Goal: Task Accomplishment & Management: Manage account settings

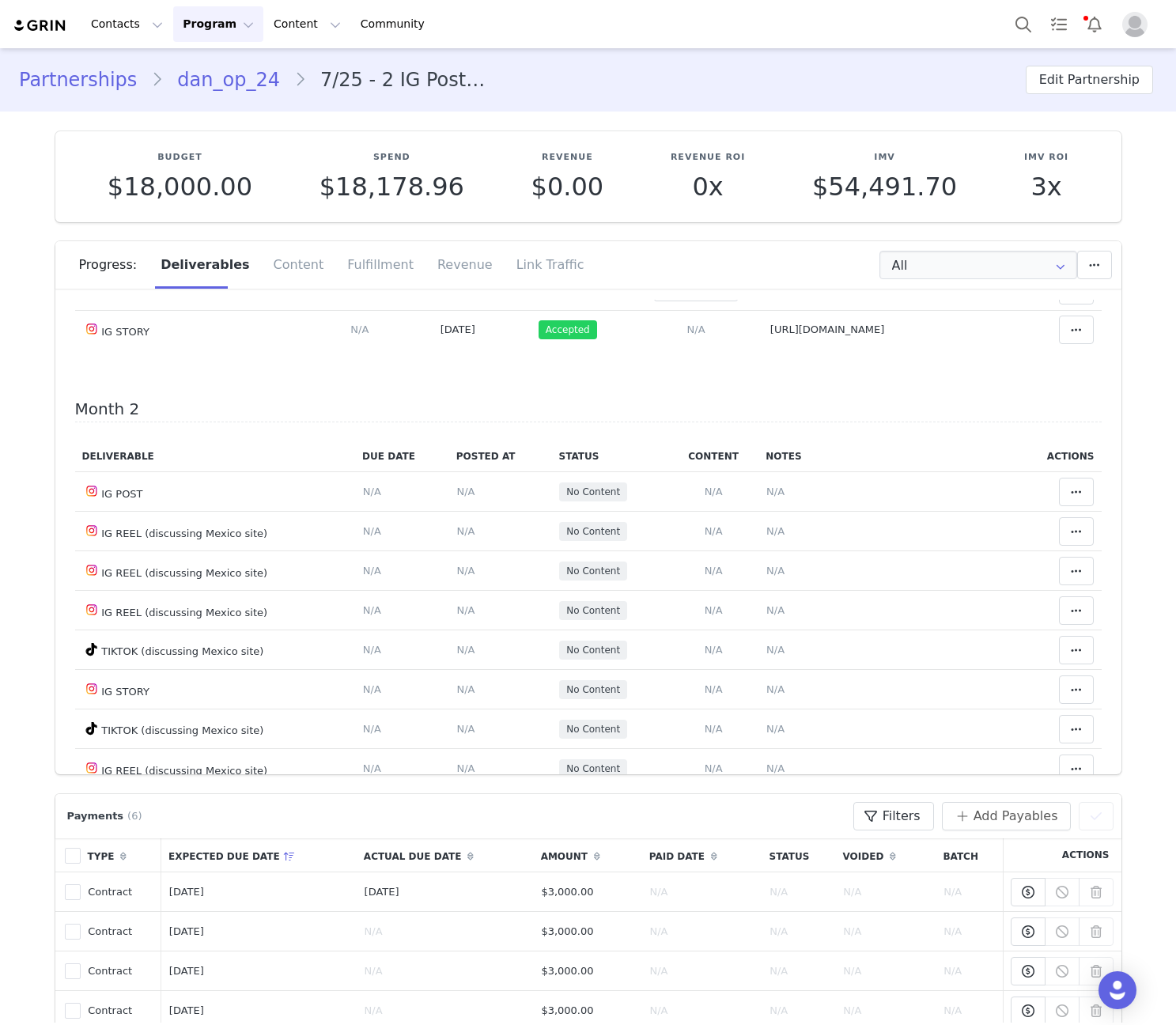
scroll to position [380, 0]
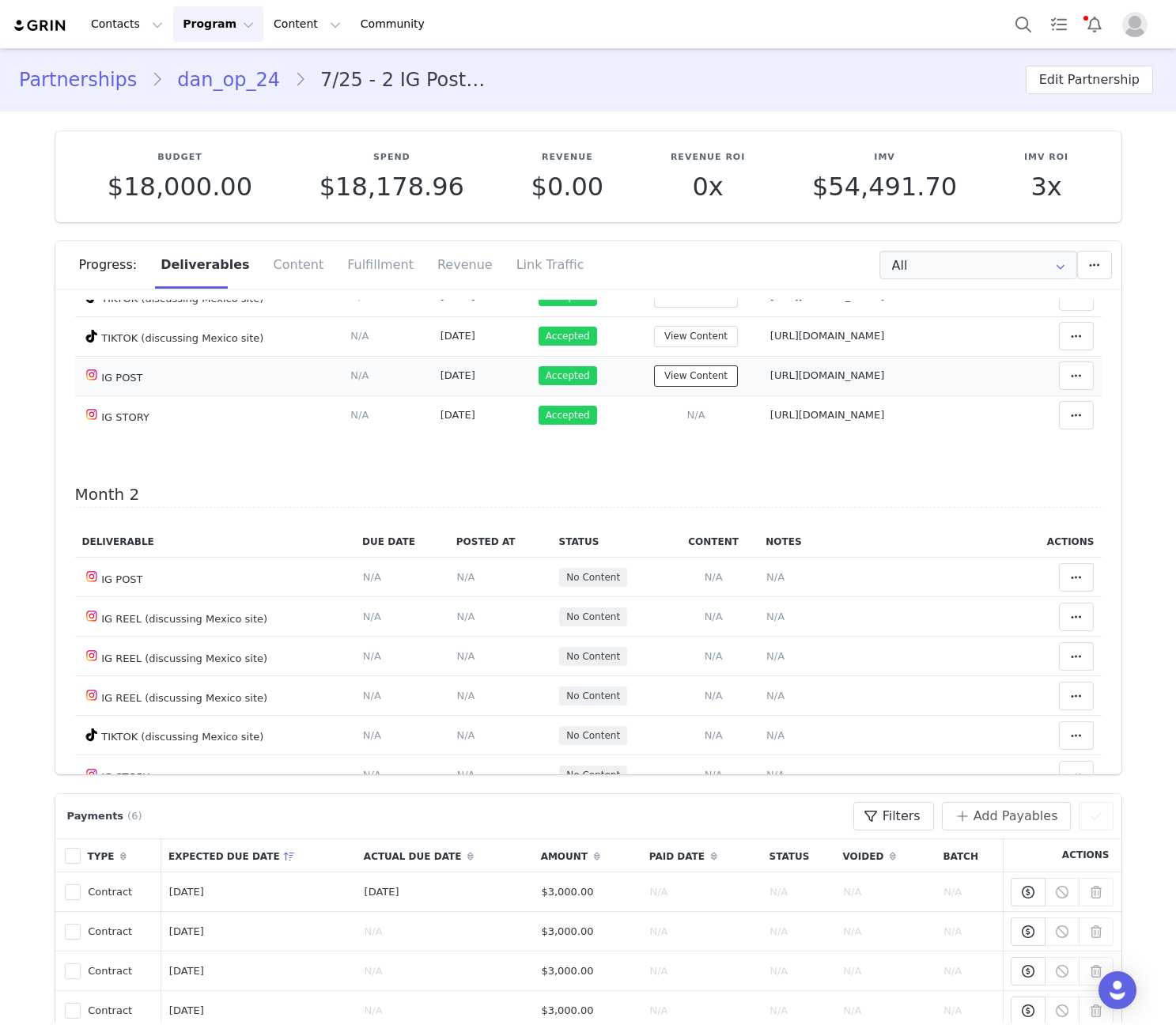
click at [654, 371] on button "View Content" at bounding box center [696, 376] width 84 height 21
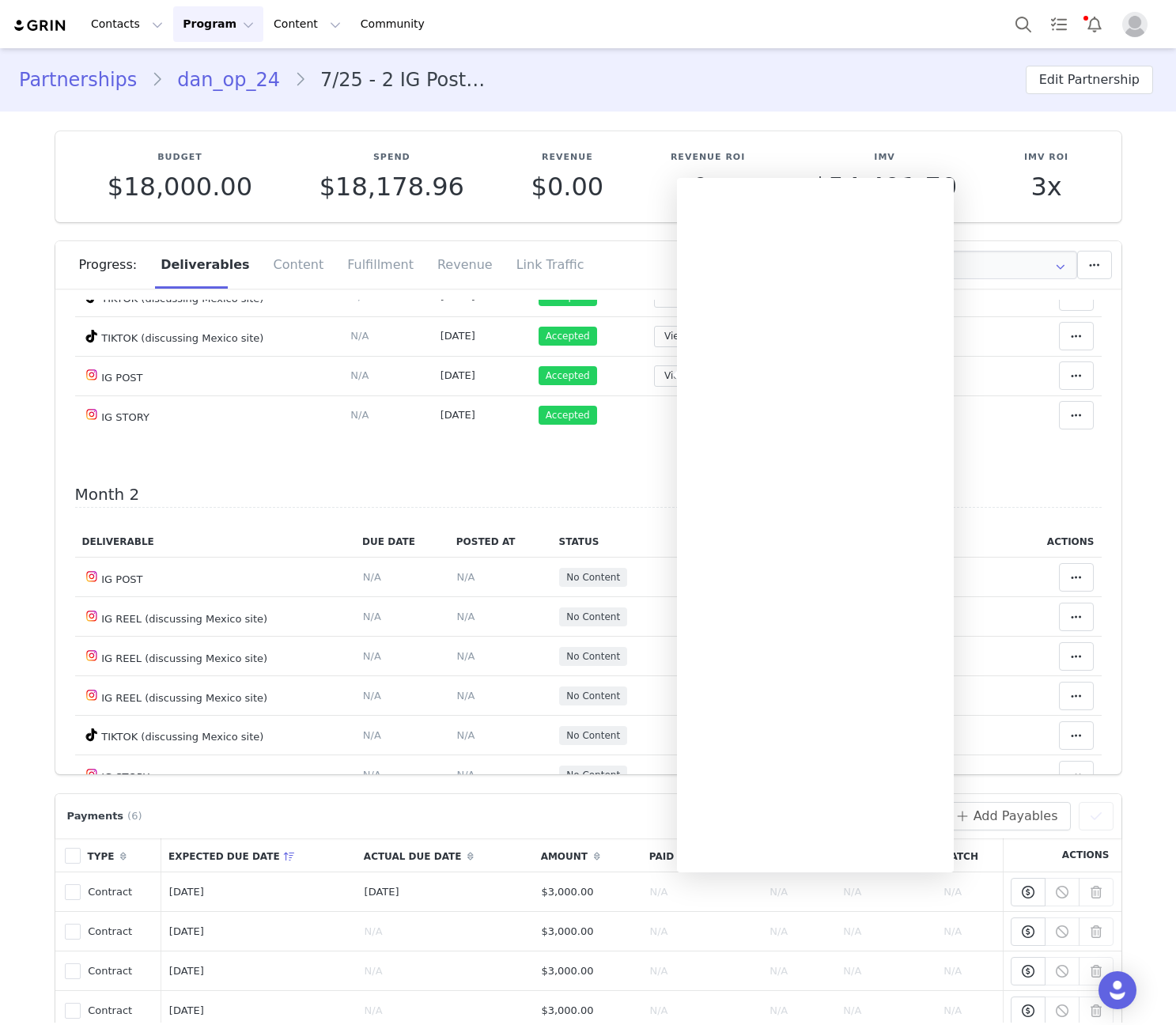
click at [501, 497] on h4 "Month 2" at bounding box center [588, 496] width 1027 height 23
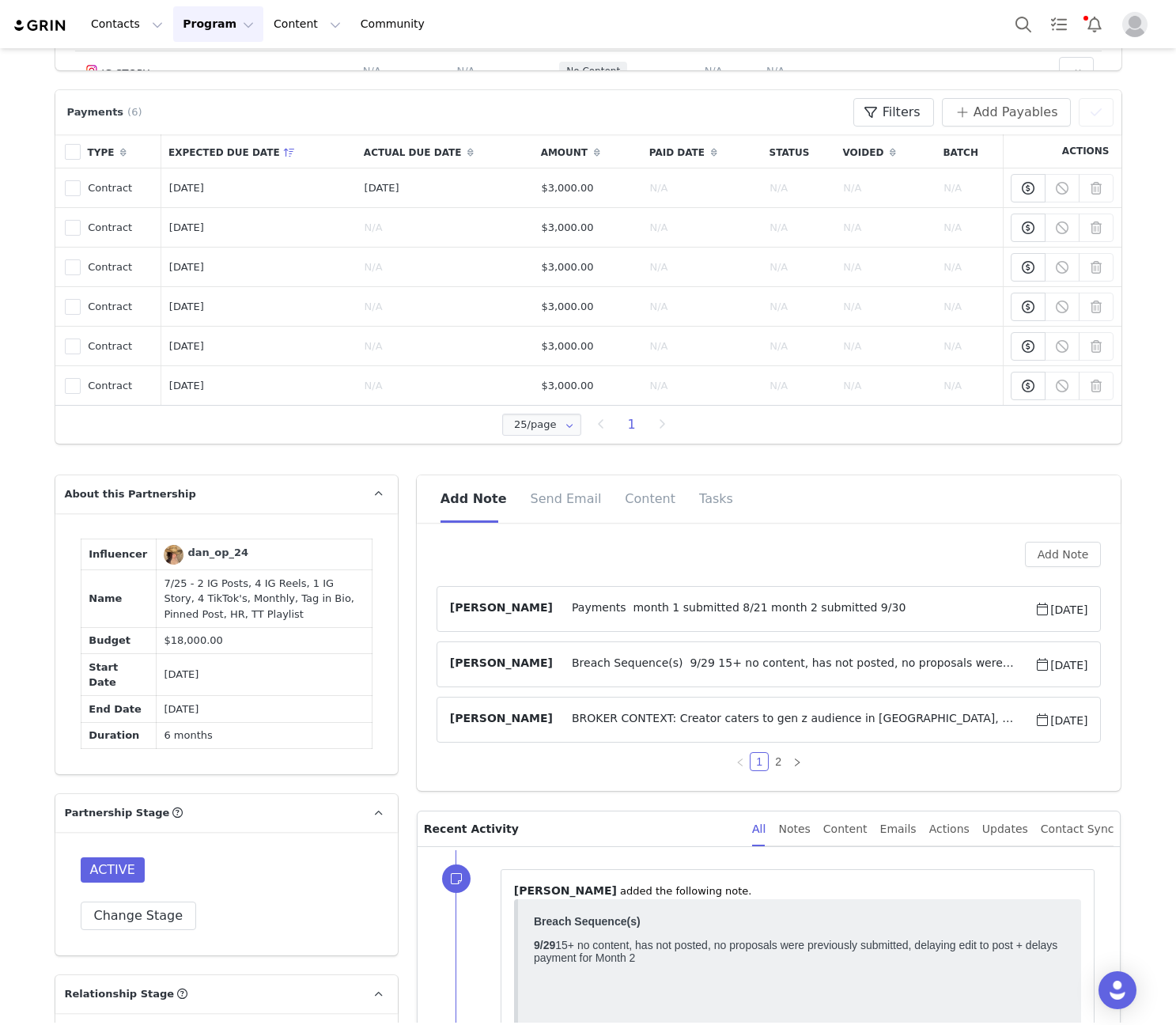
scroll to position [738, 0]
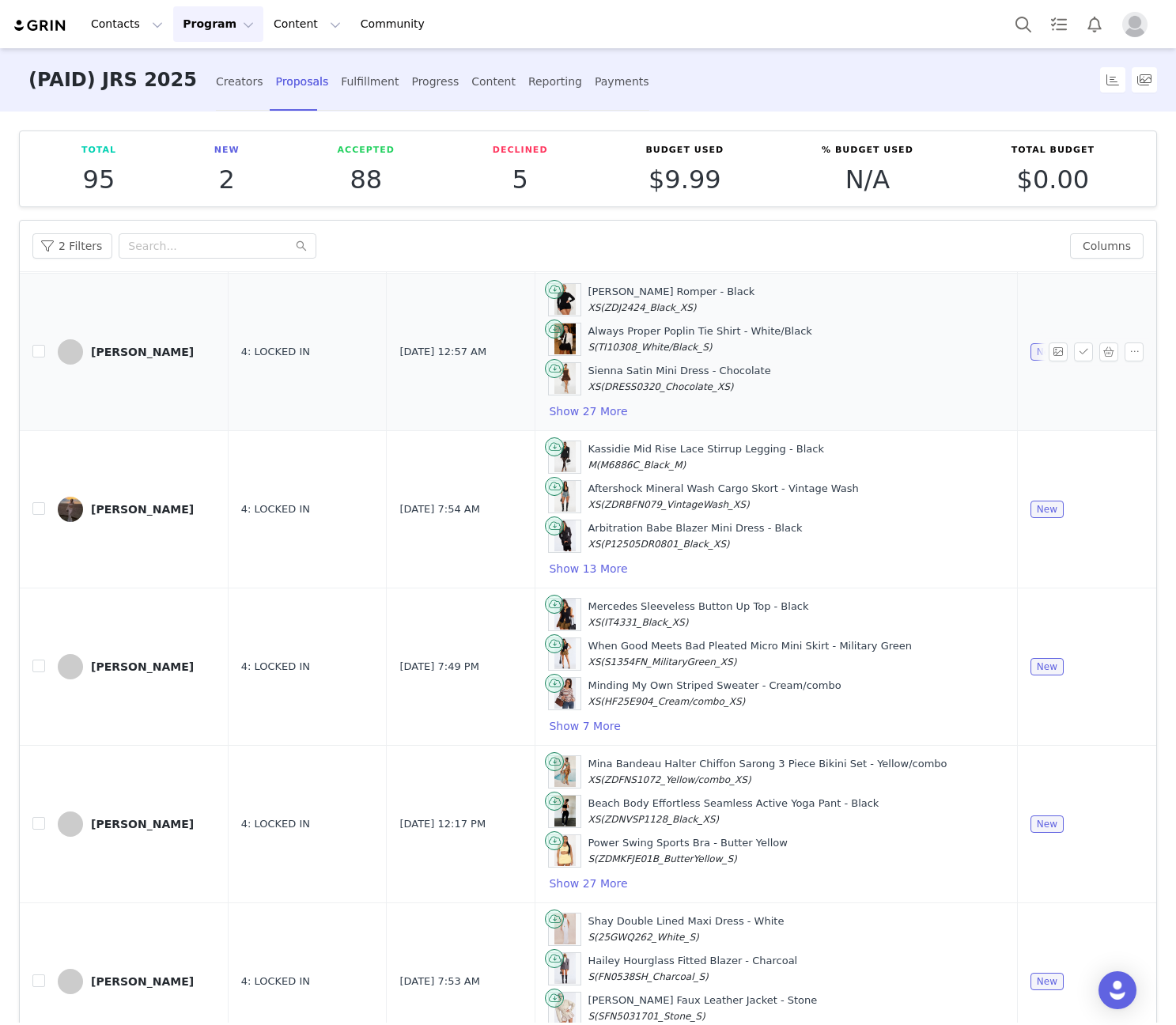
scroll to position [102, 0]
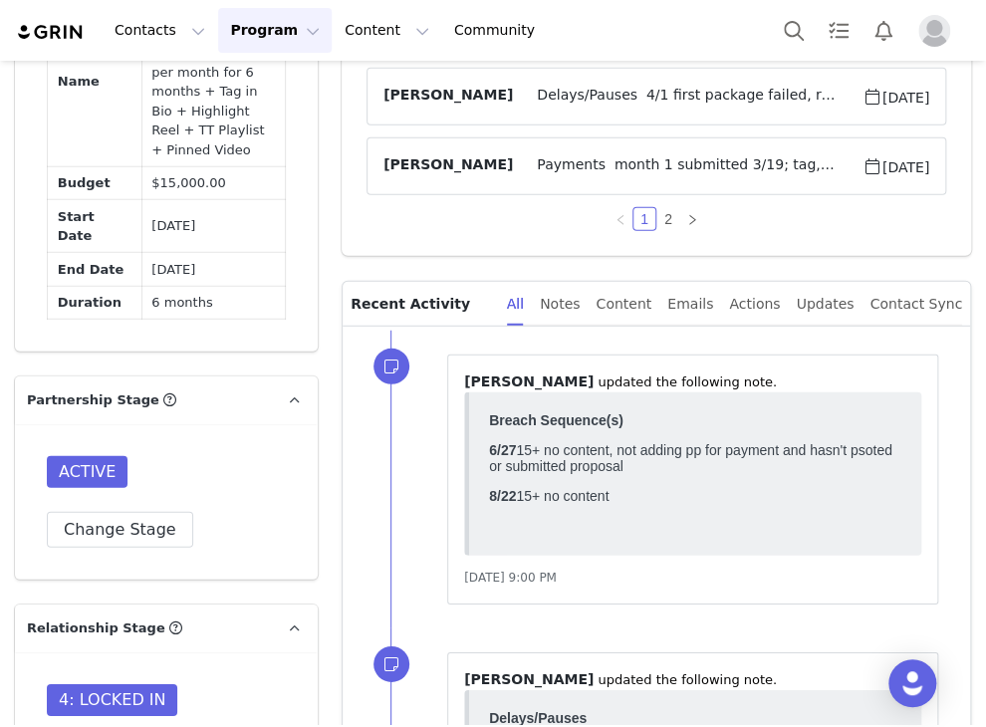
scroll to position [1394, 0]
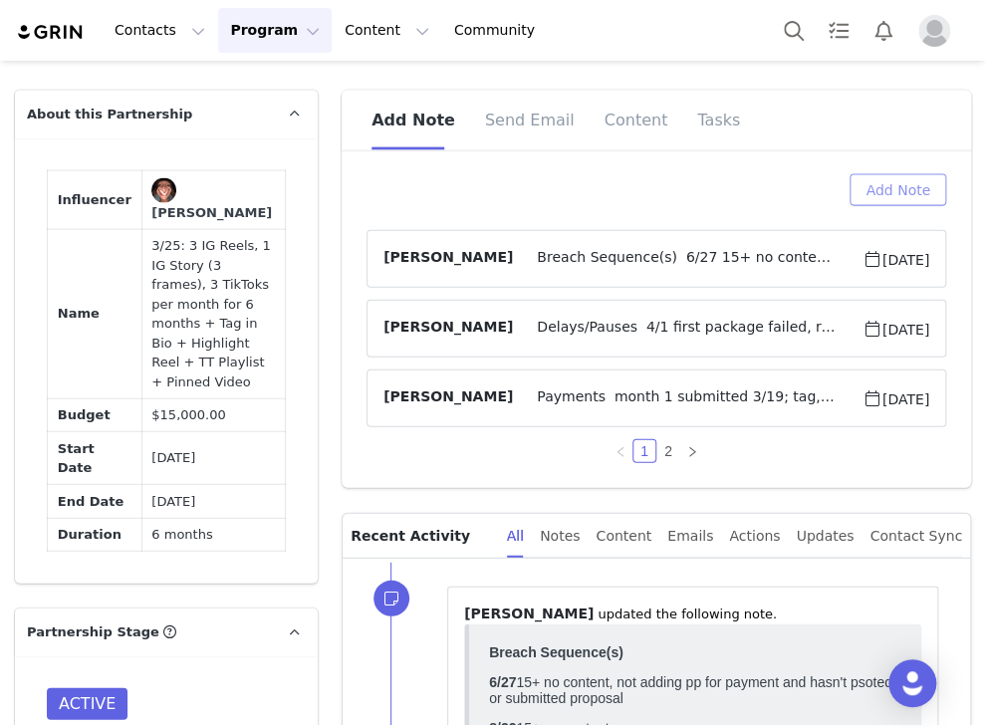
click at [849, 195] on button "Add Note" at bounding box center [897, 190] width 97 height 32
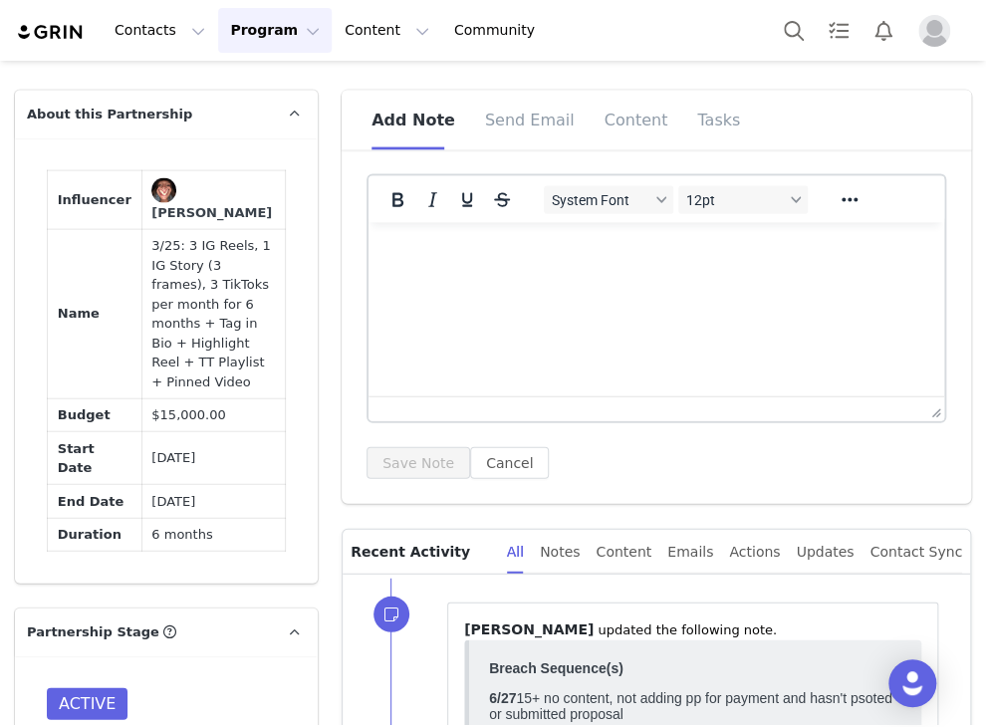
scroll to position [0, 0]
click at [388, 212] on icon "Bold" at bounding box center [397, 200] width 24 height 24
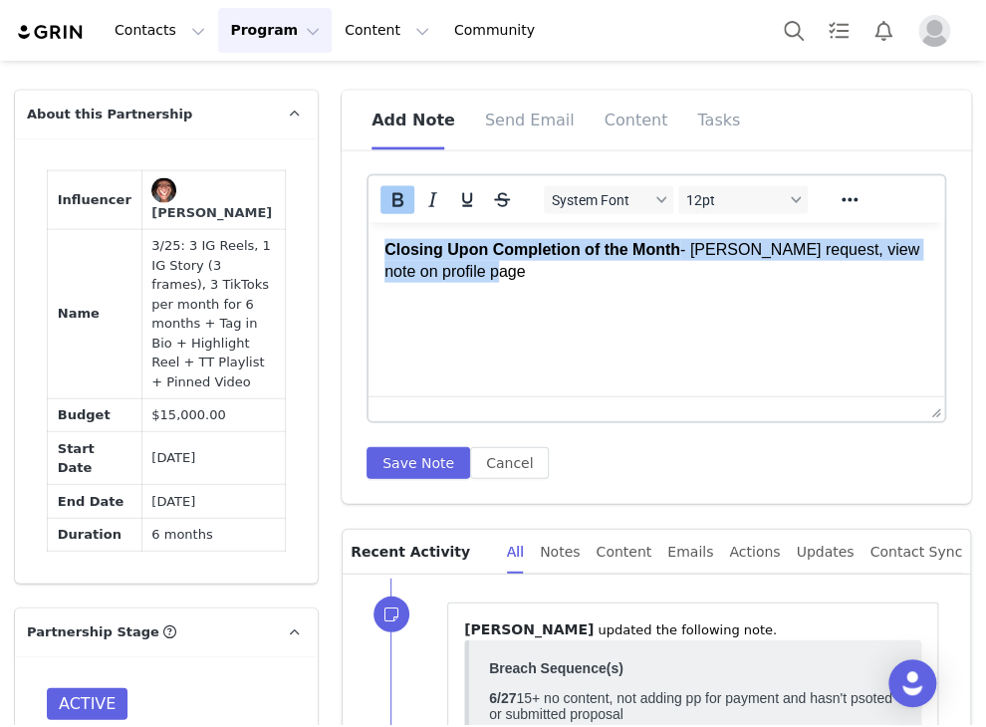
drag, startPoint x: 481, startPoint y: 277, endPoint x: 386, endPoint y: 257, distance: 96.7
click at [386, 257] on p "Closing Upon Completion of the Month ﻿- Per Alex request, view note on profile …" at bounding box center [656, 261] width 544 height 45
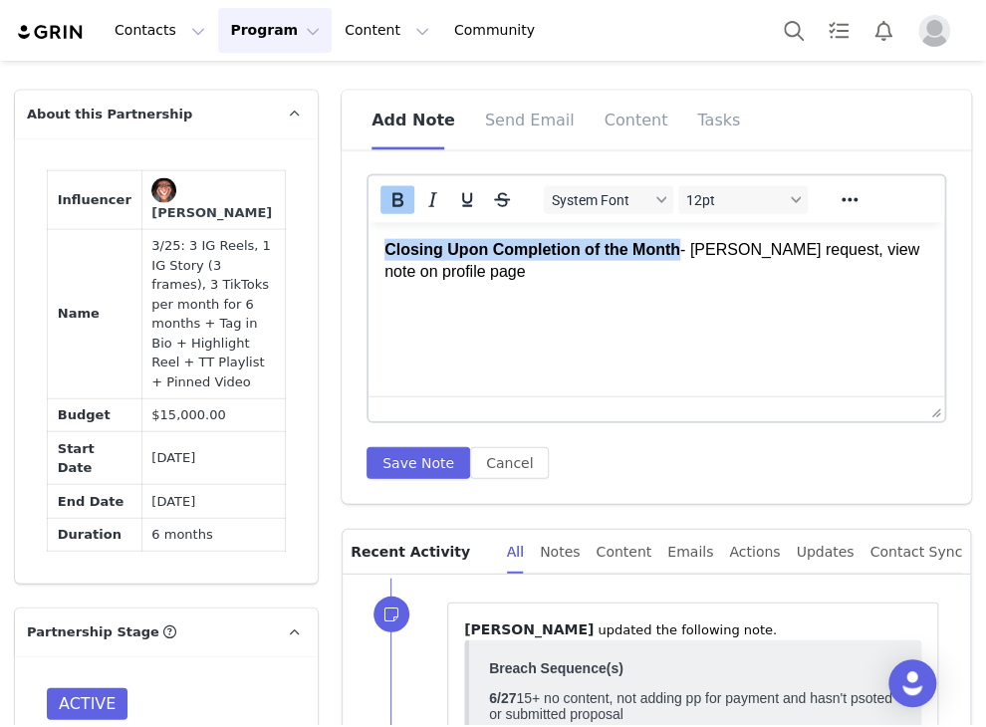
copy p "Closing Upon Completion of the Month ﻿- Per Alex request, view note on profile …"
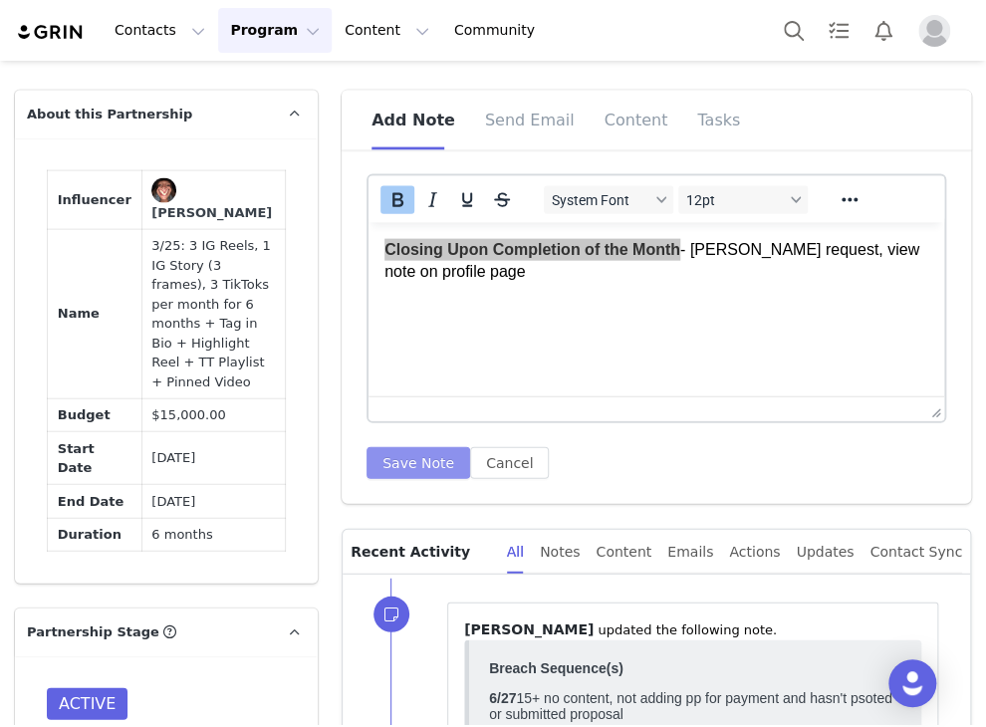
click at [428, 479] on button "Save Note" at bounding box center [418, 463] width 104 height 32
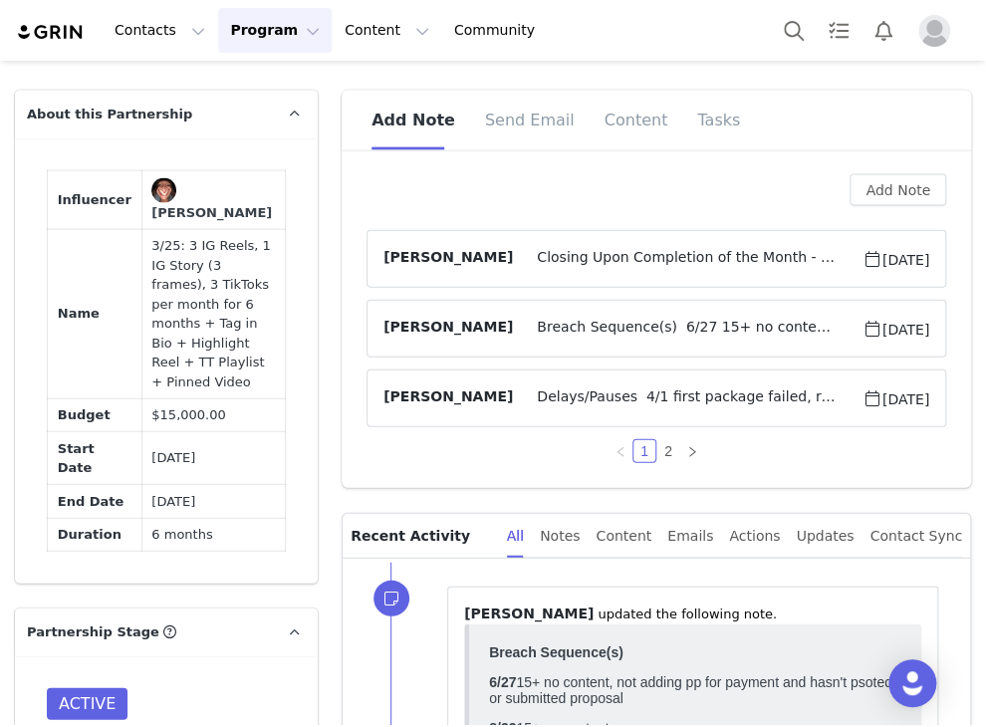
click at [541, 262] on span "Closing Upon Completion of the Month - Per Alex request, view note on profile p…" at bounding box center [687, 259] width 349 height 24
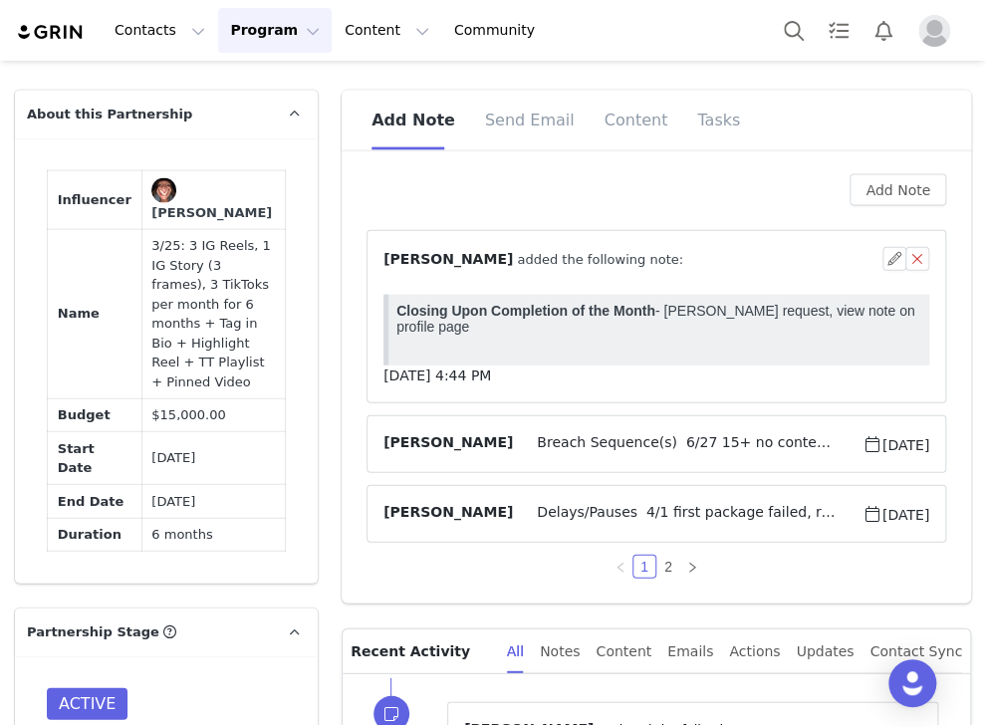
click at [537, 267] on span "⁨ Angela Nolasco ⁩ added the following note:" at bounding box center [533, 259] width 300 height 21
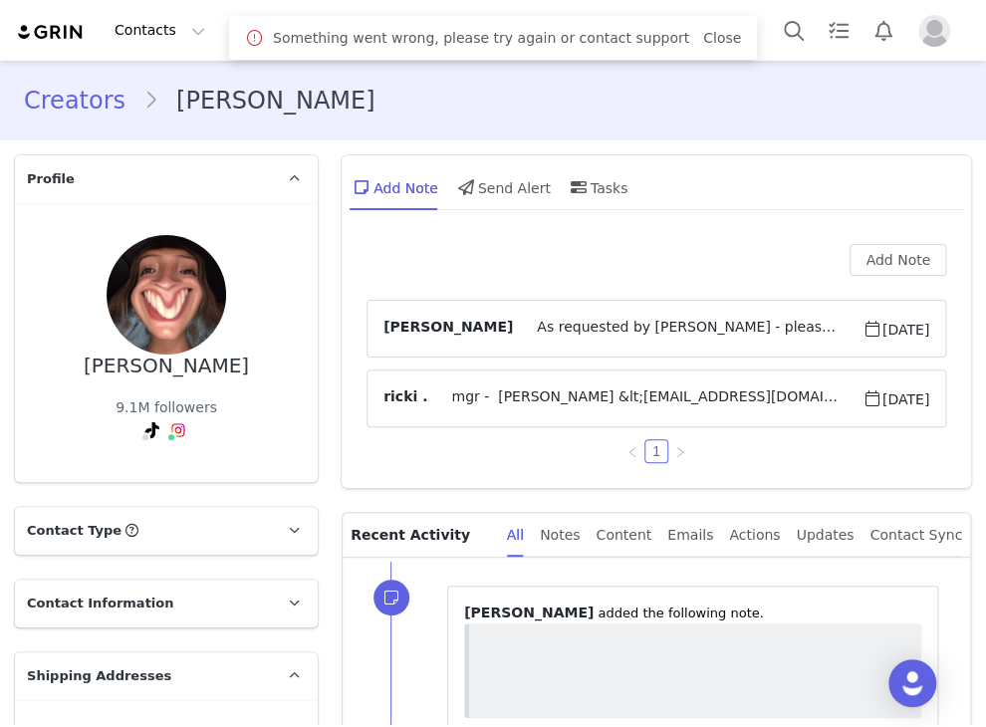
click at [616, 323] on span "As requested by Alex - please close when done with the month." at bounding box center [687, 329] width 349 height 24
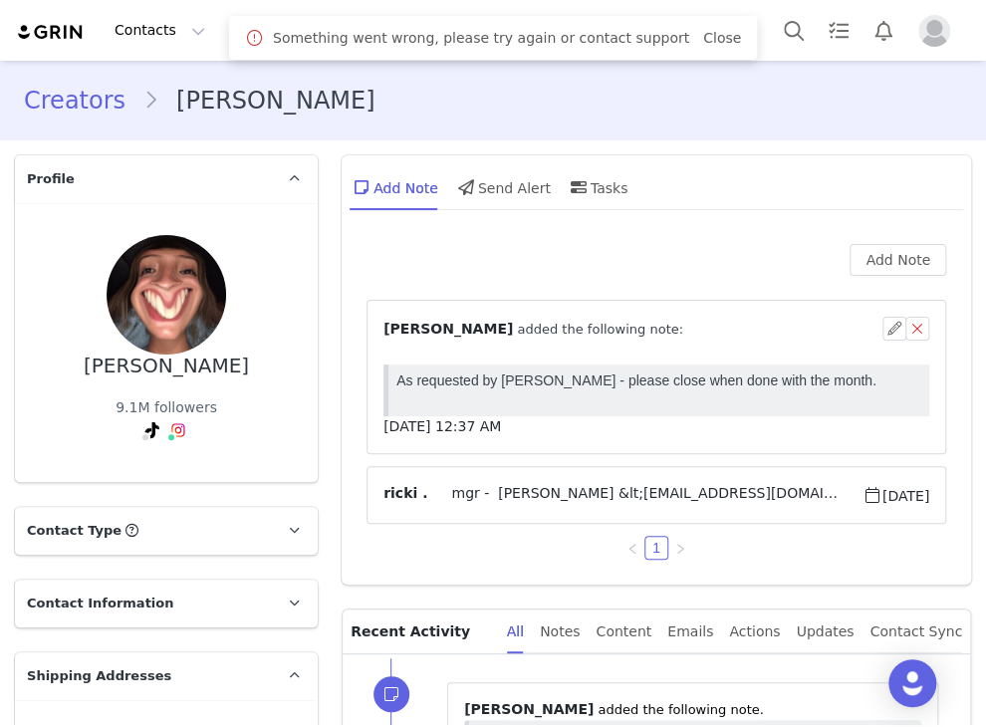
click at [614, 322] on span "⁨ Jessica O'Connell ⁩ added the following note:" at bounding box center [533, 329] width 300 height 21
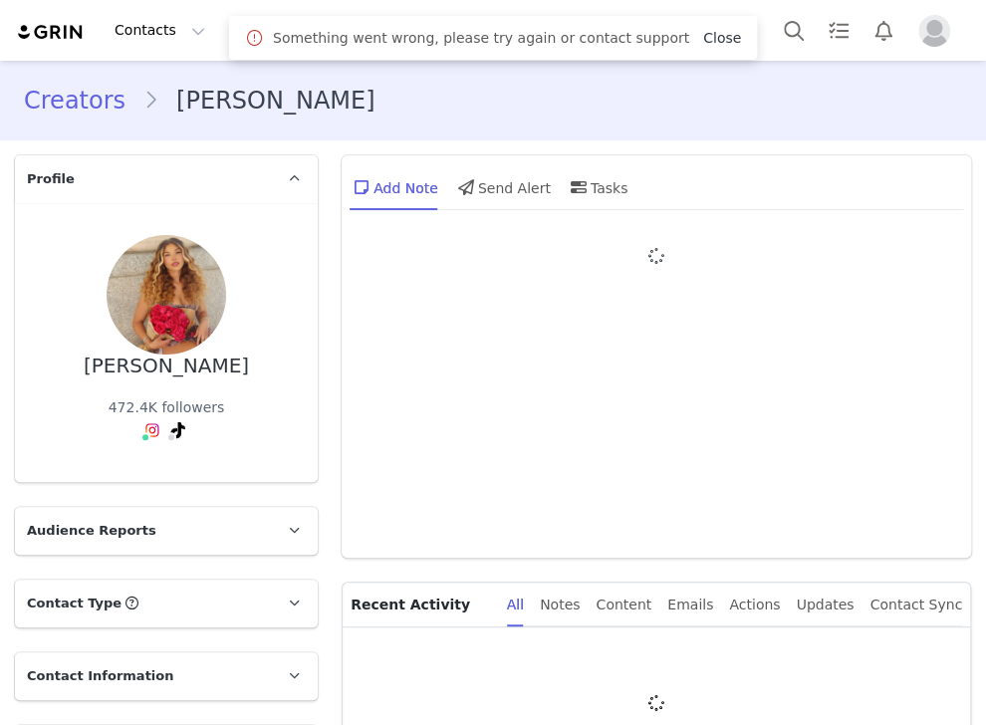
click at [703, 30] on link "Close" at bounding box center [722, 38] width 38 height 16
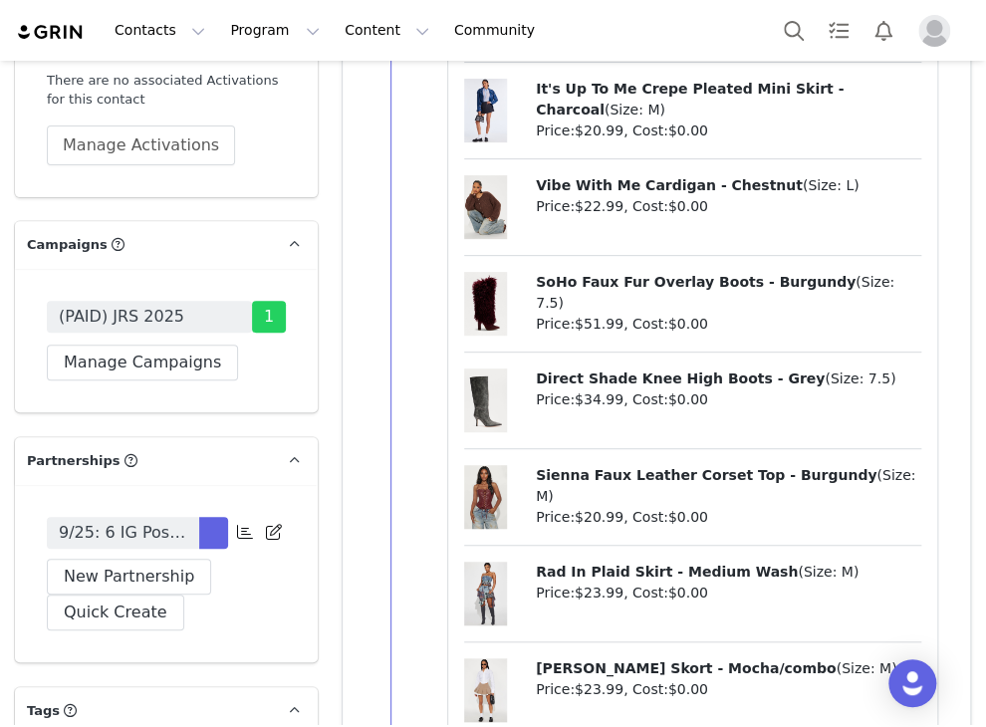
scroll to position [5112, 0]
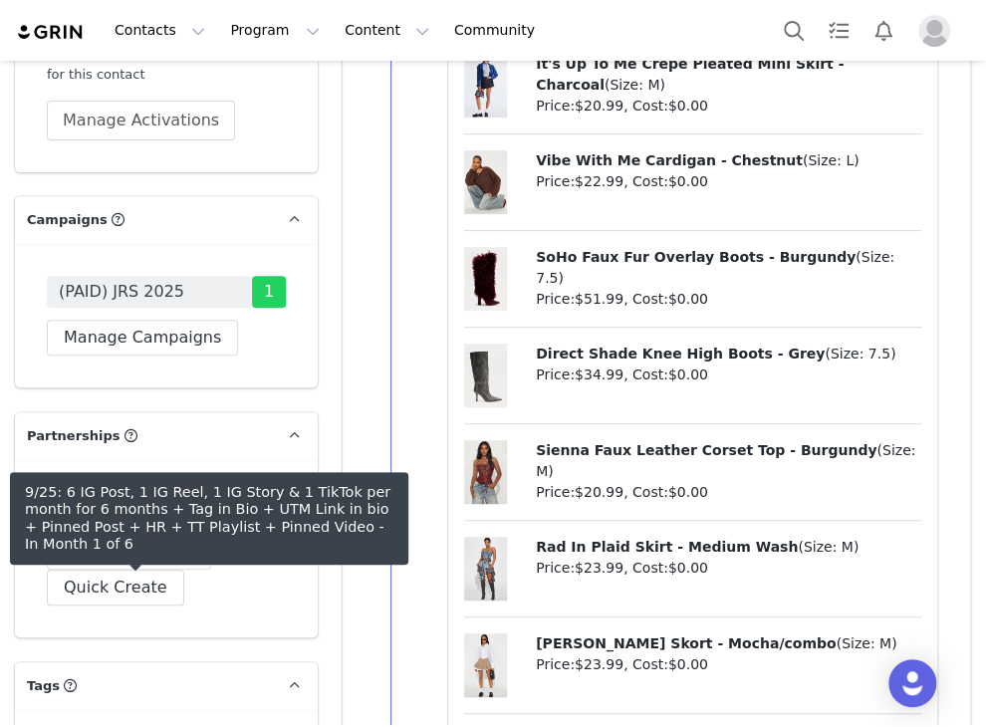
drag, startPoint x: 171, startPoint y: 574, endPoint x: 486, endPoint y: 519, distance: 319.4
click at [171, 520] on span "9/25: 6 IG Post, 1 IG Reel, 1 IG Story & 1 TikTok per month for 6 months + Tag …" at bounding box center [123, 508] width 128 height 24
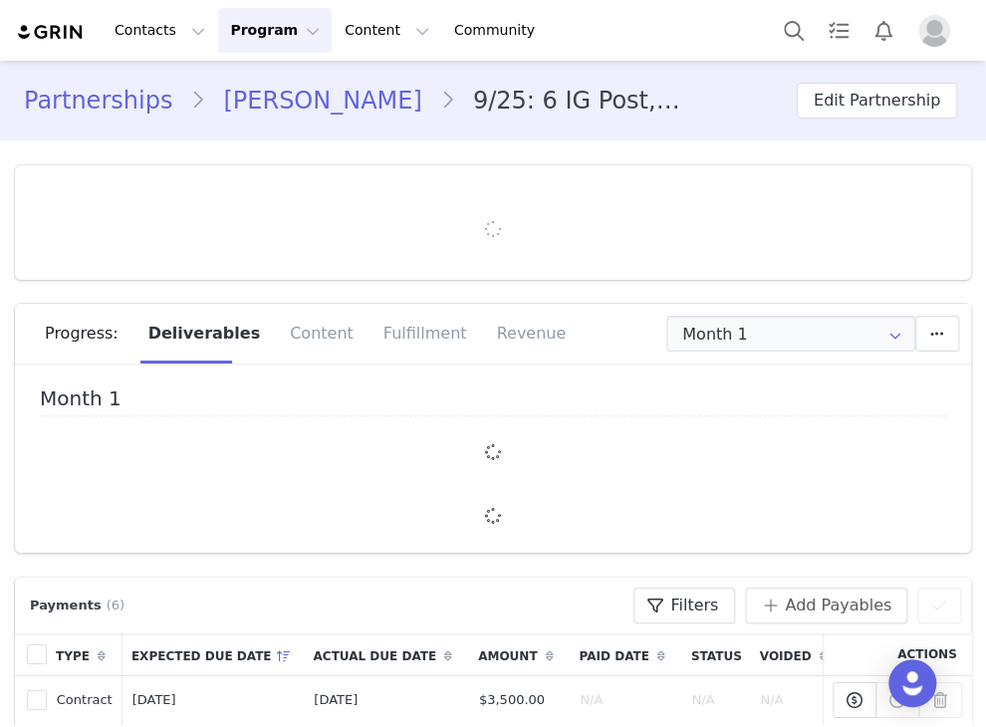
type input "+1 ([GEOGRAPHIC_DATA])"
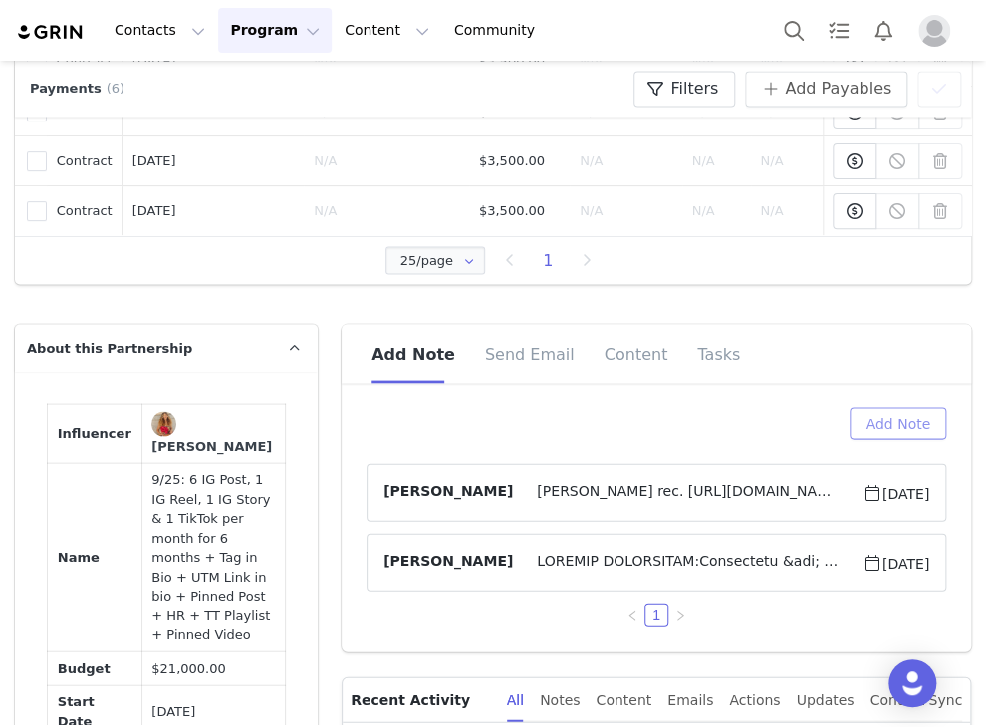
click at [888, 431] on button "Add Note" at bounding box center [897, 423] width 97 height 32
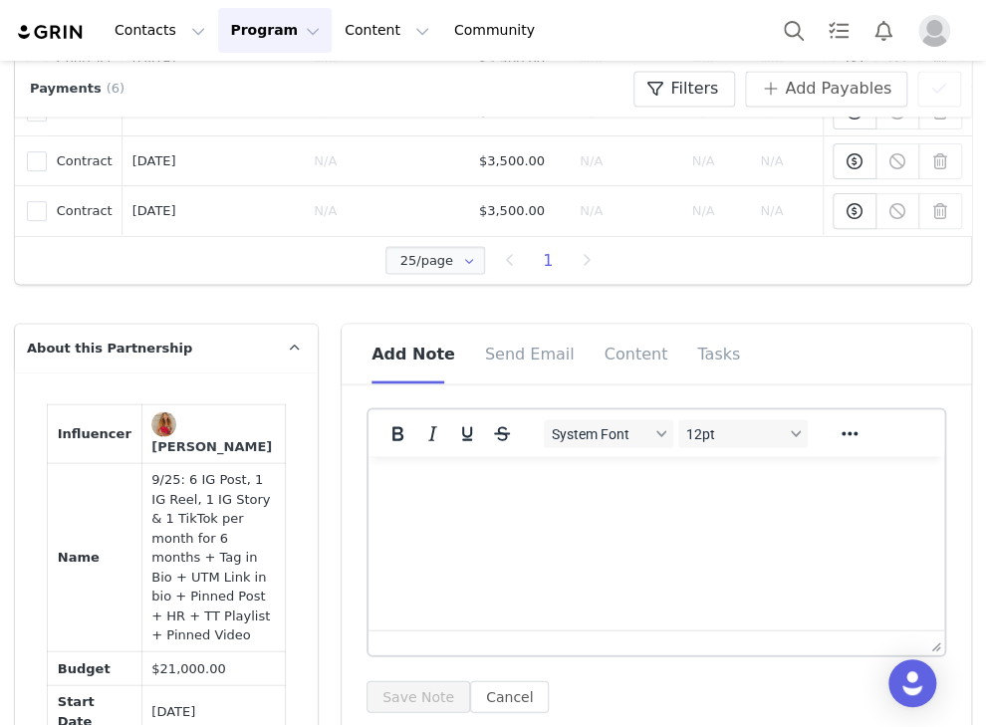
click at [419, 483] on p "Rich Text Area. Press ALT-0 for help." at bounding box center [656, 483] width 544 height 22
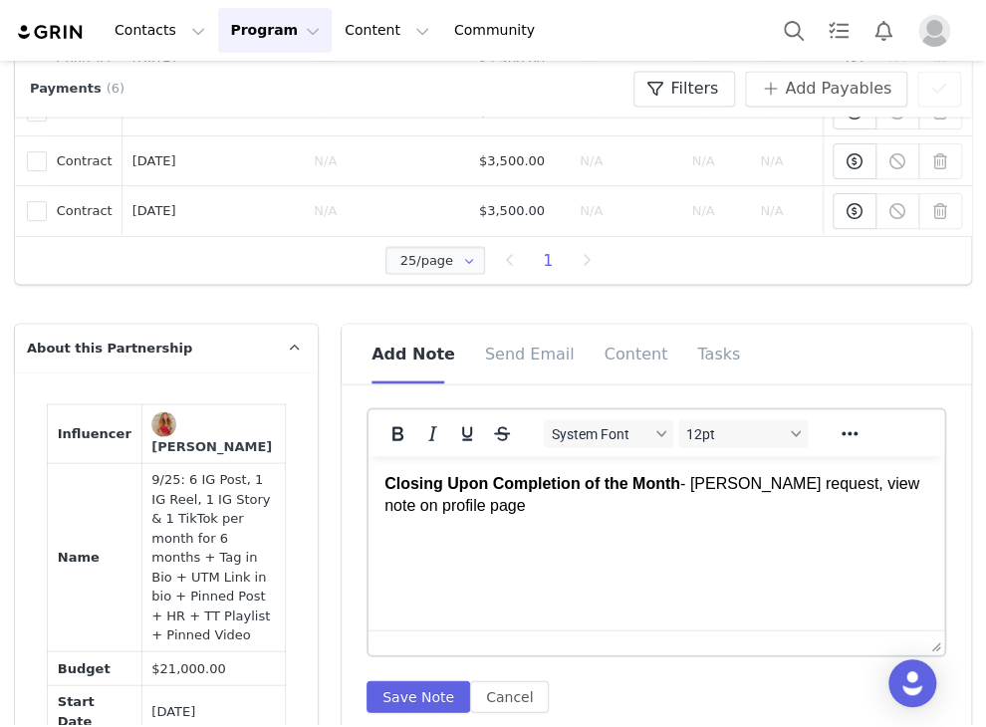
click at [654, 483] on strong "Closing Upon Completion of the Month" at bounding box center [532, 482] width 296 height 17
click at [655, 483] on strong "Closing Upon Completion of the Month" at bounding box center [532, 482] width 296 height 17
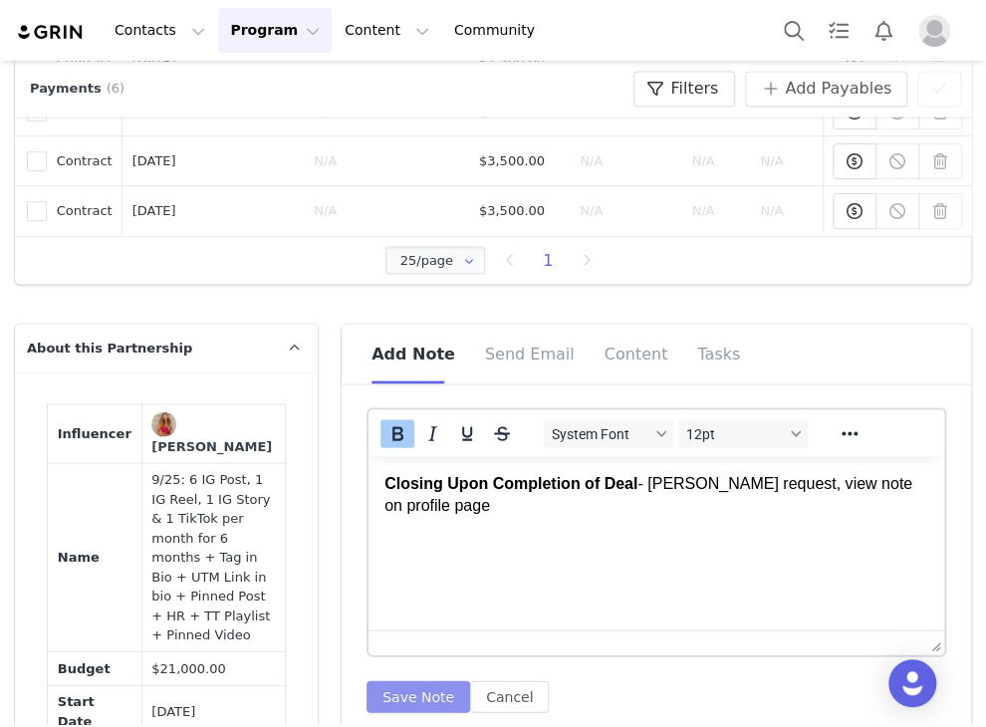
click at [425, 699] on button "Save Note" at bounding box center [418, 696] width 104 height 32
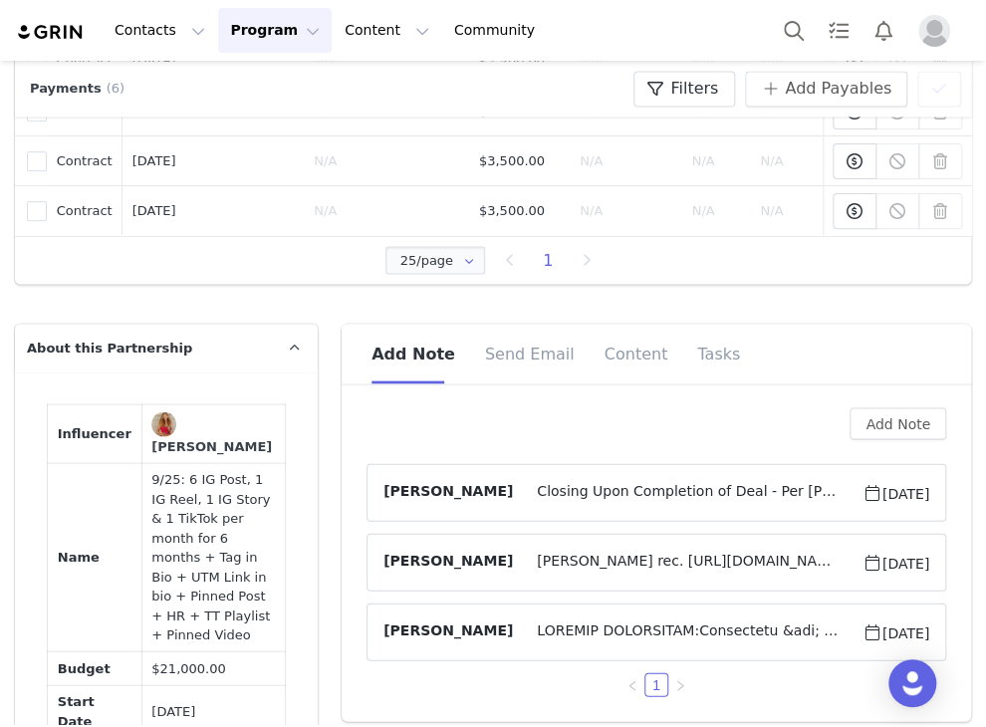
click at [531, 503] on span "Closing Upon Completion of Deal - Per Alex request, view note on profile page" at bounding box center [687, 492] width 349 height 24
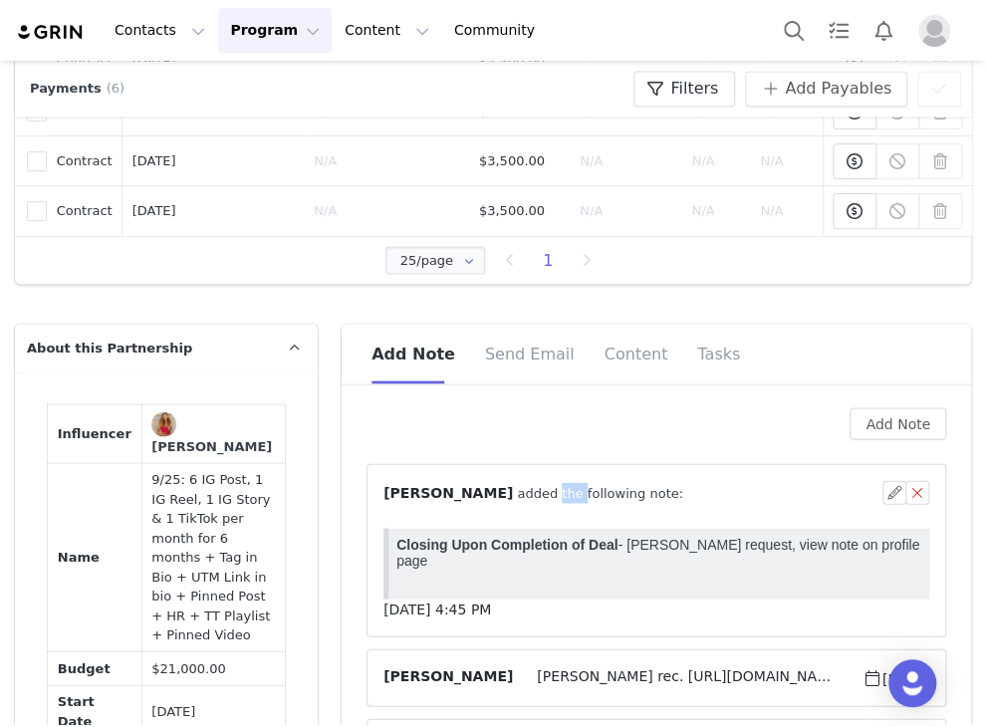
click at [531, 503] on span "⁨ Angela Nolasco ⁩ added the following note:" at bounding box center [533, 492] width 300 height 21
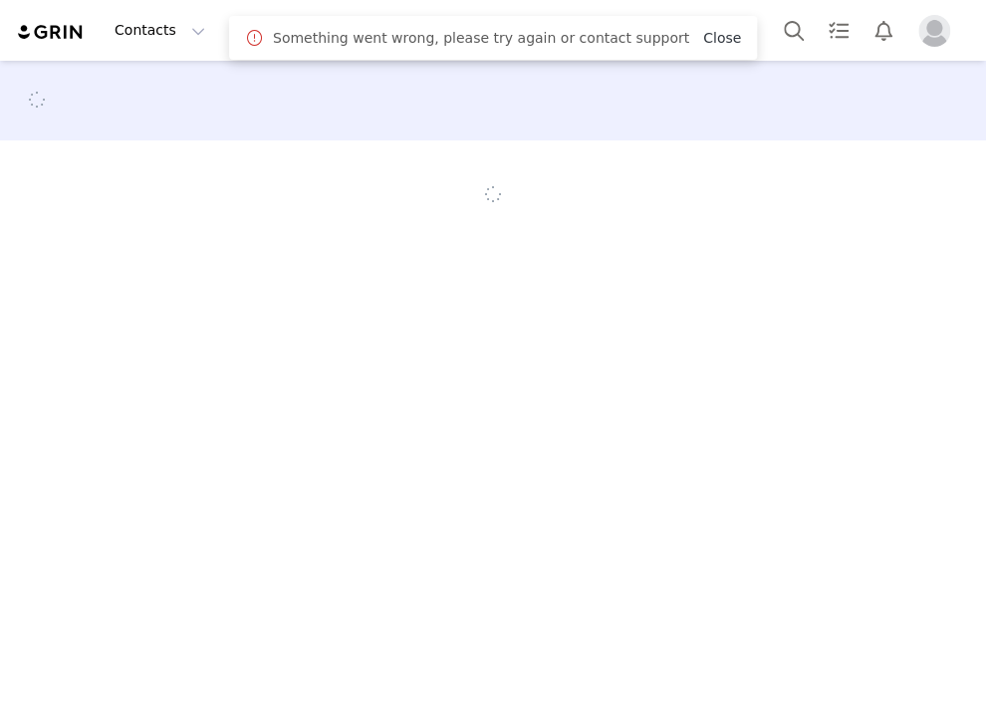
click at [703, 33] on link "Close" at bounding box center [722, 38] width 38 height 16
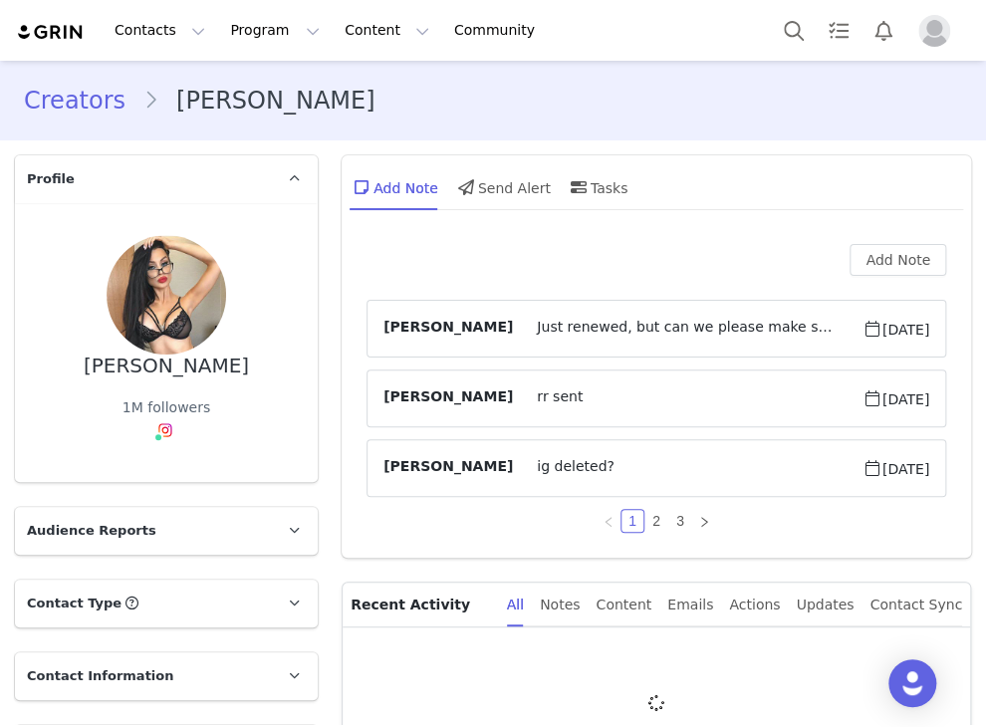
click at [544, 332] on span "Just renewed, but can we please make sure to close after 1 or 2 more months - a…" at bounding box center [687, 329] width 349 height 24
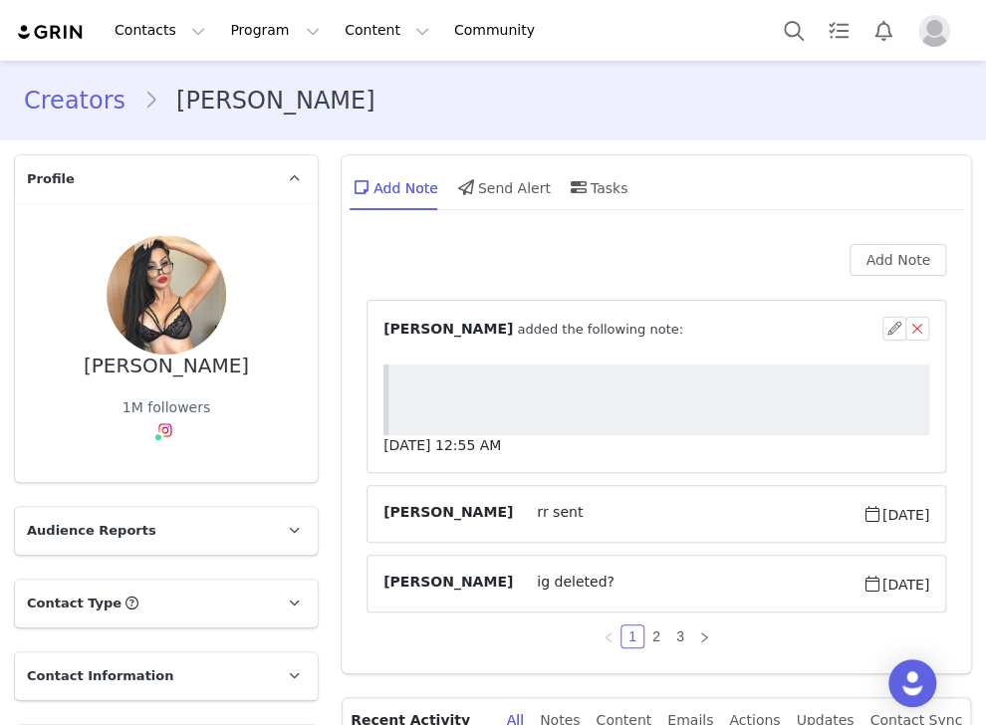
click at [544, 332] on span "⁨ [PERSON_NAME] added the following note:" at bounding box center [533, 329] width 300 height 21
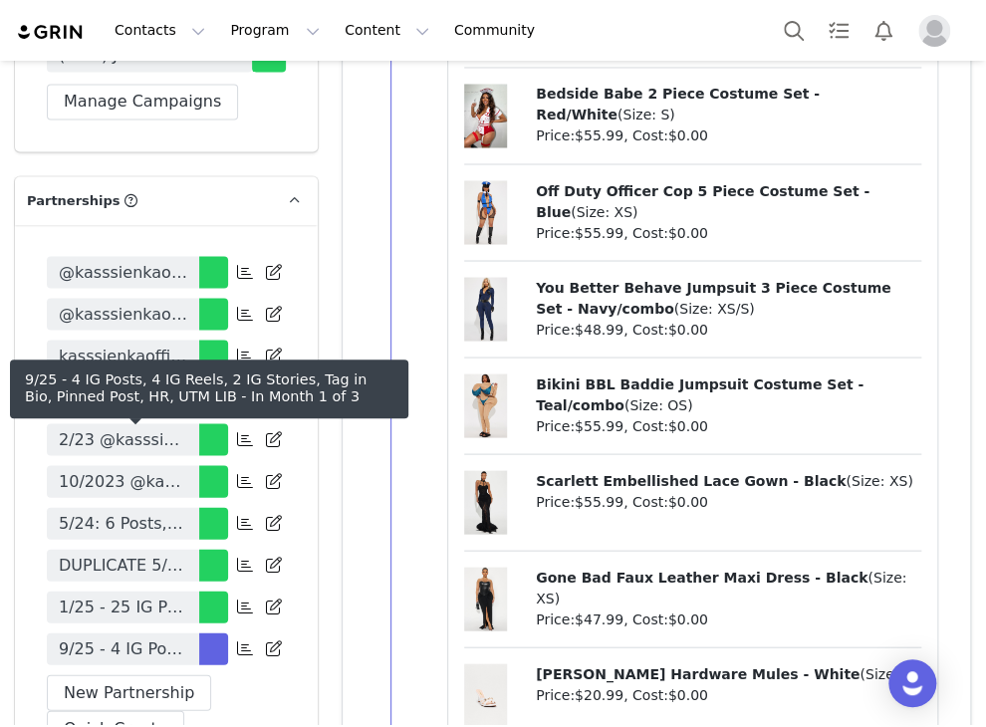
drag, startPoint x: 151, startPoint y: 439, endPoint x: 796, endPoint y: 375, distance: 647.5
click at [151, 636] on span "9/25 - 4 IG Posts, 4 IG Reels, 2 IG Stories, Tag in Bio, Pinned Post, HR, UTM L…" at bounding box center [123, 648] width 128 height 24
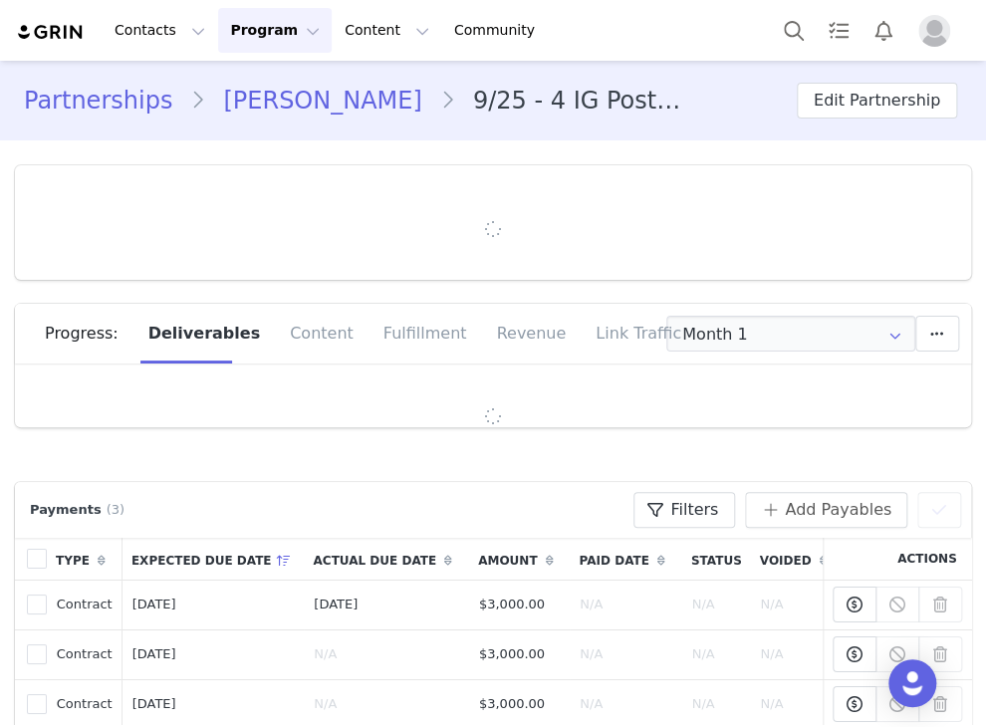
type input "+971 ([GEOGRAPHIC_DATA])"
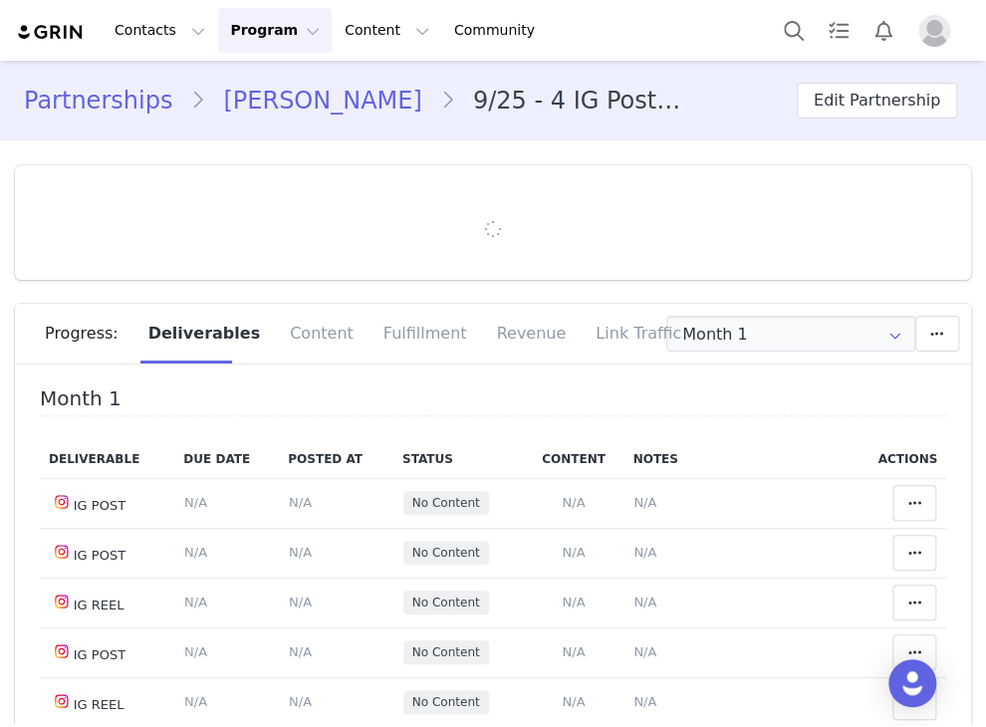
scroll to position [1161, 0]
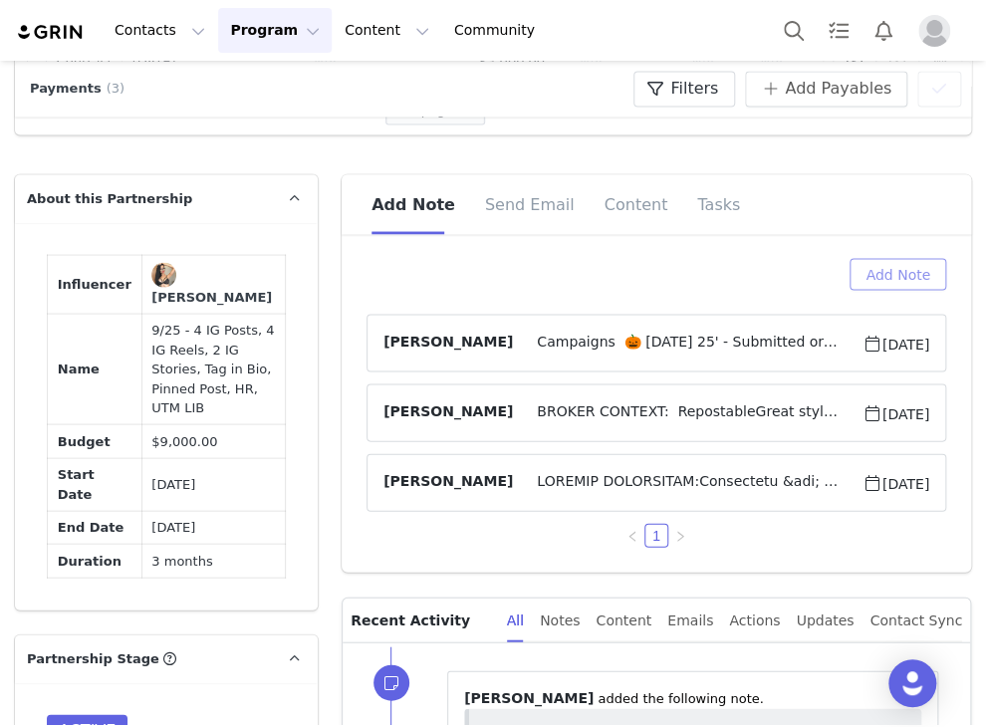
click at [887, 288] on button "Add Note" at bounding box center [897, 274] width 97 height 32
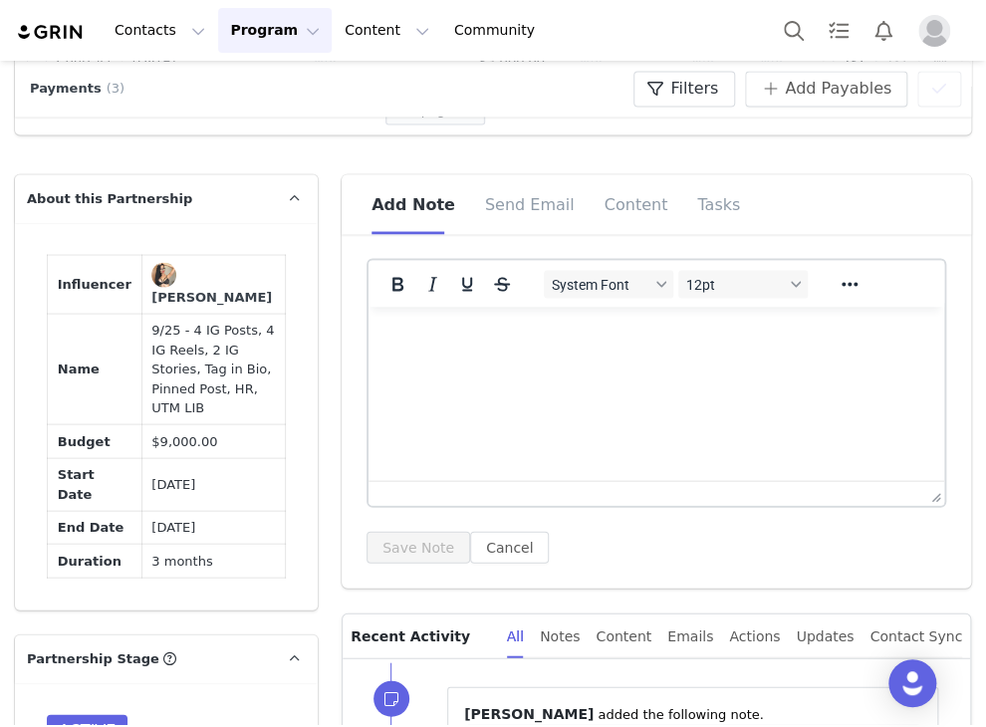
scroll to position [0, 0]
click at [450, 342] on p "Rich Text Area. Press ALT-0 for help." at bounding box center [656, 334] width 544 height 22
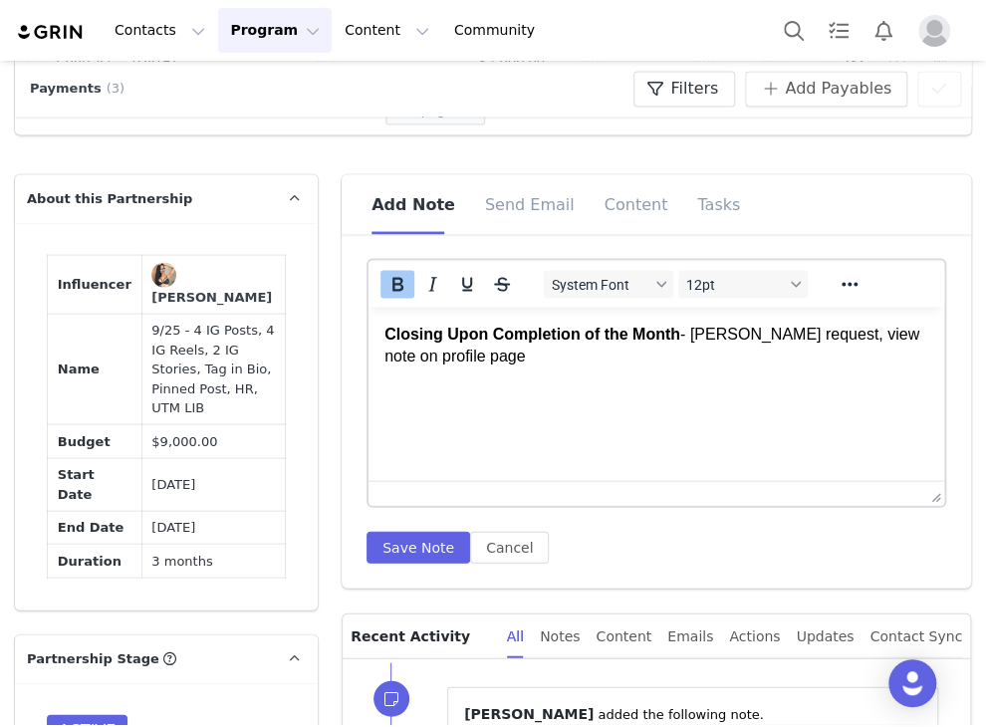
click at [645, 336] on strong "Closing Upon Completion of the Month" at bounding box center [532, 333] width 296 height 17
click at [679, 336] on strong "Closing Upon Completion of the Month" at bounding box center [532, 333] width 296 height 17
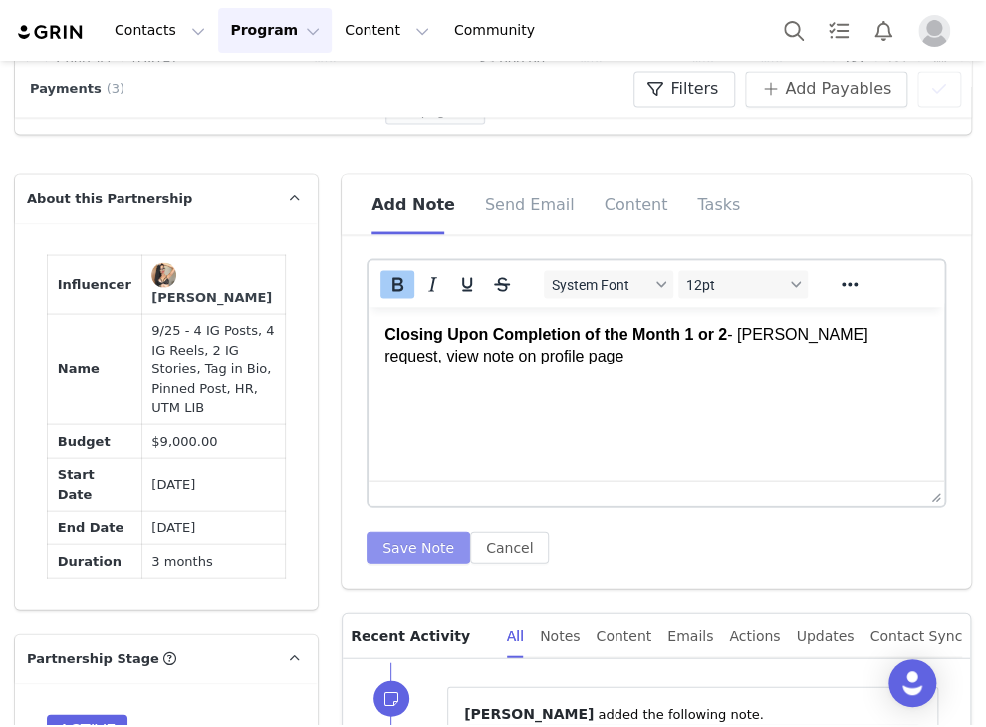
click at [394, 563] on button "Save Note" at bounding box center [418, 547] width 104 height 32
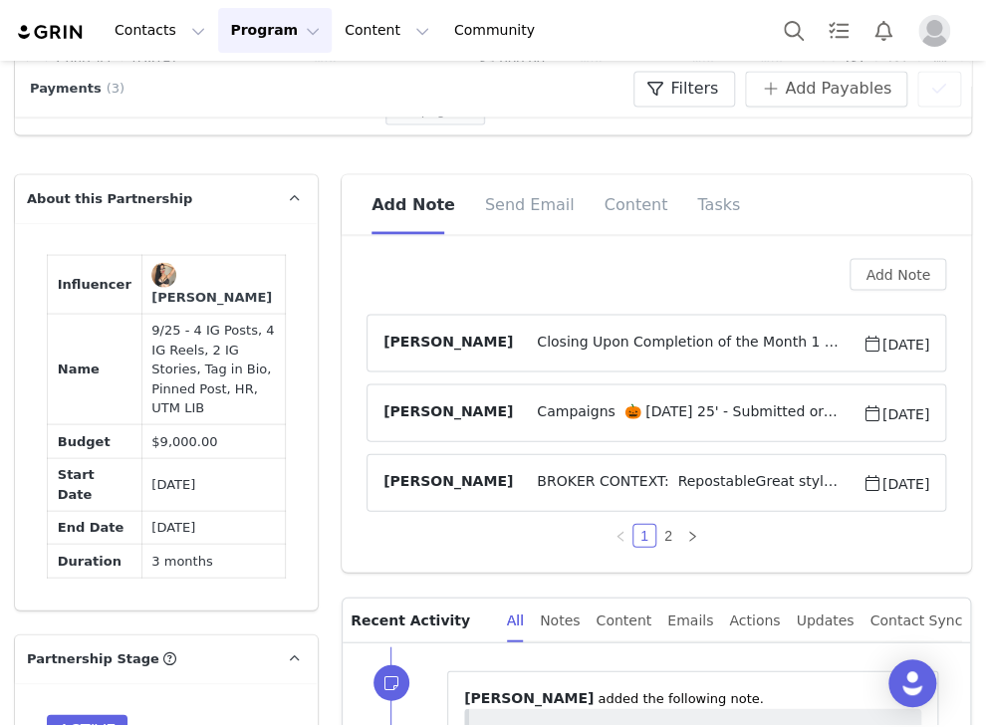
click at [602, 345] on span "Closing Upon Completion of the Month 1 or 2 - Per Alex request, view note on pr…" at bounding box center [687, 343] width 349 height 24
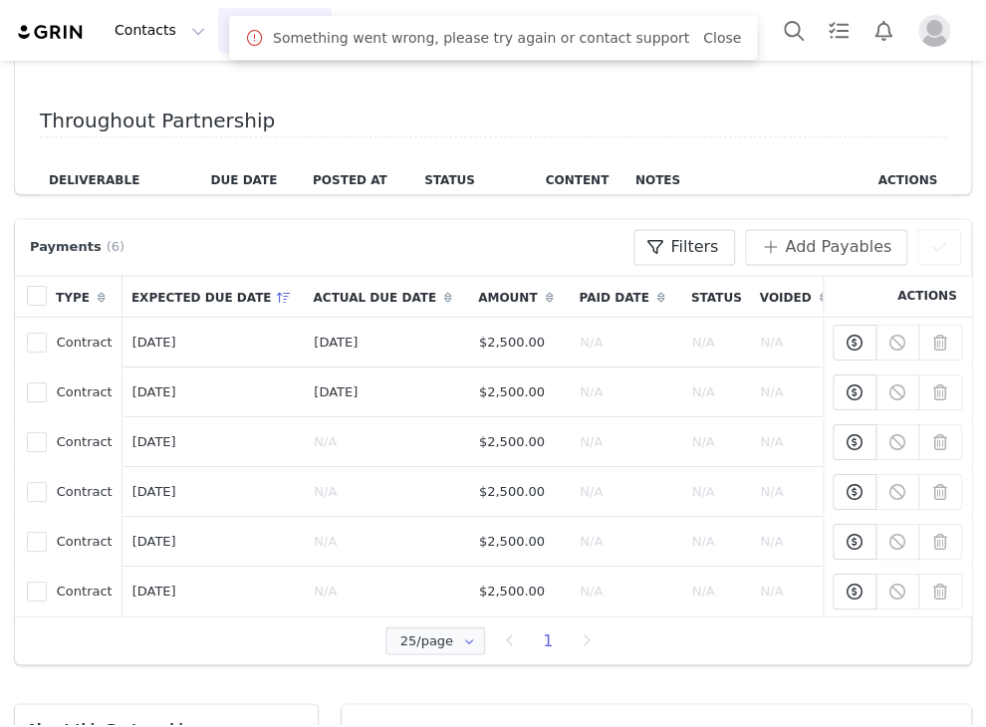
scroll to position [1352, 0]
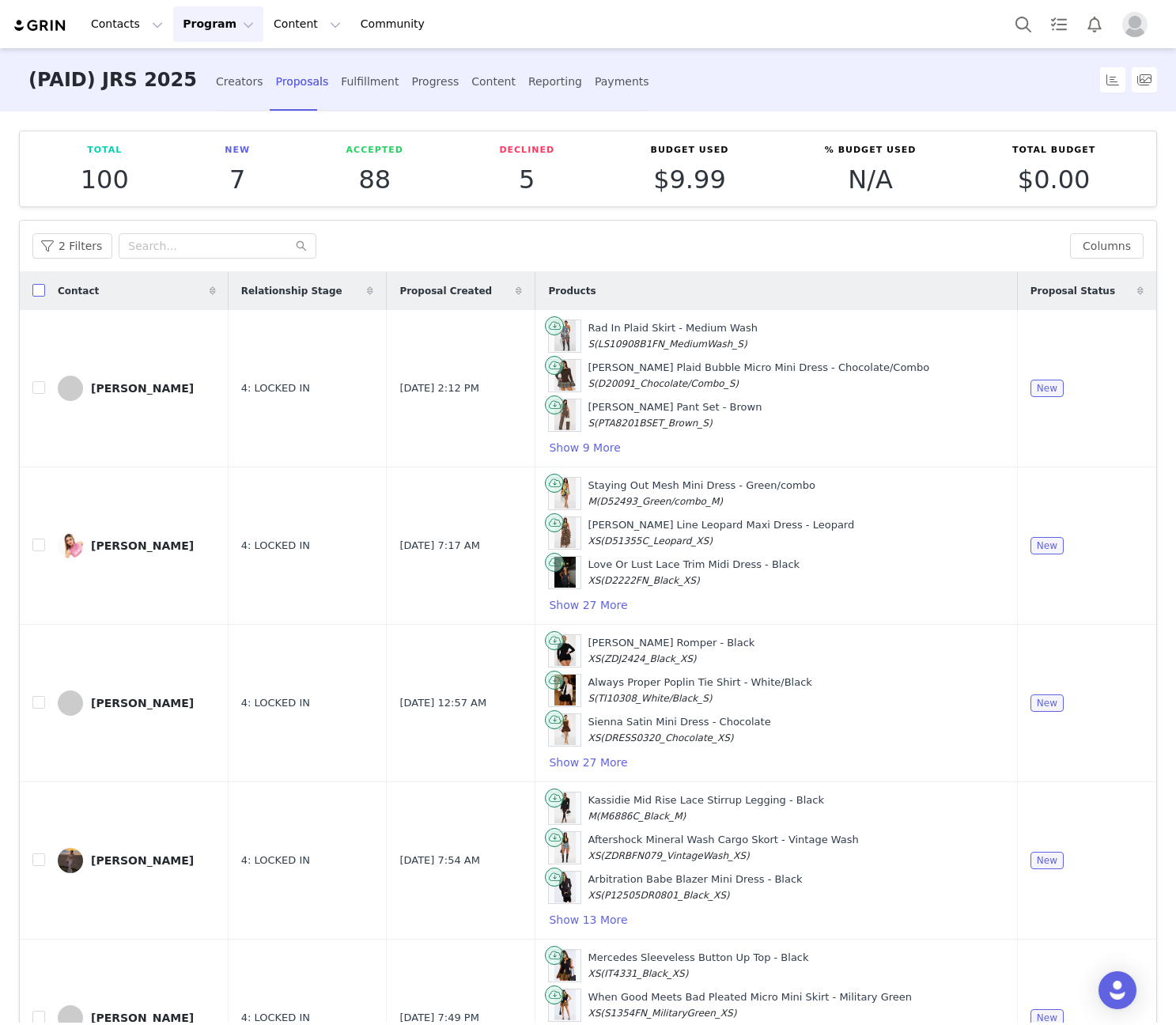
drag, startPoint x: 34, startPoint y: 291, endPoint x: 47, endPoint y: 304, distance: 18.4
click at [34, 291] on input "checkbox" at bounding box center [39, 291] width 13 height 13
checkbox input "true"
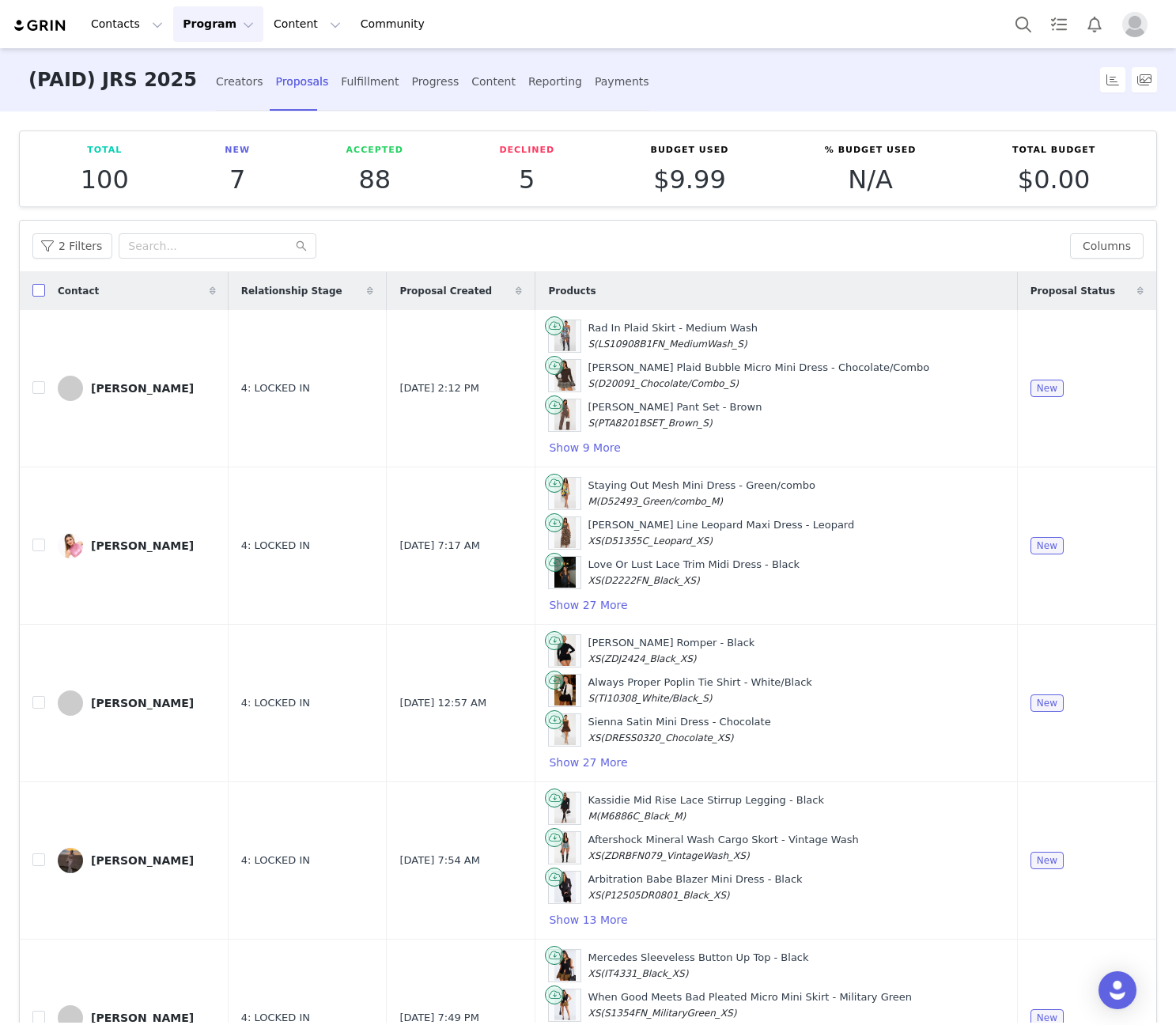
checkbox input "true"
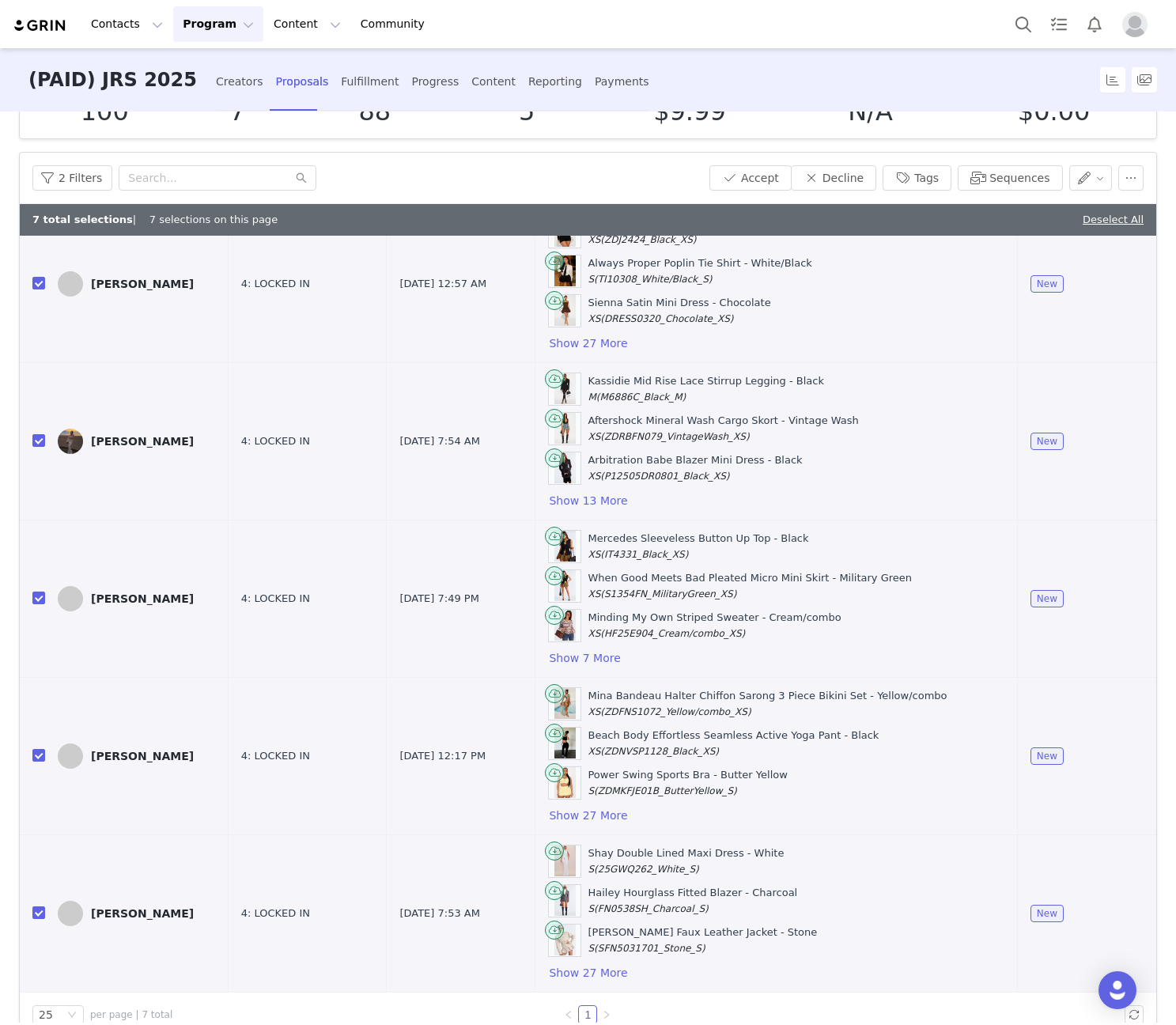
scroll to position [102, 0]
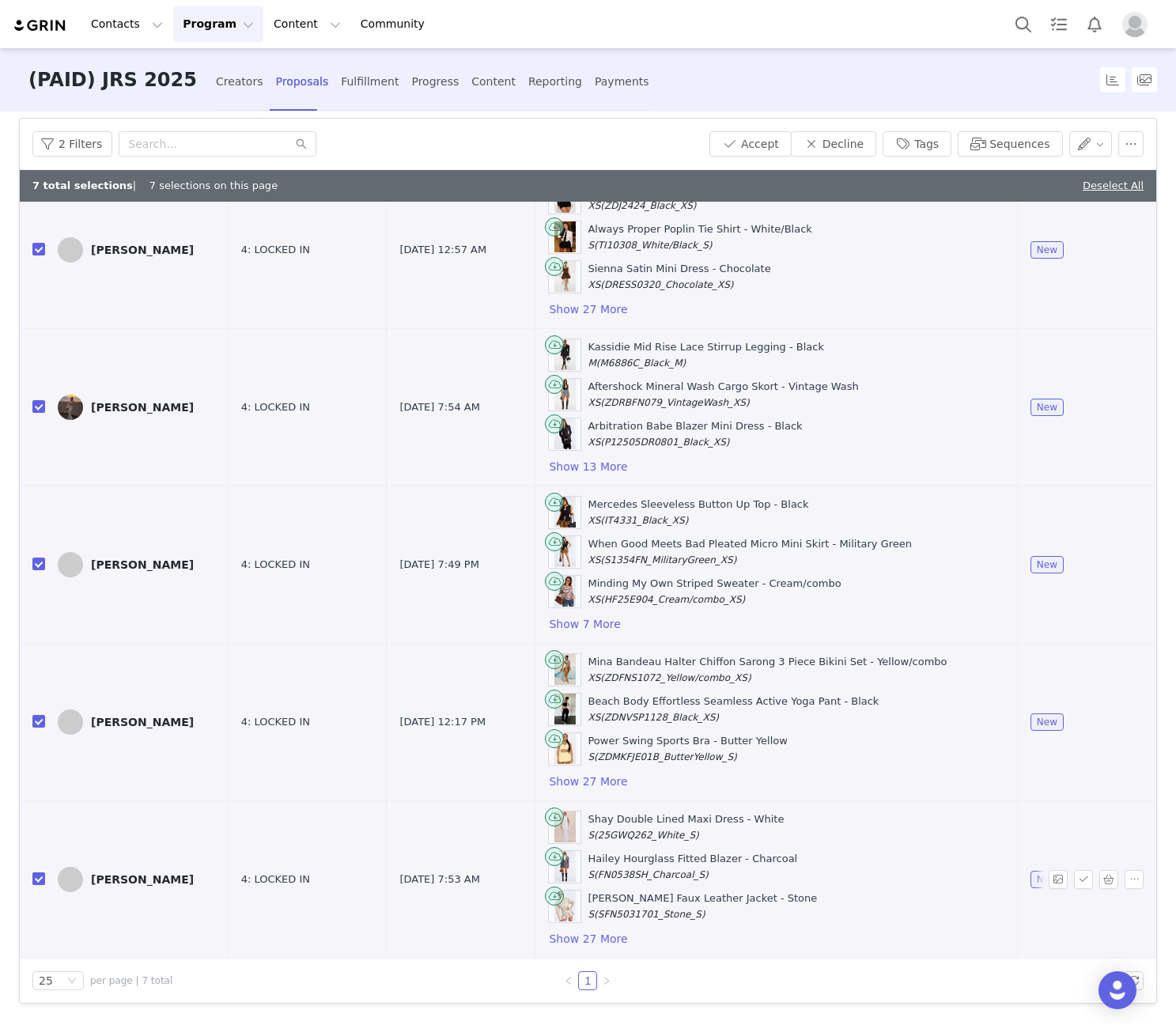
click at [40, 884] on input "checkbox" at bounding box center [39, 878] width 13 height 13
checkbox input "false"
click at [1099, 877] on button "button" at bounding box center [1109, 879] width 19 height 19
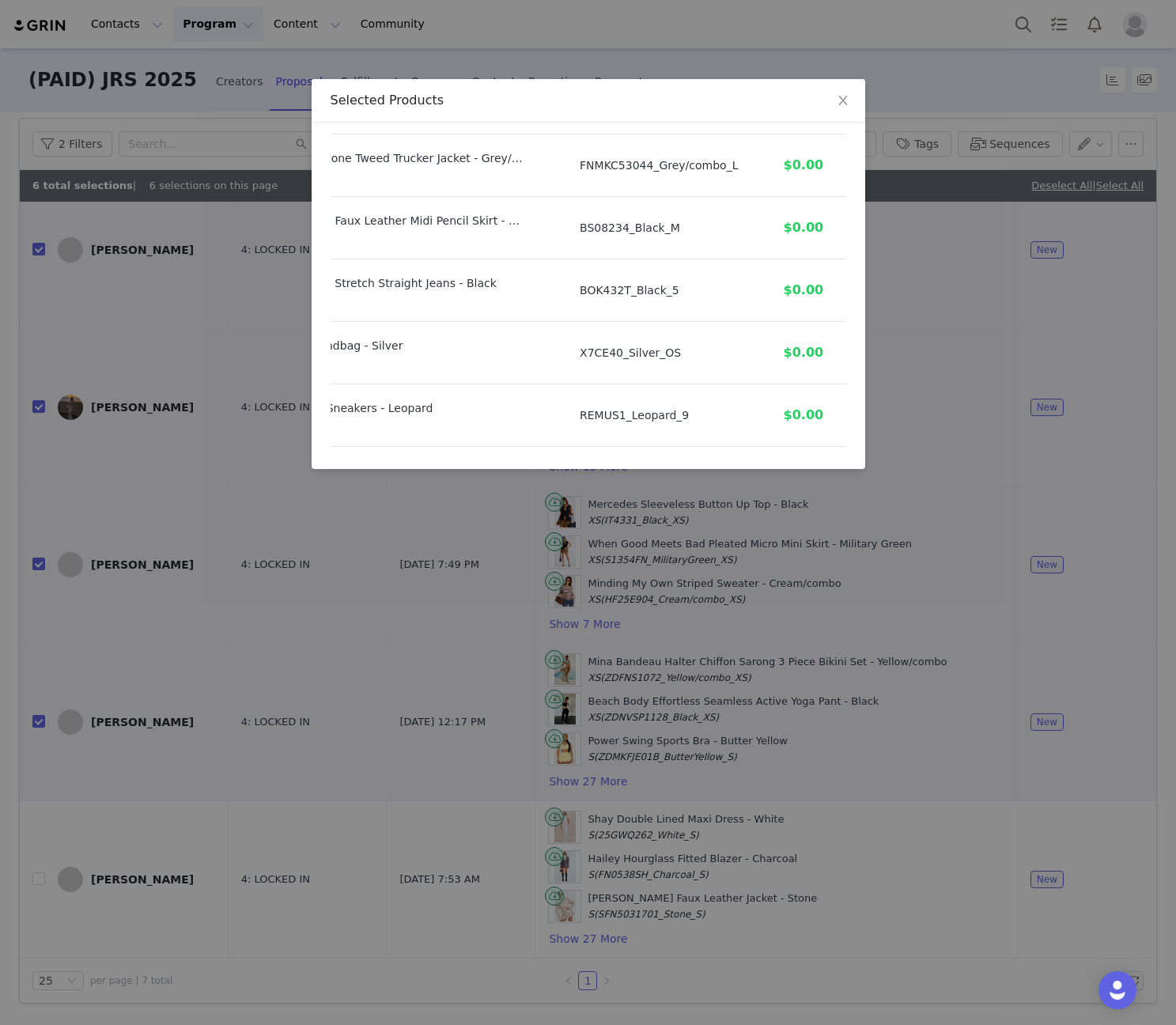
scroll to position [1637, 140]
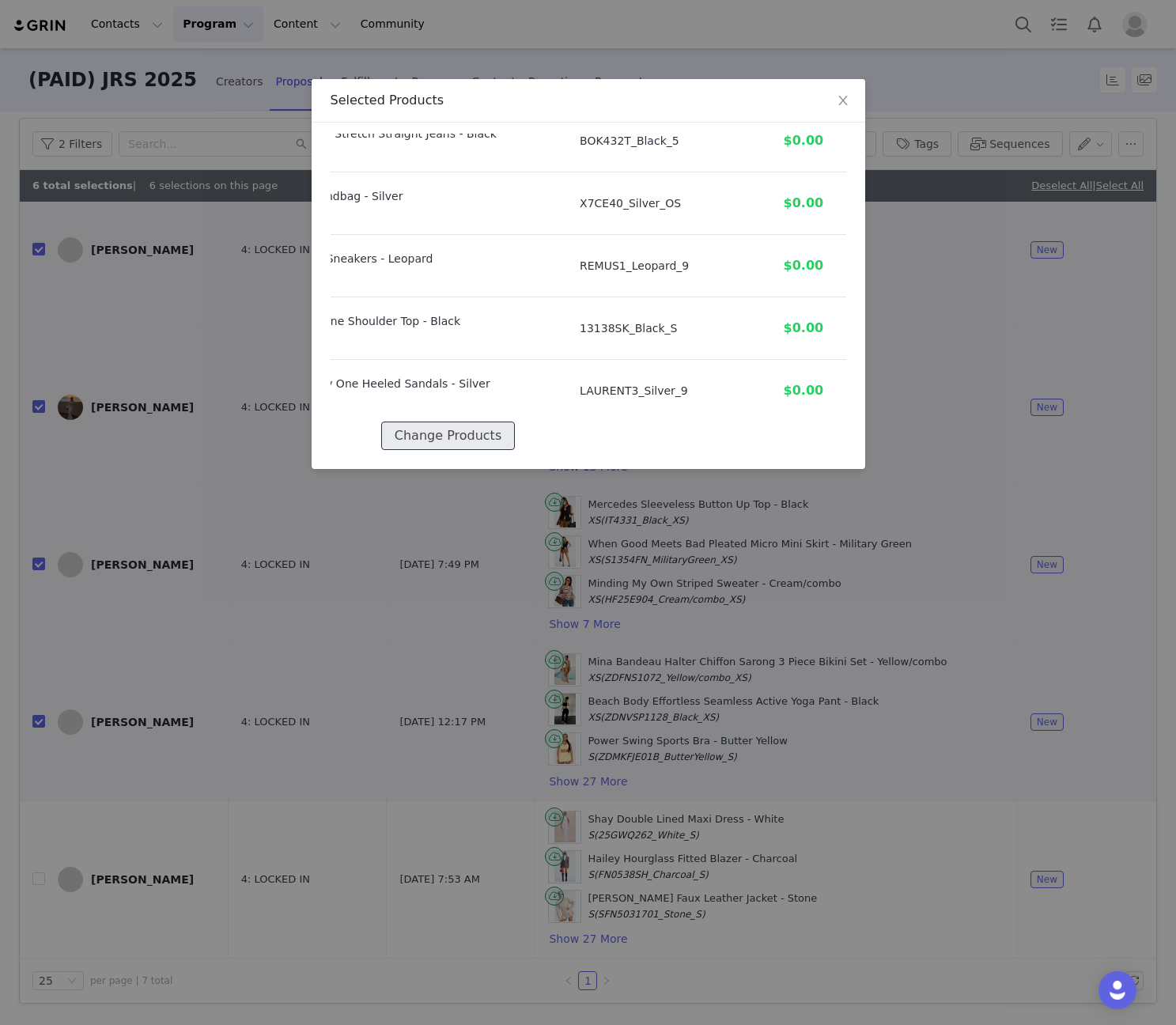
click at [470, 422] on button "Change Products" at bounding box center [448, 436] width 133 height 29
select select "27094301"
select select "27763345"
select select "27914596"
select select "27900558"
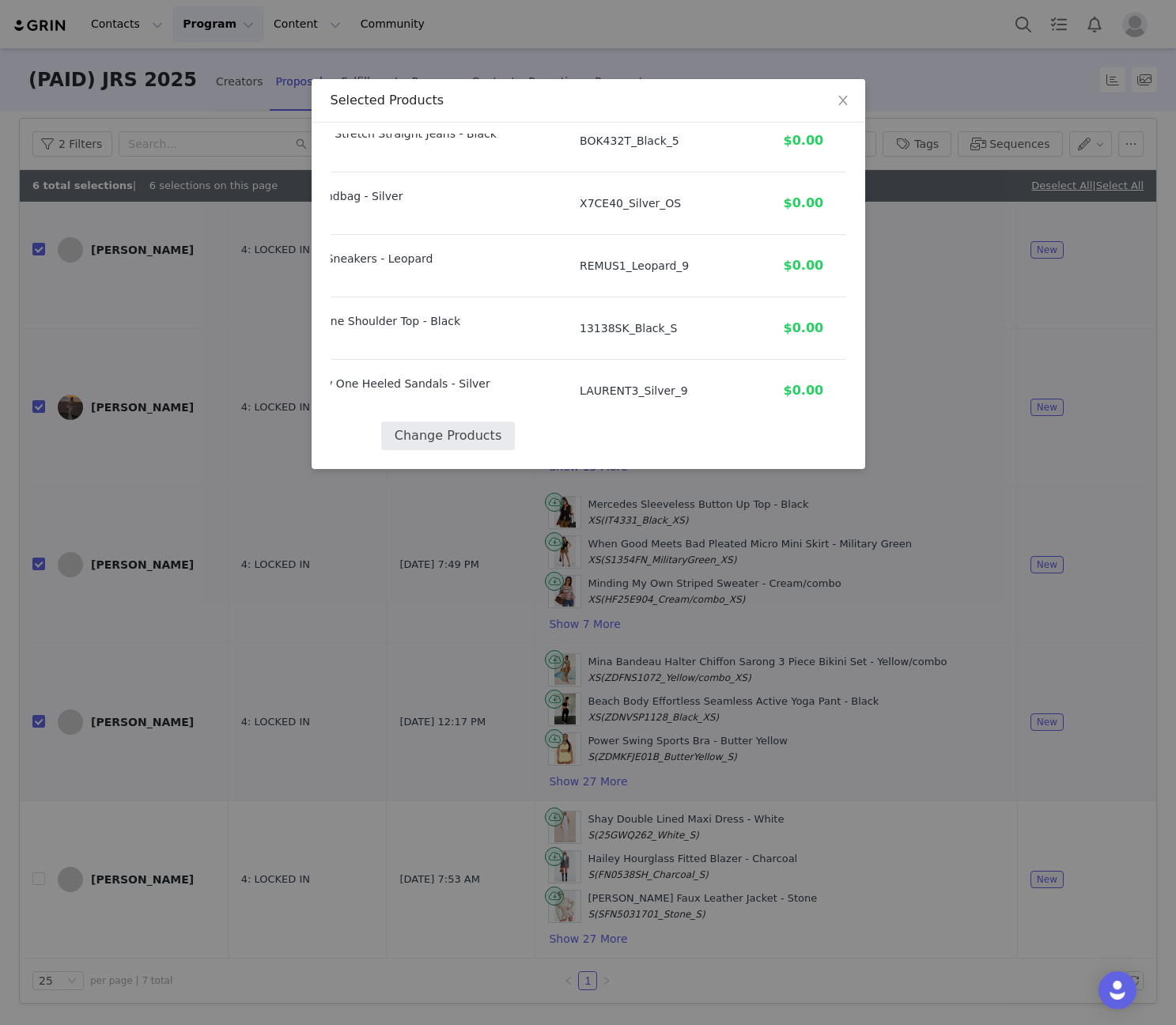
select select "27095014"
select select "26763864"
select select "26486319"
select select "25364082"
select select "25667484"
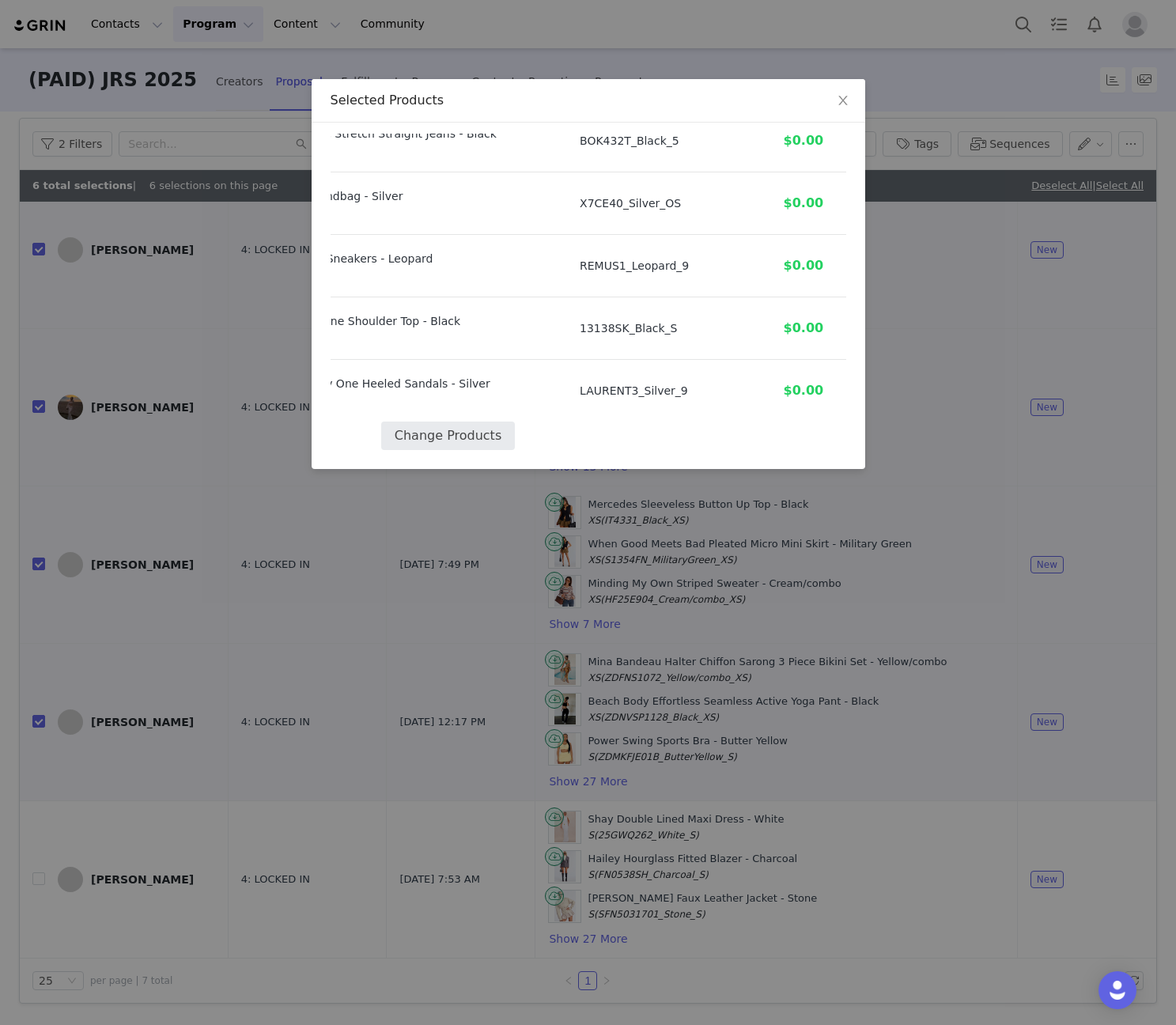
select select "27872457"
select select "27938466"
select select "28108480"
select select "27962291"
select select "28083242"
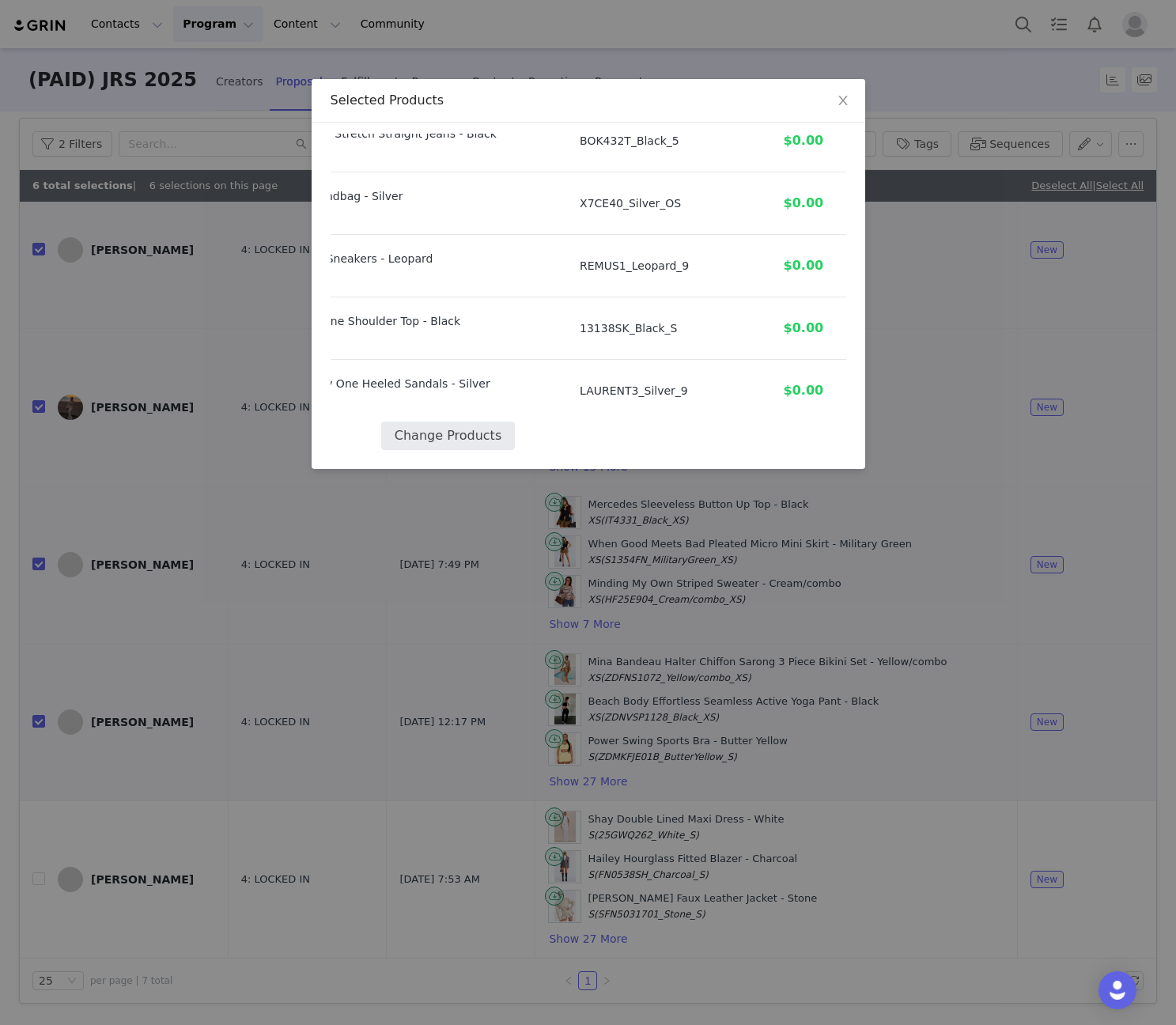
select select "27604647"
select select "27530259"
select select "27612984"
select select "27654058"
select select "27862168"
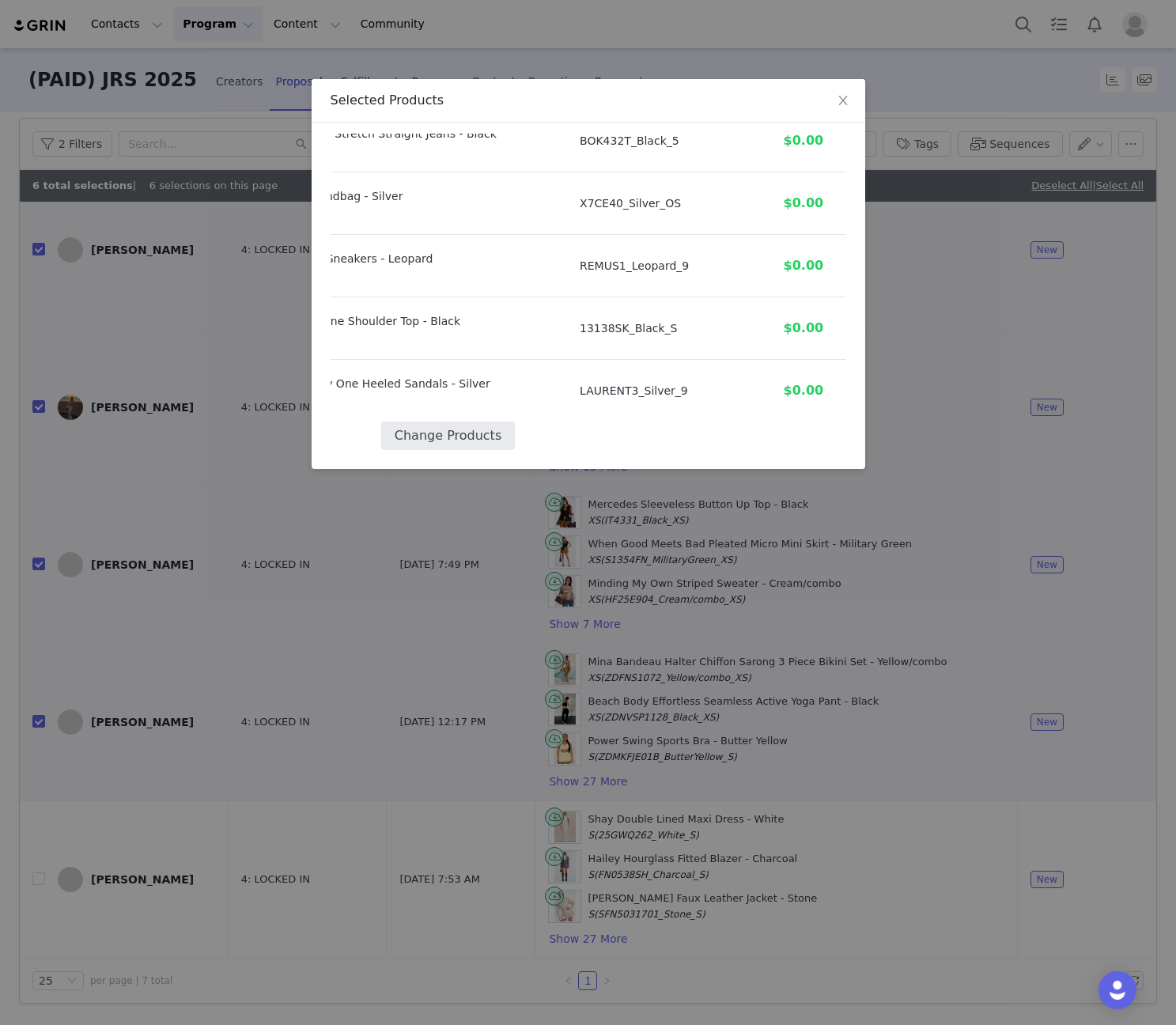
select select "27919118"
select select "27811277"
select select "27576488"
select select "27790426"
select select "27823035"
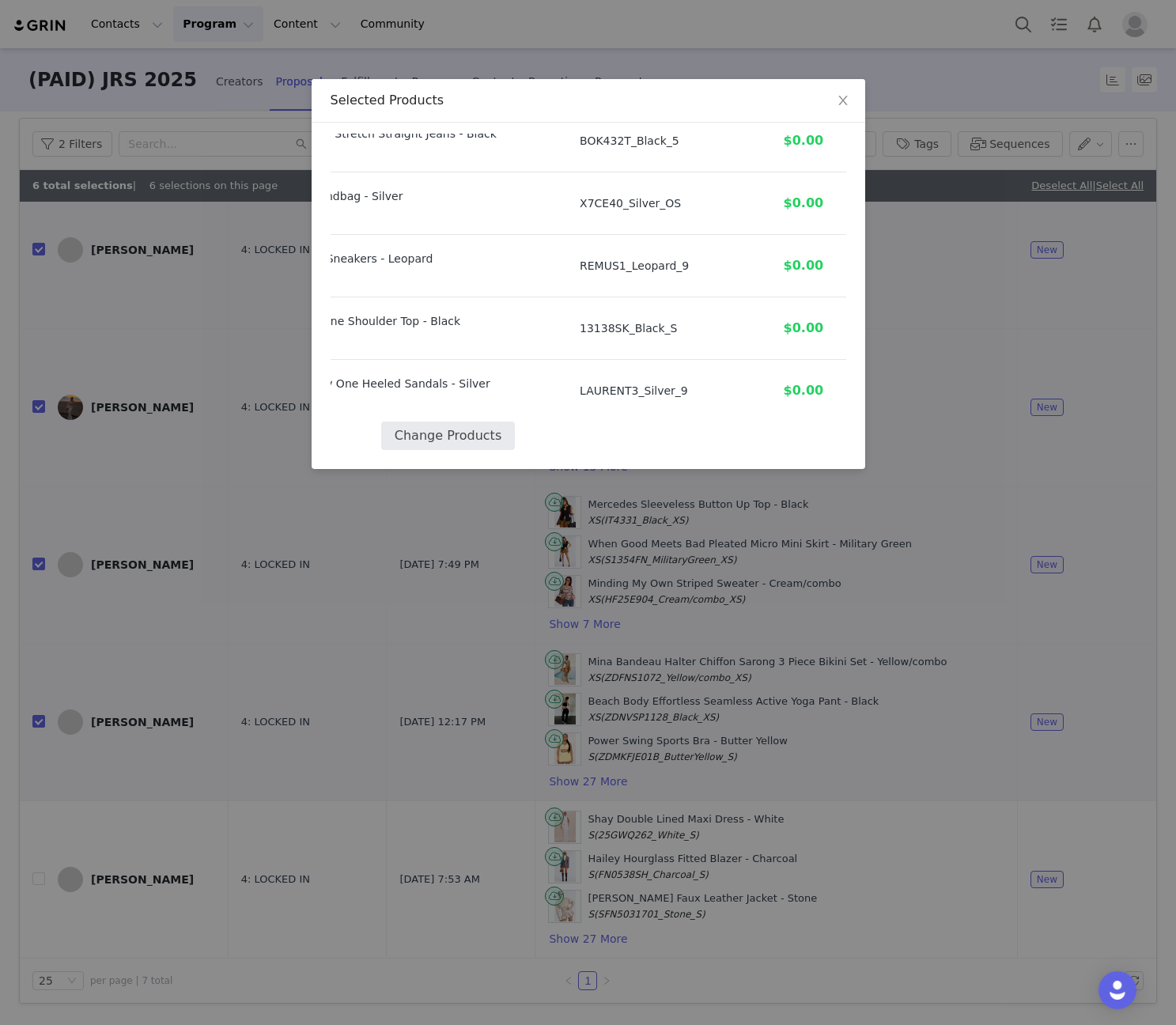
select select "27763042"
select select "26609635"
select select "20670725"
select select "24218655"
select select "22240031"
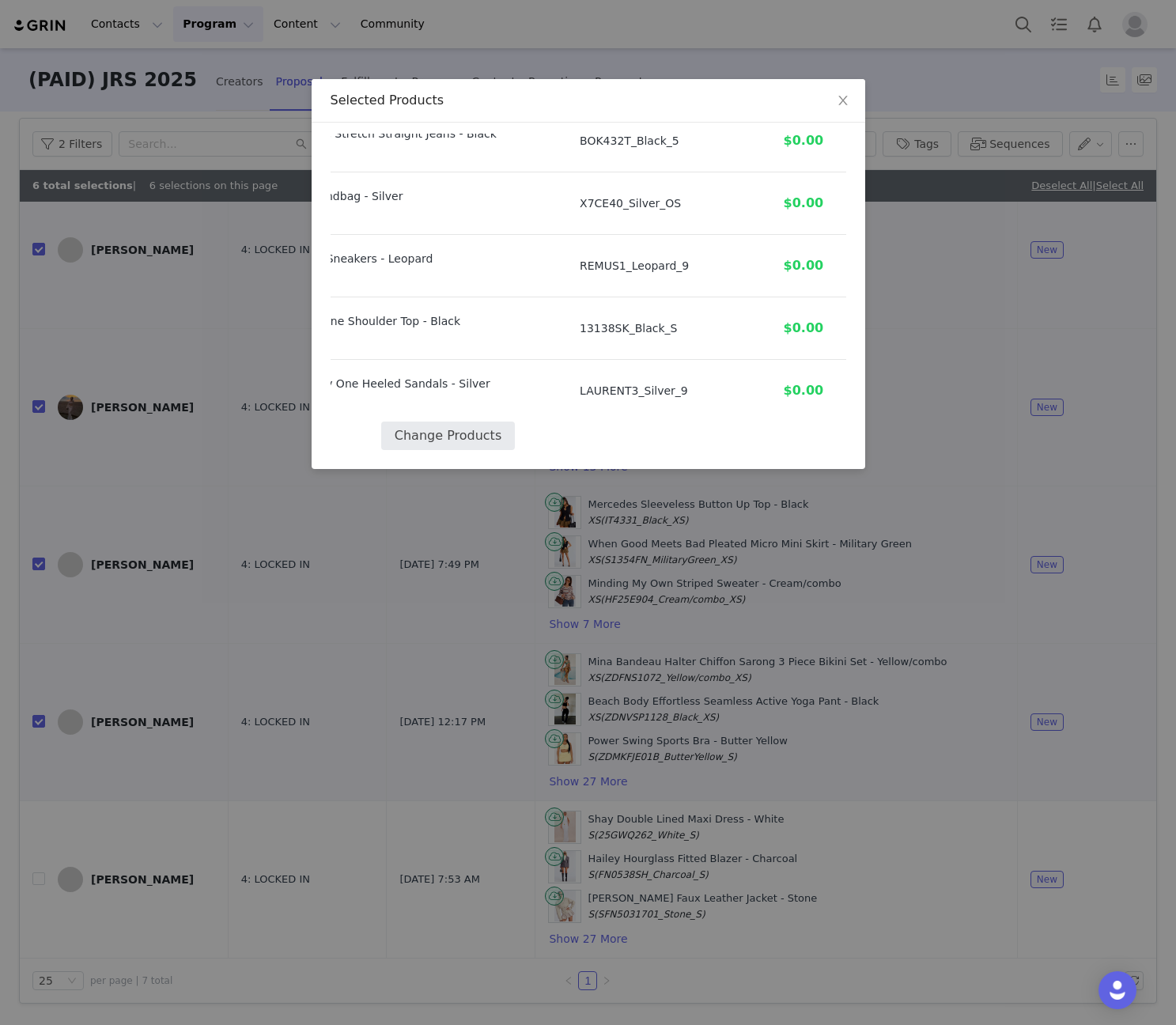
select select "17464522"
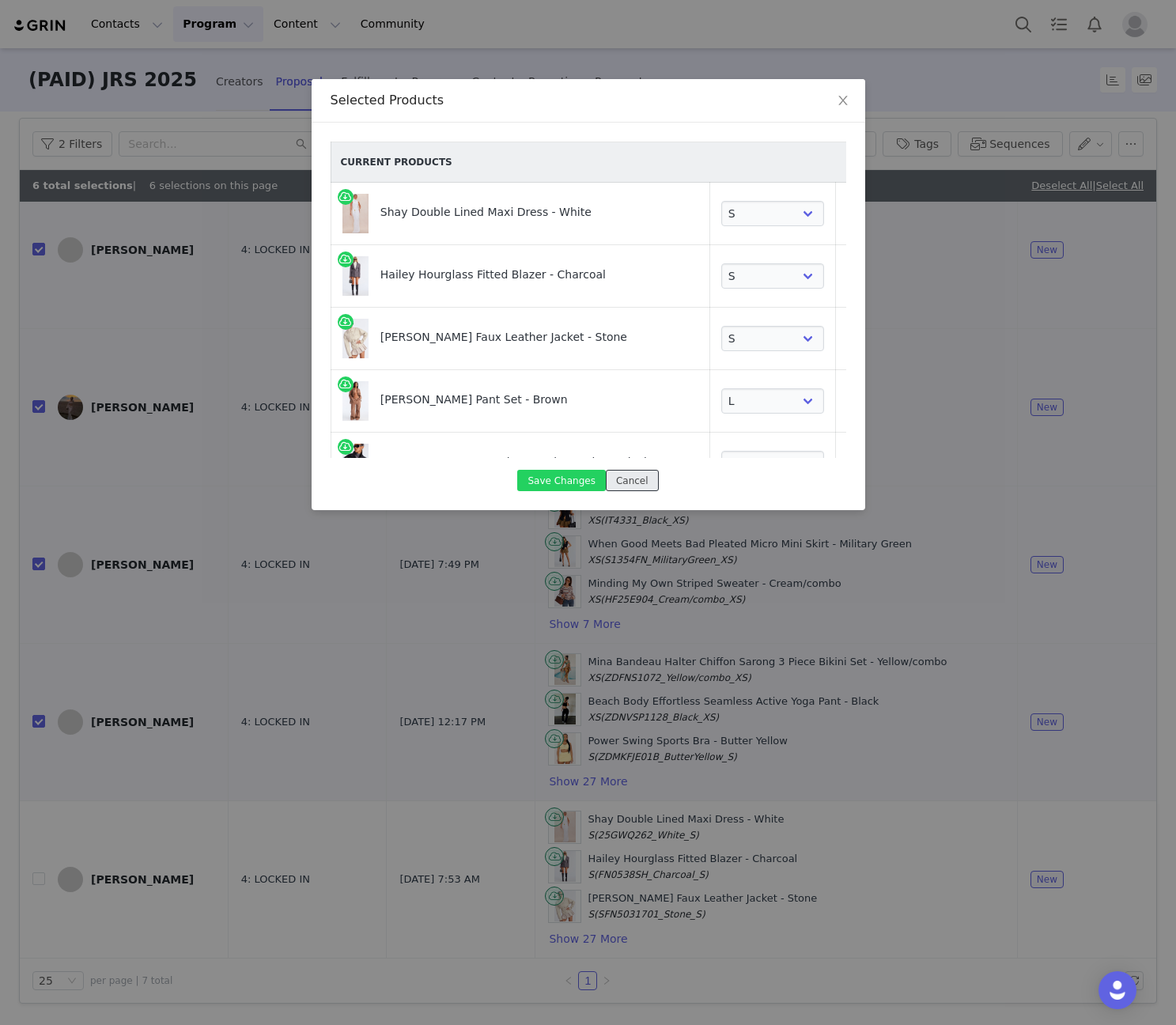
click at [620, 476] on button "Cancel" at bounding box center [632, 480] width 53 height 21
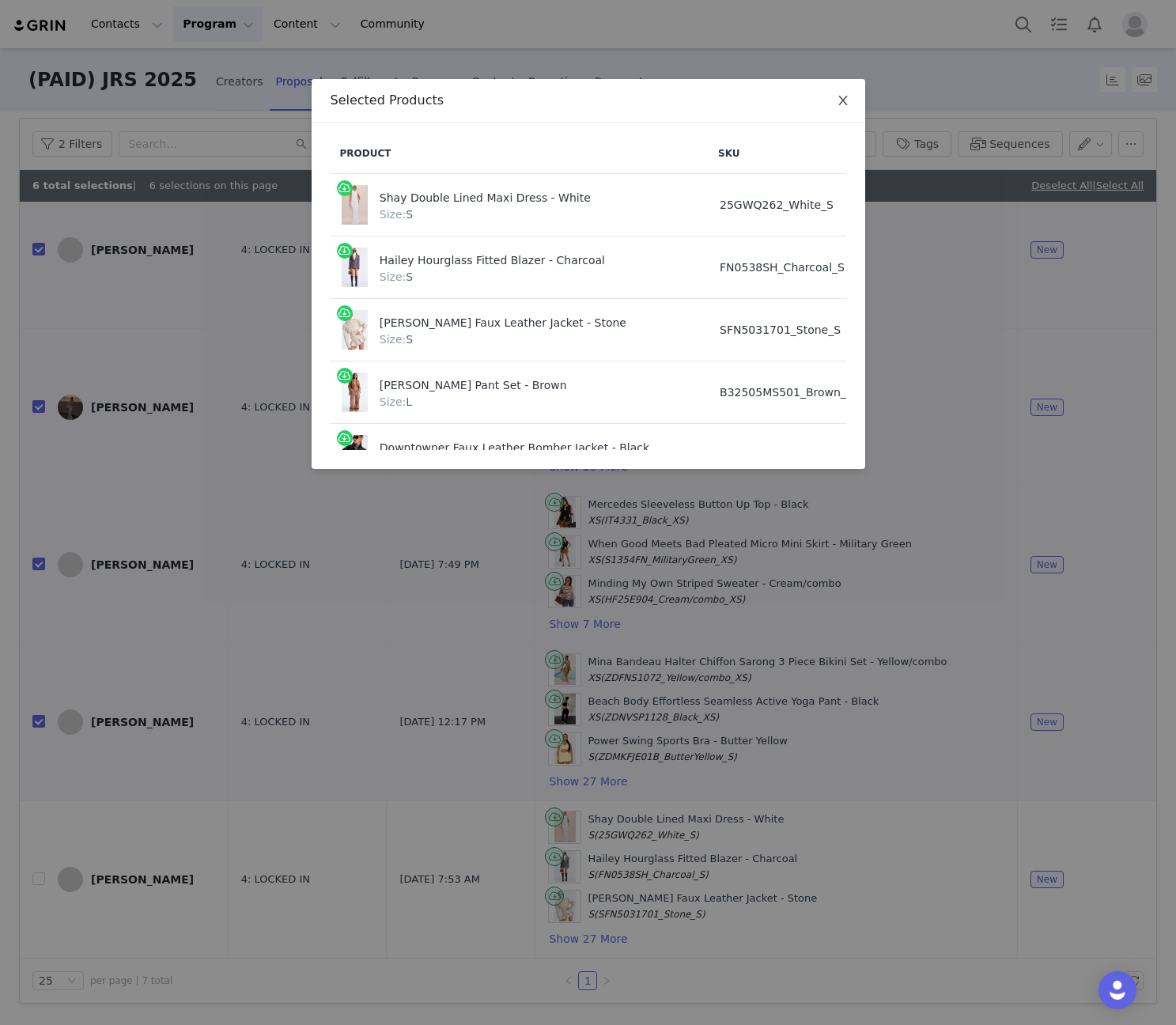
click at [849, 95] on icon "icon: close" at bounding box center [843, 101] width 13 height 13
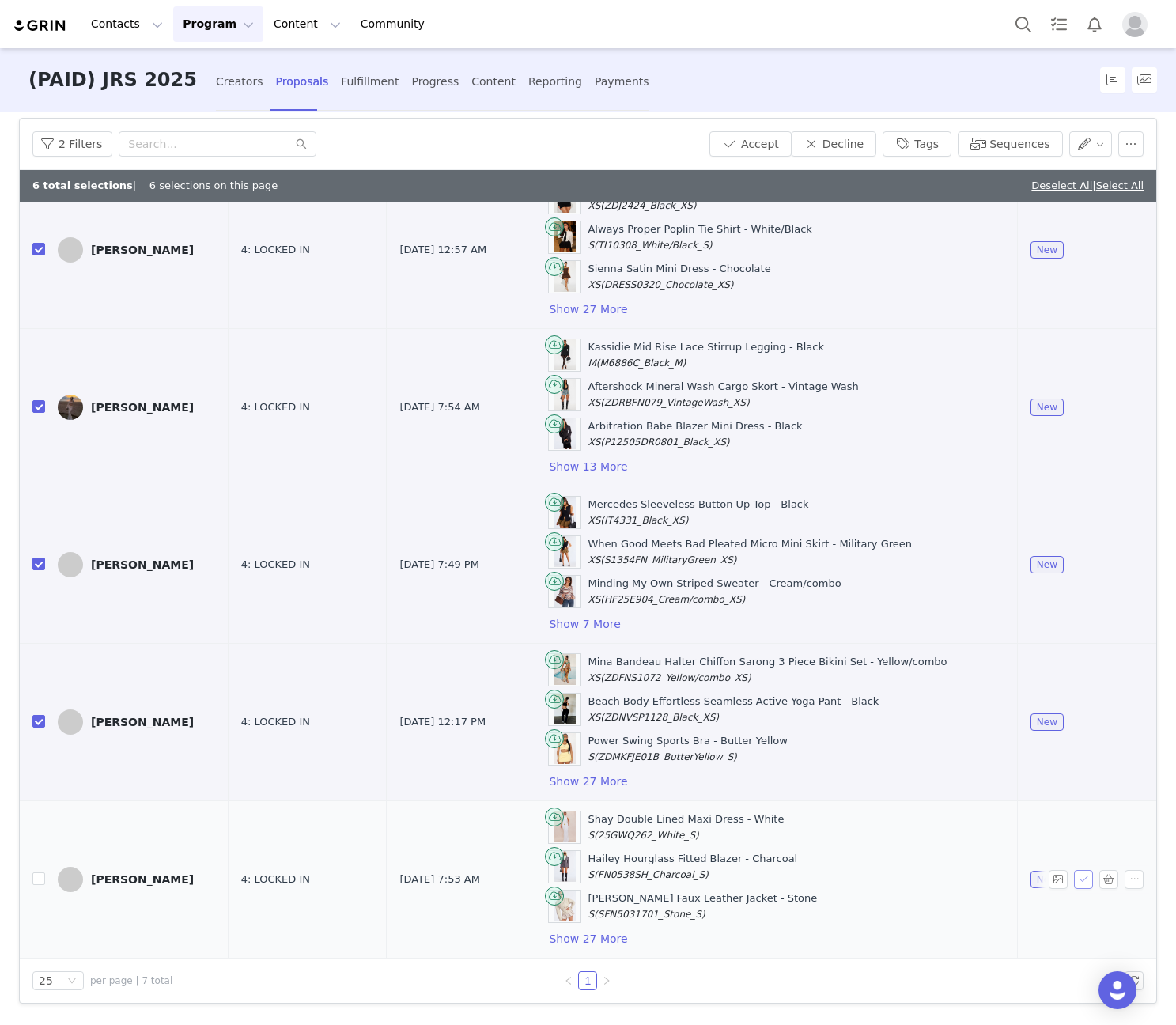
click at [1074, 876] on button "button" at bounding box center [1083, 879] width 19 height 19
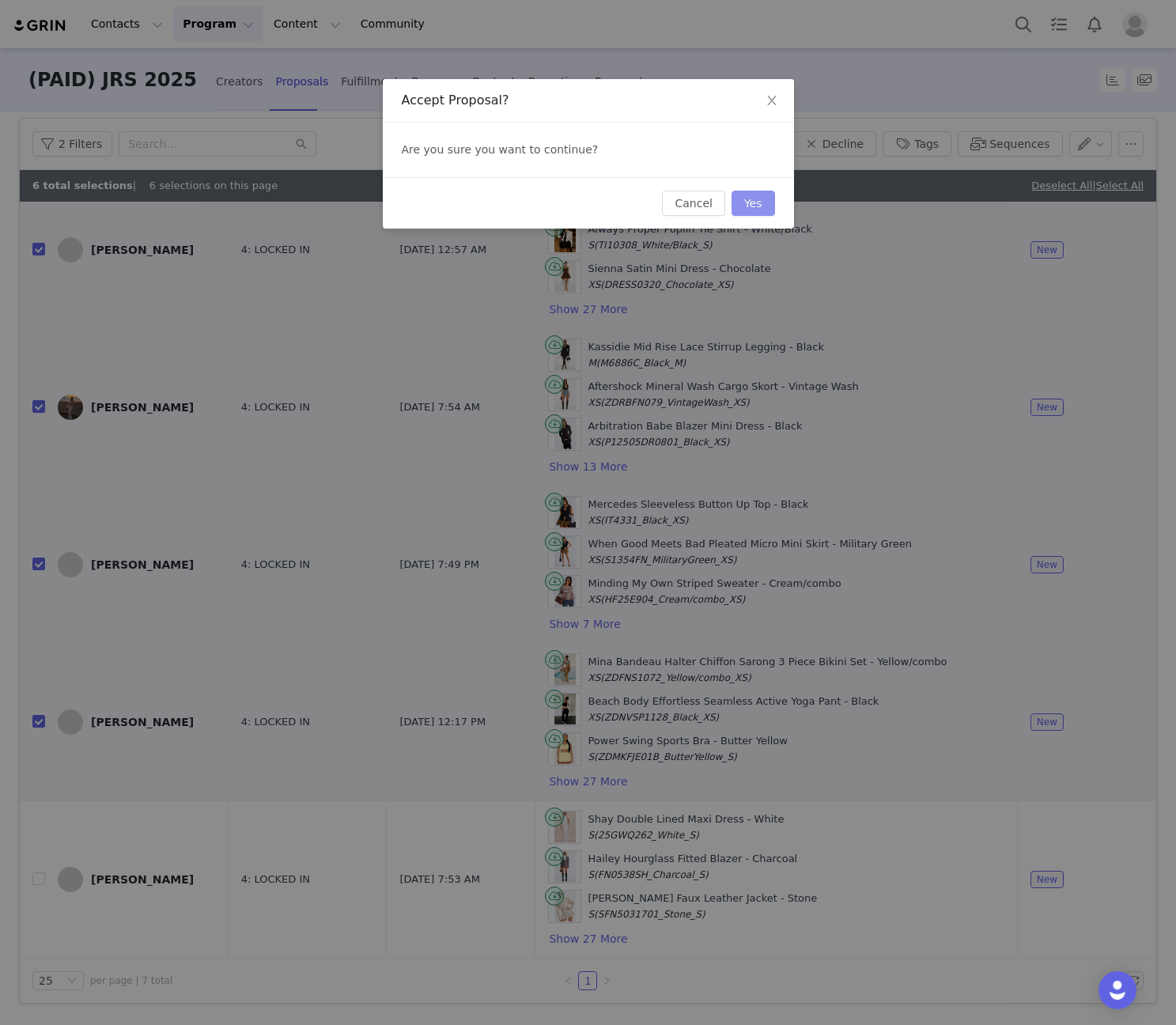
click at [773, 198] on button "Yes" at bounding box center [753, 203] width 44 height 25
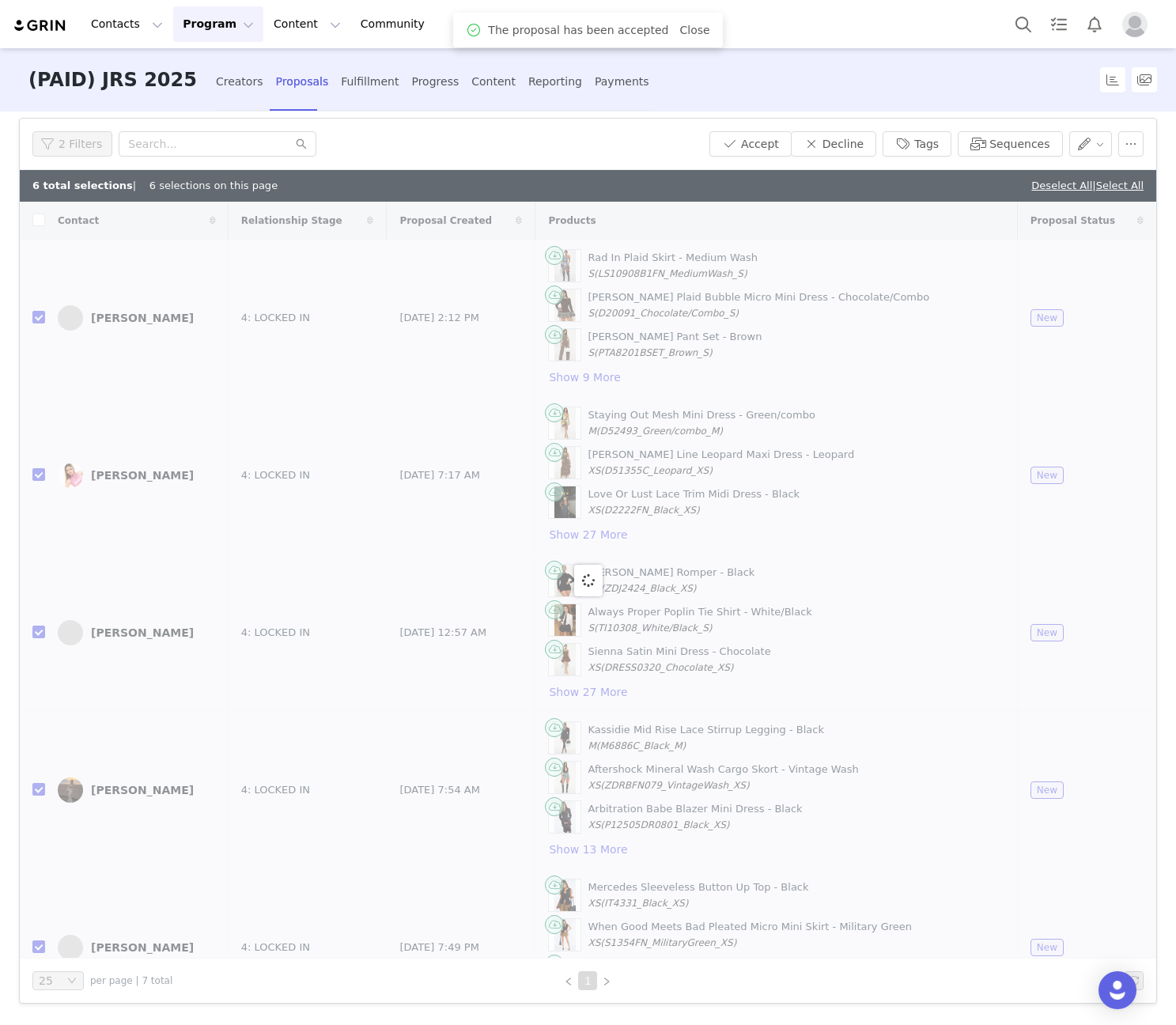
checkbox input "true"
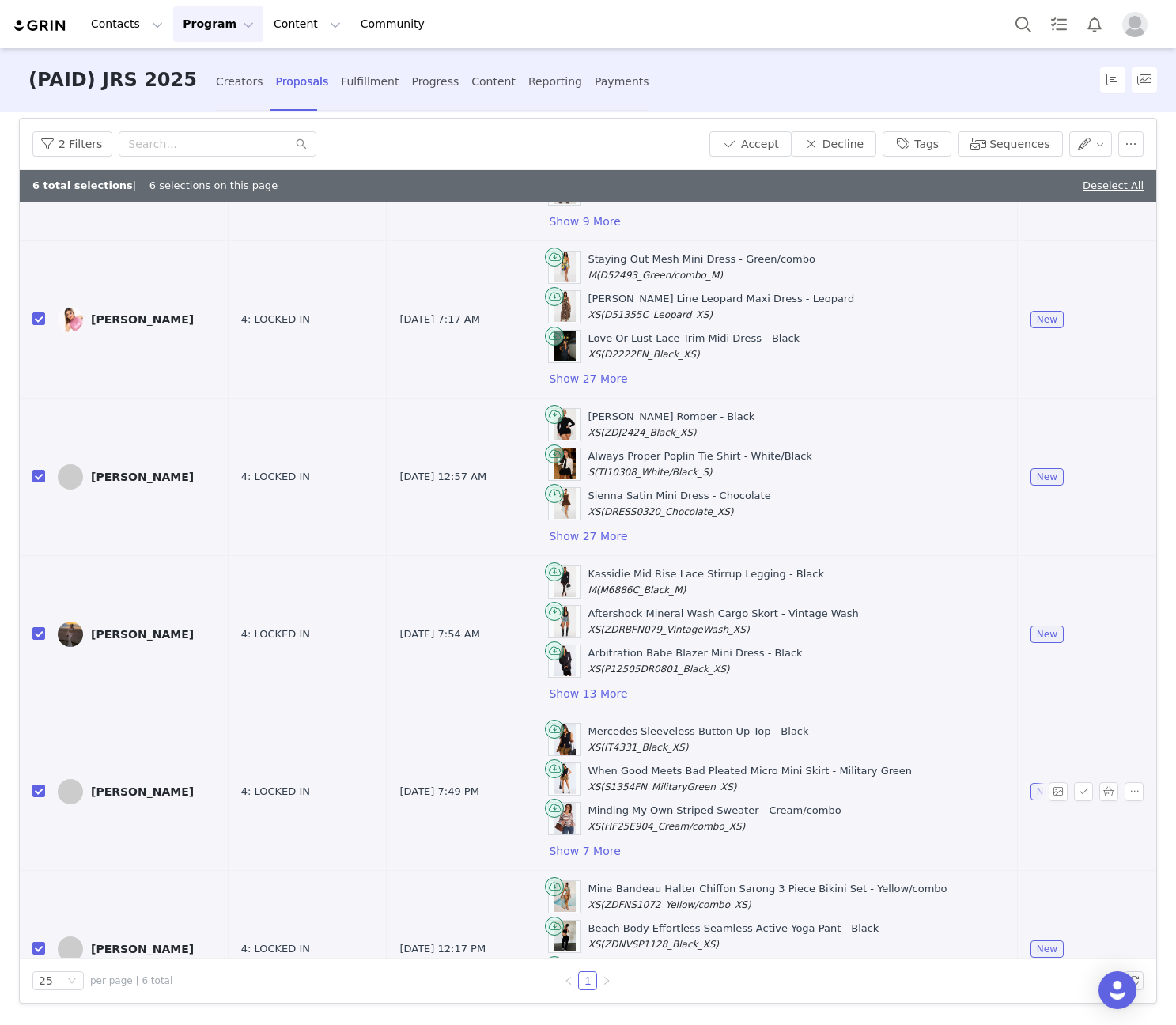
scroll to position [225, 0]
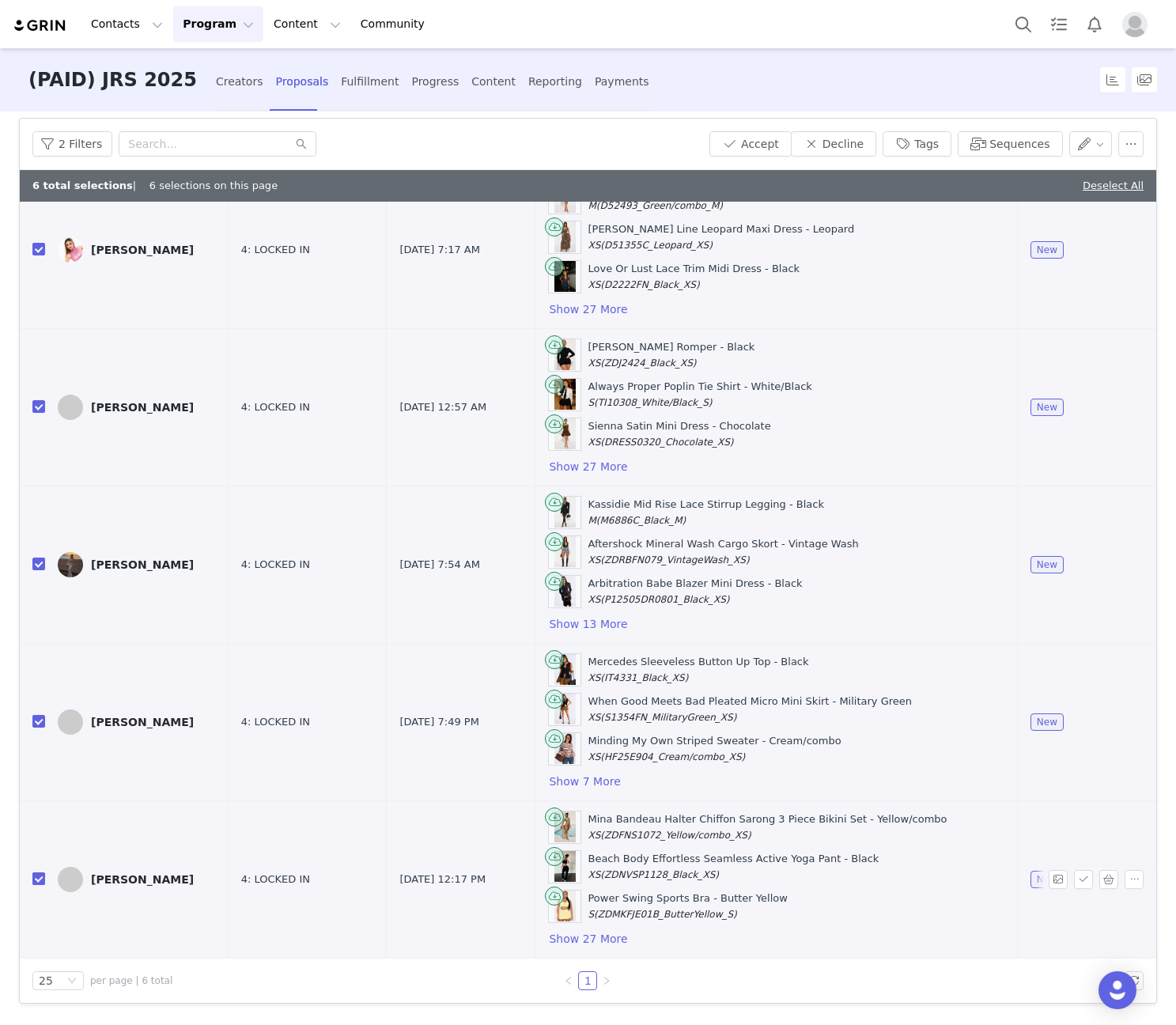
click at [40, 881] on input "checkbox" at bounding box center [39, 878] width 13 height 13
checkbox input "false"
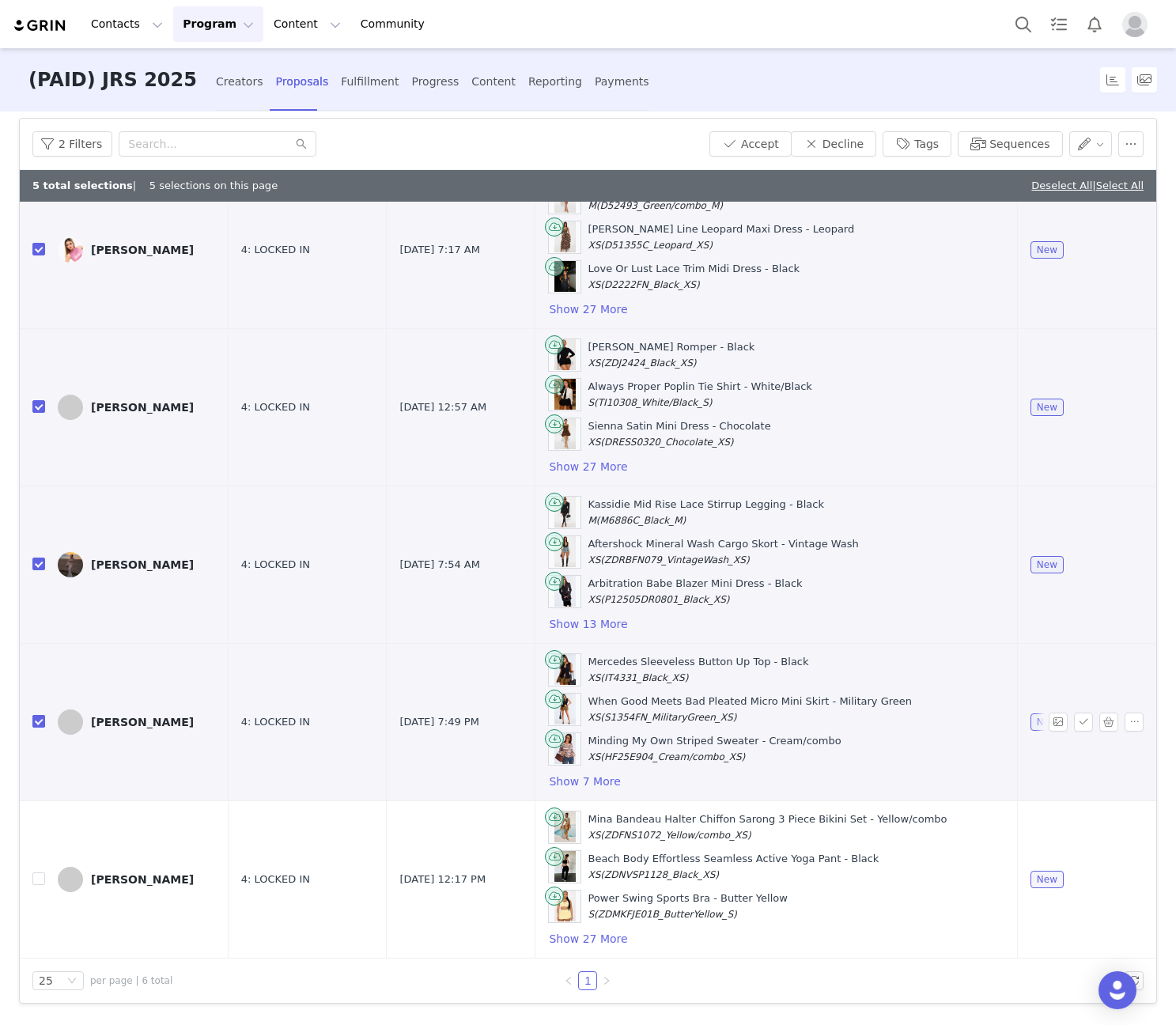
click at [33, 723] on input "checkbox" at bounding box center [39, 721] width 13 height 13
checkbox input "false"
click at [1099, 726] on button "button" at bounding box center [1109, 722] width 19 height 19
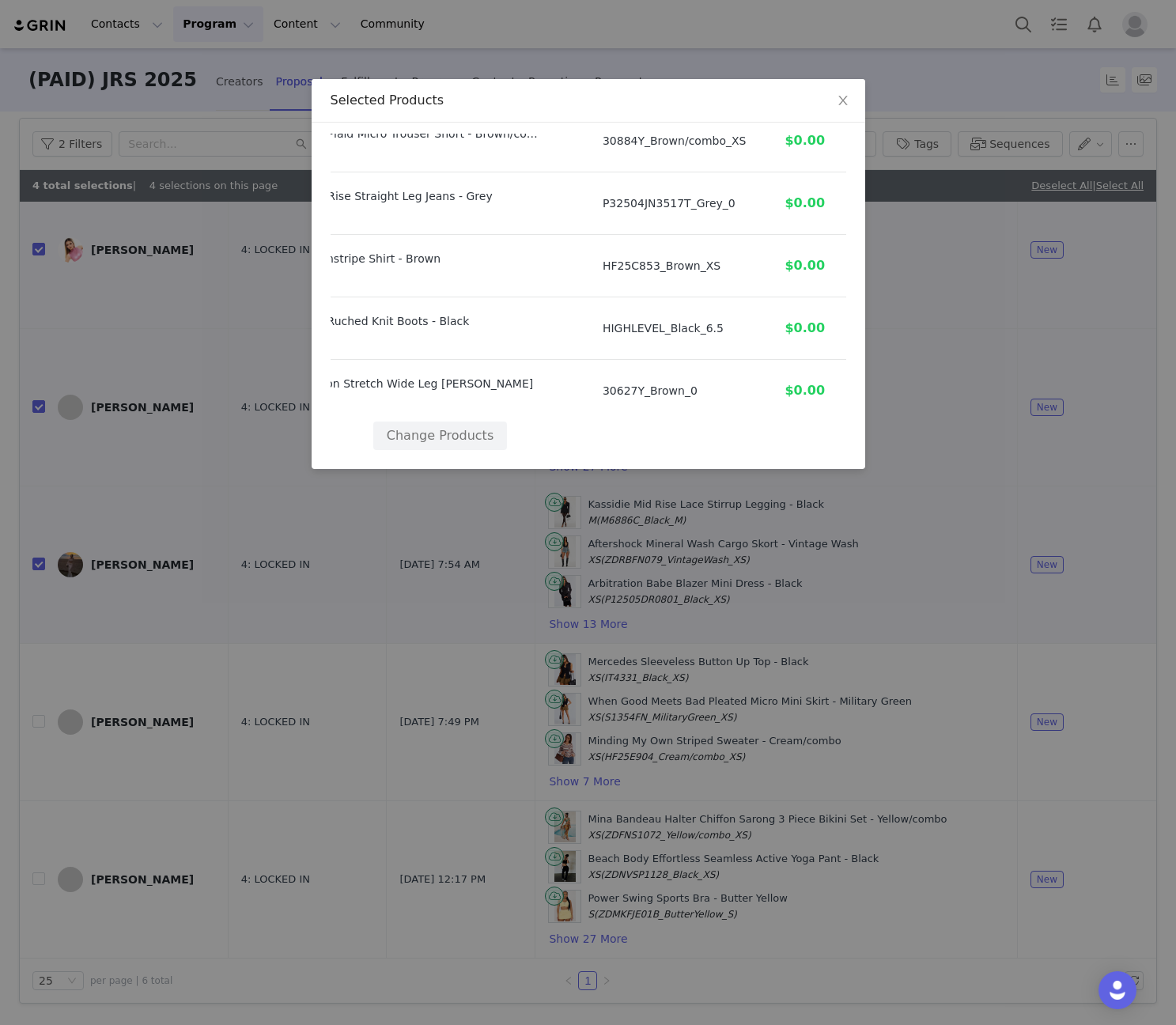
scroll to position [388, 148]
click at [434, 425] on button "Change Products" at bounding box center [440, 436] width 133 height 29
select select "27620141"
select select "28058640"
select select "27771793"
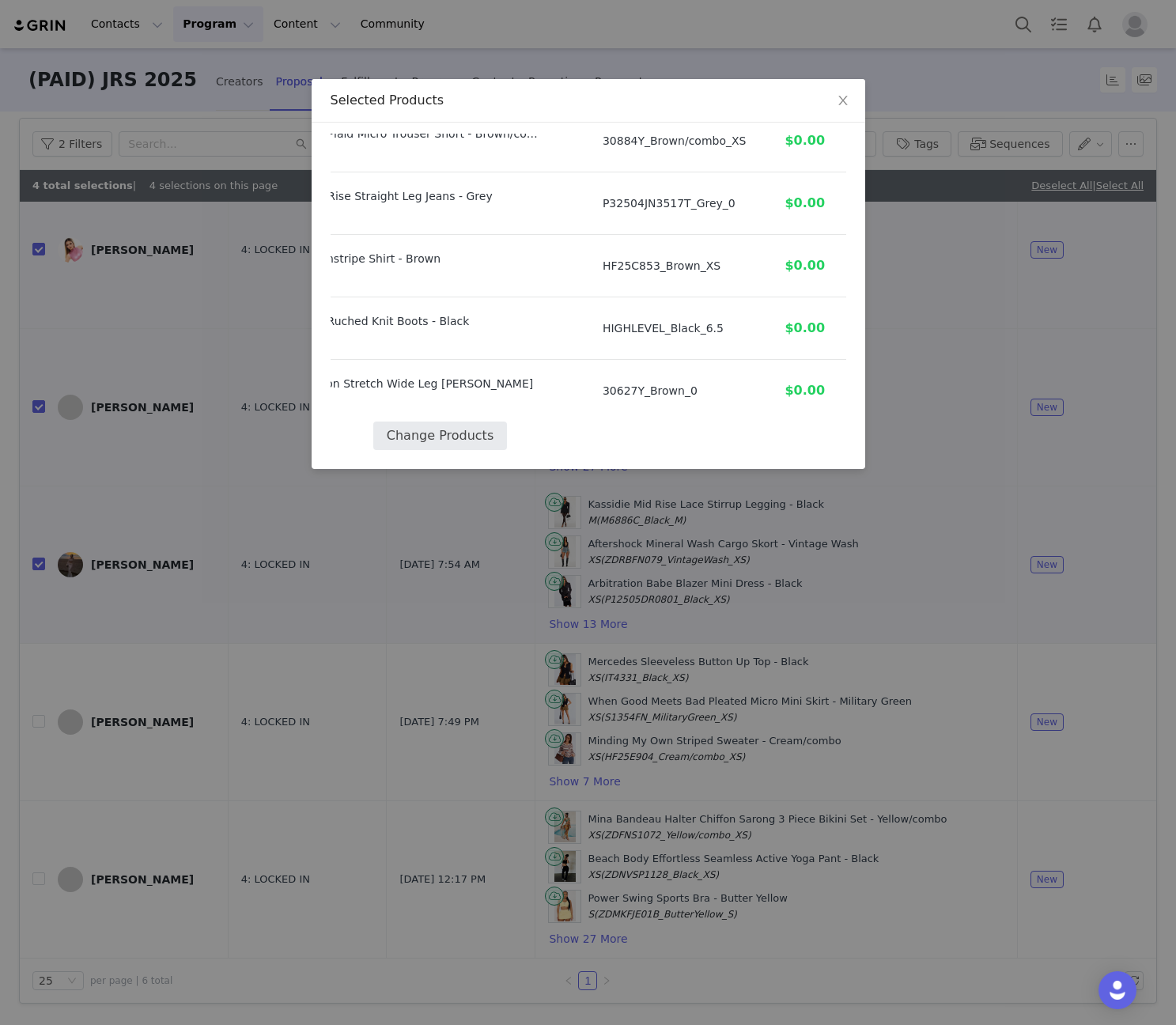
select select "27406496"
select select "27576486"
select select "27096428"
select select "27601527"
select select "27499746"
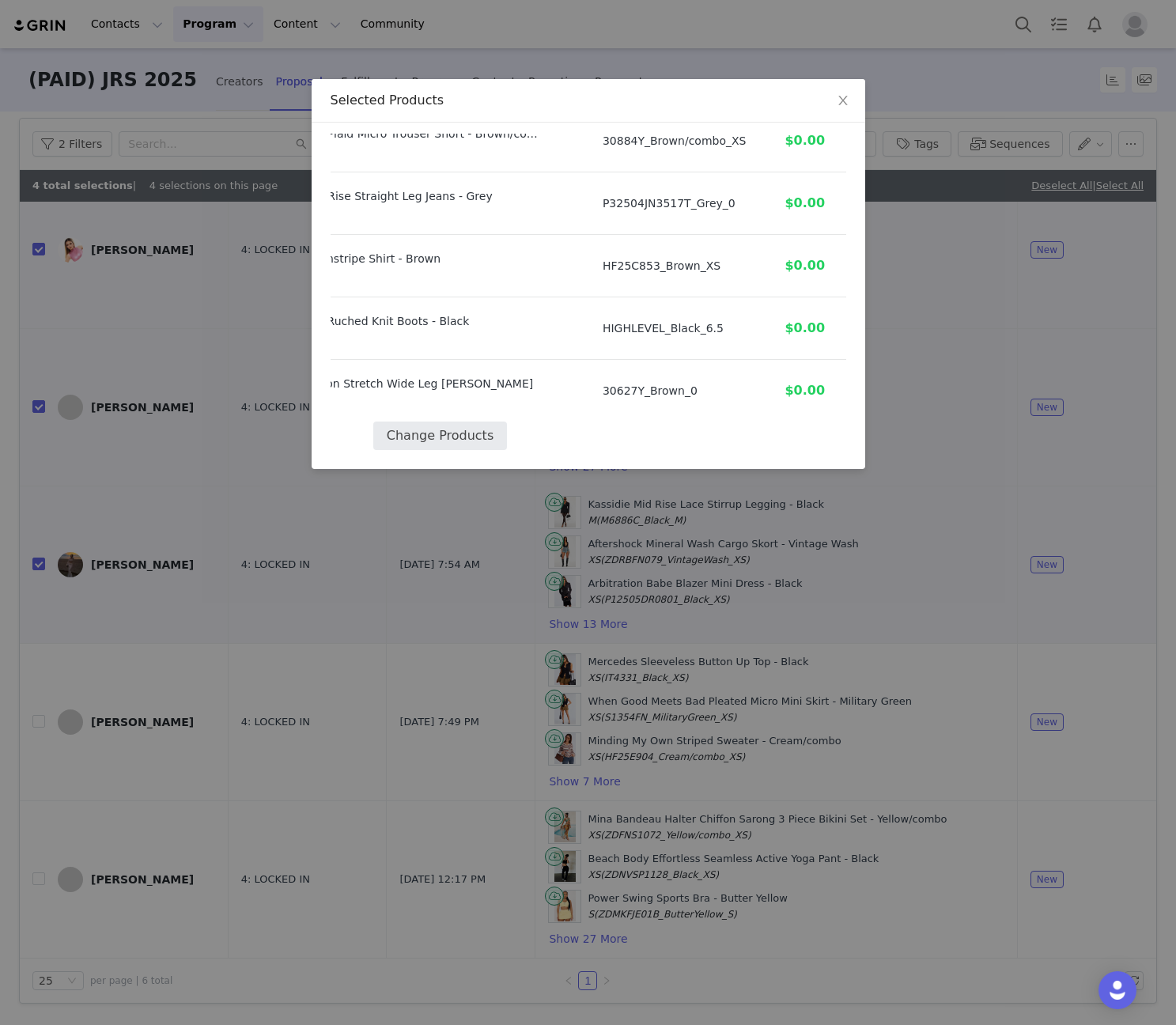
select select "27354060"
select select "26217176"
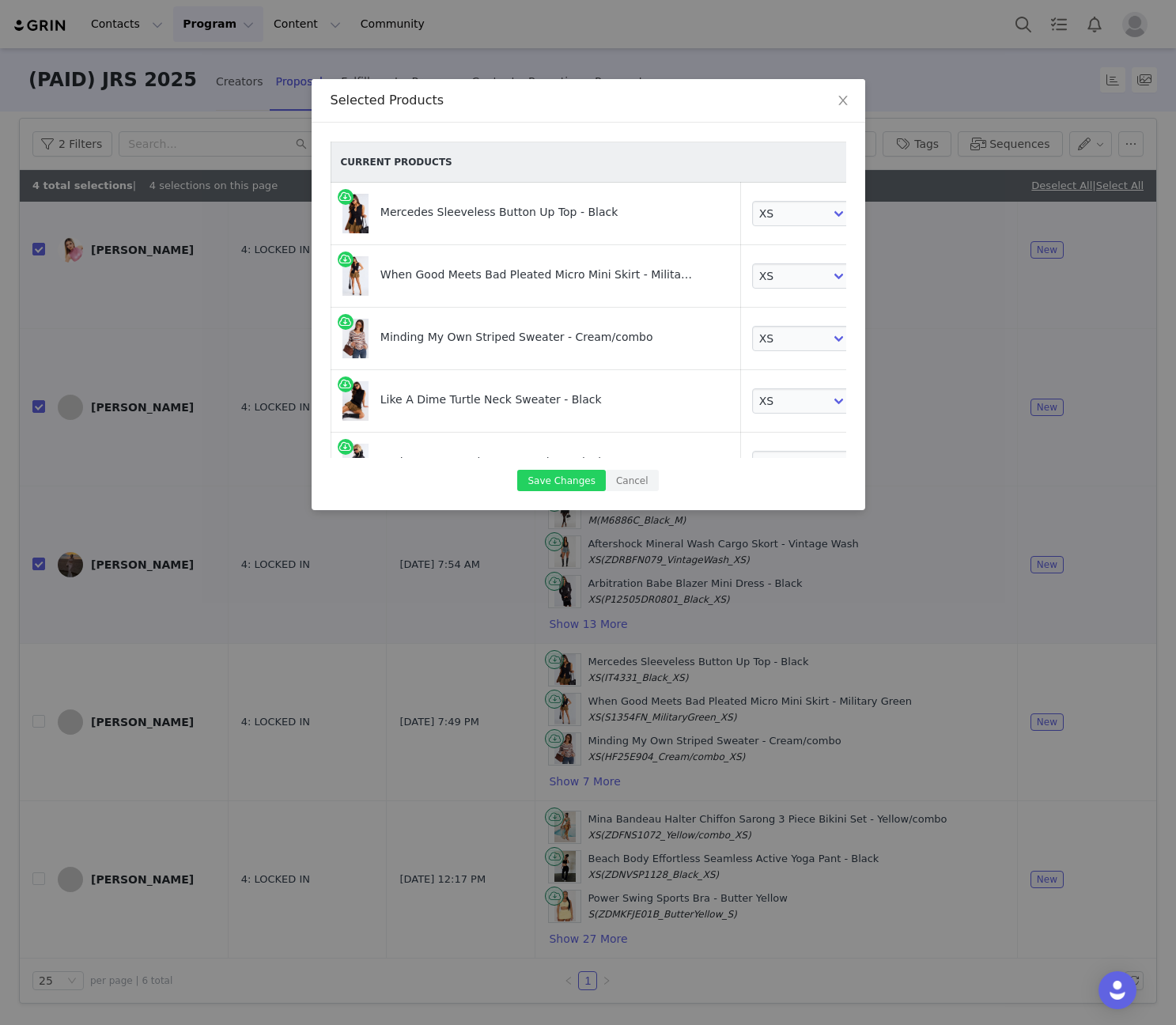
scroll to position [0, 27]
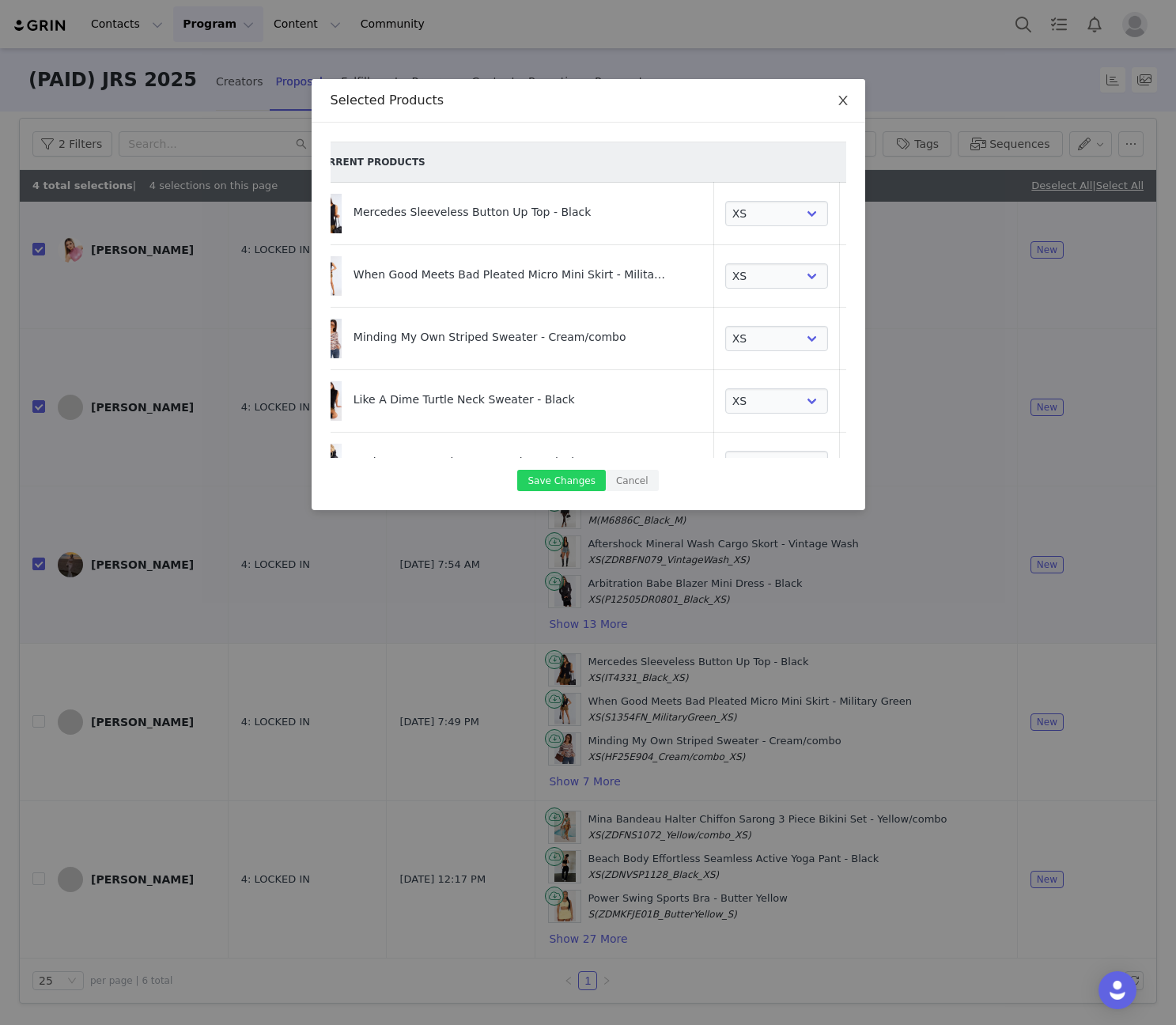
click at [839, 101] on icon "icon: close" at bounding box center [843, 101] width 13 height 13
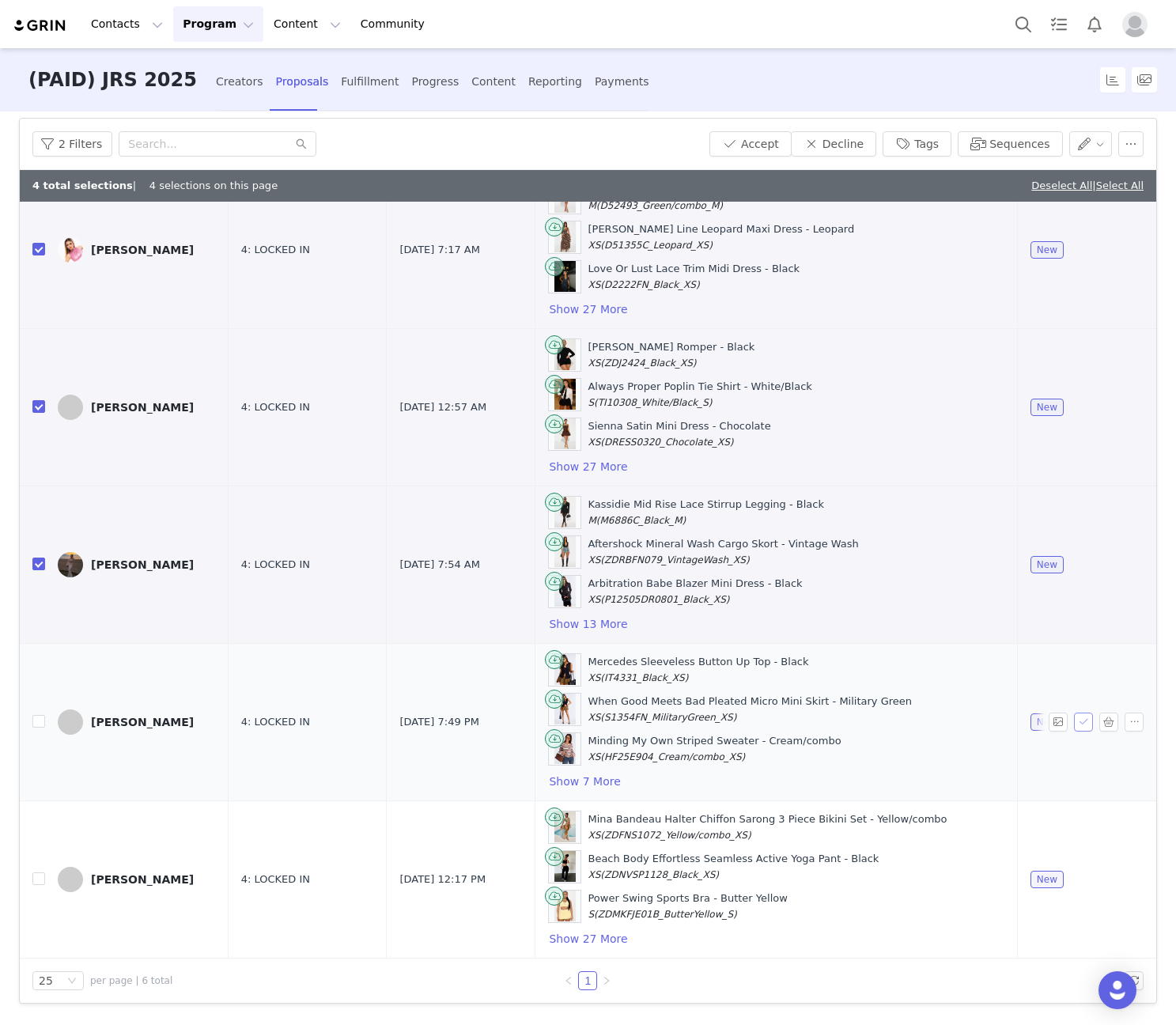
click at [1074, 724] on button "button" at bounding box center [1083, 722] width 19 height 19
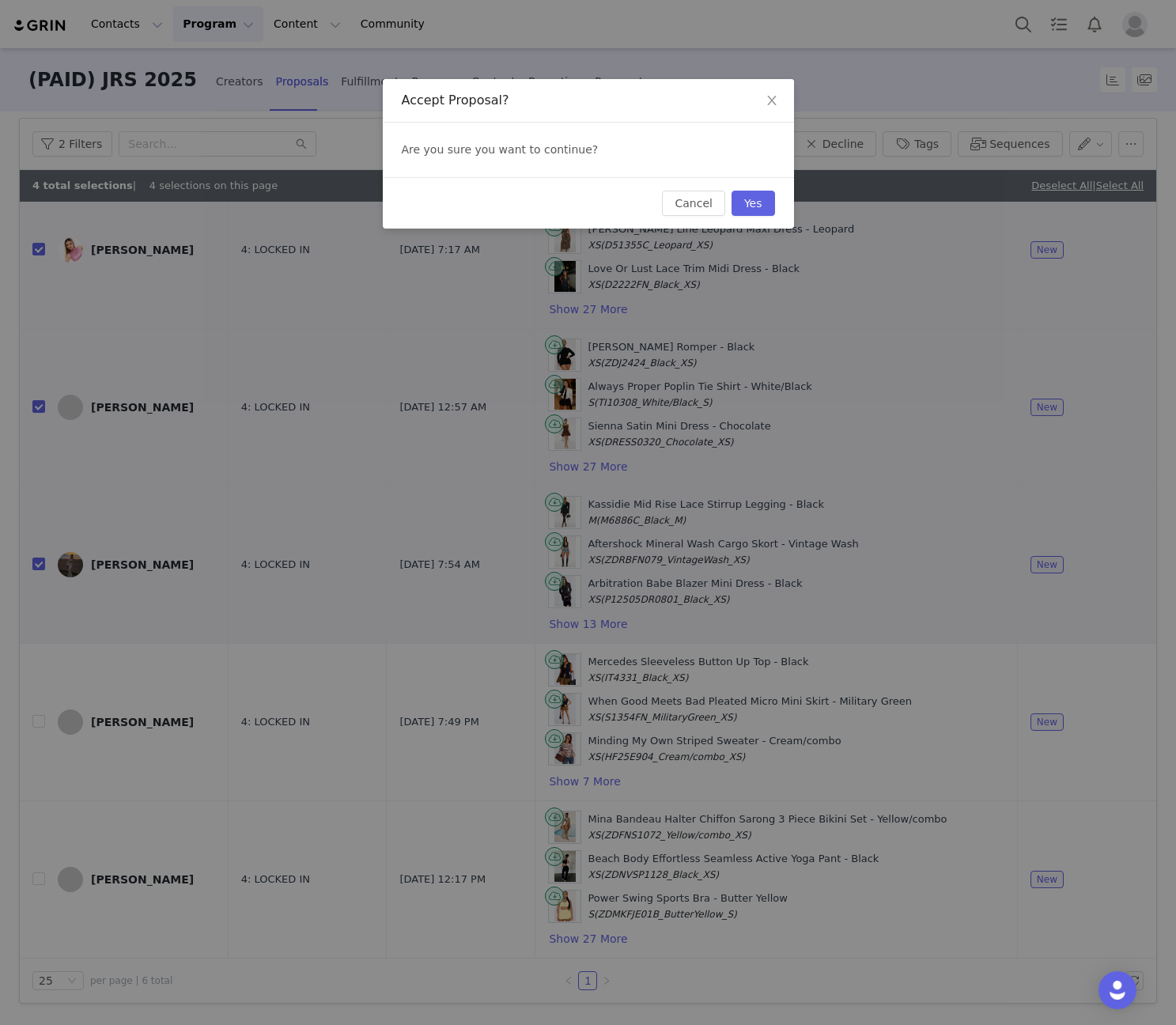
click at [765, 182] on div "Cancel Yes" at bounding box center [588, 202] width 411 height 52
click at [752, 202] on button "Yes" at bounding box center [753, 203] width 44 height 25
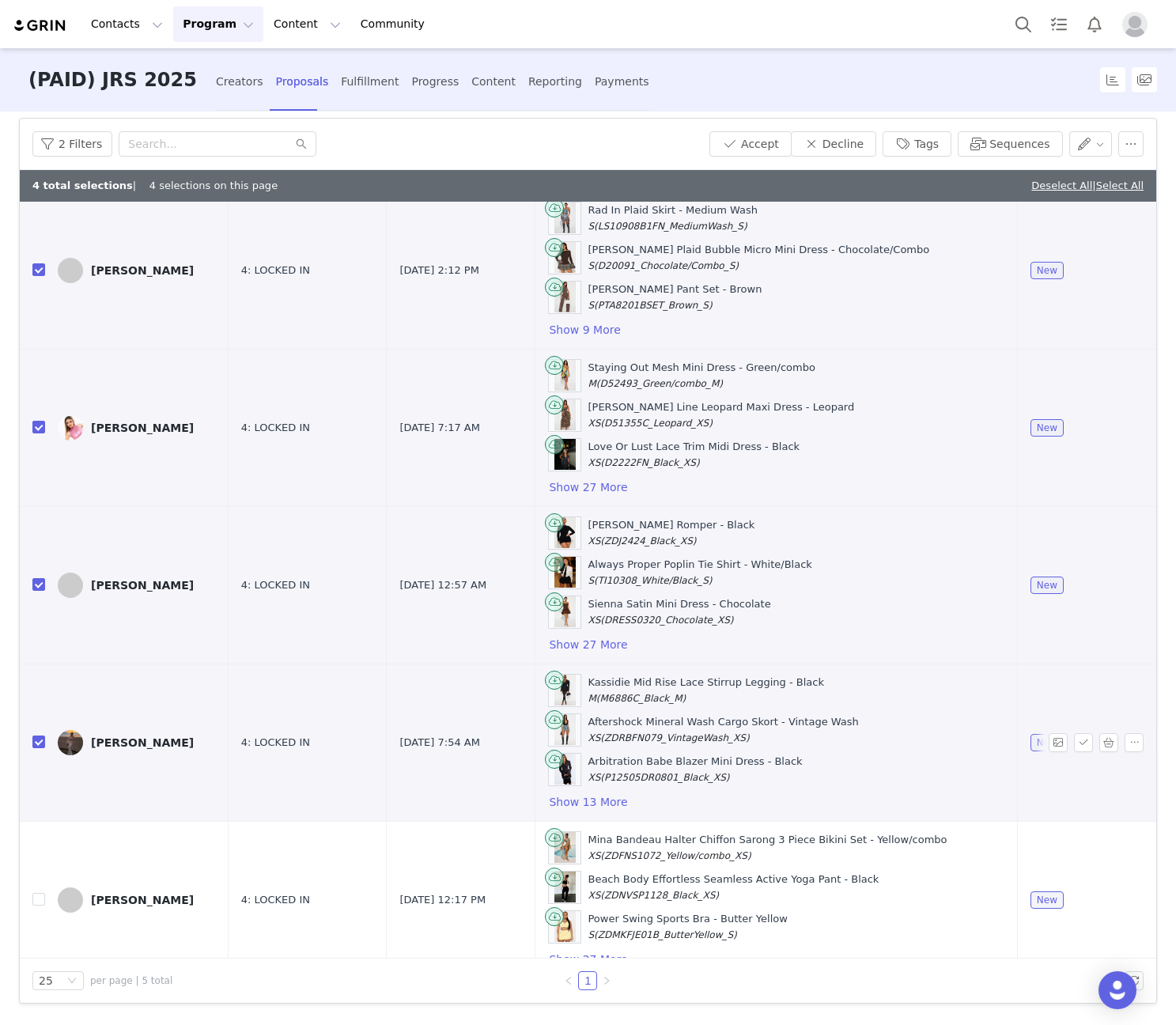
scroll to position [68, 0]
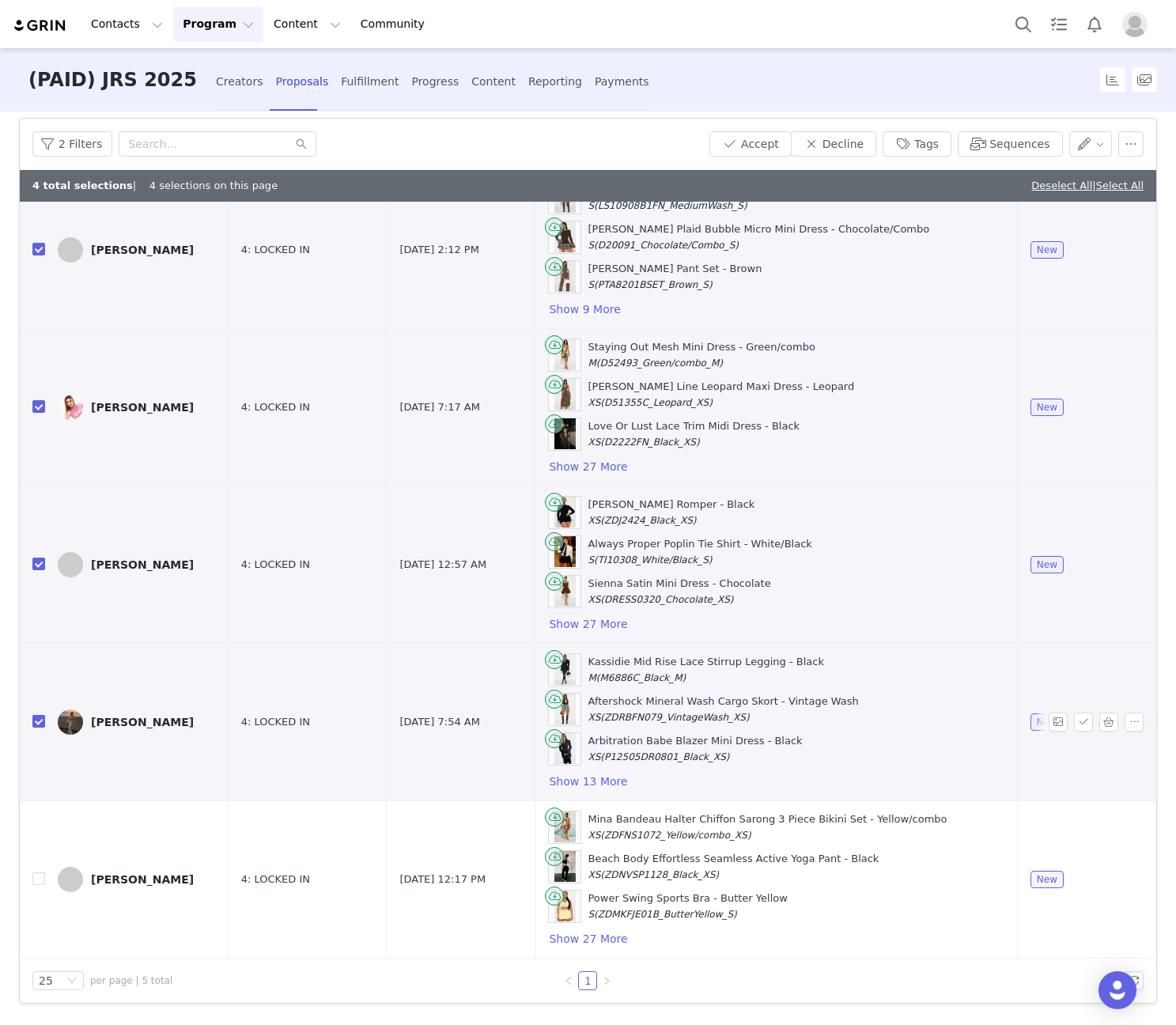
click at [37, 715] on input "checkbox" at bounding box center [39, 721] width 13 height 13
checkbox input "false"
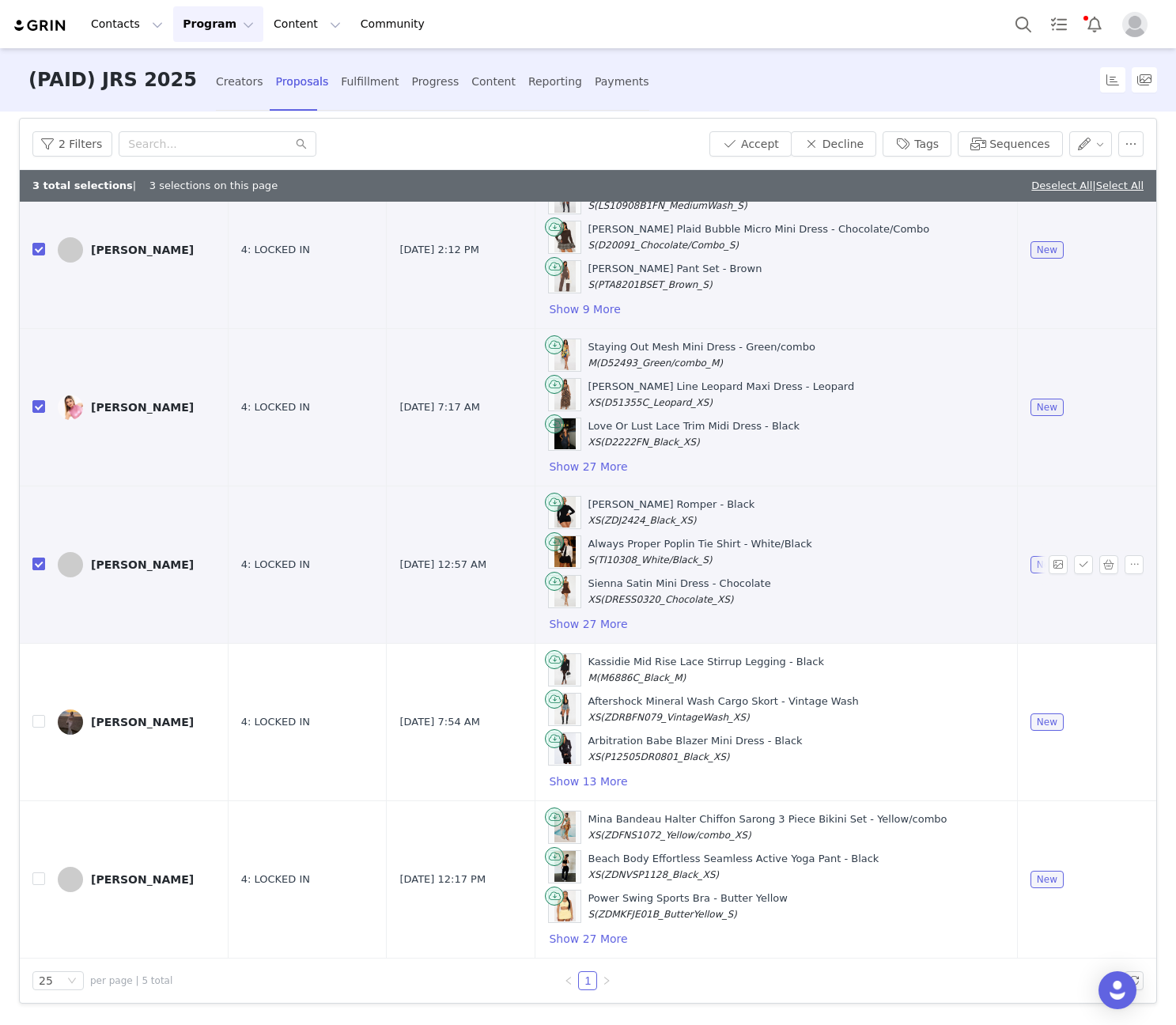
drag, startPoint x: 37, startPoint y: 564, endPoint x: 77, endPoint y: 515, distance: 63.3
click at [37, 565] on input "checkbox" at bounding box center [39, 564] width 13 height 13
checkbox input "false"
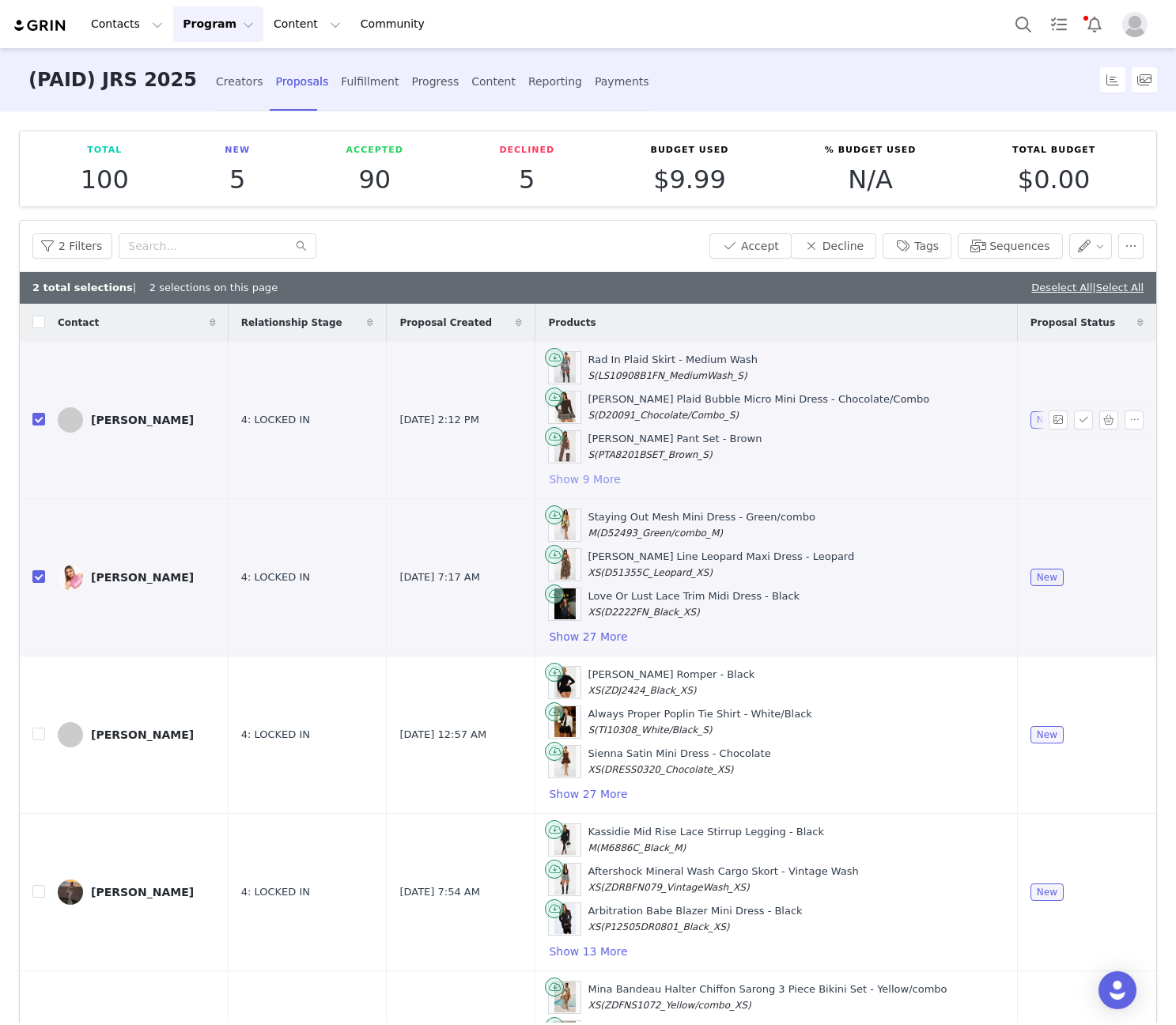
scroll to position [102, 0]
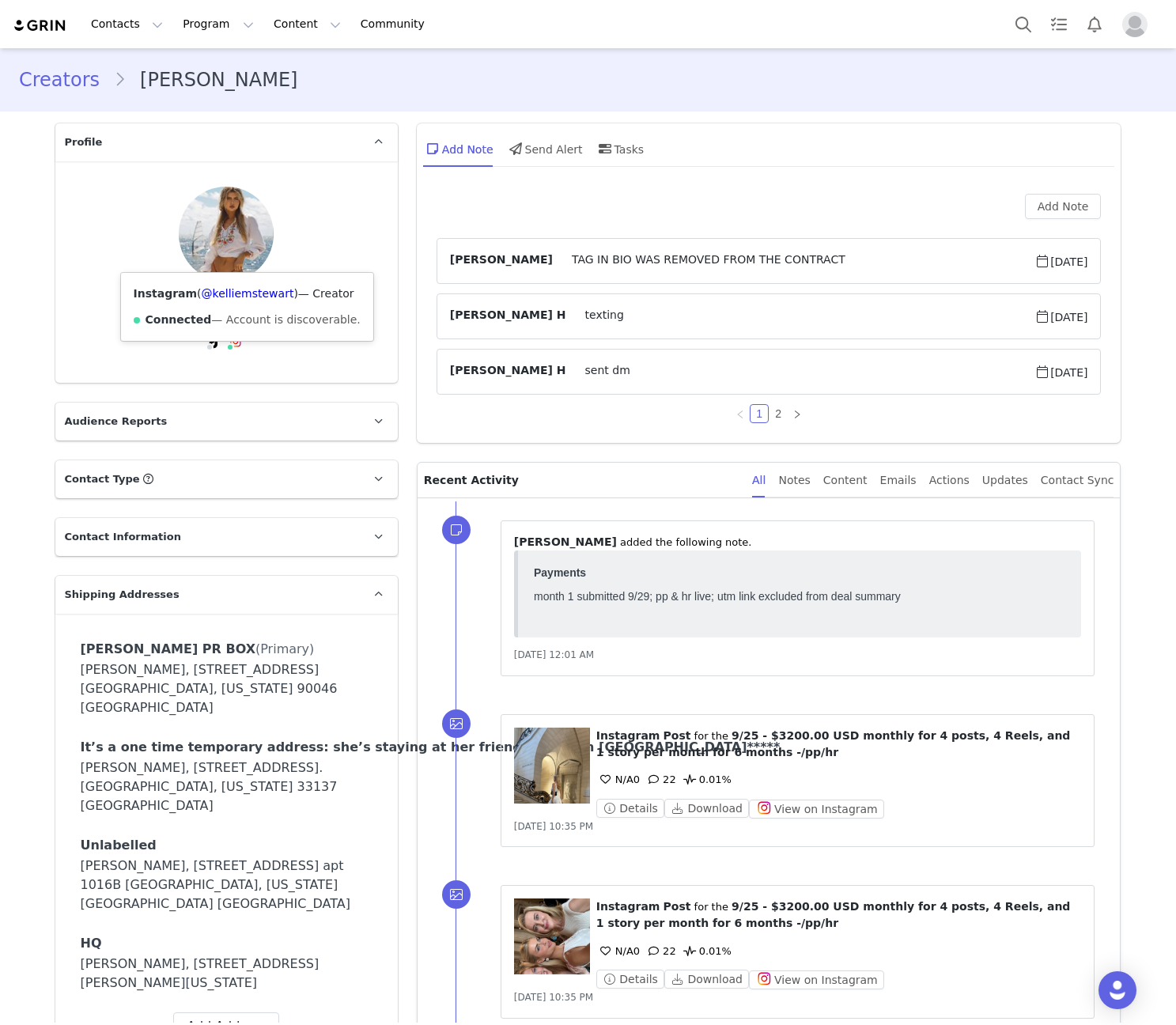
click at [232, 279] on div "Instagram ( @kelliemstewart ) — Creator Connected — Account is discoverable." at bounding box center [247, 307] width 253 height 68
click at [232, 278] on div "Instagram ( @kelliemstewart ) — Creator Connected — Account is discoverable." at bounding box center [247, 307] width 253 height 68
copy link "kelliemstewart"
click at [228, 276] on div "Instagram ( @kelliemstewart ) — Creator Connected — Account is discoverable." at bounding box center [247, 307] width 253 height 68
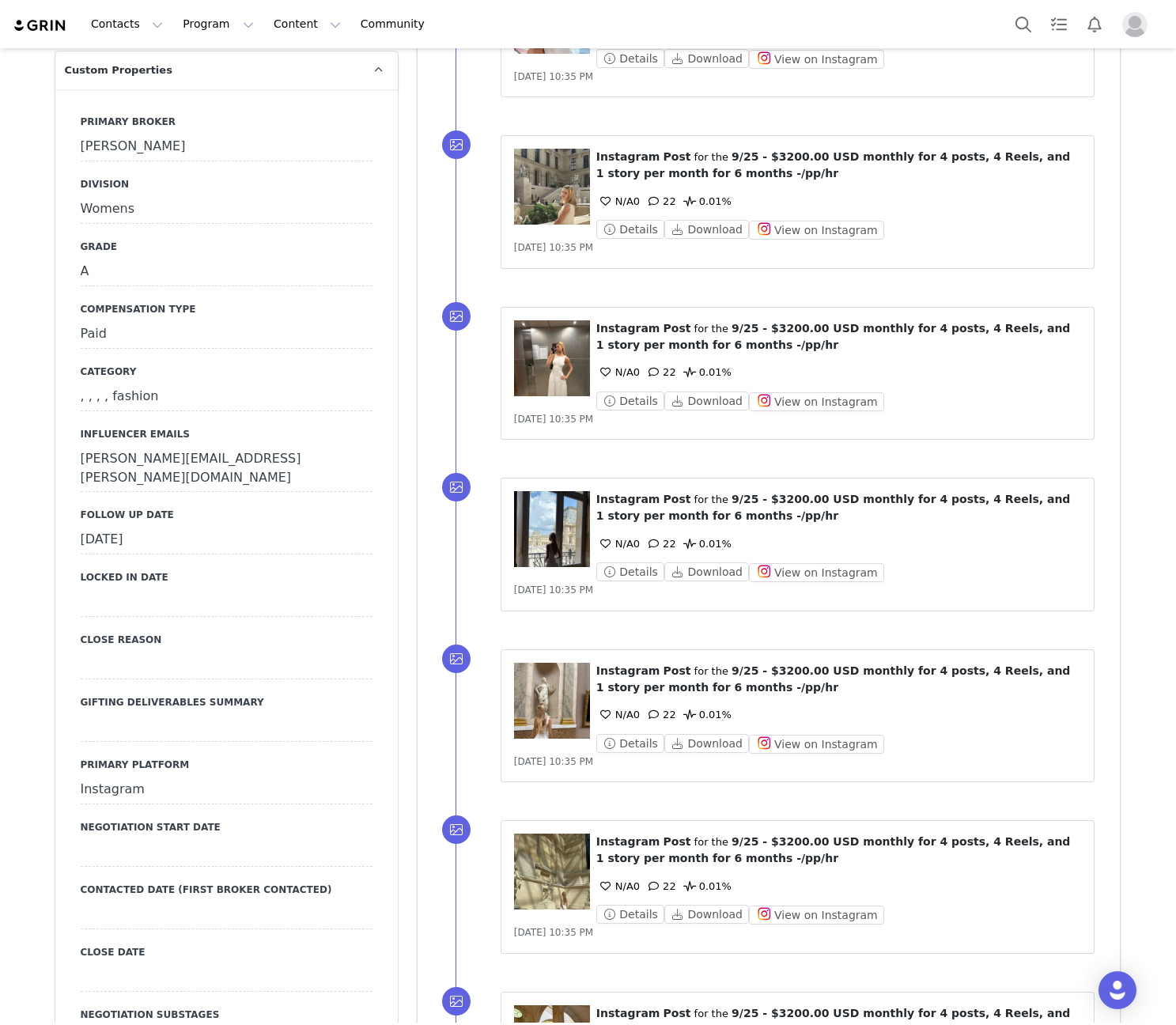
scroll to position [1291, 0]
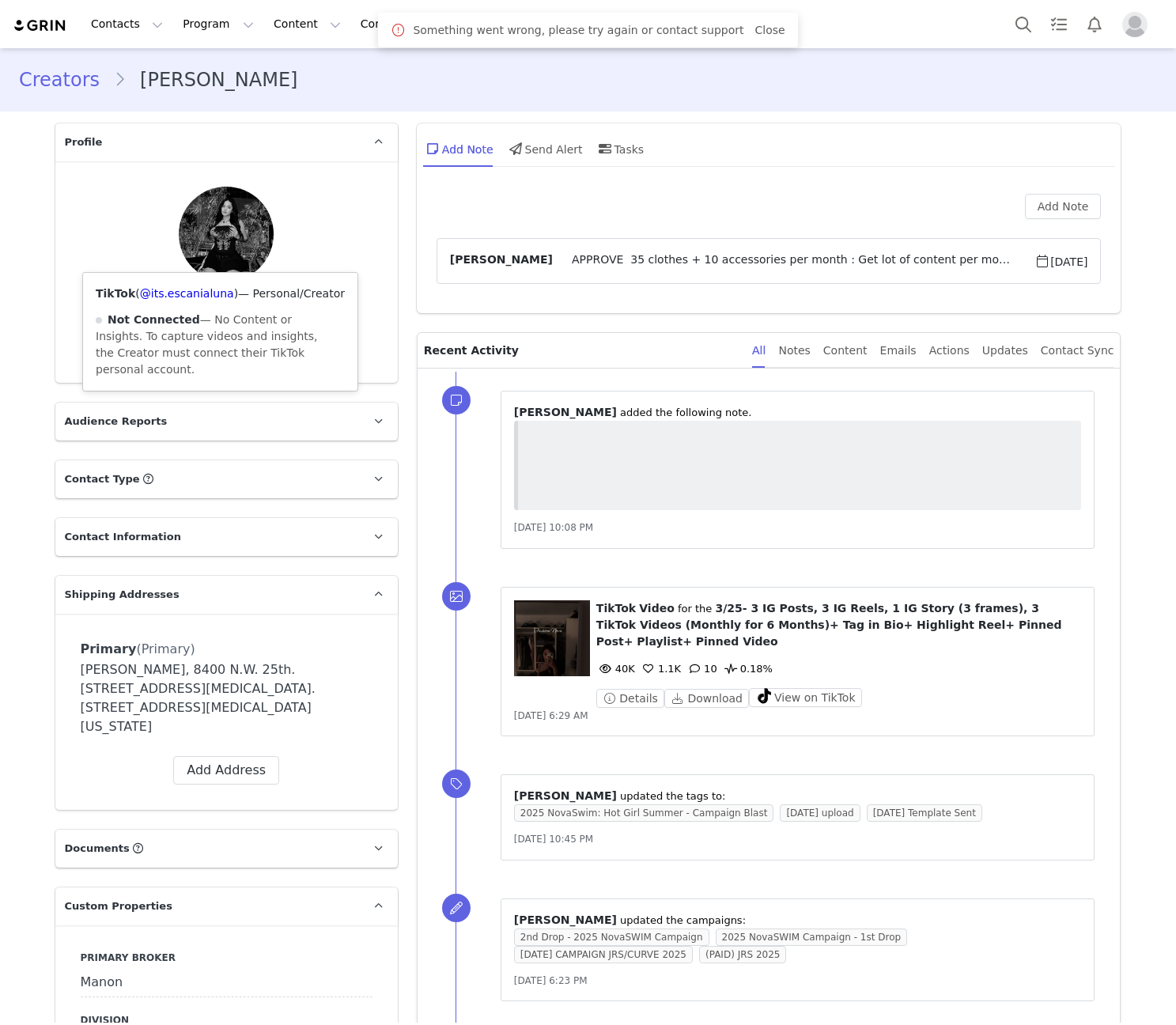
click at [200, 274] on div "TikTok ( @its.escanialuna ) — Personal/Creator Not Connected — No Content or In…" at bounding box center [221, 332] width 275 height 118
click at [200, 275] on div "TikTok ( @its.escanialuna ) — Personal/Creator Not Connected — No Content or In…" at bounding box center [221, 332] width 275 height 118
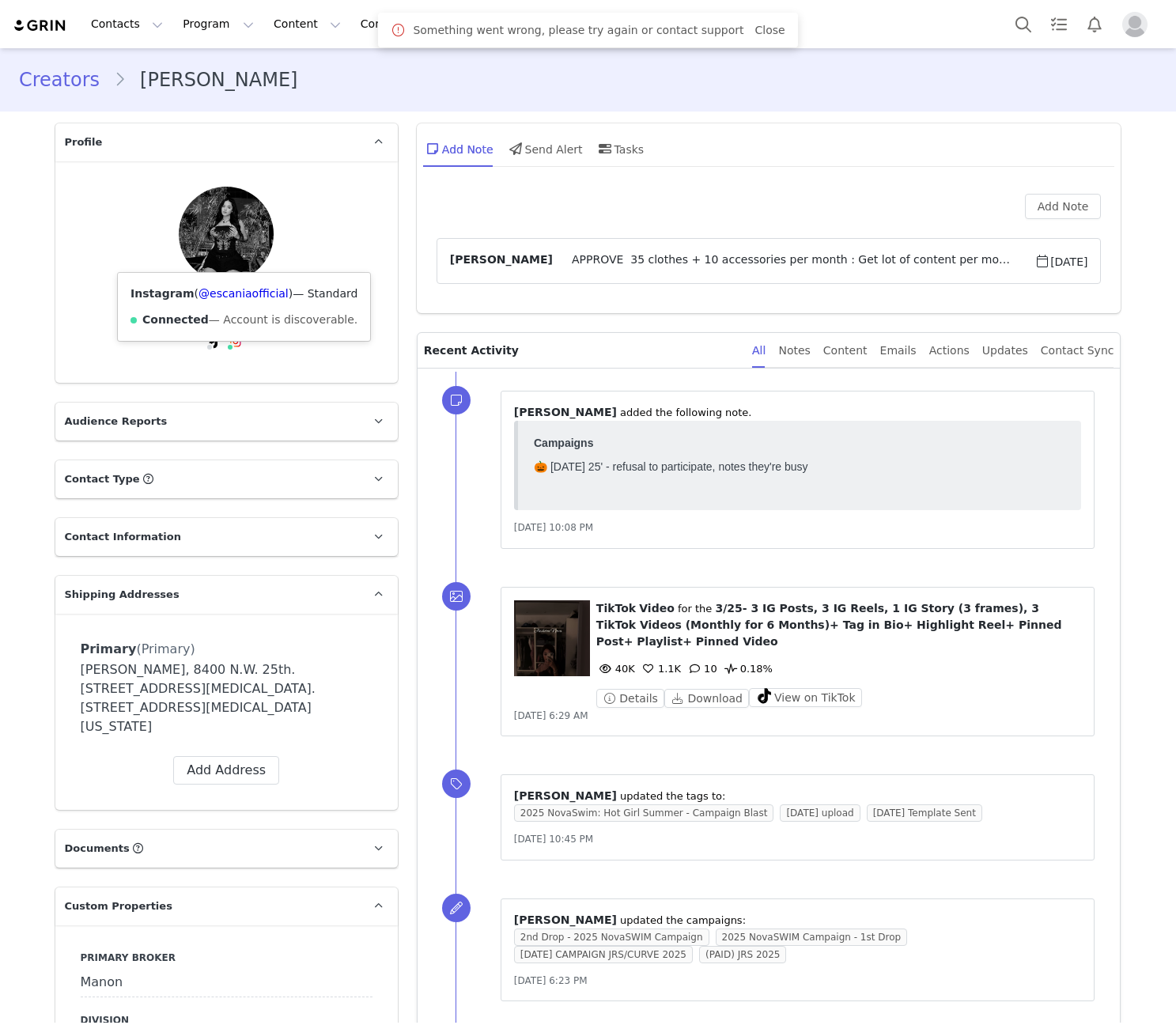
click at [221, 283] on div "Instagram ( @escaniaofficial ) — Standard Connected — Account is discoverable." at bounding box center [244, 307] width 253 height 68
copy link "escaniaofficial"
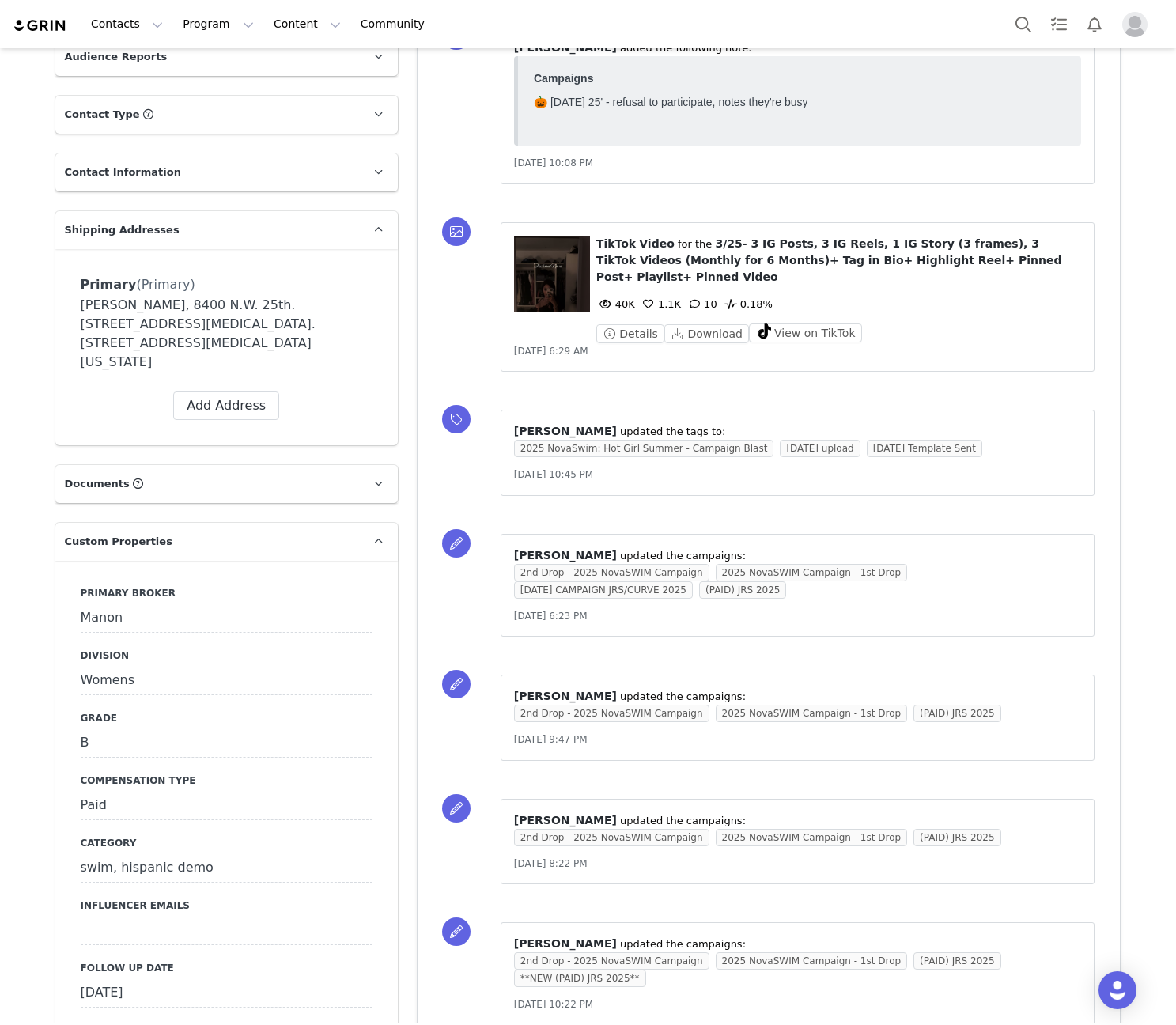
scroll to position [923, 0]
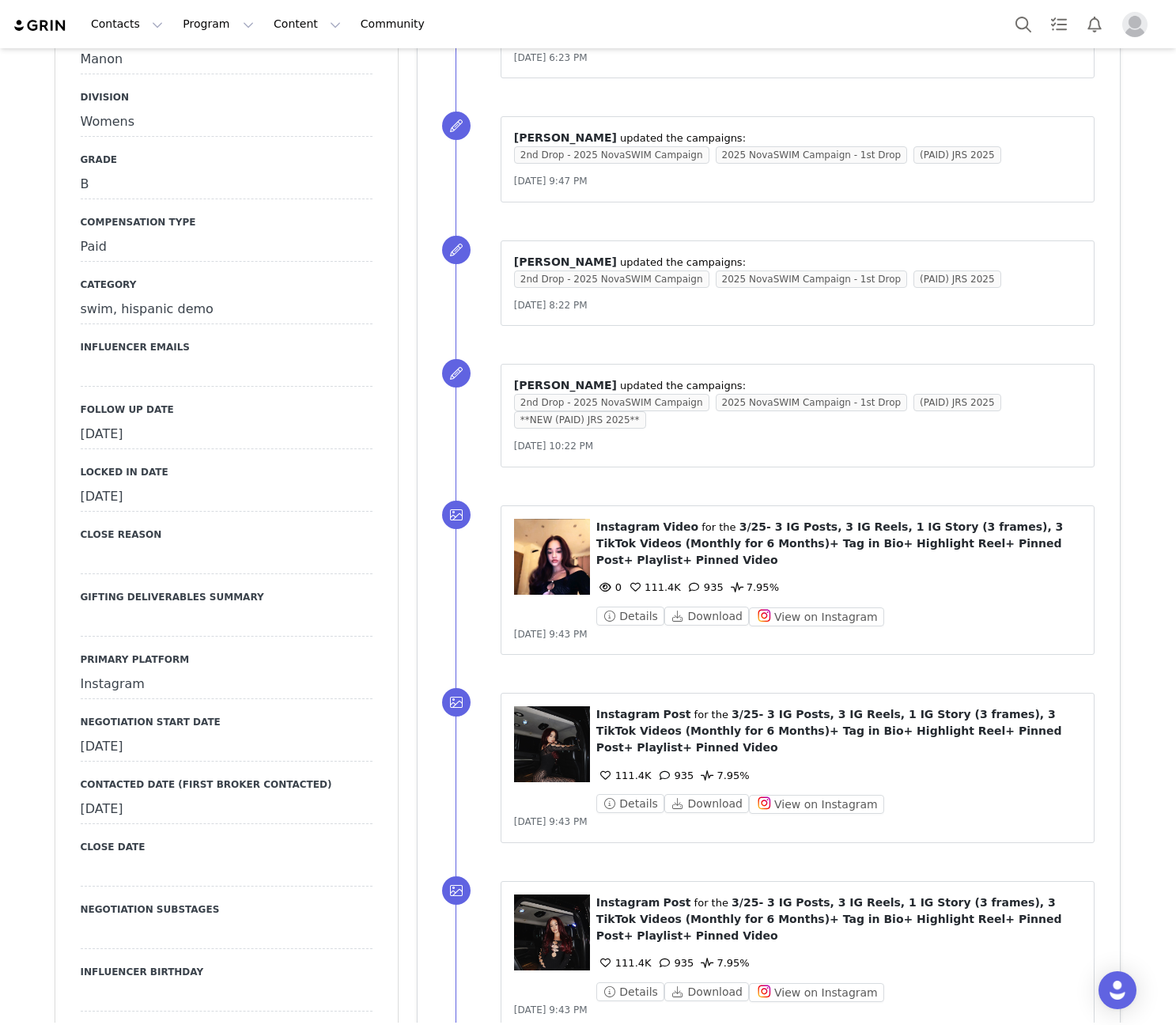
click at [164, 421] on div "[DATE]" at bounding box center [226, 435] width 291 height 29
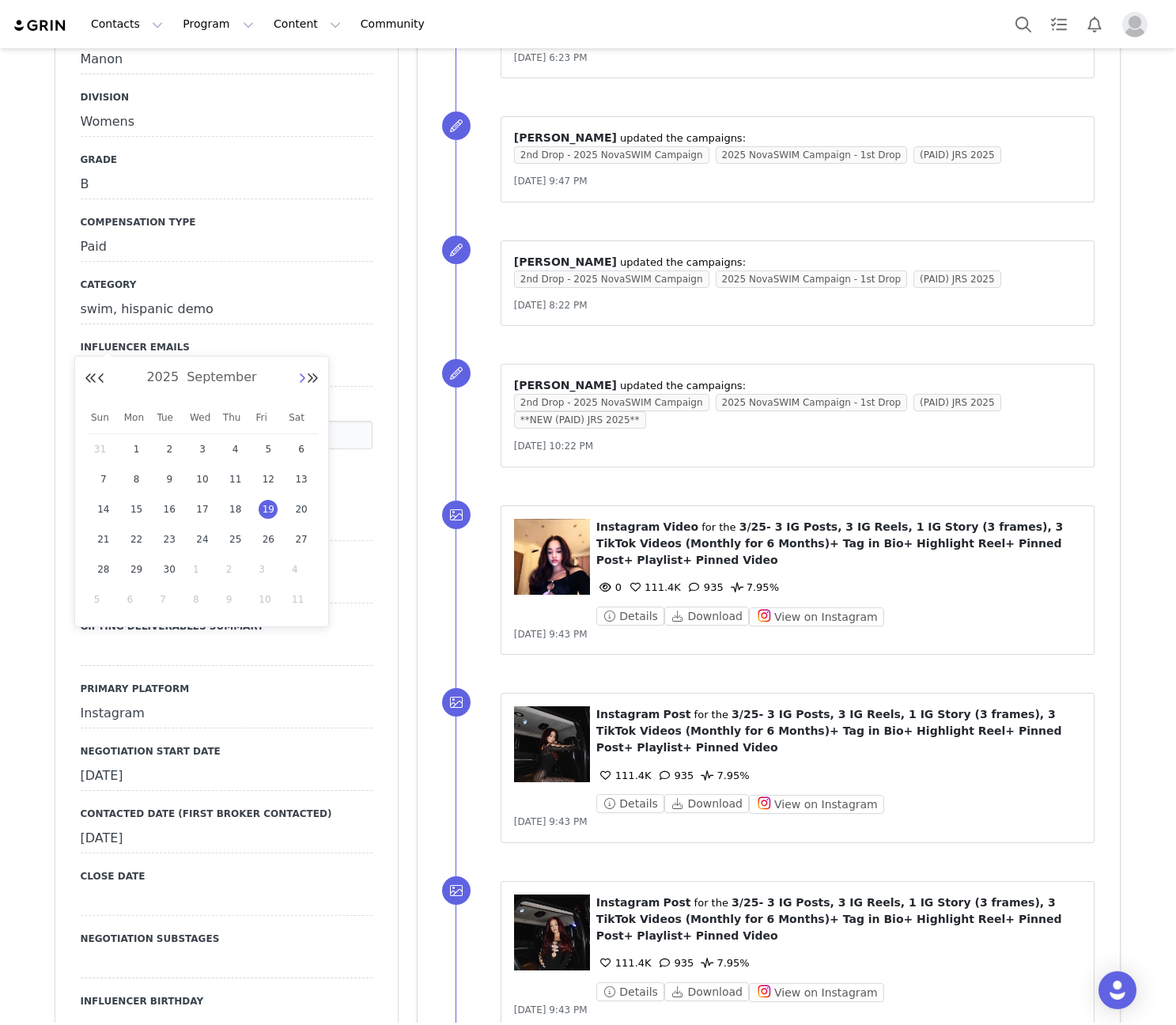
click at [299, 377] on button "Next Month" at bounding box center [302, 379] width 8 height 13
click at [207, 443] on span "1" at bounding box center [202, 449] width 19 height 19
type input "[DATE]"
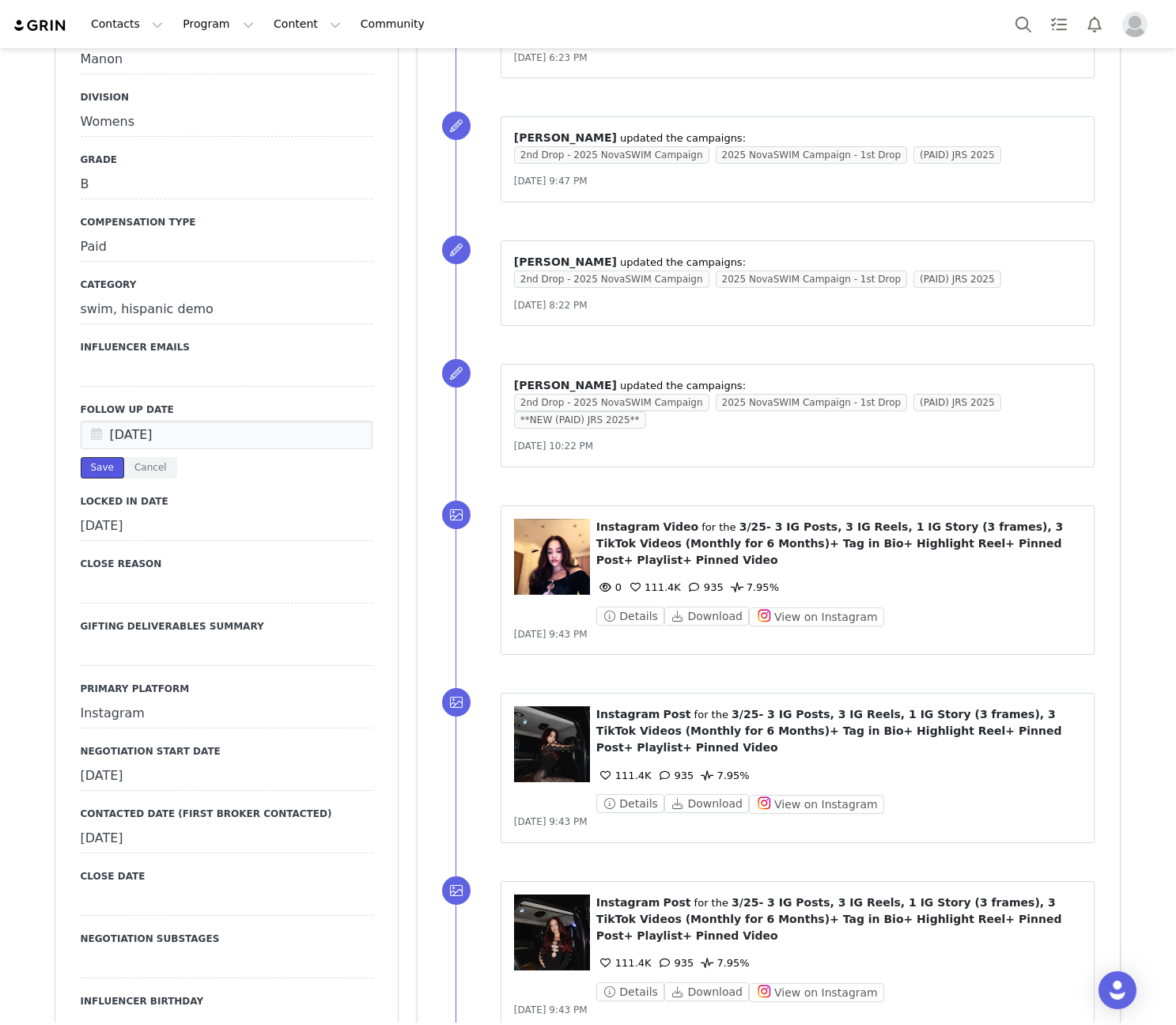
click at [91, 457] on button "Save" at bounding box center [102, 468] width 44 height 21
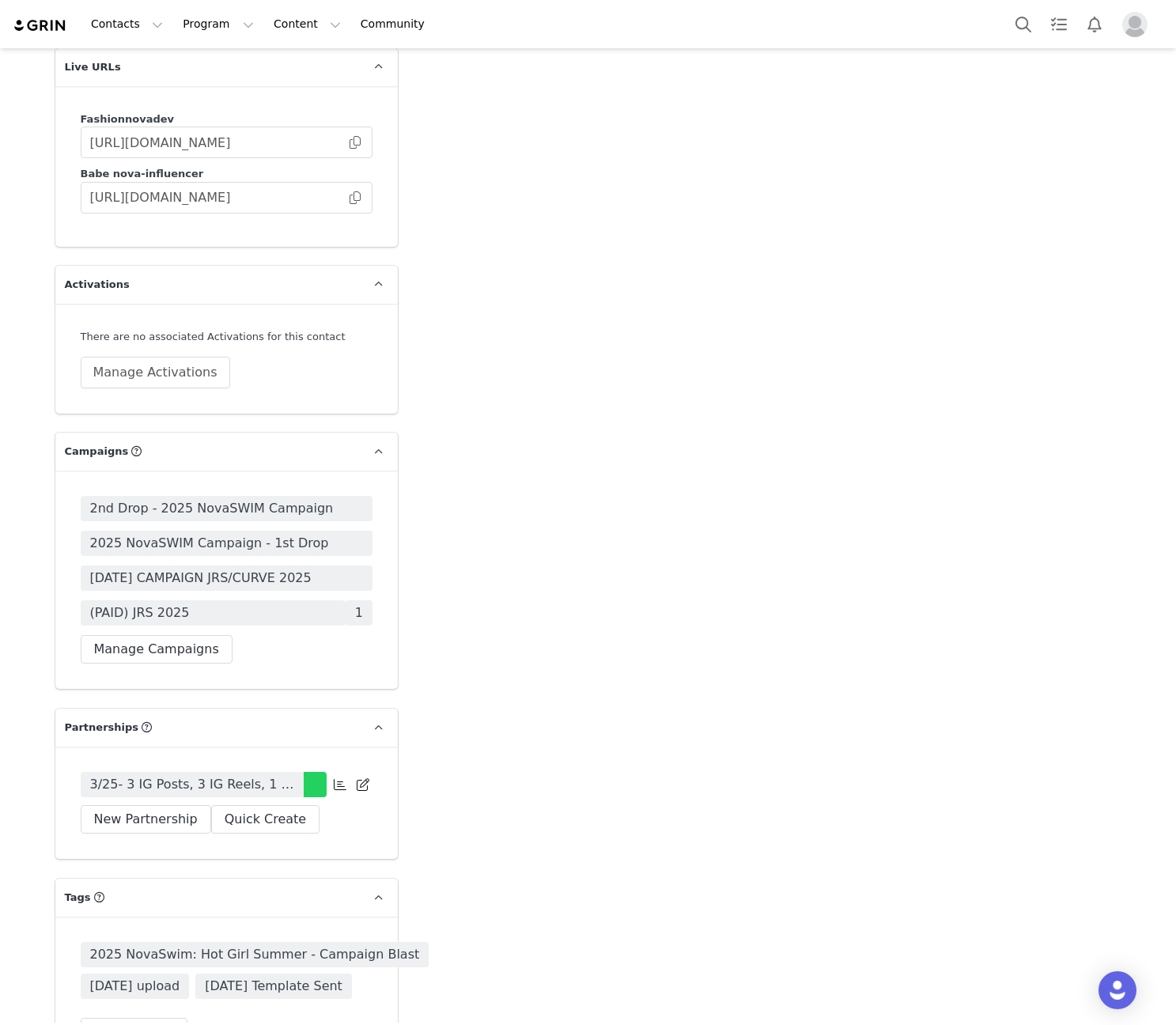
scroll to position [3875, 0]
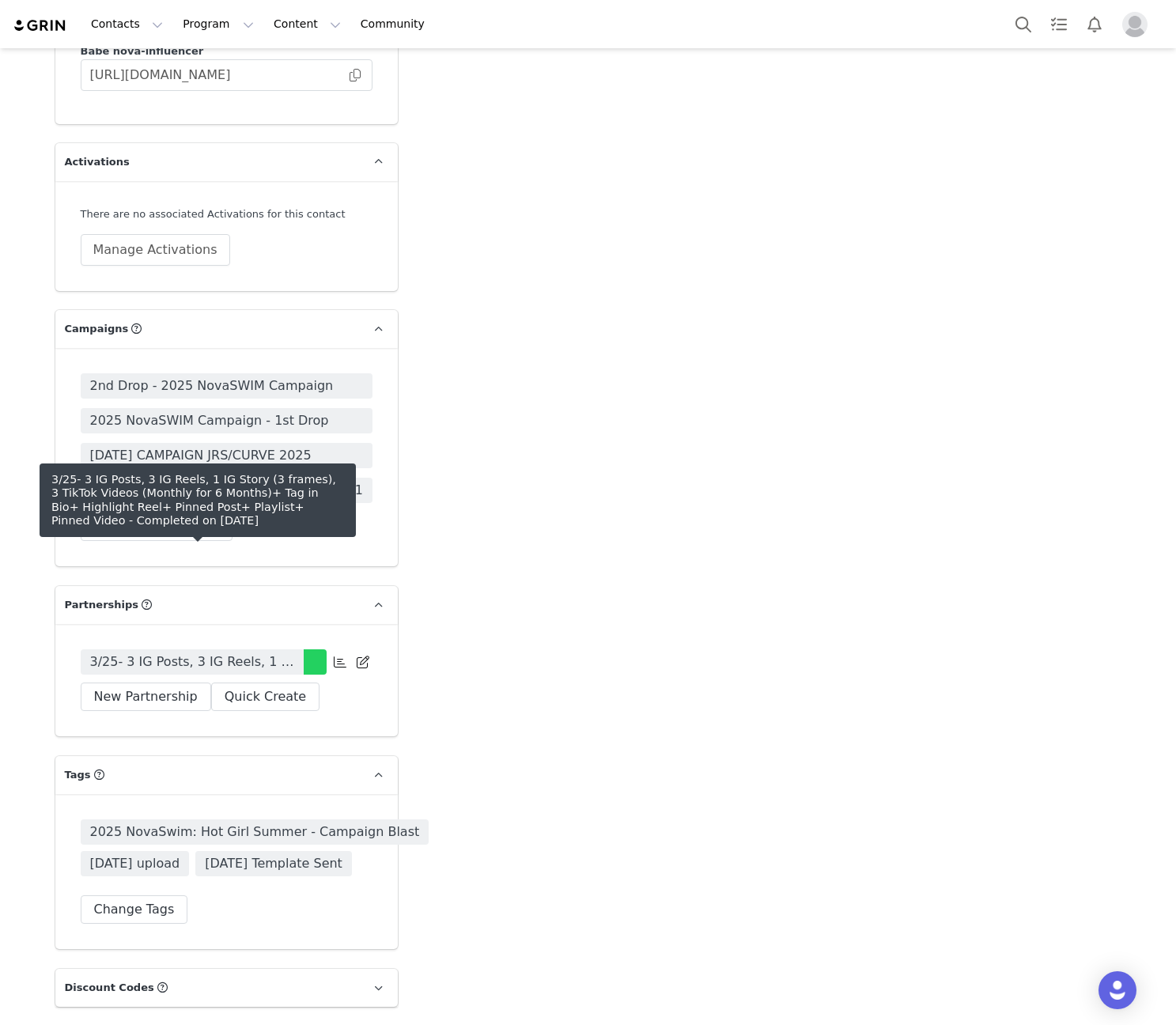
click at [232, 653] on span "3/25- 3 IG Posts, 3 IG Reels, 1 IG Story (3 frames), 3 TikTok Videos (Monthly f…" at bounding box center [192, 662] width 204 height 19
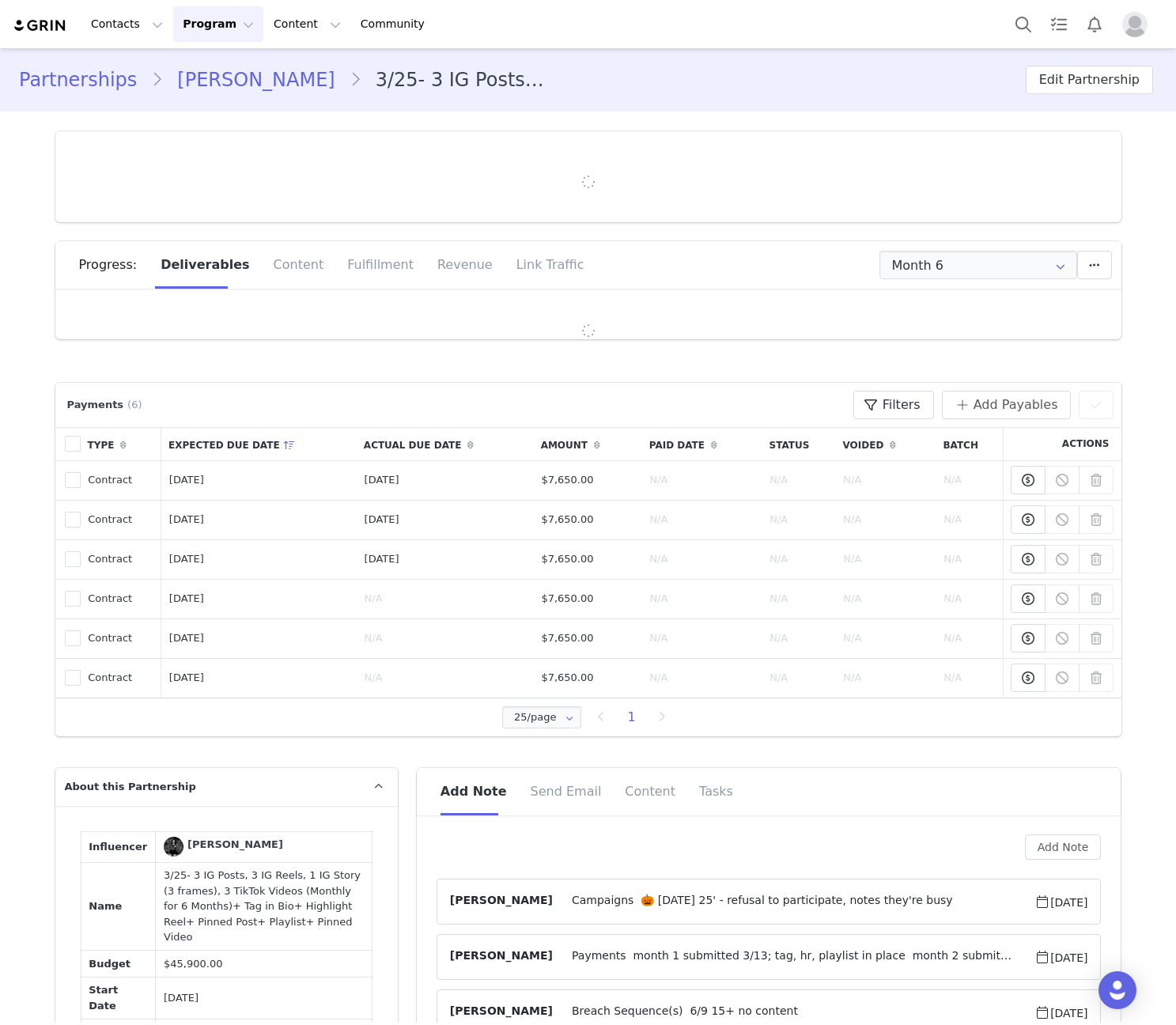
type input "+1809 ([GEOGRAPHIC_DATA])"
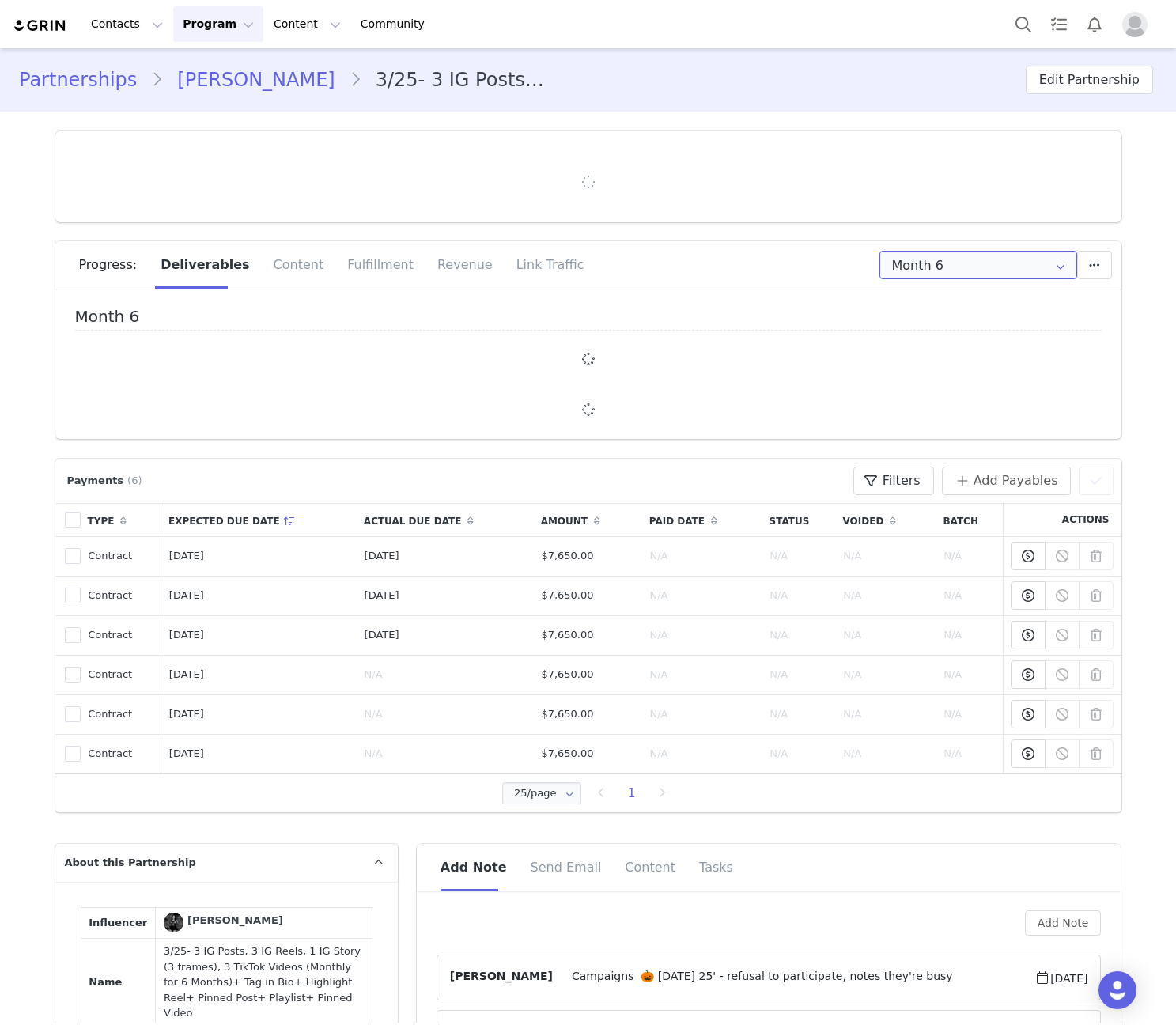
click at [927, 264] on input "Month 6" at bounding box center [977, 265] width 198 height 29
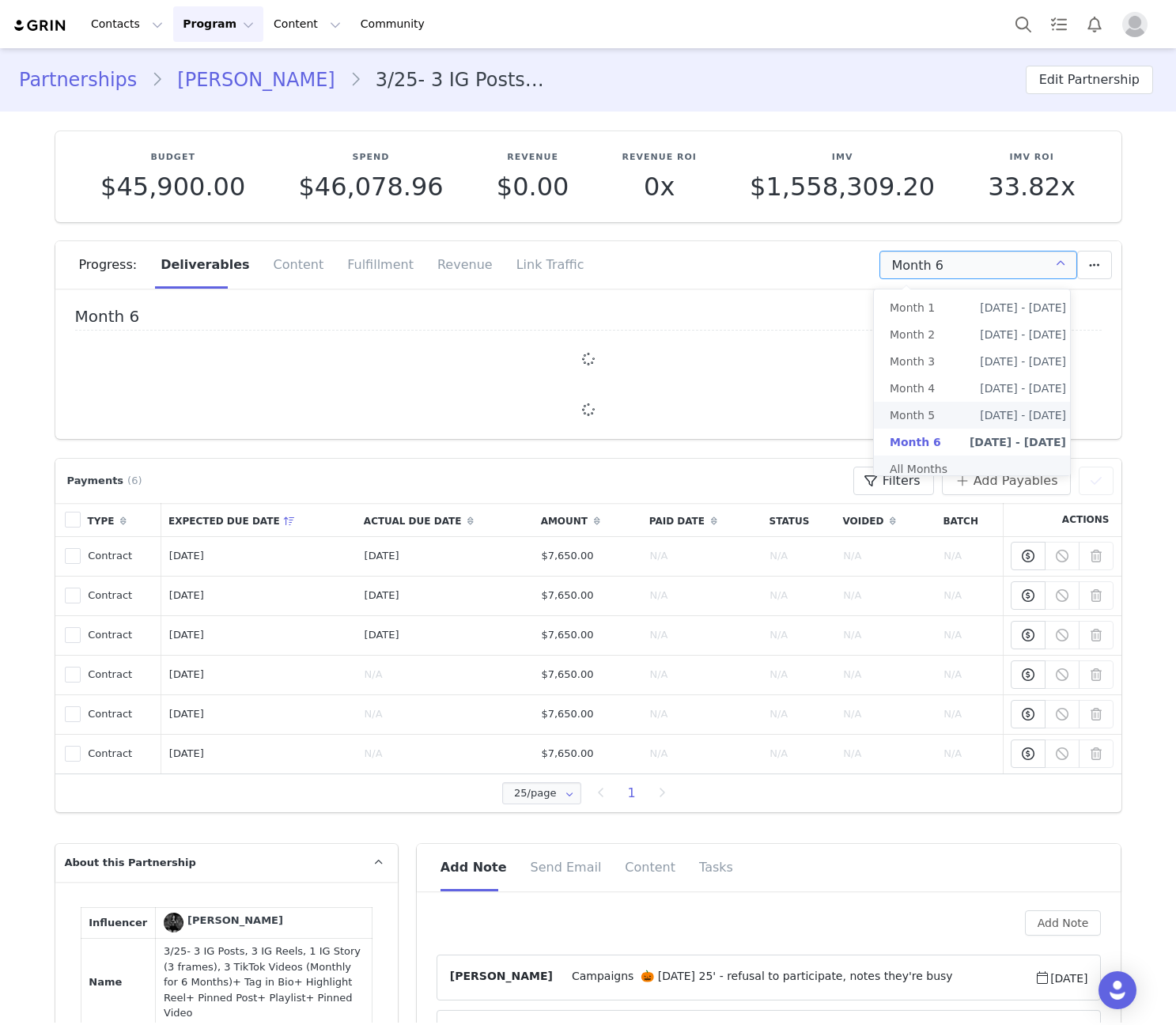
click at [932, 463] on li "All Months" at bounding box center [977, 469] width 208 height 27
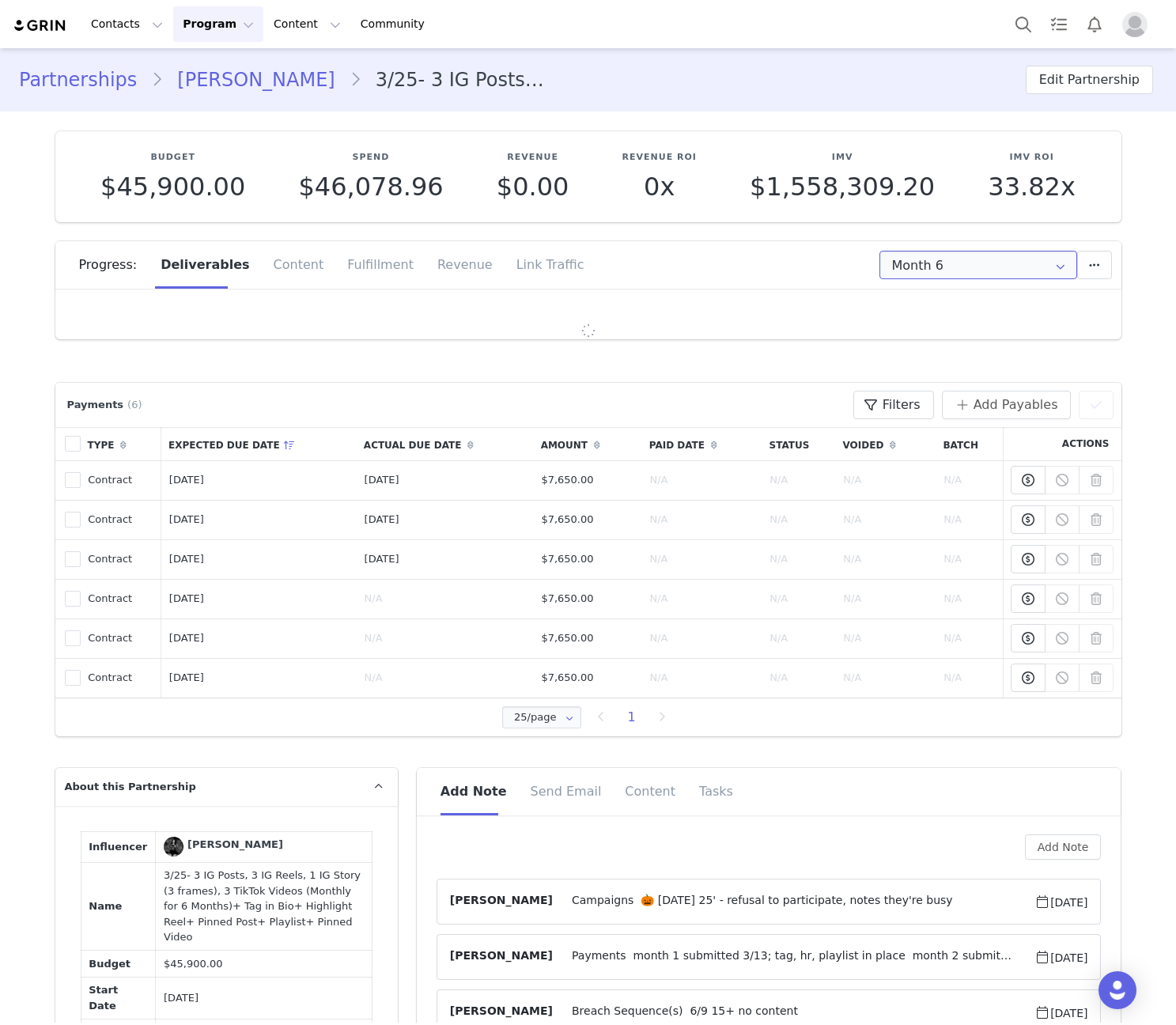
type input "All"
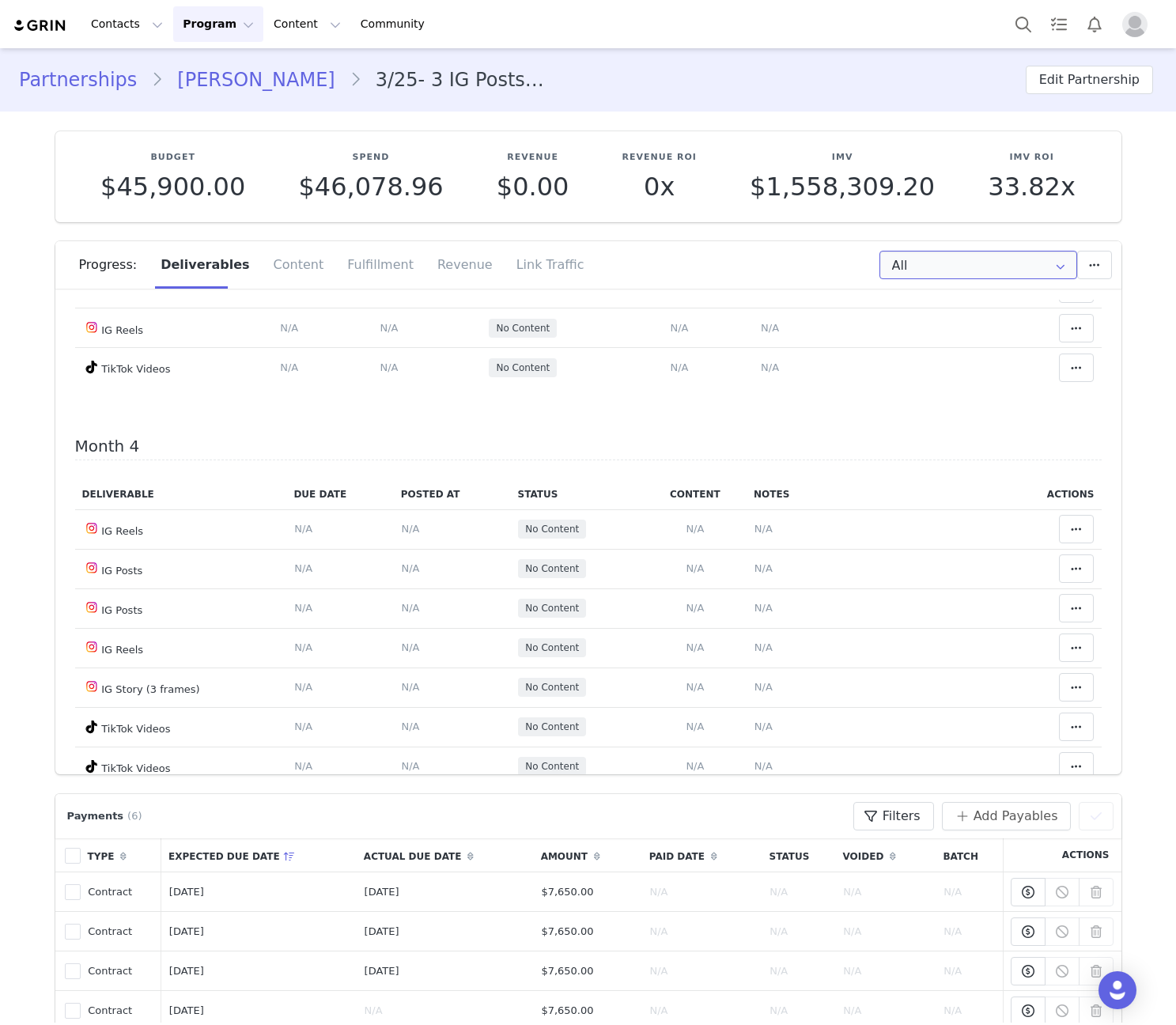
scroll to position [1291, 0]
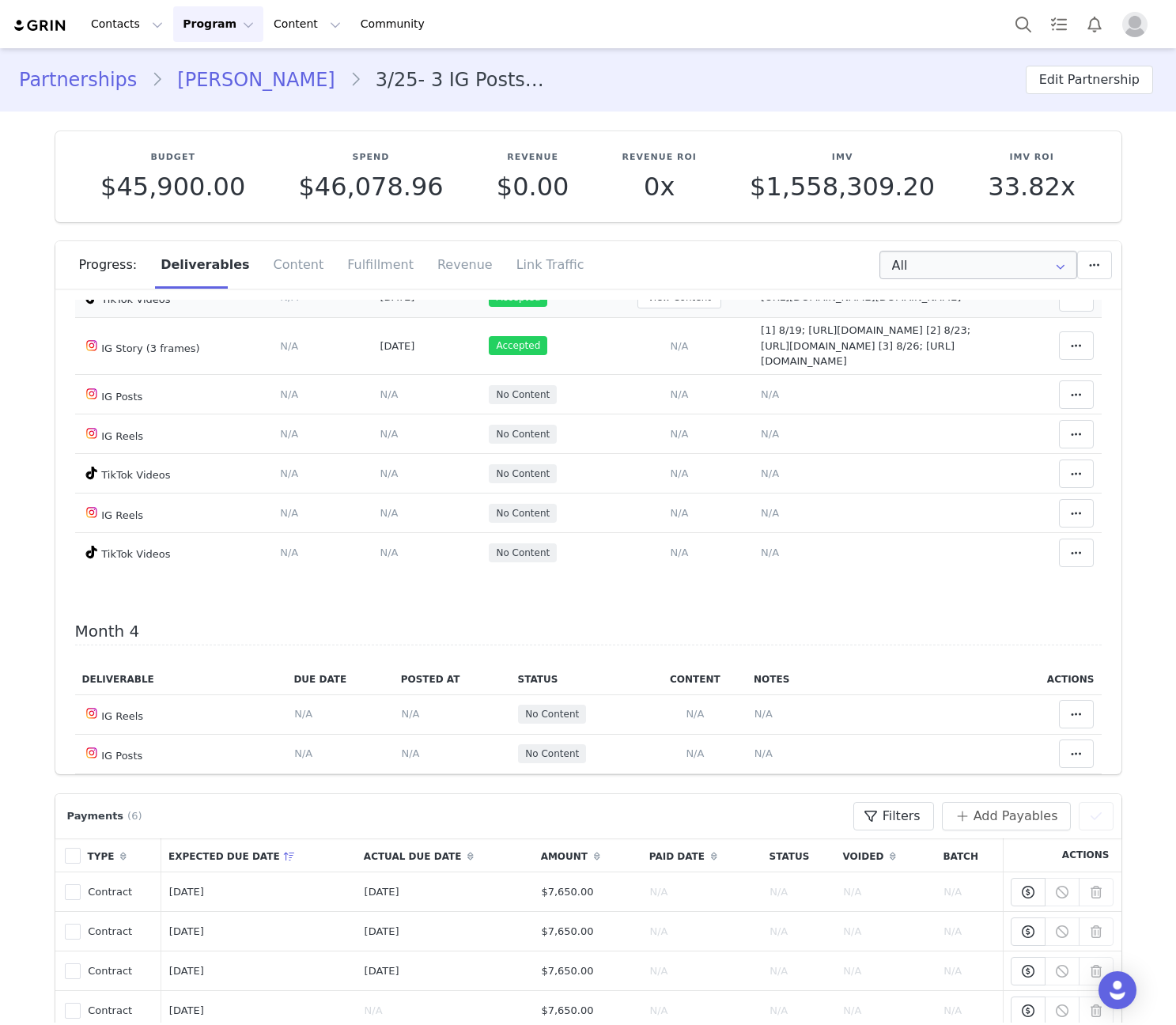
click at [606, 317] on td "View Content" at bounding box center [680, 298] width 148 height 40
click at [638, 308] on button "View Content" at bounding box center [680, 297] width 84 height 21
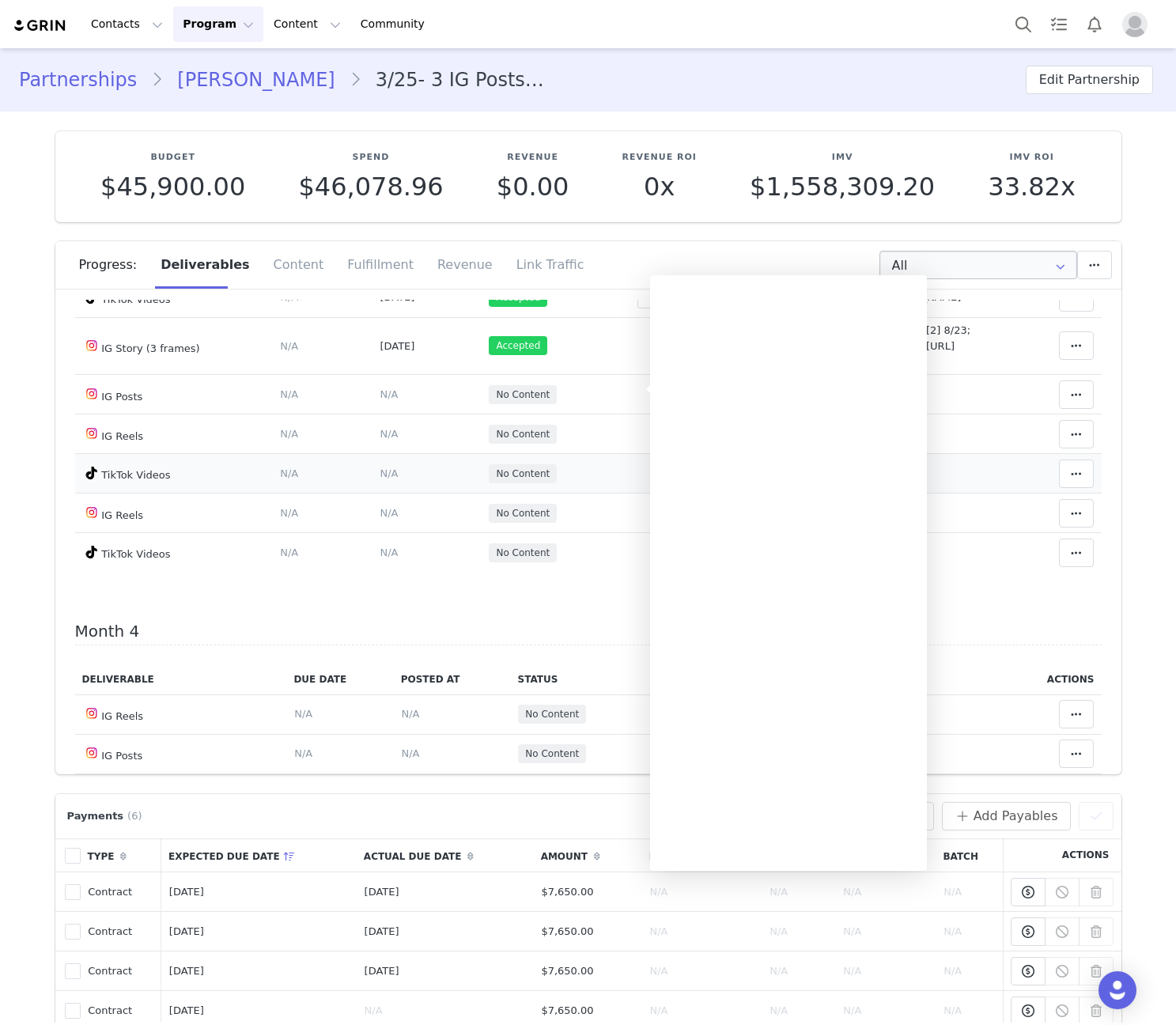
click at [481, 493] on td "No Content" at bounding box center [543, 474] width 124 height 40
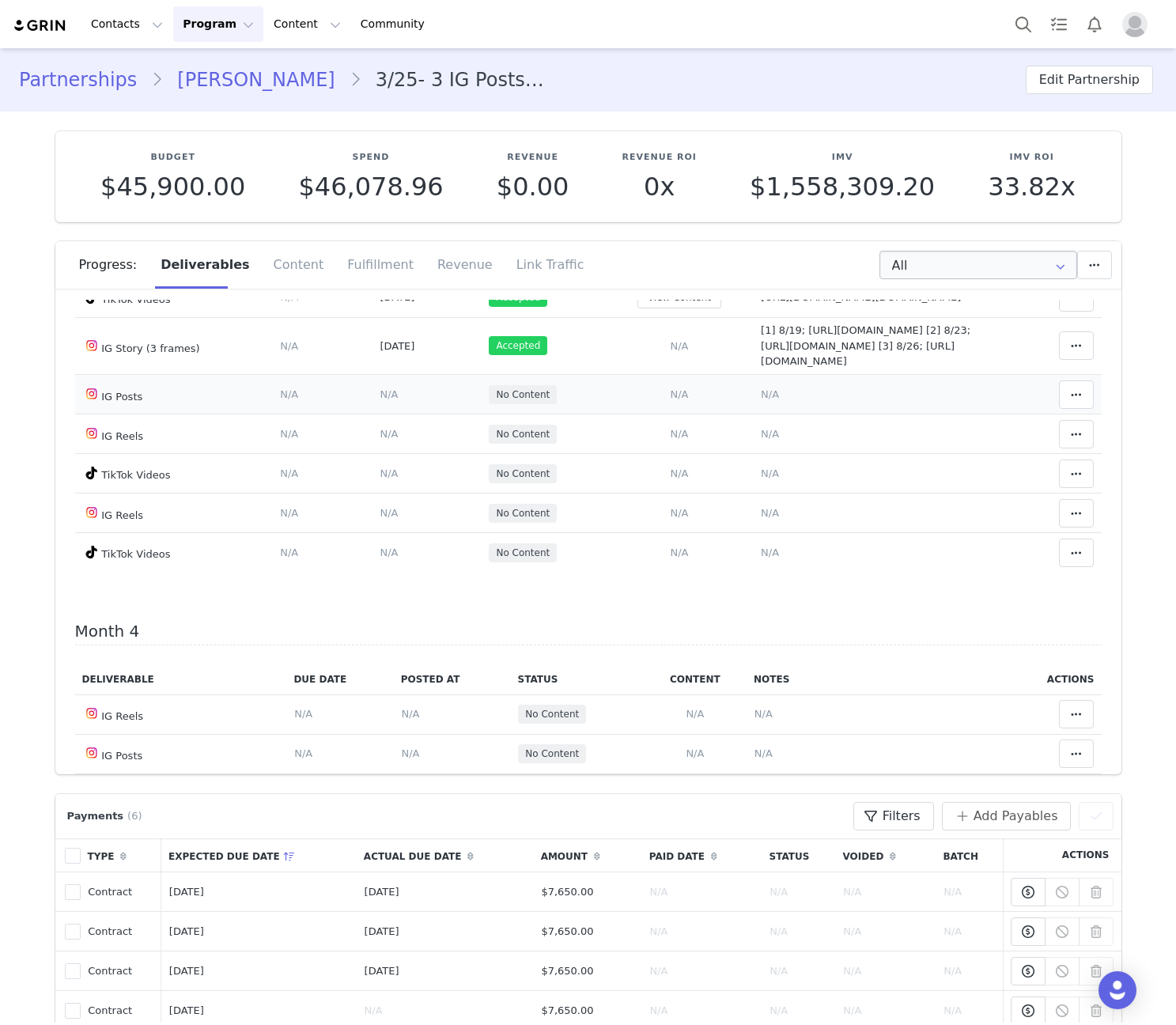
click at [669, 400] on span "N/A" at bounding box center [678, 394] width 18 height 12
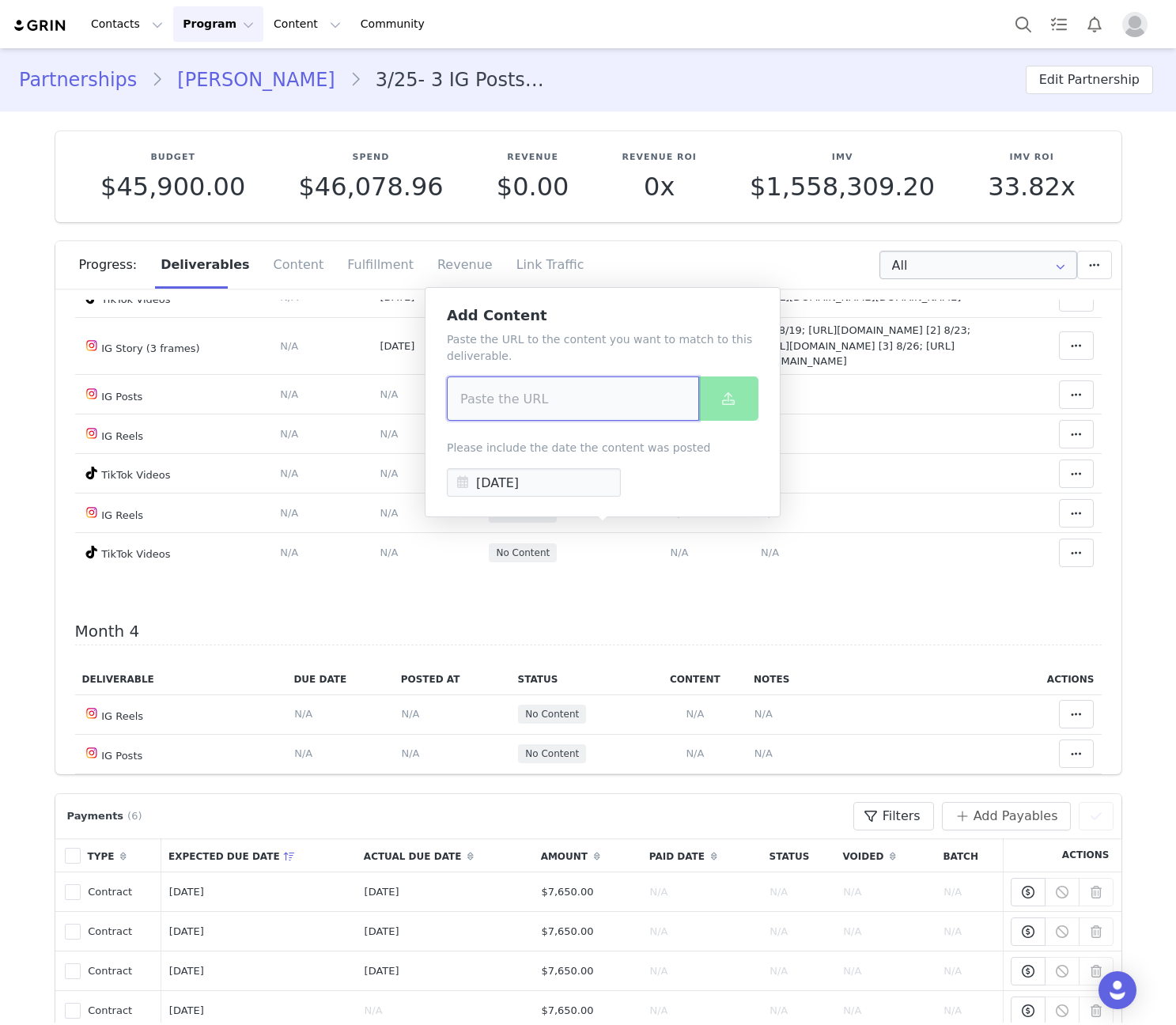
click at [572, 395] on input at bounding box center [573, 399] width 253 height 44
paste input "https://www.instagram.com/p/DPAOjU3DG9D/"
type input "https://www.instagram.com/p/DPAOjU3DG9D/"
click at [728, 392] on icon at bounding box center [728, 399] width 13 height 13
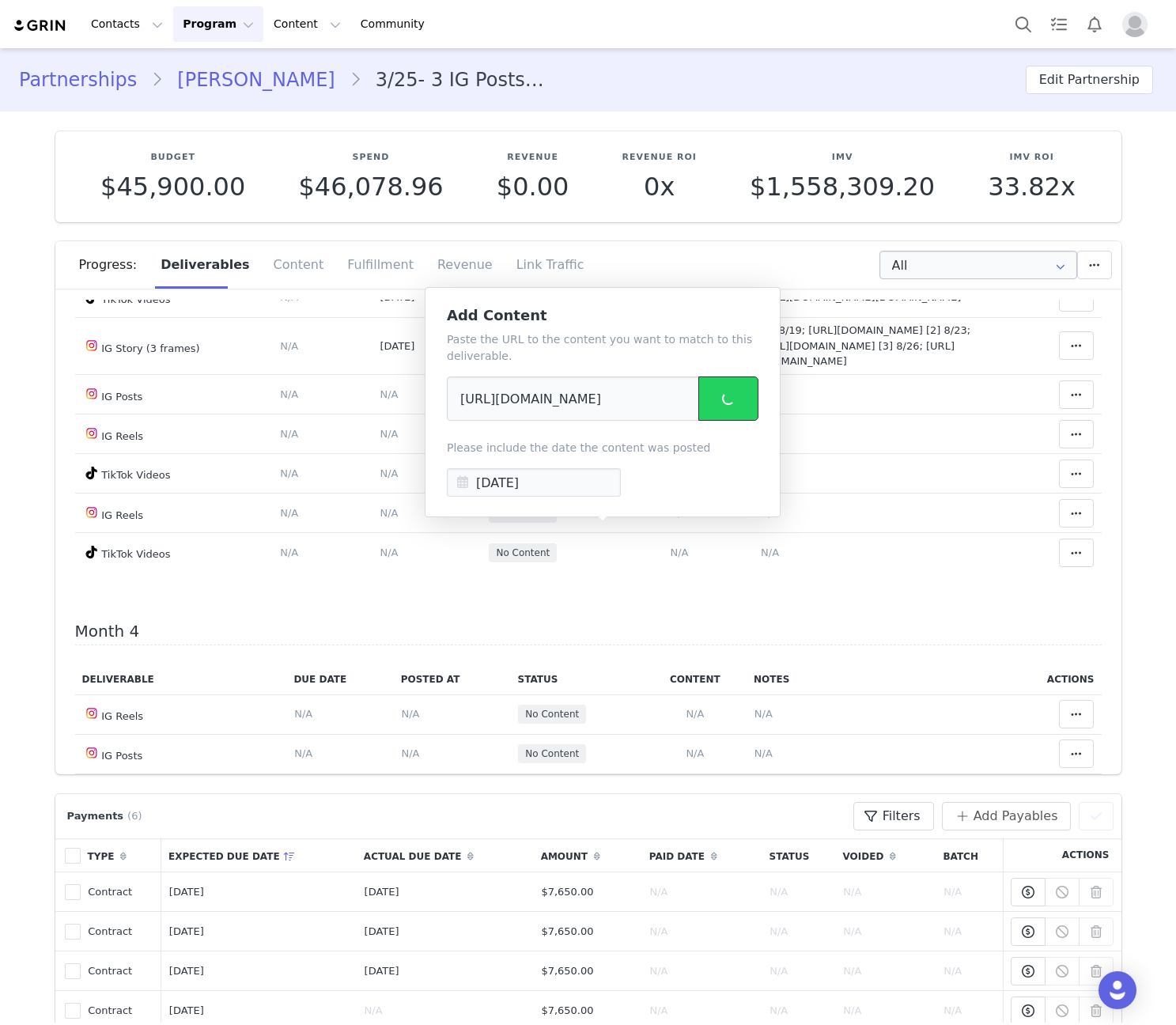
scroll to position [0, 0]
click at [761, 400] on span "N/A" at bounding box center [769, 394] width 18 height 12
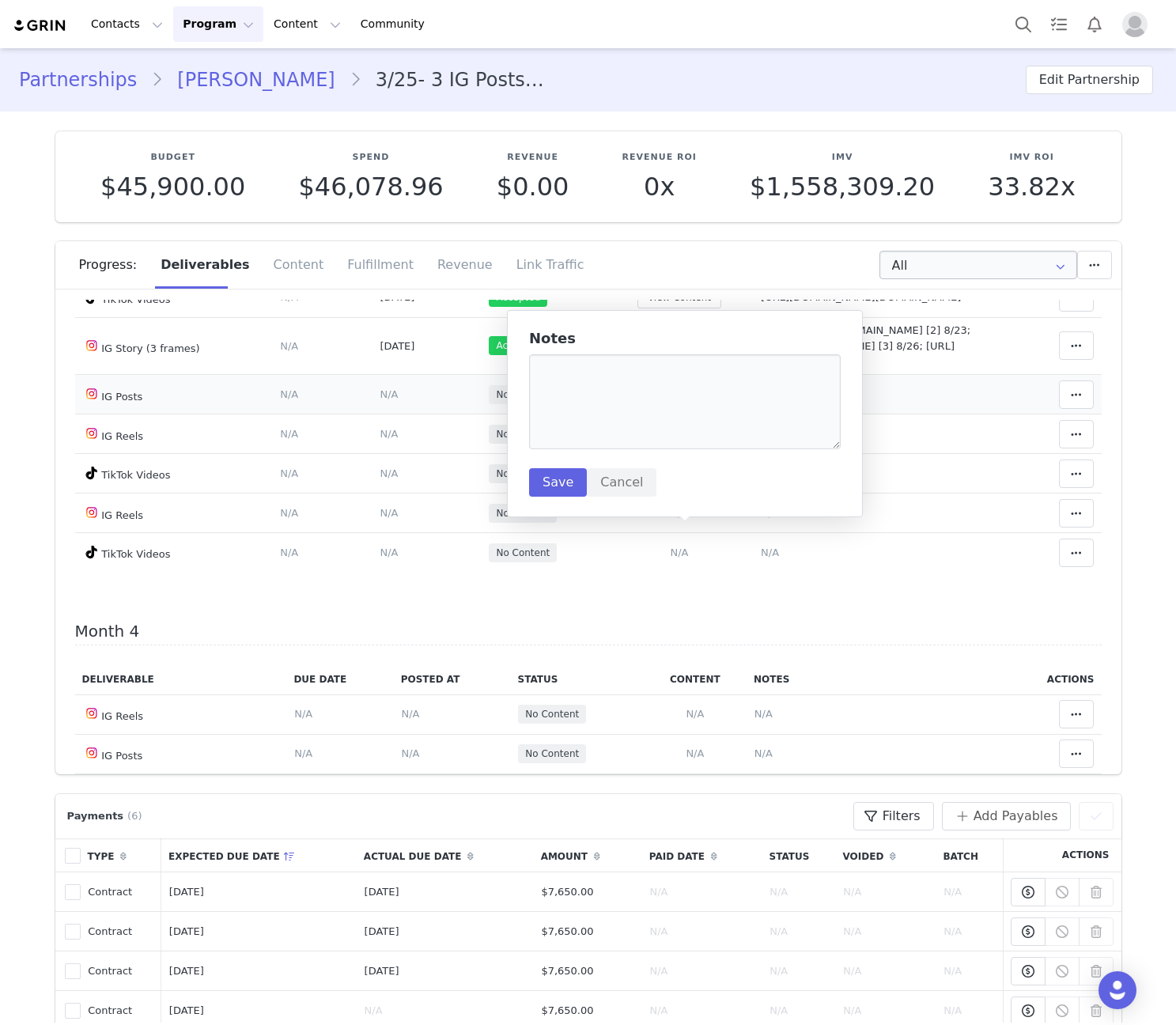
click at [683, 420] on textarea at bounding box center [684, 402] width 311 height 95
type textarea "https://www.instagram.com/p/DPAOjU3DG9D/"
click at [562, 487] on button "Save" at bounding box center [557, 483] width 58 height 29
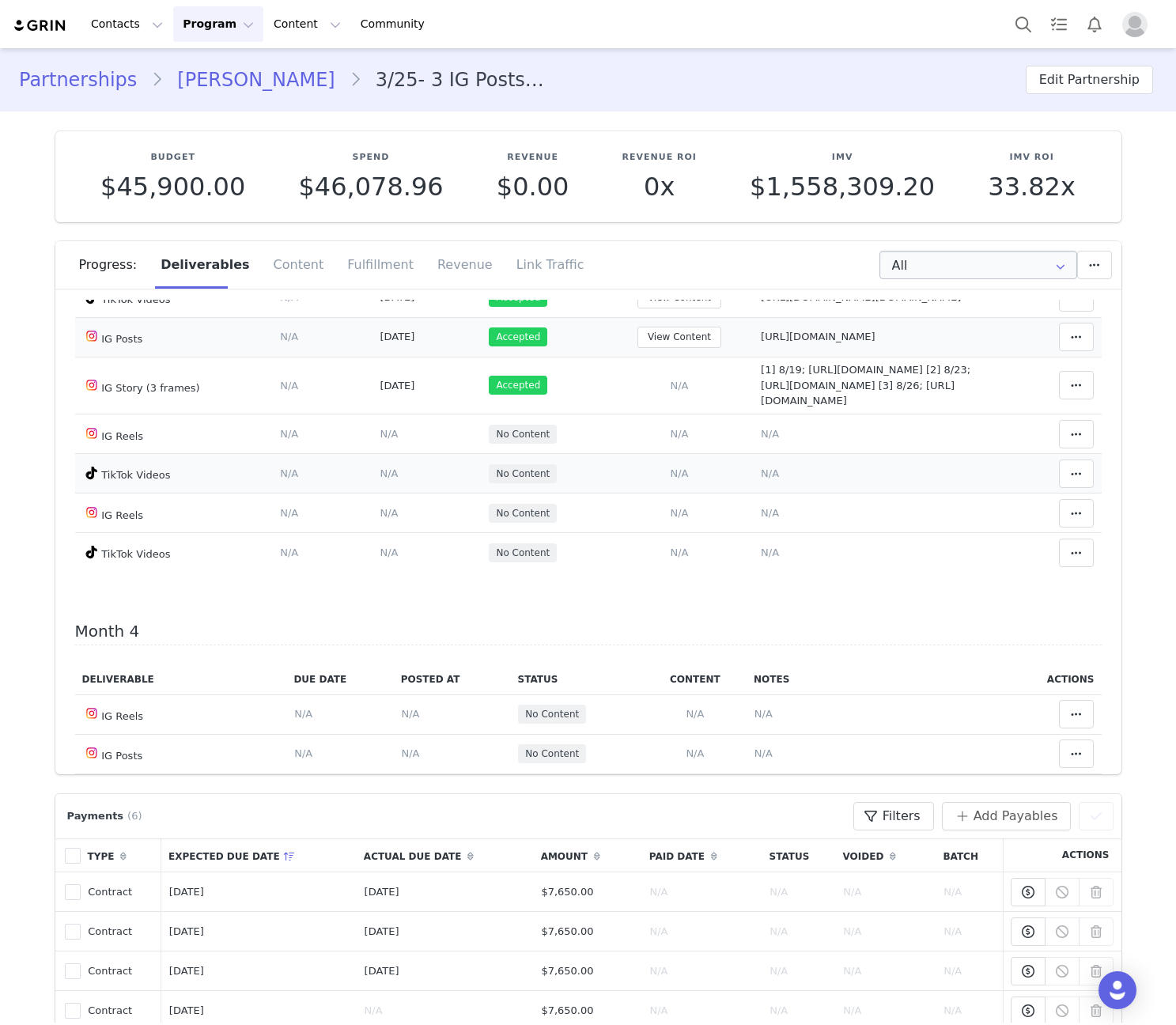
click at [669, 479] on span "N/A" at bounding box center [678, 473] width 18 height 12
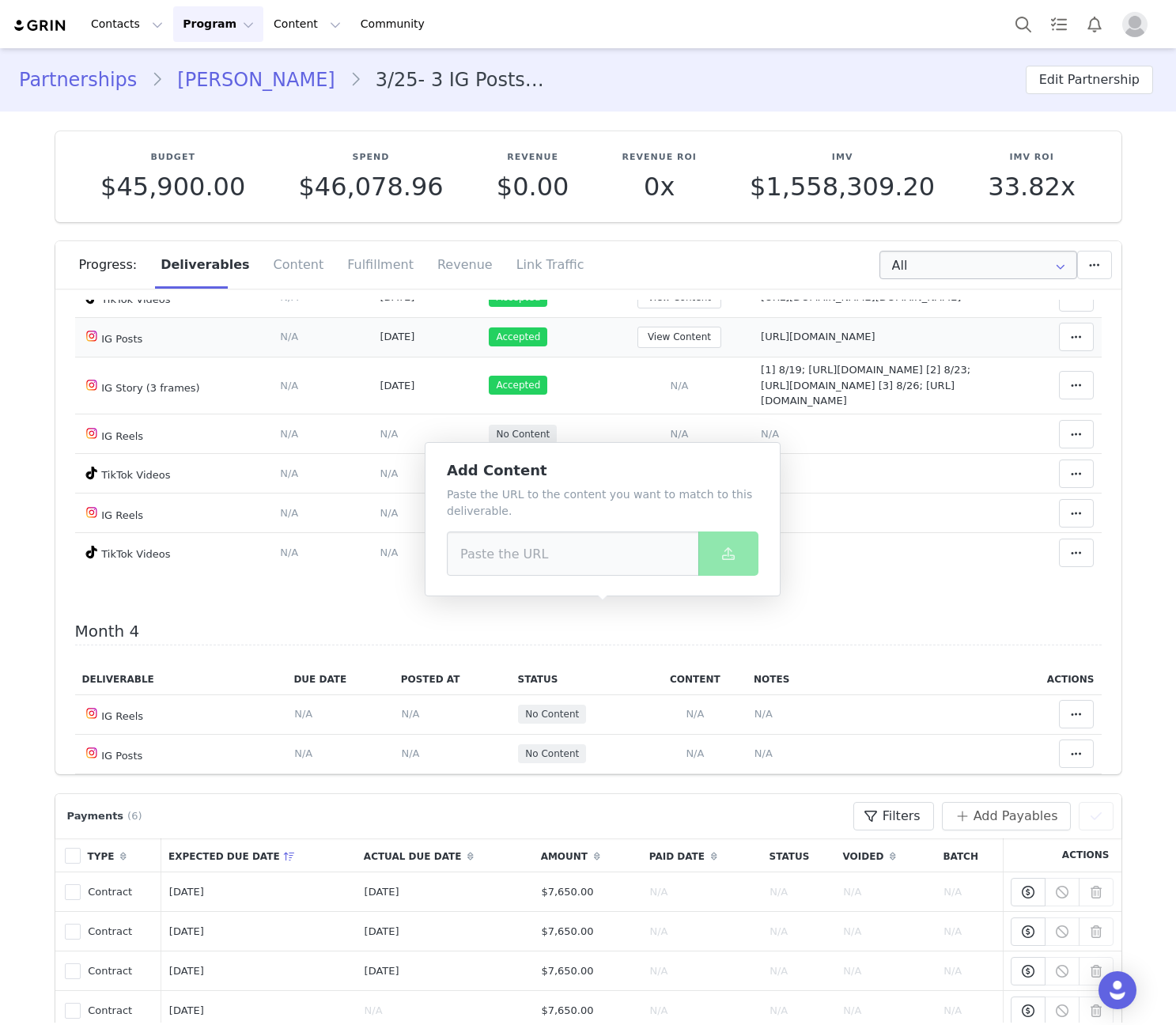
click at [593, 508] on p "Paste the URL to the content you want to match to this deliverable." at bounding box center [603, 503] width 311 height 33
click at [580, 545] on input at bounding box center [573, 553] width 253 height 44
paste input "https://www.tiktok.com/@its.escanialuna/video/7553943296922422584"
type input "https://www.tiktok.com/@its.escanialuna/video/7553943296922422584"
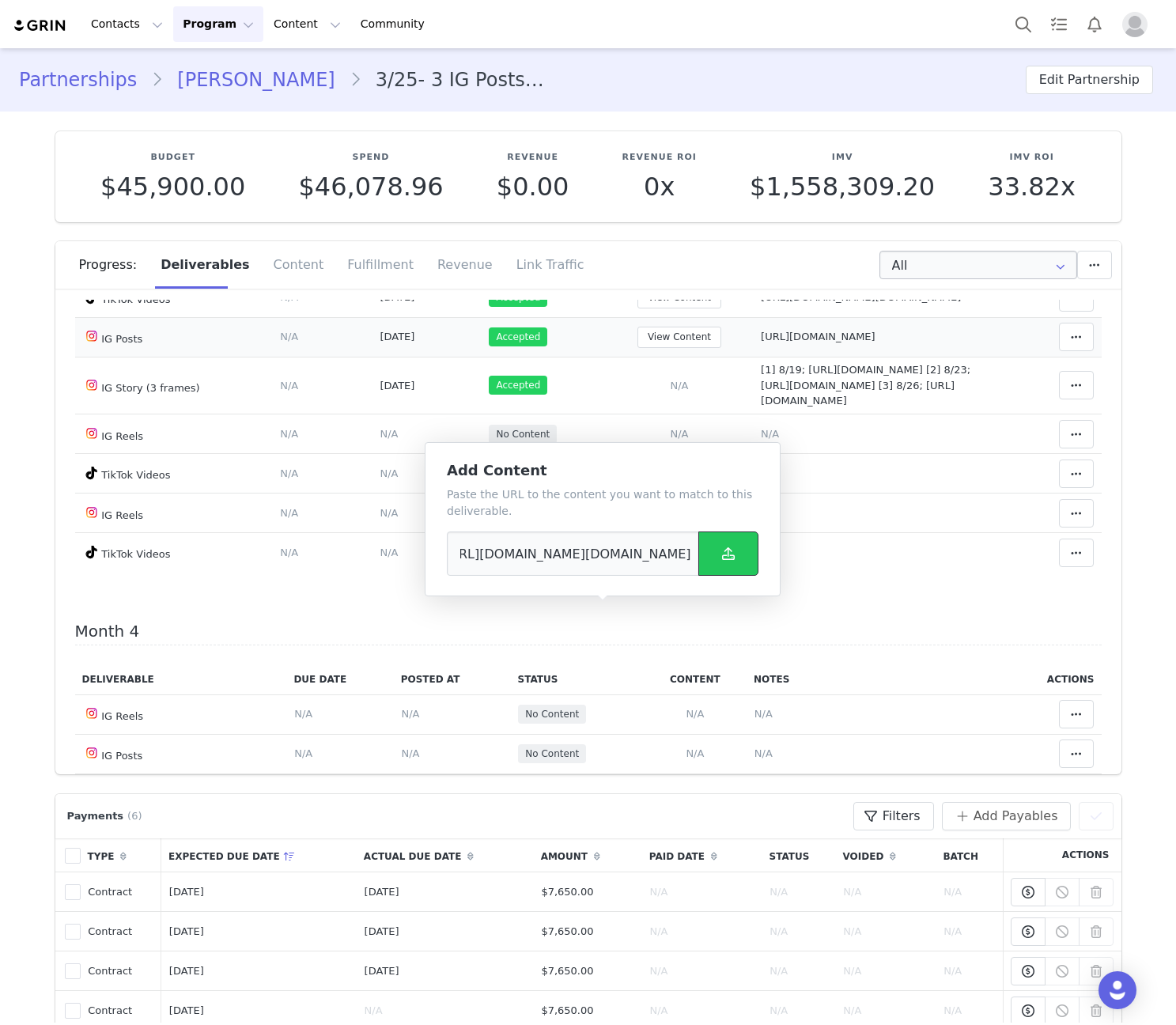
scroll to position [0, 0]
click at [711, 549] on button at bounding box center [728, 553] width 60 height 44
drag, startPoint x: 682, startPoint y: 618, endPoint x: 692, endPoint y: 604, distance: 17.2
click at [761, 479] on span "N/A" at bounding box center [769, 473] width 18 height 12
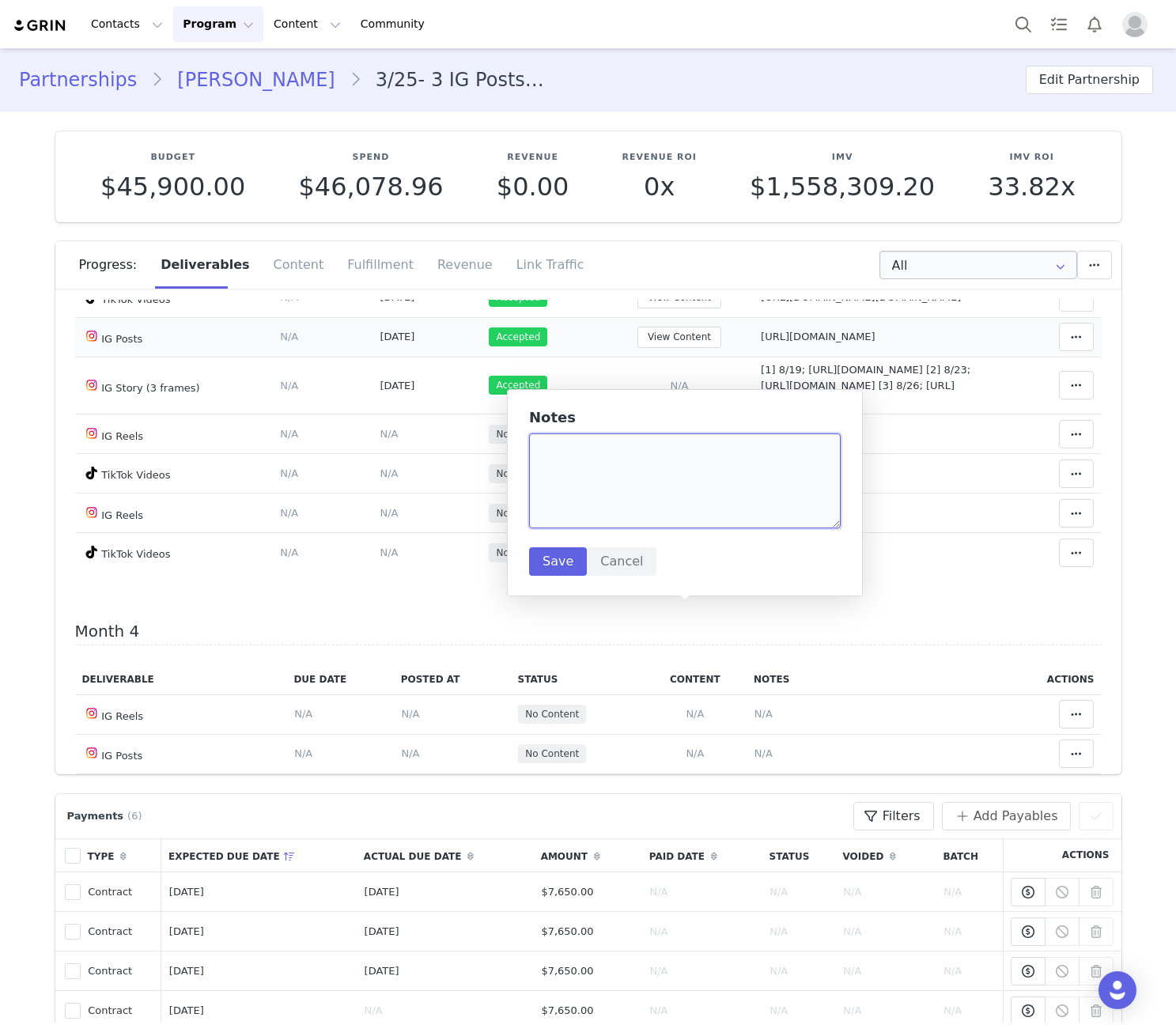
click at [673, 496] on textarea at bounding box center [684, 481] width 311 height 95
paste textarea "https://www.tiktok.com/@its.escanialuna/video/7553943296922422584"
type textarea "https://www.tiktok.com/@its.escanialuna/video/7553943296922422584"
click at [565, 558] on button "Save" at bounding box center [557, 561] width 58 height 29
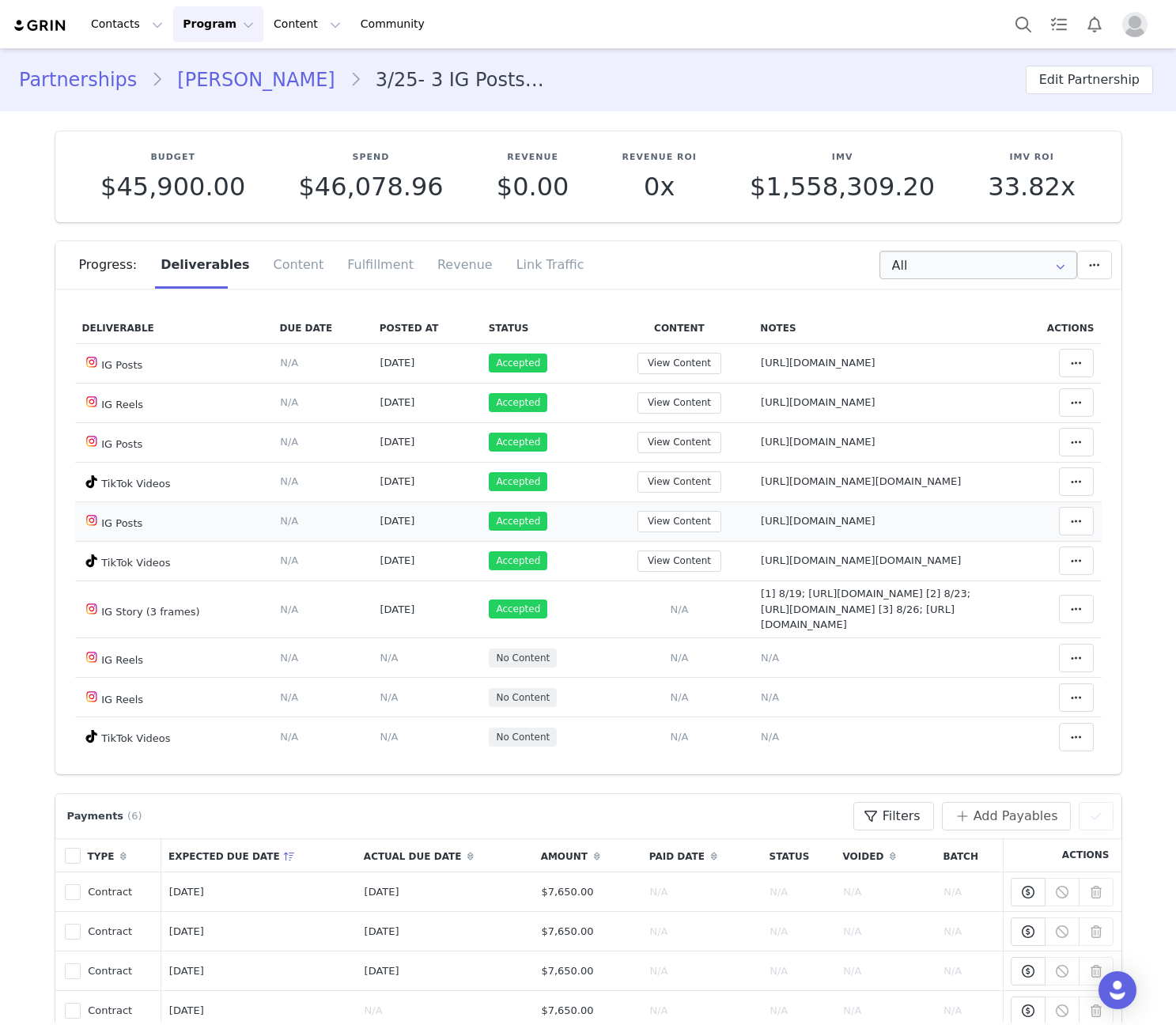
scroll to position [1291, 0]
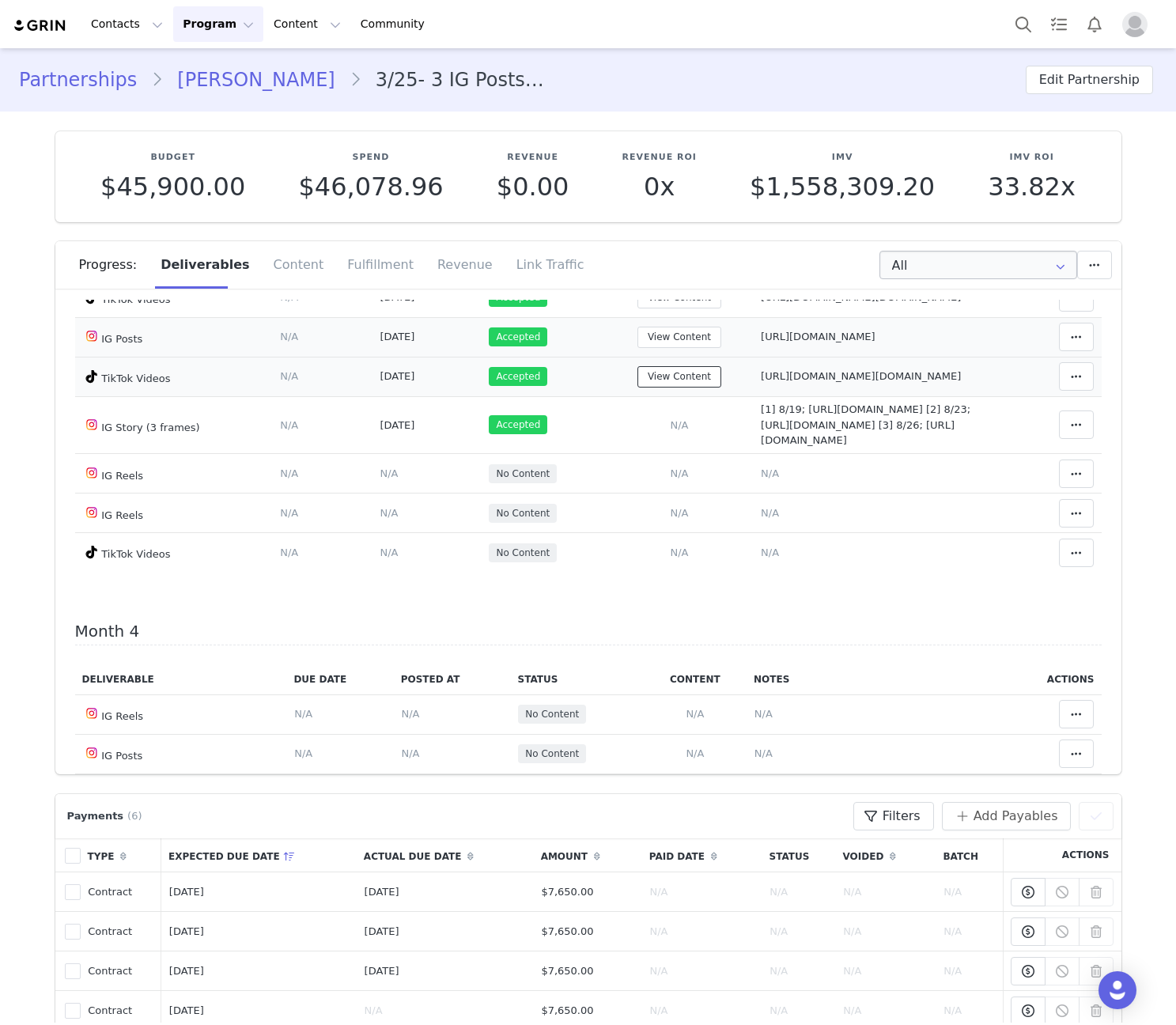
click at [638, 387] on button "View Content" at bounding box center [680, 376] width 84 height 21
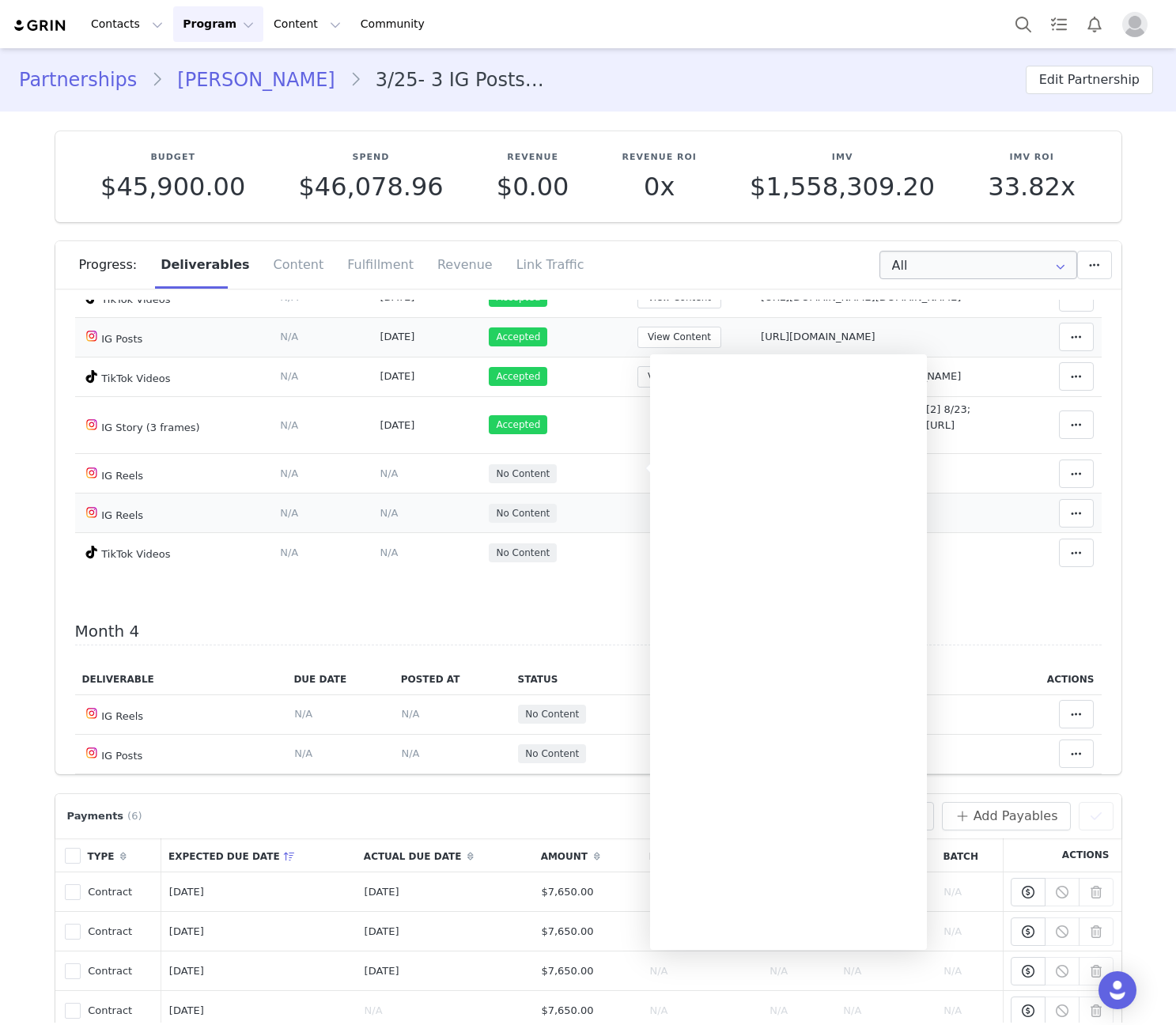
click at [498, 522] on span "No Content" at bounding box center [522, 513] width 68 height 19
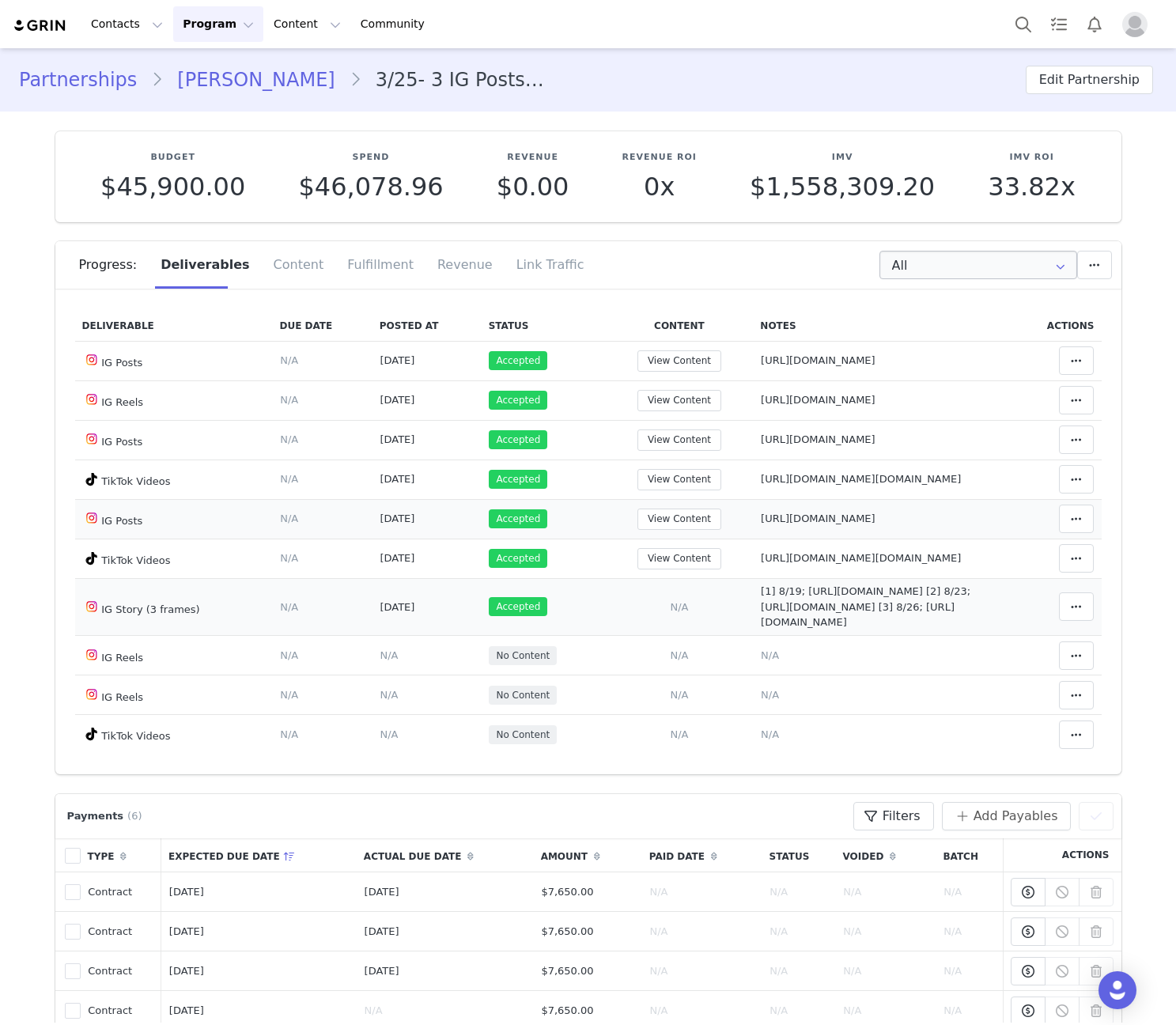
scroll to position [1294, 0]
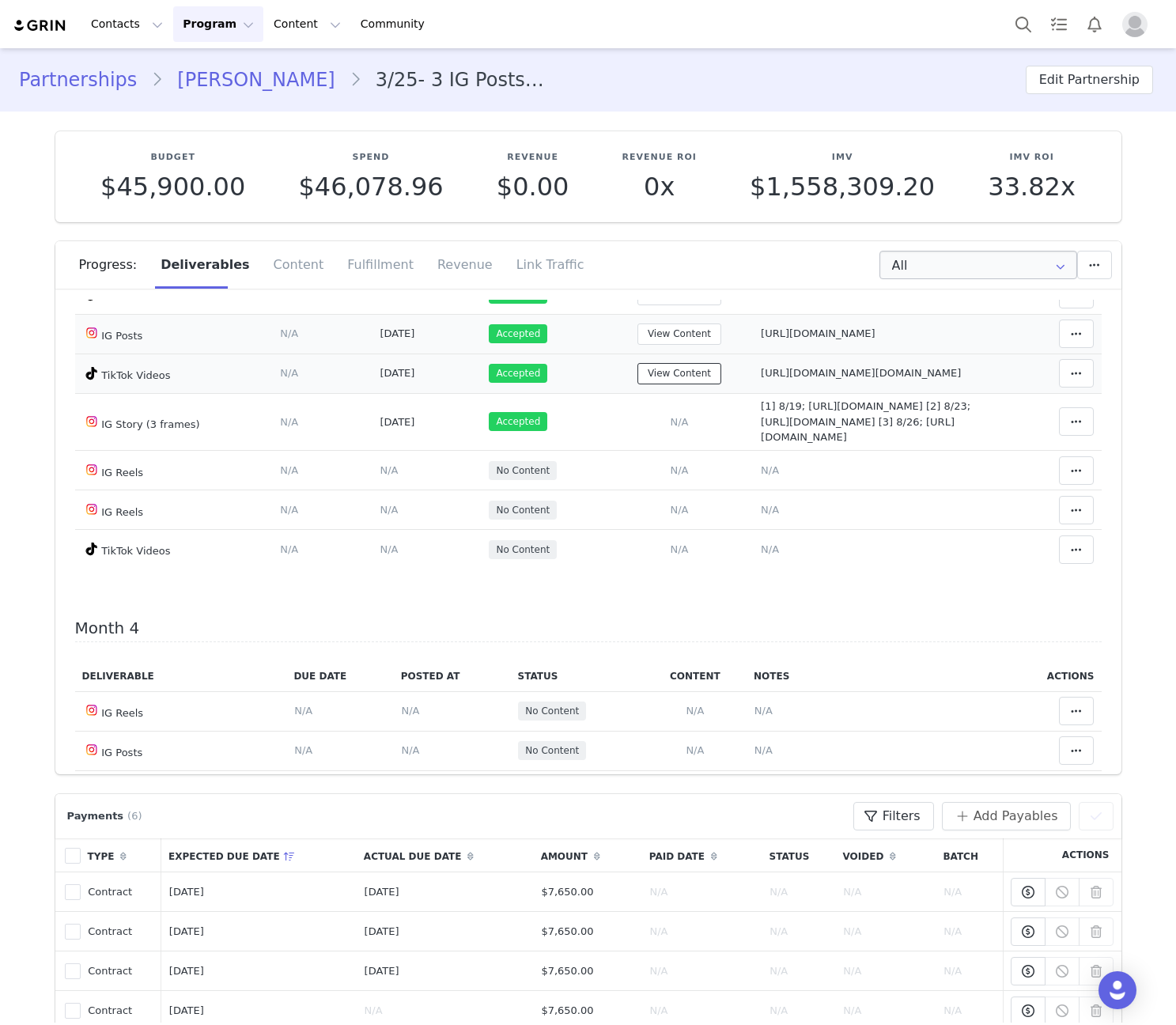
click at [638, 384] on button "View Content" at bounding box center [680, 373] width 84 height 21
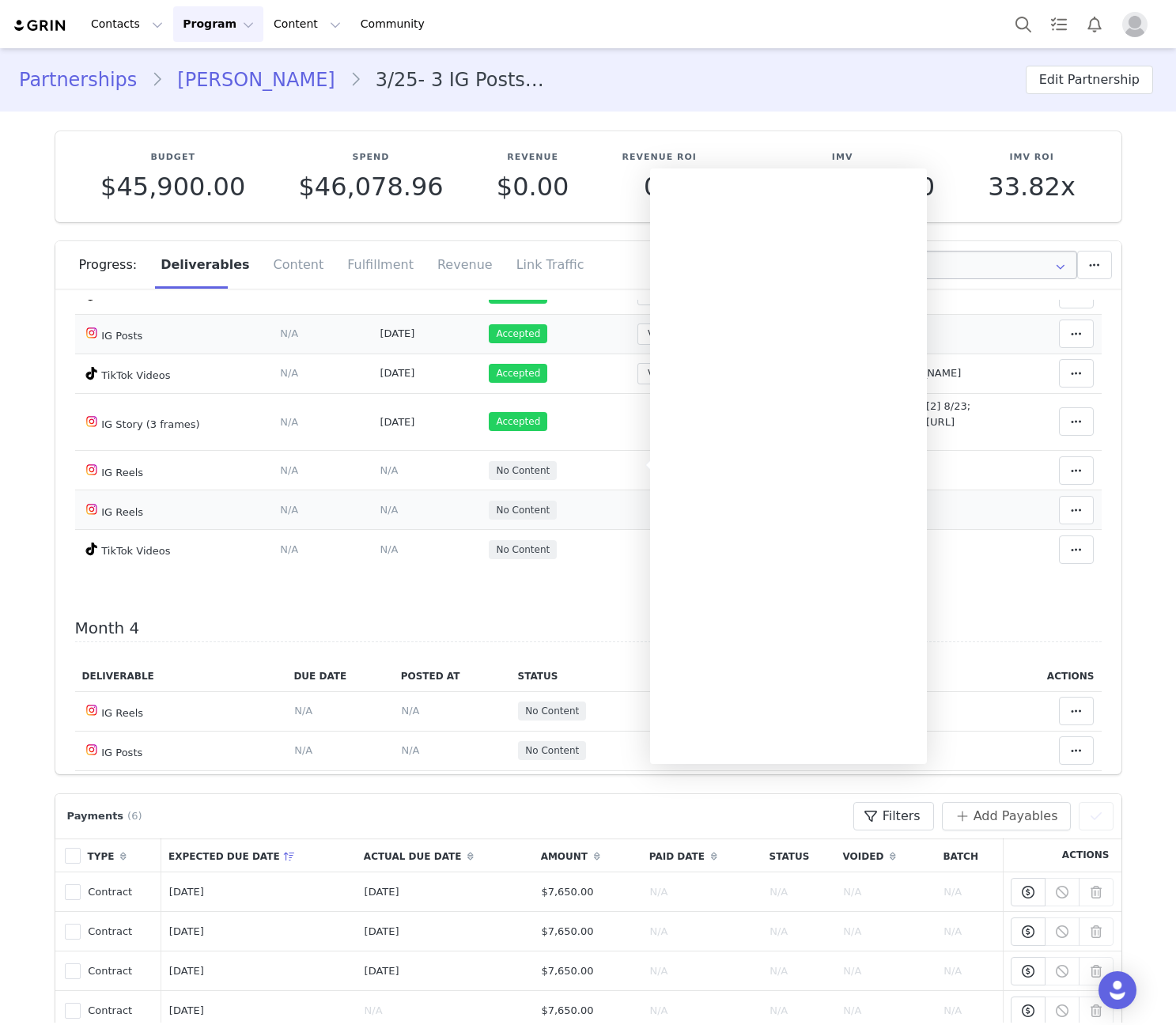
click at [515, 530] on td "No Content" at bounding box center [543, 510] width 124 height 40
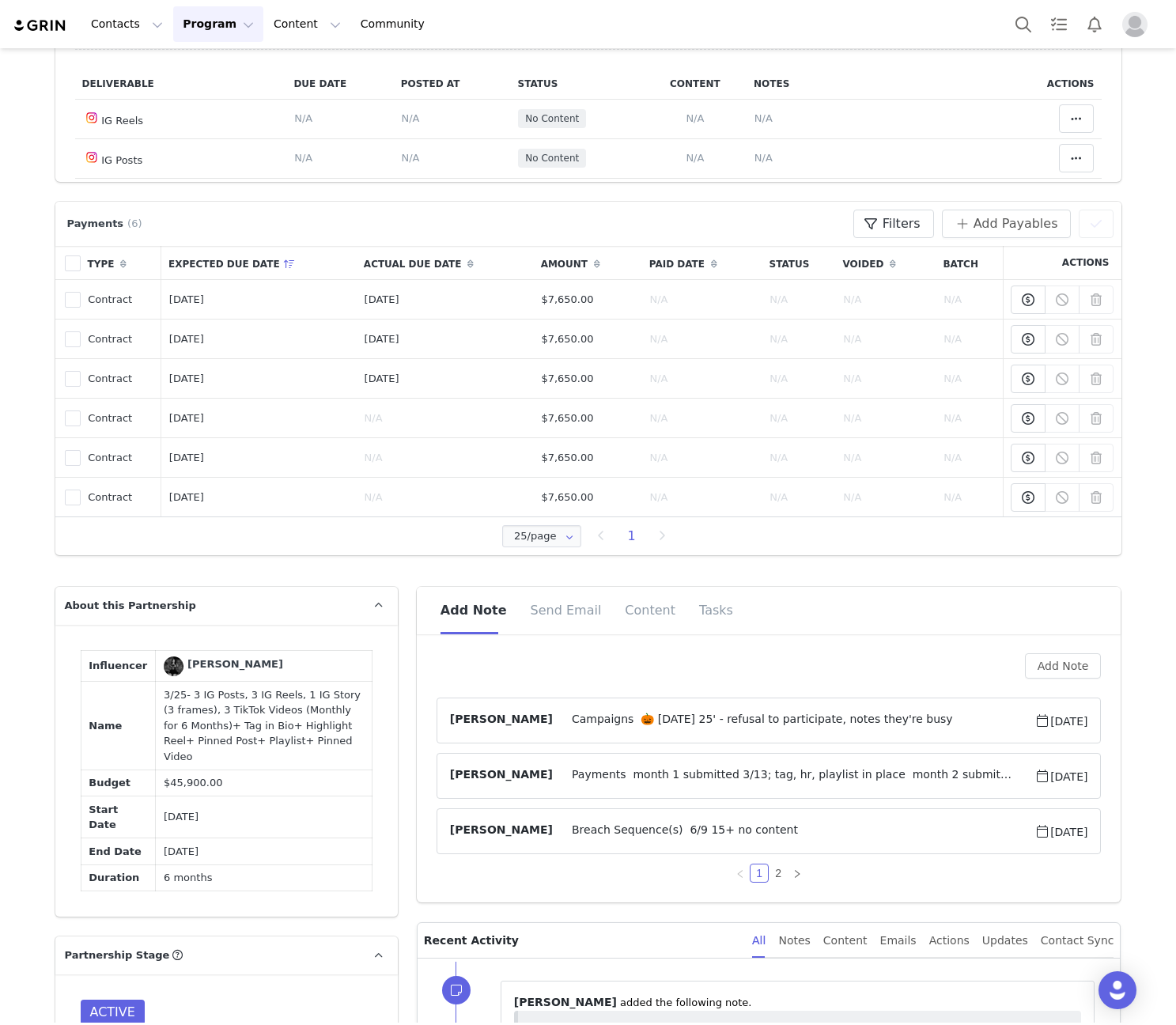
scroll to position [923, 0]
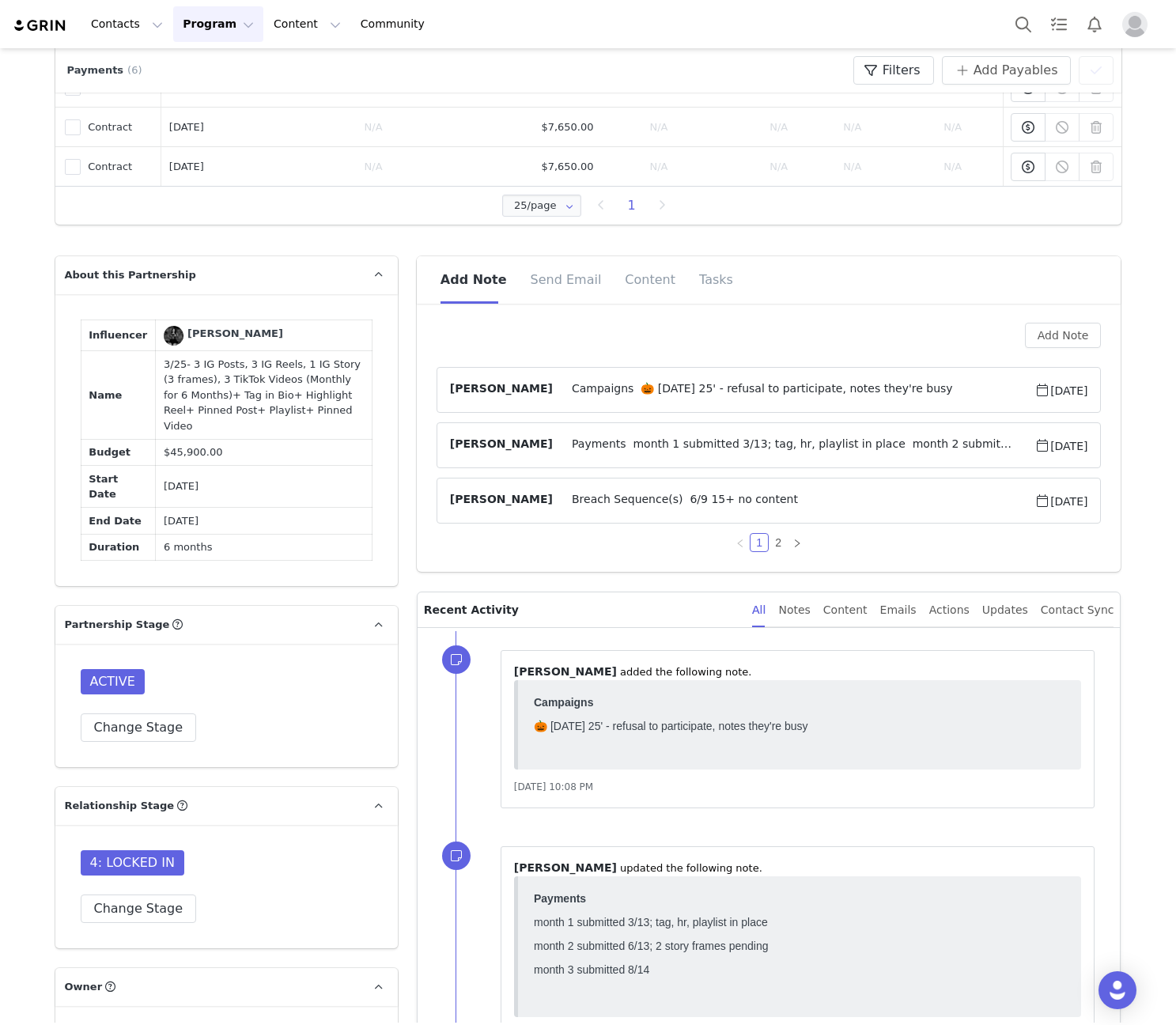
click at [681, 452] on span "Payments month 1 submitted 3/13; tag, hr, playlist in place month 2 submitted 6…" at bounding box center [793, 445] width 481 height 19
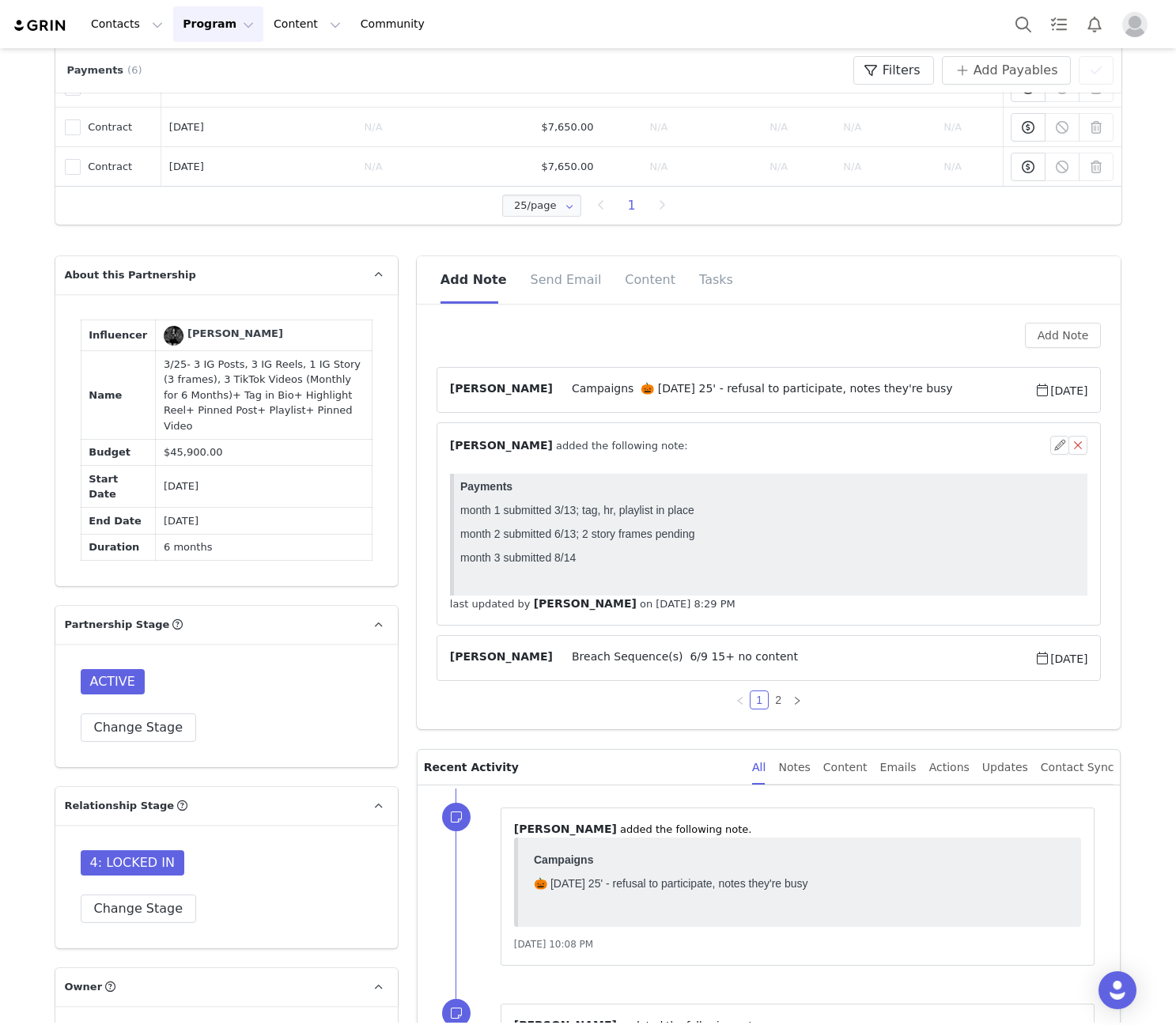
scroll to position [0, 0]
click at [685, 434] on article "⁨ Angela Nolasco ⁩ added the following note: last updated by ⁨ Angela Nolasco ⁩…" at bounding box center [769, 524] width 665 height 203
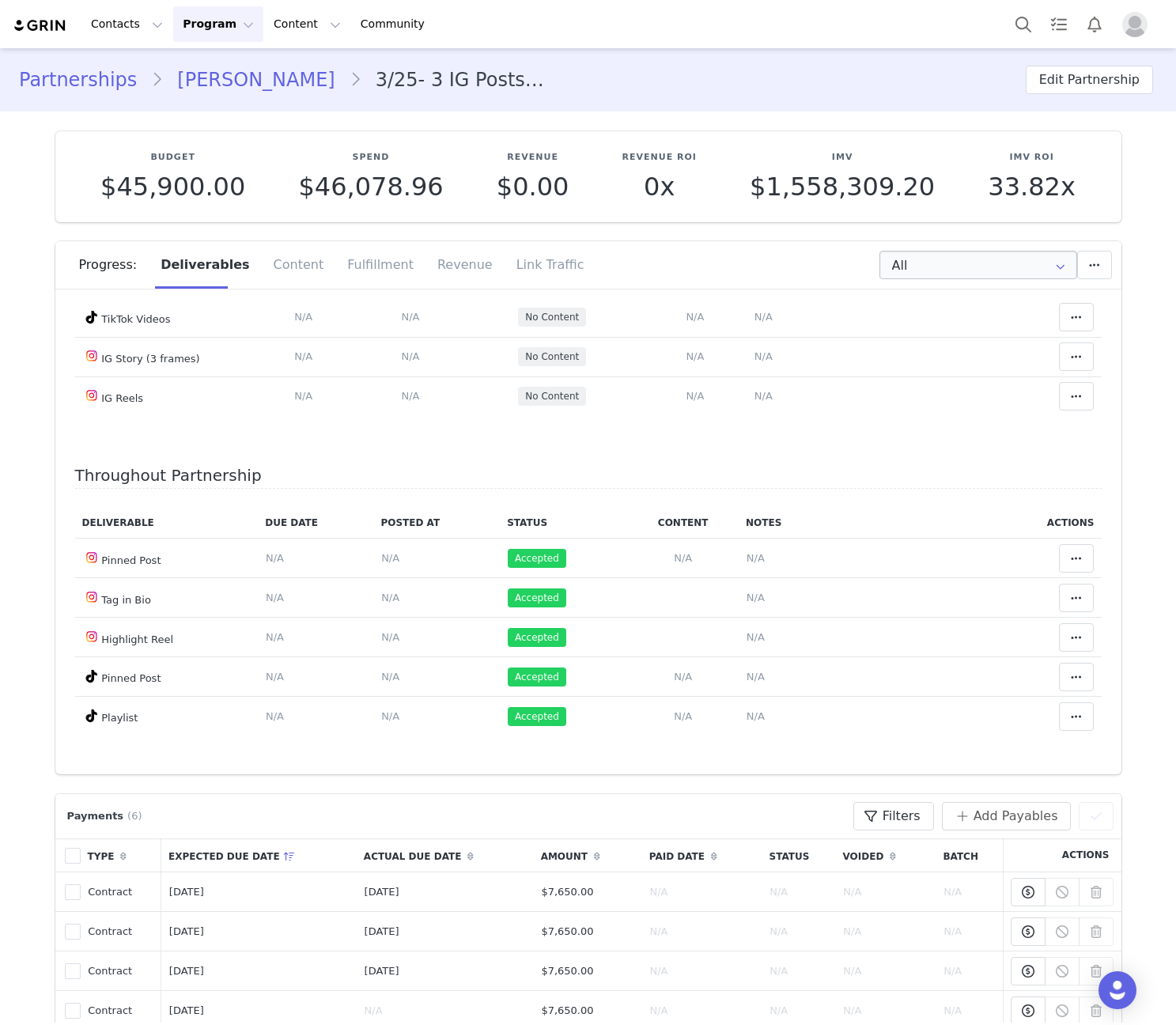
scroll to position [3139, 0]
drag, startPoint x: 273, startPoint y: 72, endPoint x: 368, endPoint y: 5, distance: 116.2
click at [273, 72] on link "Luna Escania Guzmam" at bounding box center [256, 80] width 186 height 29
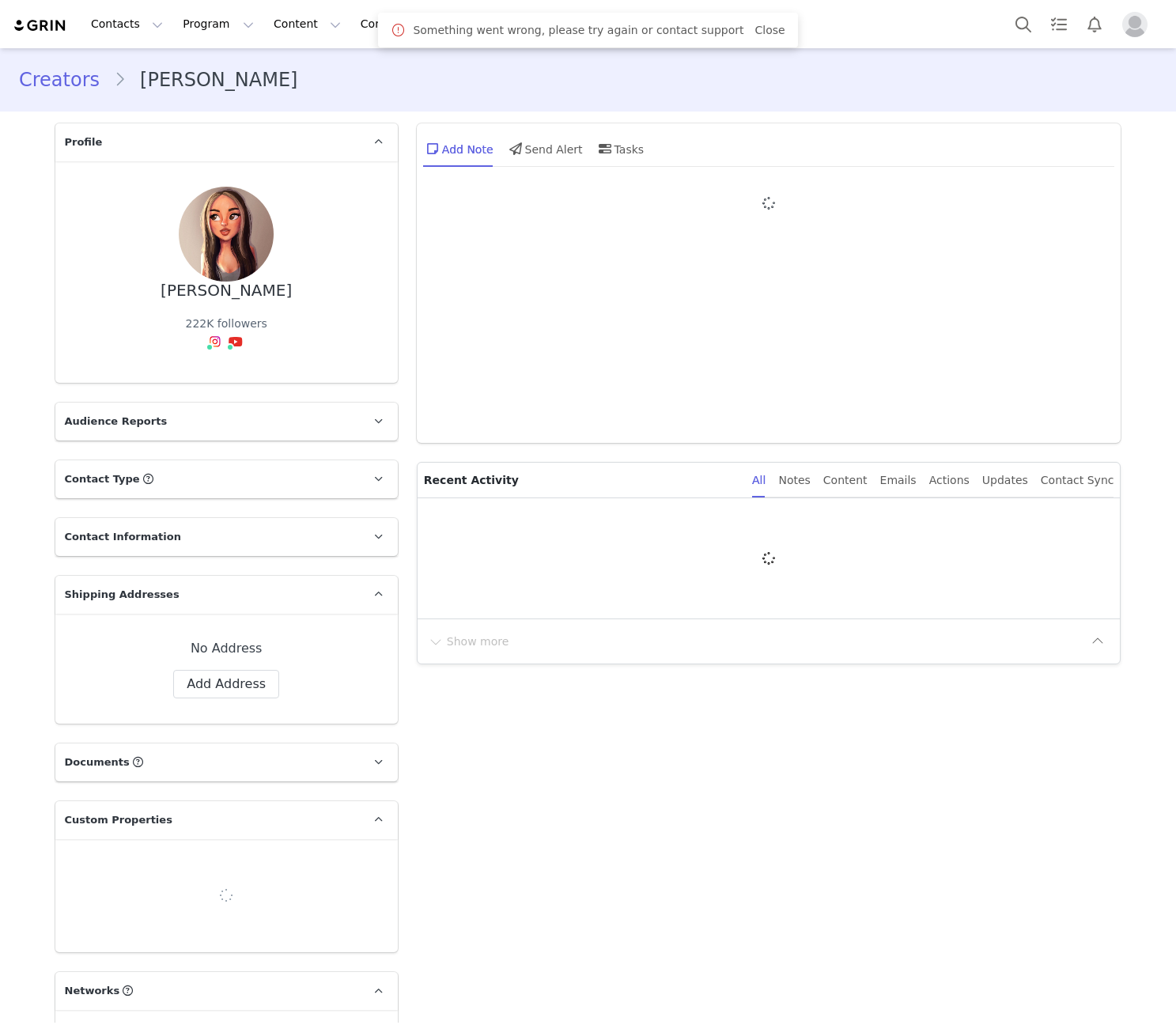
click at [756, 25] on link "Close" at bounding box center [769, 30] width 30 height 13
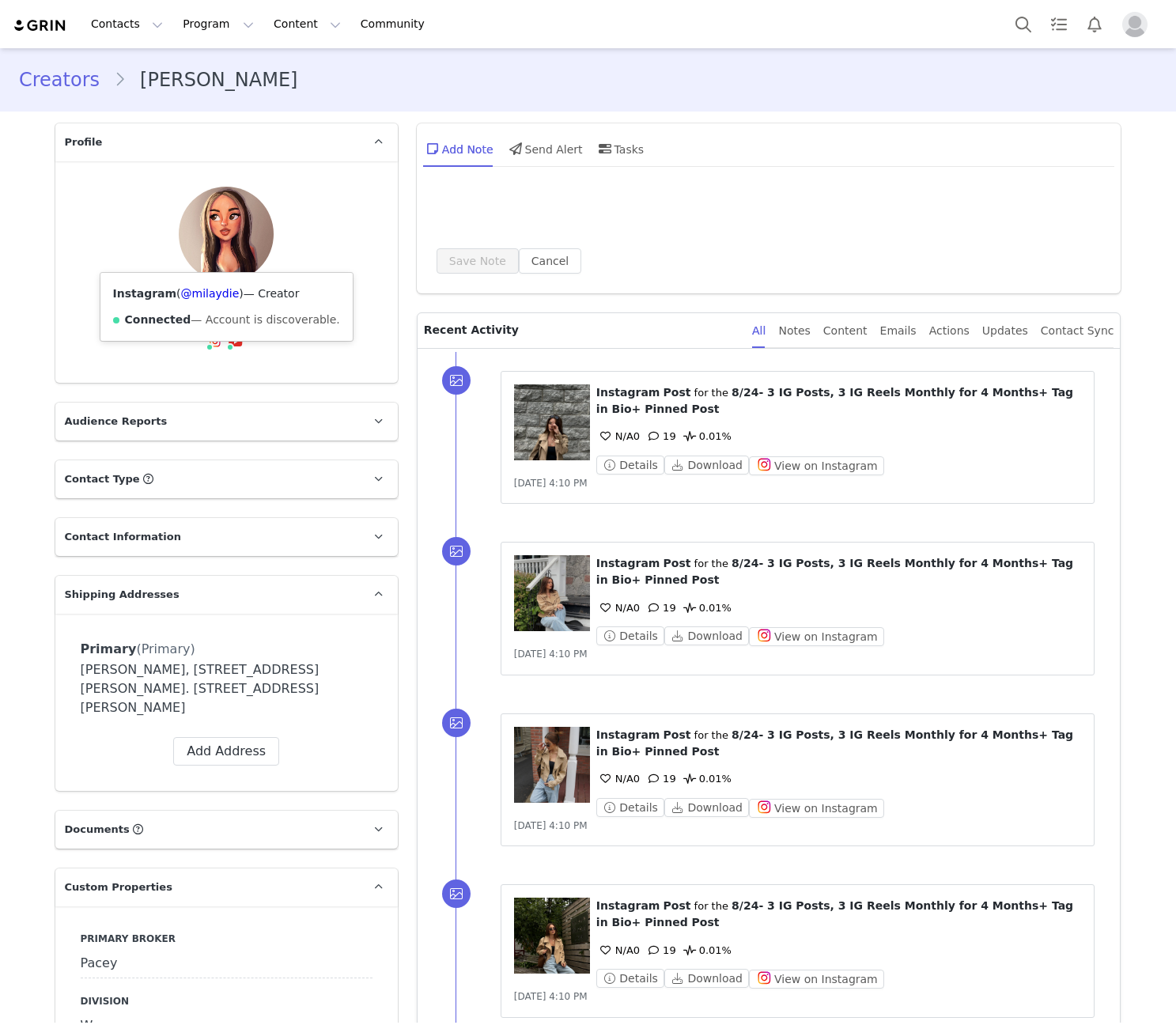
click at [199, 283] on div "[PERSON_NAME] 222K followers Instagram ( @milaydie ) — Creator Connected — Acco…" at bounding box center [226, 272] width 342 height 222
click at [183, 279] on div "[PERSON_NAME] 222K followers Instagram ( @milaydie ) — Creator Connected — Acco…" at bounding box center [226, 272] width 342 height 222
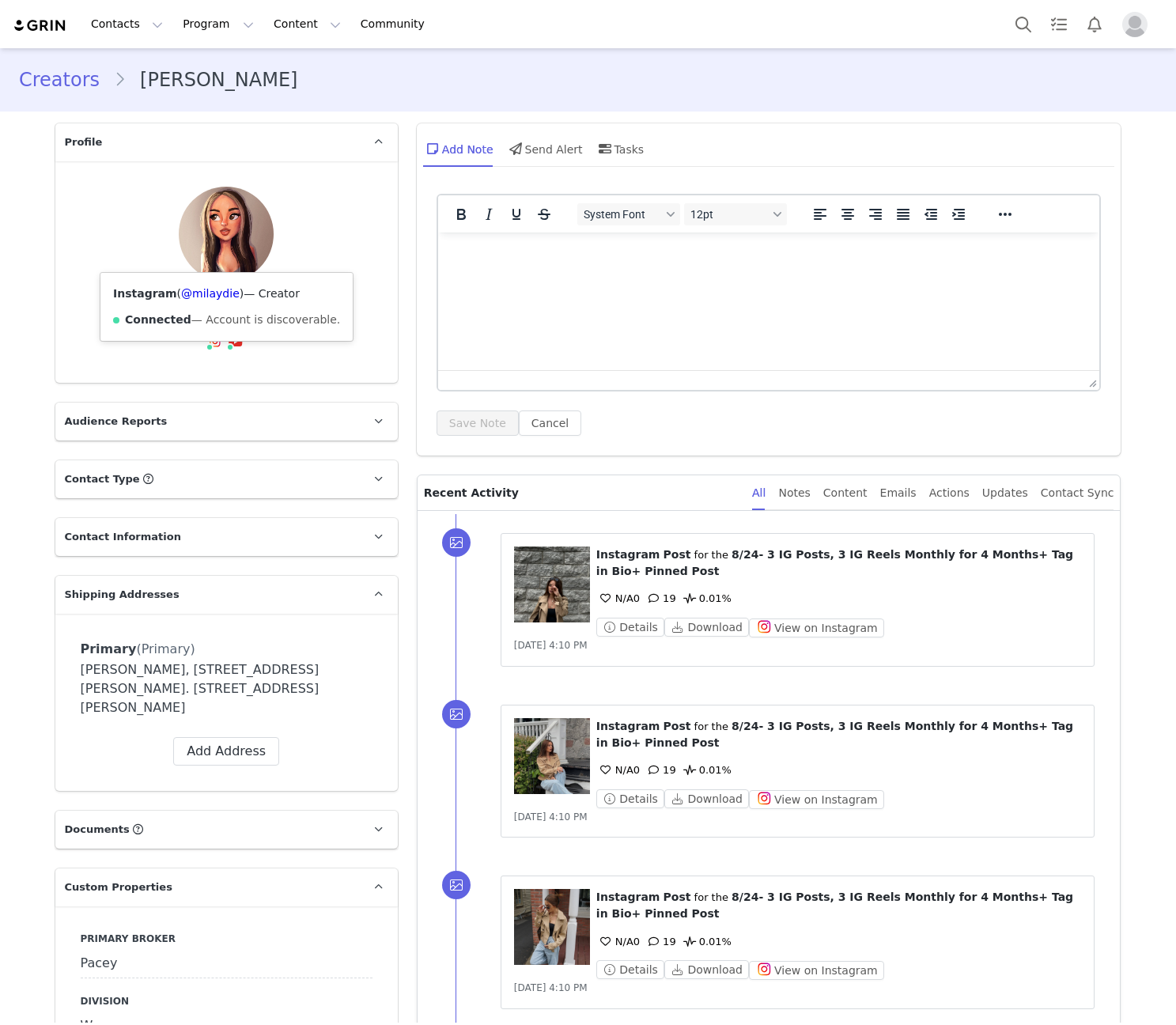
click at [203, 278] on div "Instagram ( @milaydie ) — Creator Connected — Account is discoverable." at bounding box center [226, 307] width 253 height 68
click at [207, 279] on div "[PERSON_NAME] 222K followers Instagram ( @milaydie ) — Creator Connected — Acco…" at bounding box center [226, 272] width 342 height 222
drag, startPoint x: 207, startPoint y: 279, endPoint x: 201, endPoint y: 272, distance: 9.2
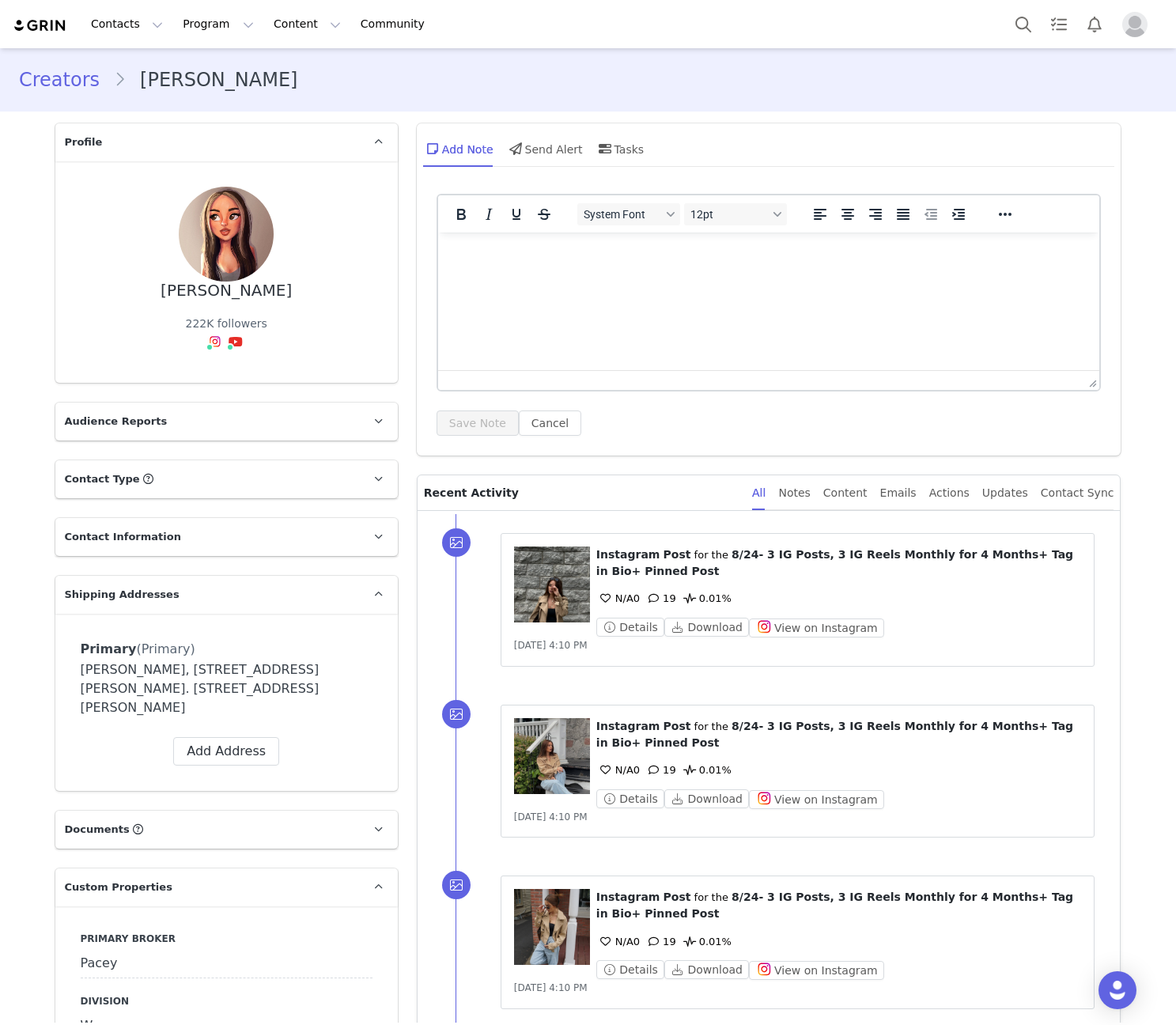
click at [196, 279] on div "[PERSON_NAME] 222K followers Instagram ( @milaydie ) — Creator Connected — Acco…" at bounding box center [226, 272] width 342 height 222
click at [203, 280] on div "Instagram ( @milaydie ) — Creator Connected — Account is discoverable." at bounding box center [226, 307] width 253 height 68
copy link "milaydie"
click at [218, 282] on div "[PERSON_NAME]" at bounding box center [226, 291] width 131 height 18
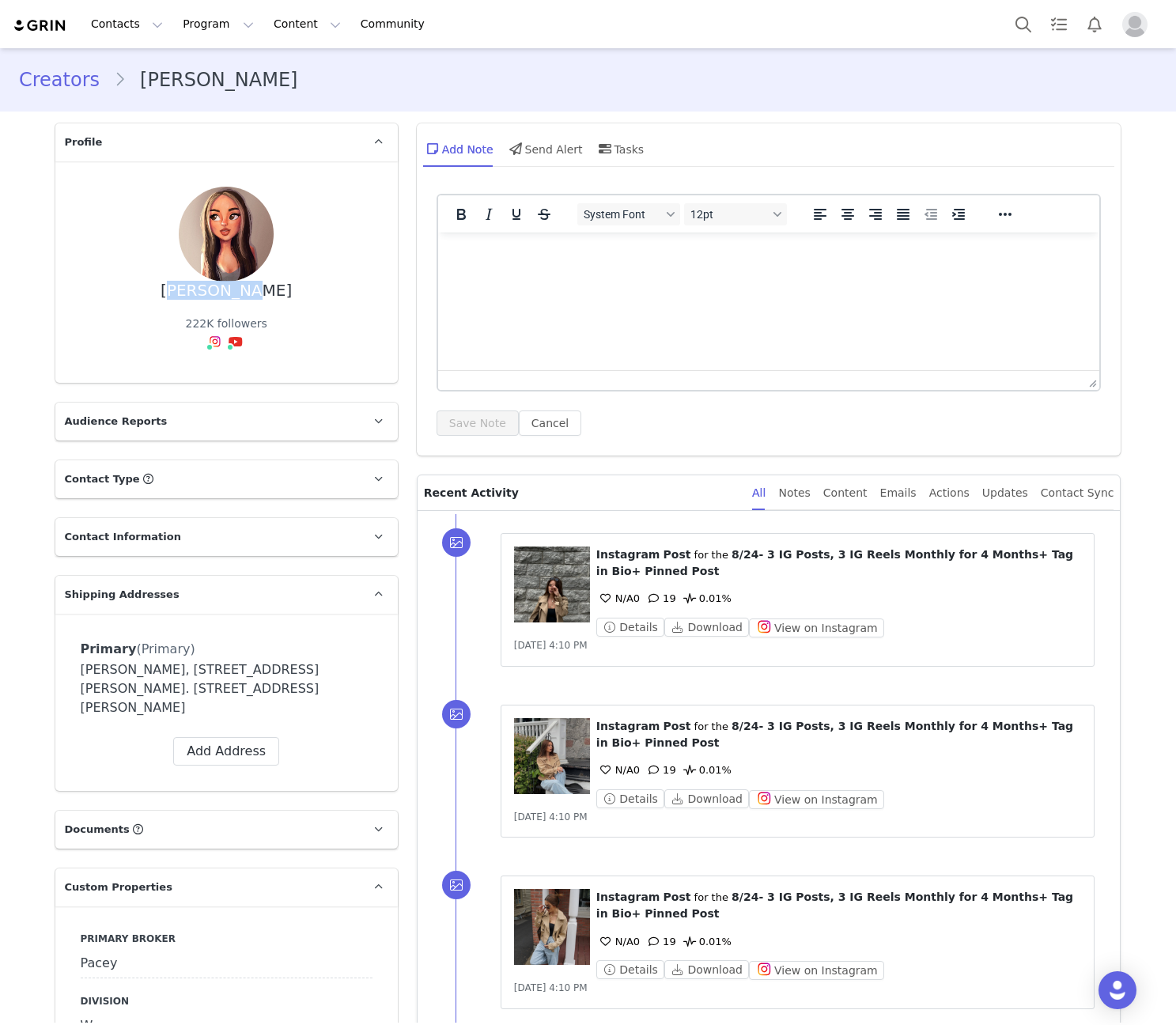
click at [218, 282] on div "[PERSON_NAME]" at bounding box center [226, 291] width 131 height 18
copy div "[PERSON_NAME]"
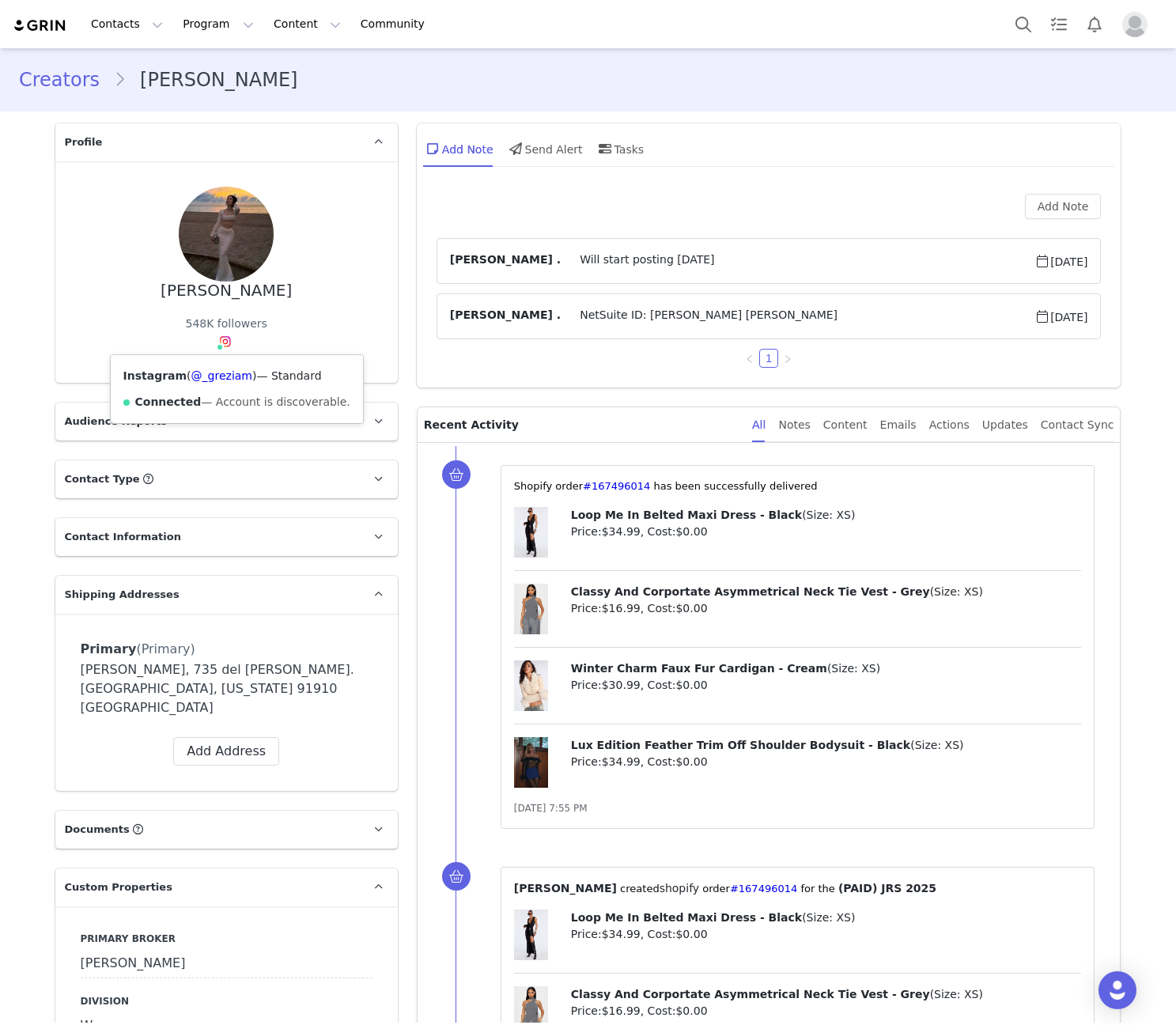
click at [219, 356] on div "Instagram ( @_greziam ) — Standard Connected — Account is discoverable." at bounding box center [237, 389] width 253 height 68
copy link "_greziam"
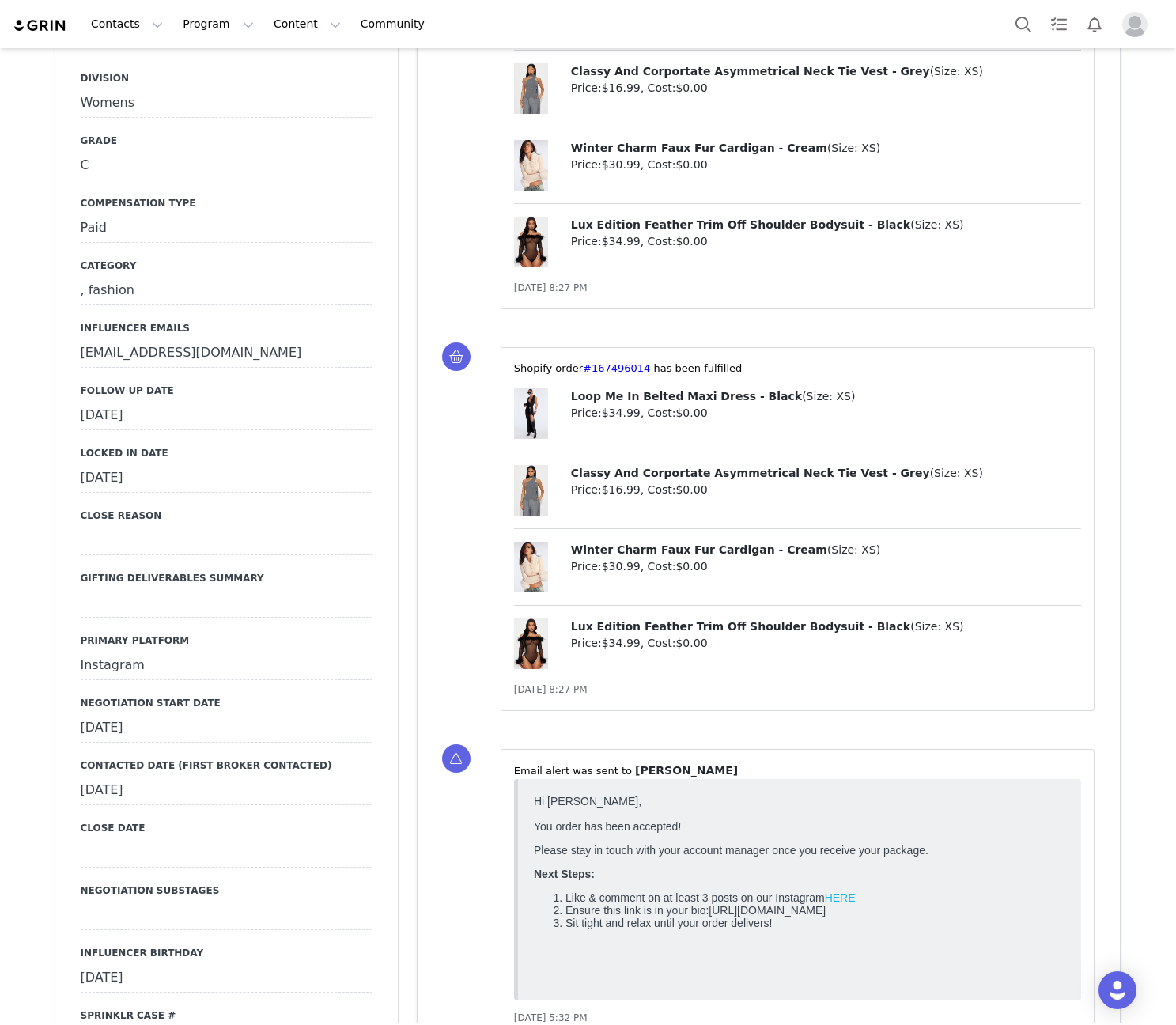
click at [144, 383] on div "Follow Up Date [DATE]" at bounding box center [226, 407] width 291 height 47
click at [137, 402] on div "[DATE]" at bounding box center [226, 416] width 291 height 29
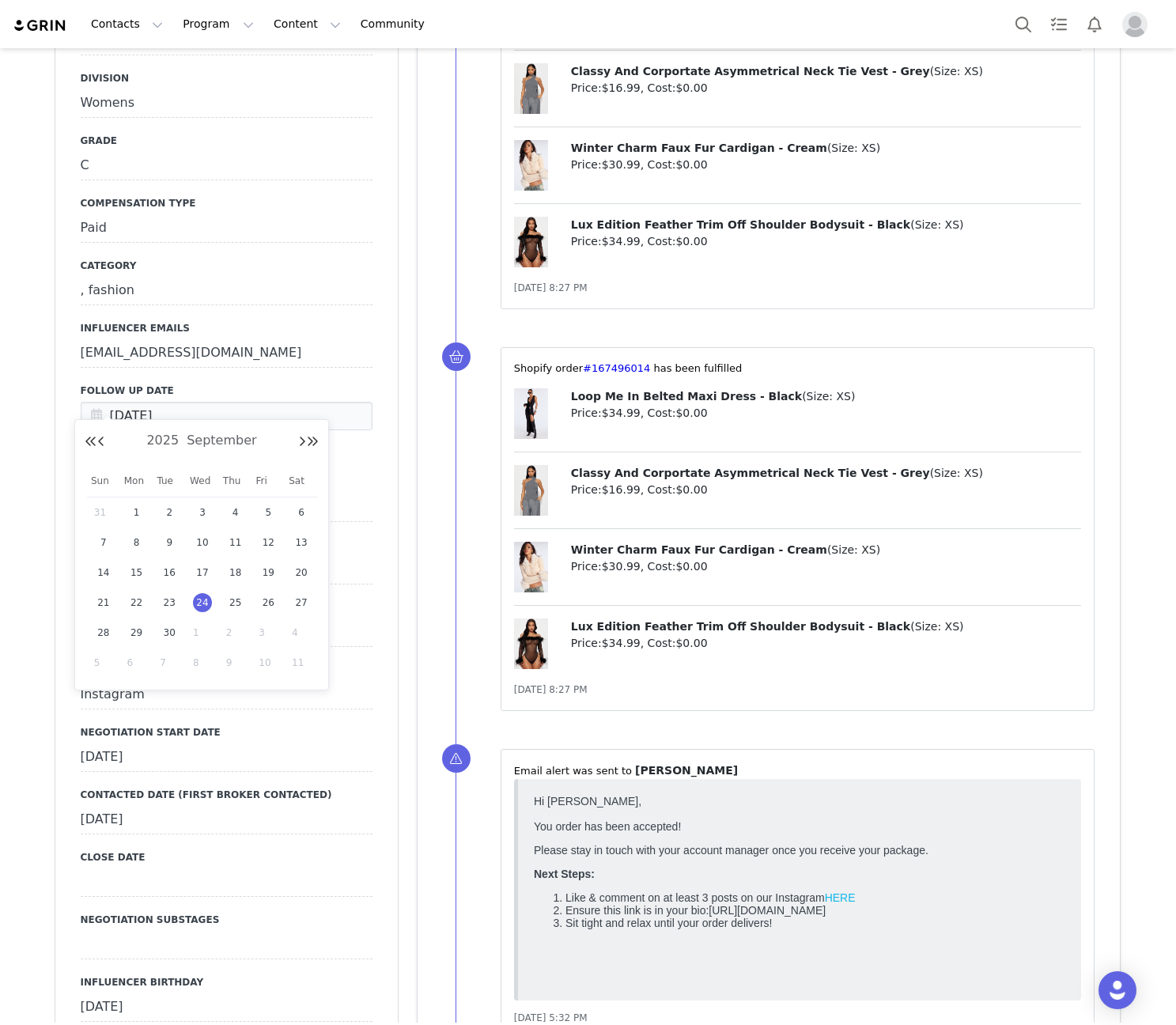
click at [190, 632] on div "1" at bounding box center [202, 633] width 33 height 24
type input "[DATE]"
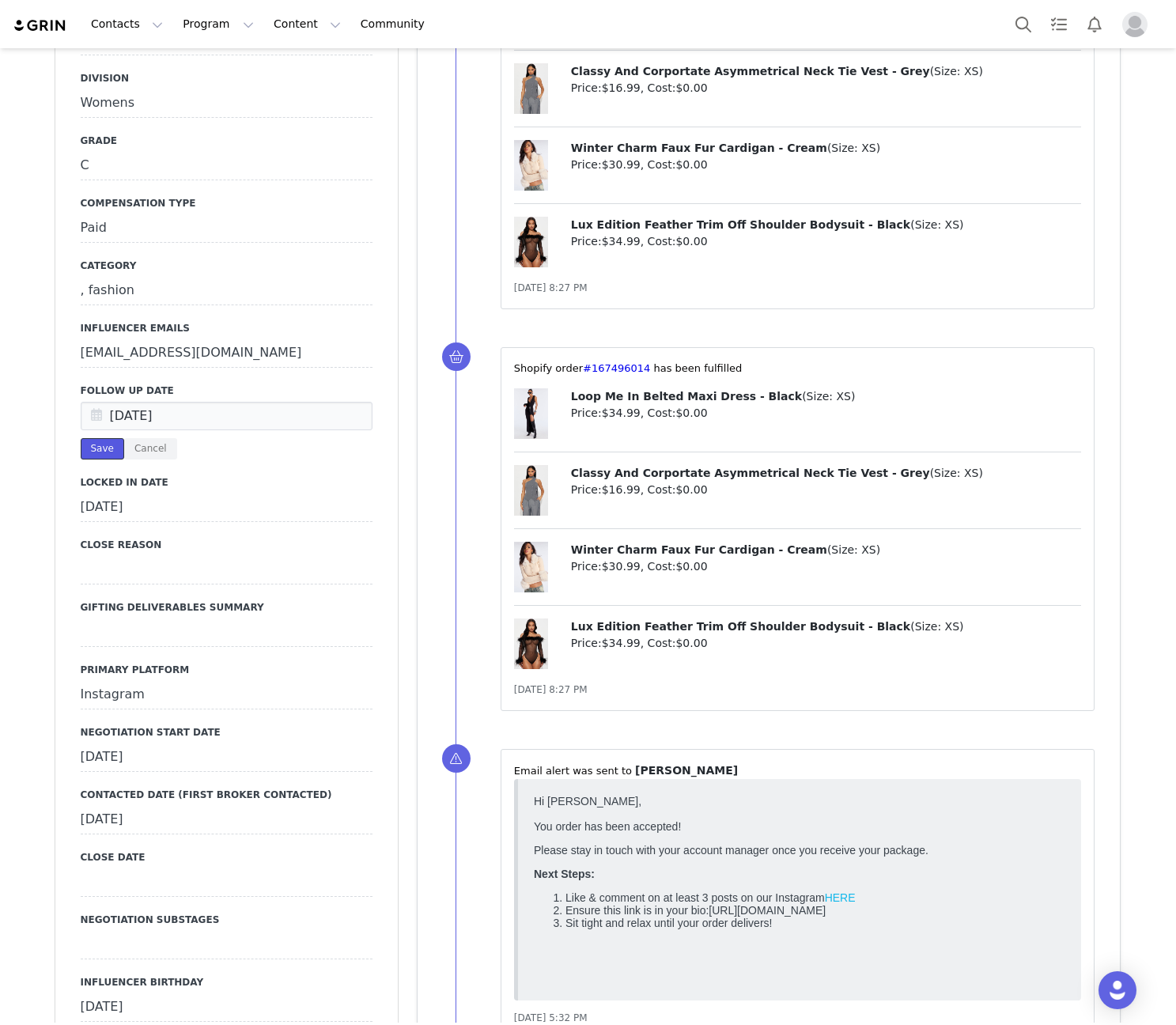
click at [103, 438] on button "Save" at bounding box center [102, 449] width 44 height 21
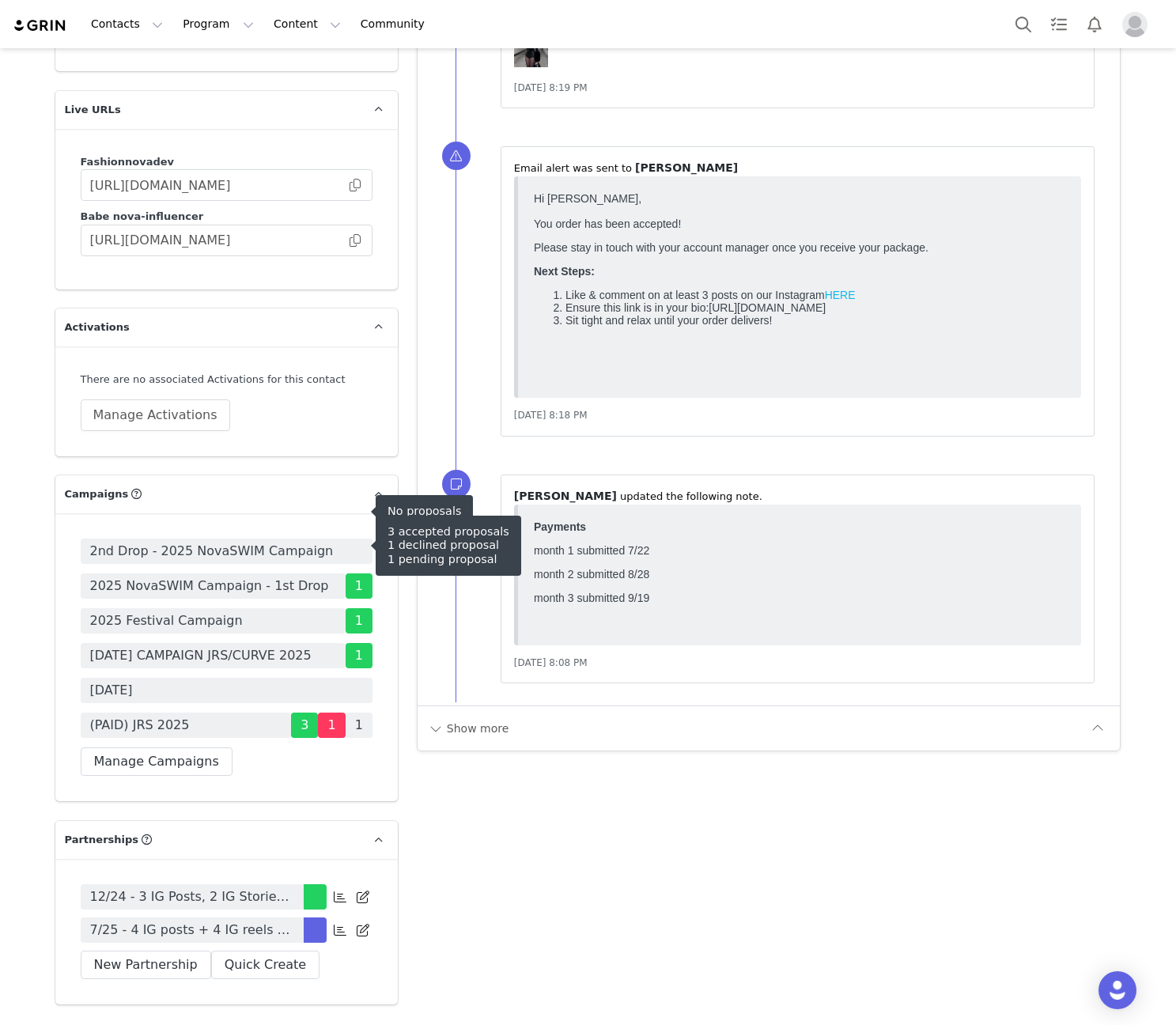
scroll to position [4059, 0]
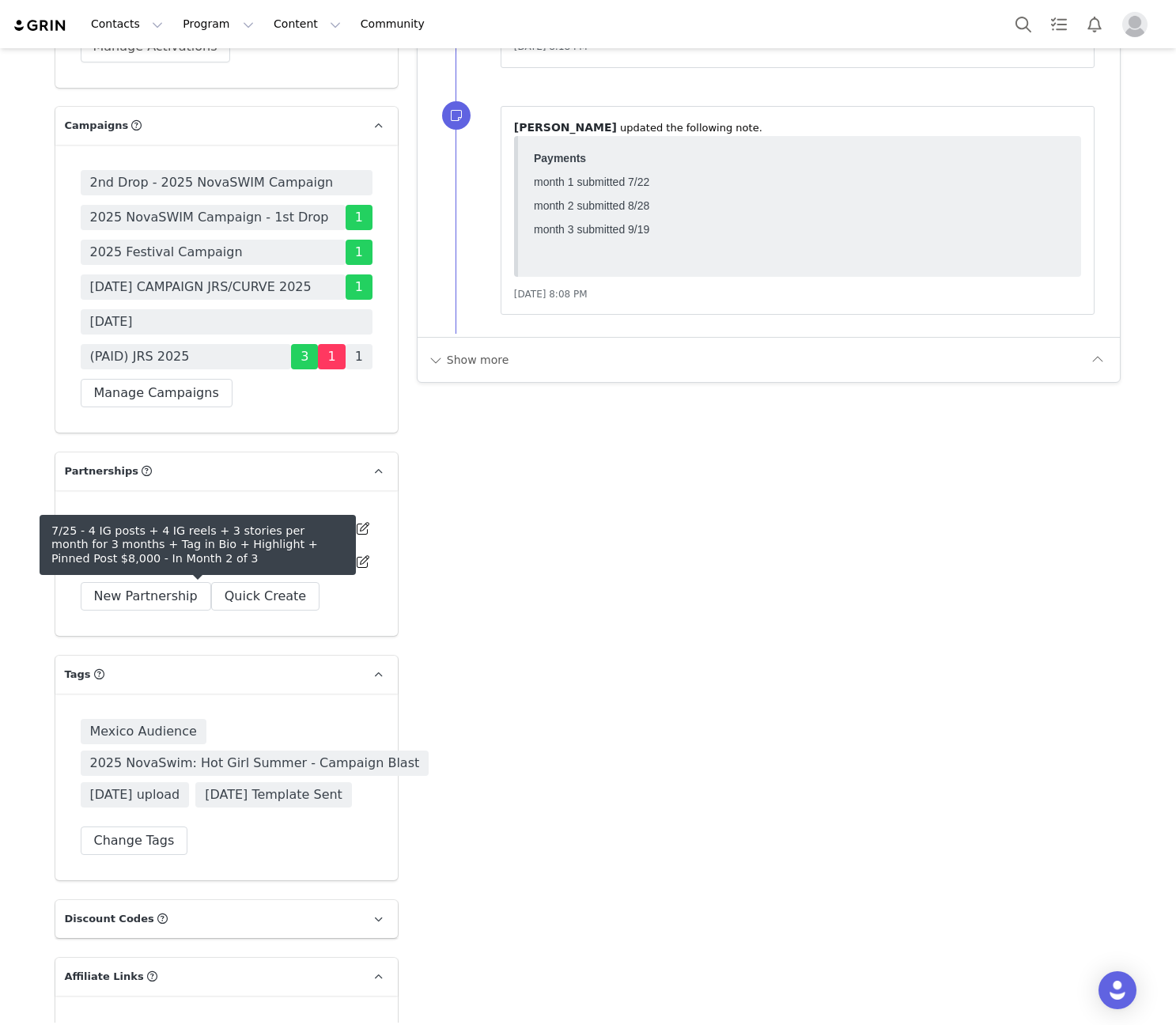
click at [268, 584] on div "12/24 - 3 IG Posts, 2 IG Stories (3 frames), 3 IG Reels + TAG IN BIO + PINNED P…" at bounding box center [226, 562] width 342 height 145
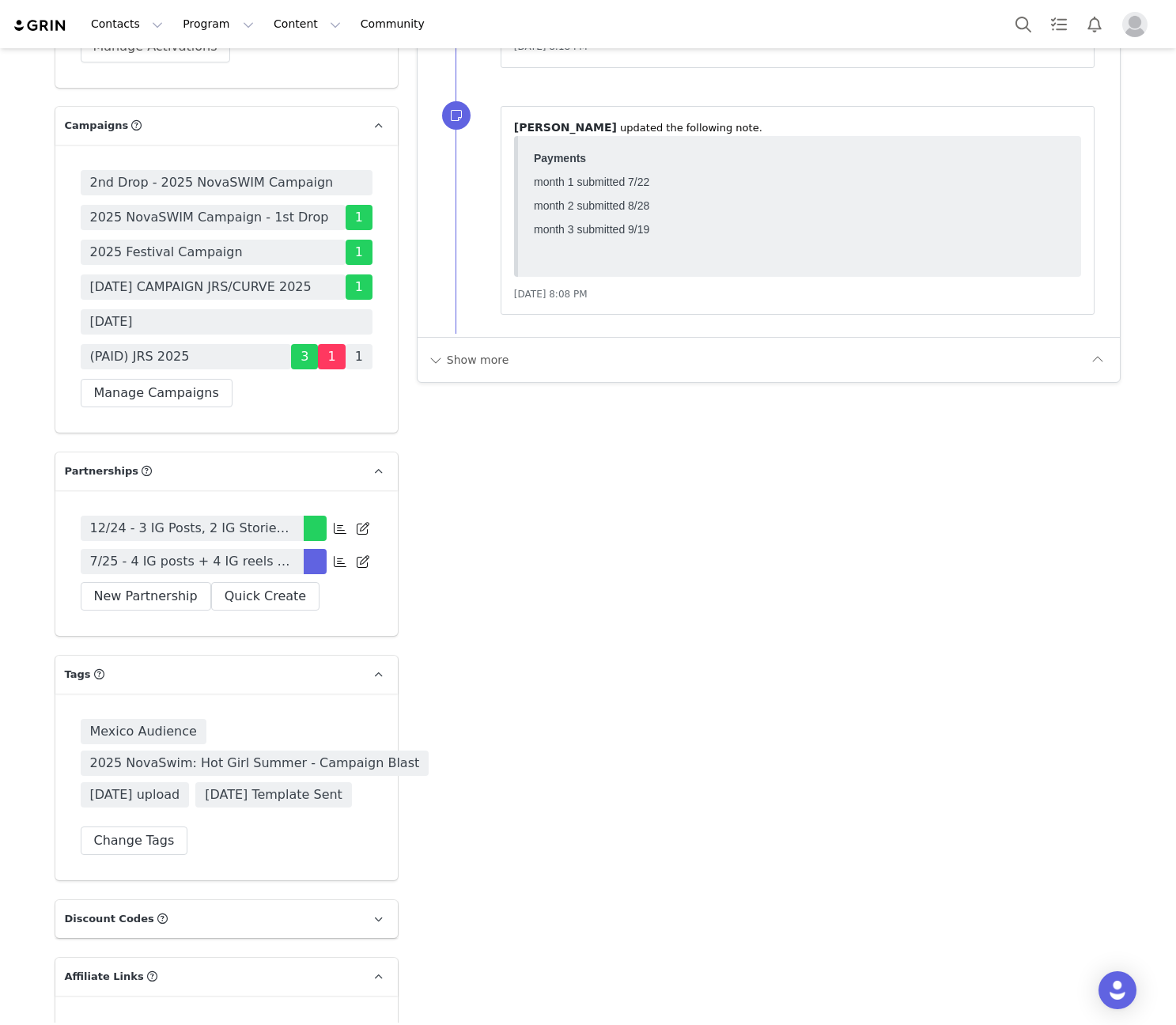
click at [266, 571] on span "7/25 - 4 IG posts + 4 IG reels + 3 stories per month for 3 months + Tag in Bio …" at bounding box center [192, 561] width 204 height 19
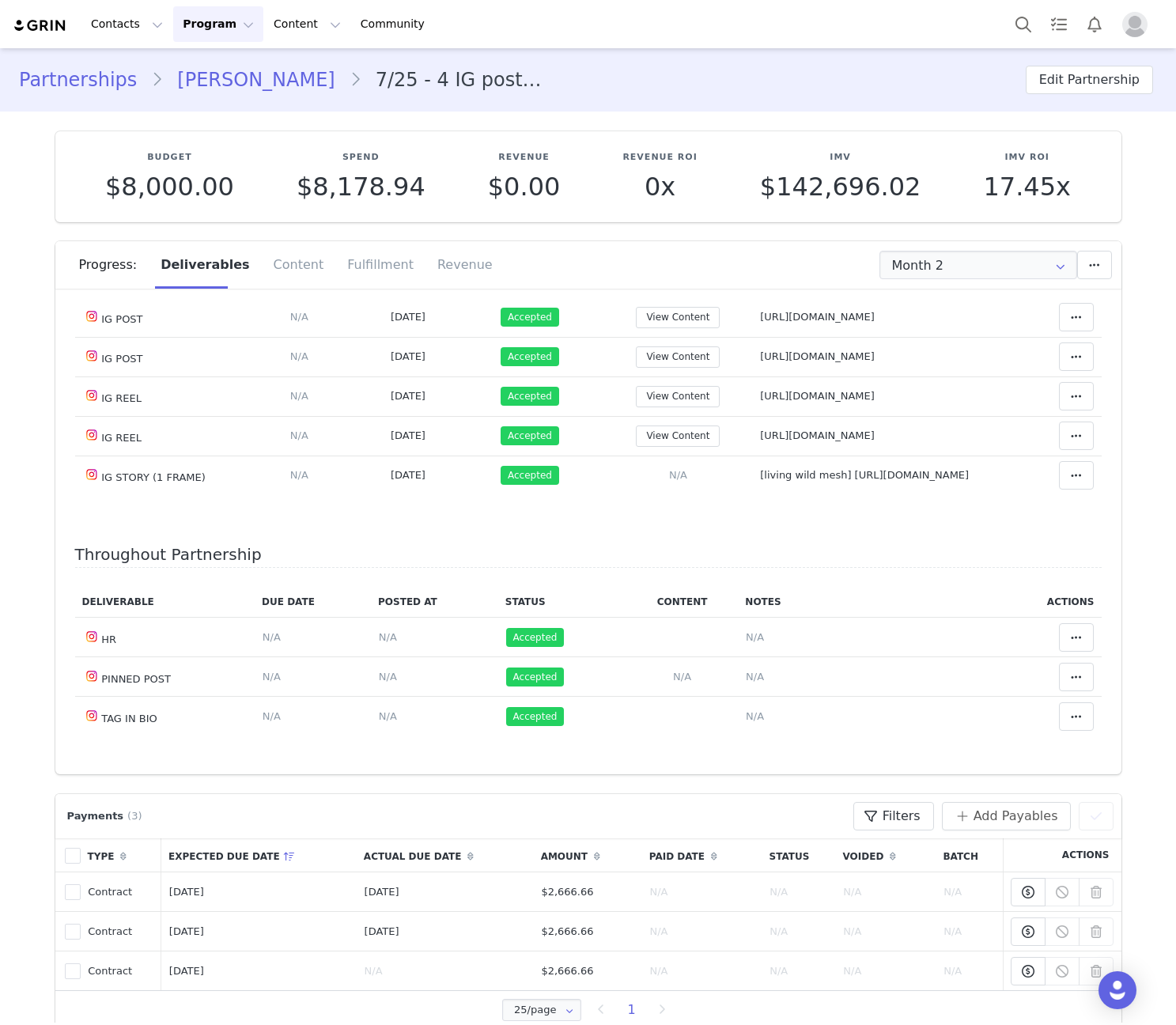
scroll to position [373, 0]
click at [977, 260] on input "Month 2" at bounding box center [977, 265] width 198 height 29
click at [950, 391] on li "All Months" at bounding box center [977, 388] width 208 height 27
type input "All"
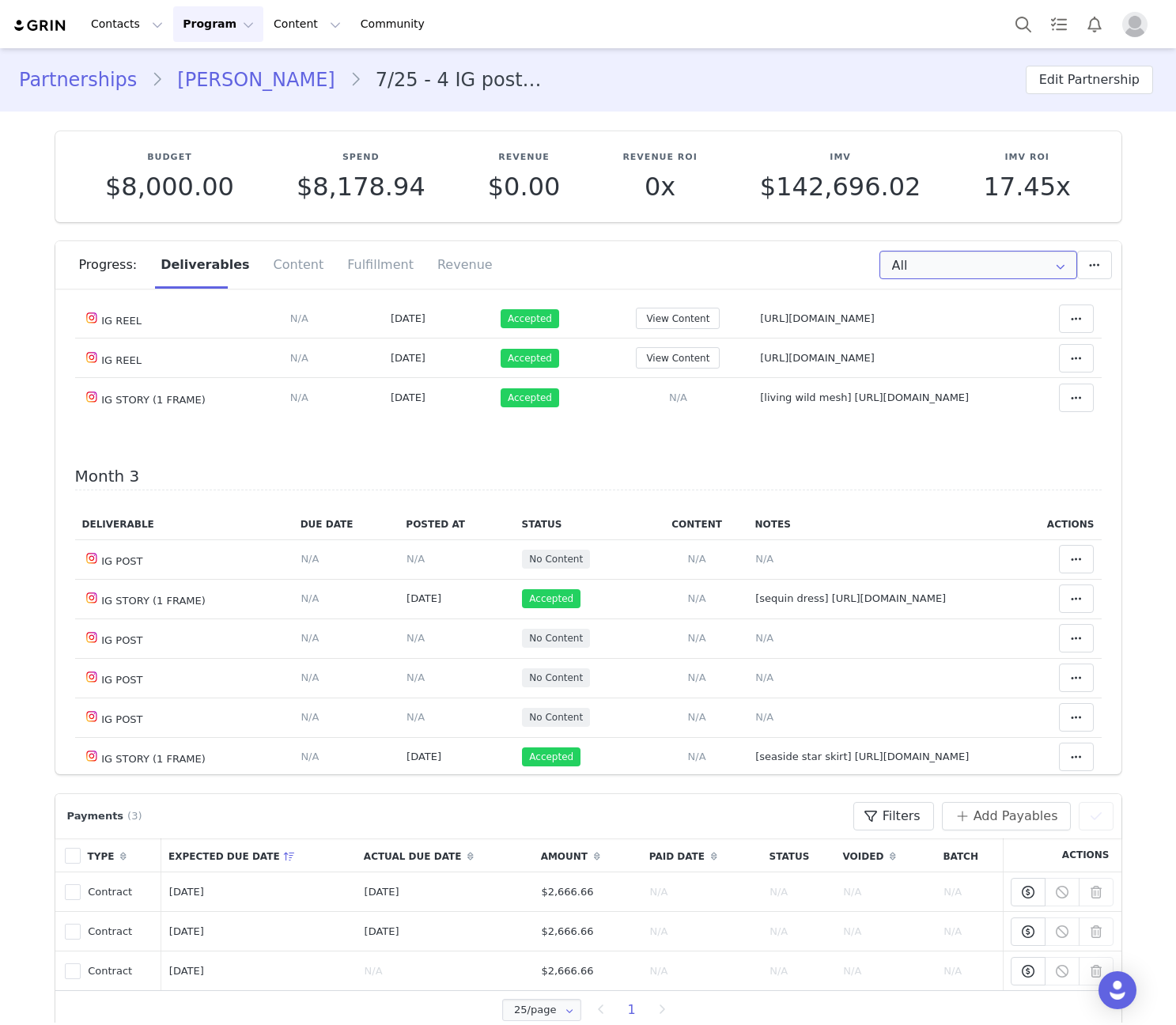
scroll to position [923, 0]
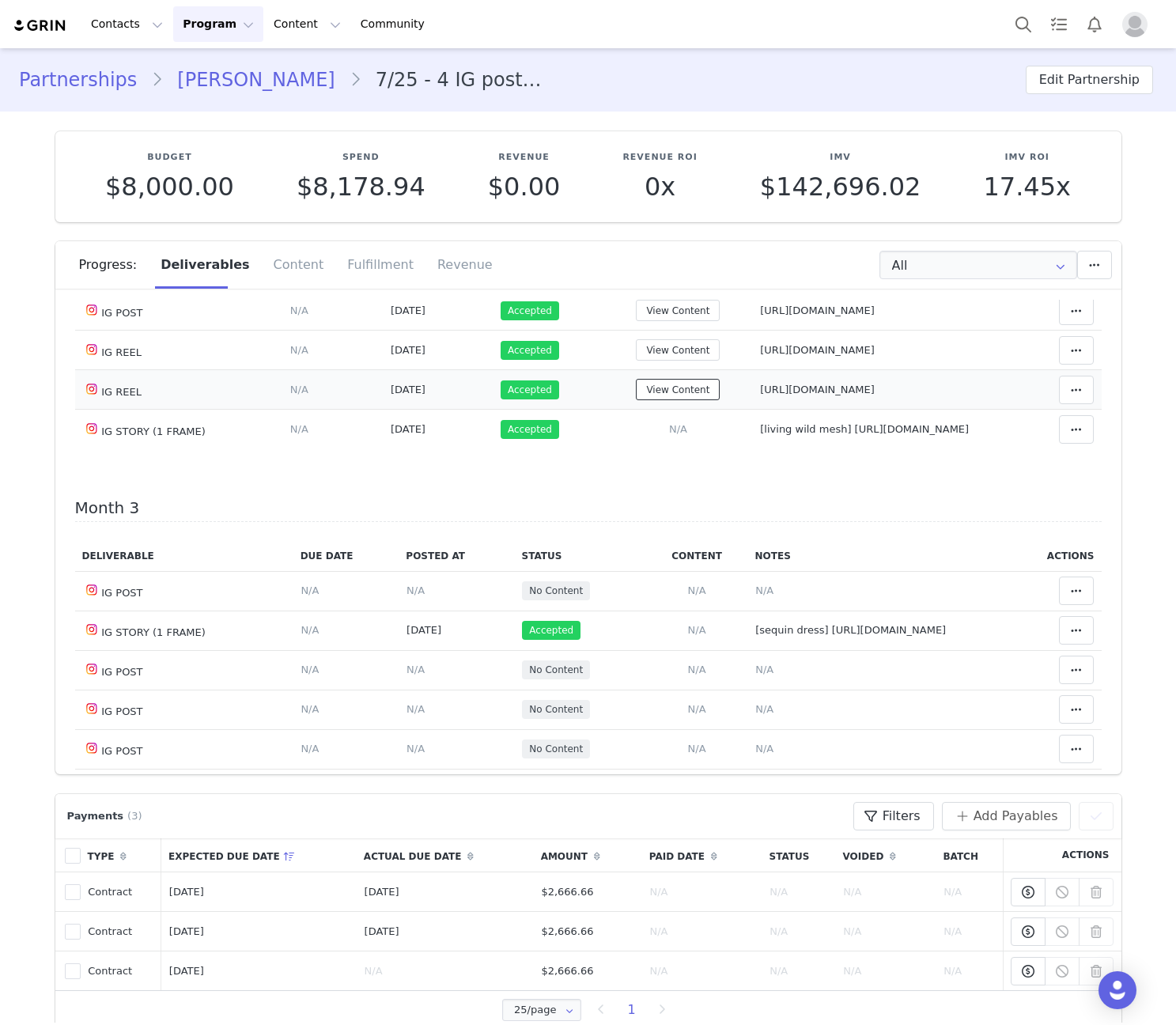
click at [662, 400] on button "View Content" at bounding box center [678, 389] width 84 height 21
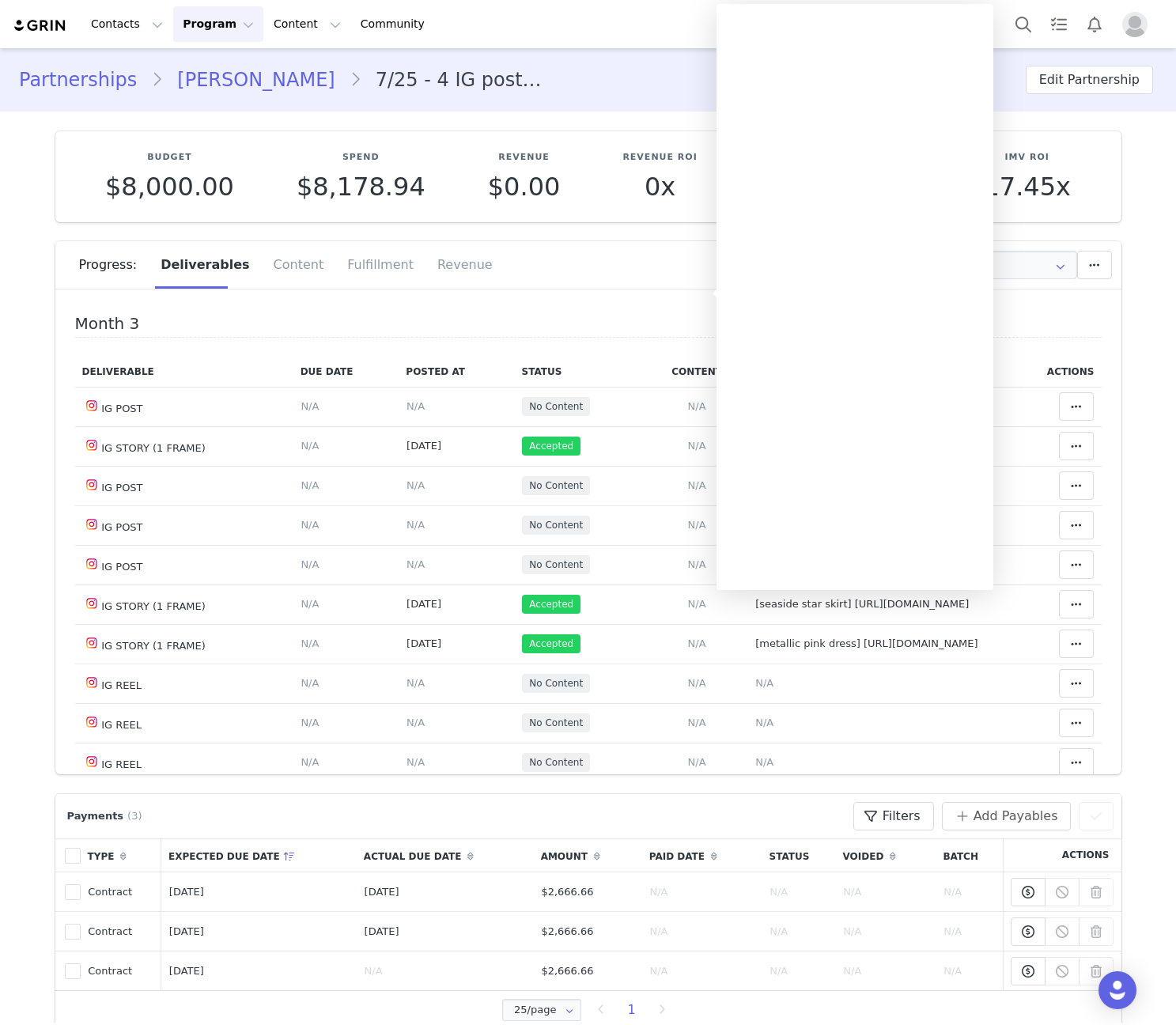
click at [628, 466] on td "Accepted" at bounding box center [580, 446] width 131 height 40
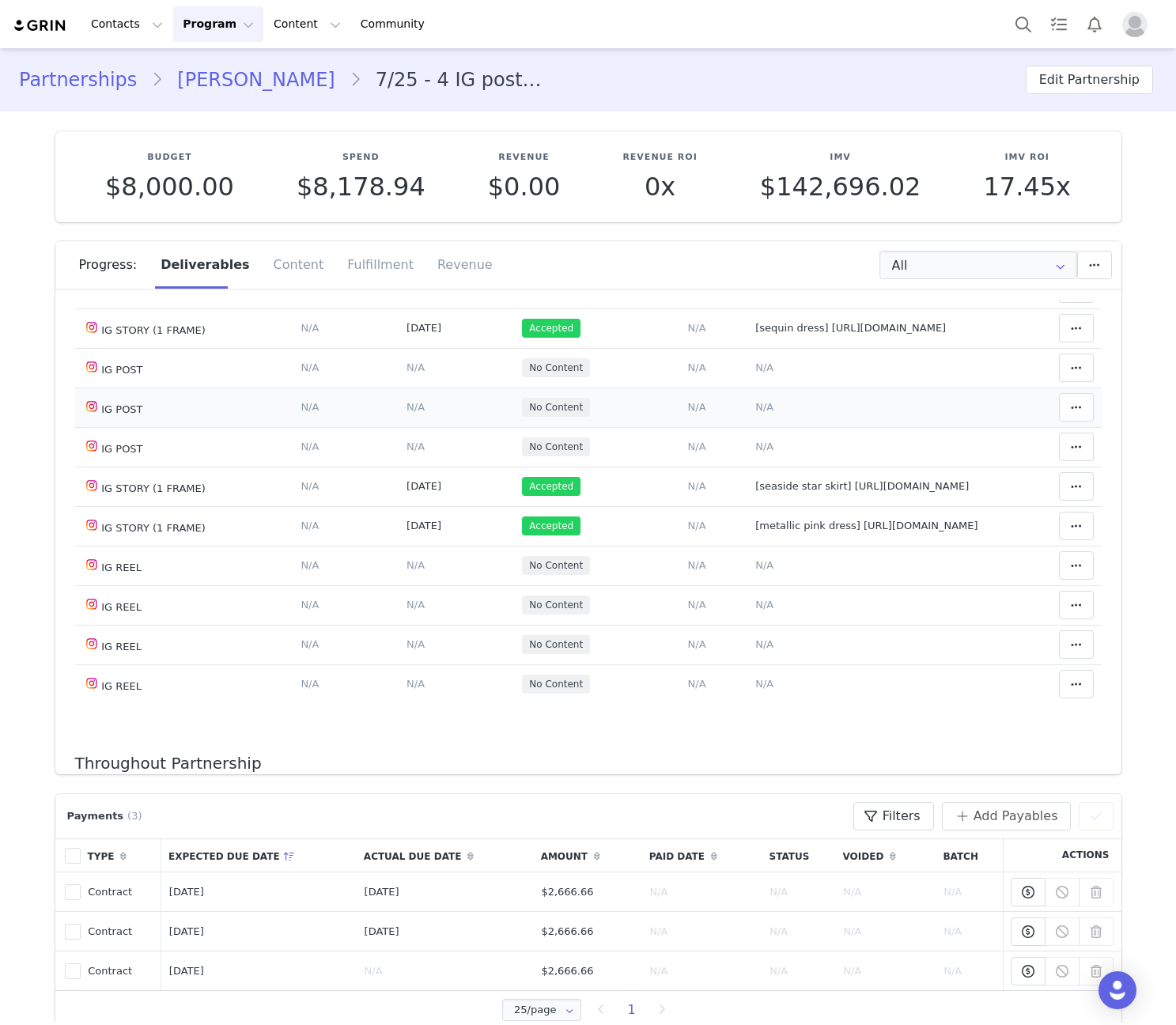
scroll to position [1041, 0]
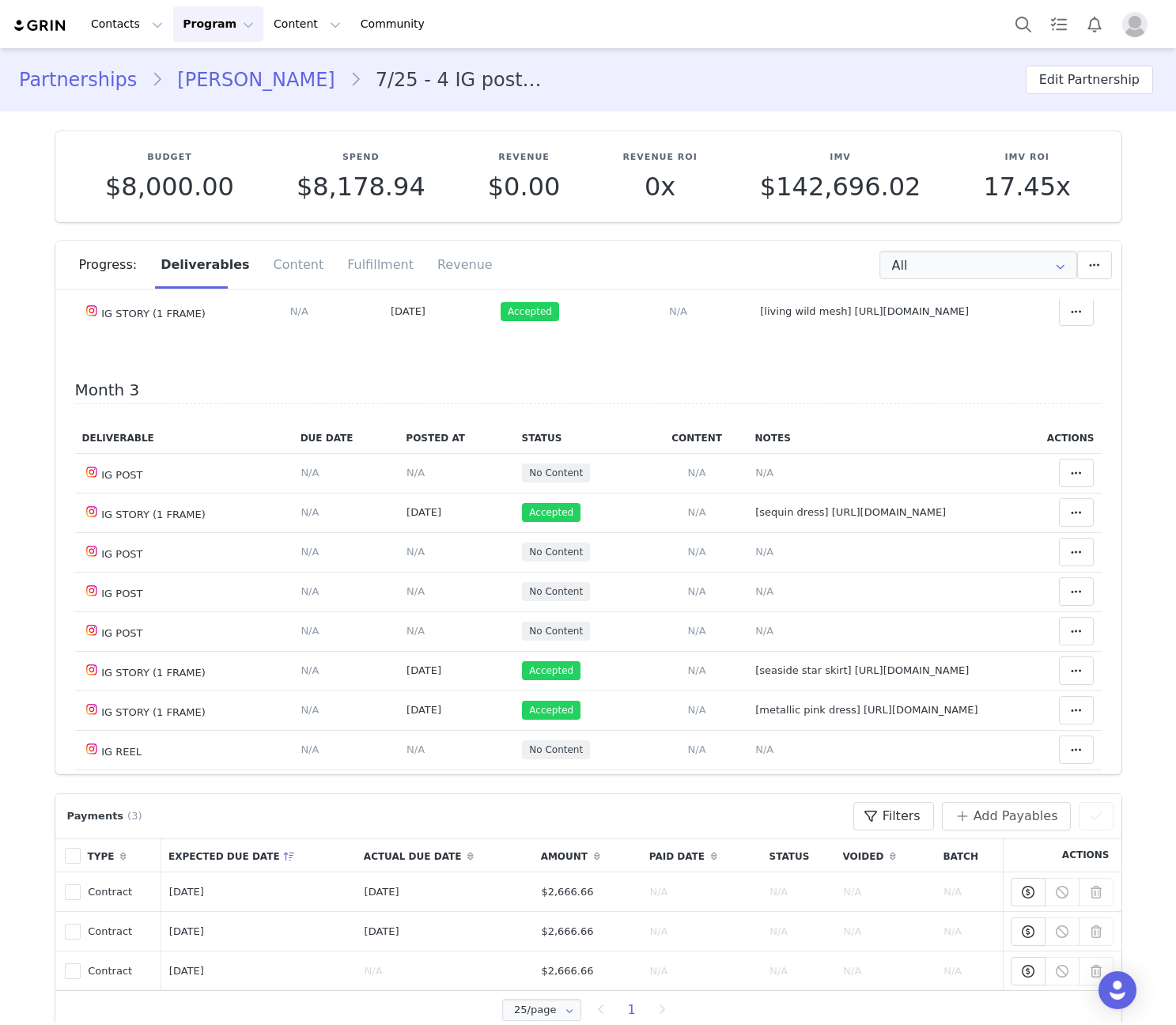
click at [636, 283] on button "View Content" at bounding box center [678, 272] width 84 height 21
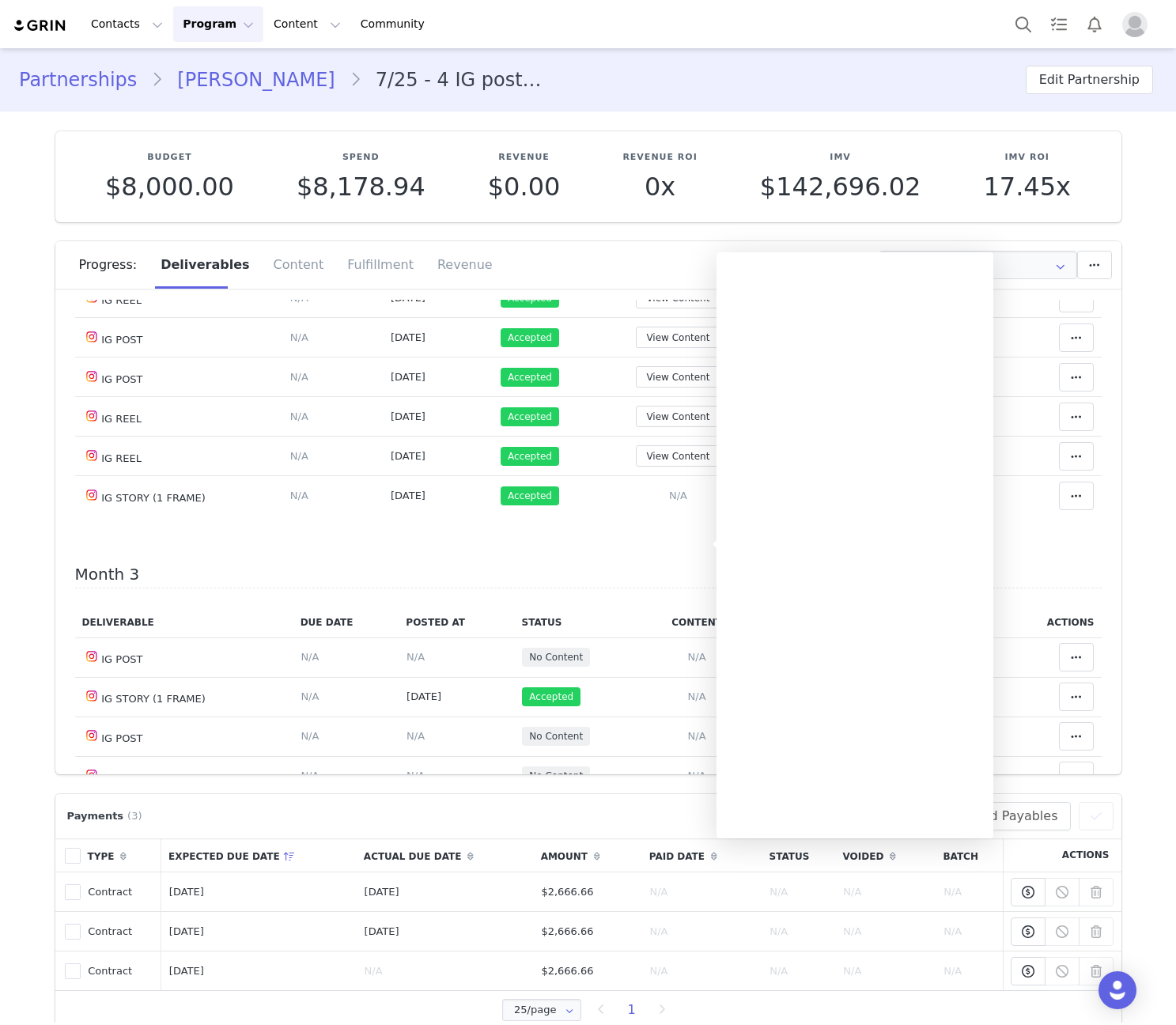
click at [489, 534] on div "Deliverable Due Date Posted At Status Content Notes Actions IG STORY (1 FRAME) …" at bounding box center [588, 291] width 1027 height 484
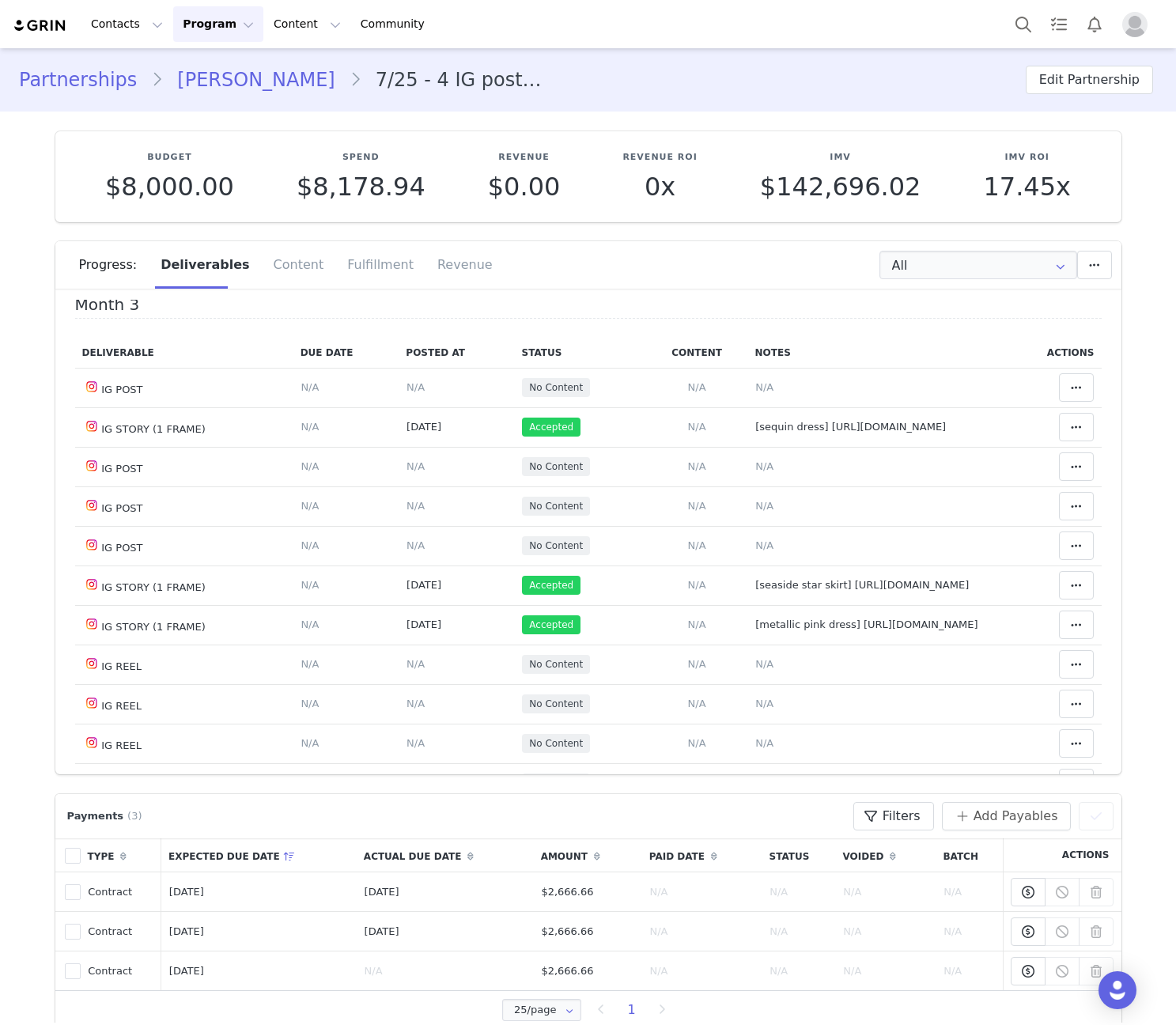
scroll to position [1225, 0]
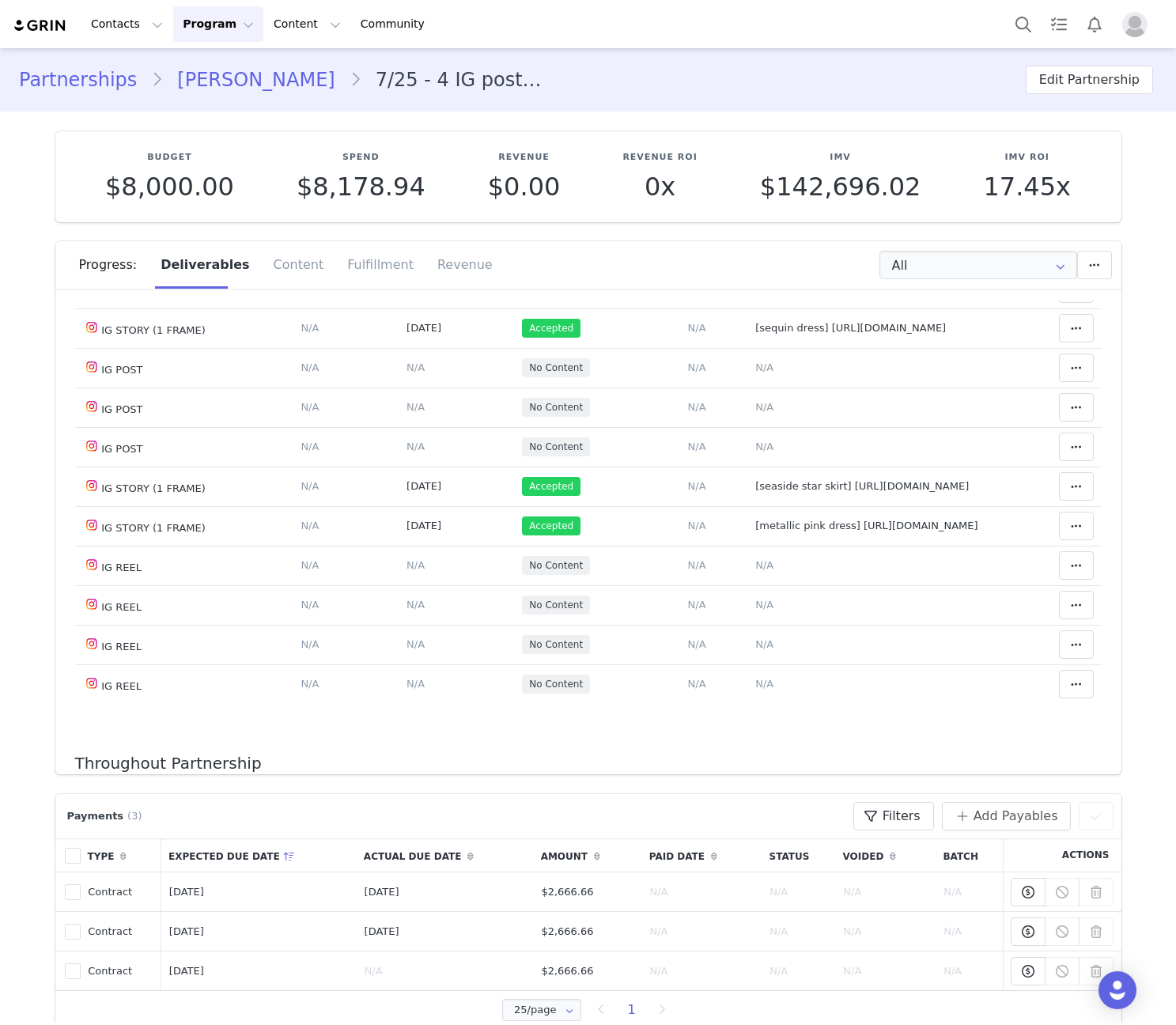
drag, startPoint x: 283, startPoint y: 75, endPoint x: 137, endPoint y: 174, distance: 176.4
click at [283, 75] on link "[PERSON_NAME]" at bounding box center [256, 80] width 186 height 29
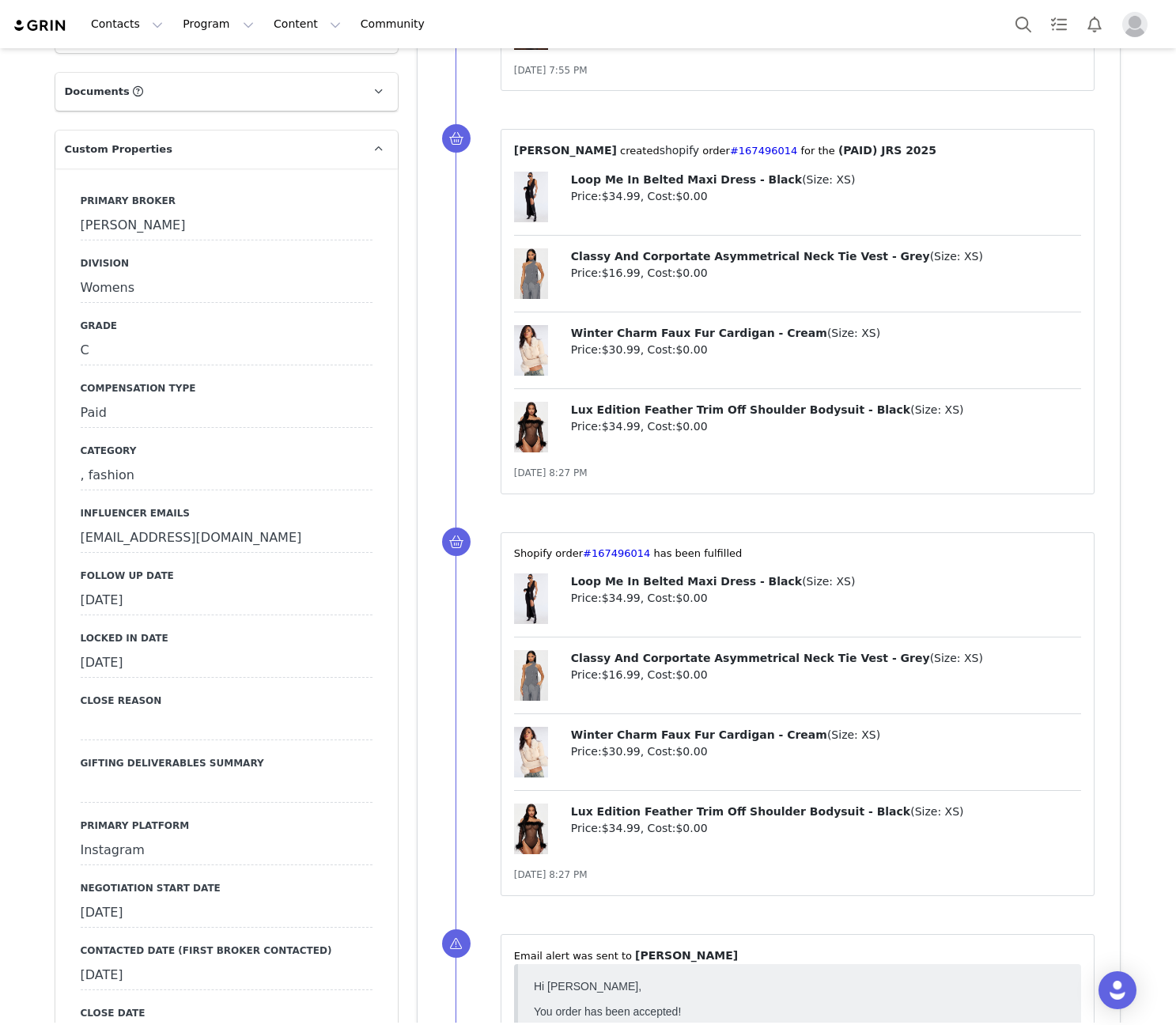
click at [150, 587] on div "[DATE]" at bounding box center [226, 601] width 291 height 29
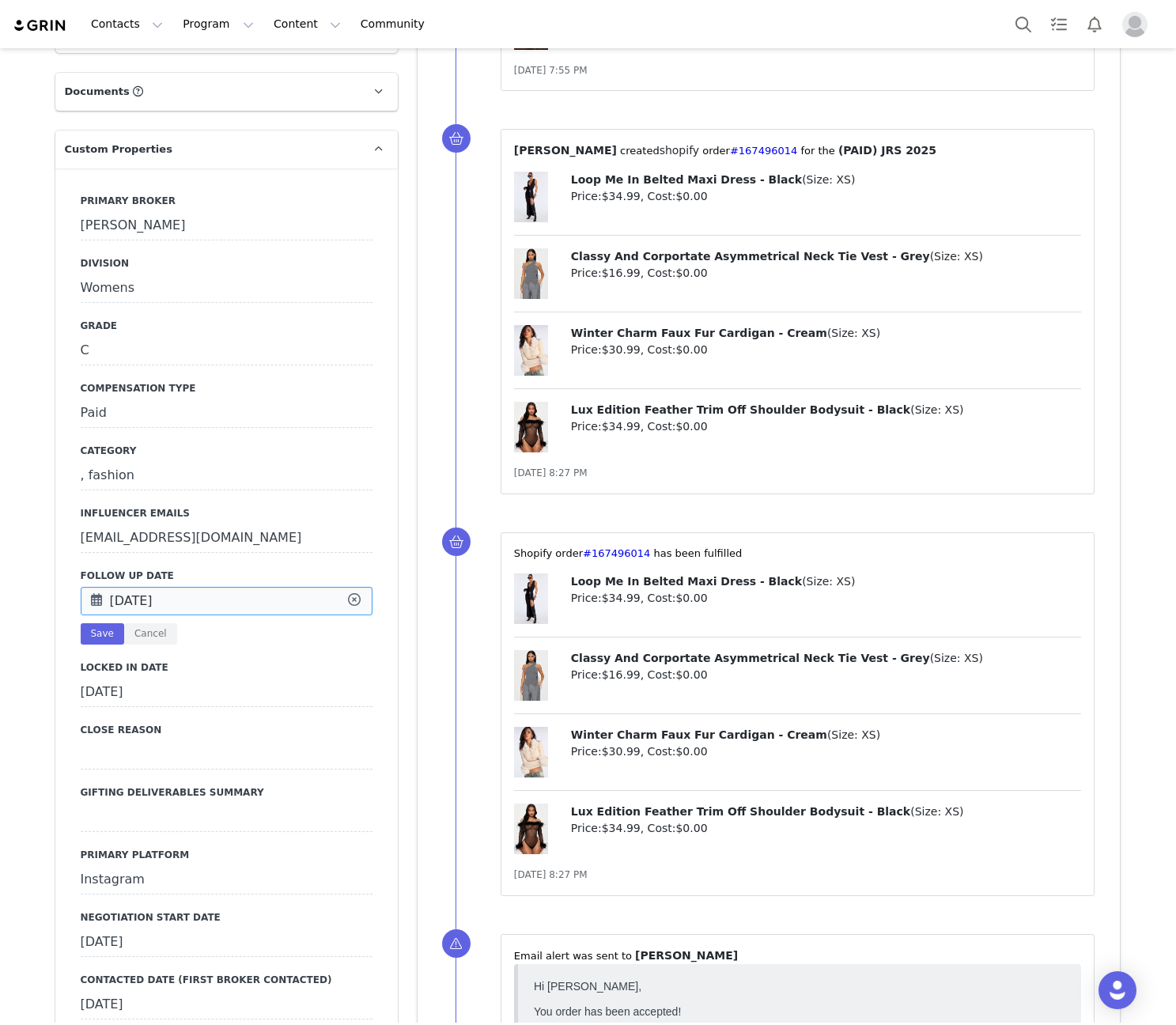
click at [150, 587] on input "[DATE]" at bounding box center [226, 601] width 291 height 29
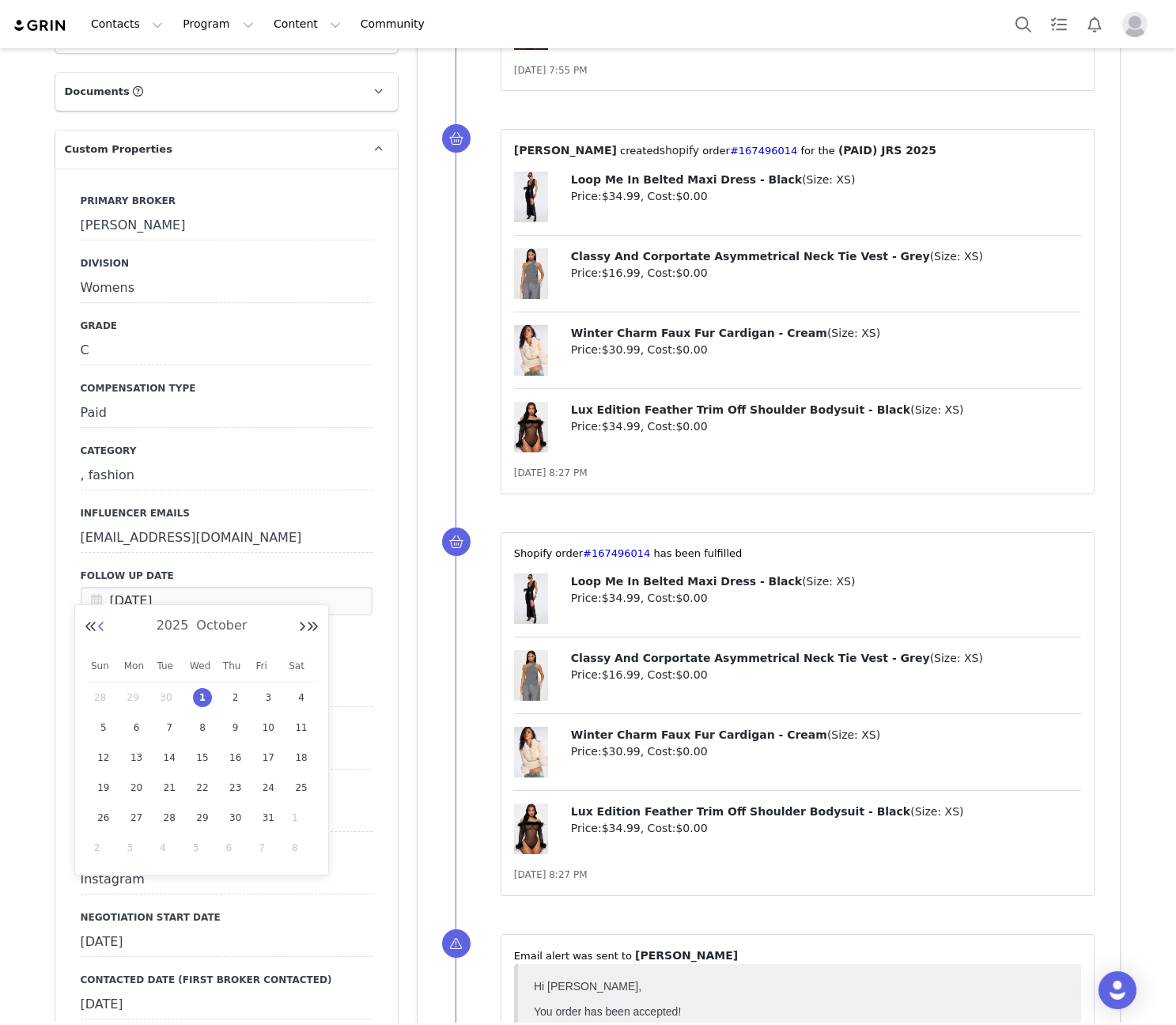
click at [102, 629] on button "Previous Month" at bounding box center [101, 627] width 8 height 13
click at [197, 793] on span "24" at bounding box center [202, 788] width 19 height 19
type input "[DATE]"
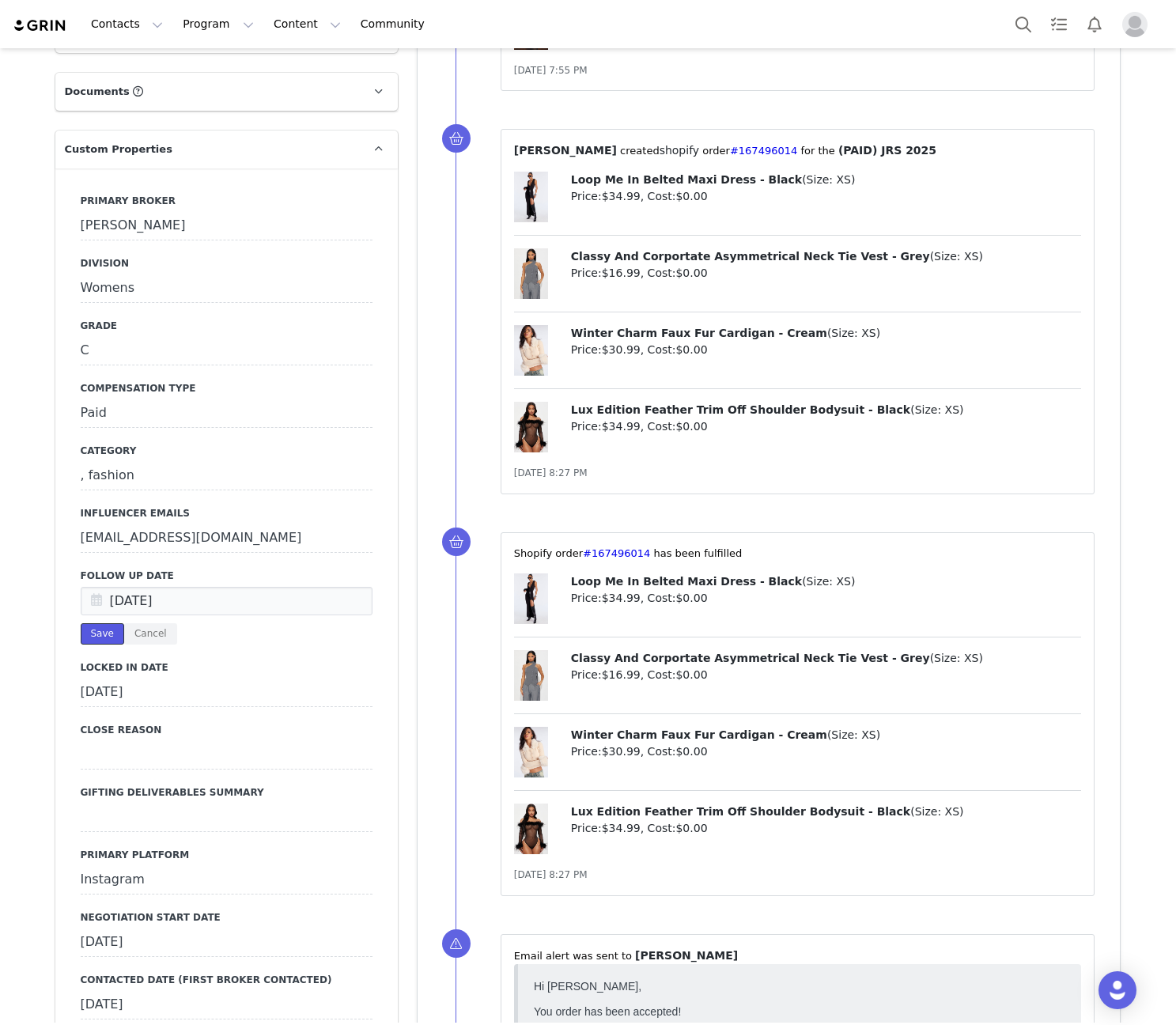
click at [94, 623] on button "Save" at bounding box center [102, 634] width 44 height 21
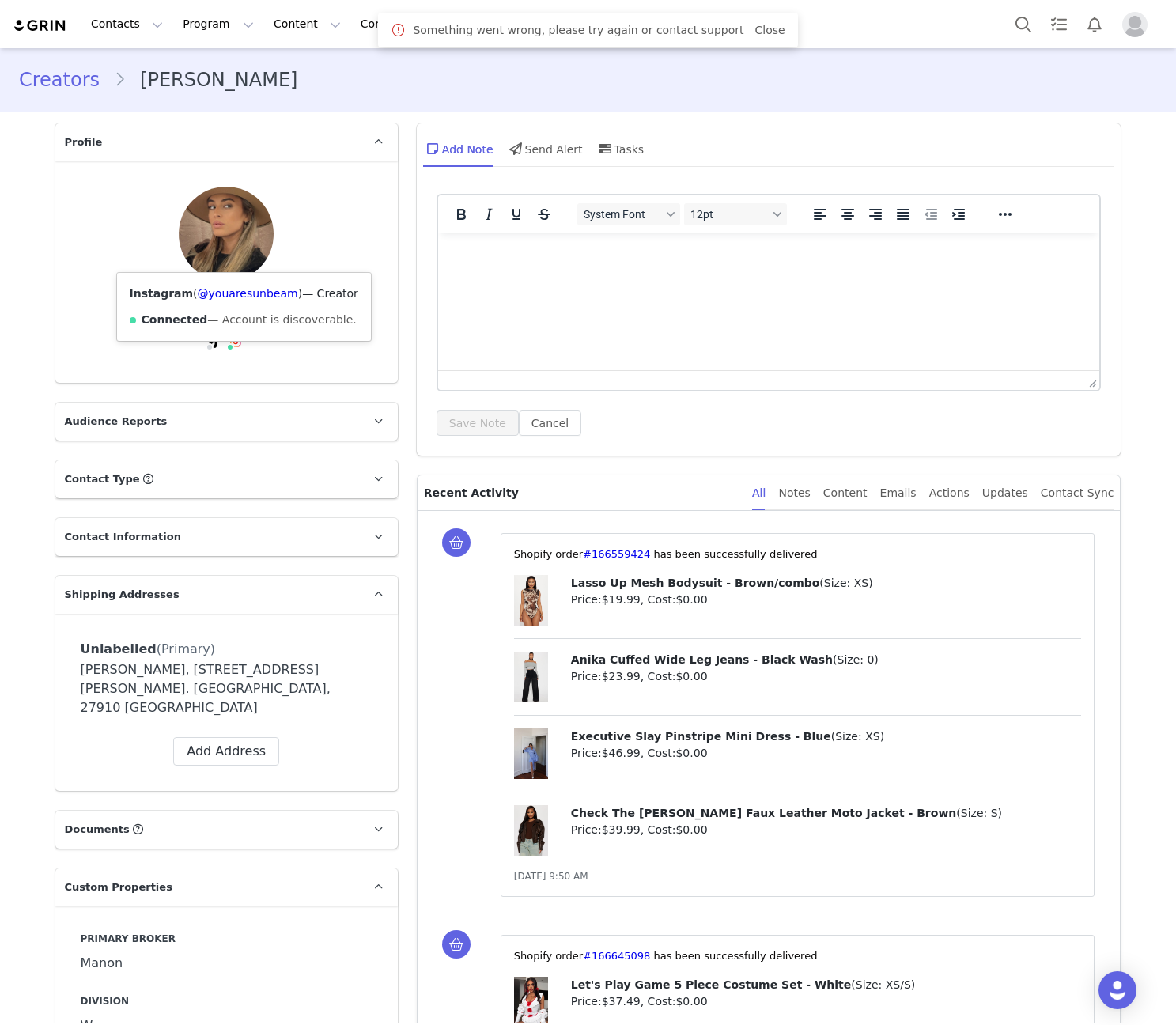
click at [233, 278] on div "Instagram ( @youaresunbeam ) — Creator Connected — Account is discoverable." at bounding box center [244, 307] width 254 height 68
copy link "youaresunbeam"
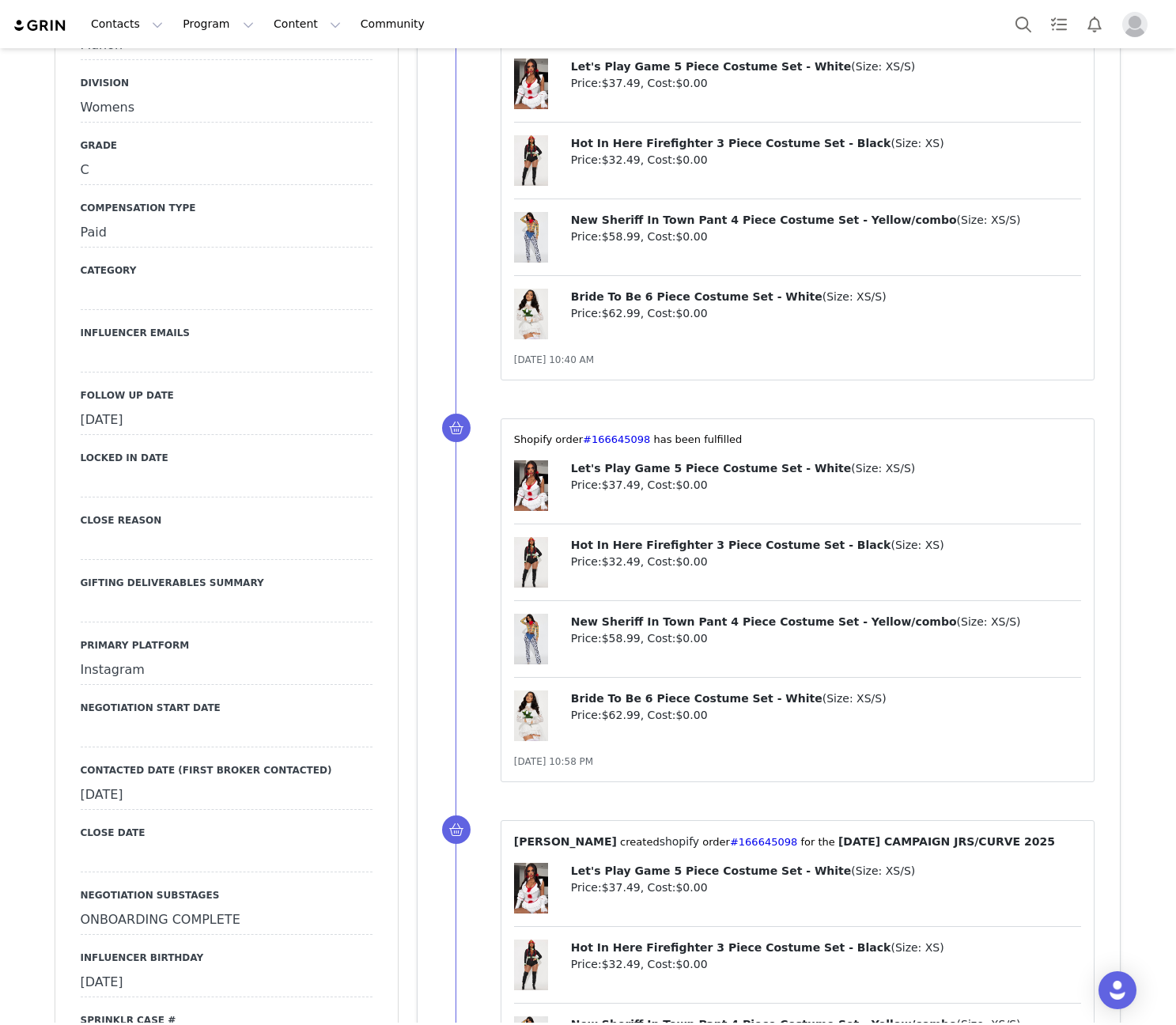
scroll to position [923, 0]
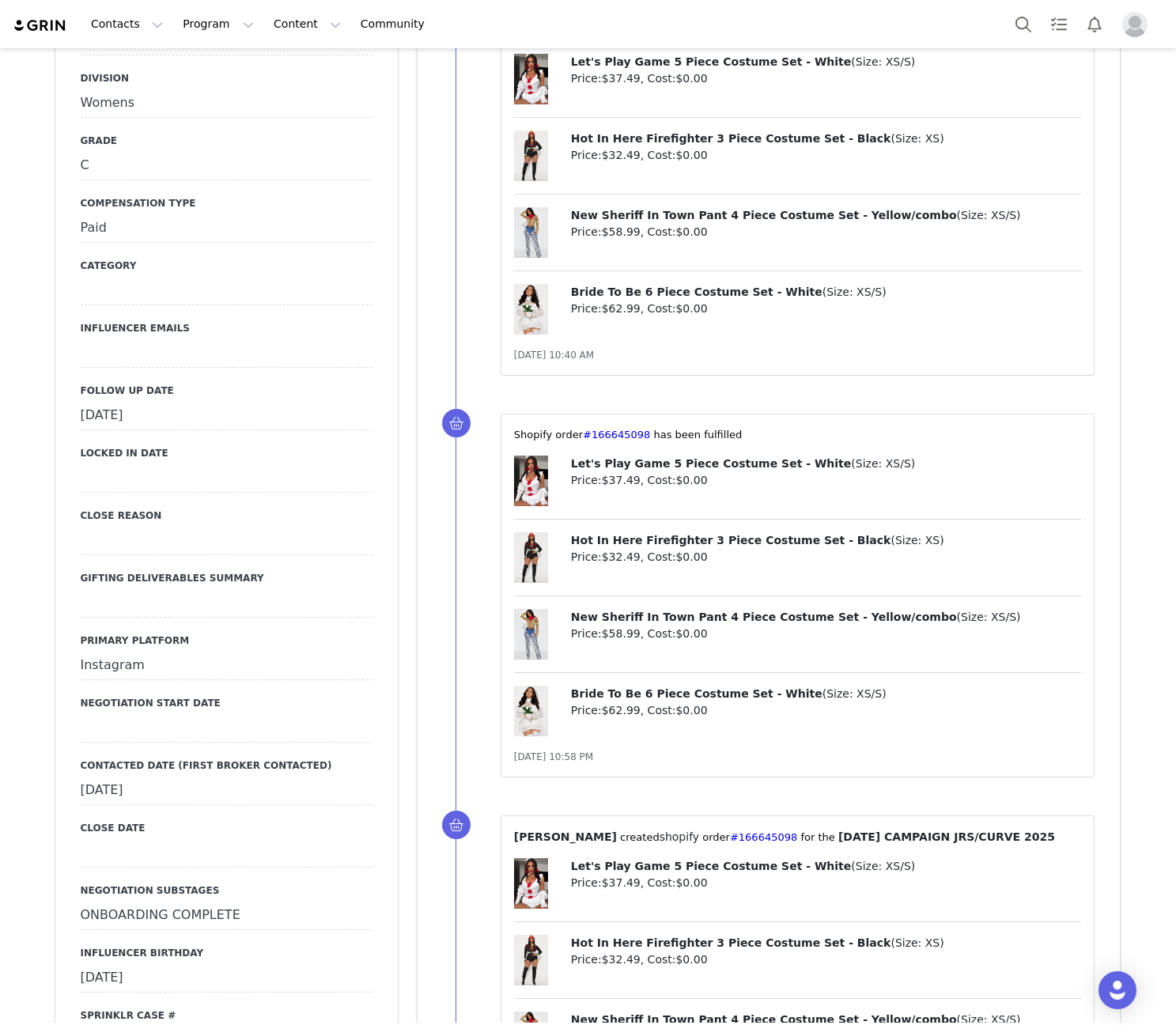
click at [164, 402] on div "[DATE]" at bounding box center [226, 416] width 291 height 29
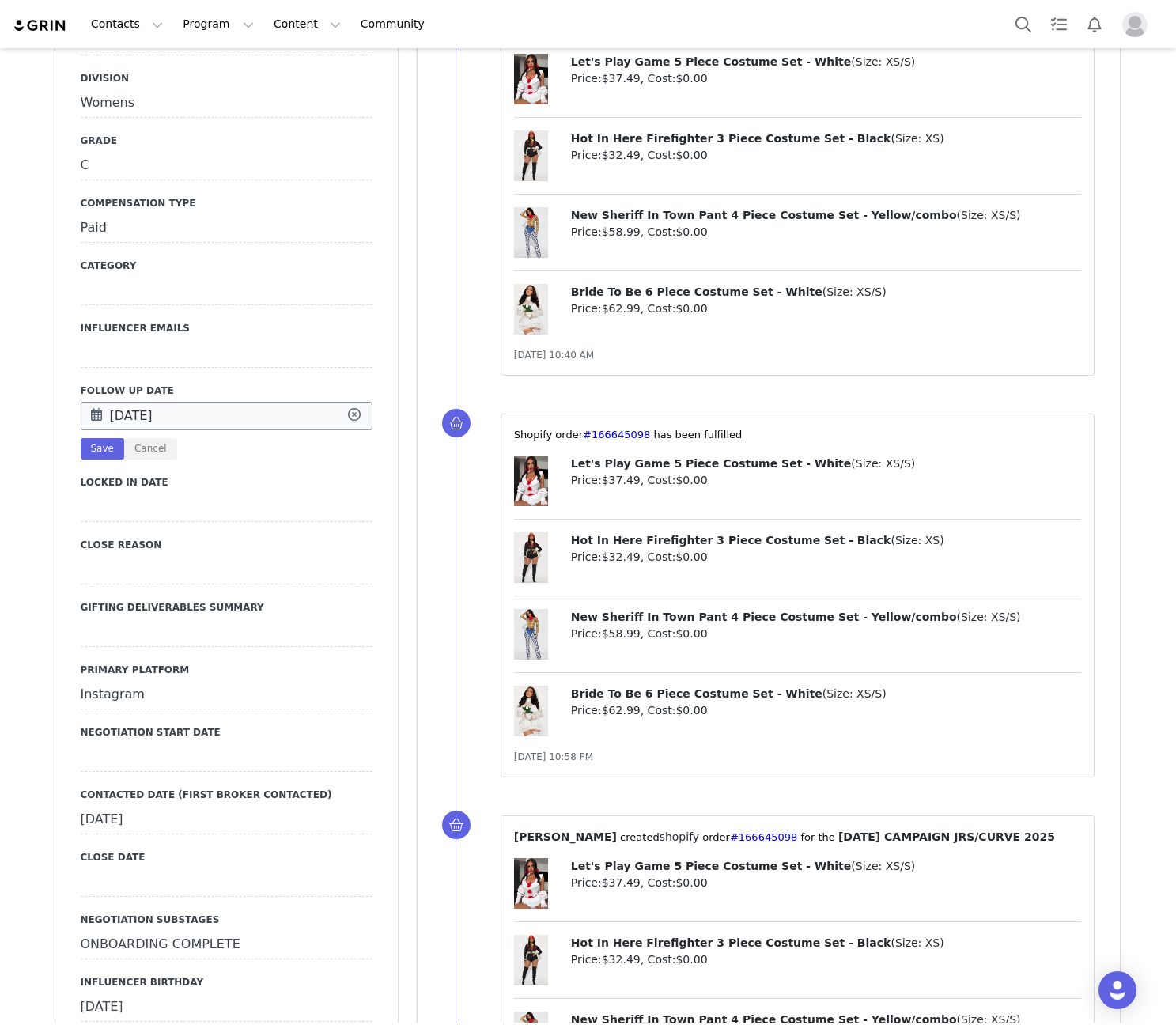
click at [159, 402] on input "[DATE]" at bounding box center [226, 416] width 291 height 29
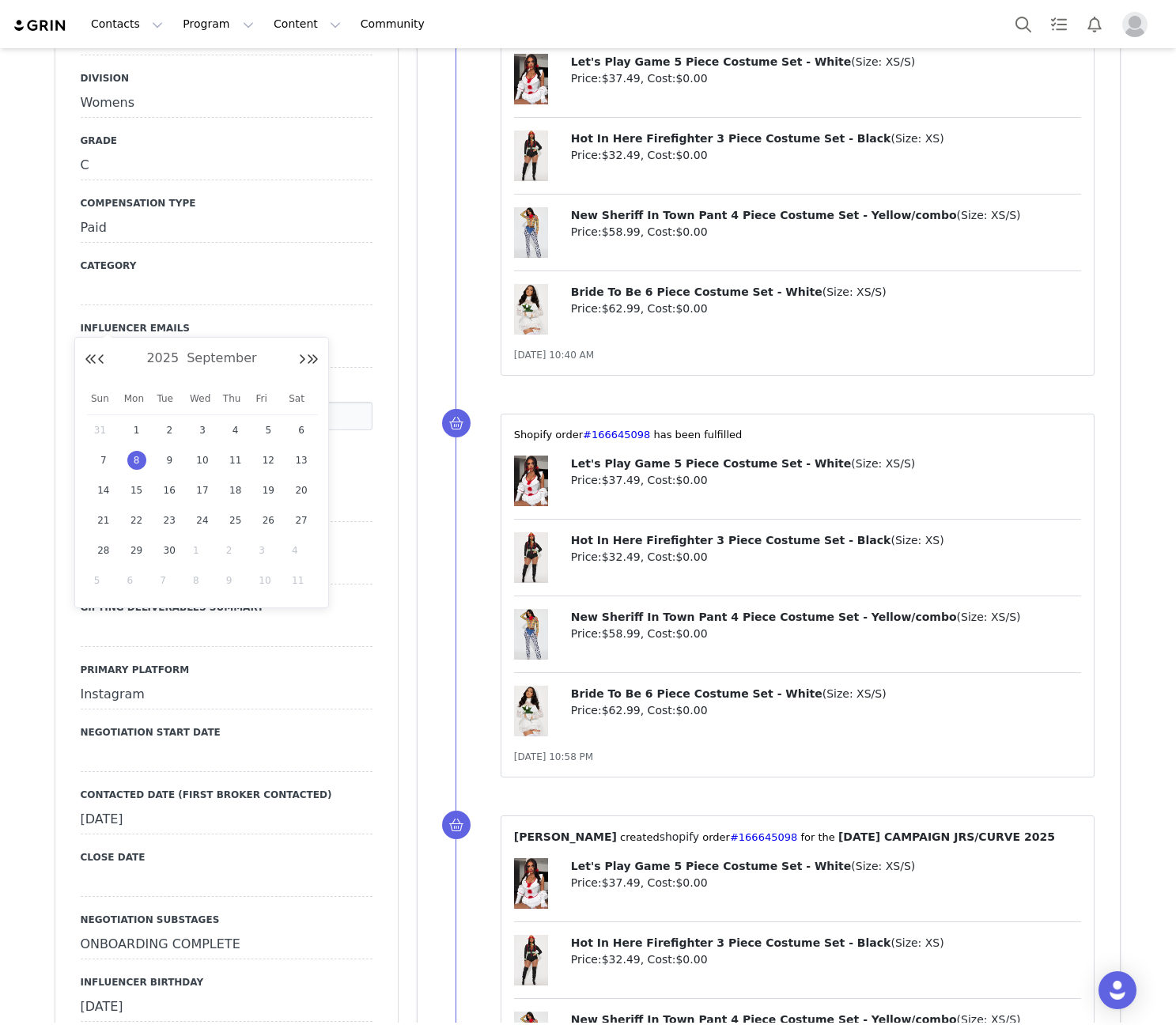
click at [199, 552] on span "1" at bounding box center [202, 550] width 19 height 19
type input "[DATE]"
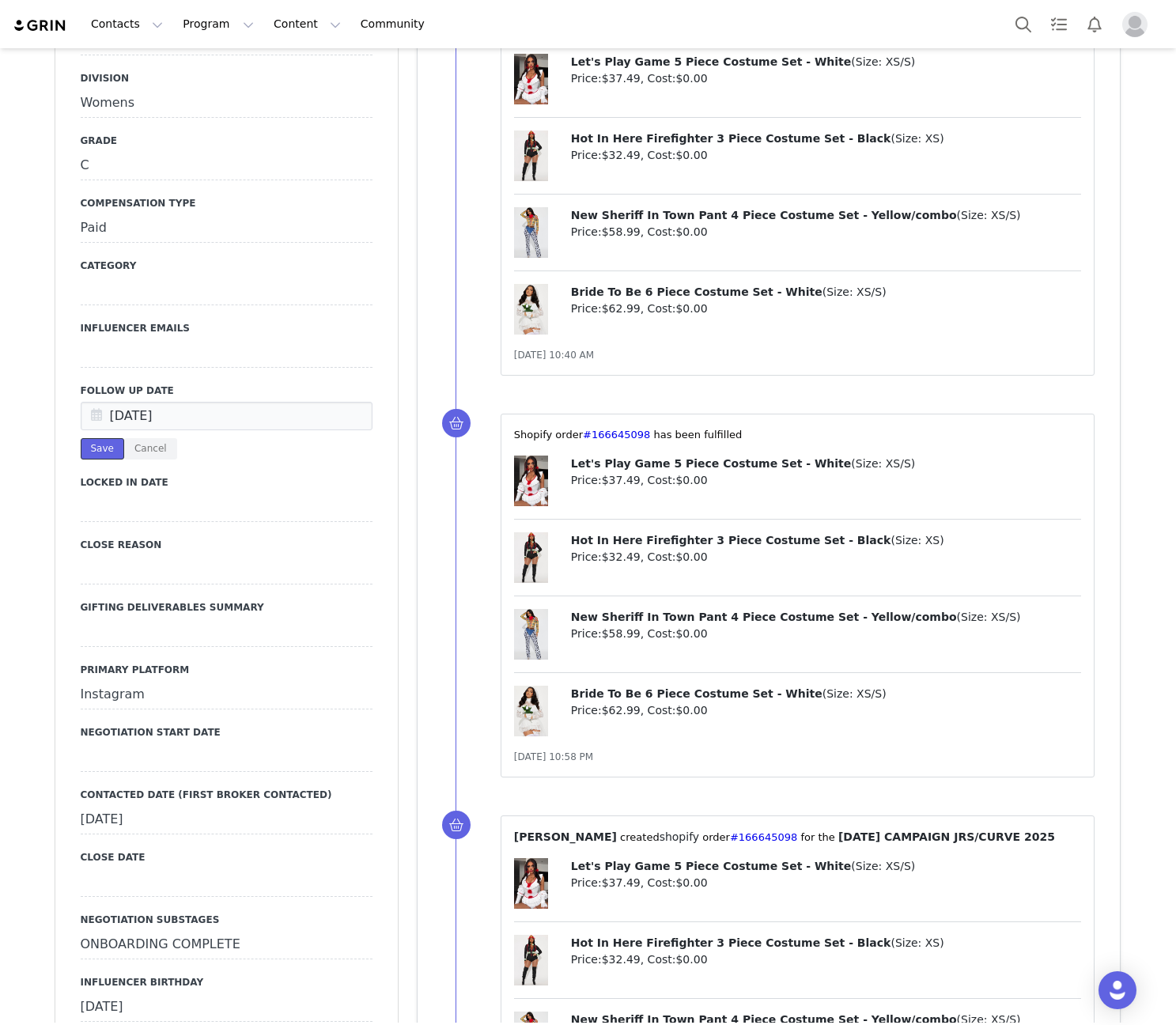
click at [96, 438] on button "Save" at bounding box center [102, 449] width 44 height 21
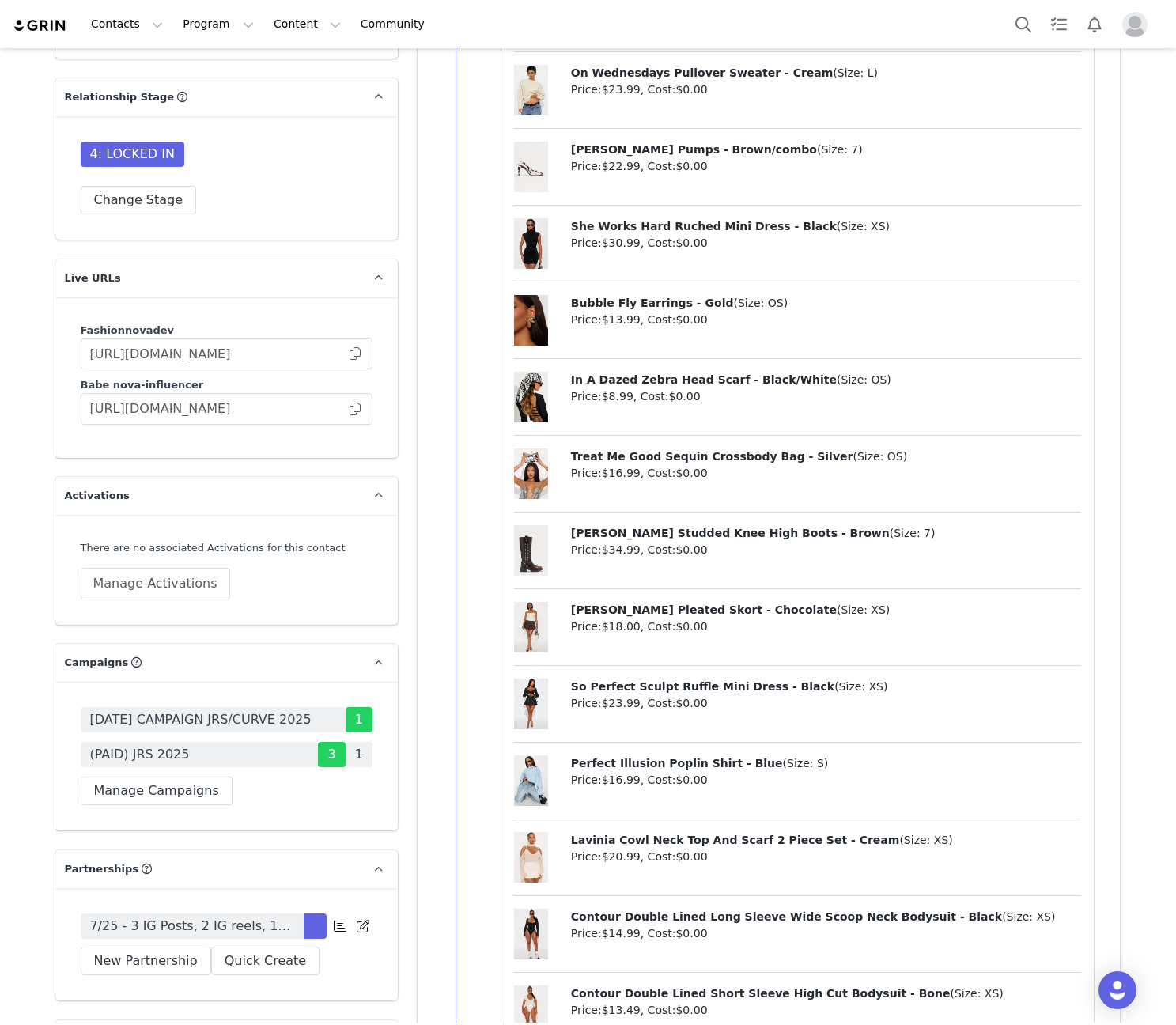
scroll to position [3661, 0]
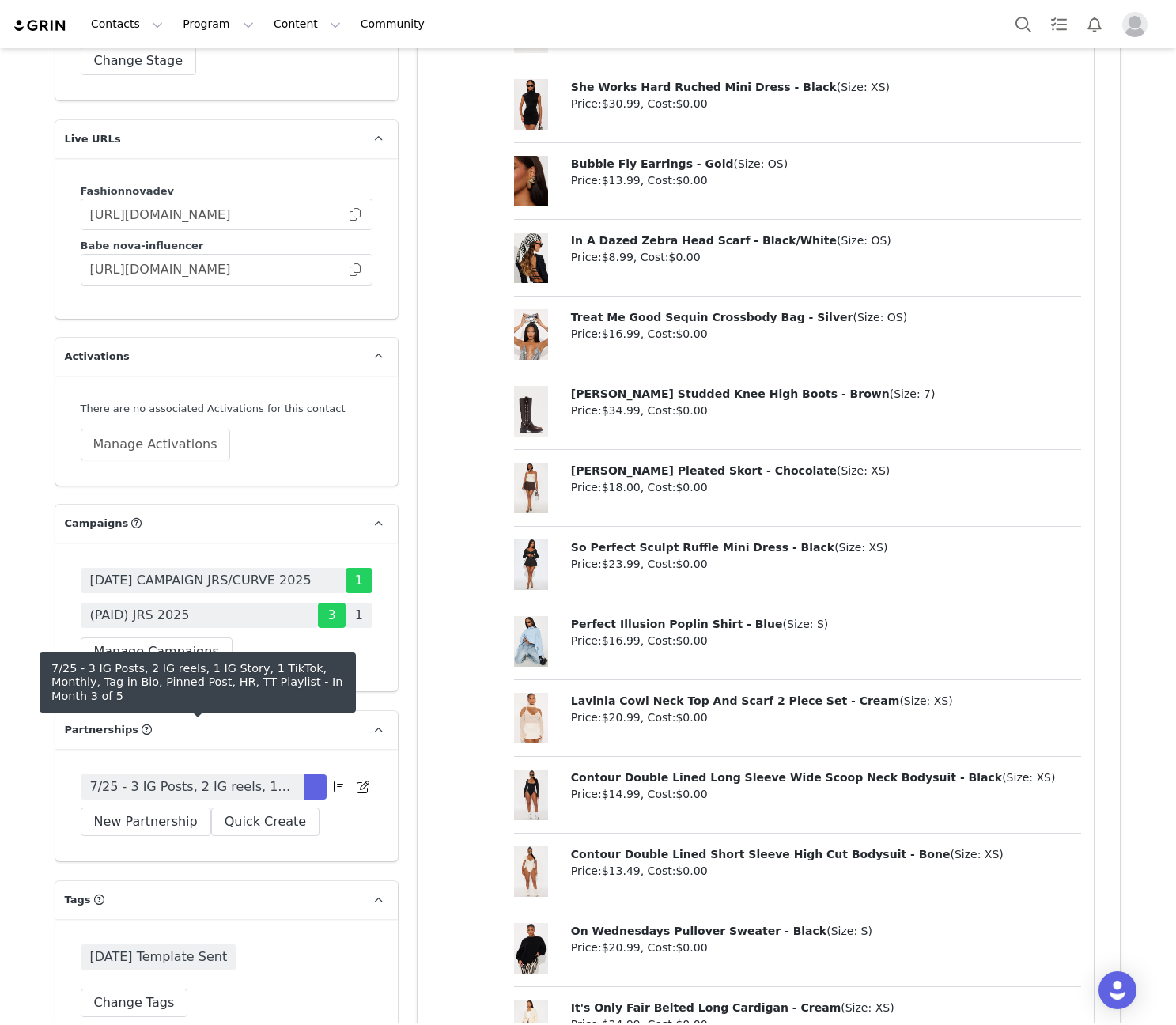
click at [196, 777] on span "7/25 - 3 IG Posts, 2 IG reels, 1 IG Story, 1 TikTok, Monthly, Tag in Bio, Pinne…" at bounding box center [192, 787] width 204 height 19
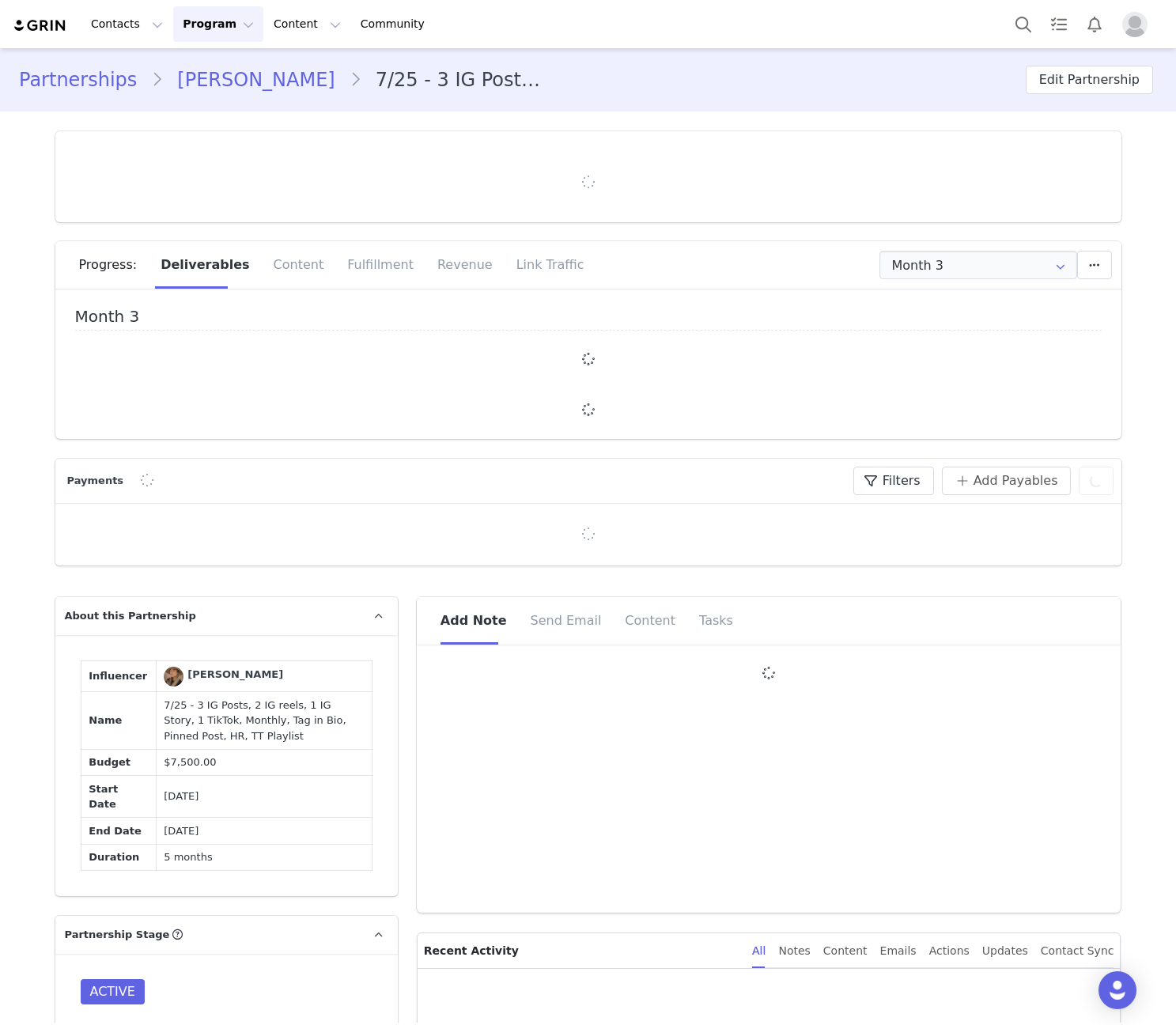
type input "+33 ([GEOGRAPHIC_DATA])"
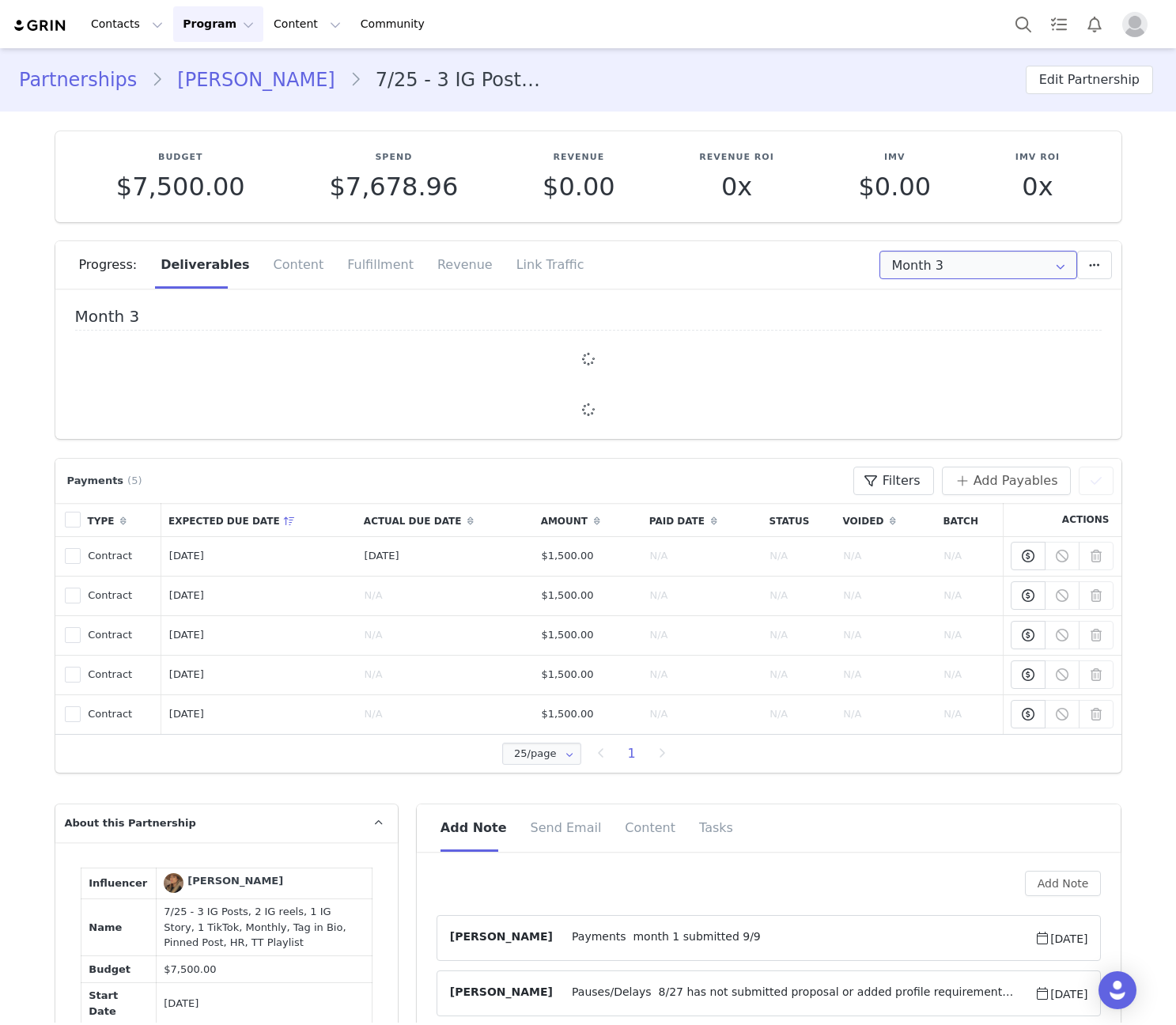
click at [953, 265] on input "Month 3" at bounding box center [977, 265] width 198 height 29
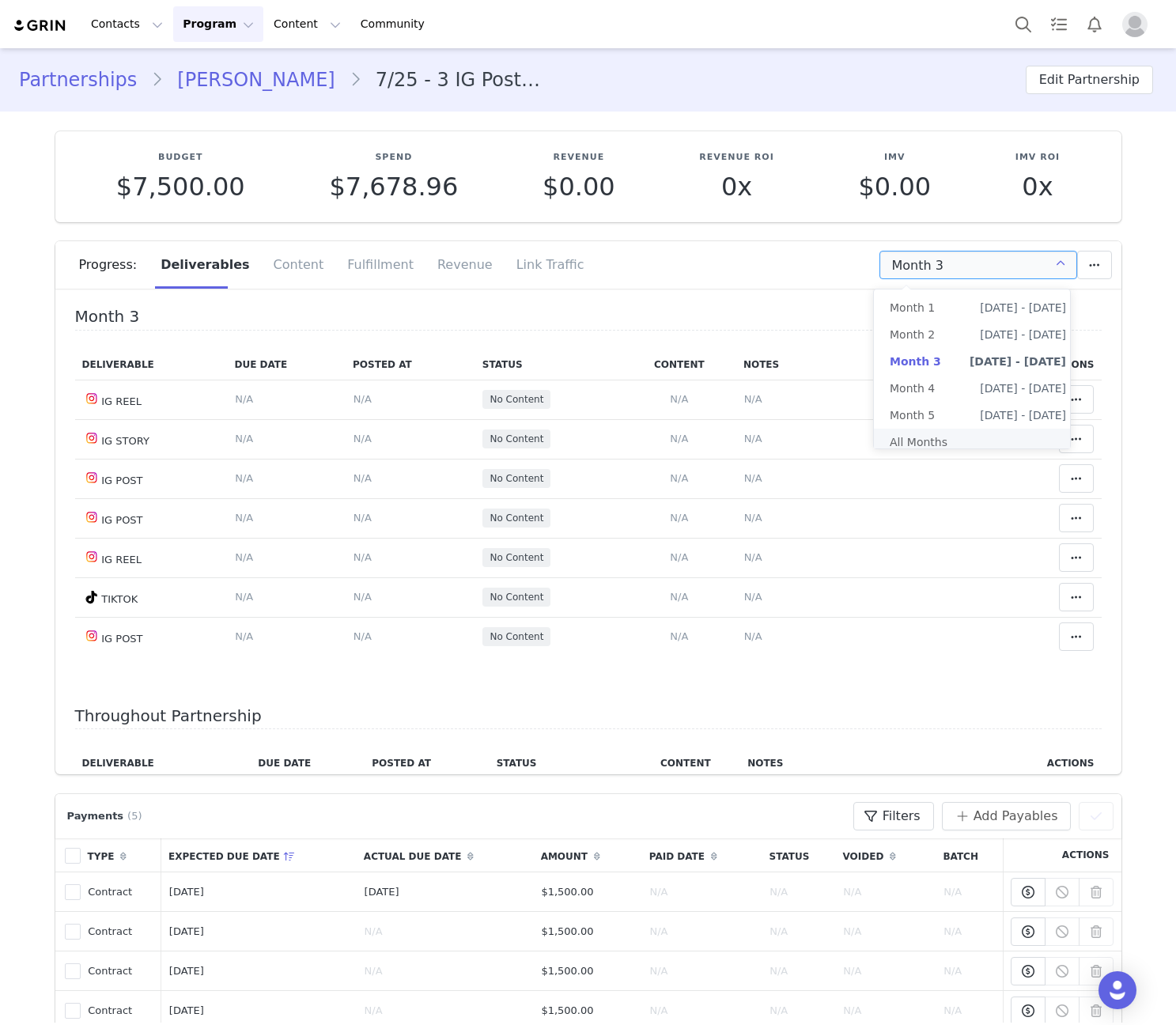
click at [920, 441] on li "All Months" at bounding box center [977, 442] width 208 height 27
type input "All"
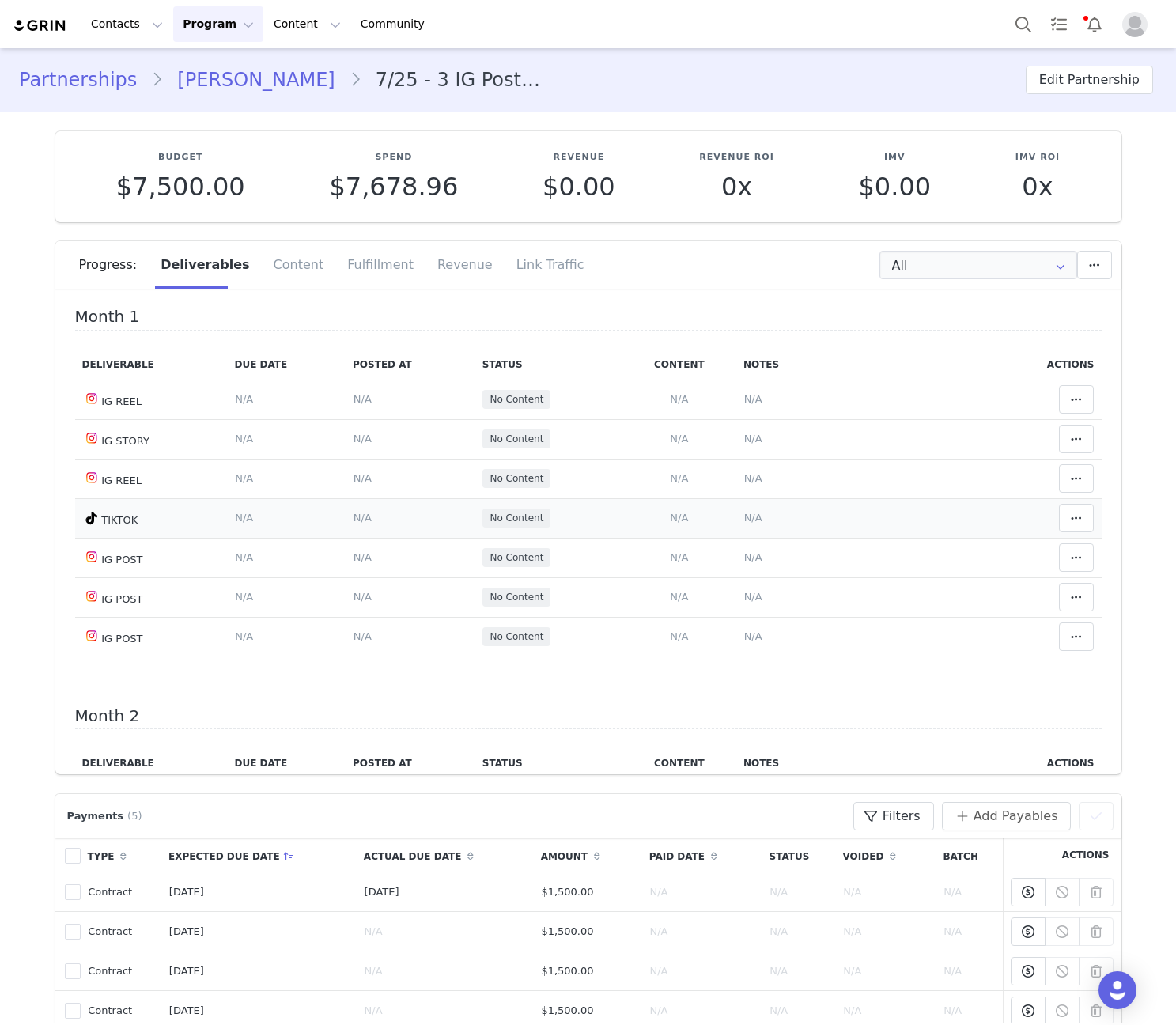
drag, startPoint x: 658, startPoint y: 520, endPoint x: 678, endPoint y: 526, distance: 20.9
click at [669, 520] on span "N/A" at bounding box center [678, 517] width 18 height 12
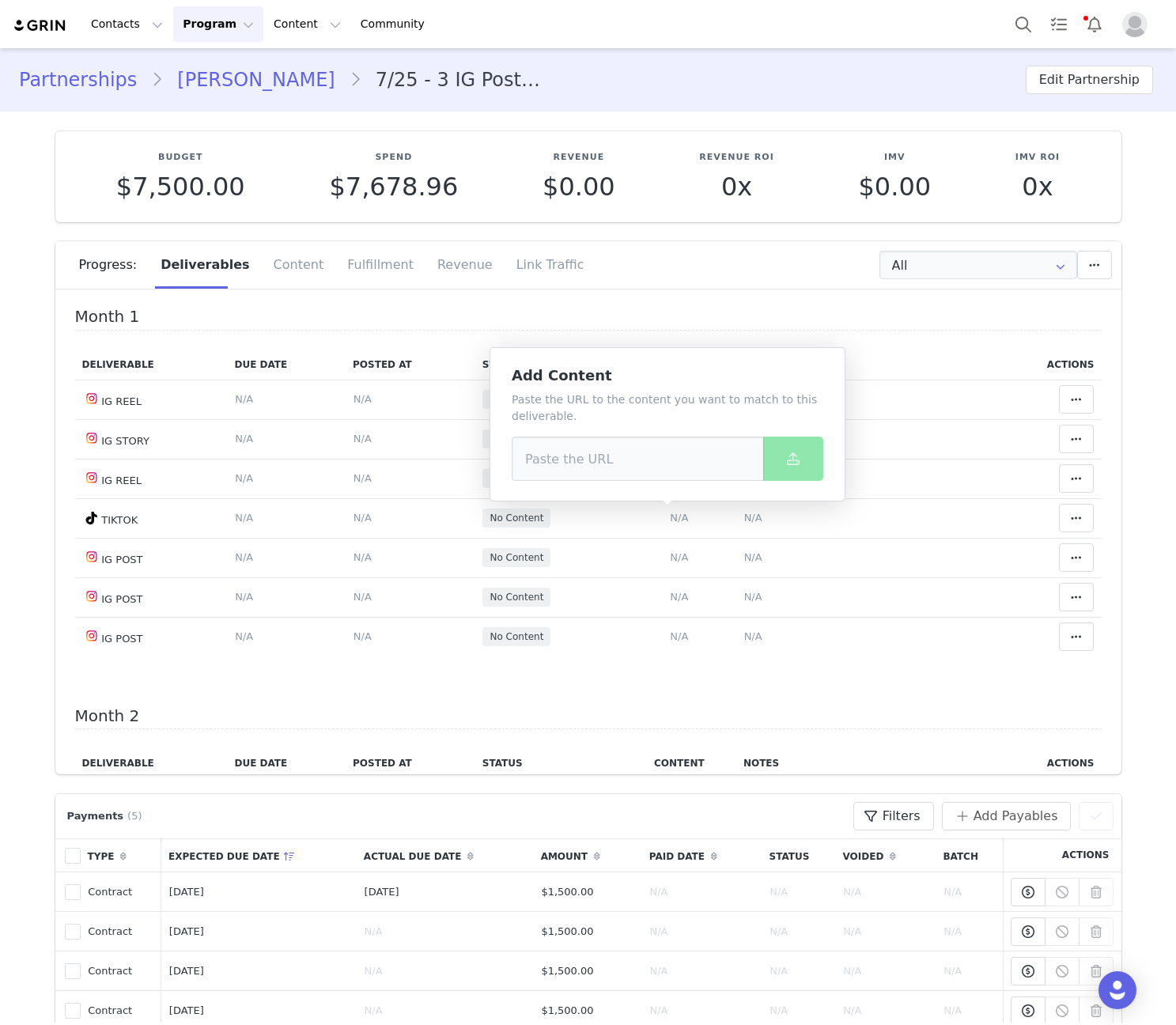
click at [669, 432] on div "Paste the URL to the content you want to match to this deliverable." at bounding box center [667, 436] width 311 height 90
click at [630, 469] on input at bounding box center [638, 459] width 253 height 44
paste input "https://www.tiktok.com/@youaresunbeam/video/7550717600091770135"
type input "https://www.tiktok.com/@youaresunbeam/video/7550717600091770135"
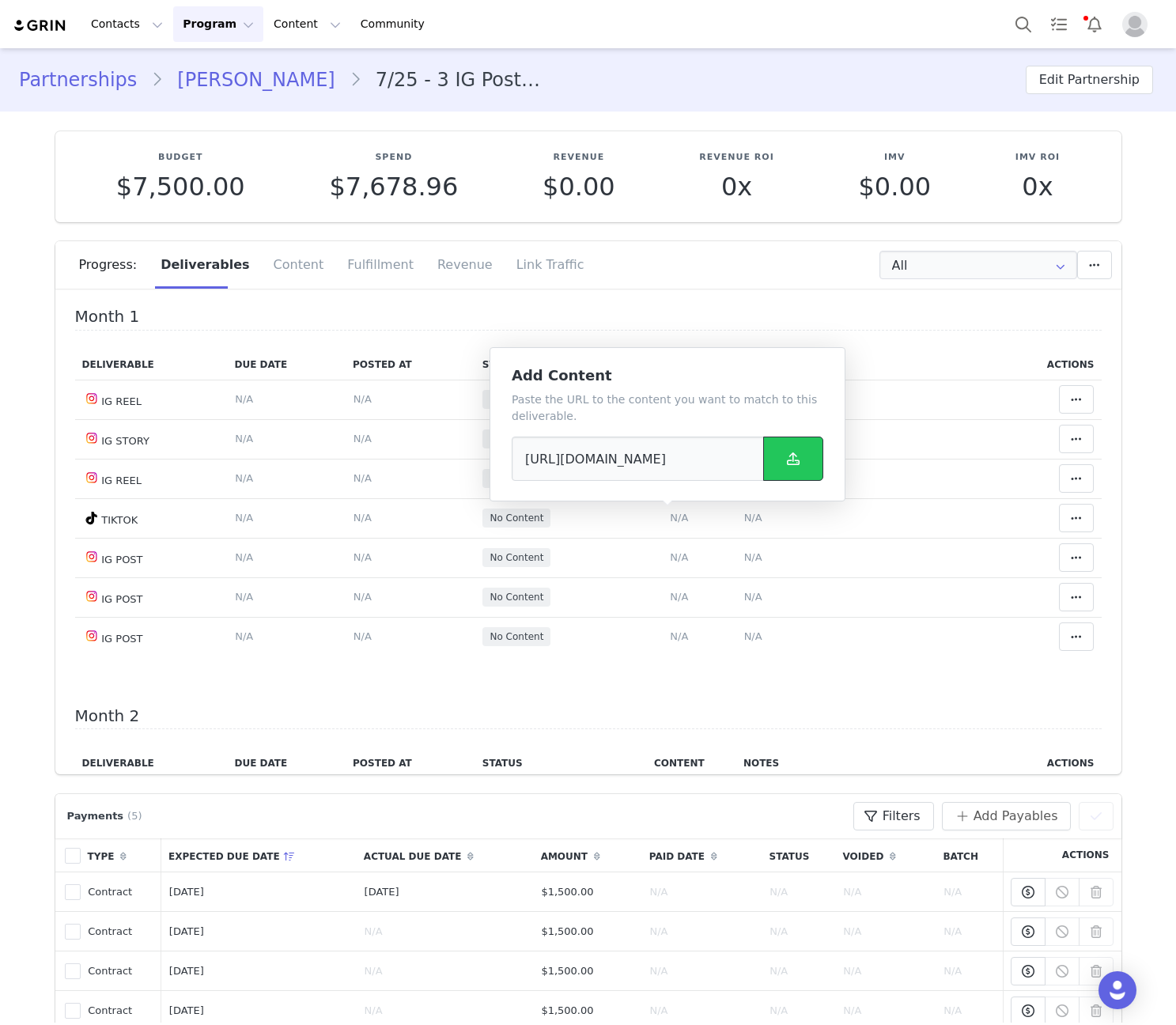
click at [774, 459] on button at bounding box center [793, 459] width 60 height 44
drag, startPoint x: 736, startPoint y: 519, endPoint x: 747, endPoint y: 503, distance: 19.4
click at [744, 520] on span "N/A" at bounding box center [753, 517] width 18 height 12
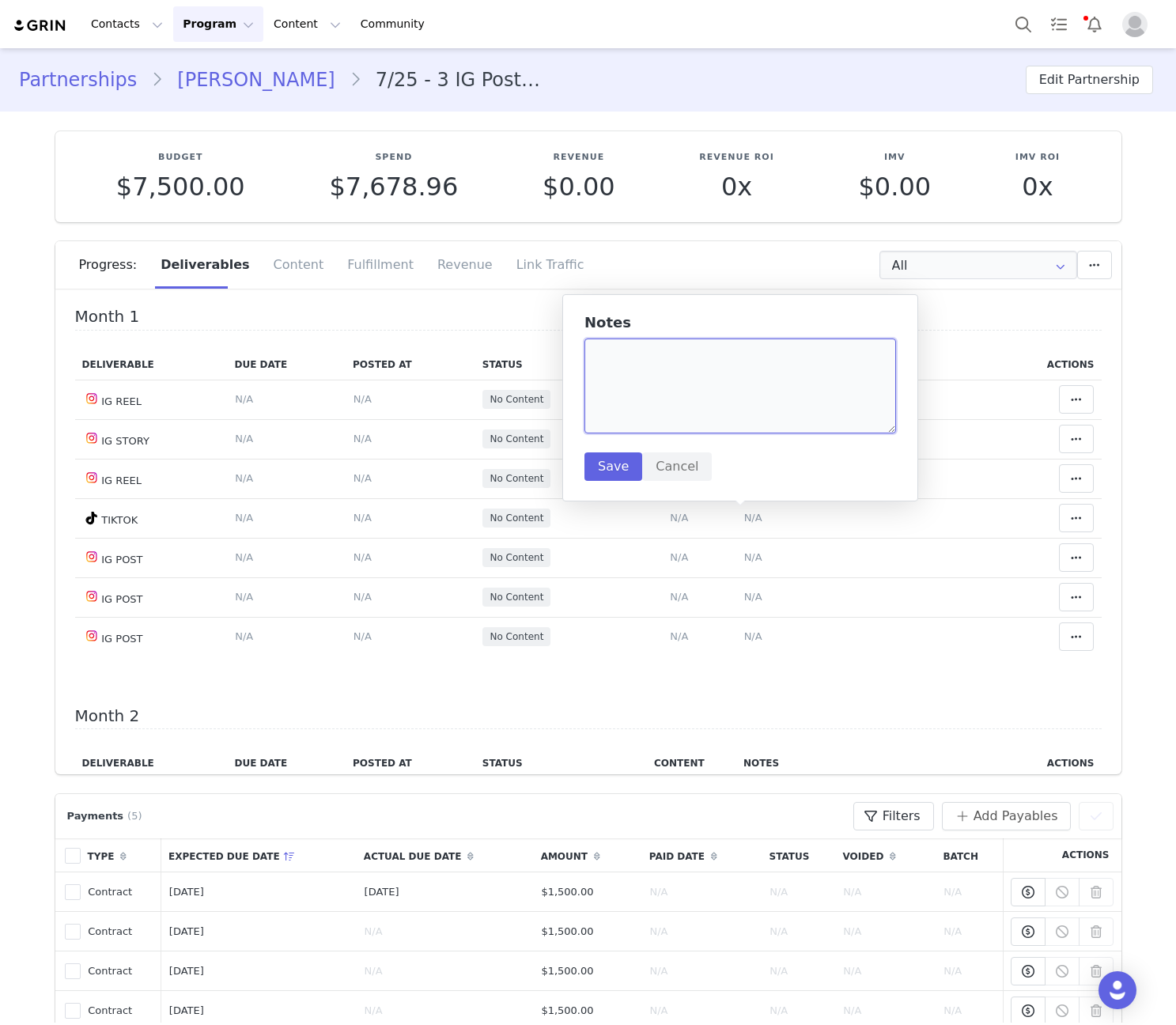
click at [737, 410] on textarea at bounding box center [740, 386] width 311 height 95
paste textarea "https://www.tiktok.com/@youaresunbeam/video/7550717600091770135"
type textarea "https://www.tiktok.com/@youaresunbeam/video/7550717600091770135"
click at [604, 457] on button "Save" at bounding box center [613, 467] width 58 height 29
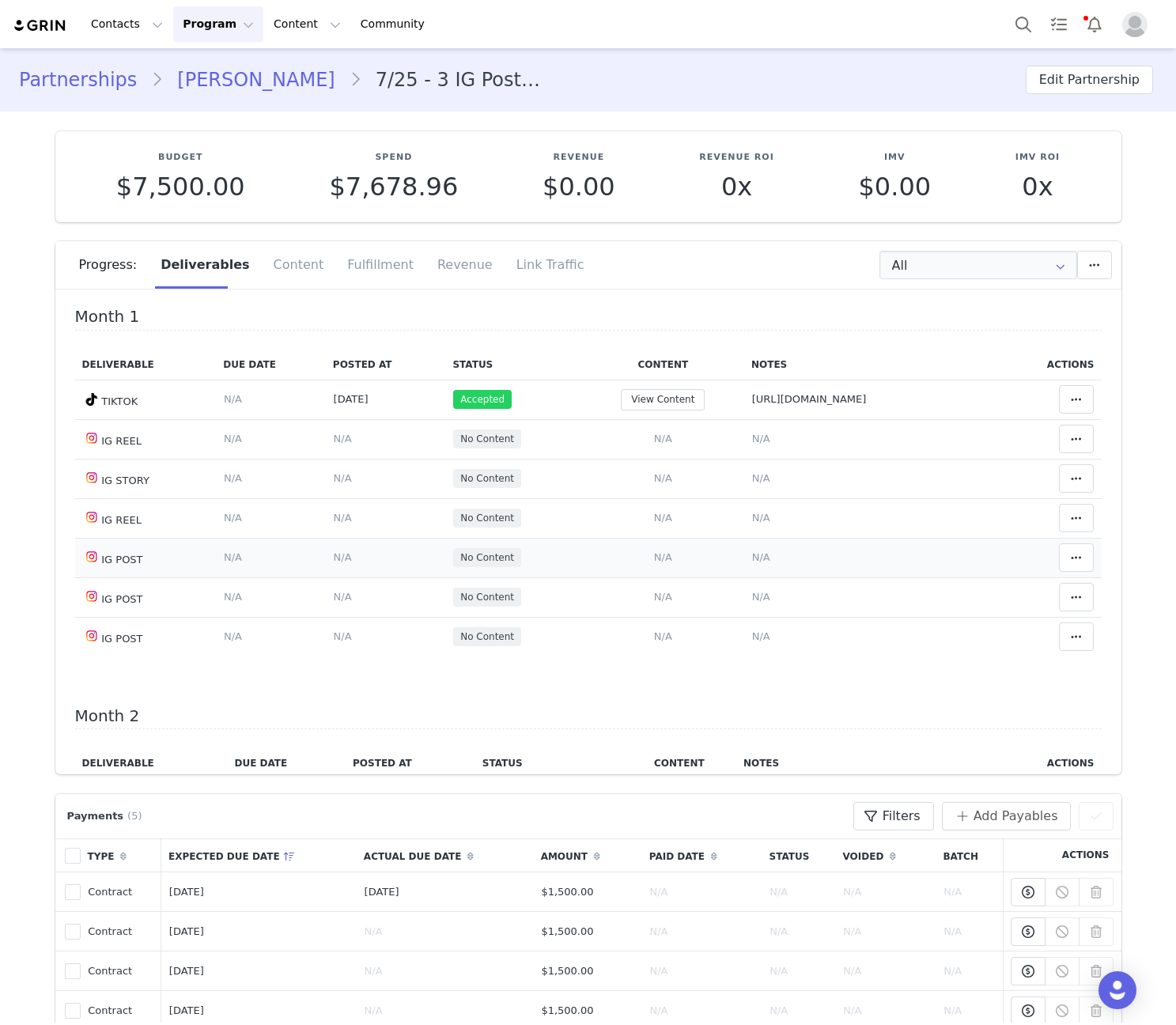
drag, startPoint x: 586, startPoint y: 552, endPoint x: 628, endPoint y: 548, distance: 42.2
click at [654, 553] on span "N/A" at bounding box center [663, 557] width 18 height 12
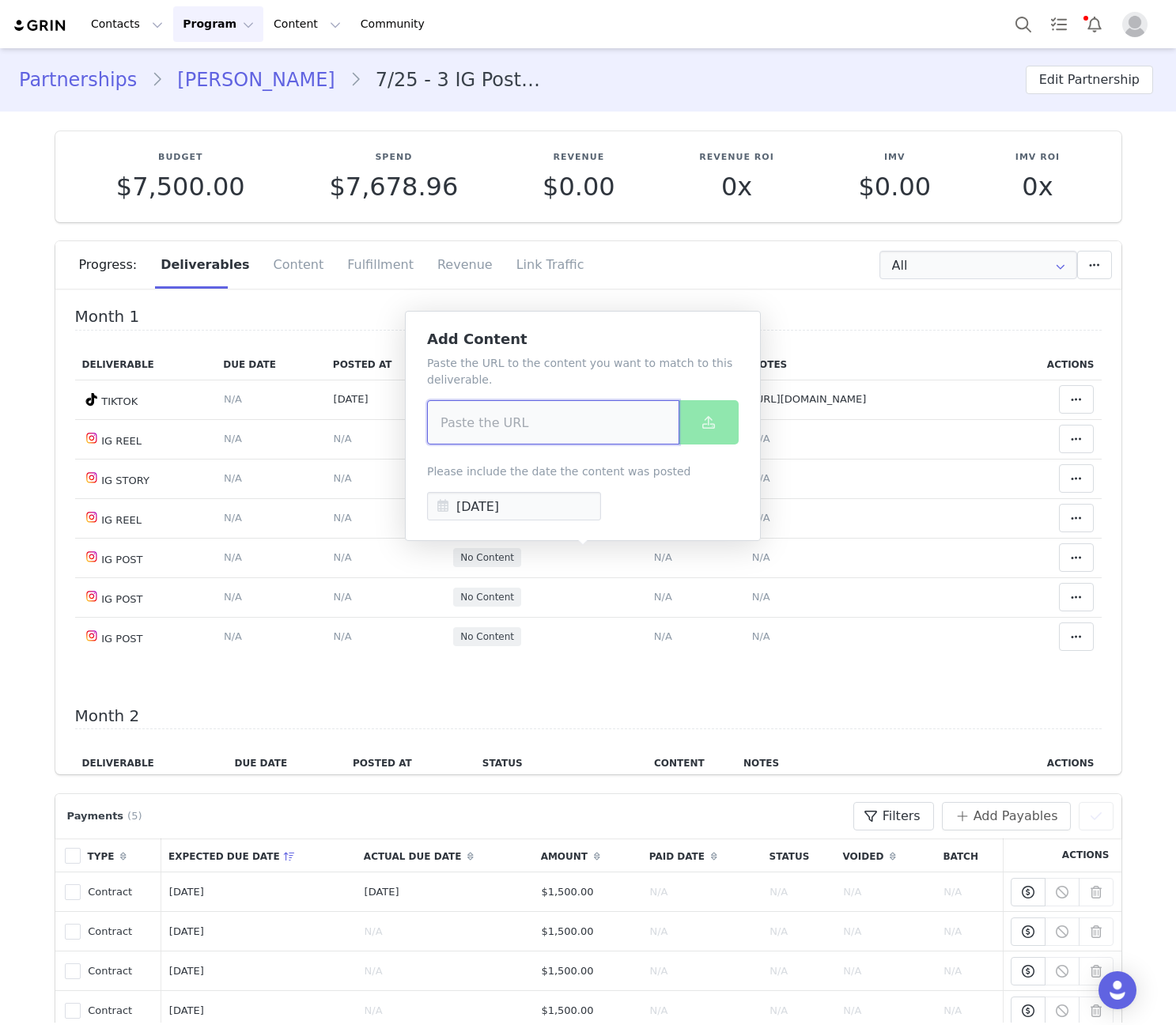
click at [557, 418] on input at bounding box center [553, 422] width 253 height 44
paste input "https://www.instagram.com/p/DOwYqaYiPtu/?img_index=5"
type input "https://www.instagram.com/p/DOwYqaYiPtu/?img_index=5"
click at [696, 427] on button at bounding box center [708, 422] width 60 height 44
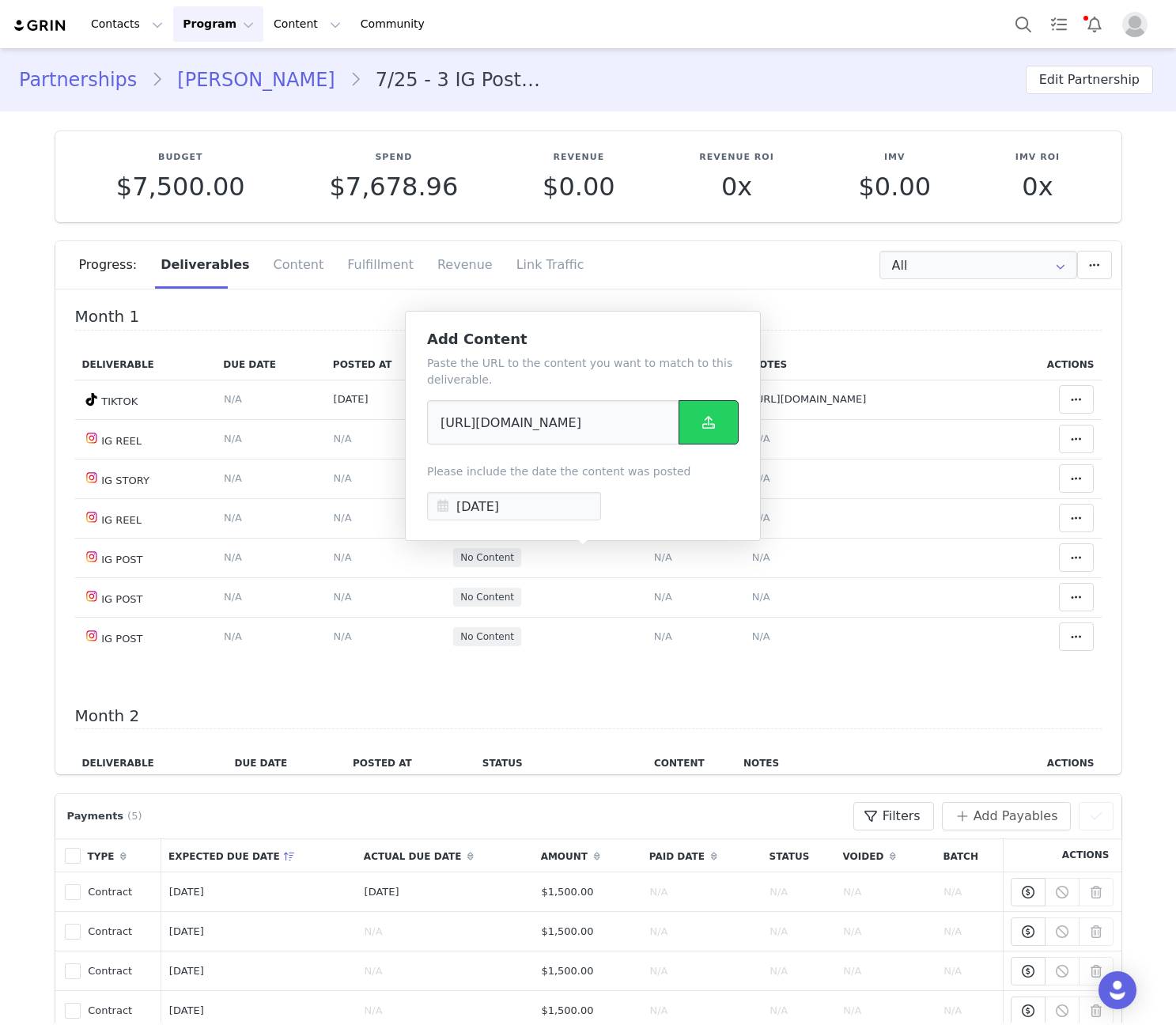
scroll to position [0, 0]
drag, startPoint x: 664, startPoint y: 553, endPoint x: 666, endPoint y: 468, distance: 85.0
click at [752, 553] on span "N/A" at bounding box center [761, 557] width 18 height 12
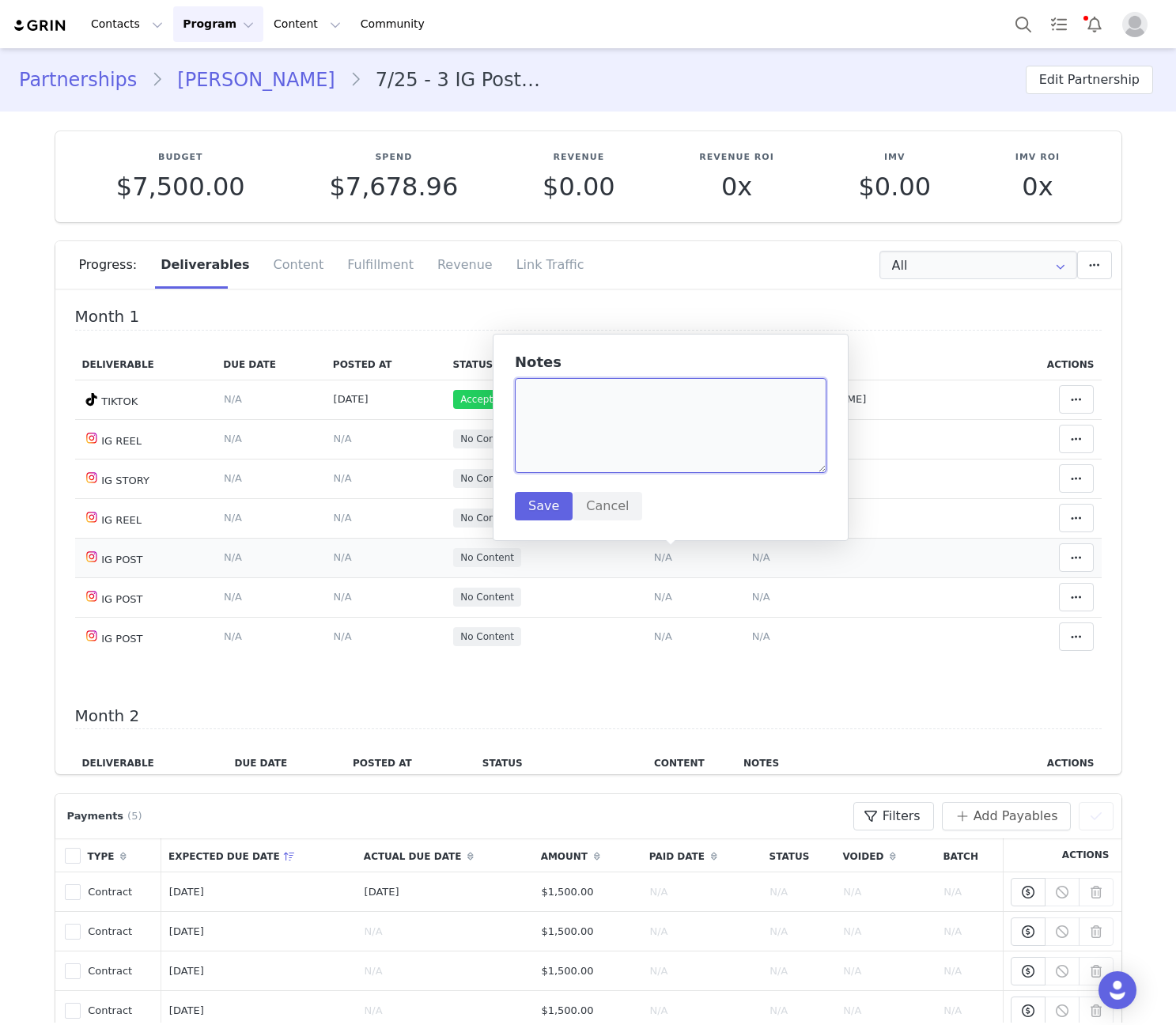
click at [668, 430] on textarea at bounding box center [670, 426] width 311 height 95
paste textarea "https://www.instagram.com/p/DOwYqaYiPtu/?img_index=5"
drag, startPoint x: 785, startPoint y: 414, endPoint x: 768, endPoint y: 398, distance: 23.3
click at [768, 398] on textarea "https://www.instagram.com/p/DOwYqaYiPtu/?img_index=5" at bounding box center [670, 426] width 311 height 95
click at [777, 402] on textarea "https://www.instagram.com/p/DOwYqaYiPtu" at bounding box center [670, 426] width 311 height 95
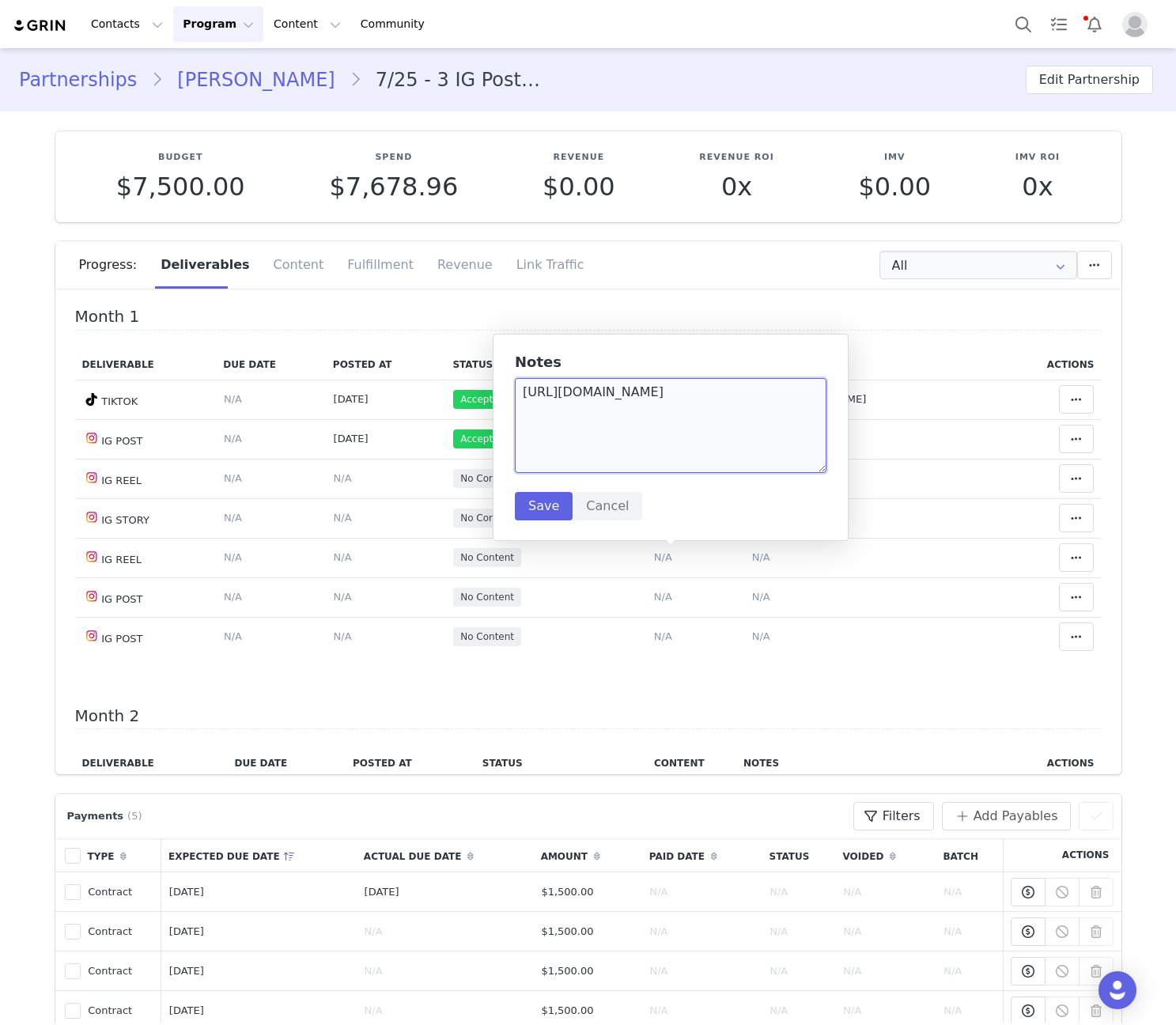
paste textarea "CORRECT TAG"
paste textarea "ADD TAG ON POST"
type textarea "https://www.instagram.com/p/DOwYqaYiPtu CORRECT TAG ADD TAG ON POST"
click at [553, 499] on button "Save" at bounding box center [543, 506] width 58 height 29
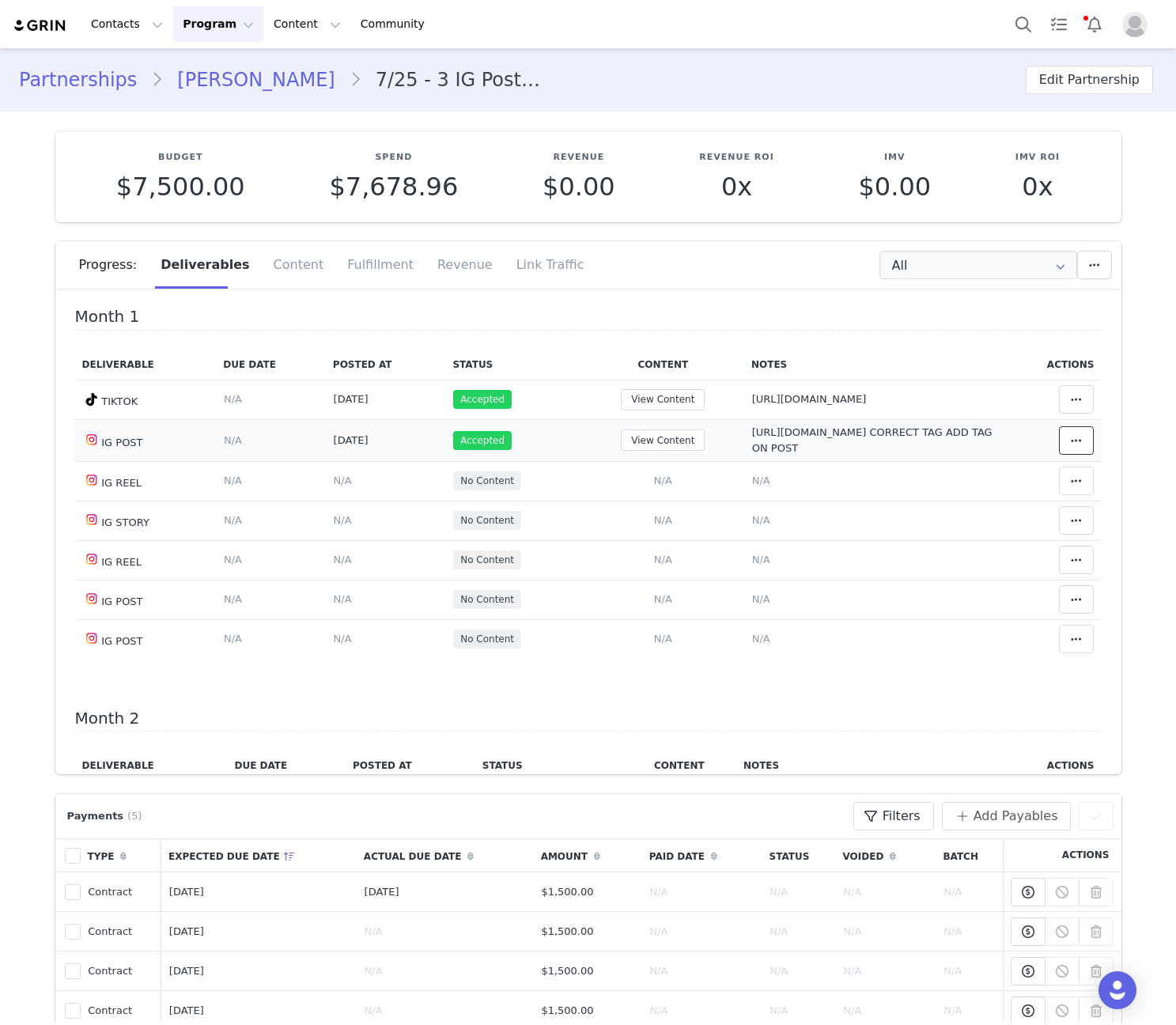
click at [1070, 438] on icon at bounding box center [1076, 441] width 11 height 13
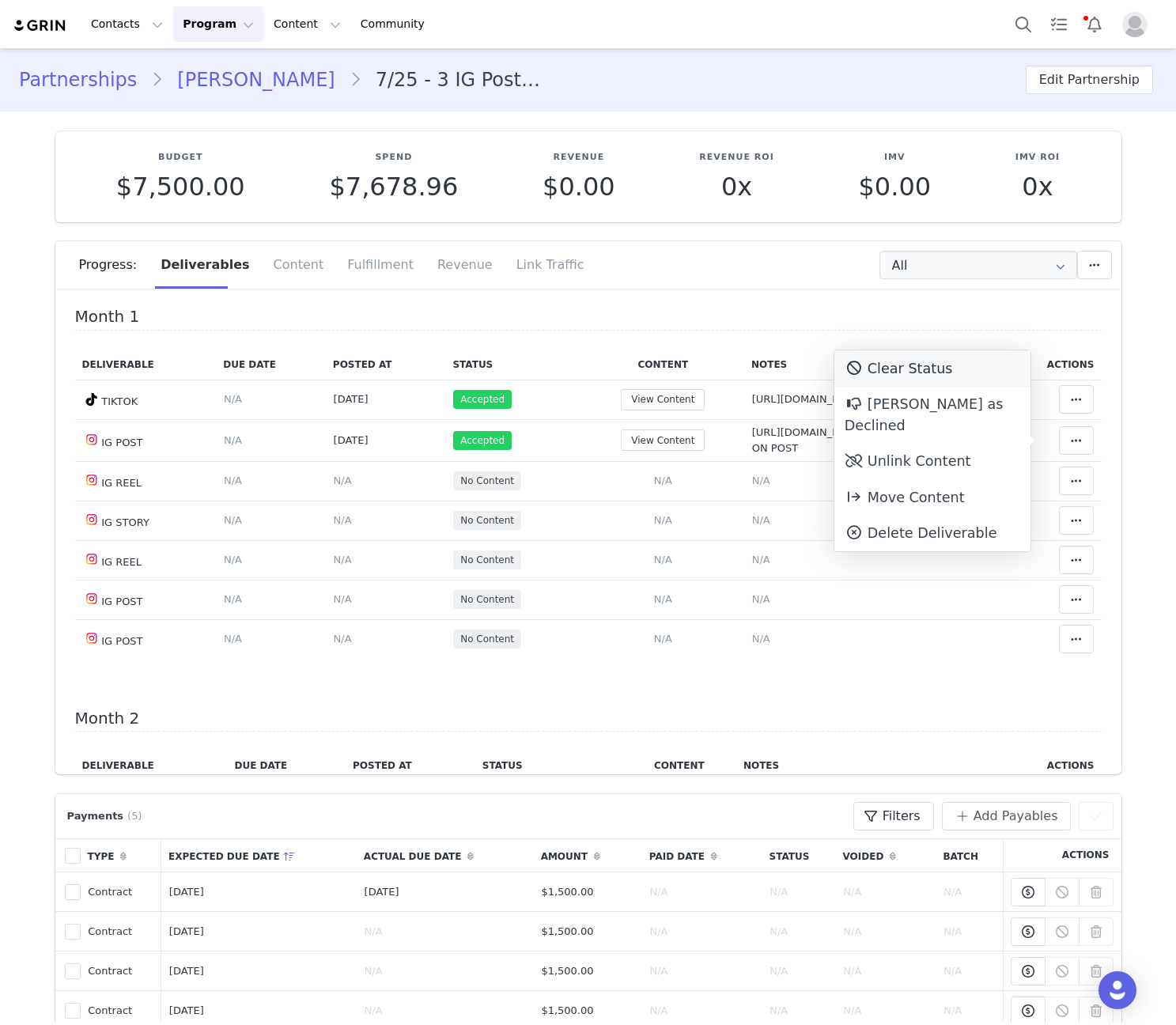
click at [871, 373] on div "Clear Status" at bounding box center [932, 368] width 196 height 37
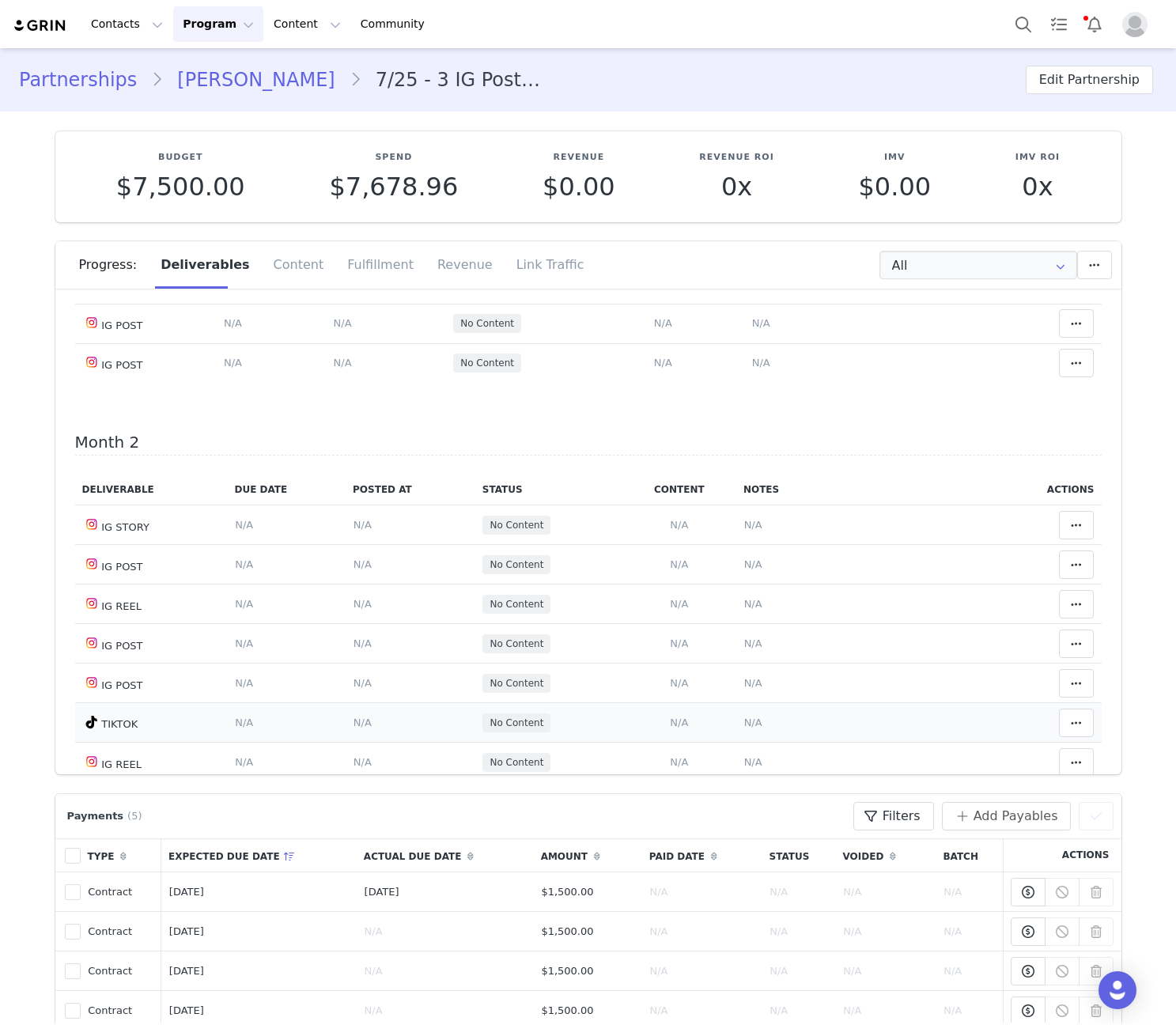
scroll to position [369, 0]
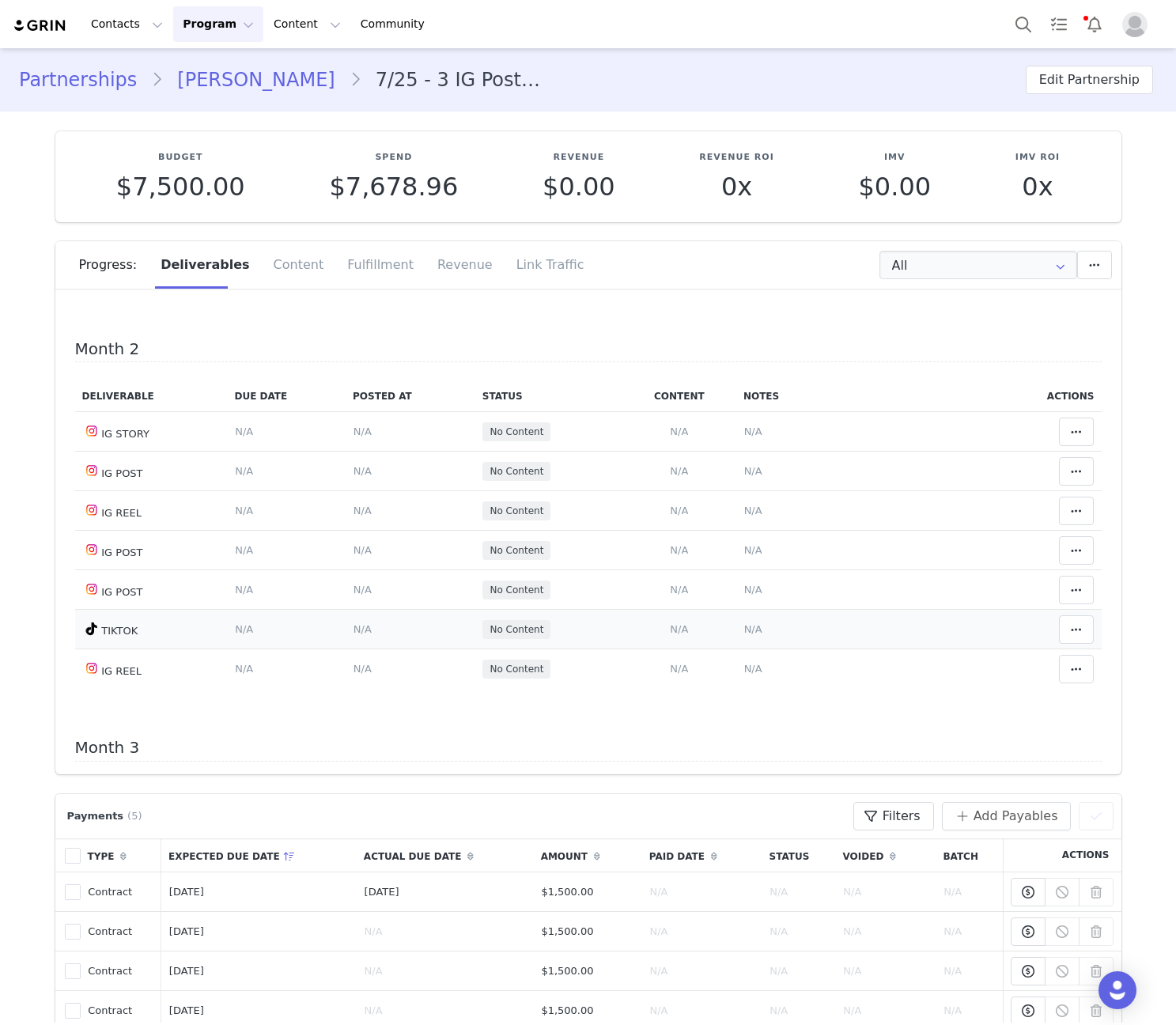
click at [669, 626] on span "N/A" at bounding box center [678, 629] width 18 height 12
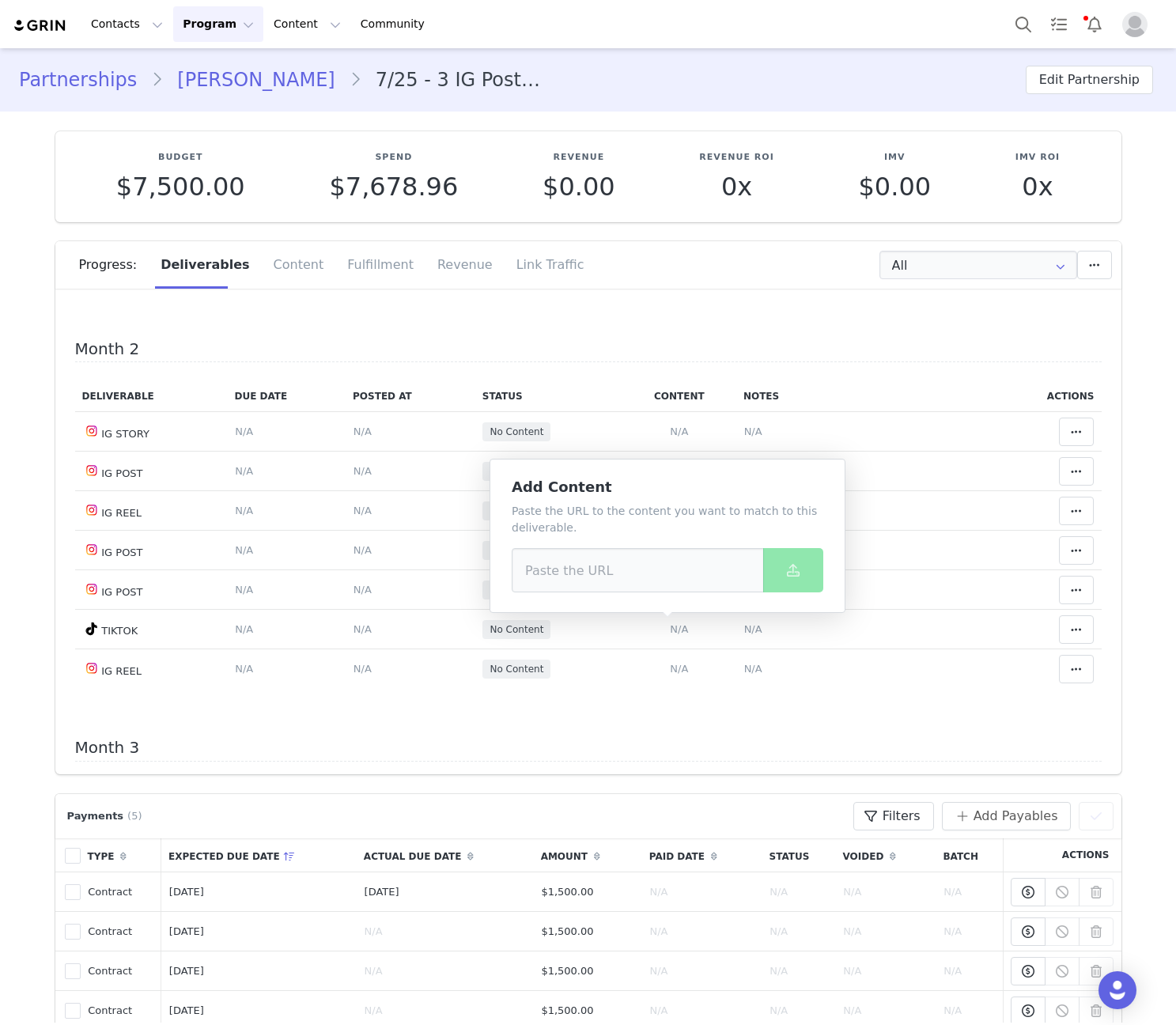
click at [684, 537] on div "Paste the URL to the content you want to match to this deliverable." at bounding box center [667, 547] width 311 height 90
click at [664, 568] on input at bounding box center [638, 570] width 253 height 44
paste input "https://www.tiktok.com/@youaresunbeam/video/7553699212672699670"
type input "https://www.tiktok.com/@youaresunbeam/video/7553699212672699670"
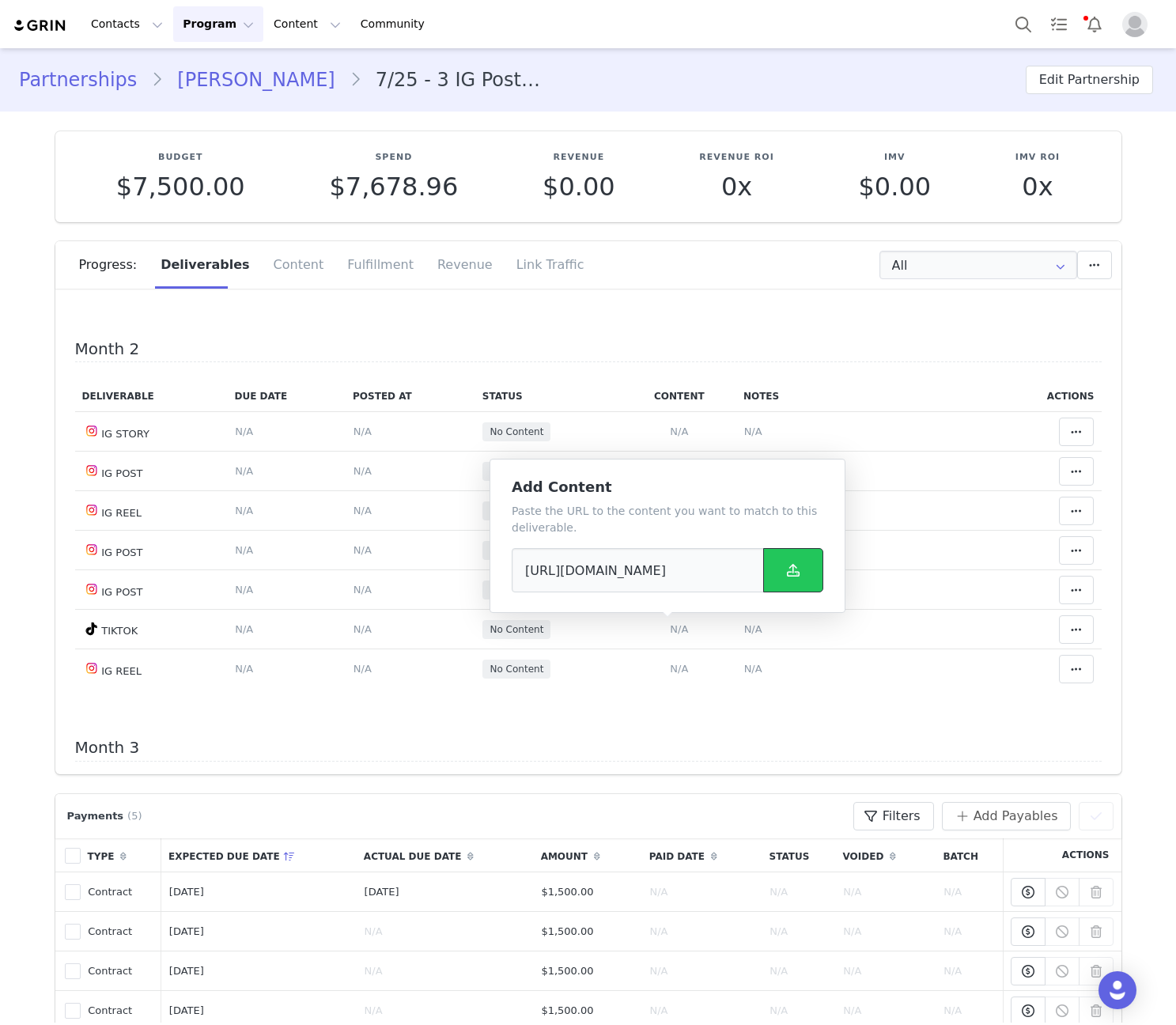
click at [793, 576] on icon at bounding box center [793, 570] width 13 height 13
click at [744, 625] on span "N/A" at bounding box center [753, 629] width 18 height 12
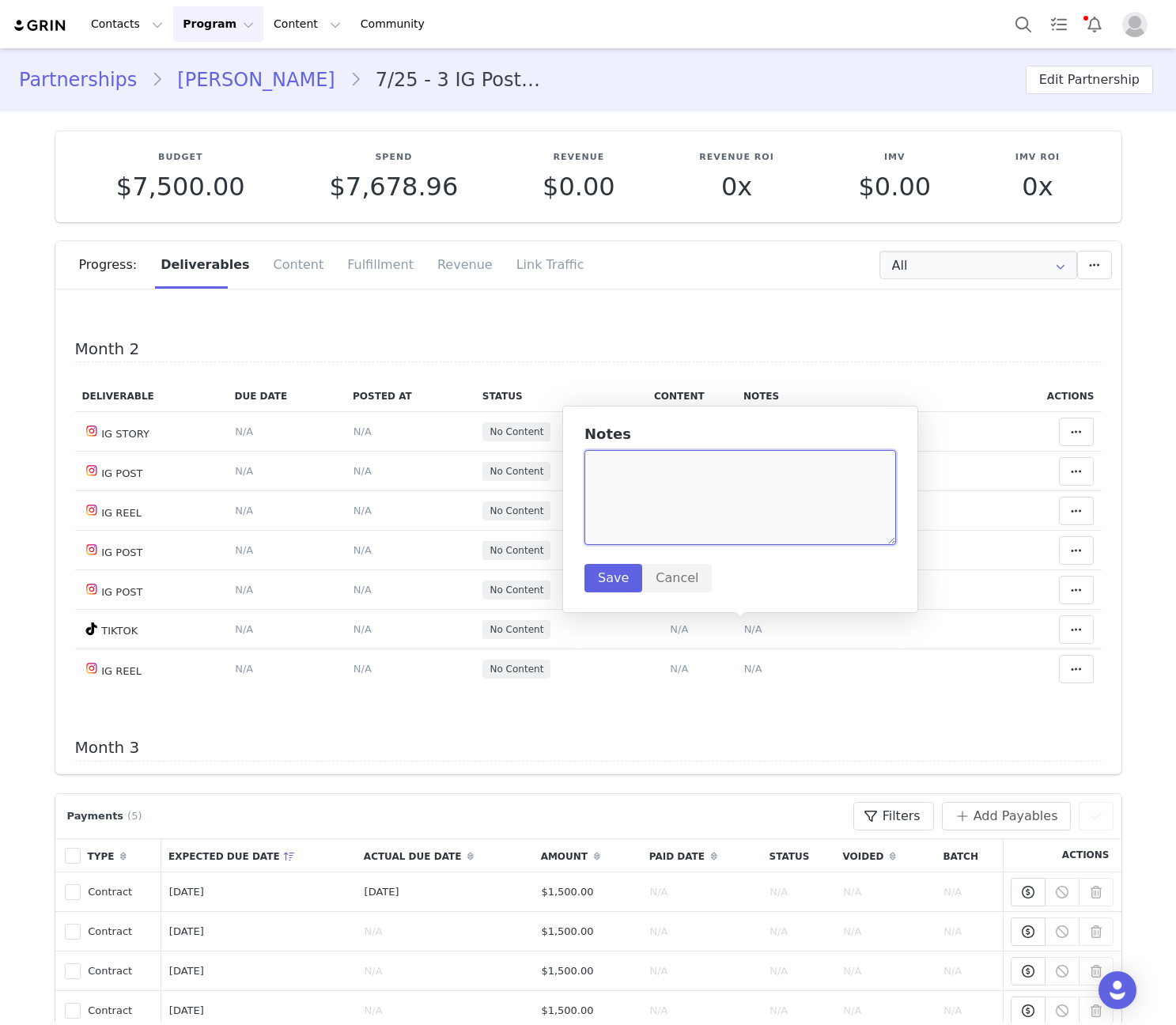
click at [738, 513] on textarea at bounding box center [740, 498] width 311 height 95
paste textarea "https://www.tiktok.com/@youaresunbeam/video/7553699212672699670"
type textarea "https://www.tiktok.com/@youaresunbeam/video/7553699212672699670"
drag, startPoint x: 622, startPoint y: 573, endPoint x: 622, endPoint y: 476, distance: 97.0
click at [622, 574] on button "Save" at bounding box center [613, 578] width 58 height 29
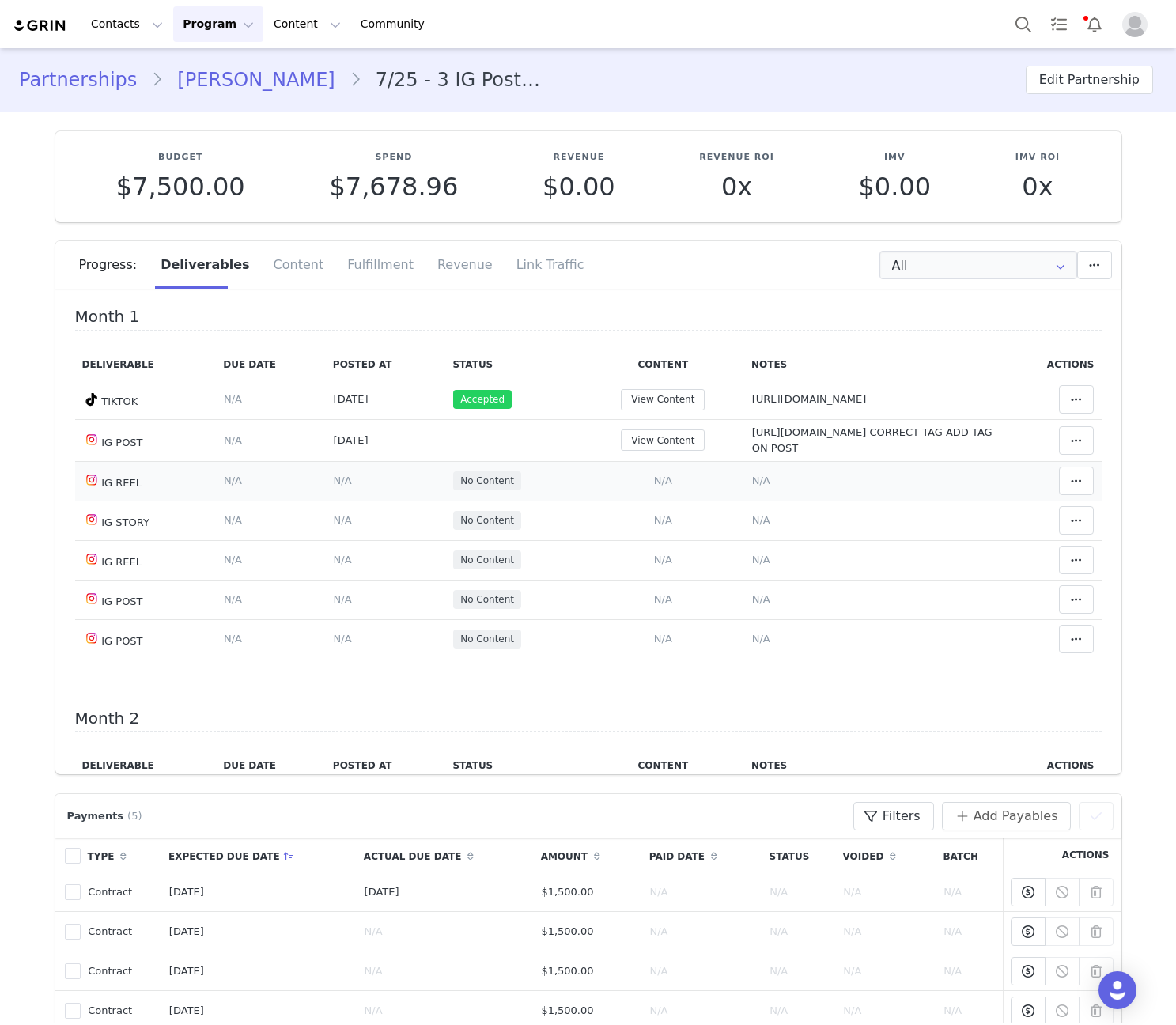
drag, startPoint x: 578, startPoint y: 481, endPoint x: 588, endPoint y: 476, distance: 11.2
click at [654, 481] on span "N/A" at bounding box center [663, 480] width 18 height 12
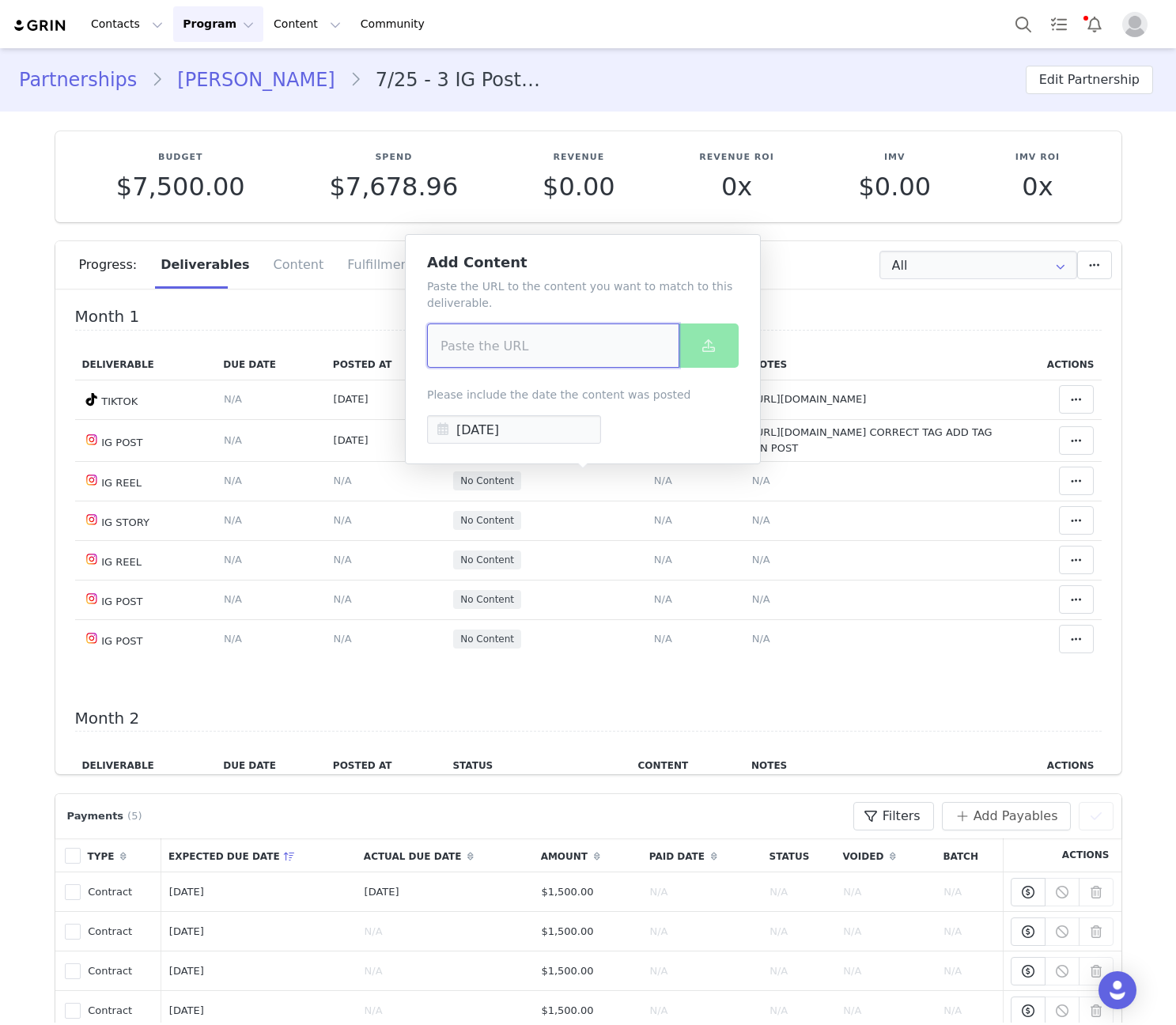
click at [575, 355] on input at bounding box center [553, 345] width 253 height 44
paste input "https://www.instagram.com/reel/DPCWdafiBXf/"
type input "https://www.instagram.com/reel/DPCWdafiBXf/"
click at [711, 328] on button at bounding box center [708, 345] width 60 height 44
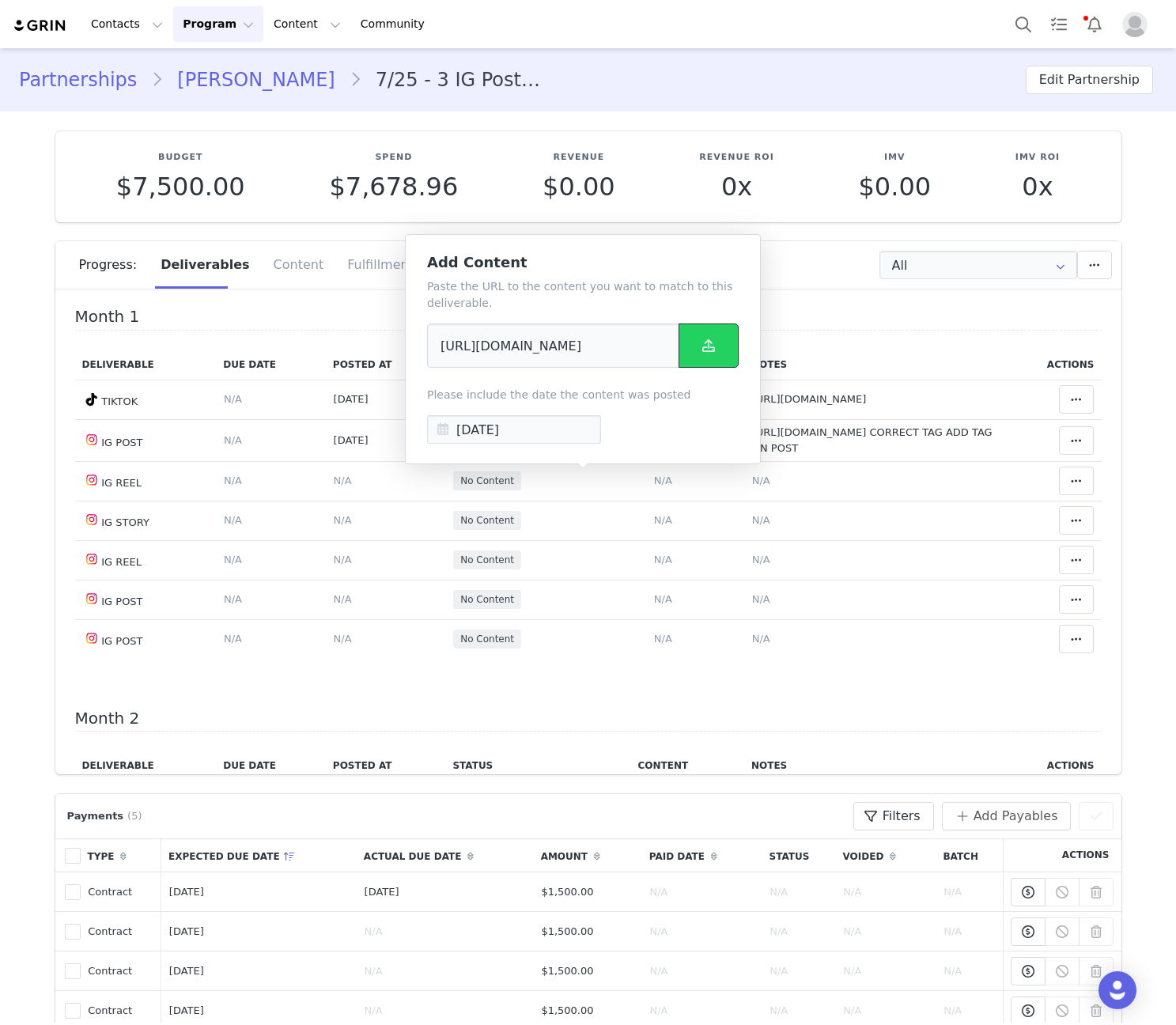
scroll to position [0, 0]
drag, startPoint x: 674, startPoint y: 475, endPoint x: 674, endPoint y: 346, distance: 129.0
click at [752, 475] on span "N/A" at bounding box center [761, 480] width 18 height 12
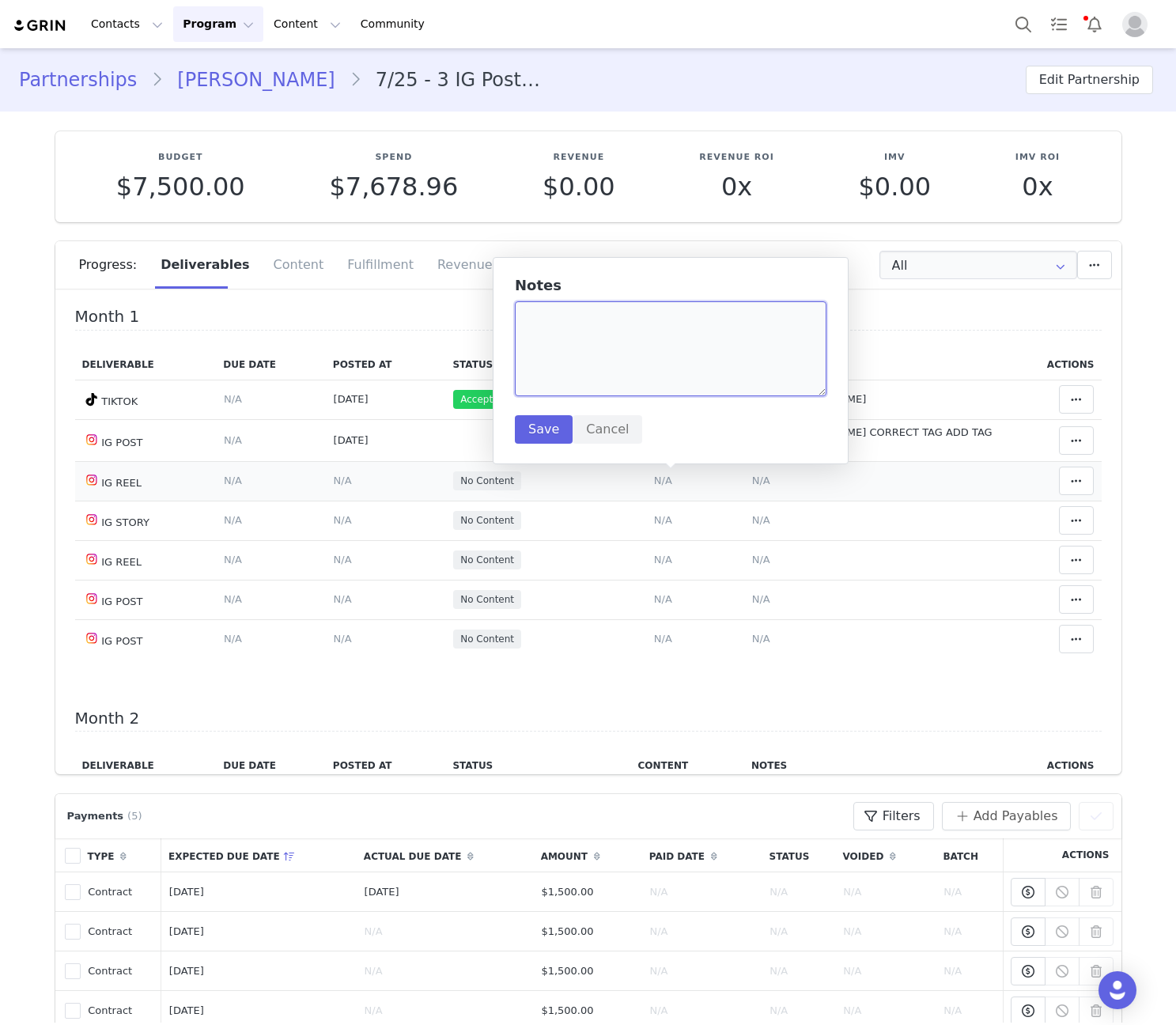
click at [674, 318] on textarea at bounding box center [670, 349] width 311 height 95
paste textarea "https://www.instagram.com/reel/DPCWdafiBXf/"
click at [805, 322] on textarea "https://www.instagram.com/reel/DPCWdafiBXf/" at bounding box center [670, 349] width 311 height 95
paste textarea "CORRECT TAG"
type textarea "https://www.instagram.com/reel/DPCWdafiBXf/ CORRECT TAG"
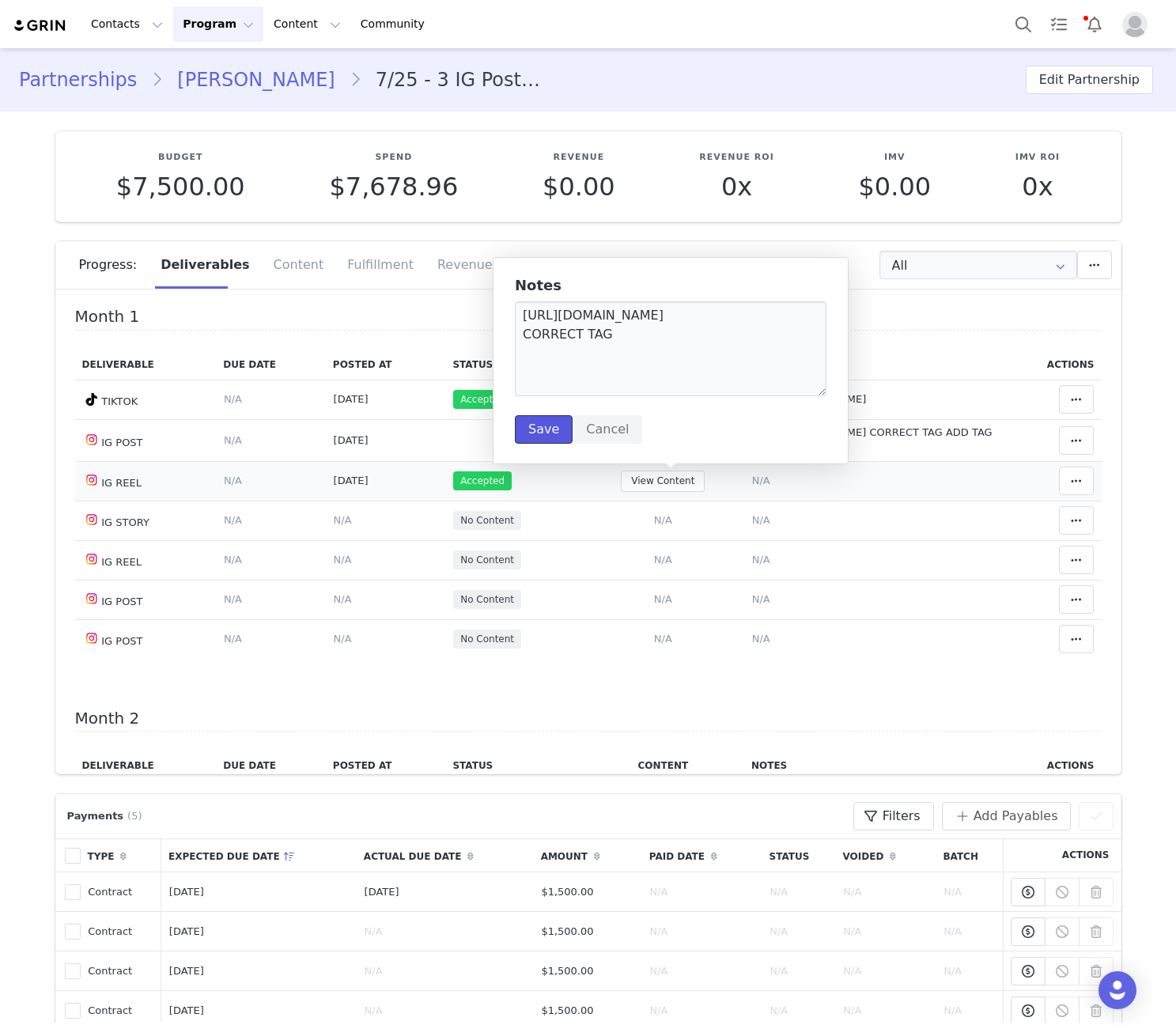
click at [532, 425] on button "Save" at bounding box center [543, 430] width 58 height 29
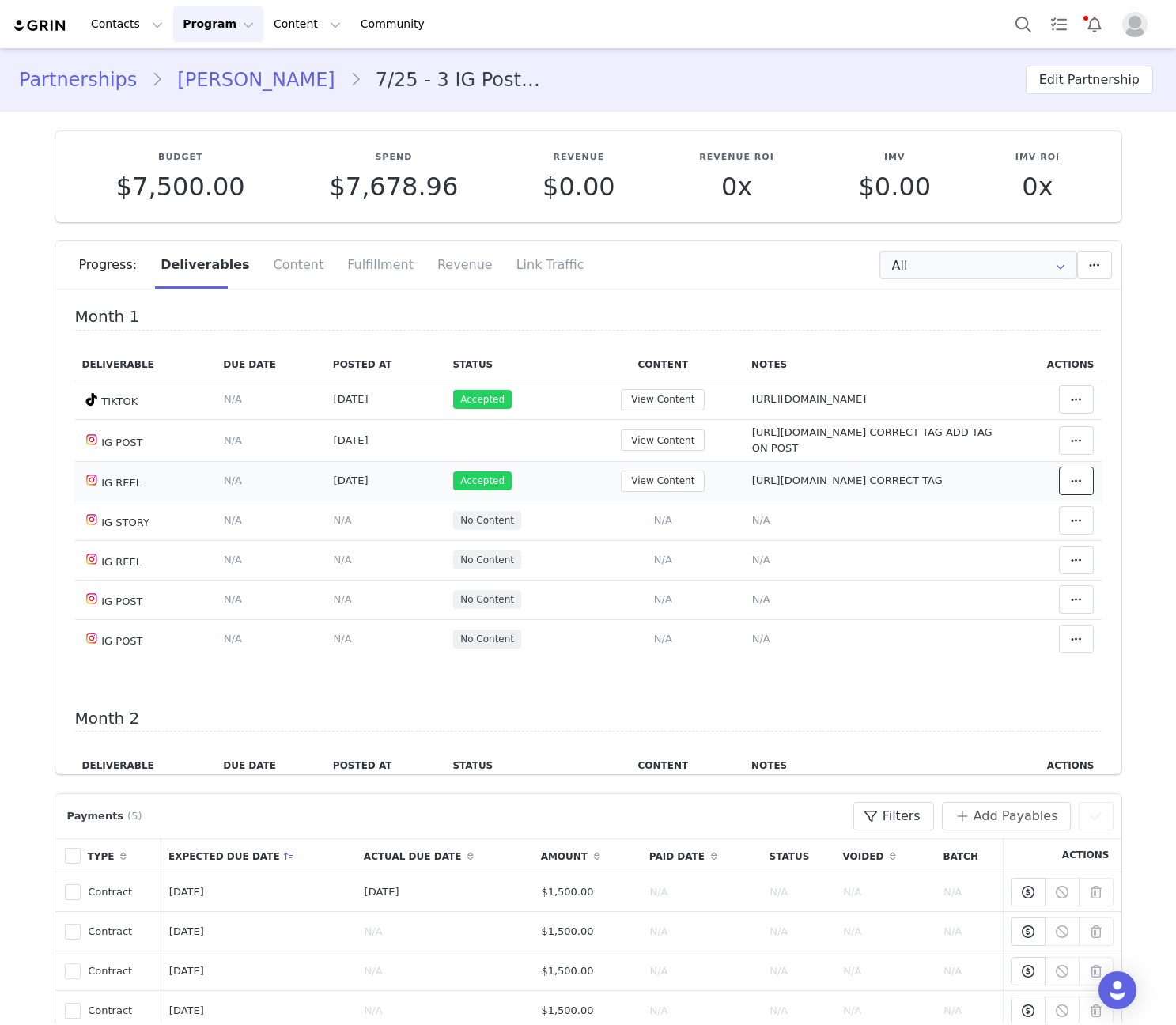
click at [1066, 484] on span at bounding box center [1076, 481] width 19 height 19
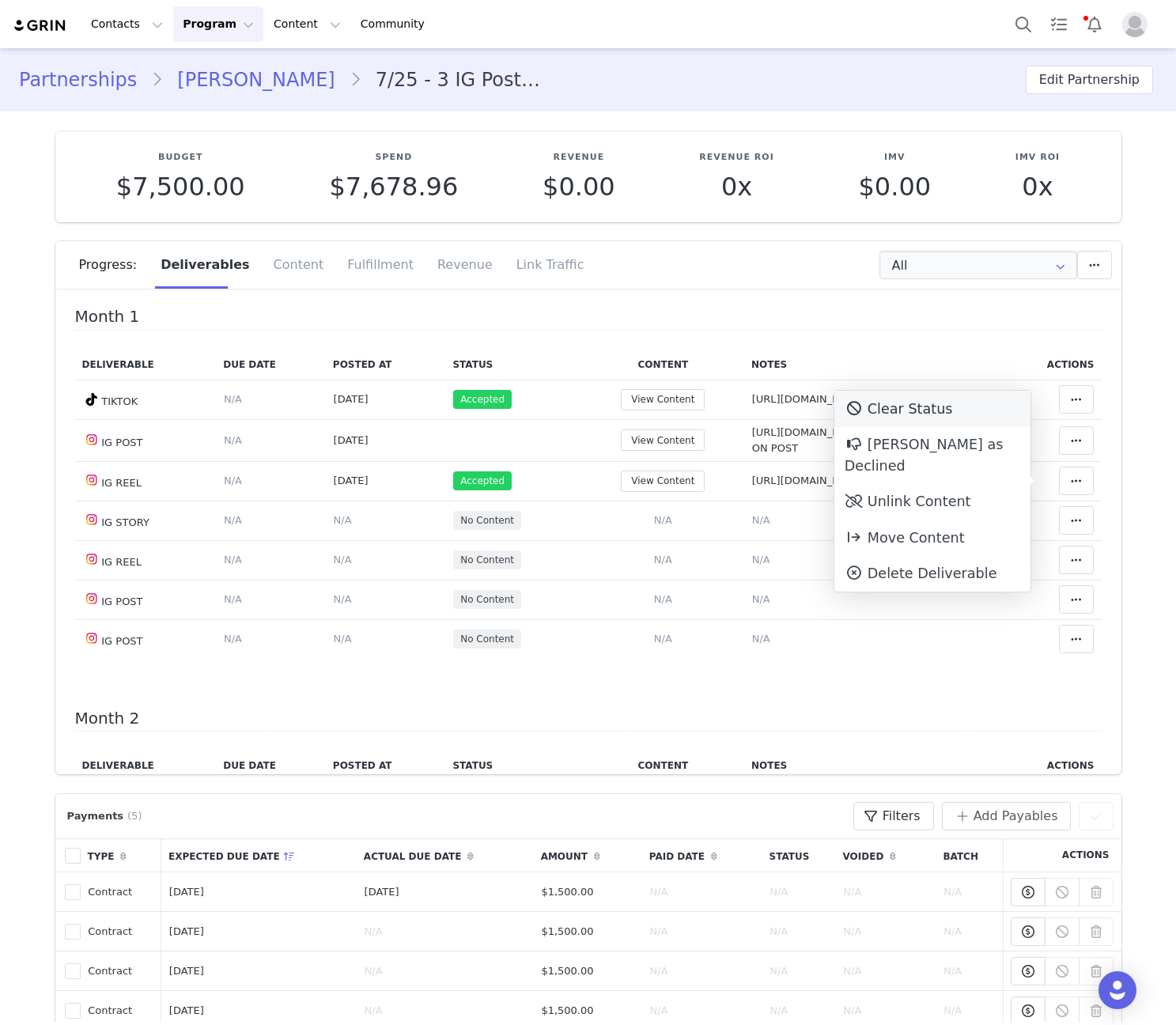
click at [927, 417] on div "Clear Status" at bounding box center [932, 409] width 196 height 37
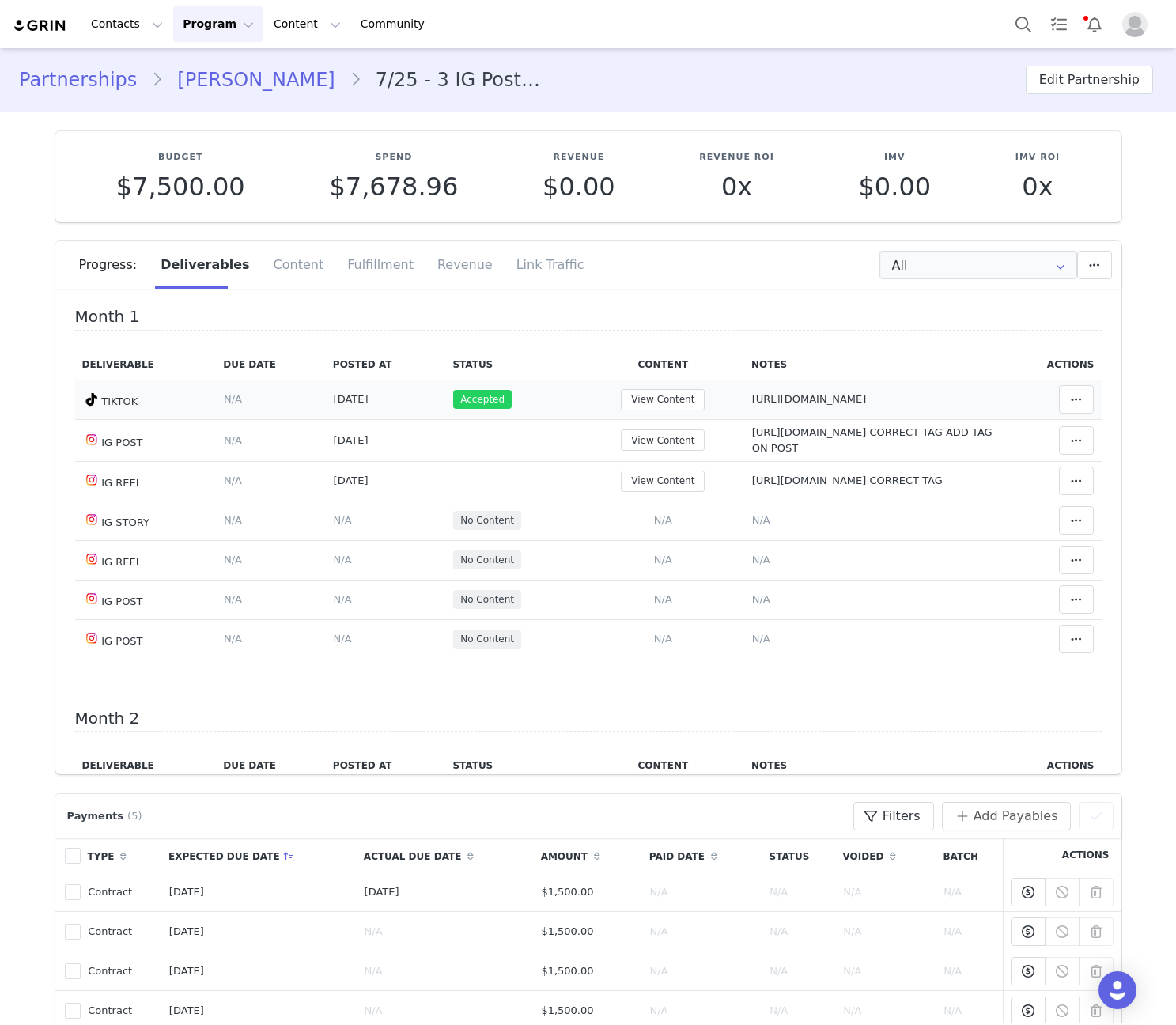
click at [757, 401] on span "https://www.tiktok.com/@youaresunbeam/video/7550717600091770135" at bounding box center [809, 399] width 114 height 12
type textarea "https://www.tiktok.com/@youaresunbeam/video/7550717600091770135"
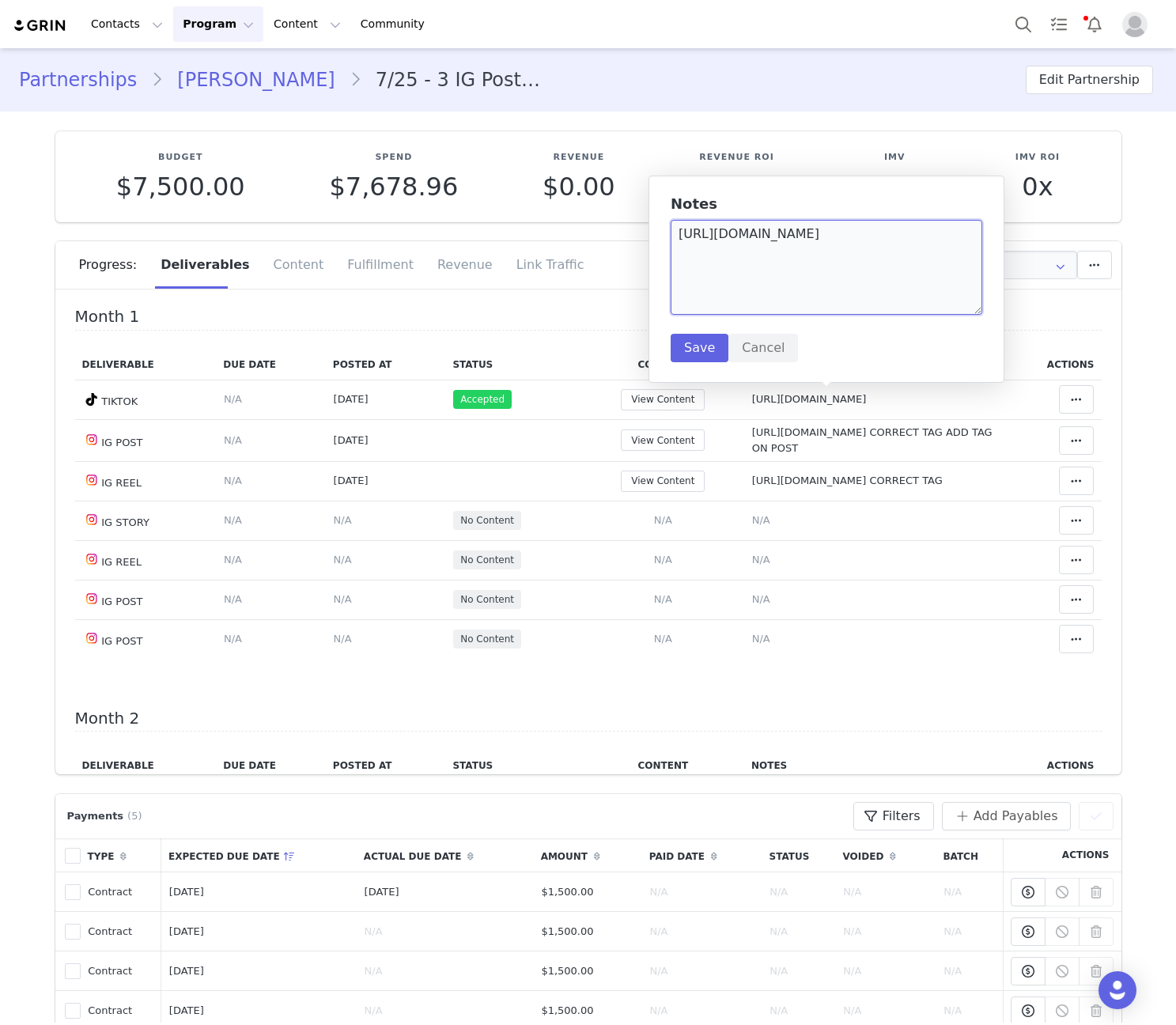
click at [769, 237] on textarea "https://www.tiktok.com/@youaresunbeam/video/7550717600091770135" at bounding box center [826, 268] width 311 height 95
click at [744, 651] on td "Notes Save Cancel N/A" at bounding box center [873, 639] width 257 height 40
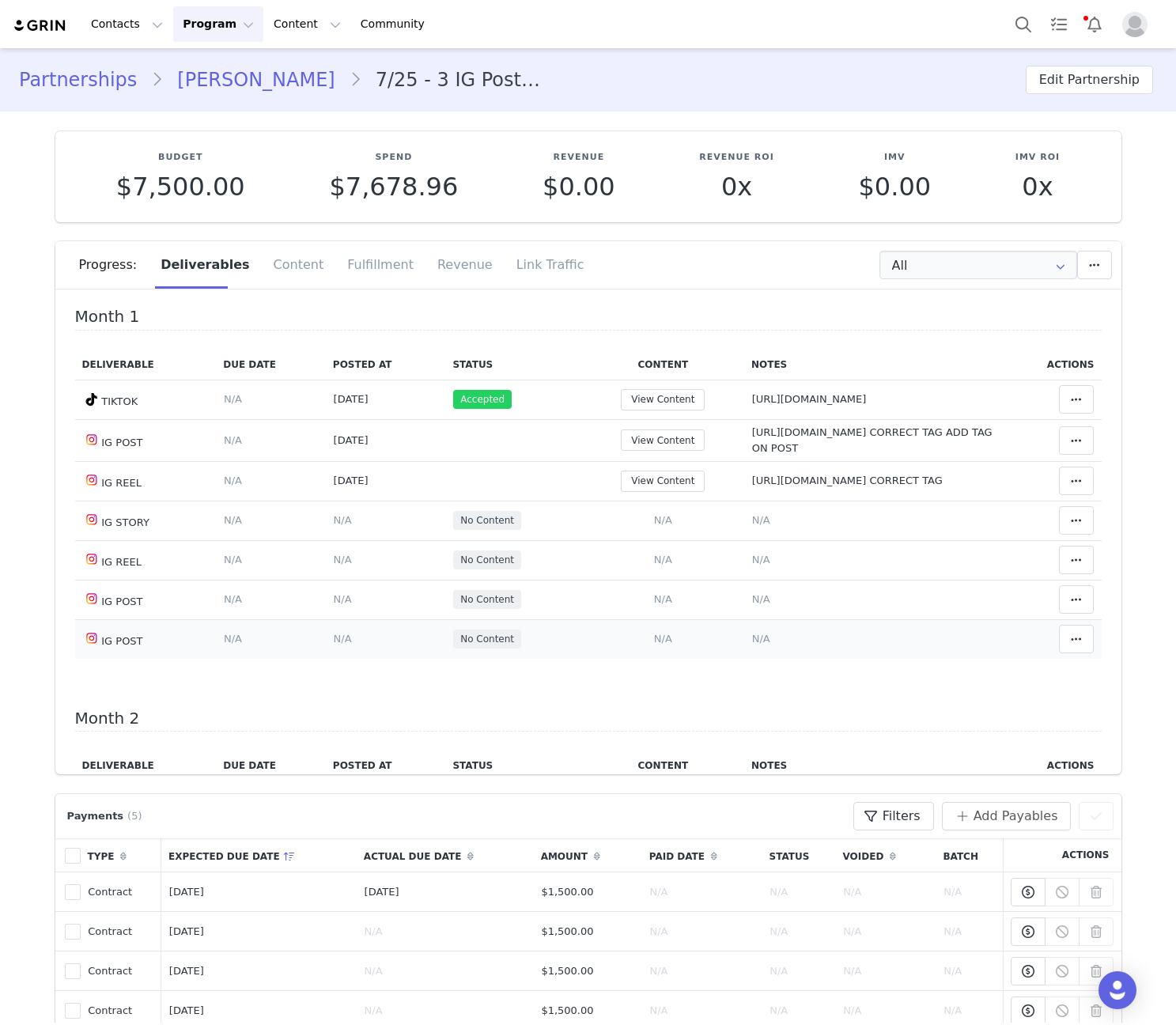
scroll to position [369, 0]
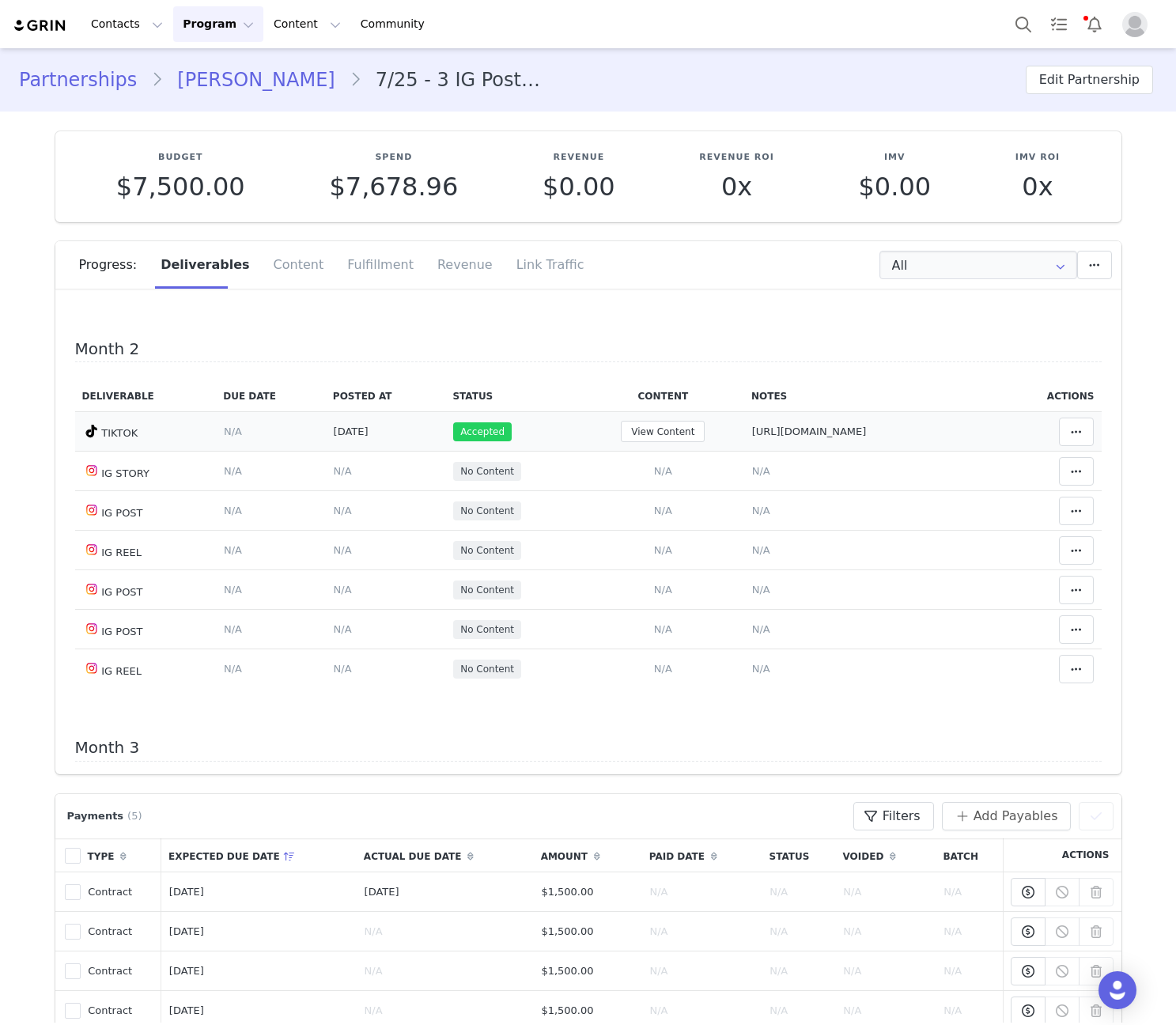
click at [752, 435] on span "https://www.tiktok.com/@youaresunbeam/video/7553699212672699670" at bounding box center [809, 431] width 114 height 12
type textarea "https://www.tiktok.com/@youaresunbeam/video/7553699212672699670"
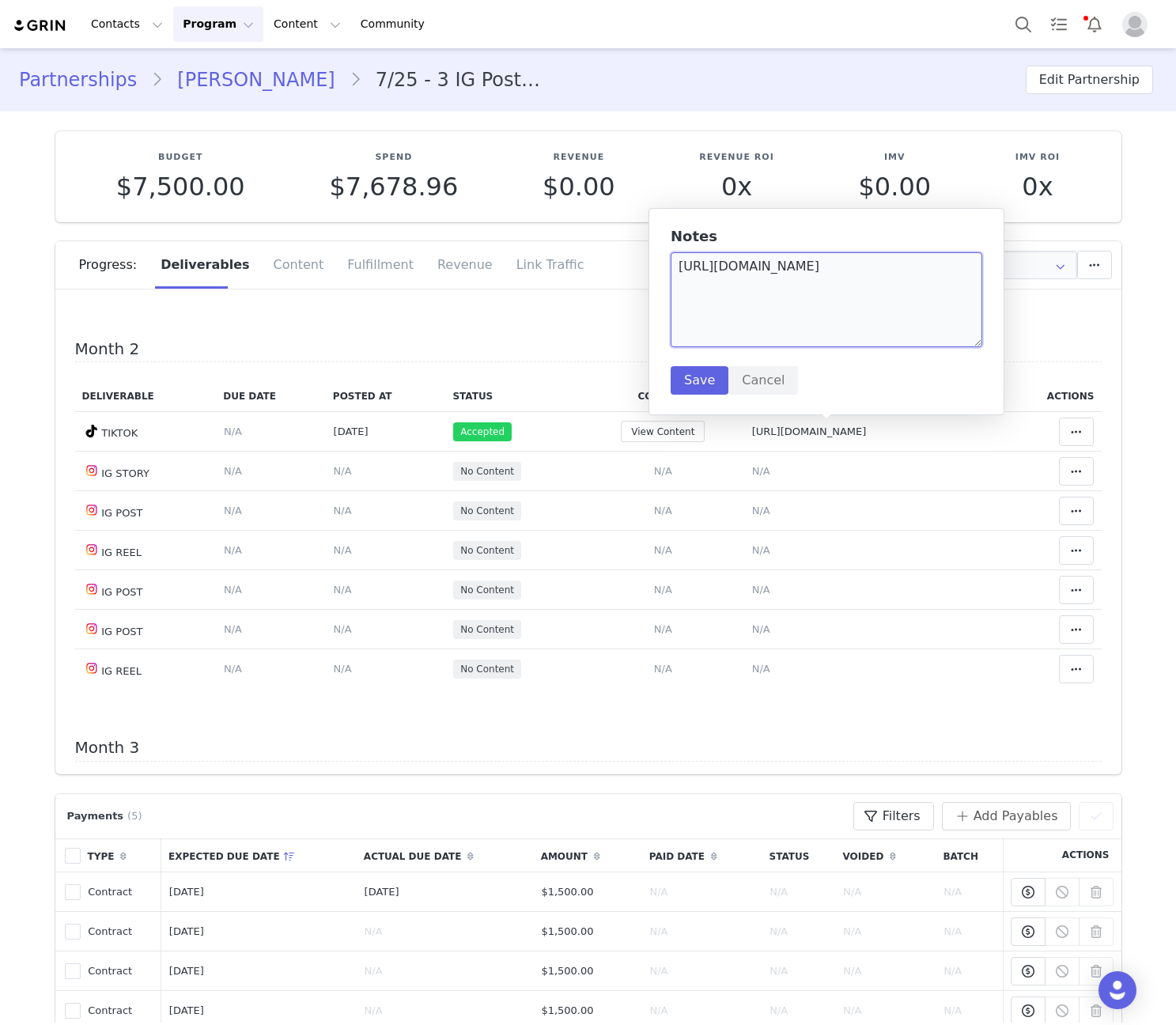
click at [738, 281] on textarea "https://www.tiktok.com/@youaresunbeam/video/7553699212672699670" at bounding box center [826, 300] width 311 height 95
click at [754, 394] on button "Cancel" at bounding box center [763, 380] width 70 height 29
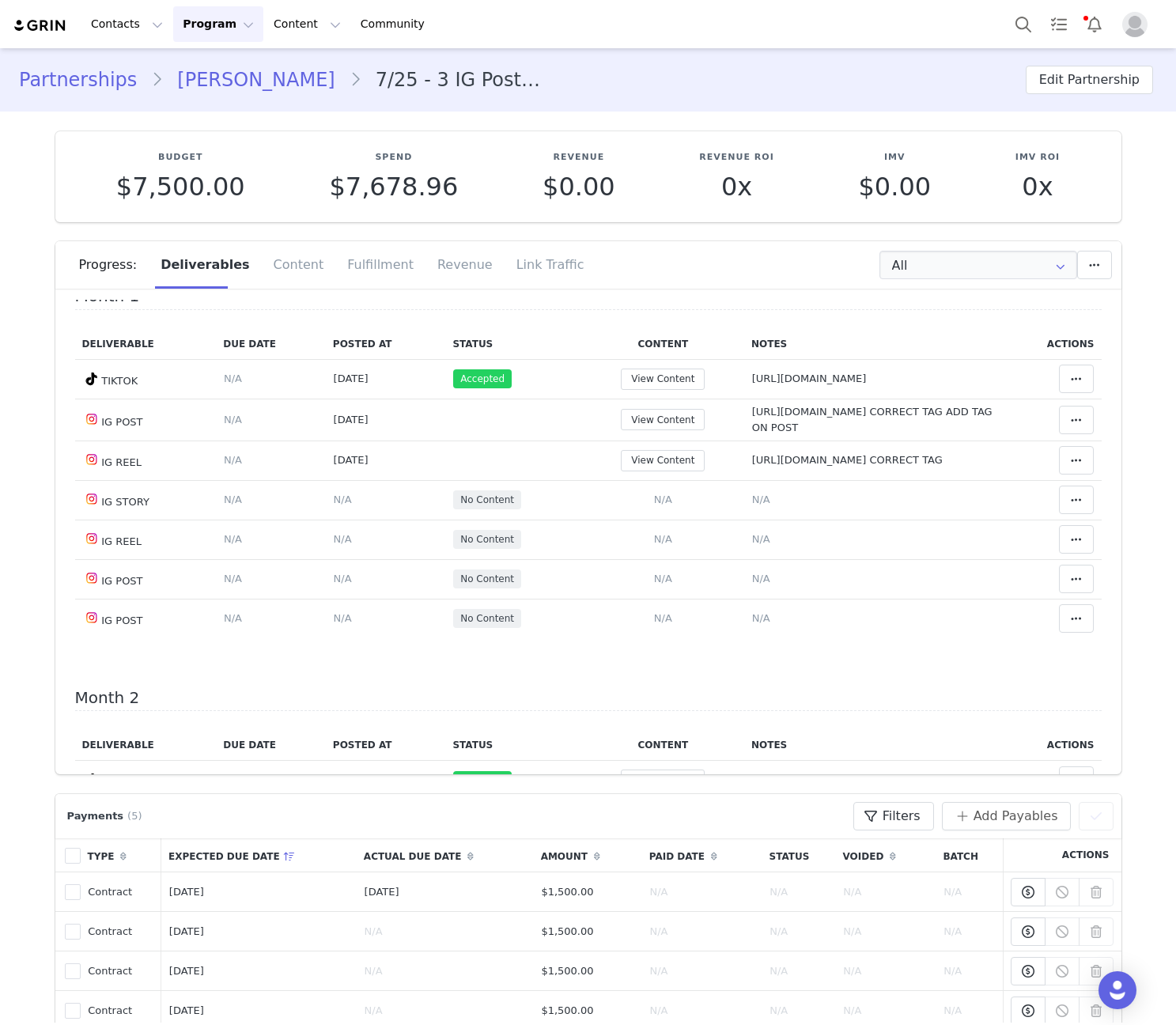
scroll to position [0, 0]
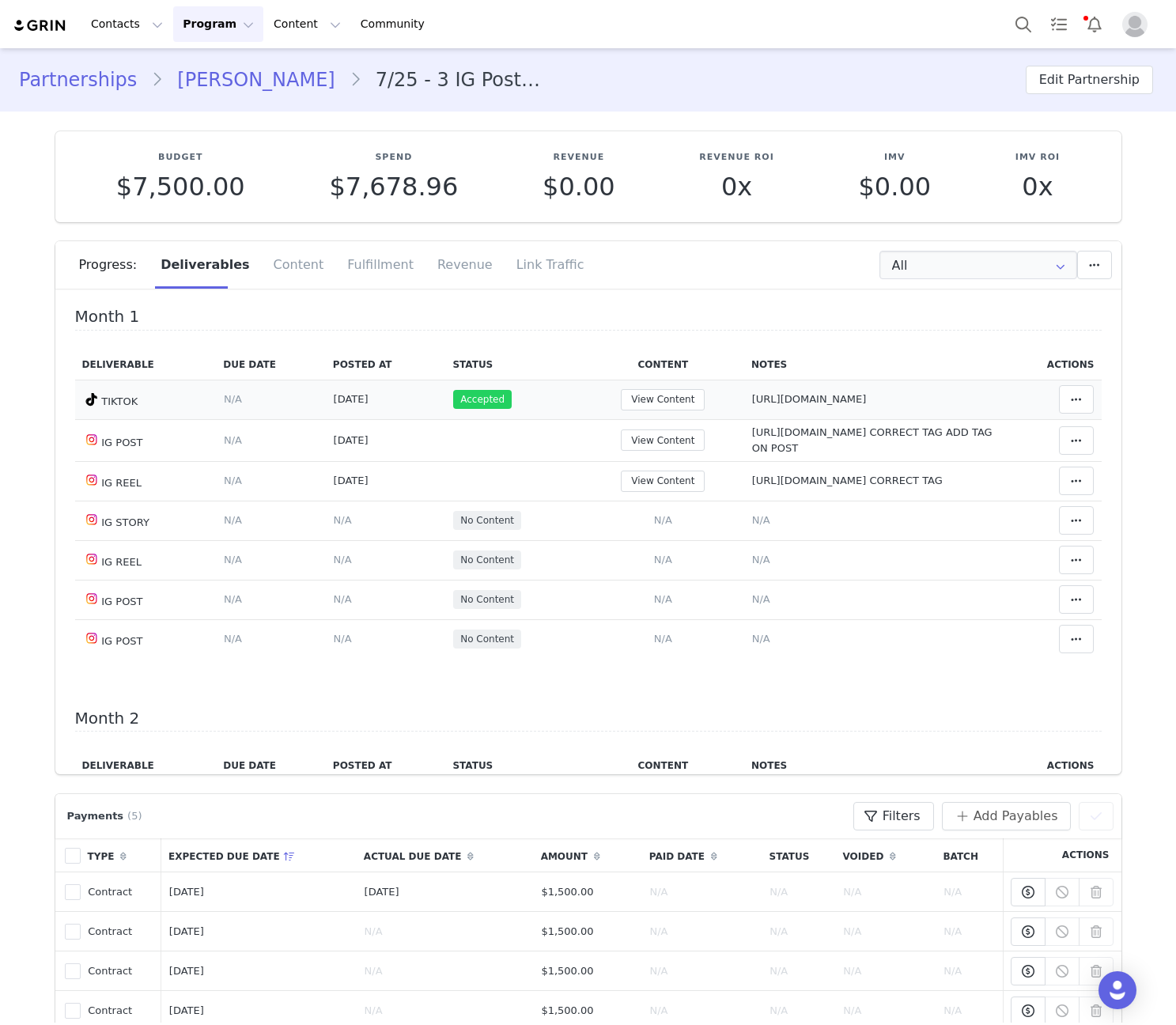
click at [752, 395] on span "https://www.tiktok.com/@youaresunbeam/video/7550717600091770135" at bounding box center [809, 399] width 114 height 12
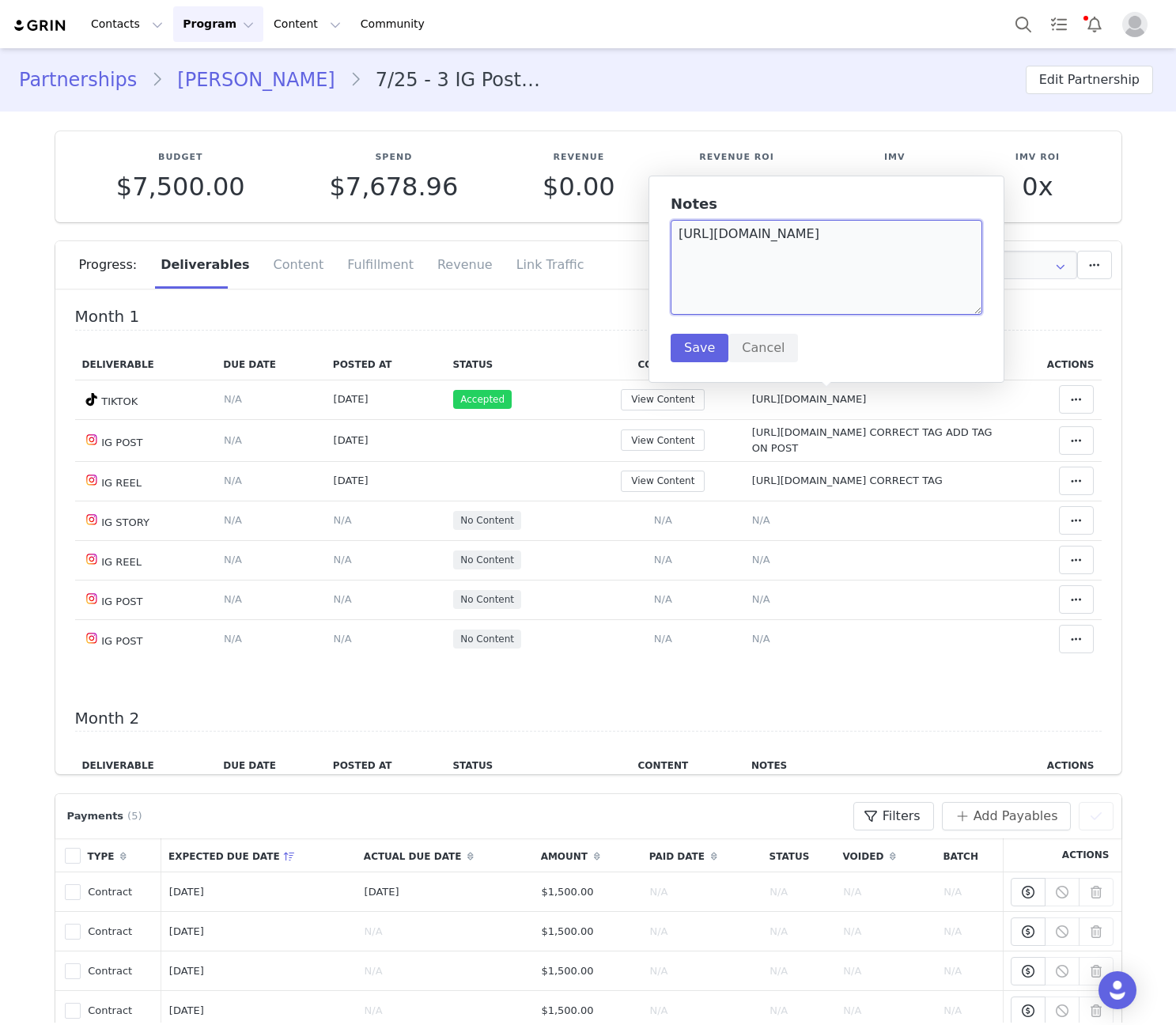
click at [725, 276] on textarea "https://www.tiktok.com/@youaresunbeam/video/7550717600091770135" at bounding box center [826, 268] width 311 height 95
click at [747, 351] on button "Cancel" at bounding box center [763, 348] width 70 height 29
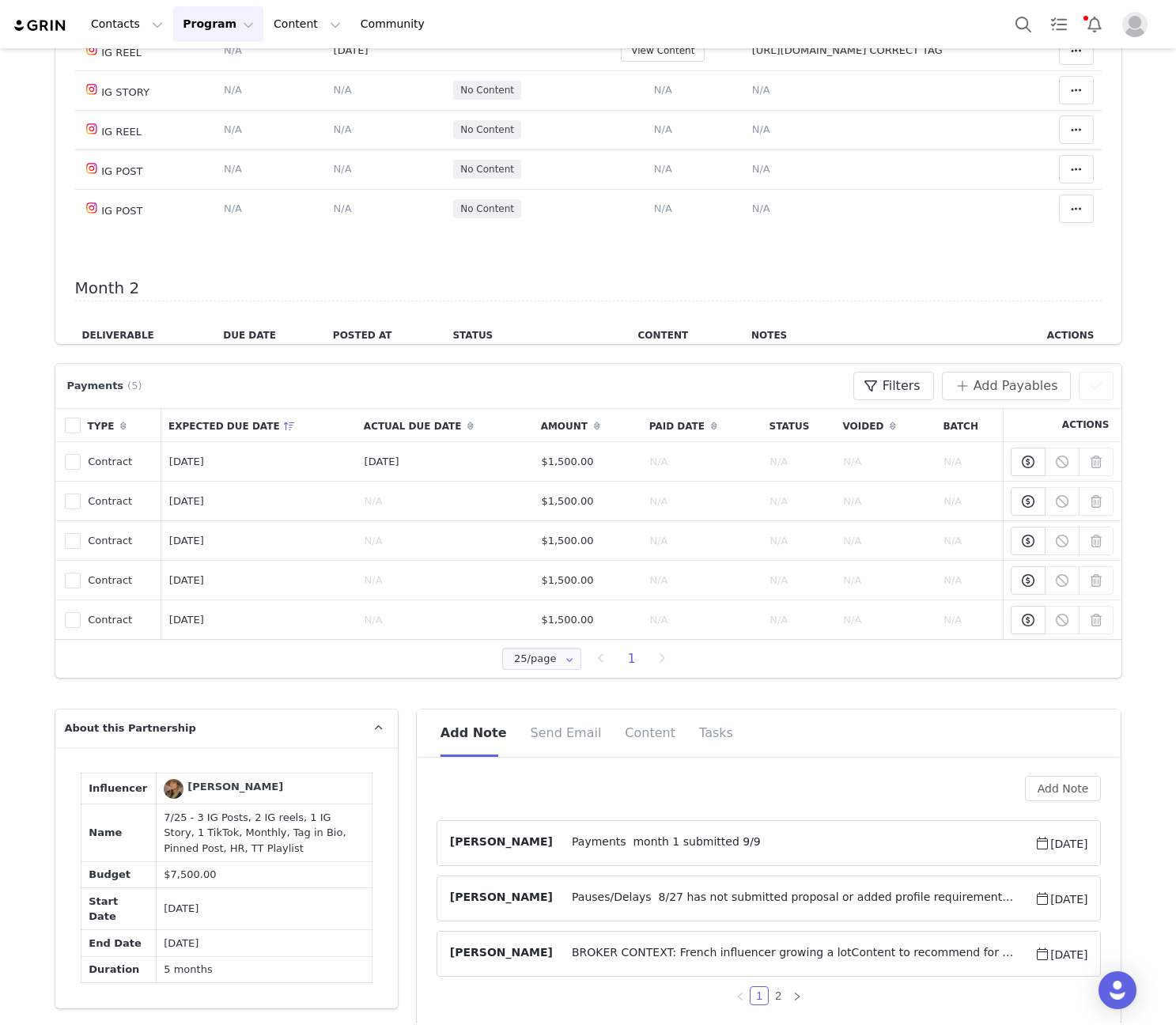
scroll to position [738, 0]
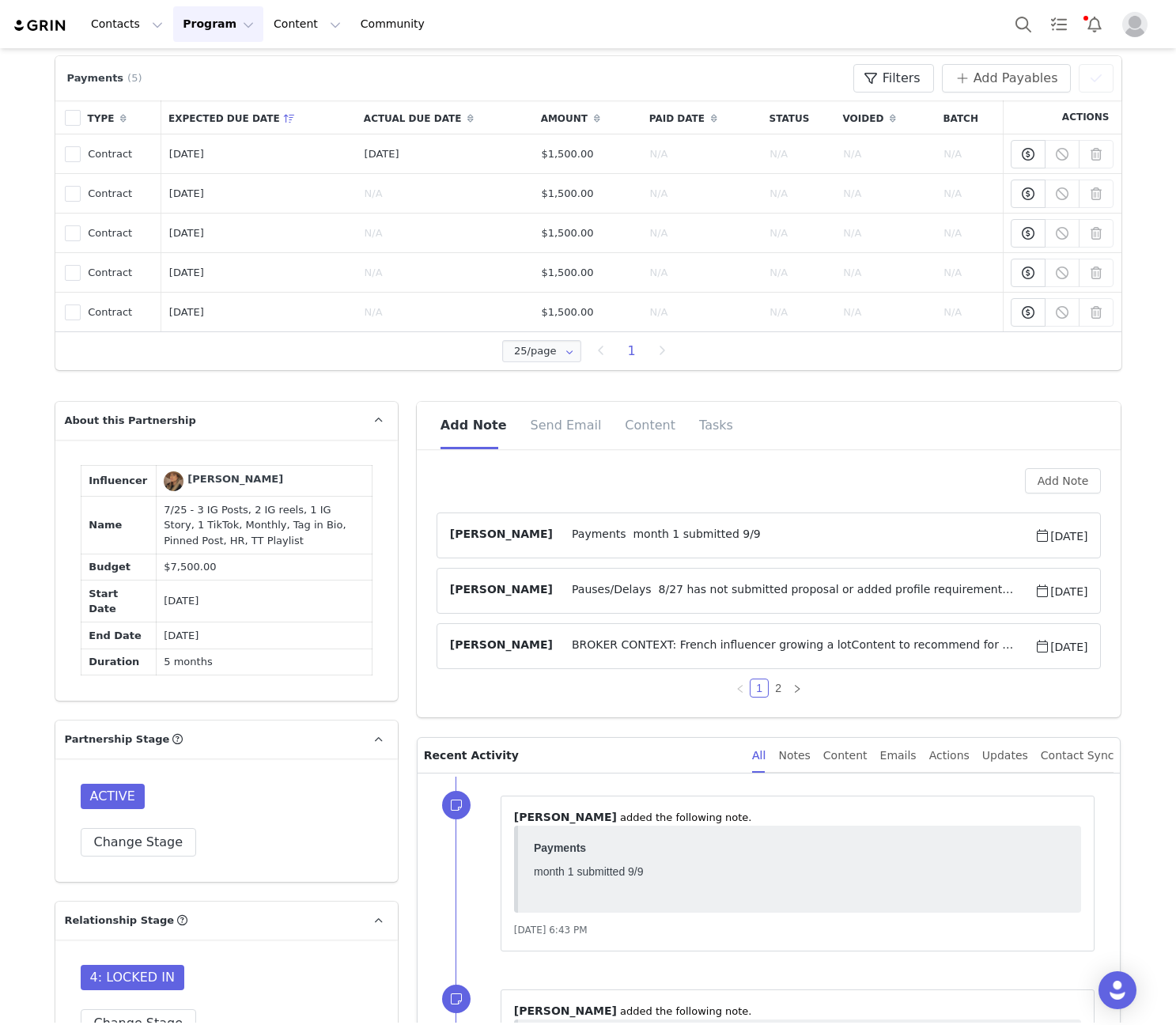
click at [689, 591] on span "Pauses/Delays 8/27 has not submitted proposal or added profile requirements, as…" at bounding box center [793, 591] width 481 height 19
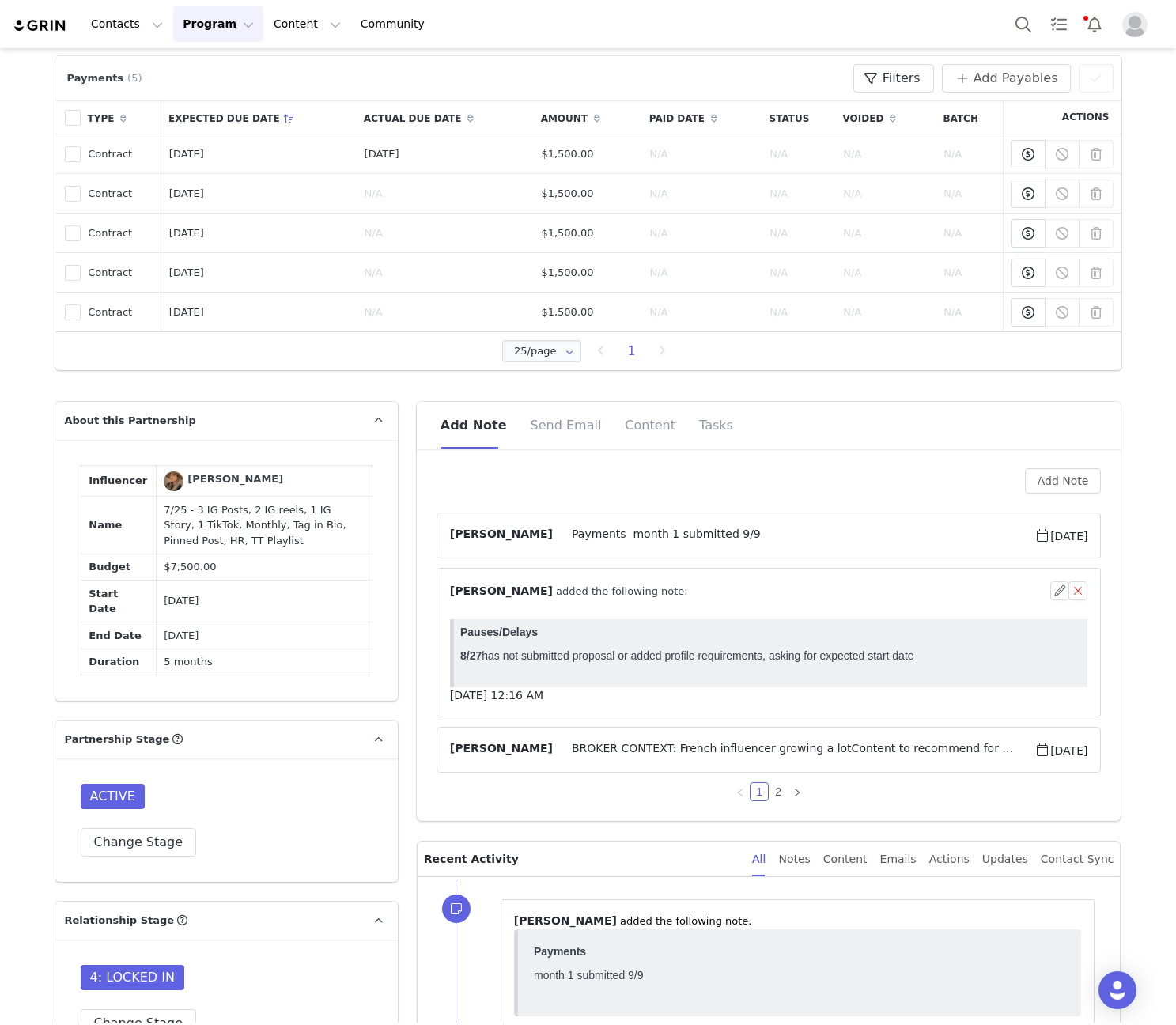
scroll to position [0, 0]
click at [689, 591] on div "⁨ [PERSON_NAME] ⁩ added the following note:" at bounding box center [750, 591] width 601 height 17
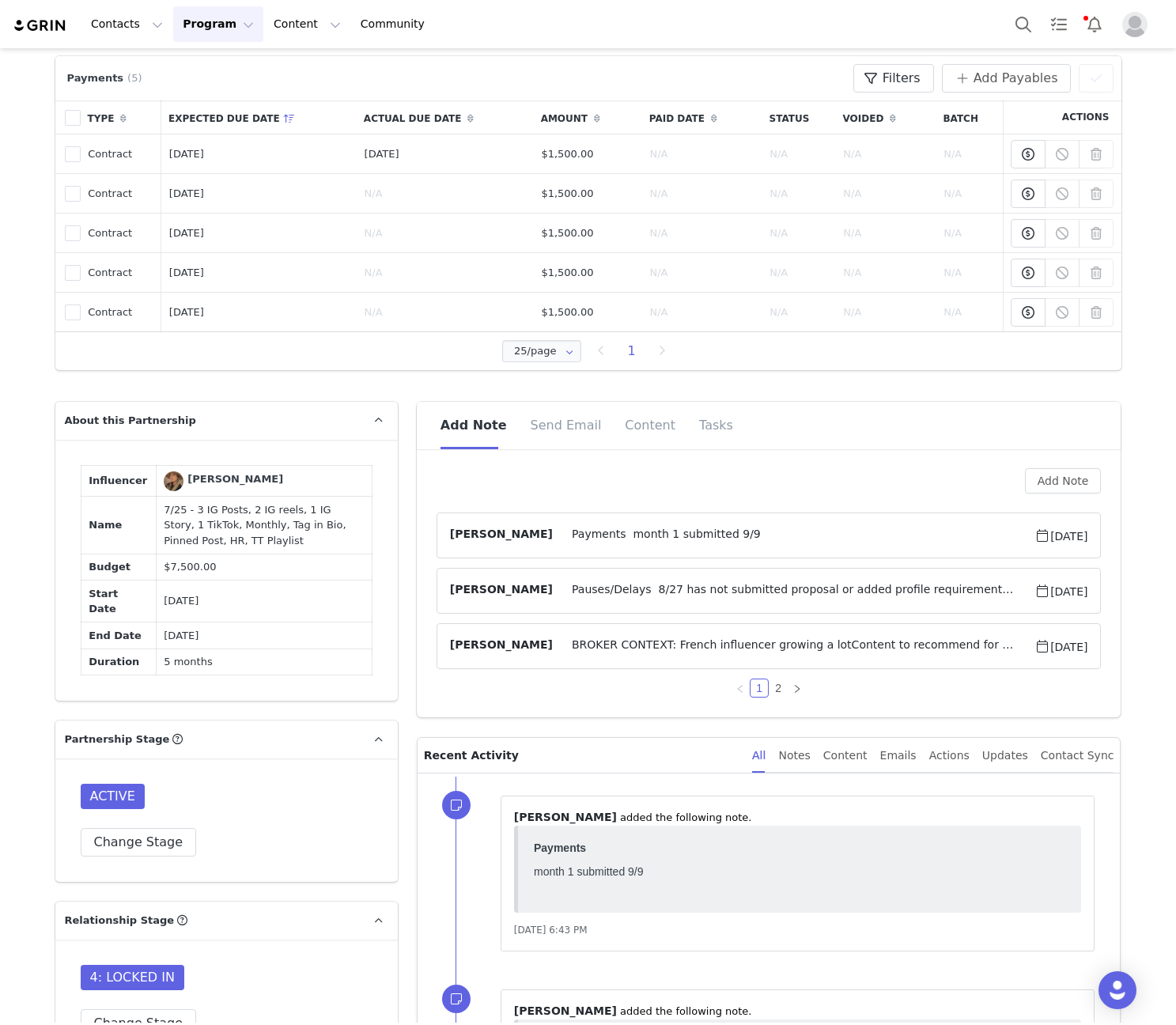
click at [689, 647] on span "BROKER CONTEXT: French influencer growing a lotContent to recommend for her dea…" at bounding box center [793, 646] width 481 height 19
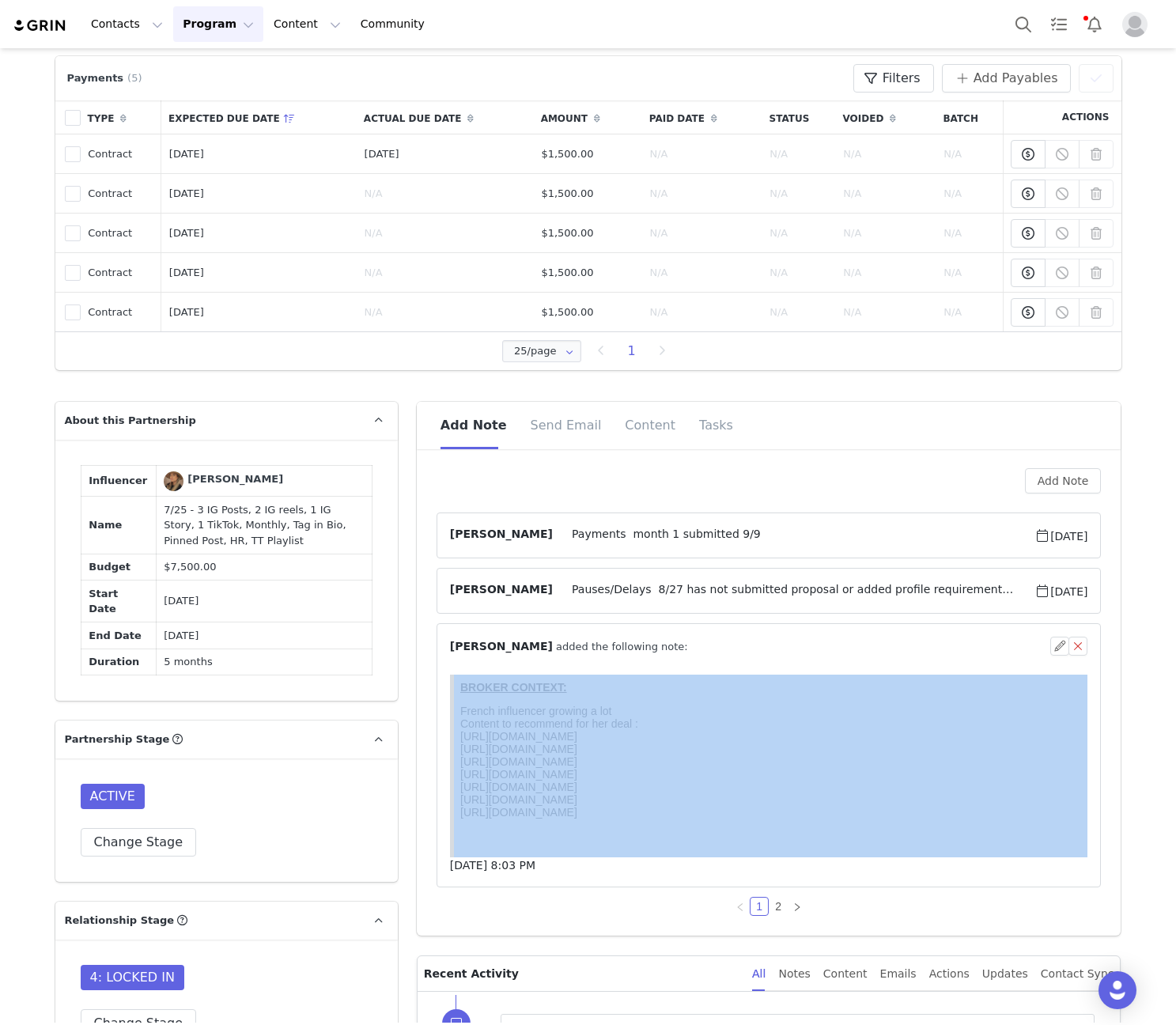
click at [689, 647] on div "⁨ Chabely Alvarez ⁩ added the following note:" at bounding box center [750, 646] width 601 height 17
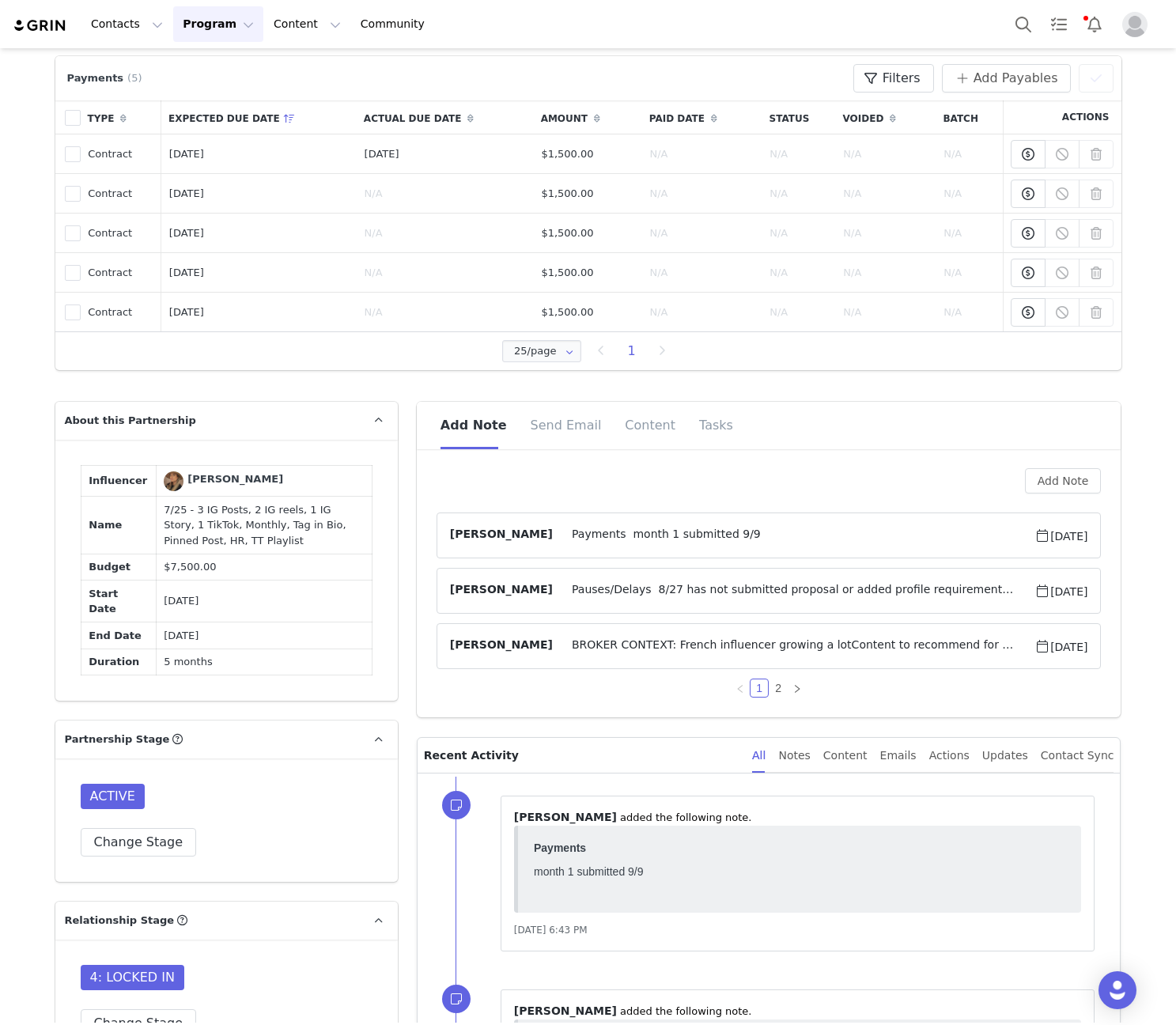
click at [679, 544] on span "Payments month 1 submitted 9/9" at bounding box center [793, 535] width 481 height 19
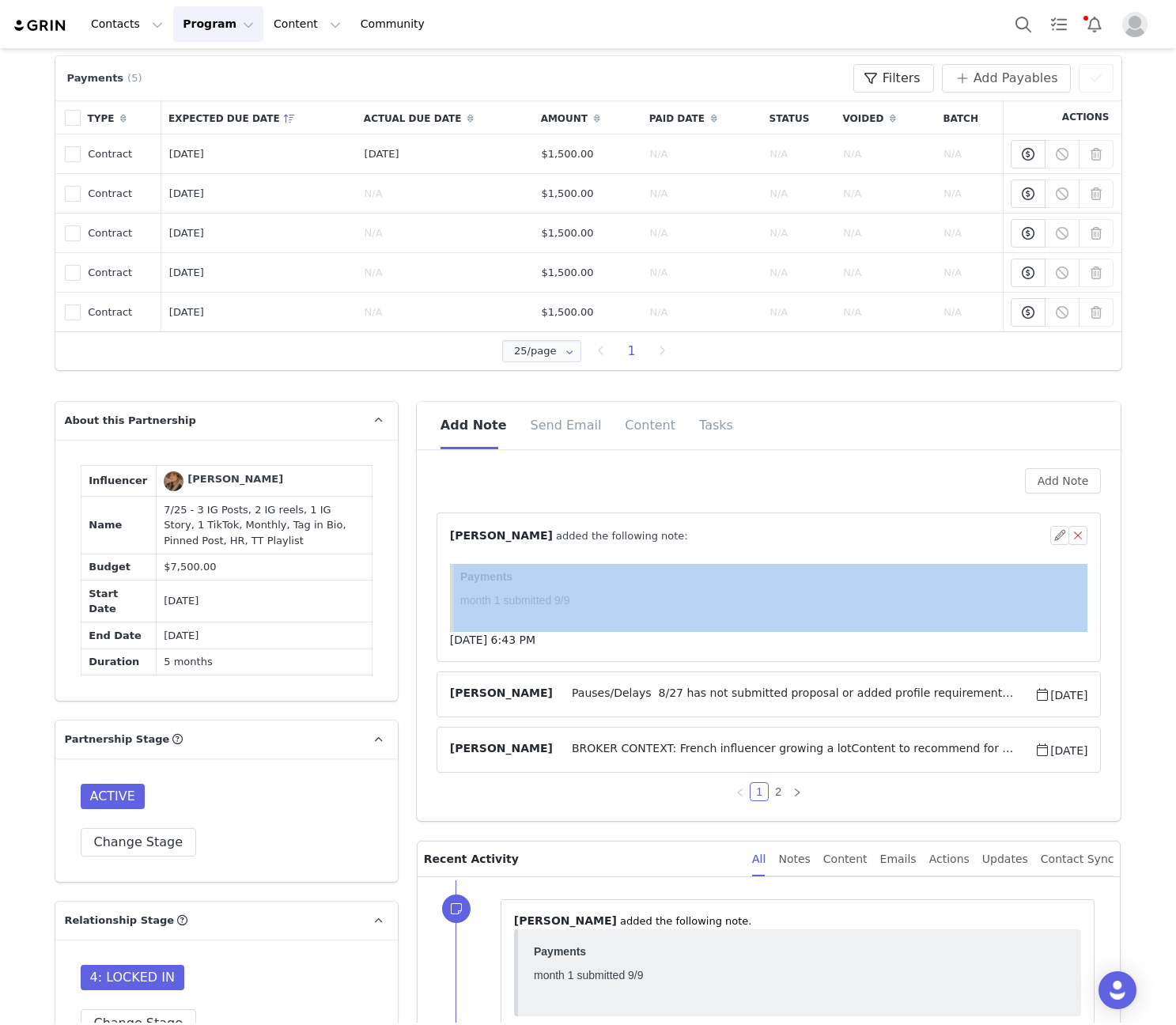
click at [679, 544] on div "⁨ [PERSON_NAME] ⁩ added the following note:" at bounding box center [769, 535] width 638 height 19
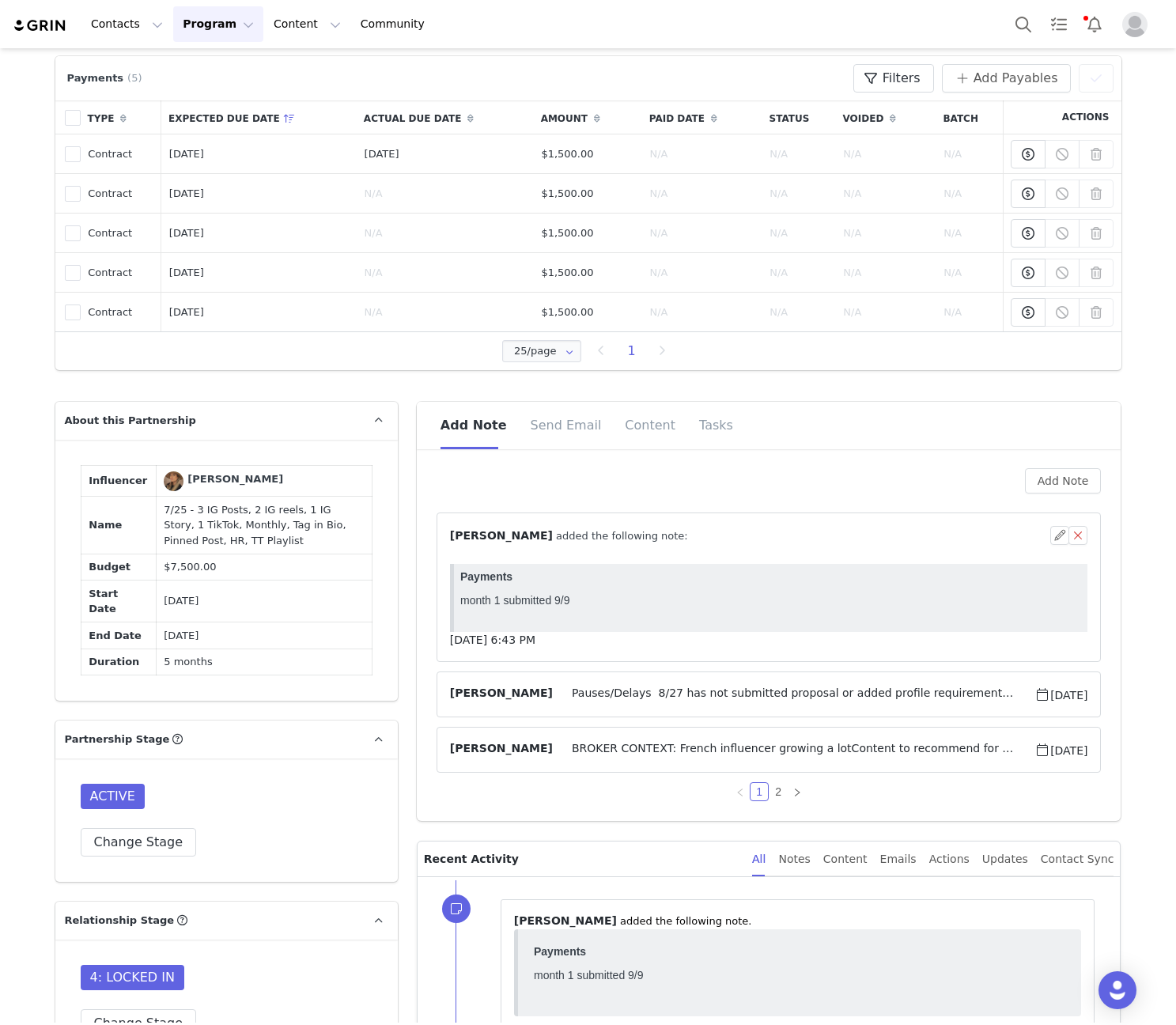
click at [516, 515] on article "⁨ Angela Nolasco ⁩ added the following note: Sep 9, 2025, 6:43 PM" at bounding box center [769, 587] width 665 height 149
click at [521, 533] on span "[PERSON_NAME]" at bounding box center [501, 535] width 102 height 13
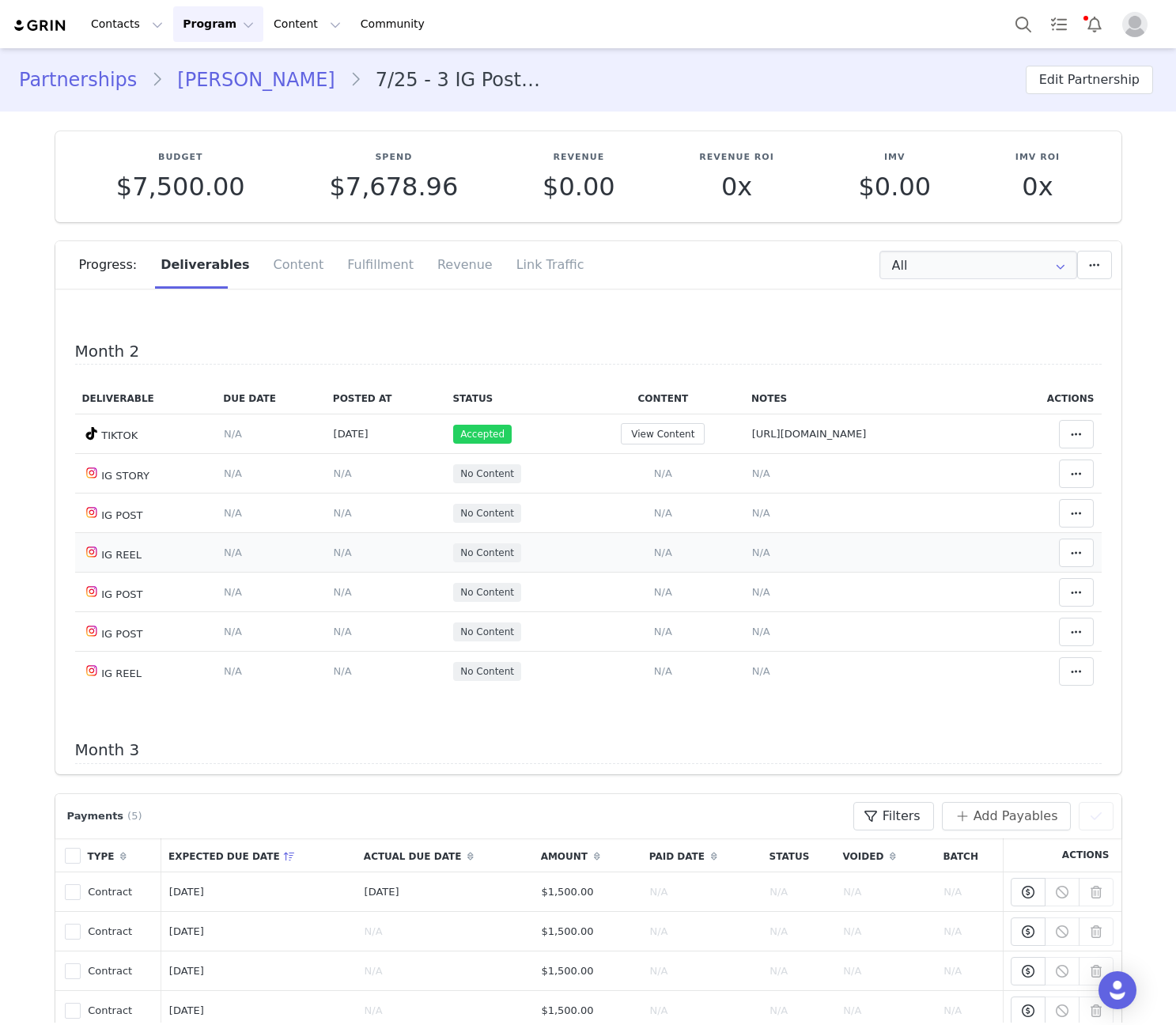
scroll to position [369, 0]
click at [752, 436] on span "https://www.tiktok.com/@youaresunbeam/video/7553699212672699670" at bounding box center [809, 431] width 114 height 12
type textarea "https://www.tiktok.com/@youaresunbeam/video/7553699212672699670"
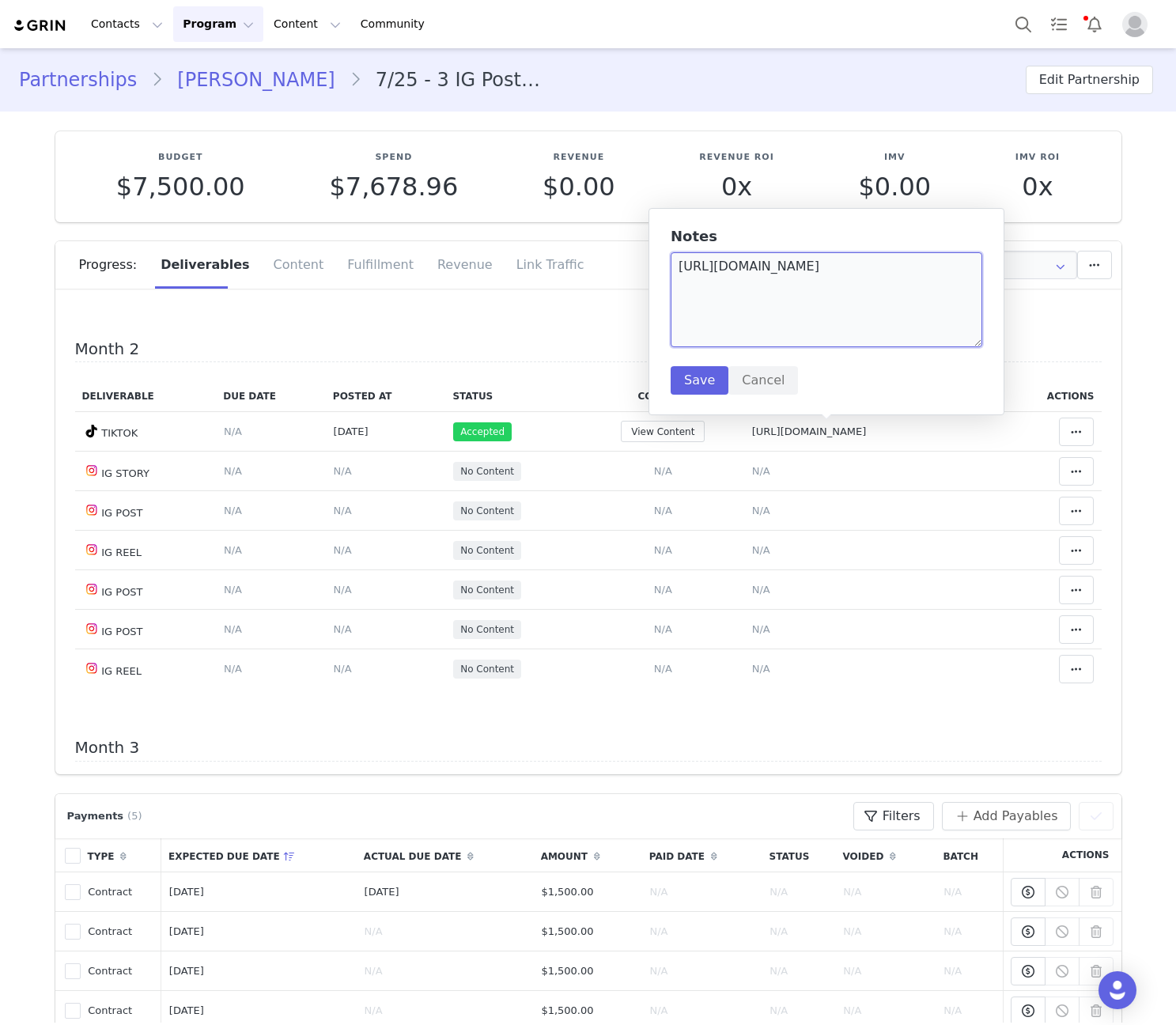
click at [722, 283] on textarea "https://www.tiktok.com/@youaresunbeam/video/7553699212672699670" at bounding box center [826, 300] width 311 height 95
click at [754, 376] on button "Cancel" at bounding box center [763, 380] width 70 height 29
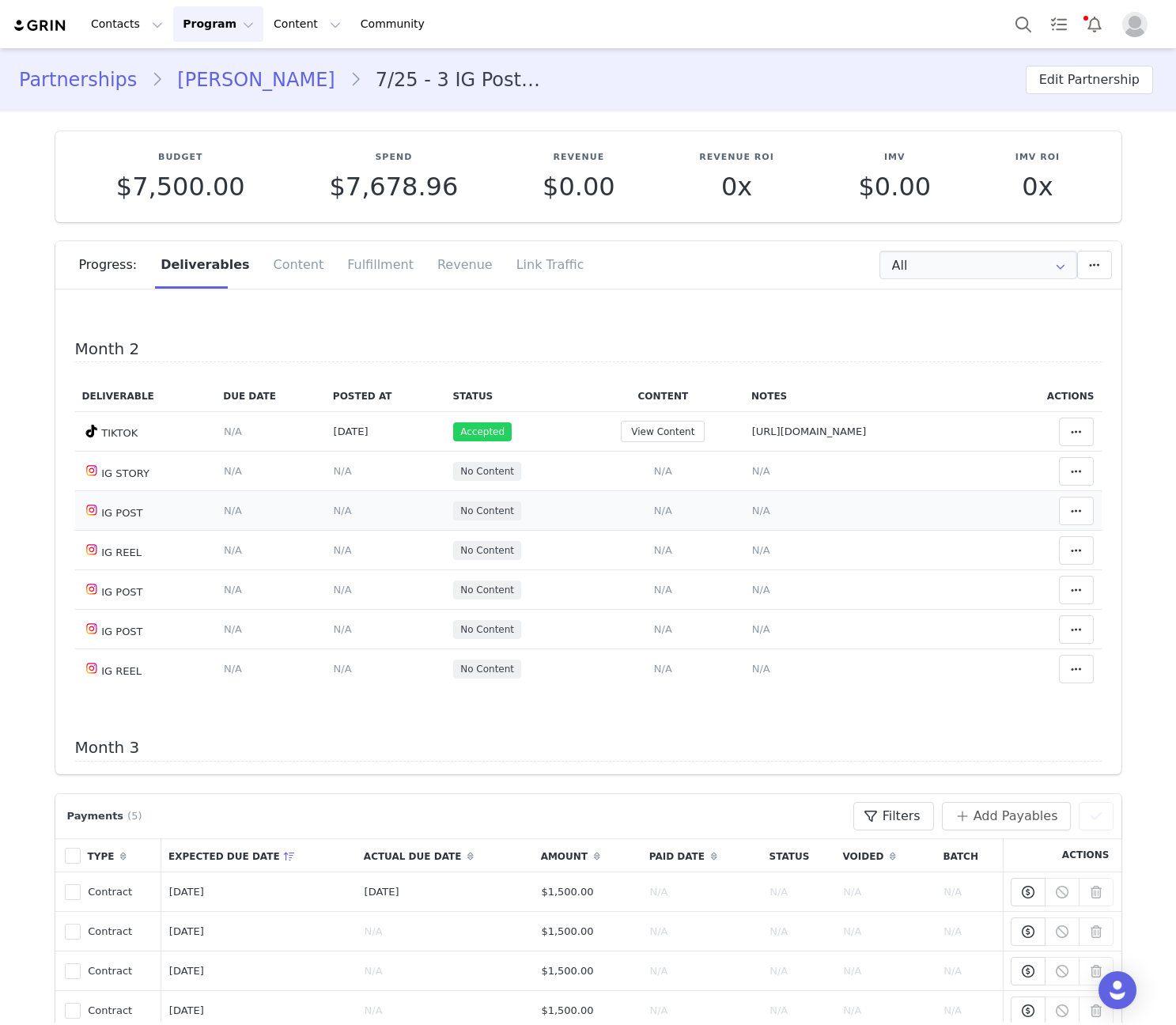
scroll to position [0, 0]
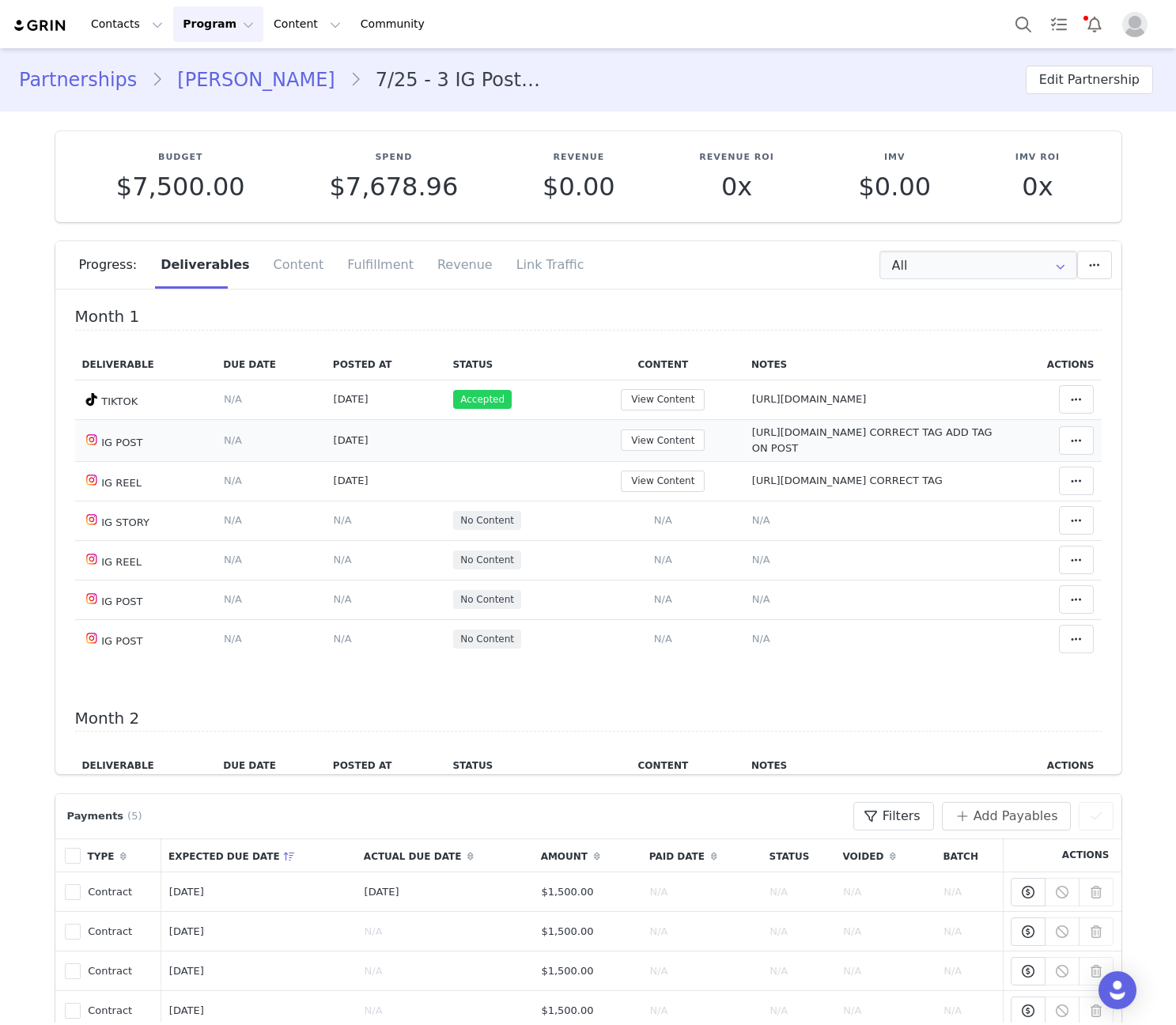
drag, startPoint x: 791, startPoint y: 439, endPoint x: 800, endPoint y: 435, distance: 9.8
click at [791, 439] on td "https://www.instagram.com/p/DOwYqaYiPtu CORRECT TAG ADD TAG ON POST" at bounding box center [873, 440] width 257 height 42
click at [780, 429] on span "https://www.instagram.com/p/DOwYqaYiPtu CORRECT TAG ADD TAG ON POST" at bounding box center [872, 440] width 241 height 28
type textarea "https://www.instagram.com/p/DOwYqaYiPtu CORRECT TAG ADD TAG ON POST"
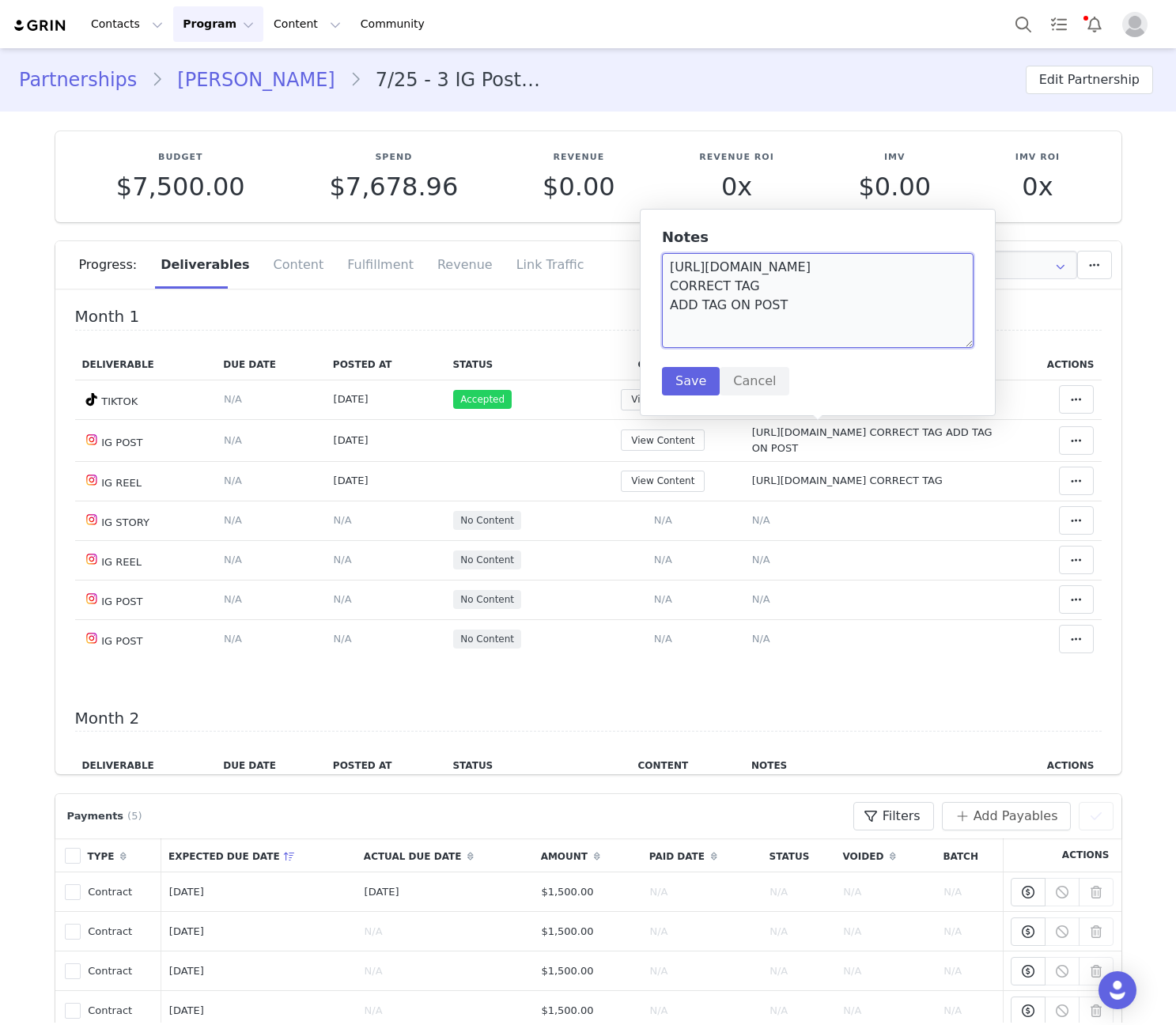
click at [758, 264] on textarea "https://www.instagram.com/p/DOwYqaYiPtu CORRECT TAG ADD TAG ON POST" at bounding box center [818, 301] width 311 height 95
click at [757, 264] on textarea "https://www.instagram.com/p/DOwYqaYiPtu CORRECT TAG ADD TAG ON POST" at bounding box center [818, 301] width 311 height 95
click at [797, 479] on span "https://www.instagram.com/reel/DPCWdafiBXf/ CORRECT TAG" at bounding box center [847, 480] width 191 height 12
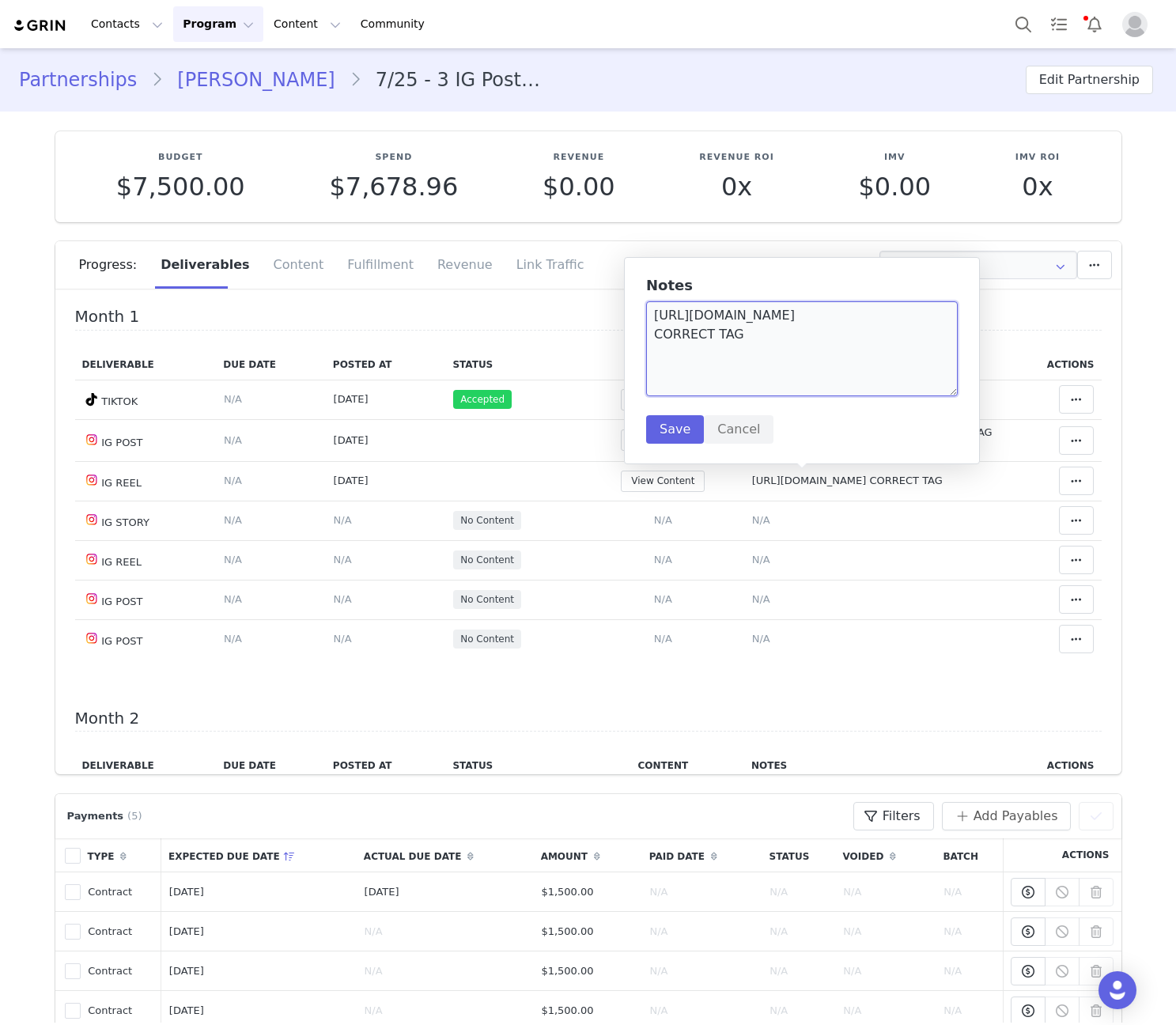
click at [800, 321] on textarea "https://www.instagram.com/reel/DPCWdafiBXf/ CORRECT TAG" at bounding box center [802, 349] width 311 height 95
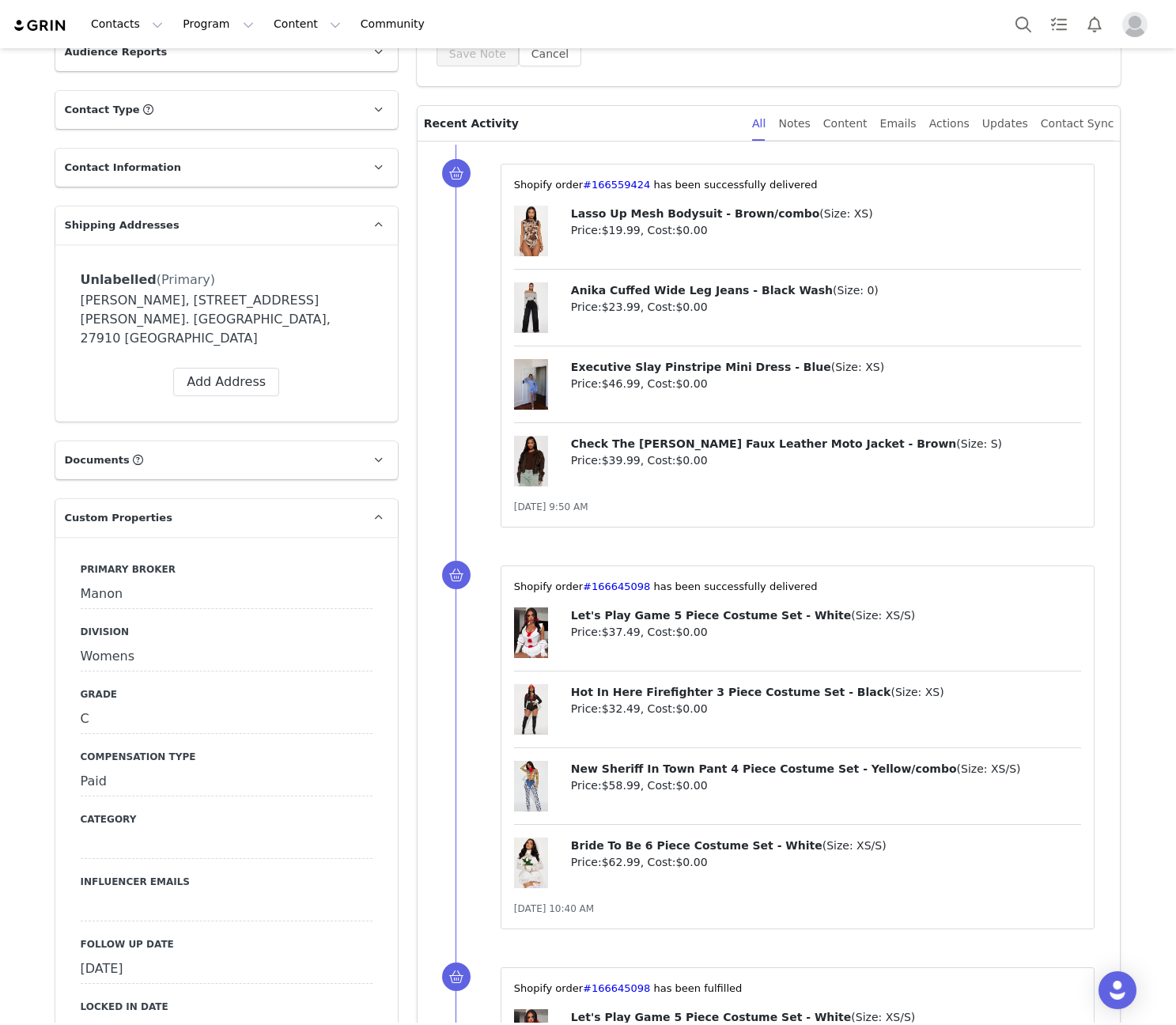
scroll to position [553, 0]
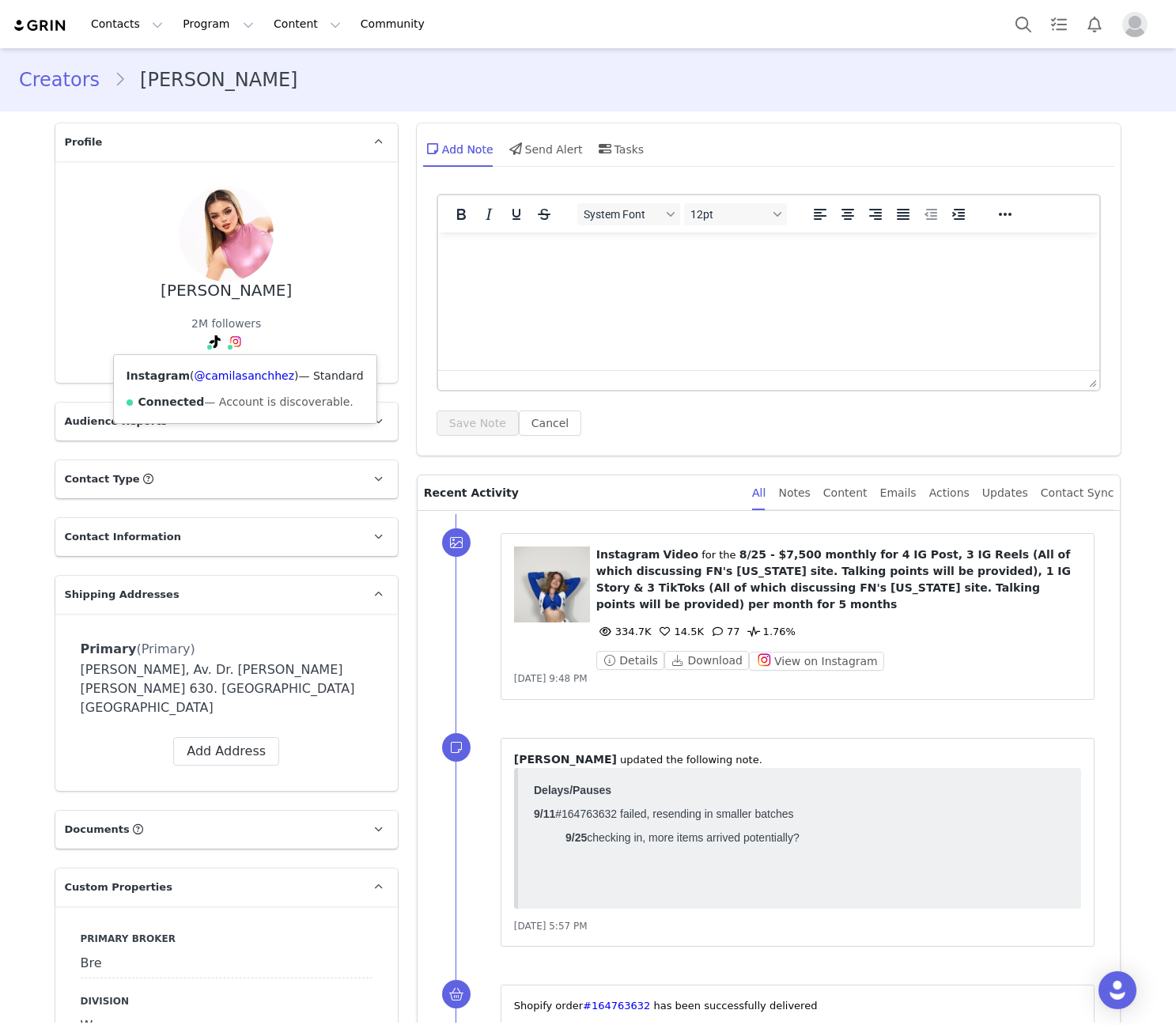
click at [223, 356] on div "Instagram ( @camilasanchhez ) — Standard Connected — Account is discoverable." at bounding box center [245, 389] width 263 height 68
copy link "[DEMOGRAPHIC_DATA]"
click at [183, 361] on div "TikTok ( @camilasanchhezoficial ) — Personal/Creator Connected — Videos and Ins…" at bounding box center [226, 389] width 313 height 68
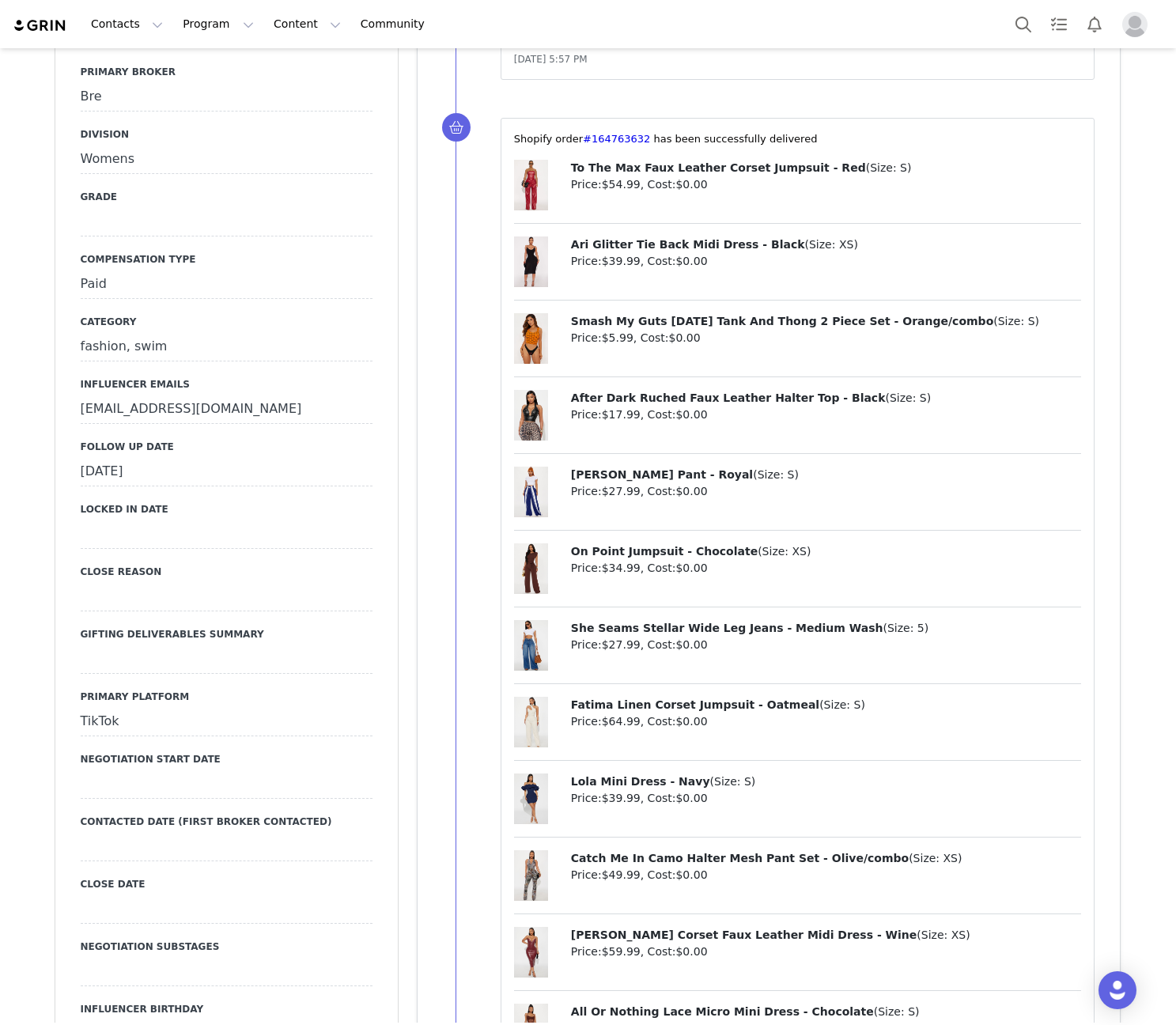
scroll to position [923, 0]
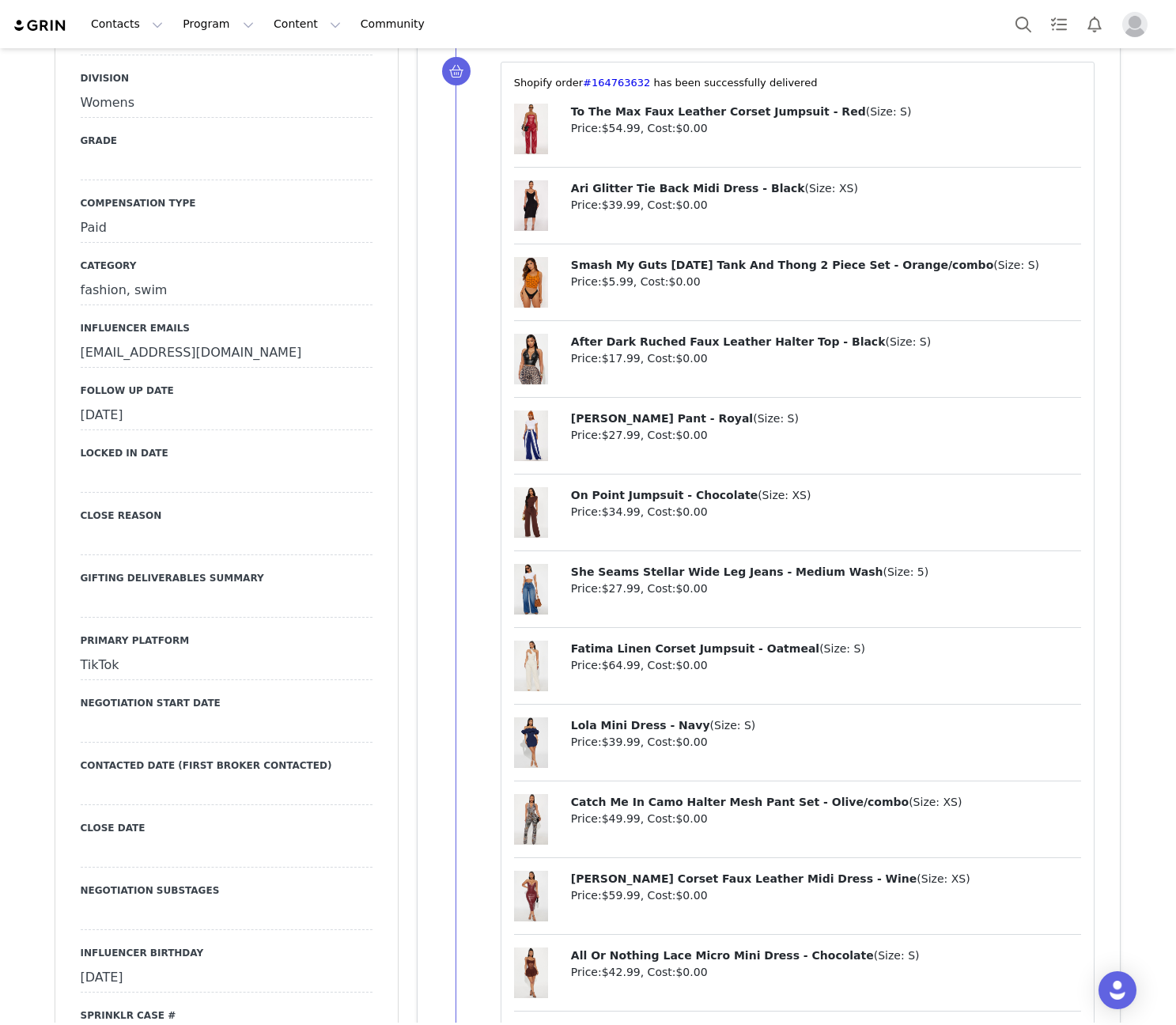
click at [165, 402] on div "[DATE]" at bounding box center [226, 416] width 291 height 29
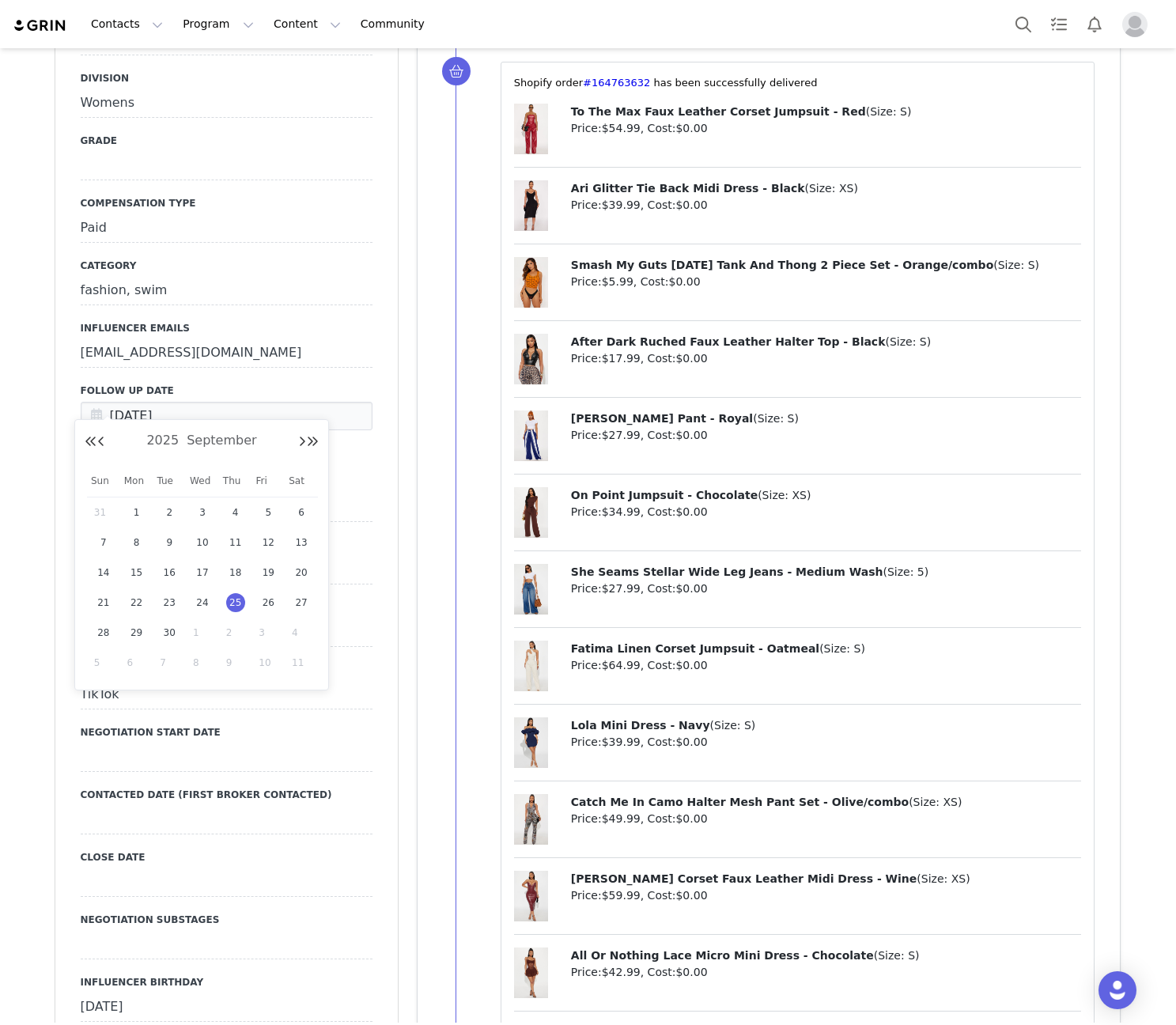
click at [195, 666] on span "8" at bounding box center [202, 663] width 19 height 19
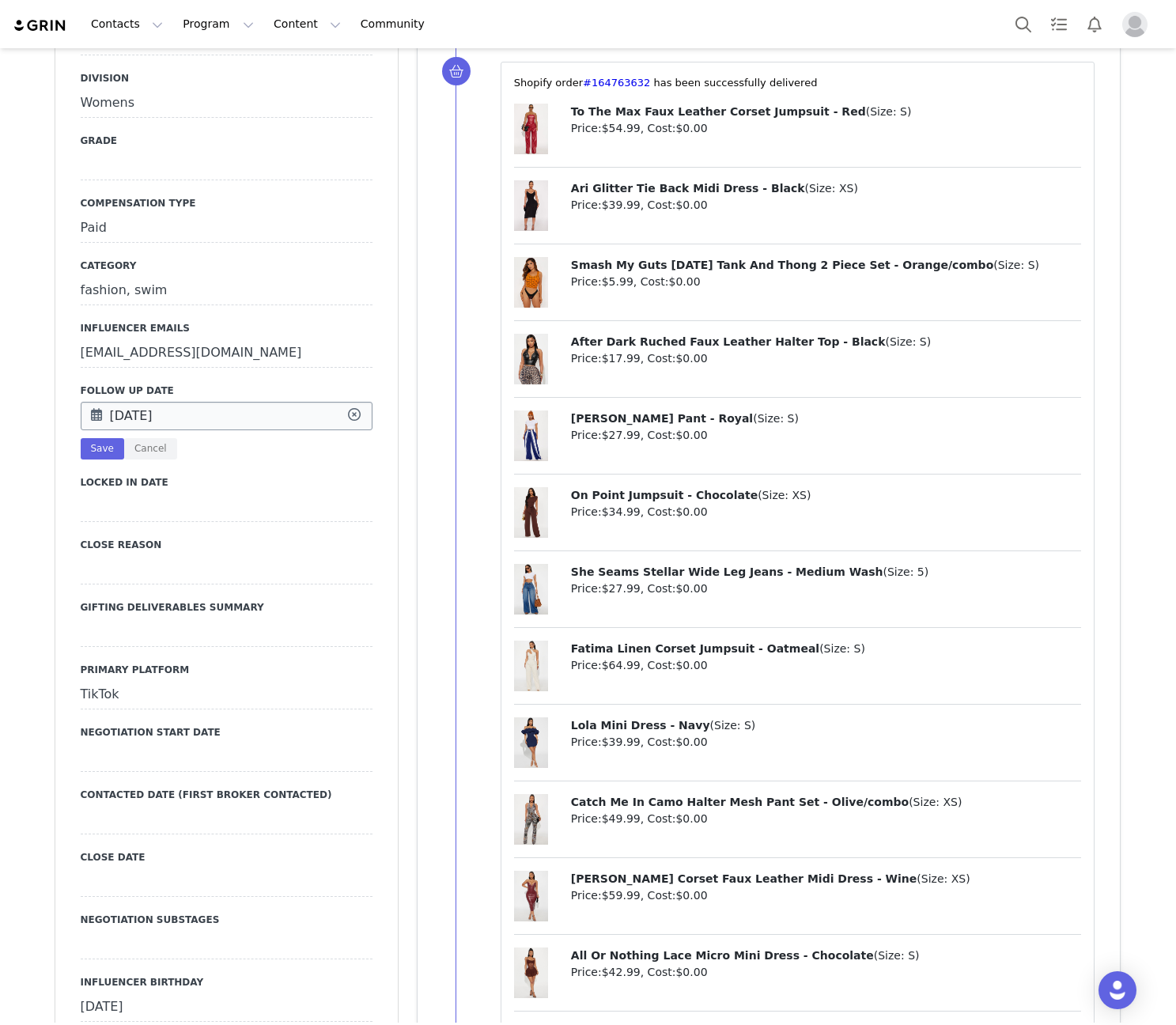
click at [130, 402] on input "Oct 08 2025" at bounding box center [226, 416] width 291 height 29
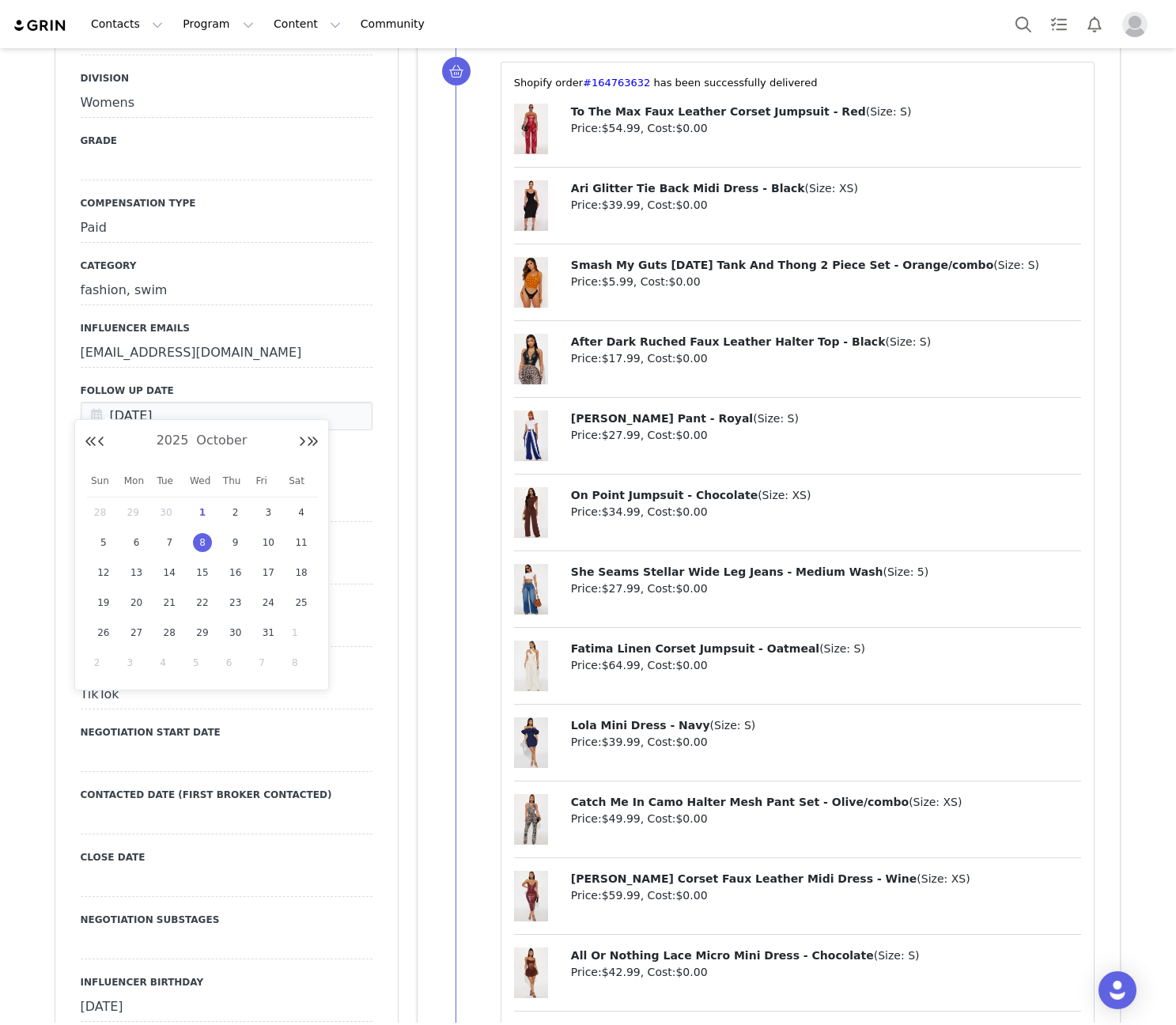
click at [196, 508] on span "1" at bounding box center [202, 512] width 19 height 19
type input "Oct 01 2025"
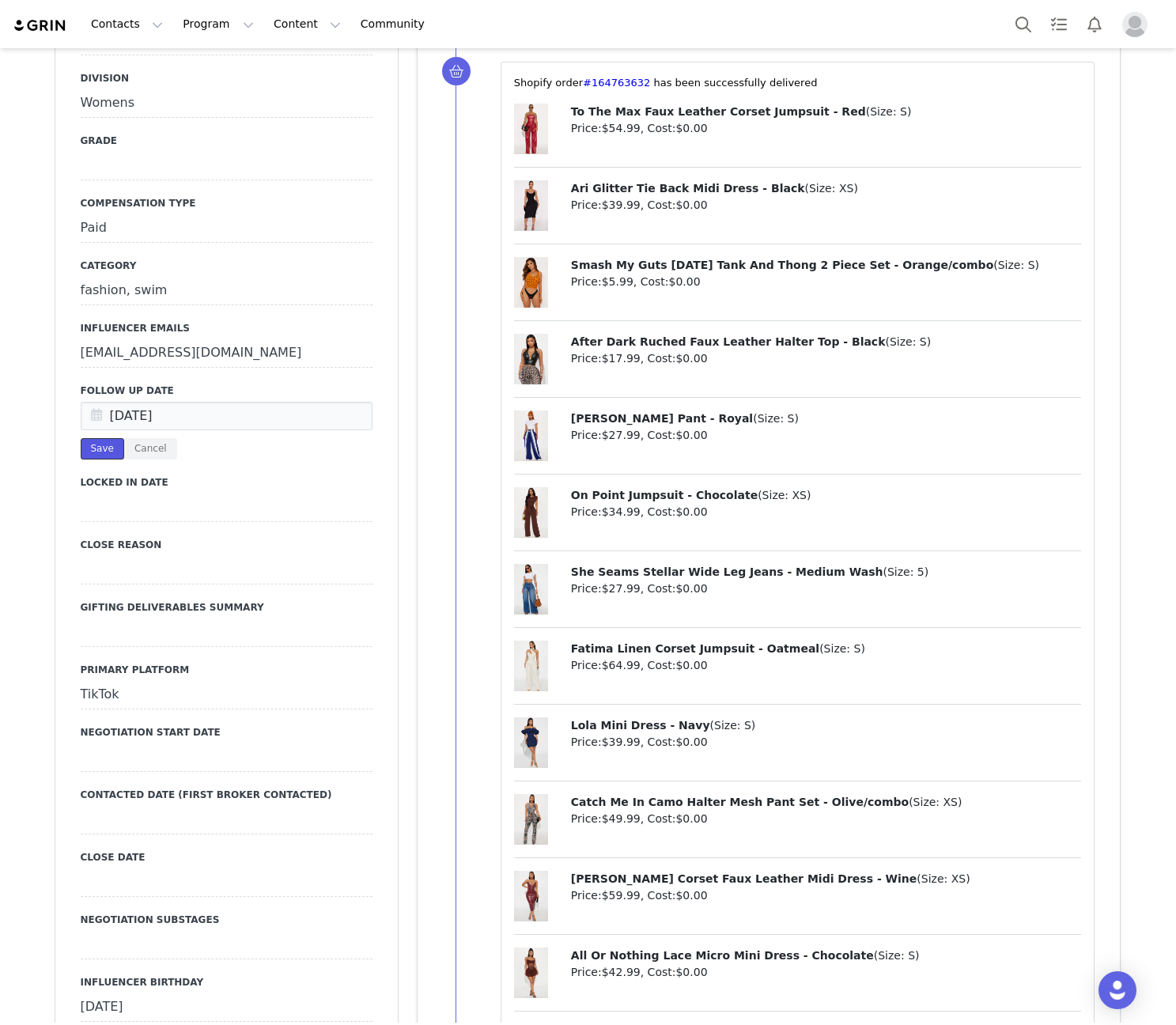
click at [97, 438] on button "Save" at bounding box center [102, 449] width 44 height 21
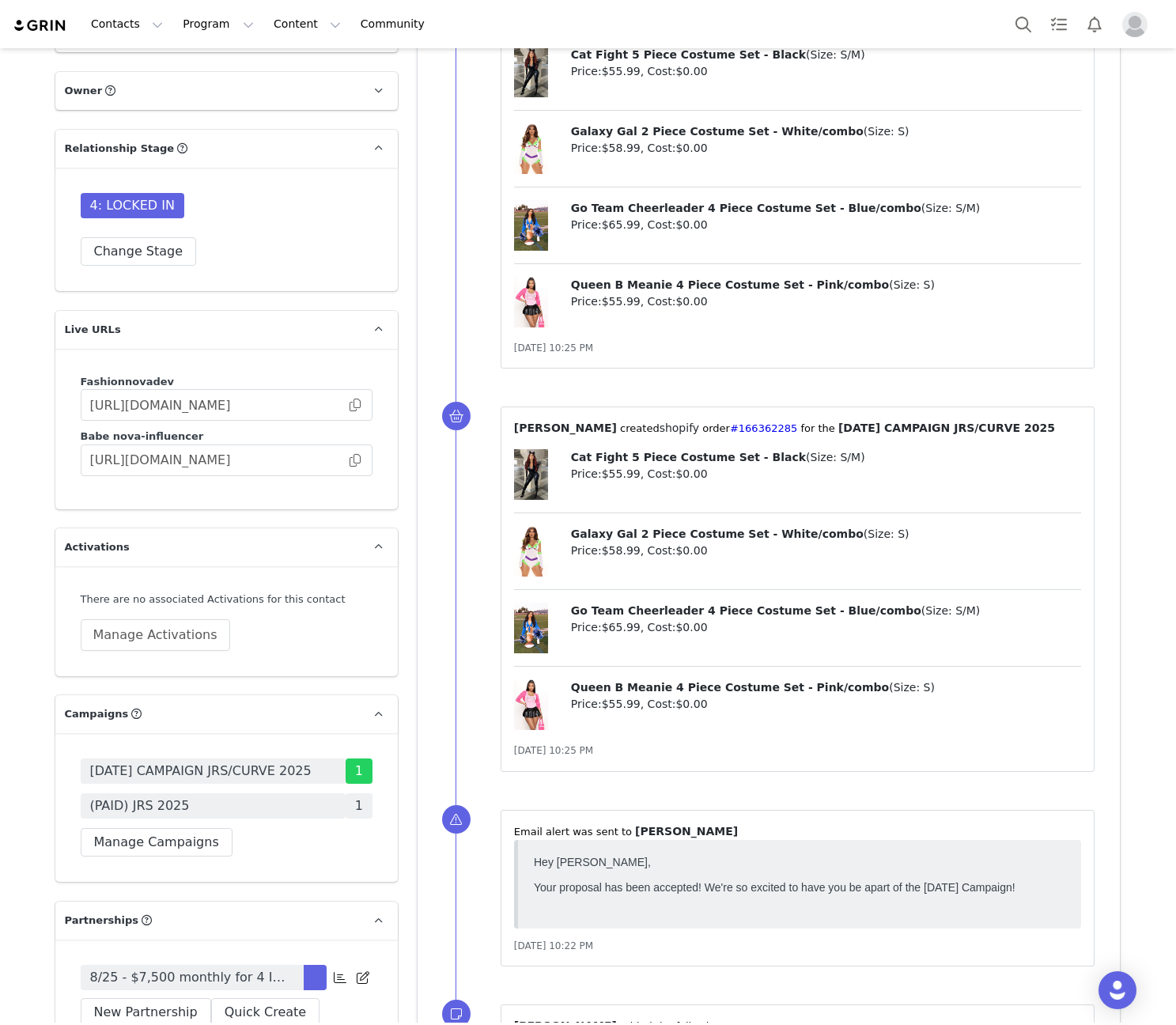
scroll to position [3845, 0]
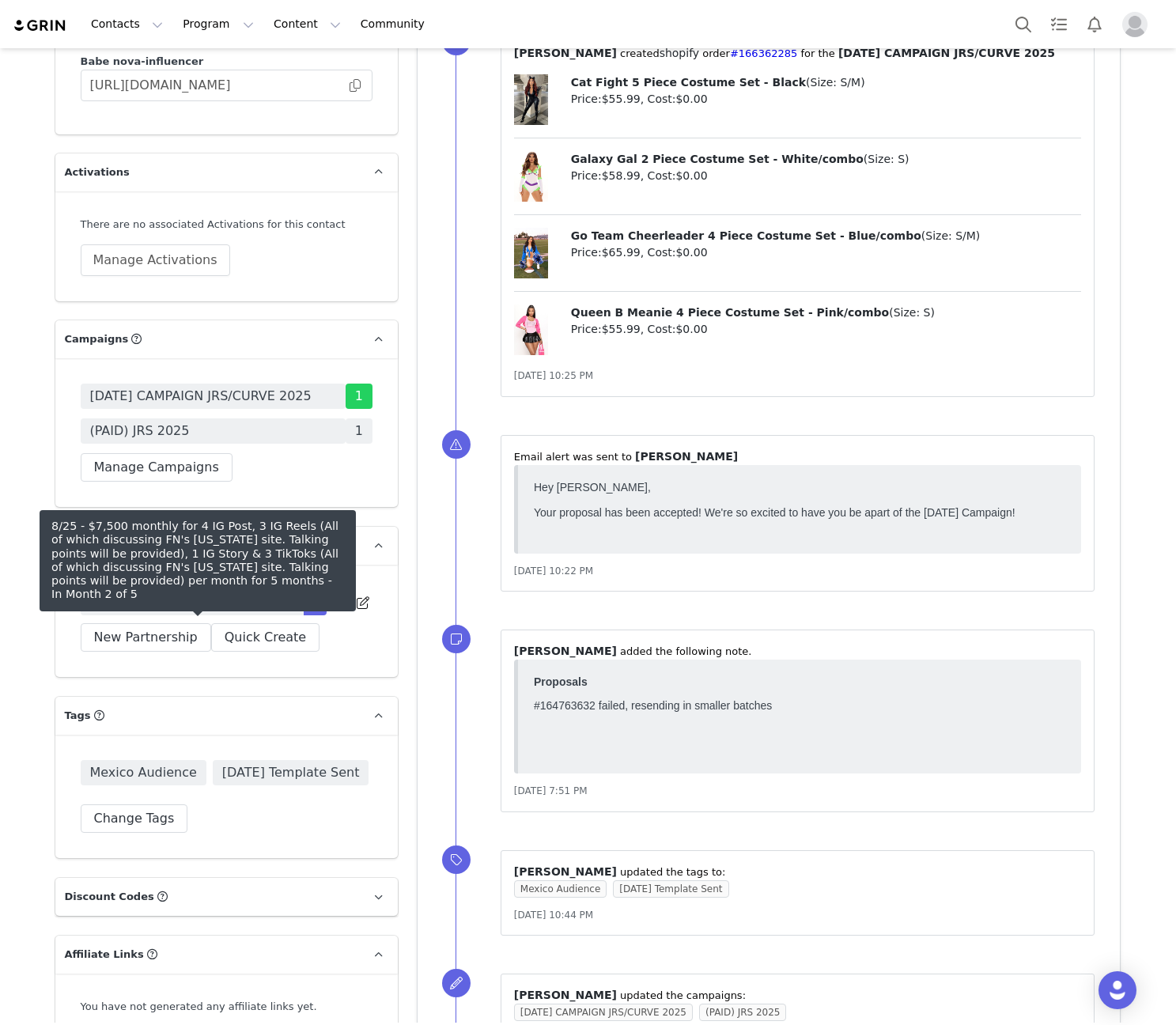
click at [228, 609] on link "8/25 - $7,500 monthly for 4 IG Post, 3 IG Reels (All of which discussing FN's […" at bounding box center [192, 603] width 223 height 25
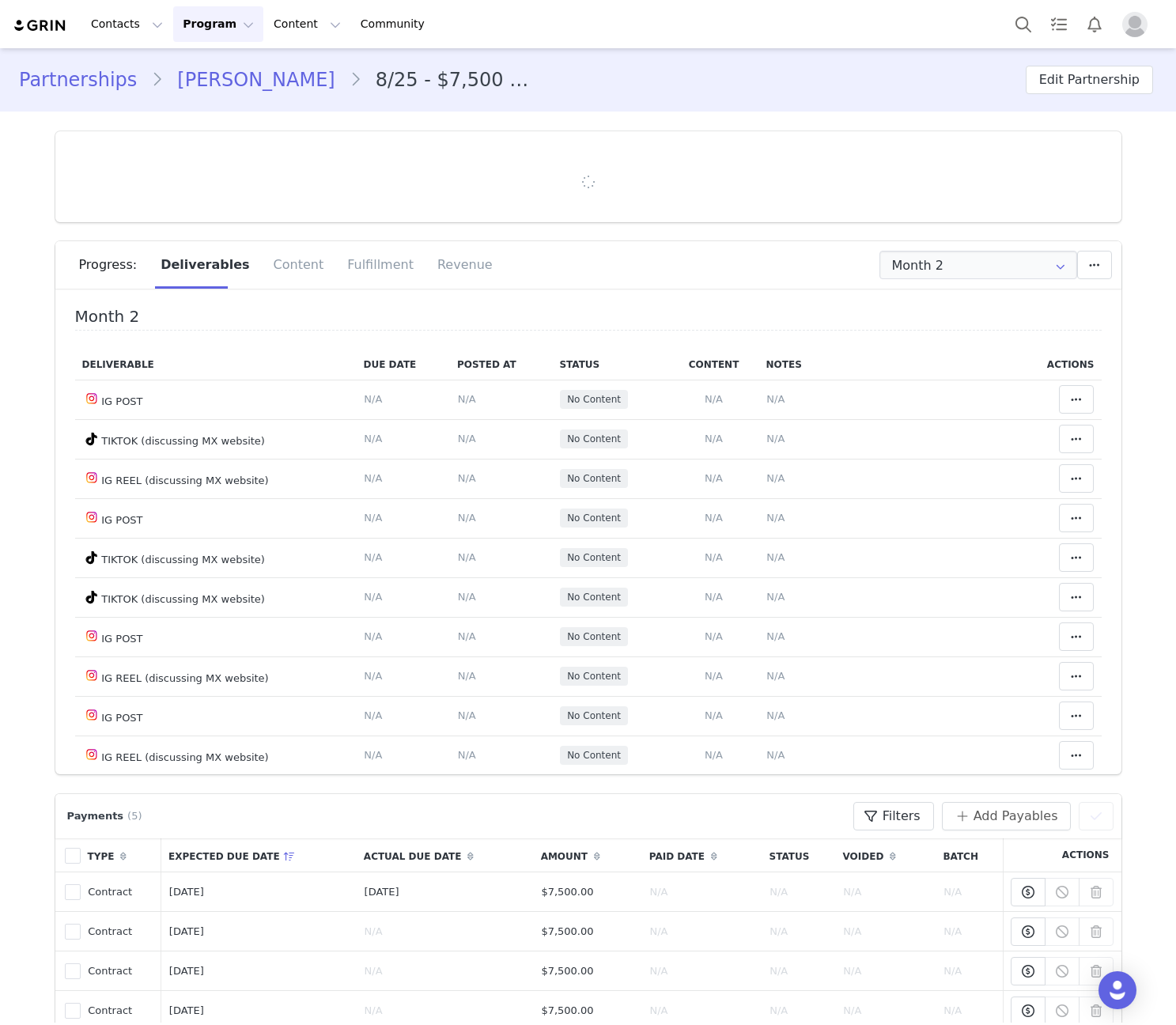
type input "+52 ([GEOGRAPHIC_DATA])"
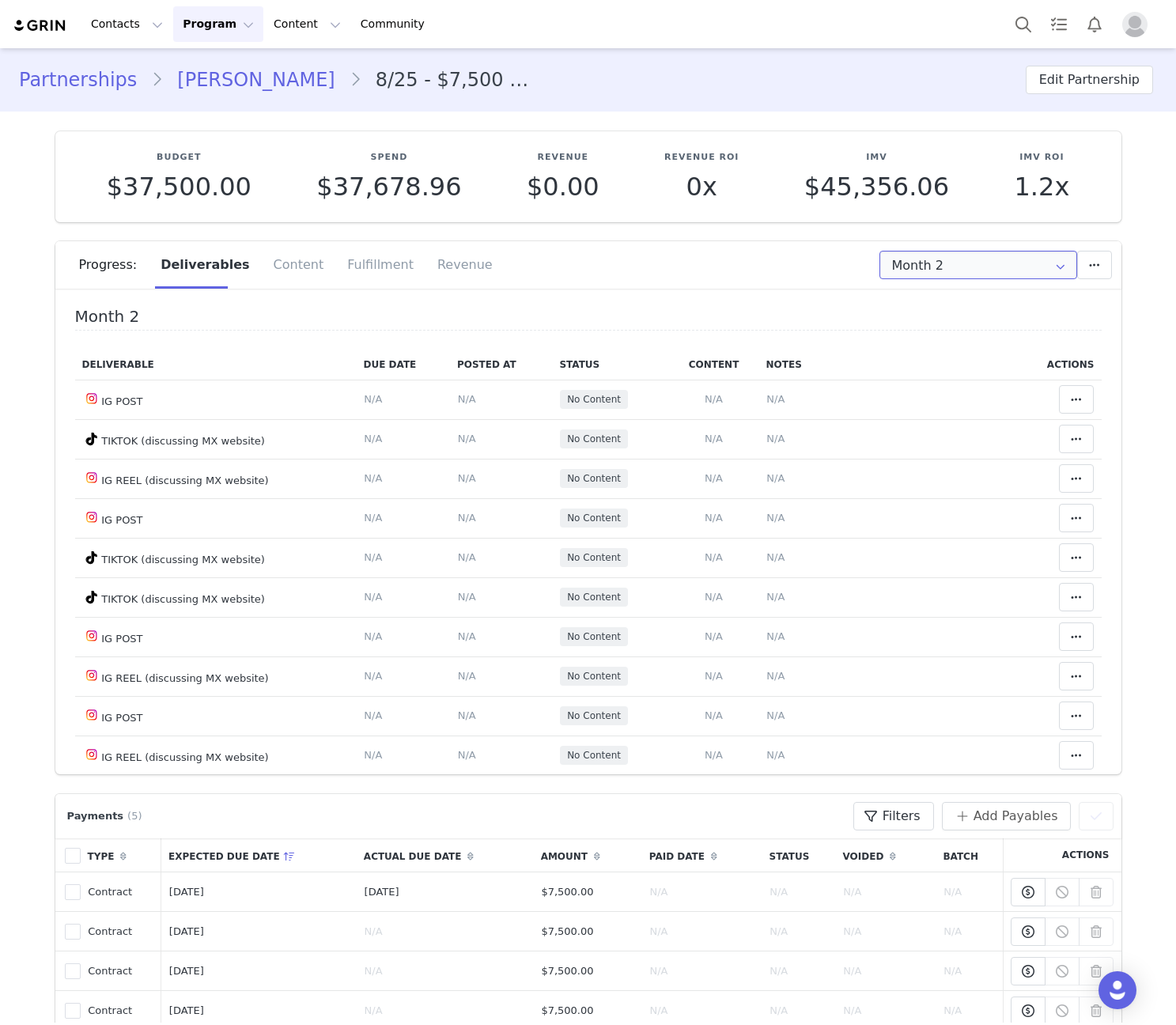
click at [882, 265] on input "Month 2" at bounding box center [977, 265] width 198 height 29
click at [893, 437] on li "All Months" at bounding box center [977, 442] width 208 height 27
type input "All"
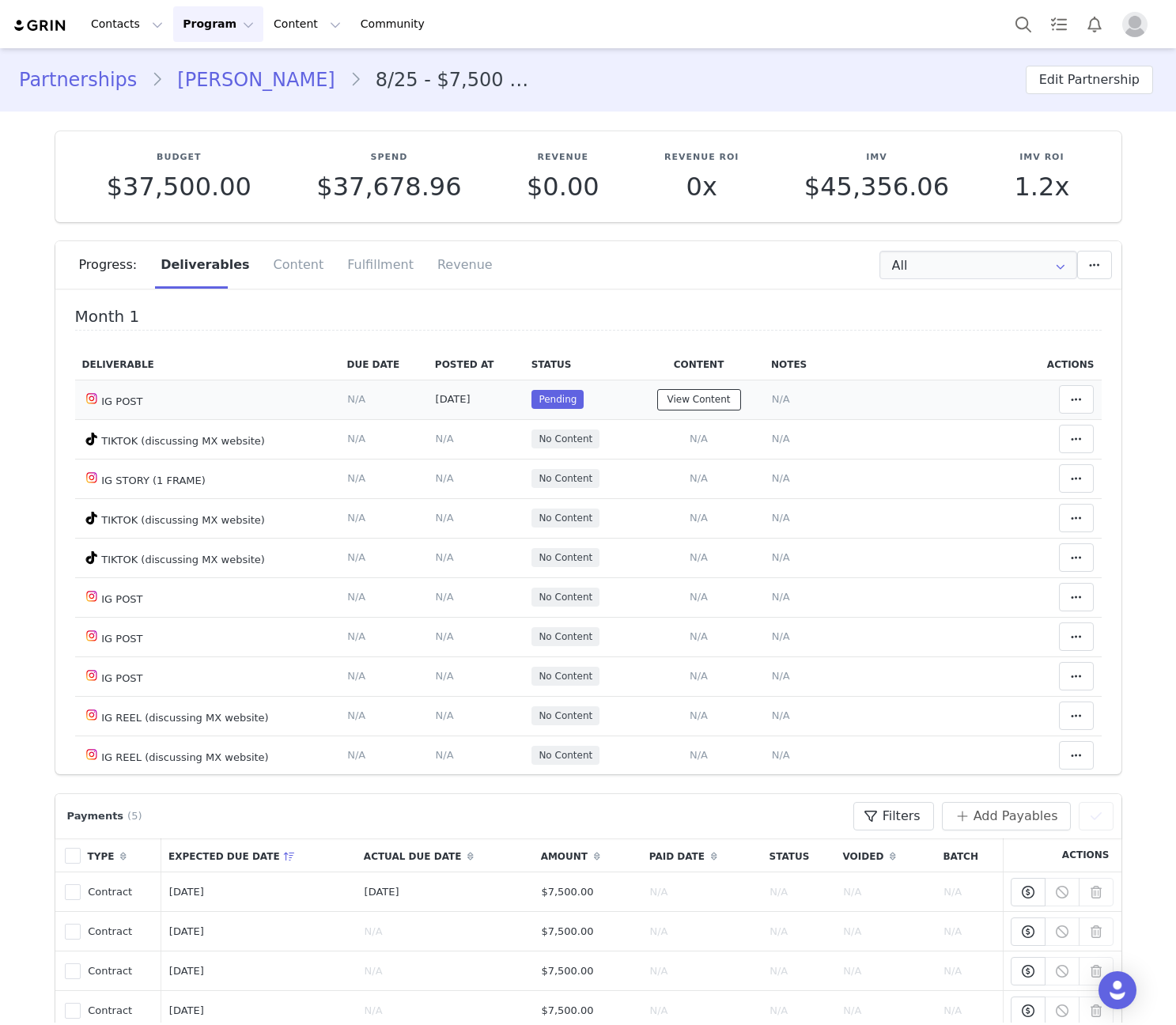
click at [694, 401] on button "View Content" at bounding box center [700, 399] width 84 height 21
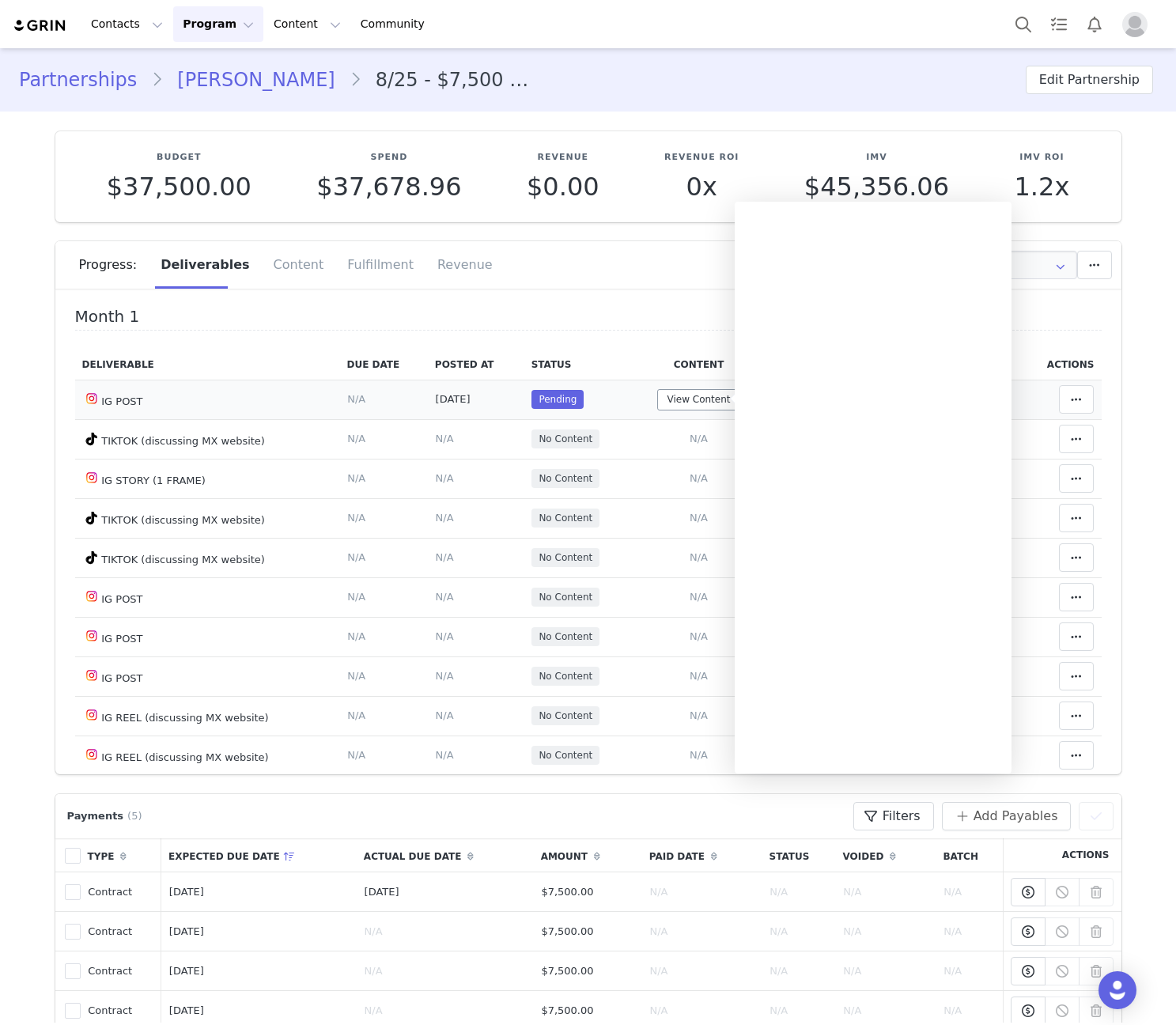
drag, startPoint x: 504, startPoint y: 336, endPoint x: 696, endPoint y: 405, distance: 204.0
click at [504, 336] on div "Month 1 Deliverable Due Date Posted At Status Content Notes Actions IG POST Del…" at bounding box center [588, 570] width 1027 height 526
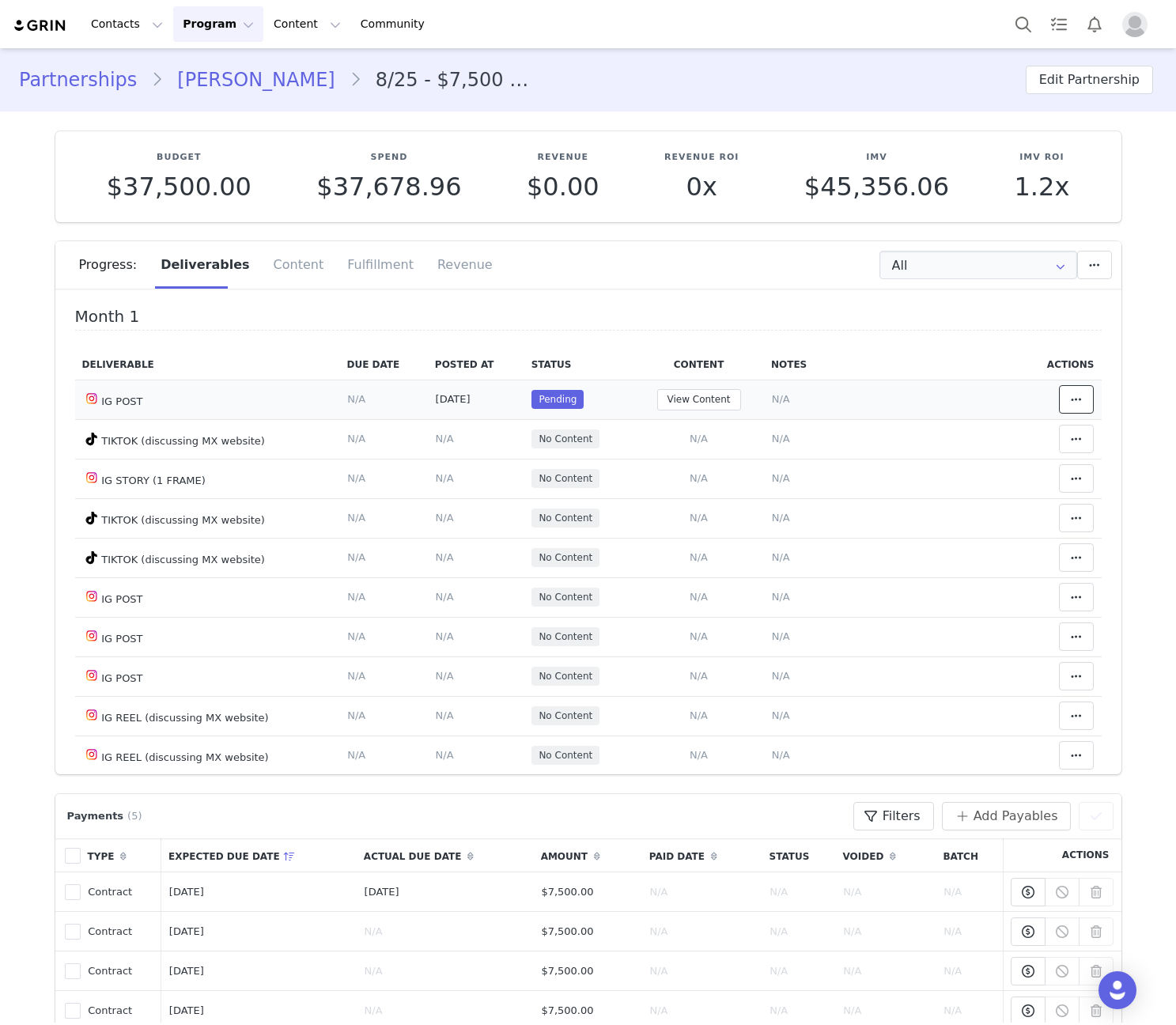
drag, startPoint x: 1072, startPoint y: 398, endPoint x: 1002, endPoint y: 444, distance: 83.8
click at [1072, 398] on button at bounding box center [1076, 399] width 35 height 29
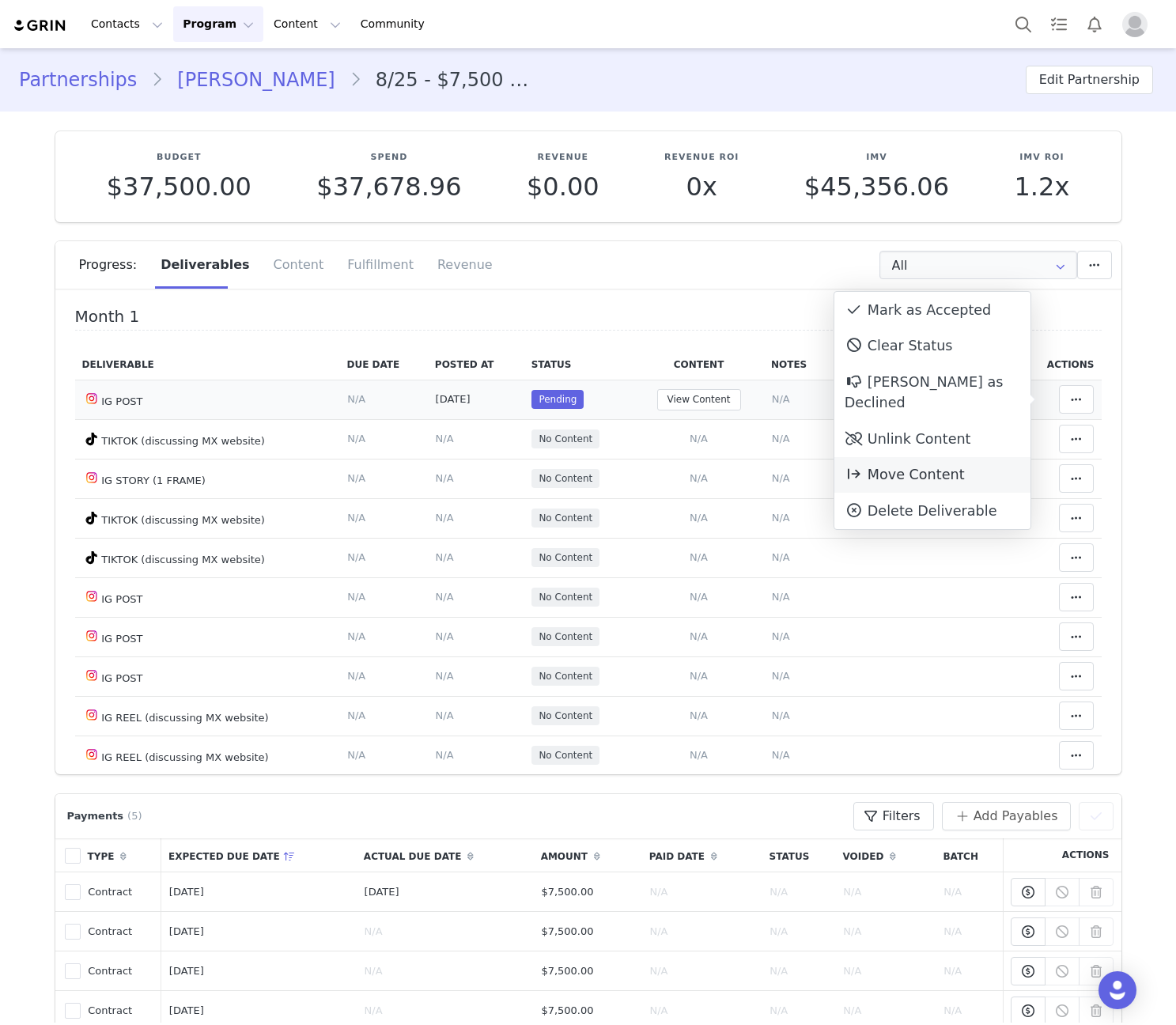
click at [903, 467] on span "Move Content" at bounding box center [904, 475] width 120 height 16
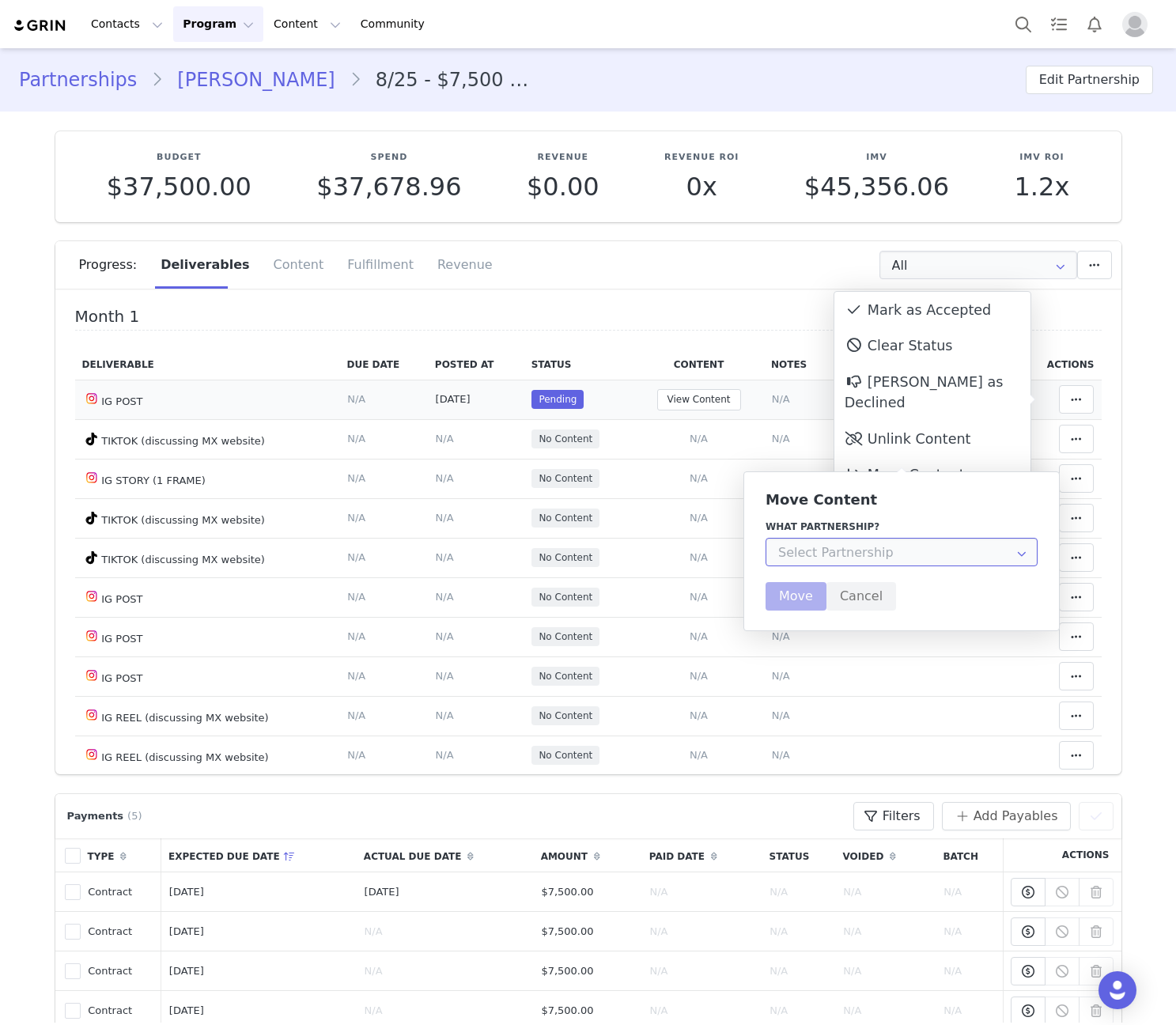
click at [831, 562] on input "text" at bounding box center [901, 552] width 272 height 29
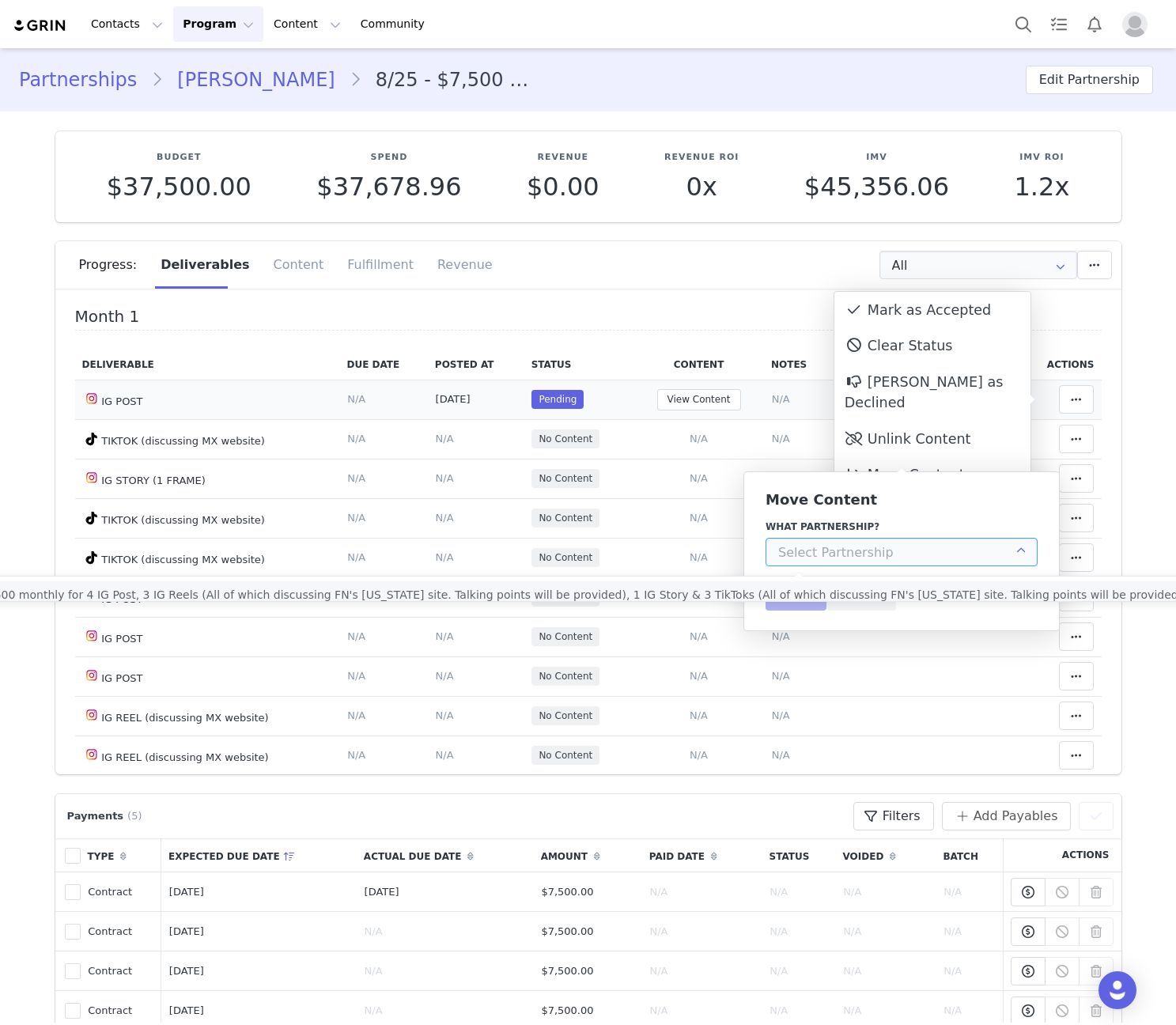
click at [842, 597] on span "8/25 - $7,500 monthly for 4 IG Post, 3 IG Reels (All of which discussing FN's n…" at bounding box center [629, 595] width 1378 height 13
type input "8/25 - $7,500 monthly for 4 IG Post, 3 IG Reels (All of which discussing FN's n…"
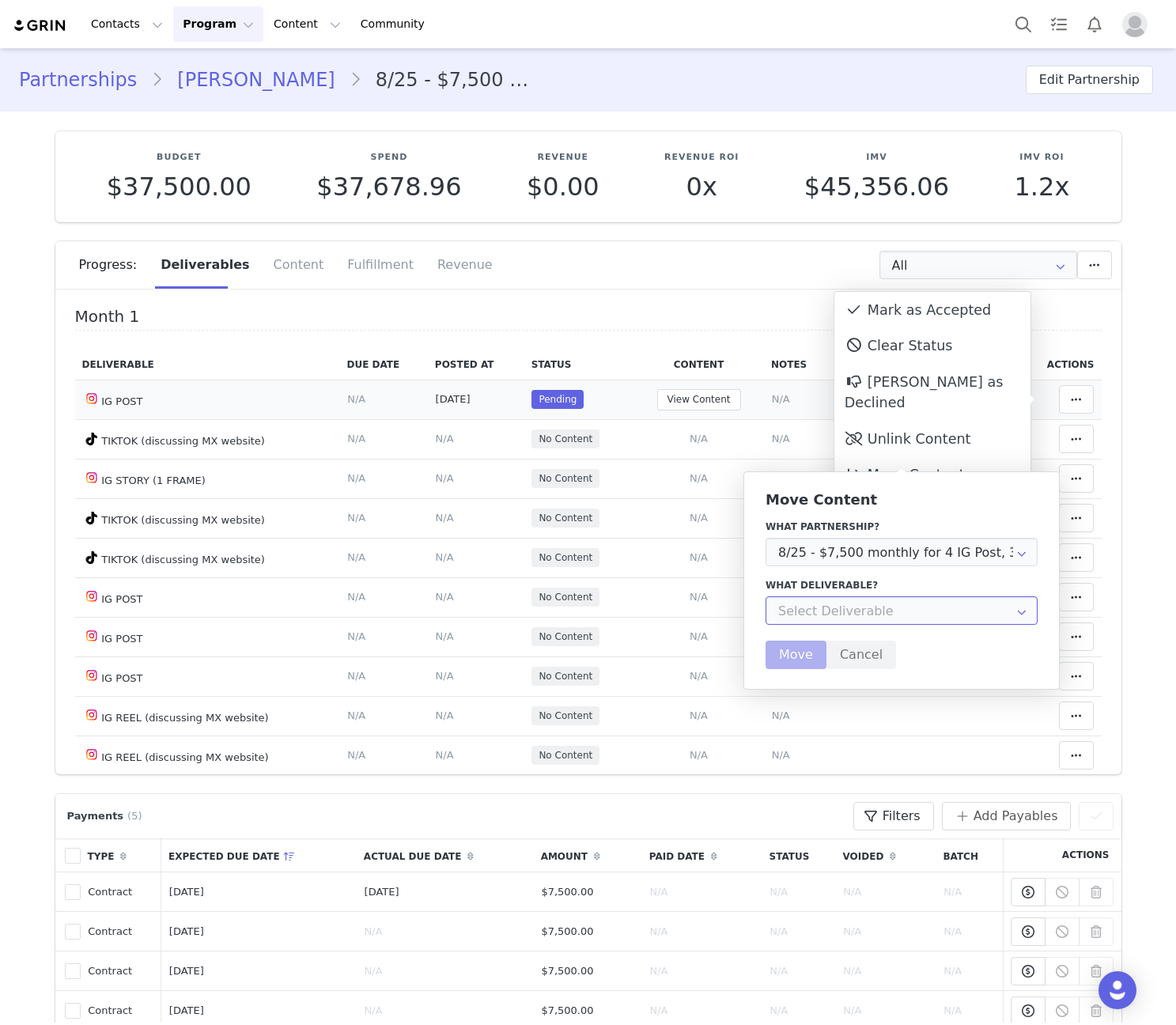
click at [847, 599] on input "text" at bounding box center [901, 611] width 272 height 29
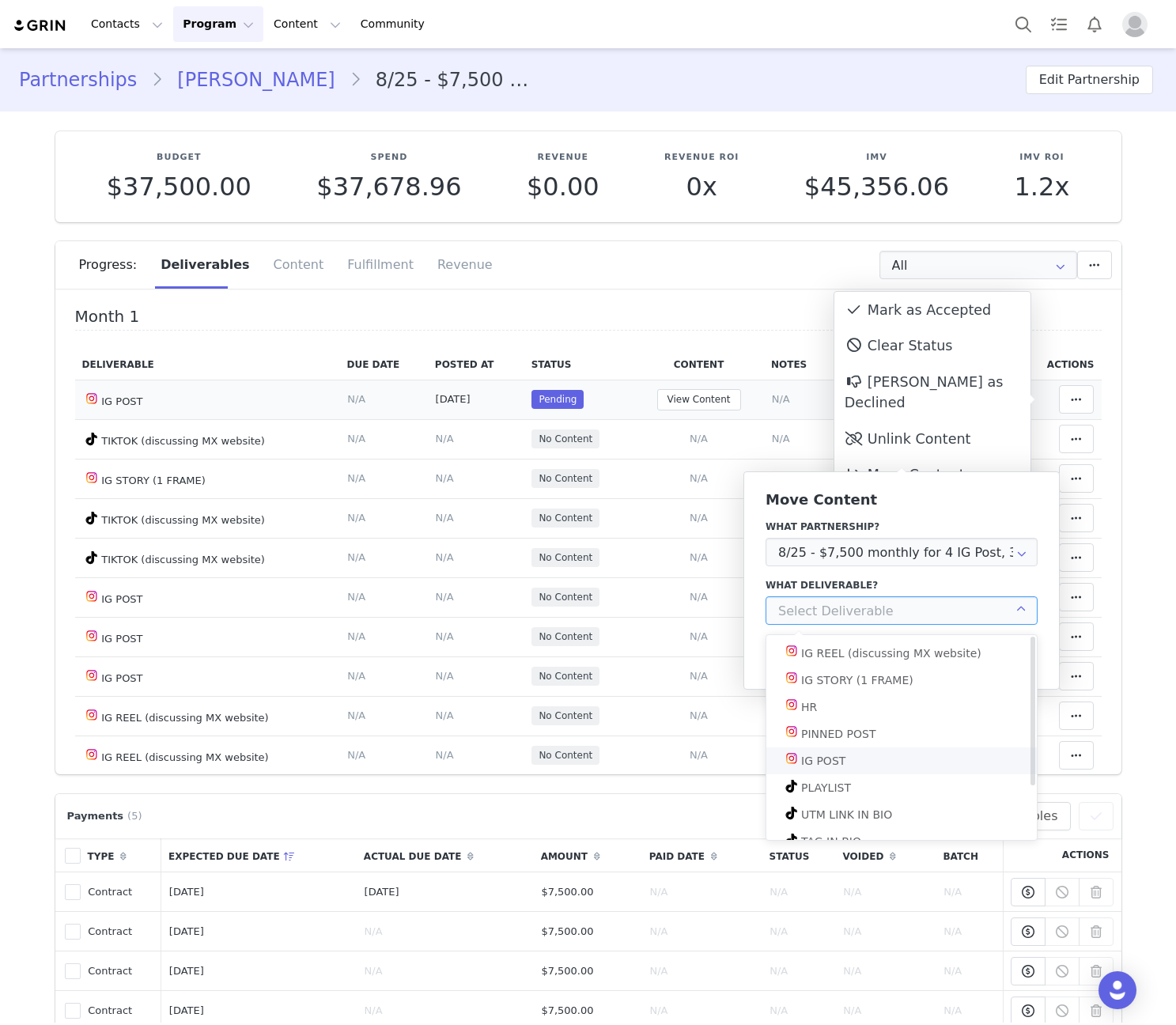
click at [839, 753] on div "IG POST" at bounding box center [823, 761] width 44 height 27
type input "IG POST"
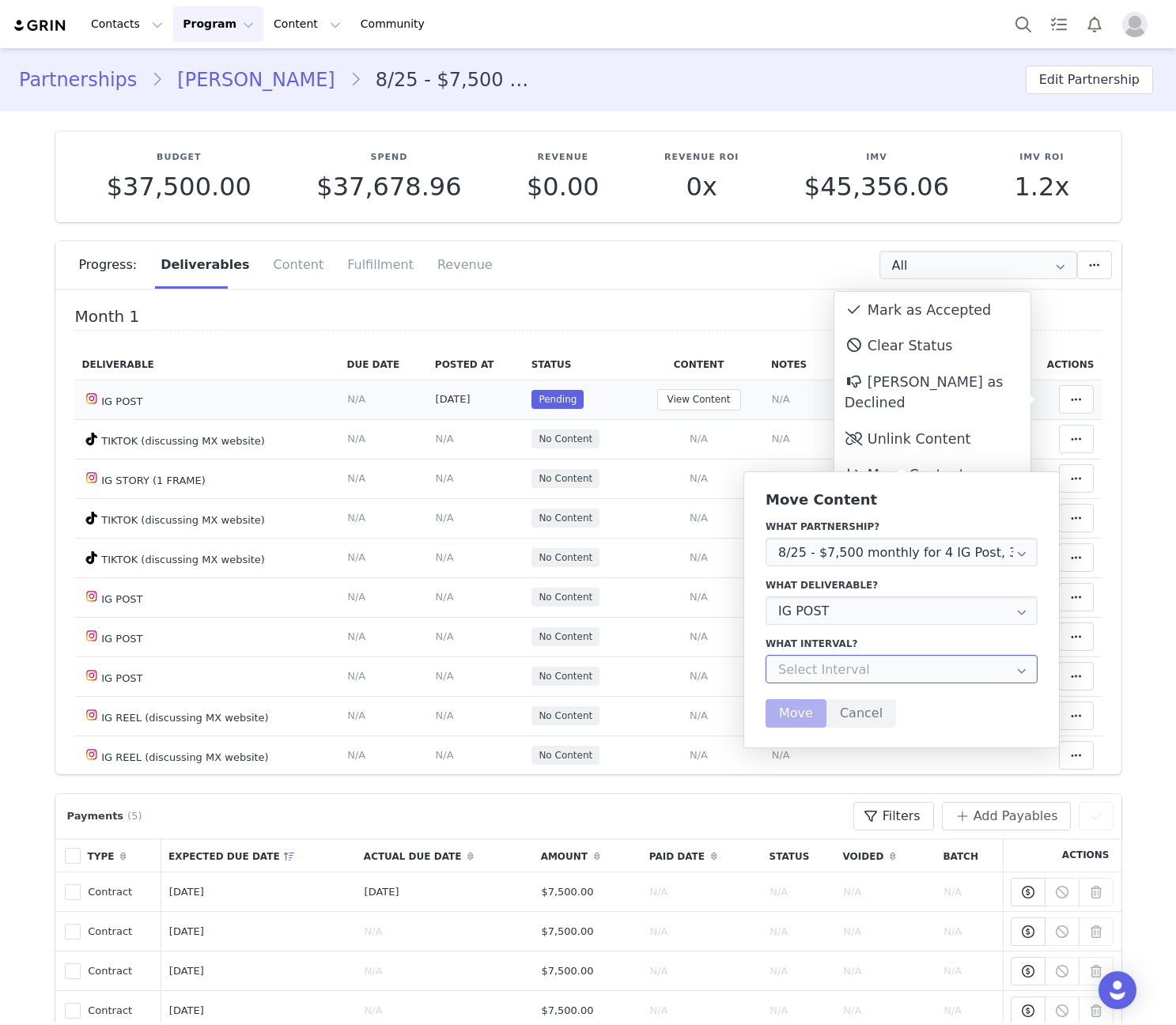
click at [821, 671] on input "text" at bounding box center [901, 669] width 272 height 29
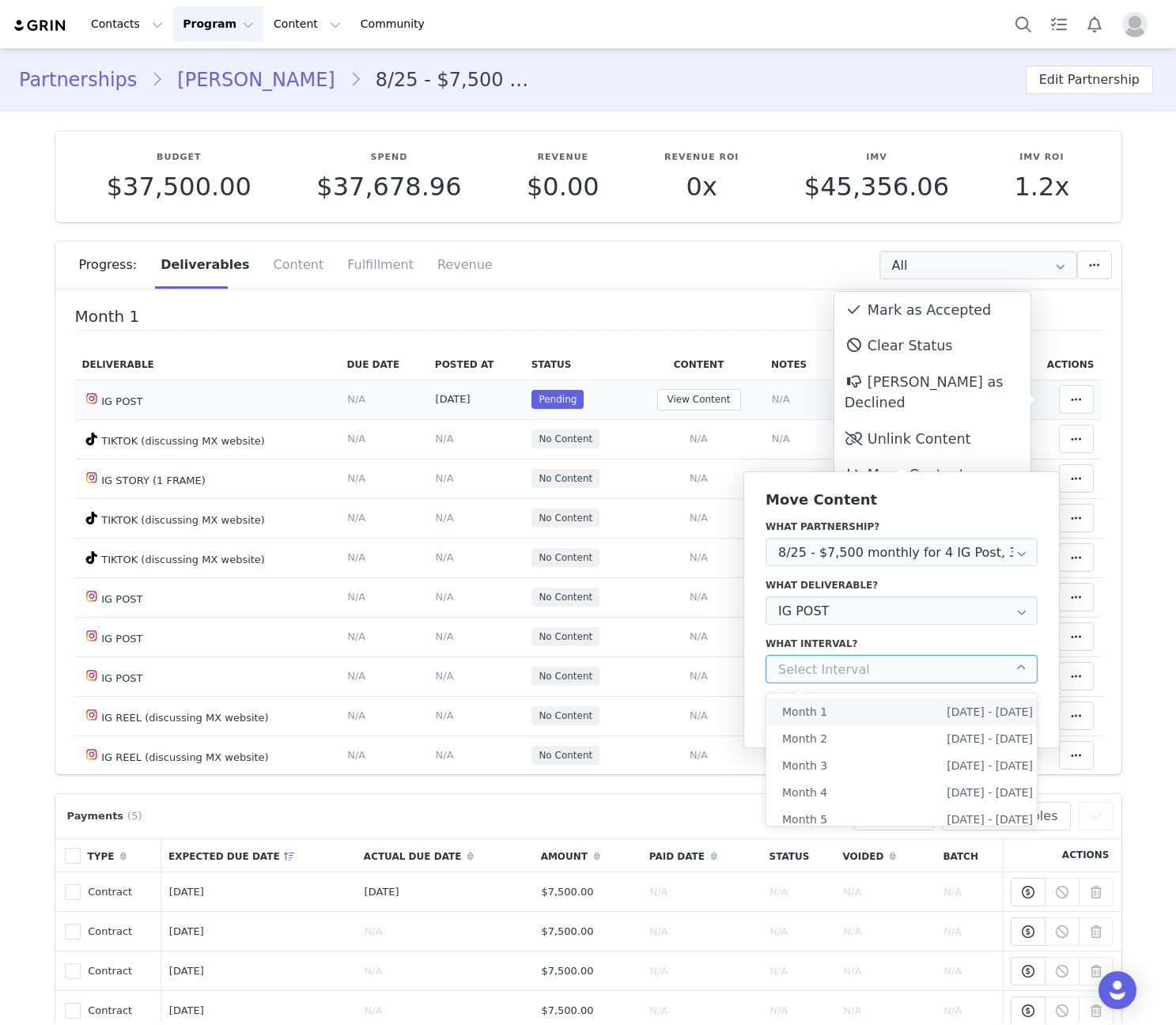
click at [830, 711] on li "Month 1 Aug 26th - Sep 26th" at bounding box center [908, 711] width 283 height 27
type input "Month 1"
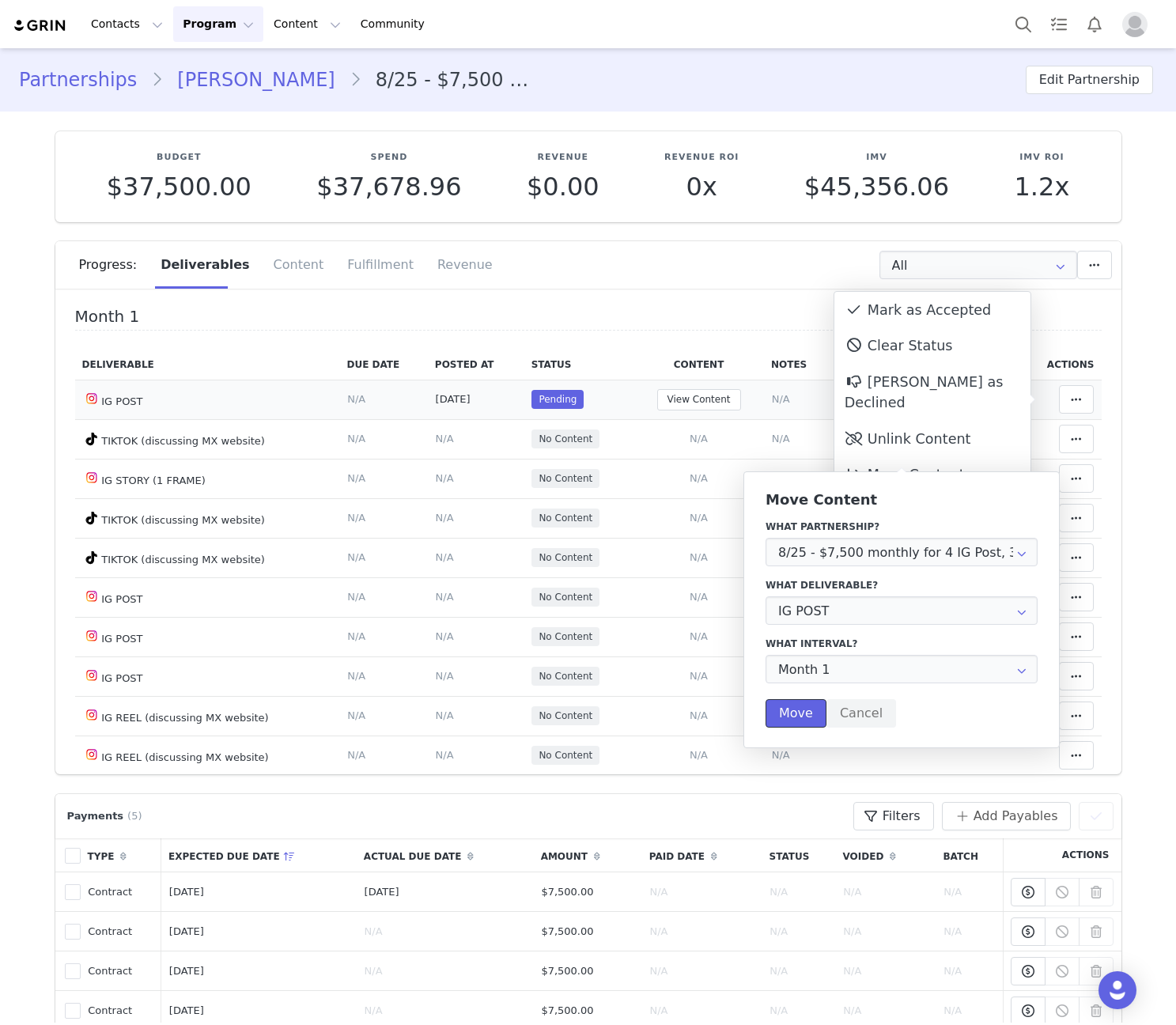
click at [787, 726] on button "Move" at bounding box center [796, 713] width 61 height 29
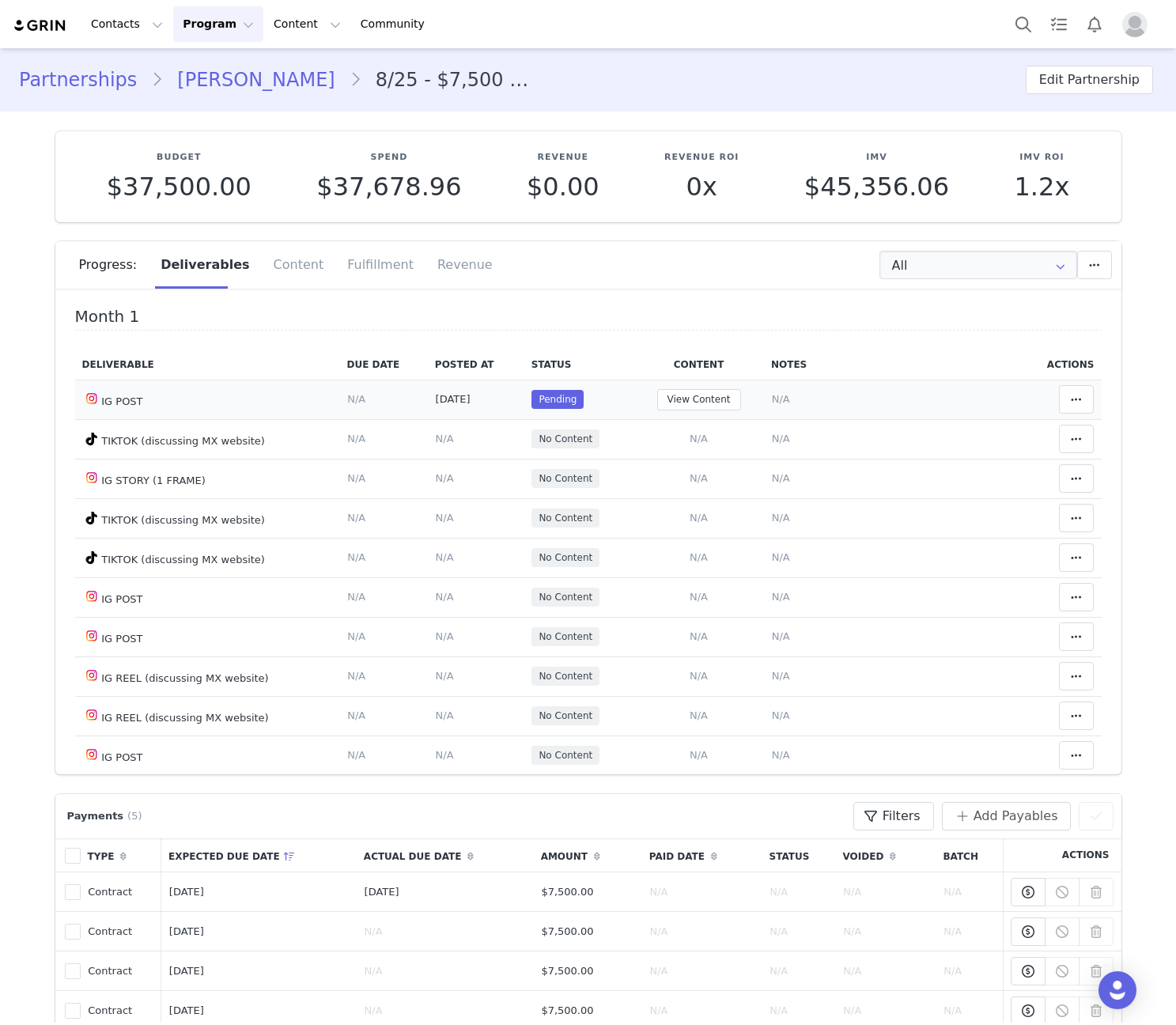
click at [772, 398] on span "N/A" at bounding box center [781, 399] width 18 height 12
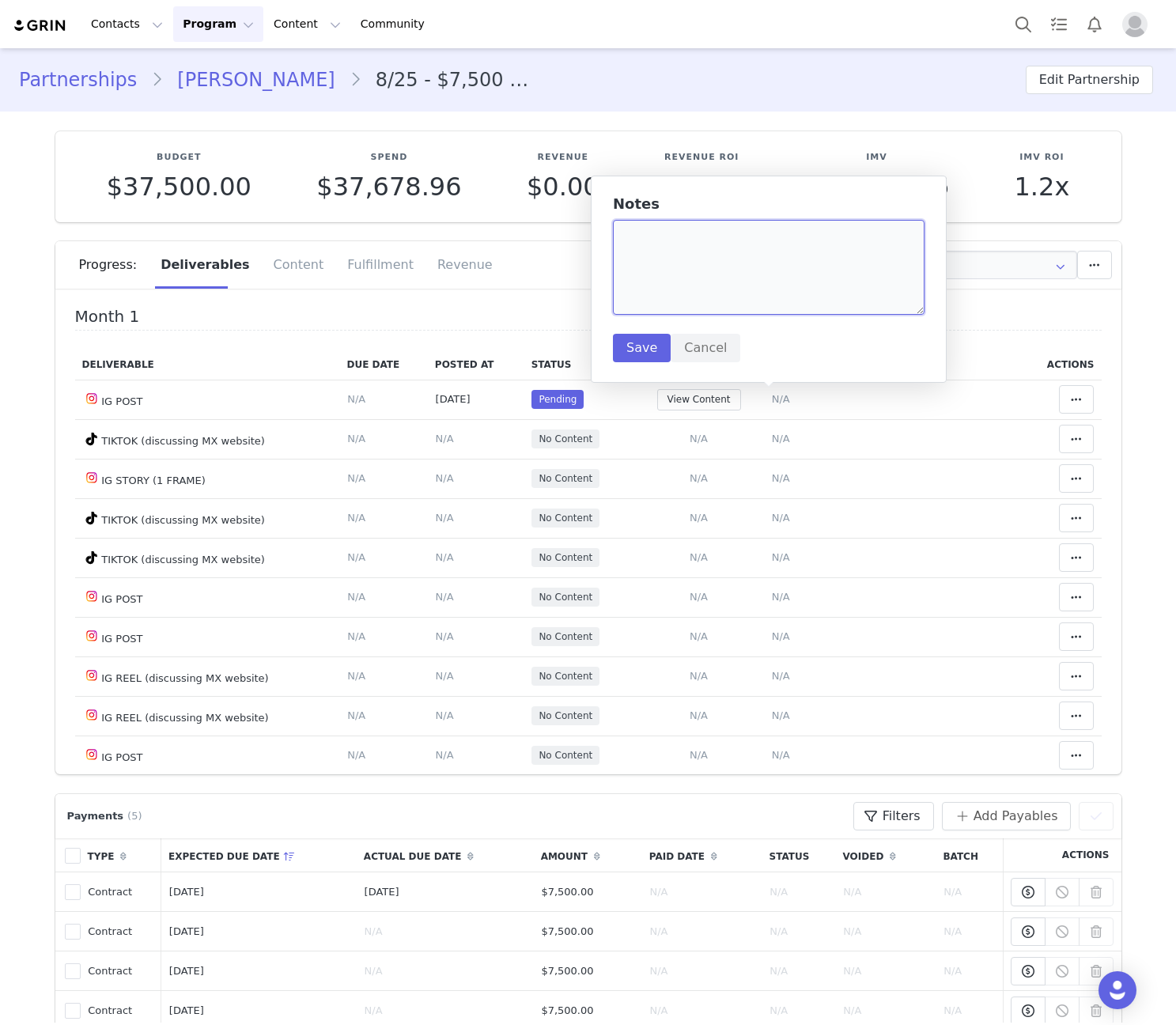
click at [754, 299] on textarea at bounding box center [769, 268] width 311 height 95
paste textarea "http://instagram.com/p/DPCnO3Ikdww/"
type textarea "http://instagram.com/p/DPCnO3Ikdww/"
click at [630, 349] on button "Save" at bounding box center [642, 348] width 58 height 29
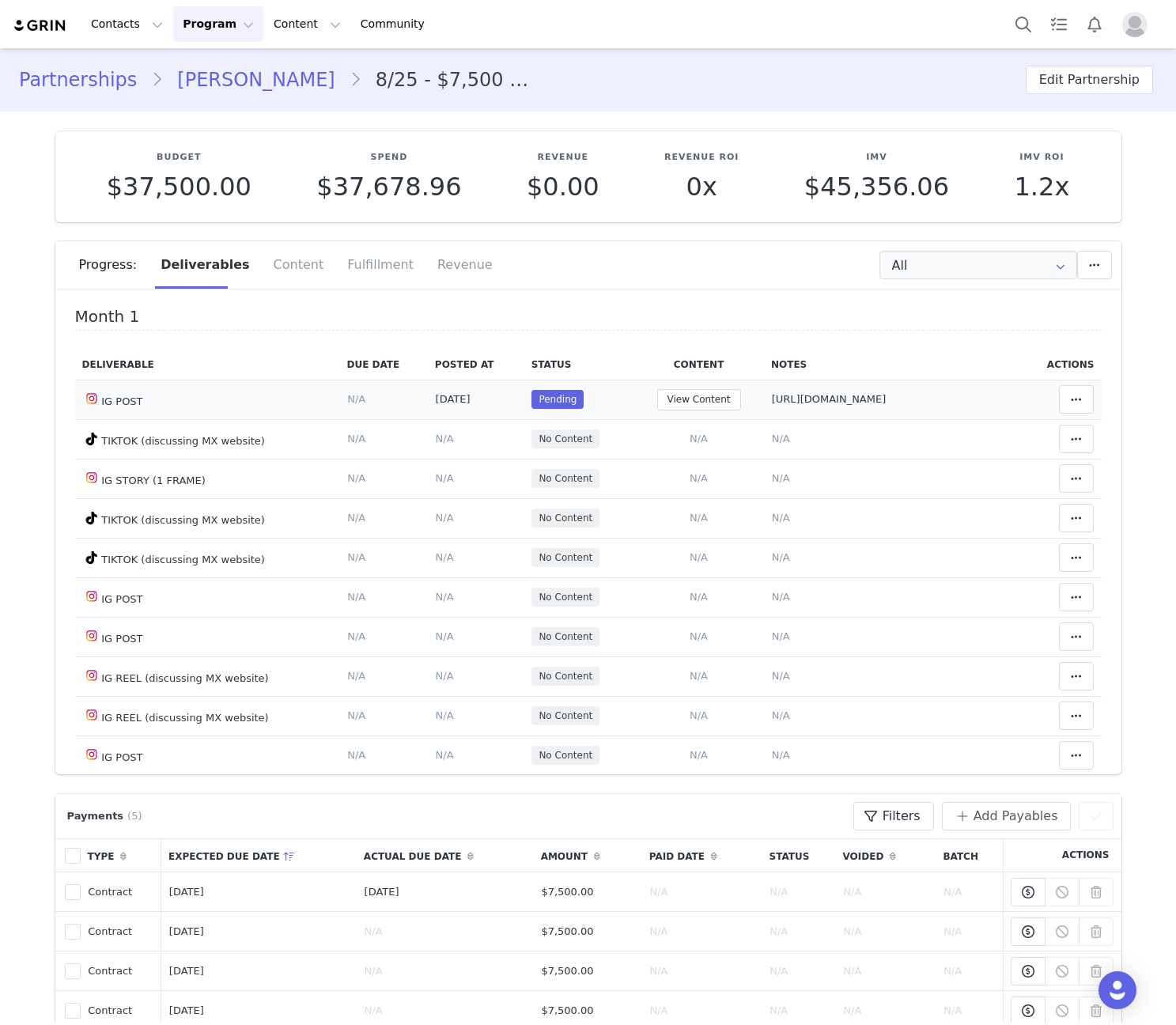
click at [883, 408] on td "http://instagram.com/p/DPCnO3Ikdww/" at bounding box center [893, 399] width 257 height 40
drag, startPoint x: 1056, startPoint y: 390, endPoint x: 1023, endPoint y: 411, distance: 39.1
click at [1066, 390] on span at bounding box center [1076, 399] width 19 height 19
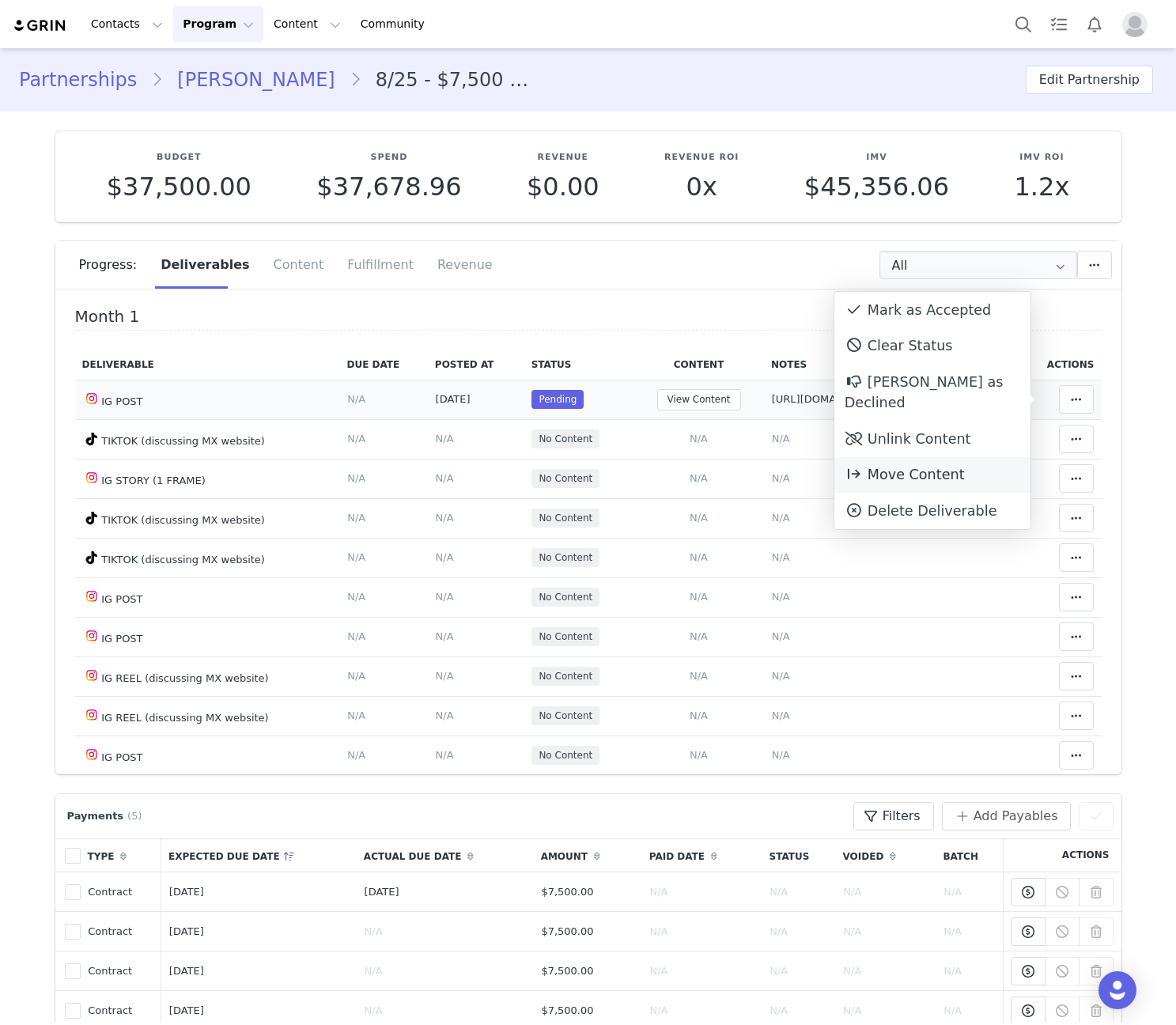
click at [911, 467] on span "Move Content" at bounding box center [904, 475] width 120 height 16
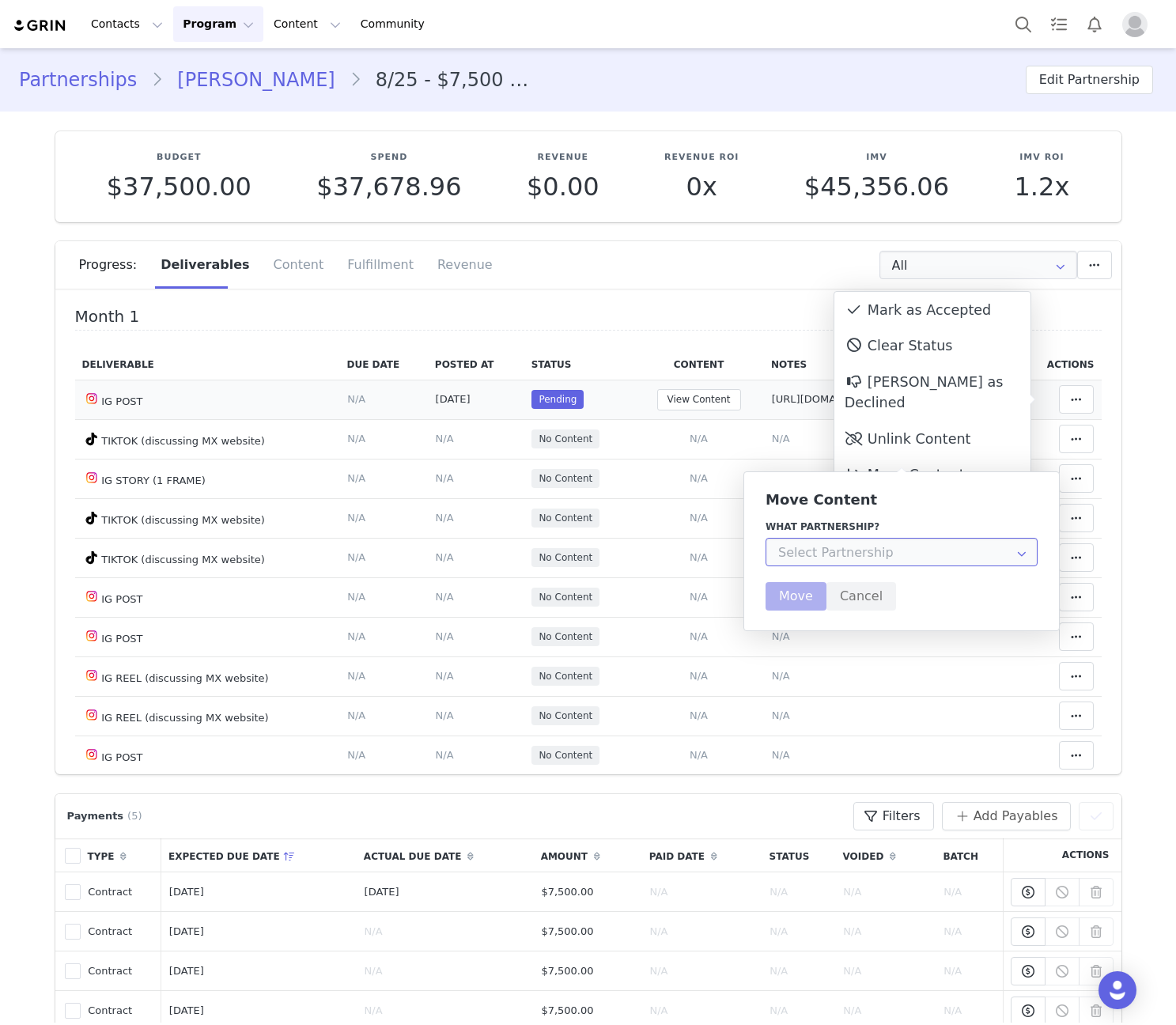
click at [846, 555] on input "text" at bounding box center [901, 552] width 272 height 29
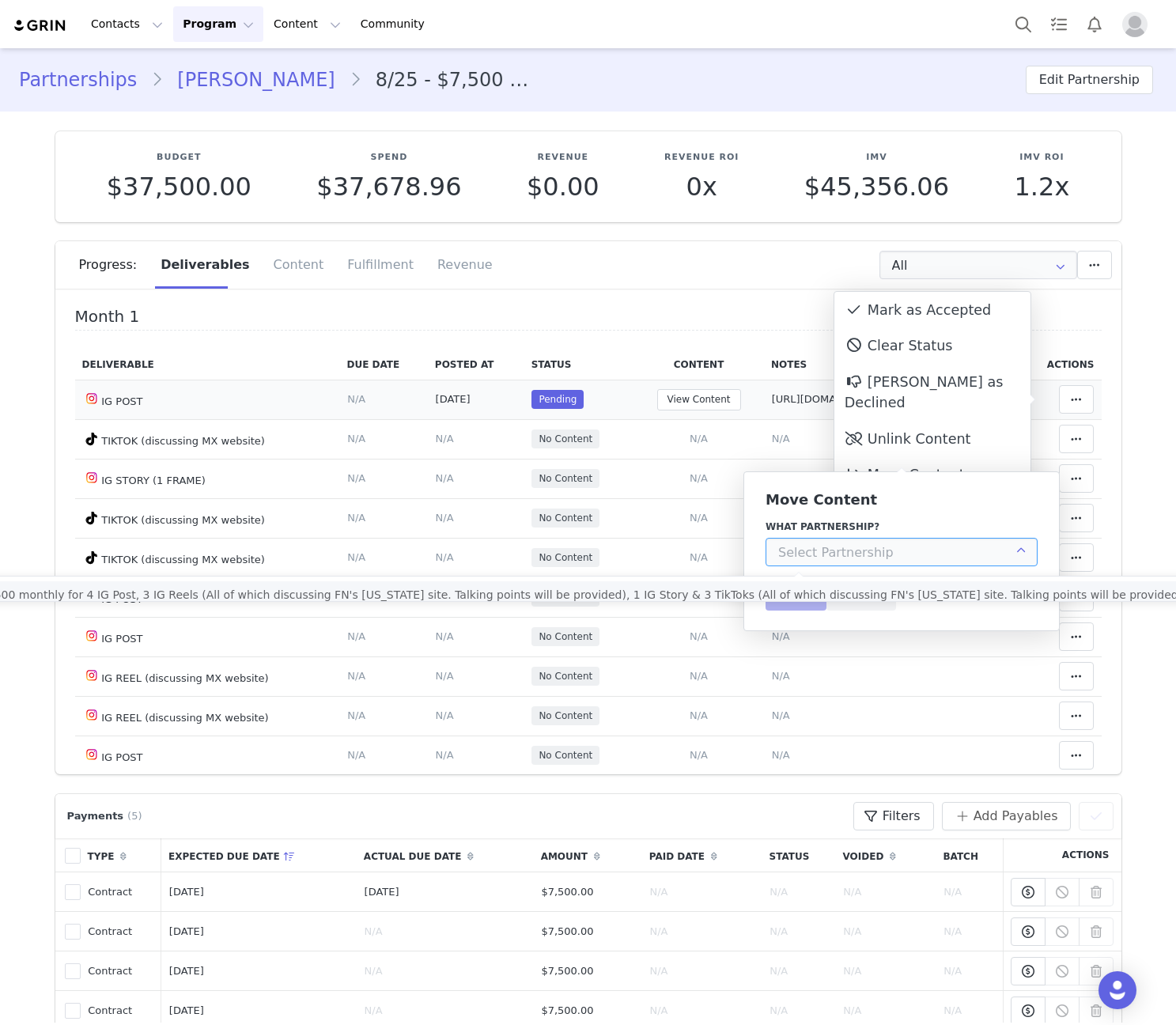
click at [854, 585] on li "8/25 - $7,500 monthly for 4 IG Post, 3 IG Reels (All of which discussing FN's n…" at bounding box center [629, 595] width 1409 height 27
type input "8/25 - $7,500 monthly for 4 IG Post, 3 IG Reels (All of which discussing FN's n…"
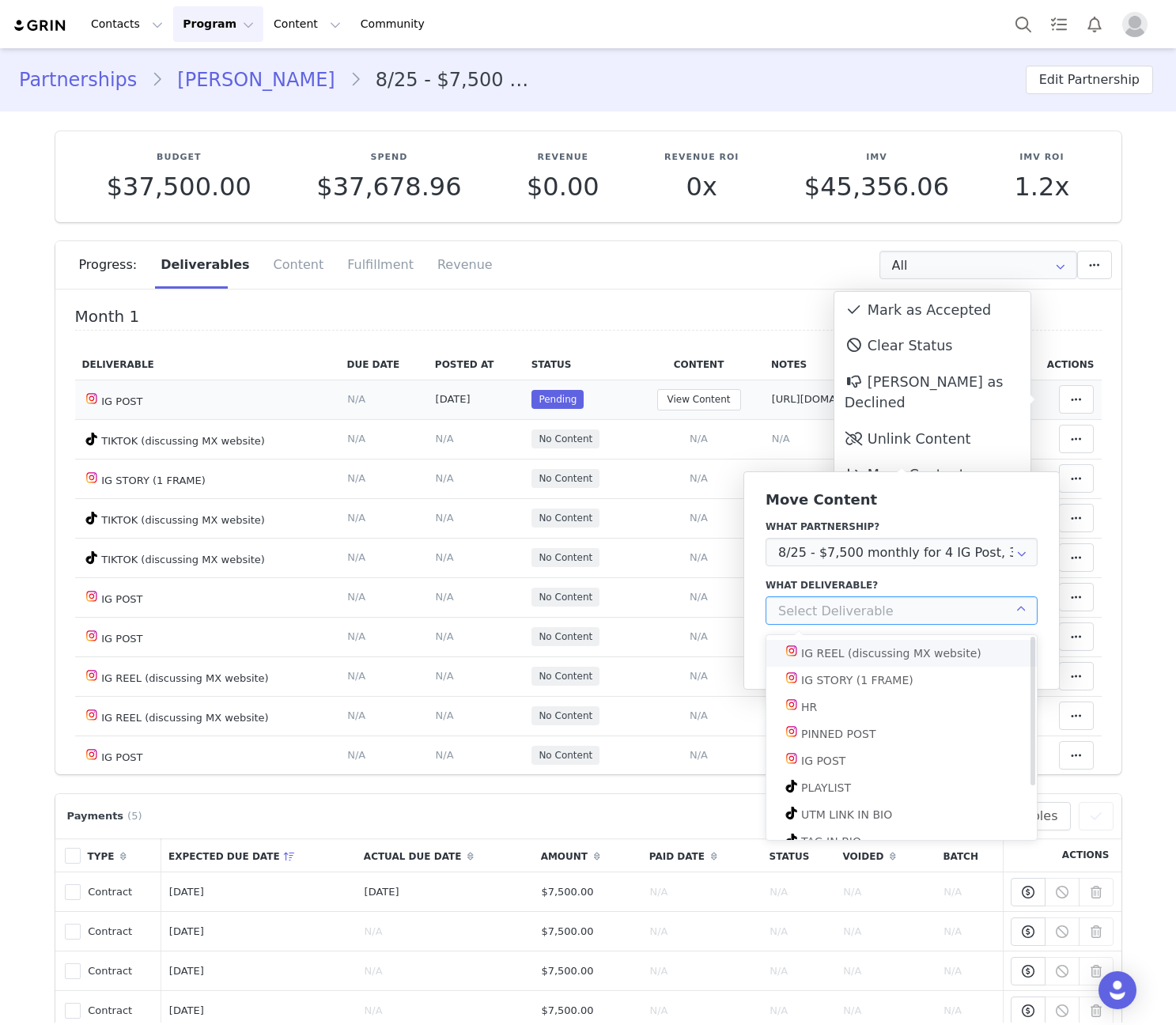
click at [844, 650] on div "IG REEL (discussing MX website)" at bounding box center [891, 653] width 180 height 27
type input "IG REEL (discussing MX website)"
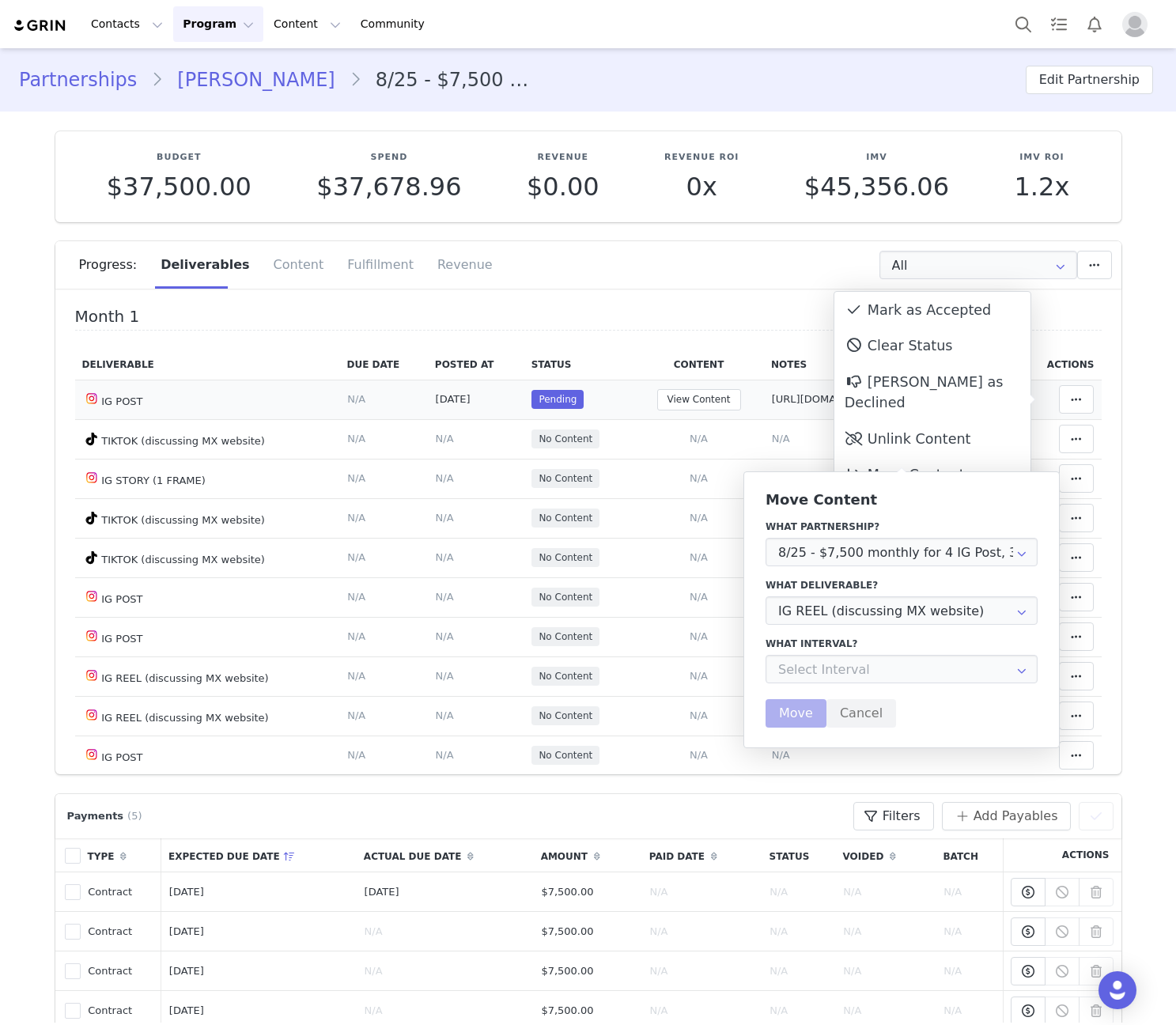
click at [827, 672] on div "Move Content What partnership? 8/25 - $7,500 monthly for 4 IG Post, 3 IG Reels …" at bounding box center [901, 609] width 272 height 236
click at [827, 672] on input "text" at bounding box center [901, 669] width 272 height 29
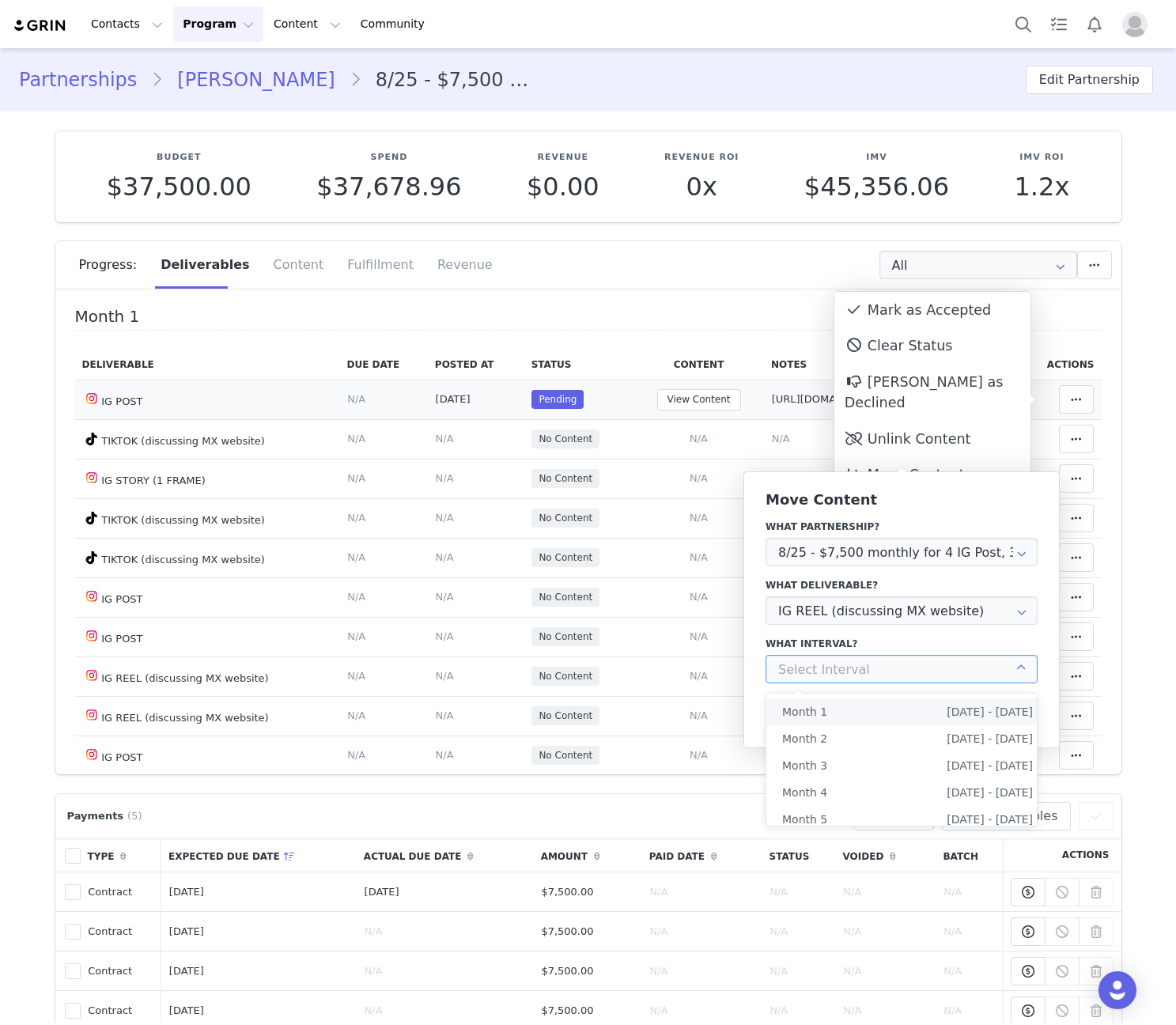
click at [830, 711] on li "Month 1 Aug 26th - Sep 26th" at bounding box center [908, 711] width 283 height 27
type input "Month 1"
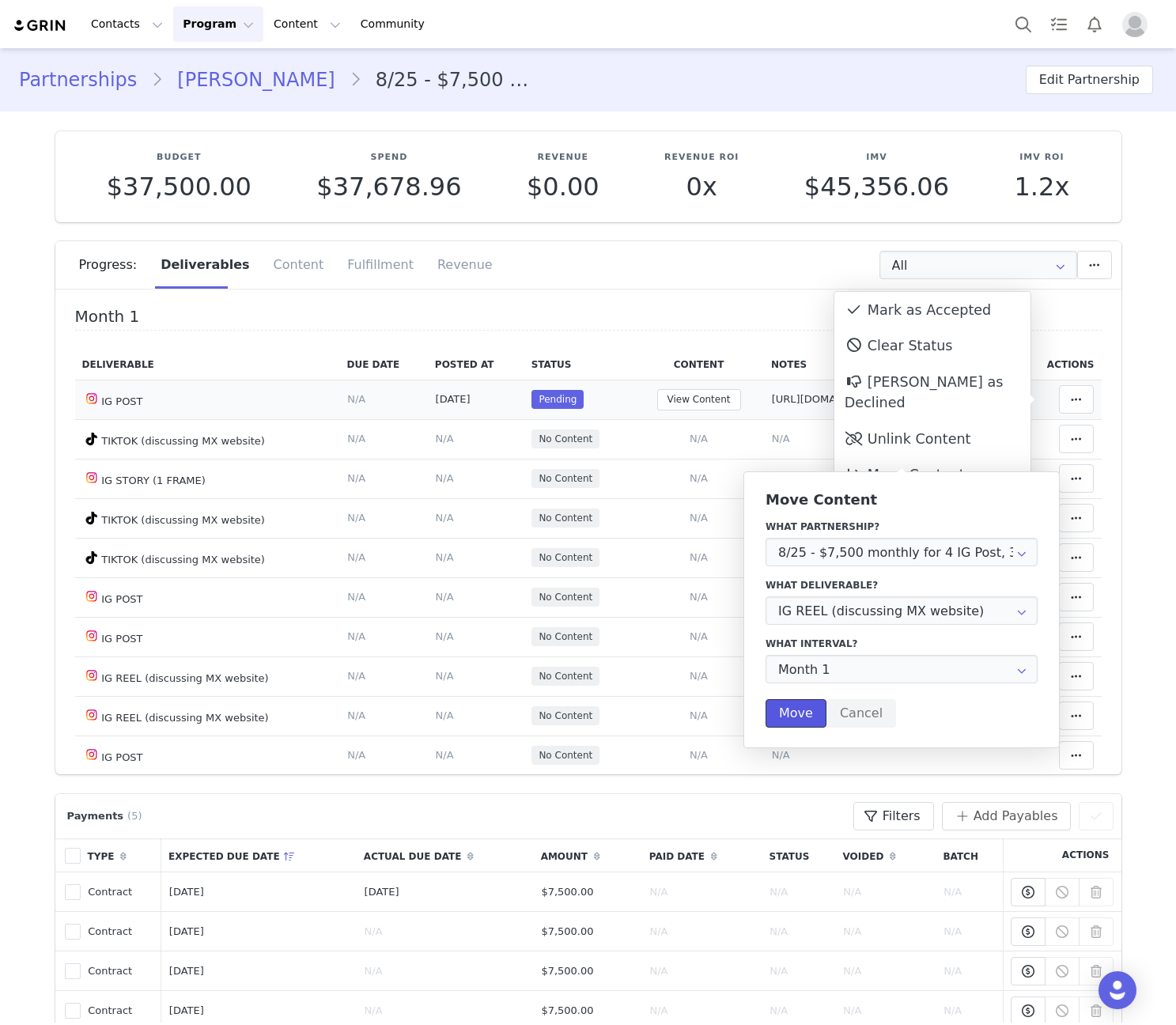
click at [802, 721] on button "Move" at bounding box center [796, 713] width 61 height 29
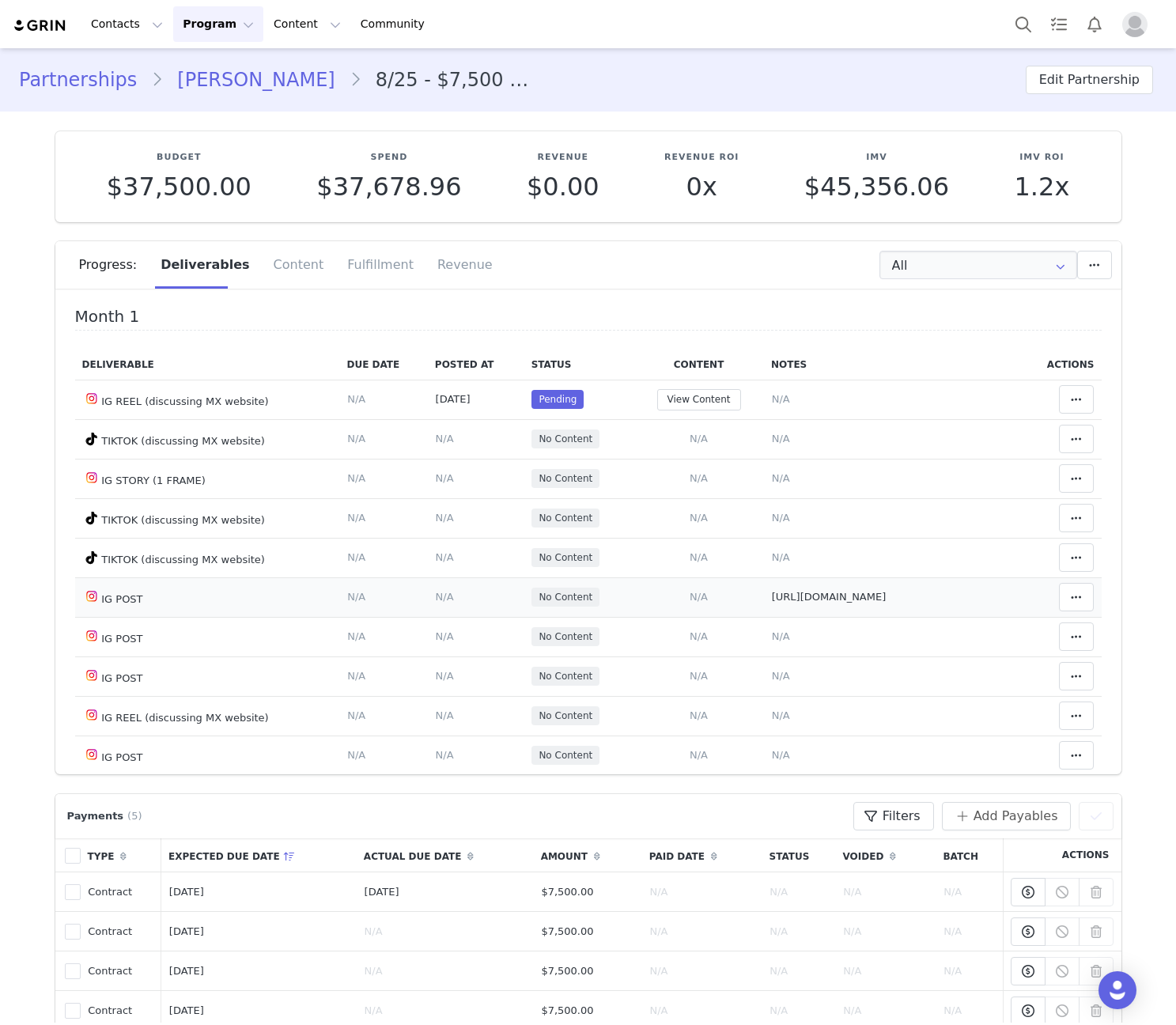
click at [793, 598] on span "http://instagram.com/p/DPCnO3Ikdww/" at bounding box center [829, 596] width 114 height 12
type textarea "http://instagram.com/p/DPCnO3Ikdww/"
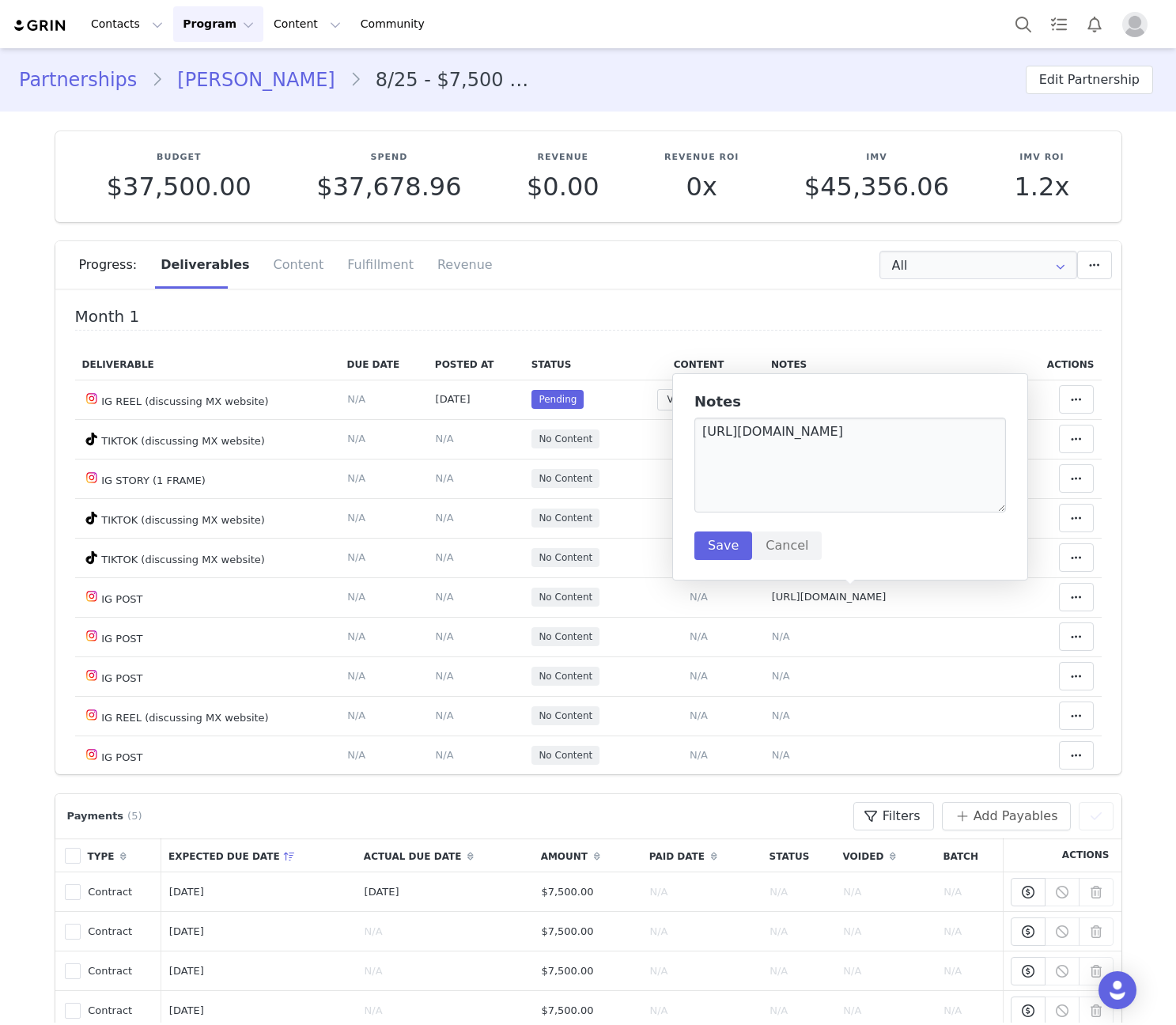
click at [787, 431] on textarea "http://instagram.com/p/DPCnO3Ikdww/" at bounding box center [850, 465] width 311 height 95
click at [733, 545] on button "Save" at bounding box center [723, 545] width 58 height 29
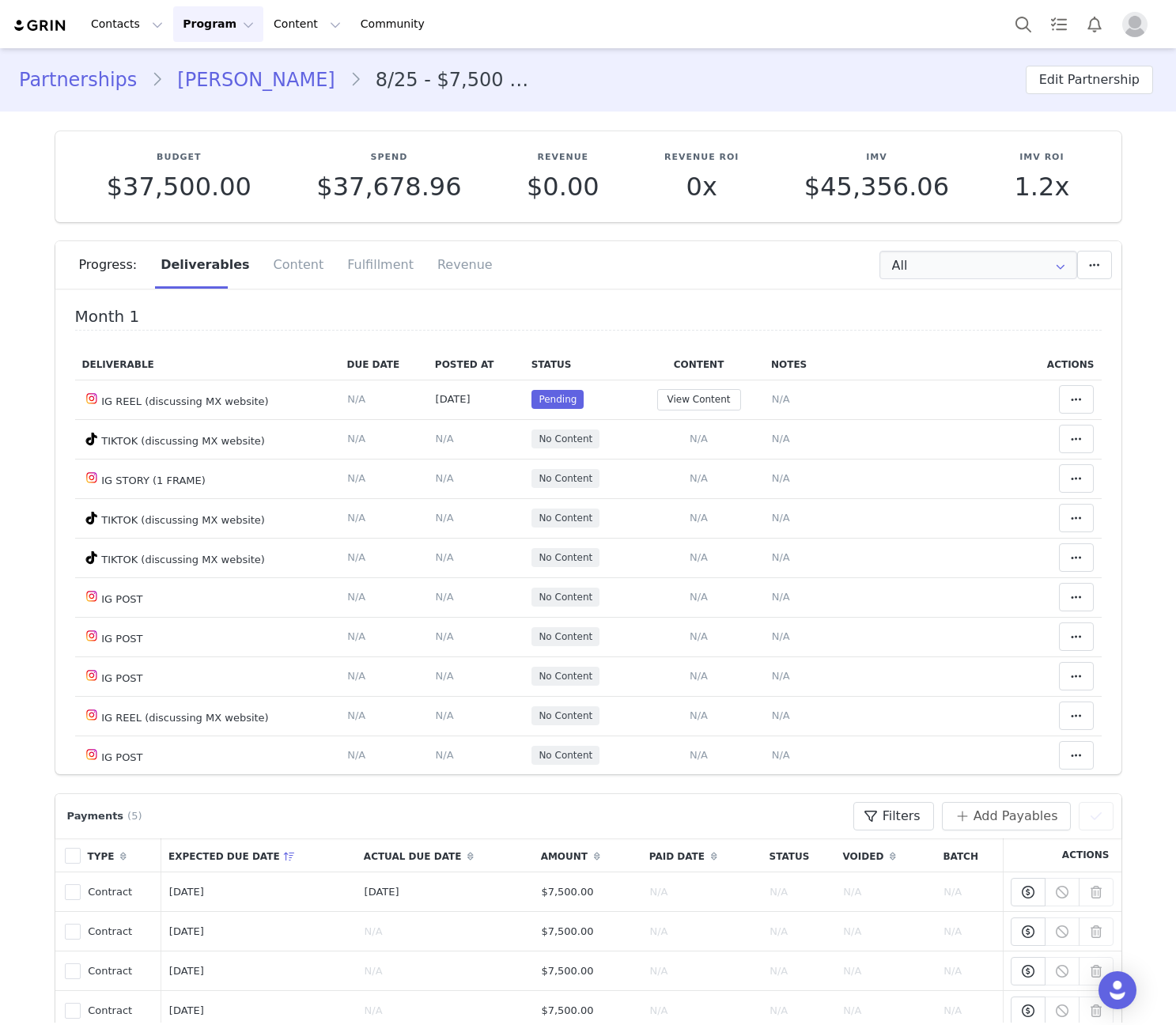
click at [680, 329] on h4 "Month 1" at bounding box center [588, 318] width 1027 height 23
click at [772, 399] on span "N/A" at bounding box center [781, 399] width 18 height 12
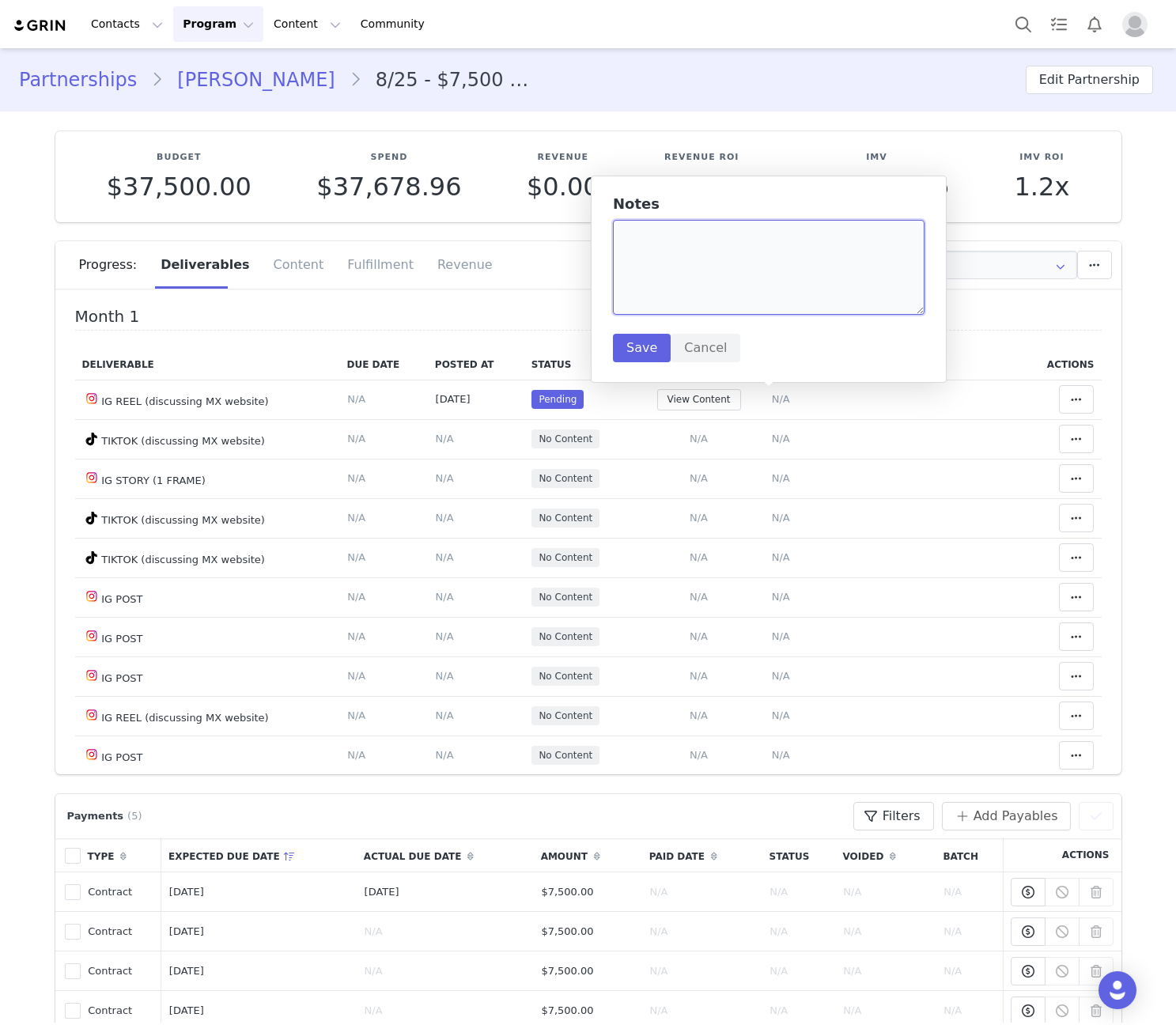
click at [723, 252] on textarea at bounding box center [769, 268] width 311 height 95
paste textarea "http://instagram.com/p/DPCnO3Ikdww/"
type textarea "http://instagram.com/p/DPCnO3Ikdww/ CORRECT TAG"
click at [637, 347] on button "Save" at bounding box center [642, 348] width 58 height 29
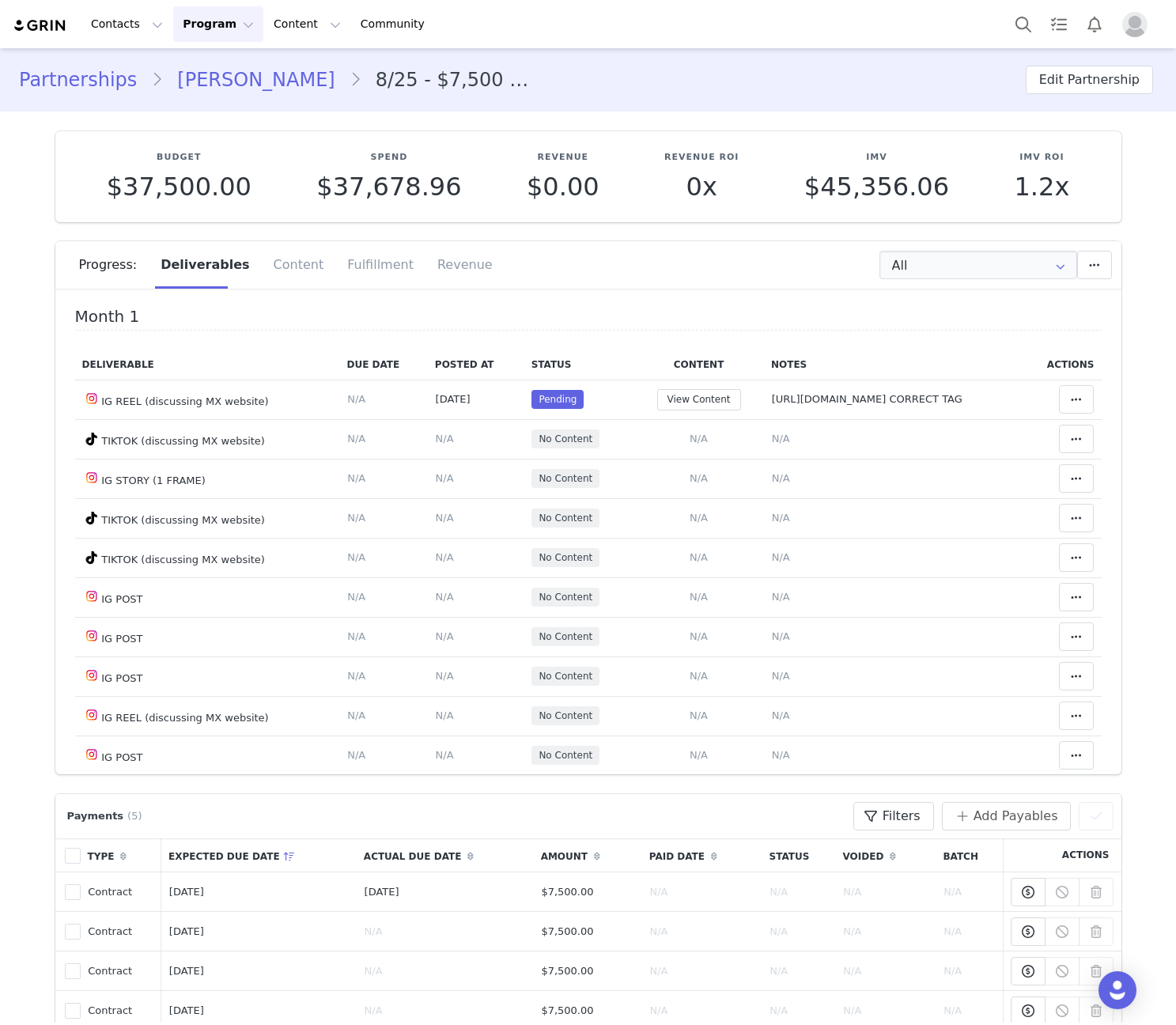
click at [789, 396] on span "http://instagram.com/p/DPCnO3Ikdww/ CORRECT TAG" at bounding box center [867, 399] width 191 height 12
type textarea "http://instagram.com/p/DPCnO3Ikdww/ CORRECT TAG"
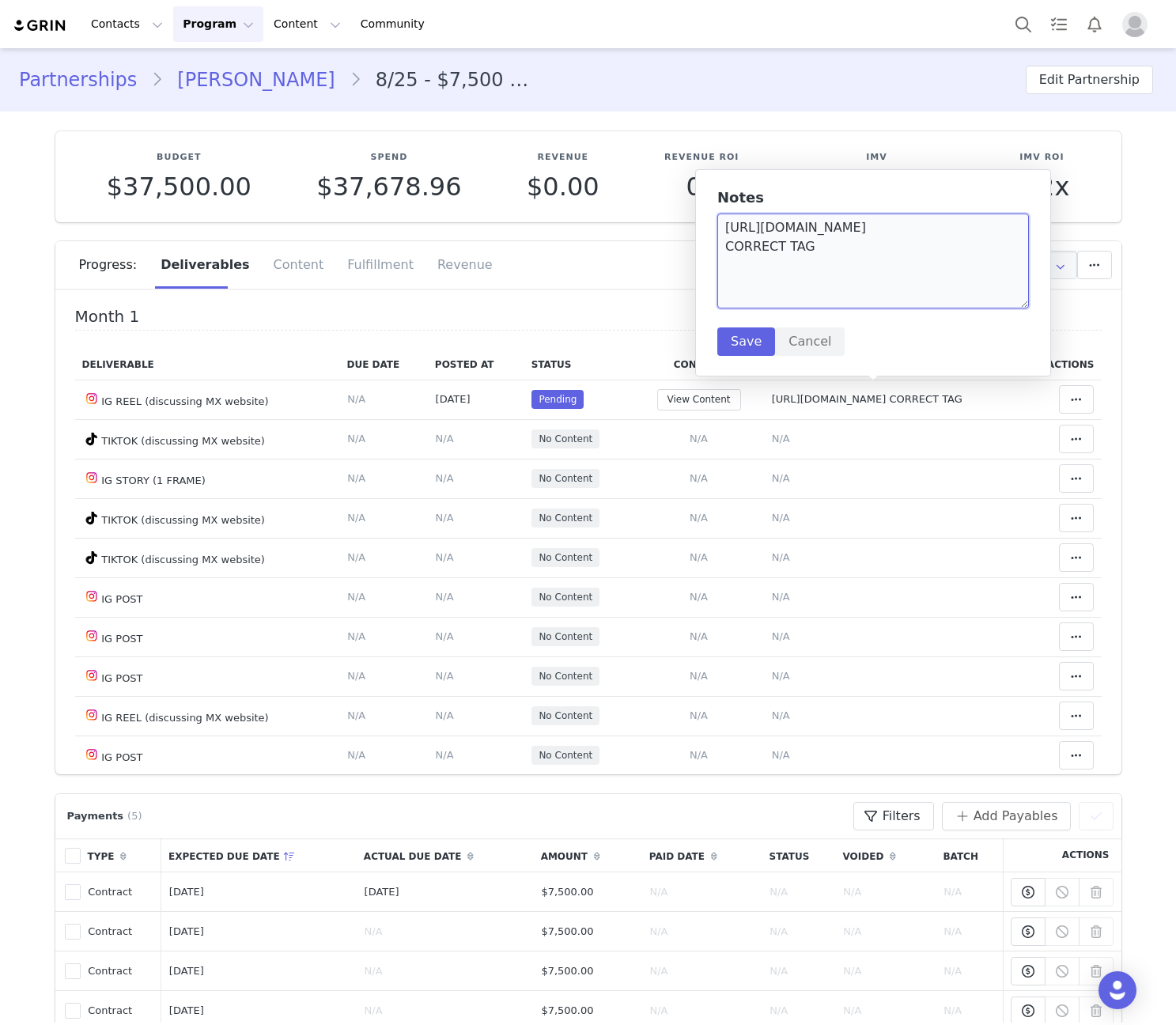
click at [723, 230] on textarea "http://instagram.com/p/DPCnO3Ikdww/ CORRECT TAG" at bounding box center [873, 261] width 311 height 95
type textarea "Halloween 25' http://instagram.com/p/DPCnO3Ikdww/ CORRECT TAG"
click at [729, 344] on button "Save" at bounding box center [746, 341] width 58 height 29
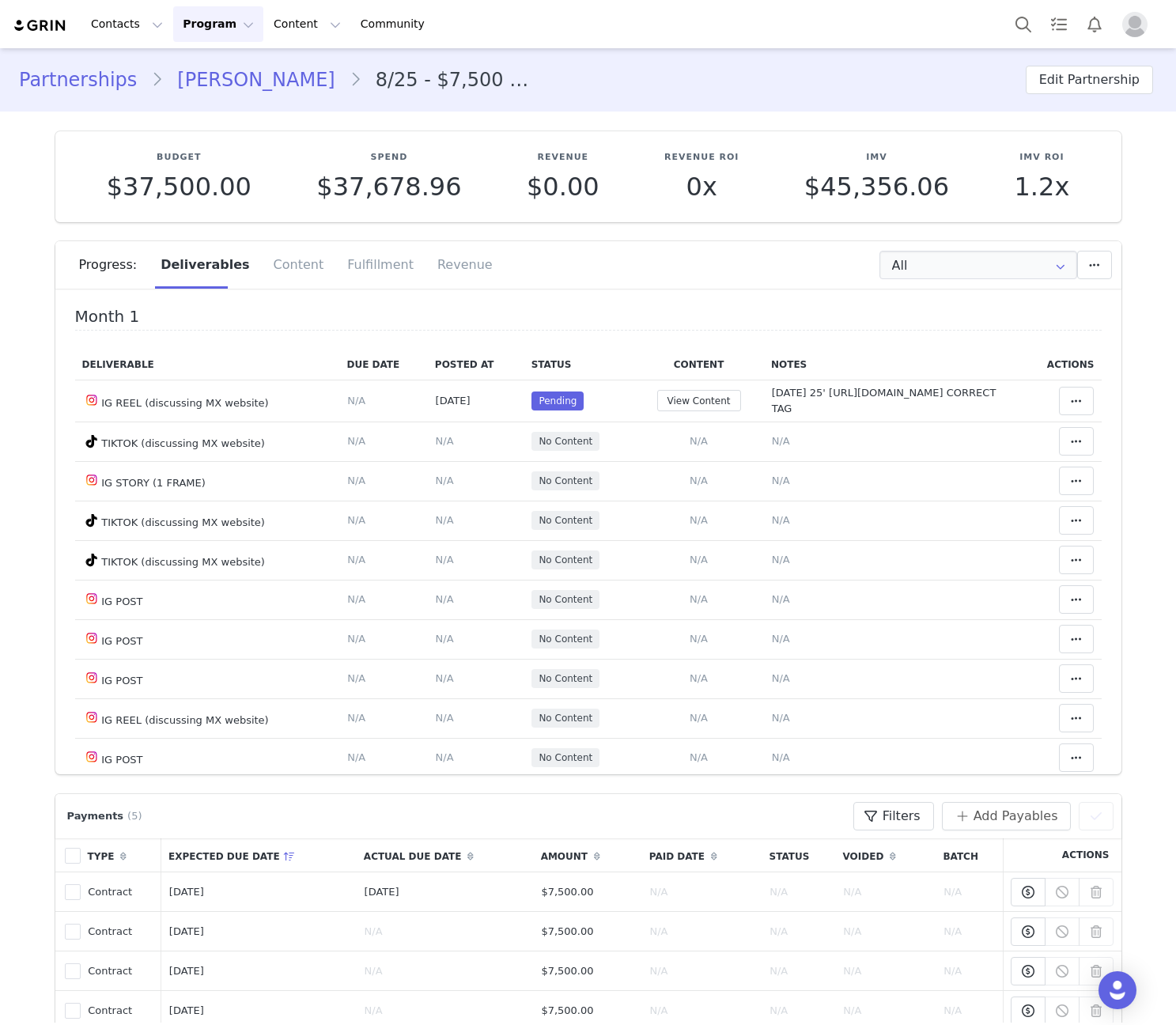
drag, startPoint x: 795, startPoint y: 410, endPoint x: 796, endPoint y: 294, distance: 116.0
click at [795, 410] on span "Halloween 25' http://instagram.com/p/DPCnO3Ikdww/ CORRECT TAG" at bounding box center [884, 400] width 225 height 28
type textarea "Halloween 25' http://instagram.com/p/DPCnO3Ikdww/ CORRECT TAG"
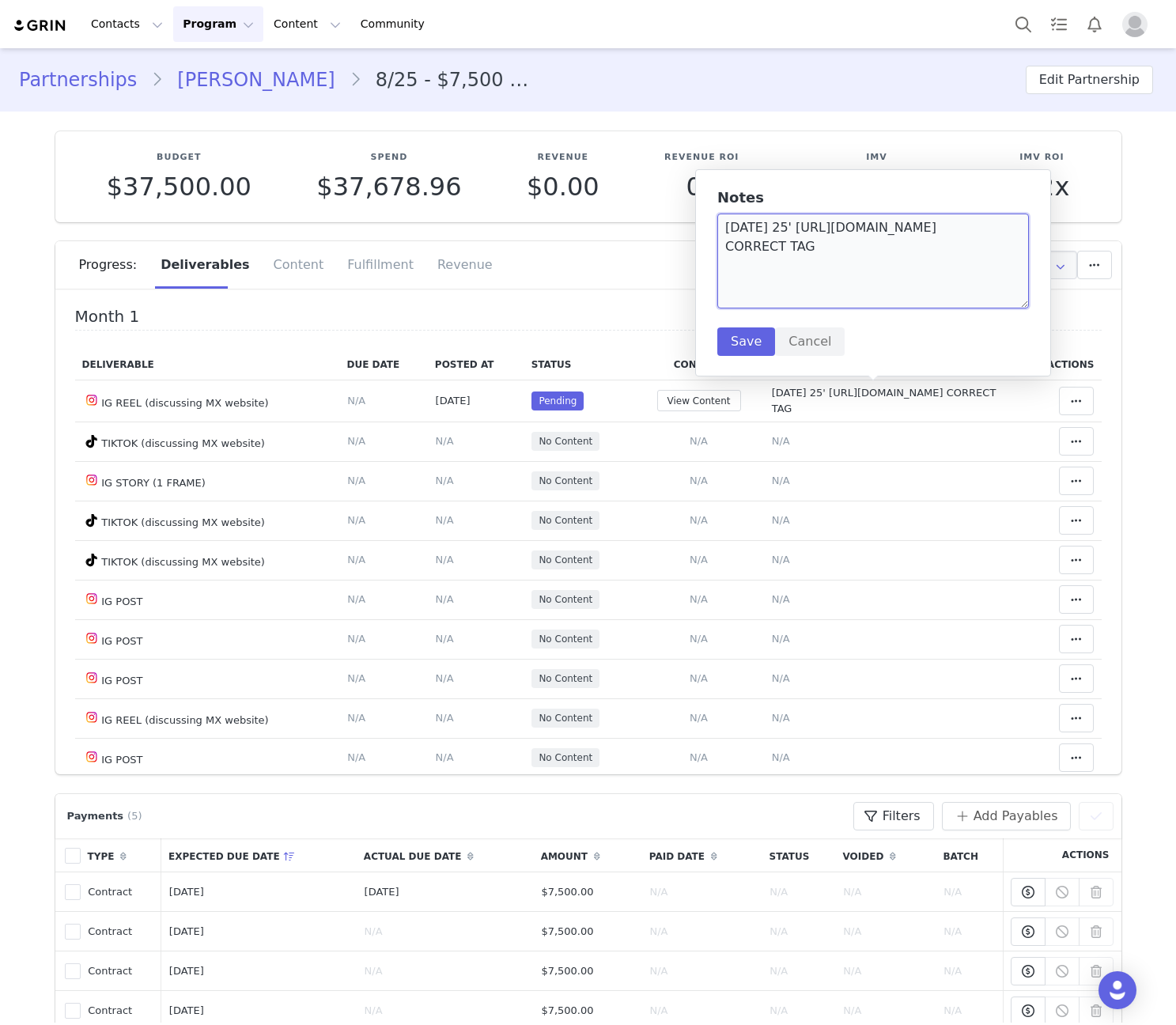
drag, startPoint x: 970, startPoint y: 248, endPoint x: 727, endPoint y: 250, distance: 243.0
click at [727, 250] on textarea "Halloween 25' http://instagram.com/p/DPCnO3Ikdww/ CORRECT TAG" at bounding box center [873, 261] width 311 height 95
click at [824, 340] on button "Cancel" at bounding box center [810, 341] width 70 height 29
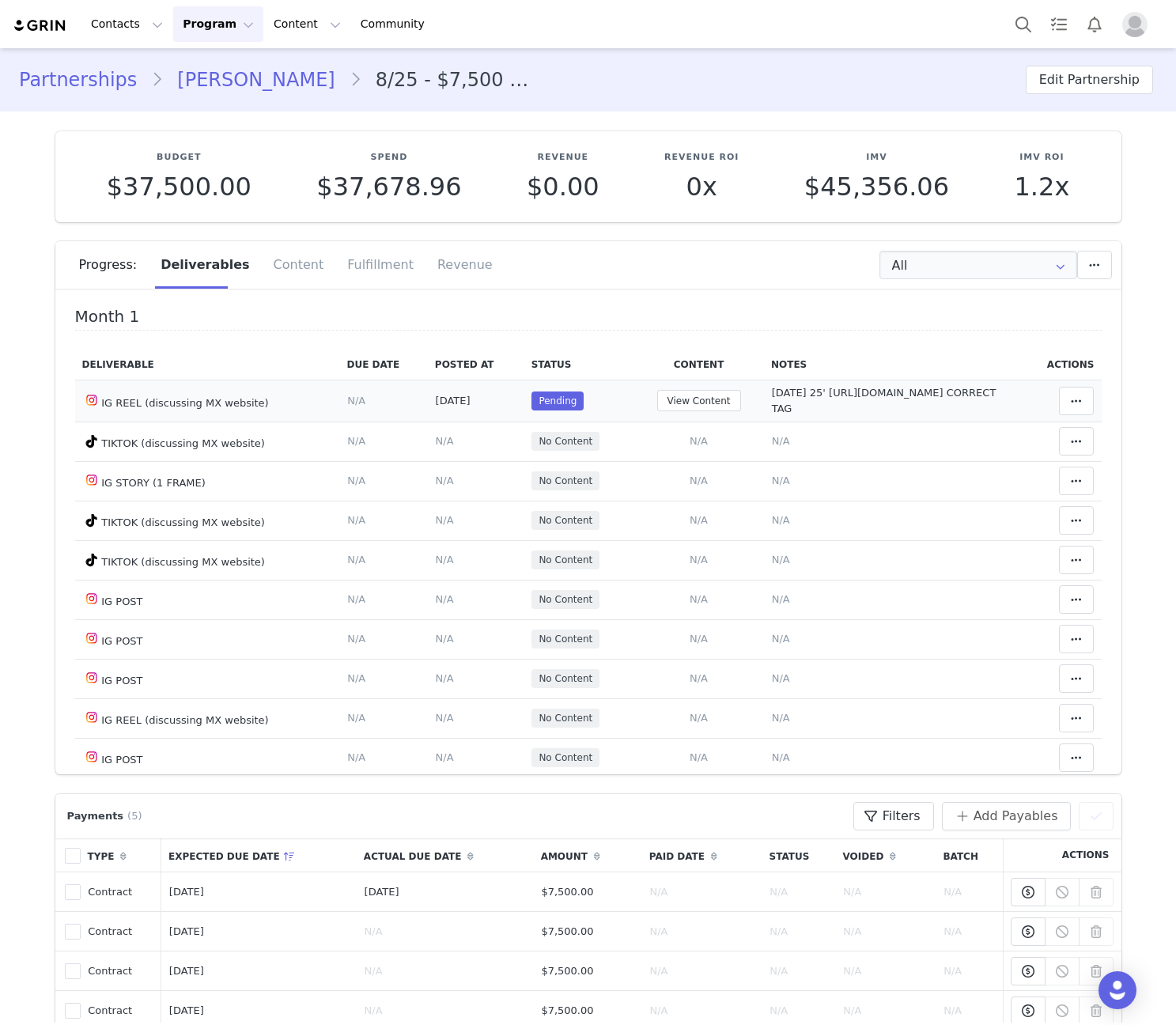
click at [787, 416] on td "Halloween 25' http://instagram.com/p/DPCnO3Ikdww/ CORRECT TAG" at bounding box center [893, 400] width 257 height 42
click at [789, 403] on span "Halloween 25' http://instagram.com/p/DPCnO3Ikdww/ CORRECT TAG" at bounding box center [884, 400] width 225 height 28
type textarea "Halloween 25' http://instagram.com/p/DPCnO3Ikdww/ CORRECT TAG"
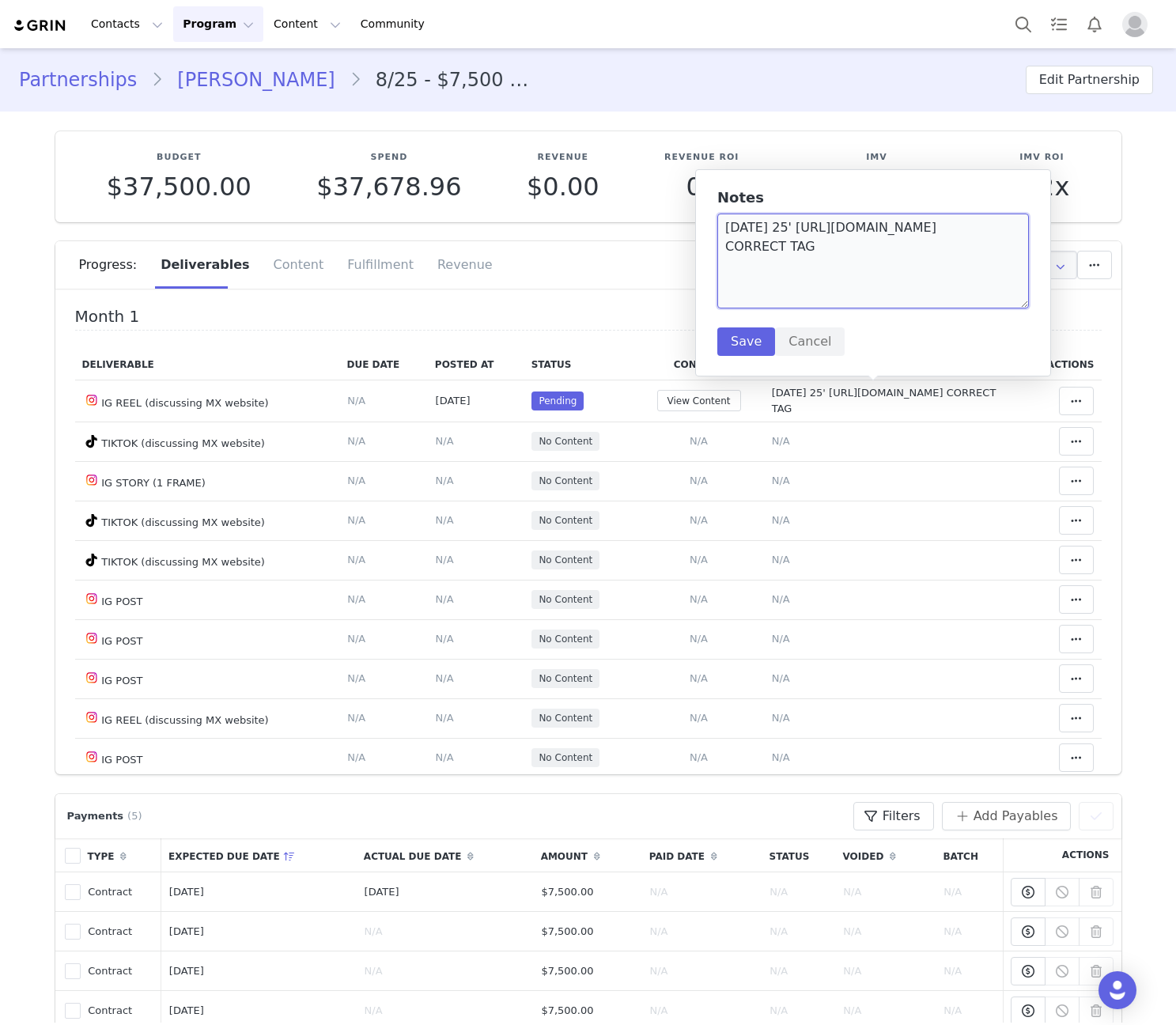
click at [951, 245] on textarea "Halloween 25' http://instagram.com/p/DPCnO3Ikdww/ CORRECT TAG" at bounding box center [873, 261] width 311 height 95
drag, startPoint x: 951, startPoint y: 245, endPoint x: 902, endPoint y: 245, distance: 49.0
click at [881, 248] on textarea "Halloween 25' http://instagram.com/p/DPCnO3Ikdww/ CORRECT TAG" at bounding box center [873, 261] width 311 height 95
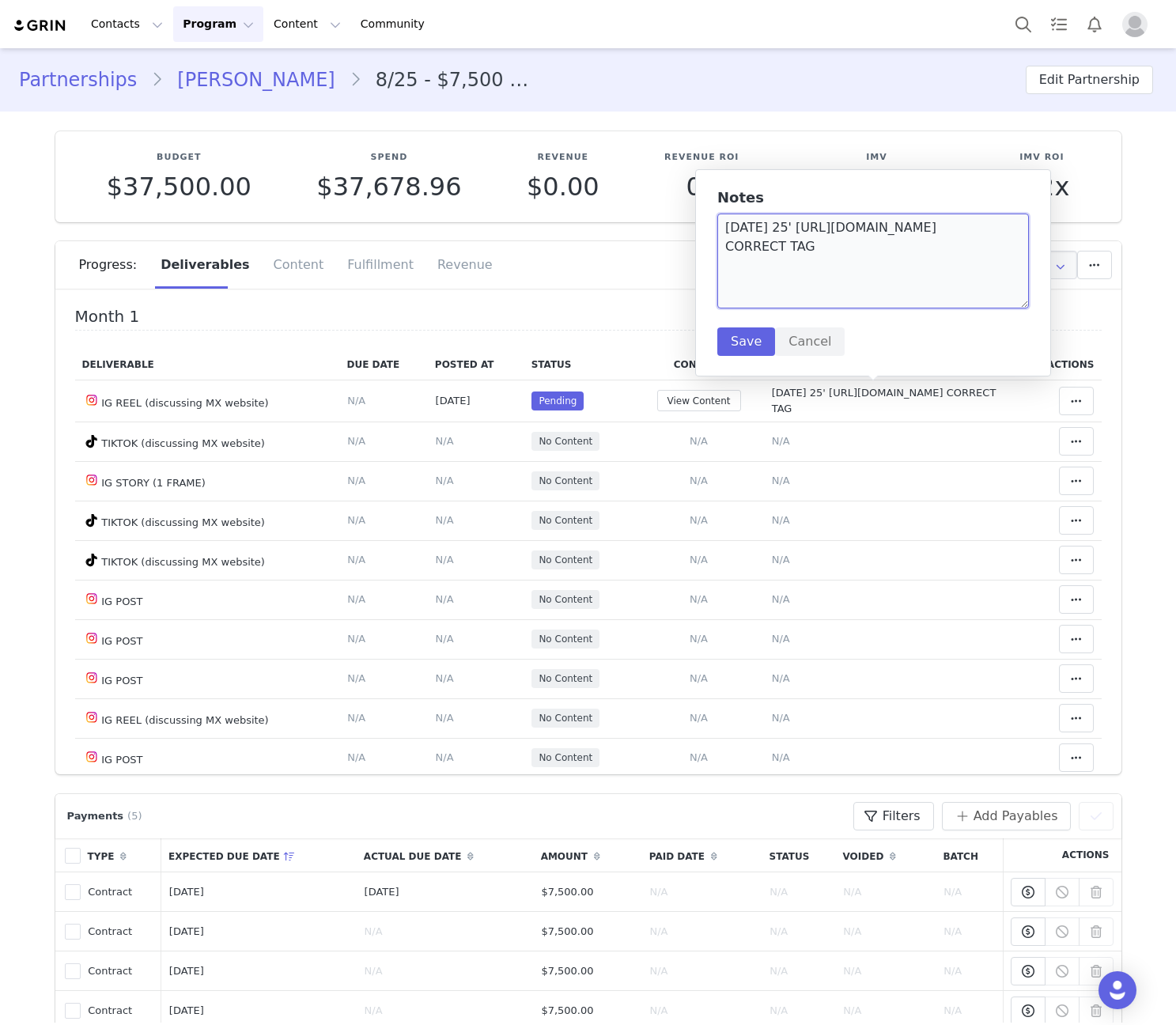
click at [934, 247] on textarea "Halloween 25' http://instagram.com/p/DPCnO3Ikdww/ CORRECT TAG" at bounding box center [873, 261] width 311 height 95
drag, startPoint x: 941, startPoint y: 248, endPoint x: 727, endPoint y: 252, distance: 214.0
click at [727, 252] on textarea "Halloween 25' http://instagram.com/p/DPCnO3Ikdww/ CORRECT TAG" at bounding box center [873, 261] width 311 height 95
click at [800, 338] on button "Cancel" at bounding box center [810, 341] width 70 height 29
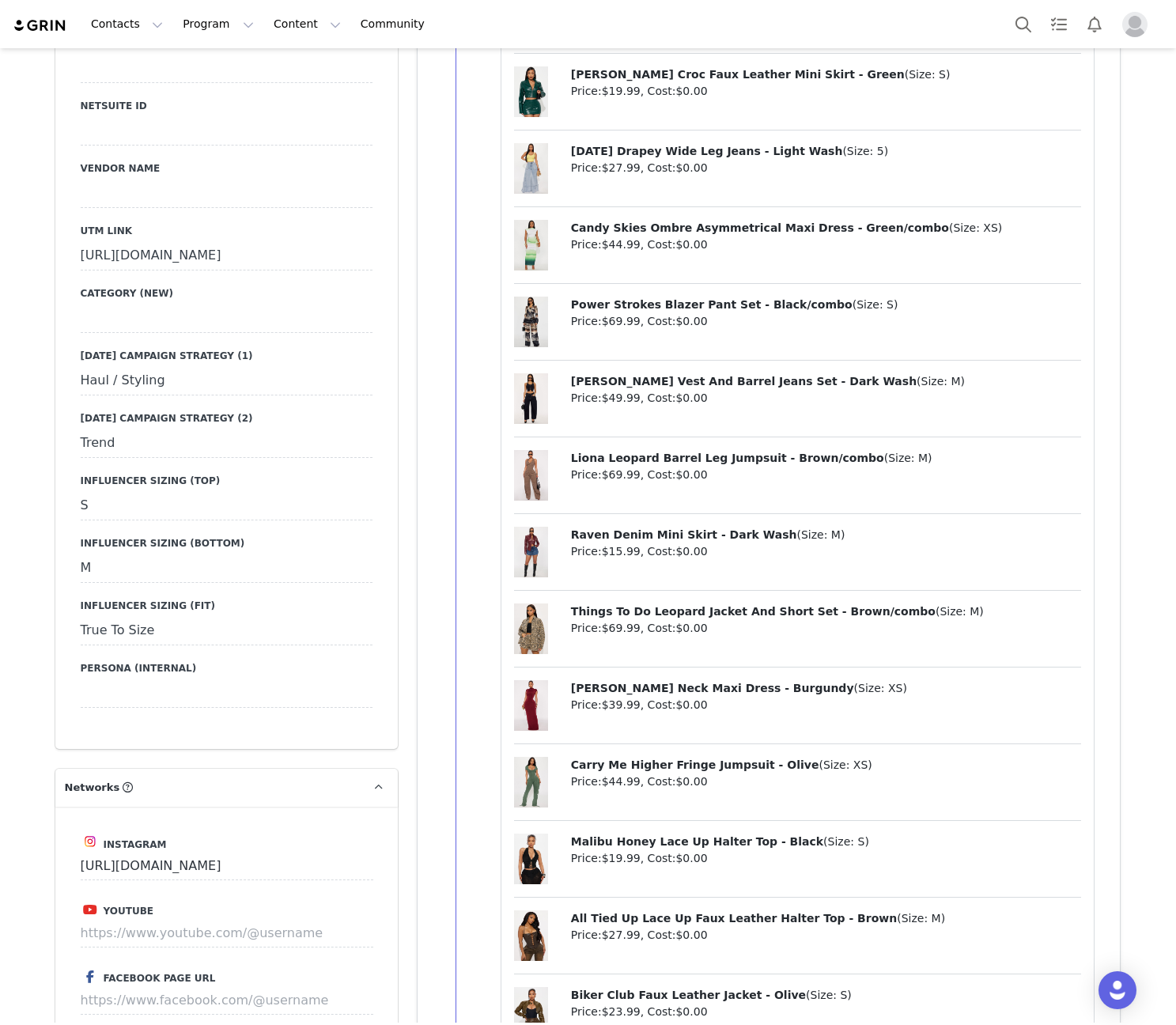
scroll to position [2398, 0]
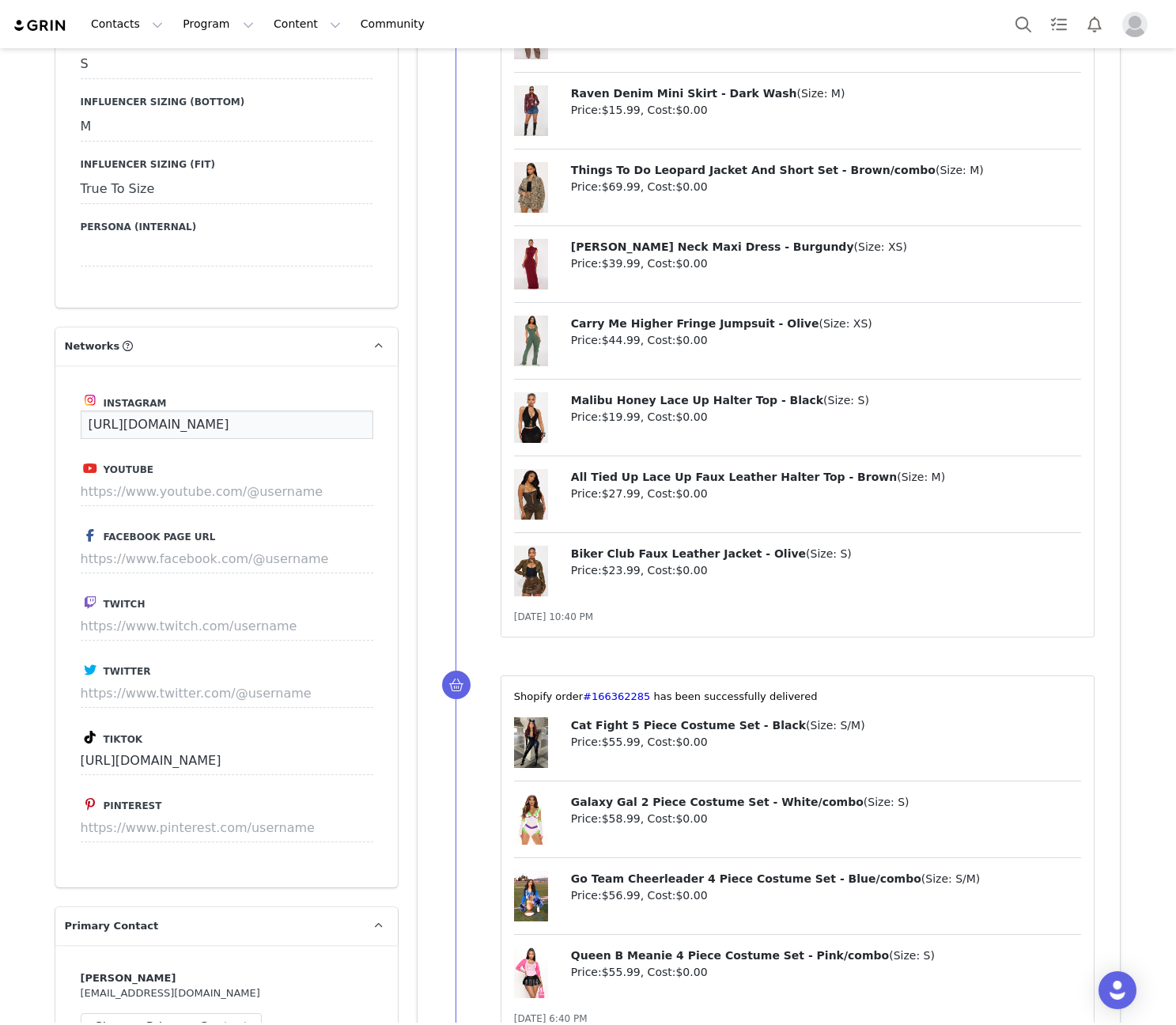
click at [241, 439] on input "[URL][DOMAIN_NAME]" at bounding box center [227, 425] width 292 height 29
click at [229, 775] on input "[URL][DOMAIN_NAME]" at bounding box center [227, 761] width 292 height 29
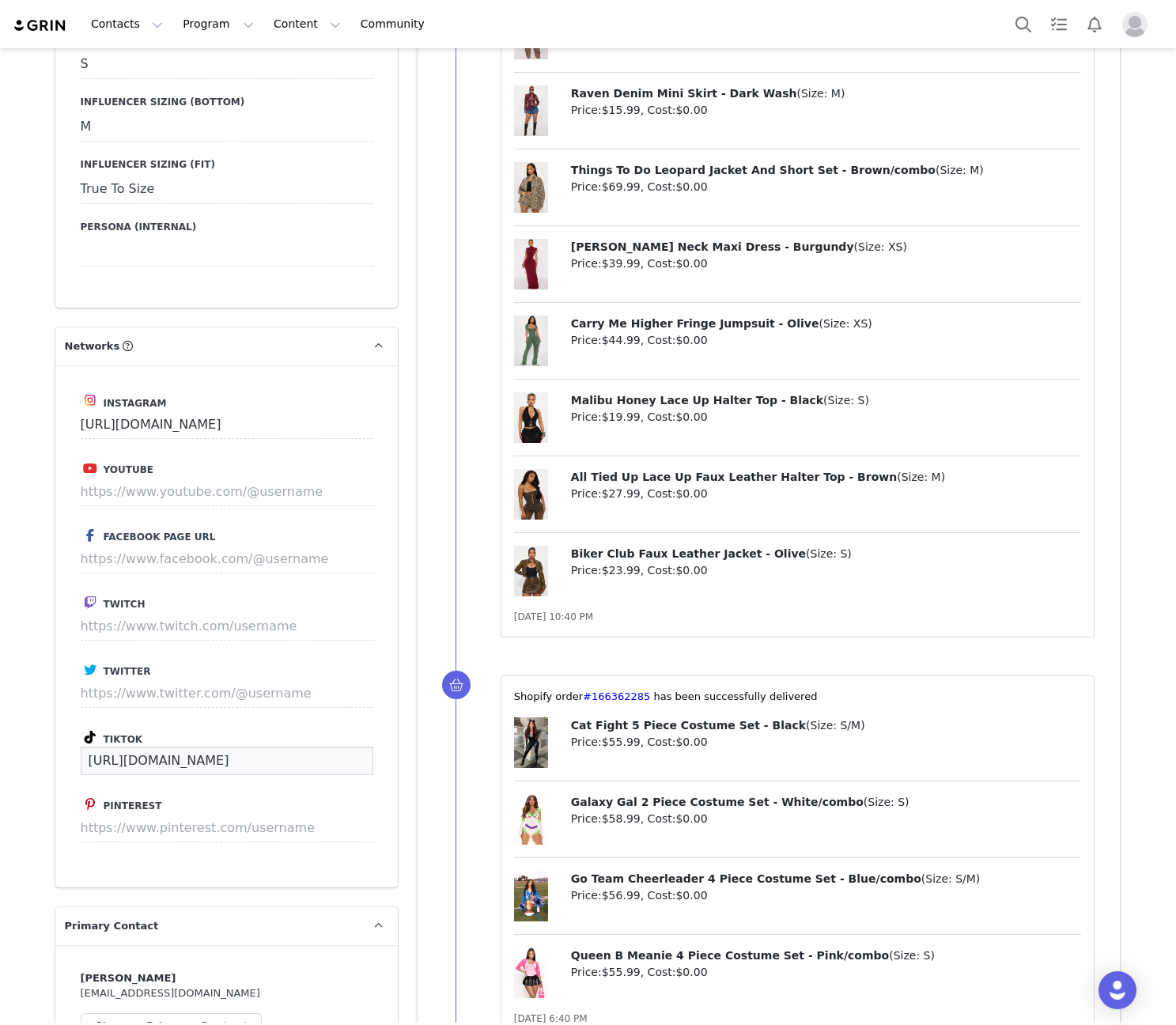
click at [229, 775] on input "[URL][DOMAIN_NAME]" at bounding box center [227, 761] width 292 height 29
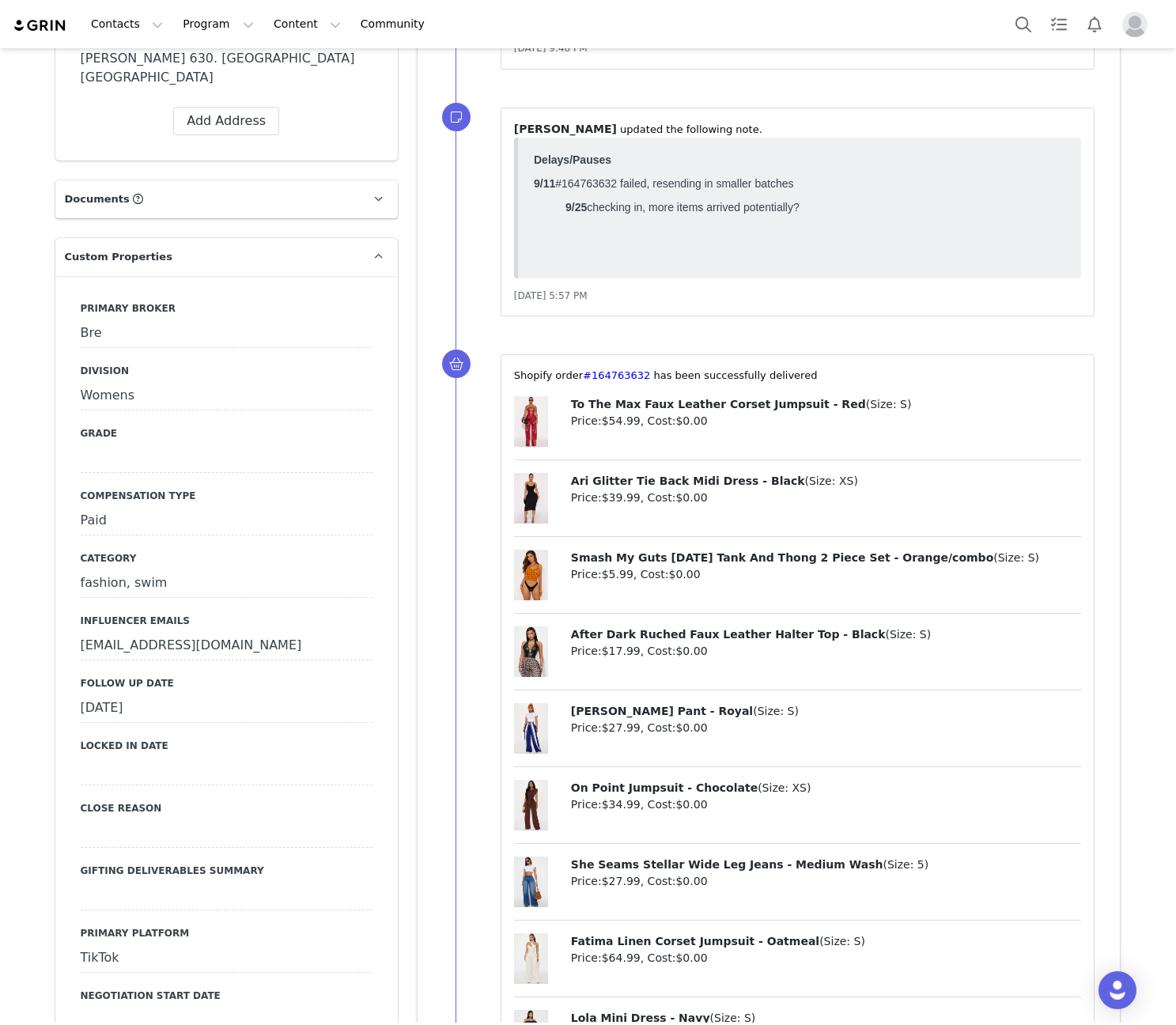
scroll to position [923, 0]
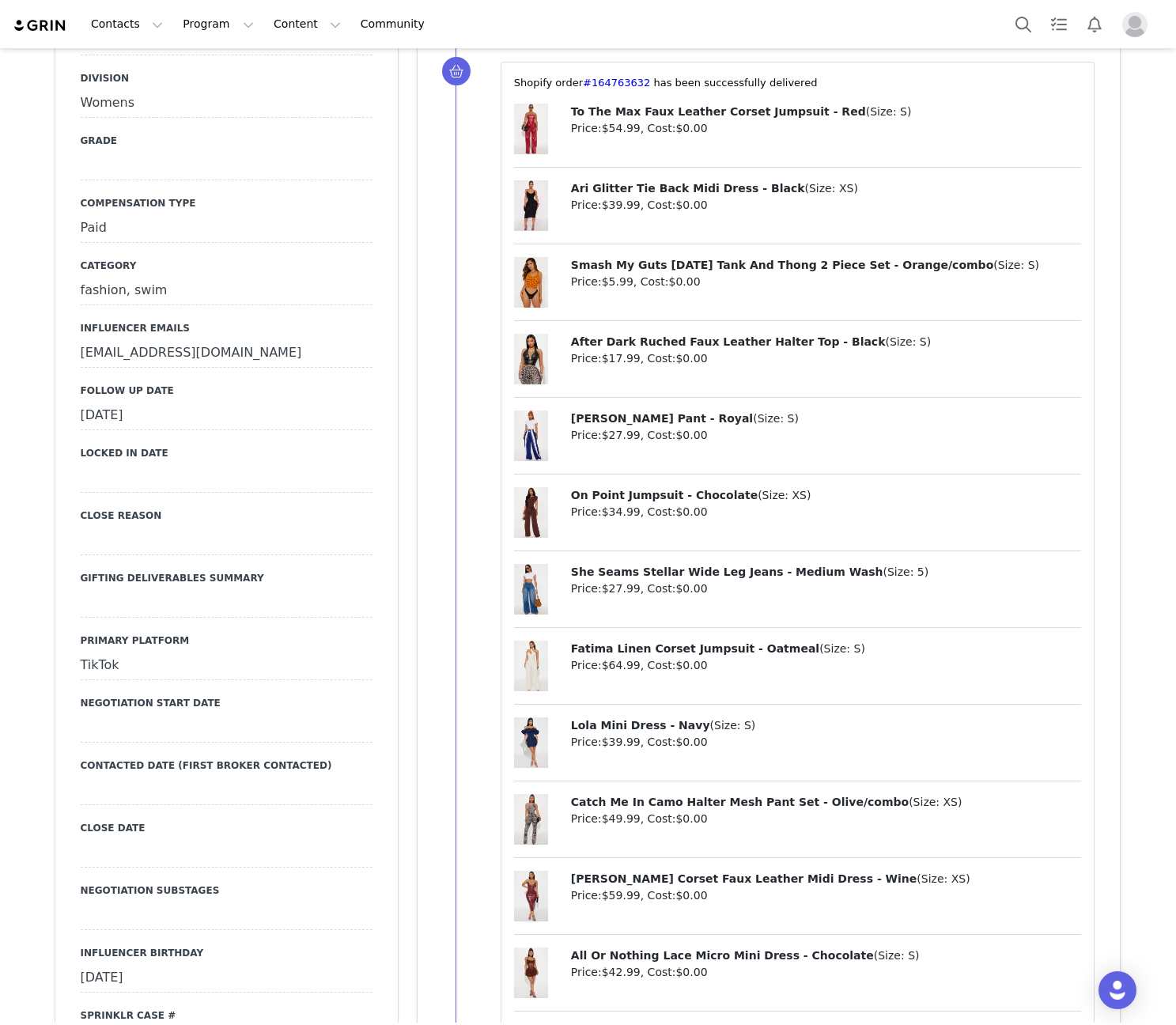
click at [142, 402] on div "[DATE]" at bounding box center [226, 416] width 291 height 29
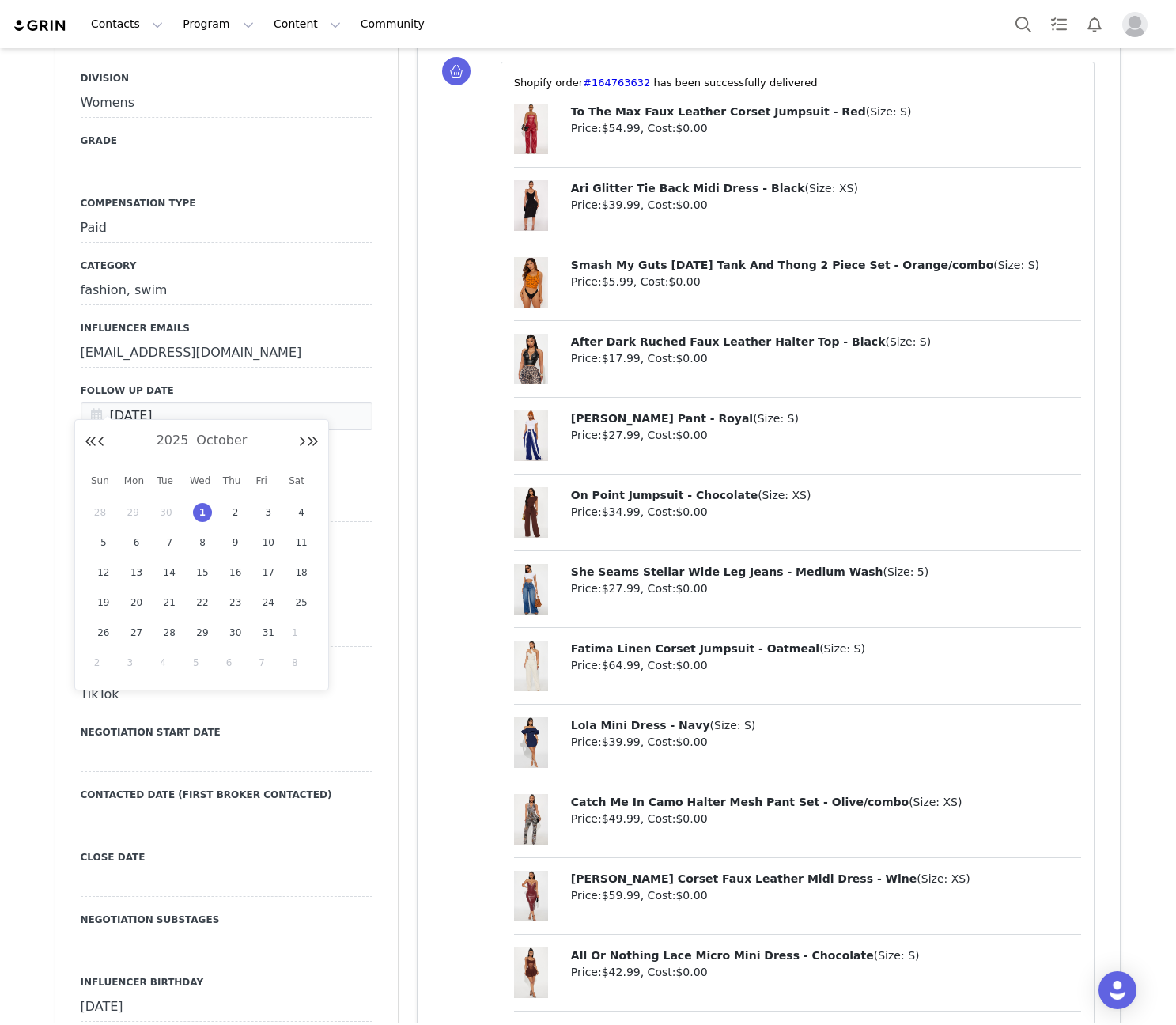
click at [357, 453] on div "Primary Broker Bre Division Womens Grade Compensation Type Paid Category fashio…" at bounding box center [226, 890] width 291 height 1763
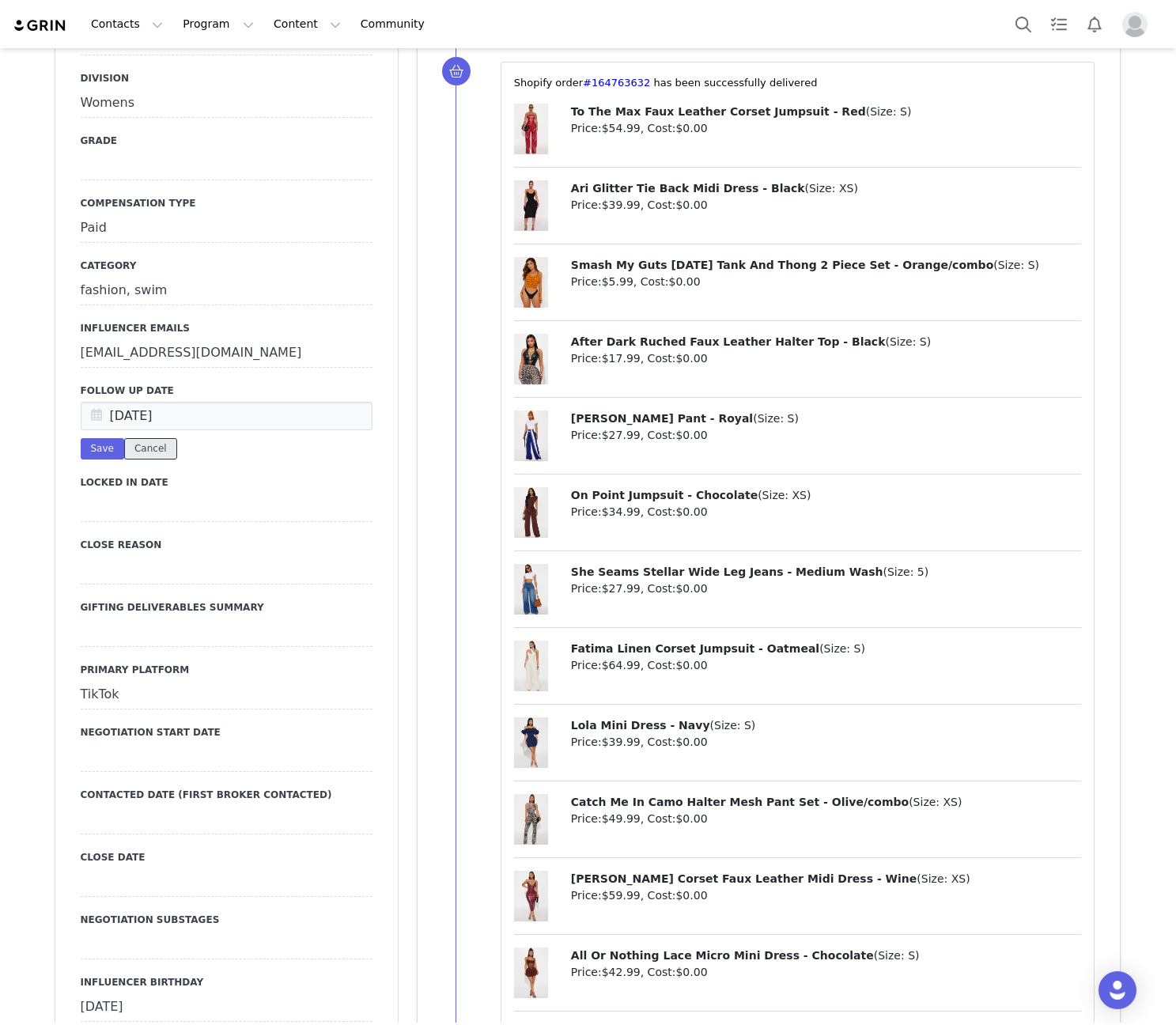
click at [134, 438] on button "Cancel" at bounding box center [150, 449] width 53 height 21
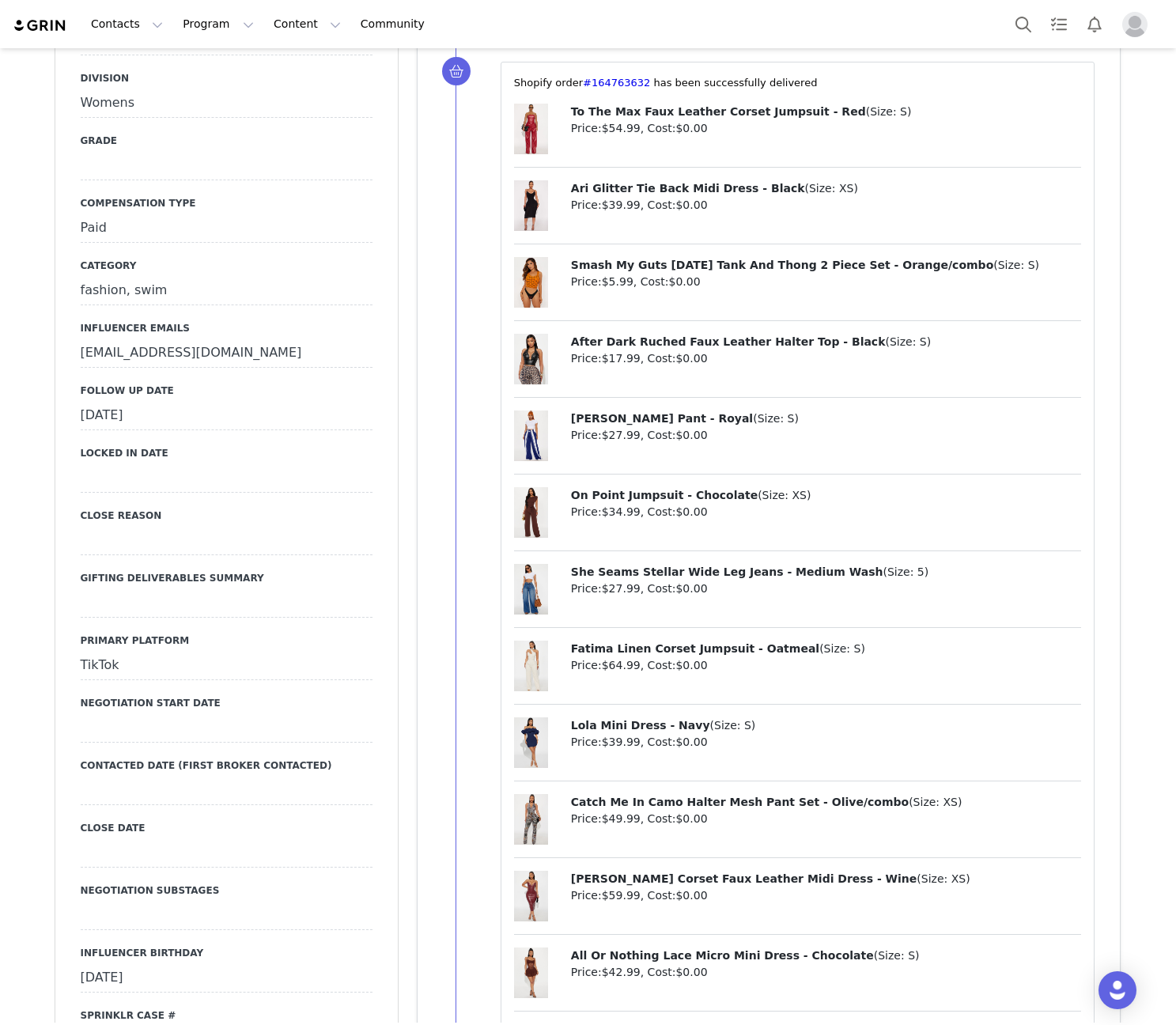
scroll to position [0, 0]
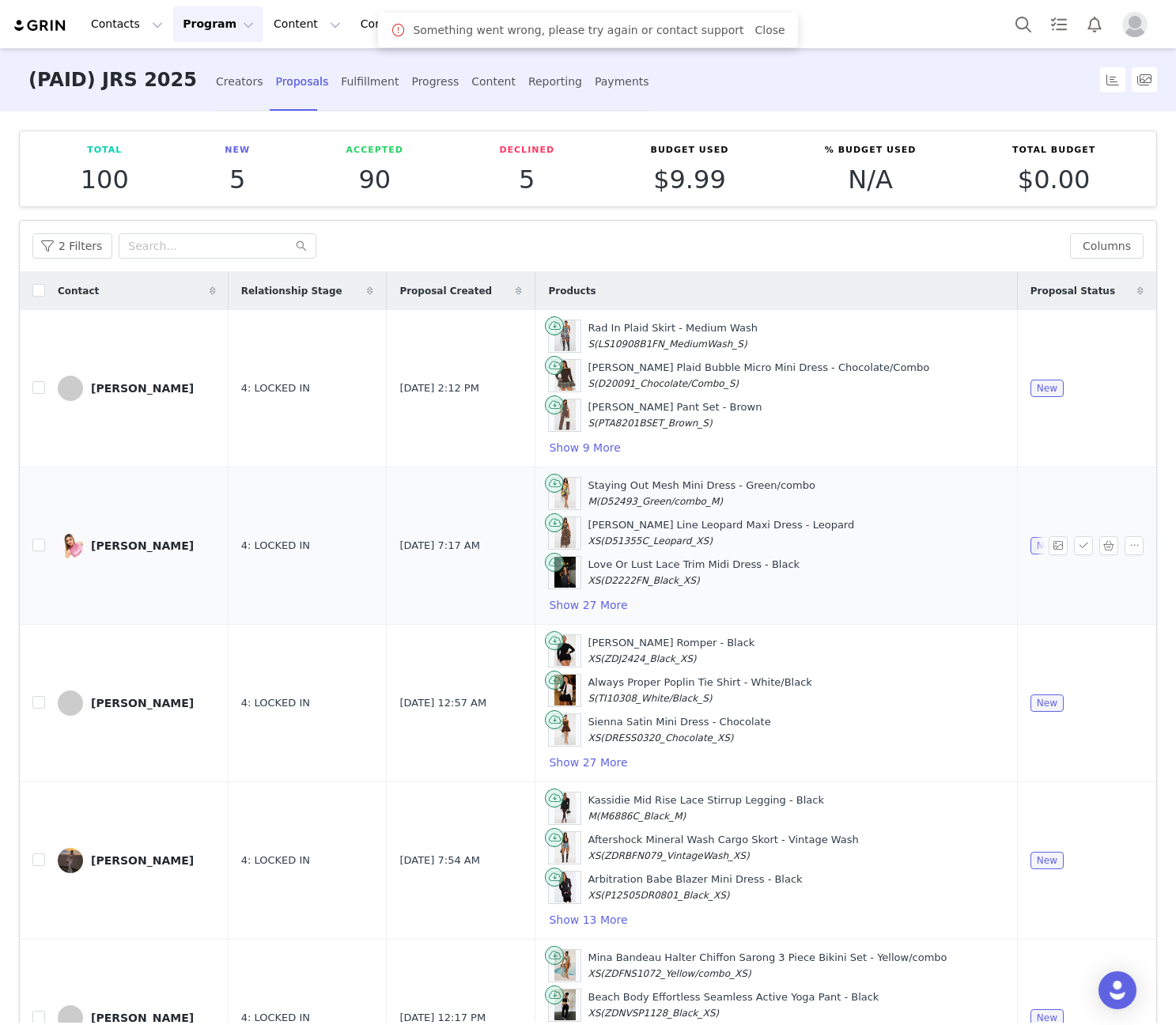
scroll to position [37, 0]
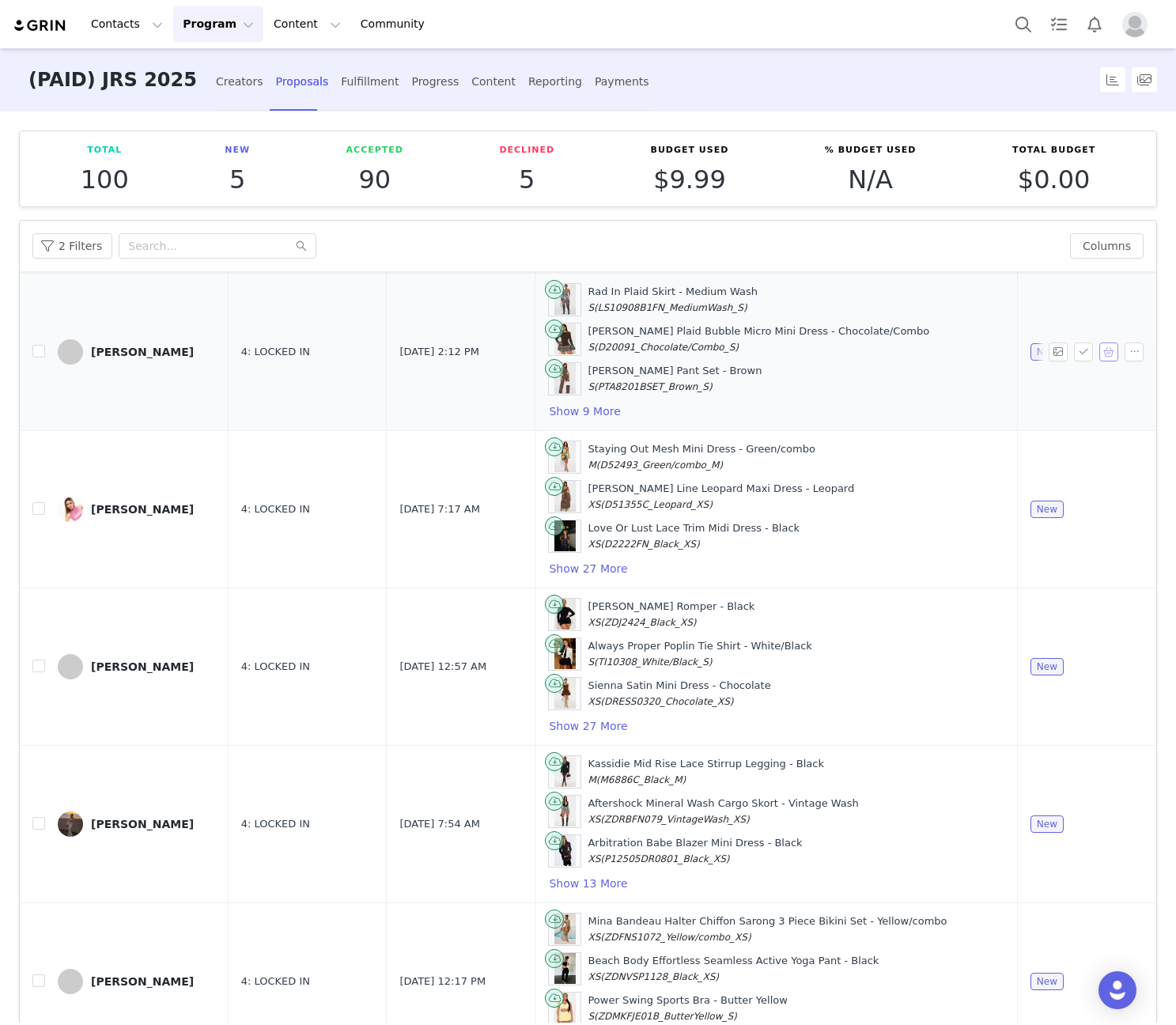
click at [1099, 347] on button "button" at bounding box center [1109, 352] width 19 height 19
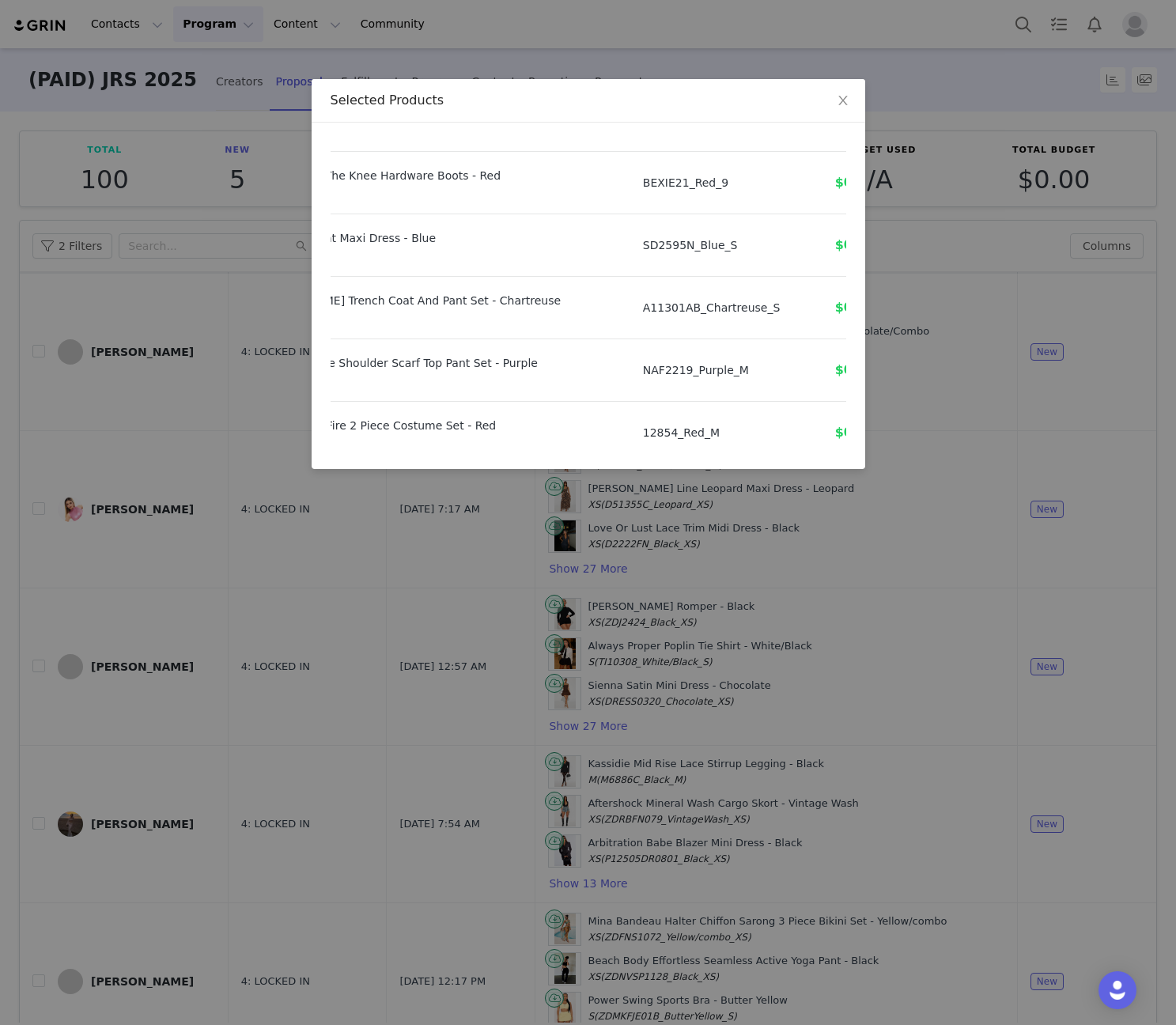
scroll to position [513, 126]
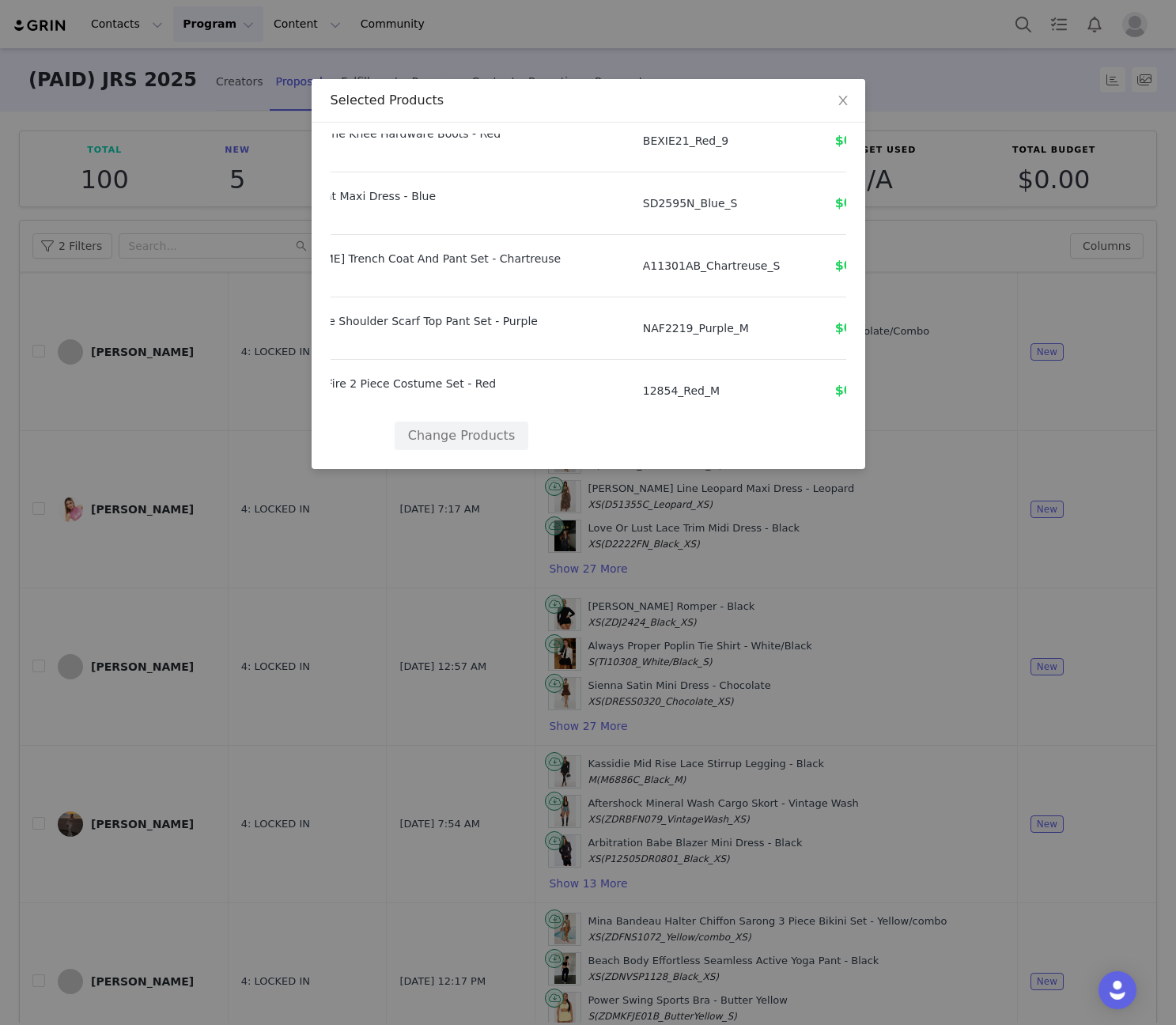
click at [450, 405] on td "I've Got Your Fire 2 Piece Costume Set - Red Size: M" at bounding box center [418, 391] width 428 height 63
click at [472, 426] on button "Change Products" at bounding box center [461, 436] width 133 height 29
select select "15404637"
select select "28059058"
select select "25971118"
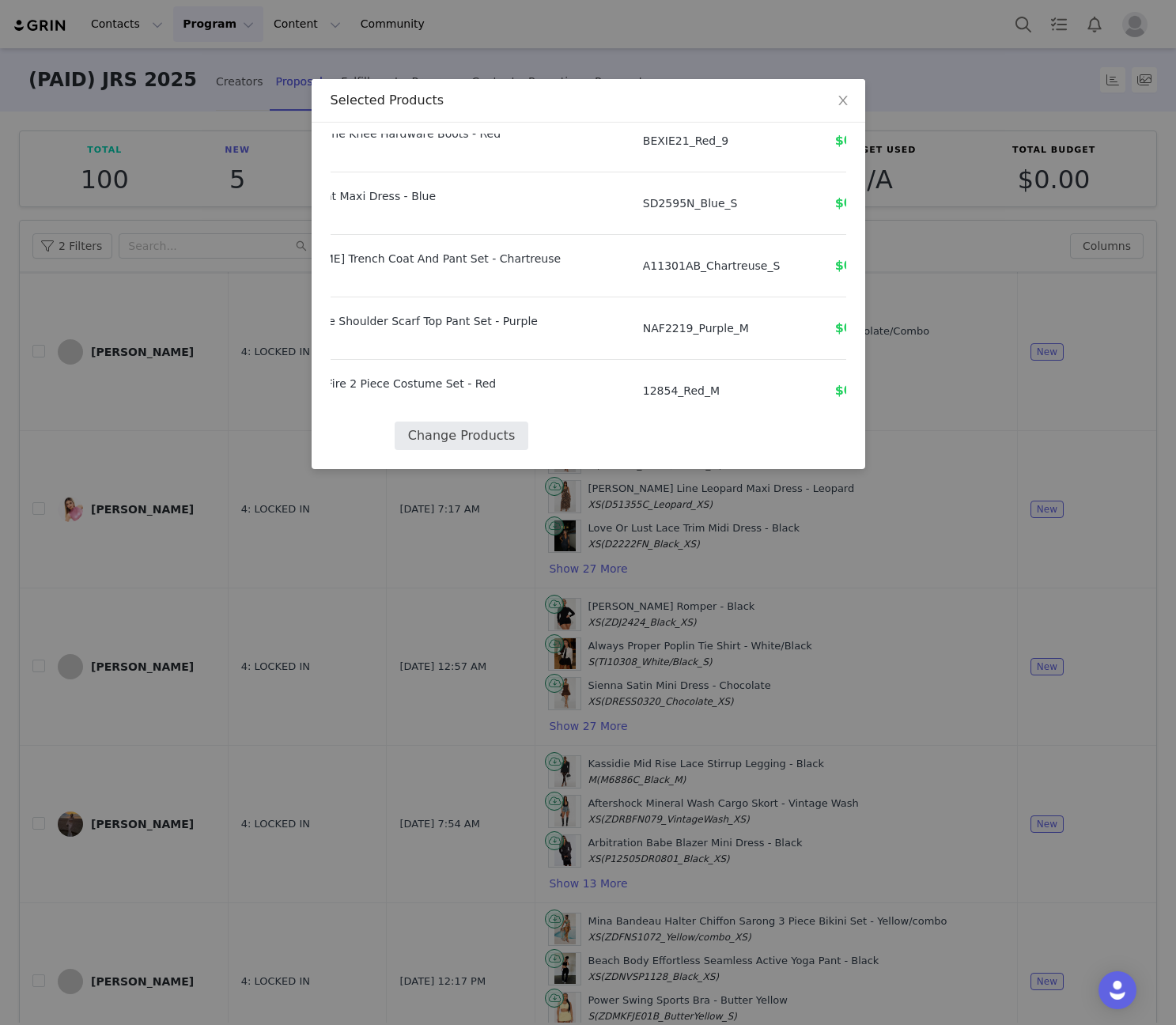
select select "28177799"
select select "28170628"
select select "27919776"
select select "27938699"
select select "23401822"
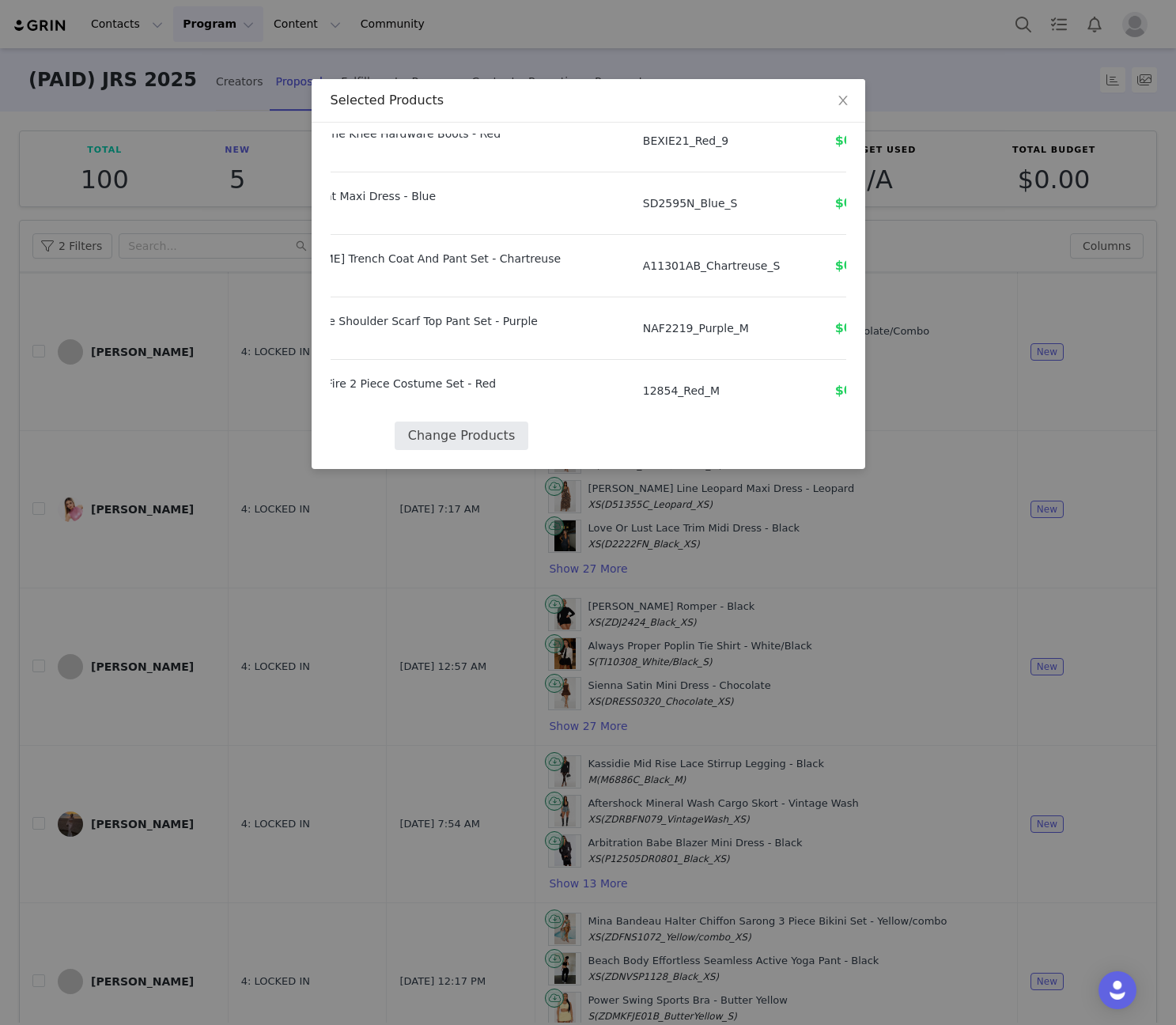
select select "27819317"
select select "22481430"
select select "28107078"
select select "17416789"
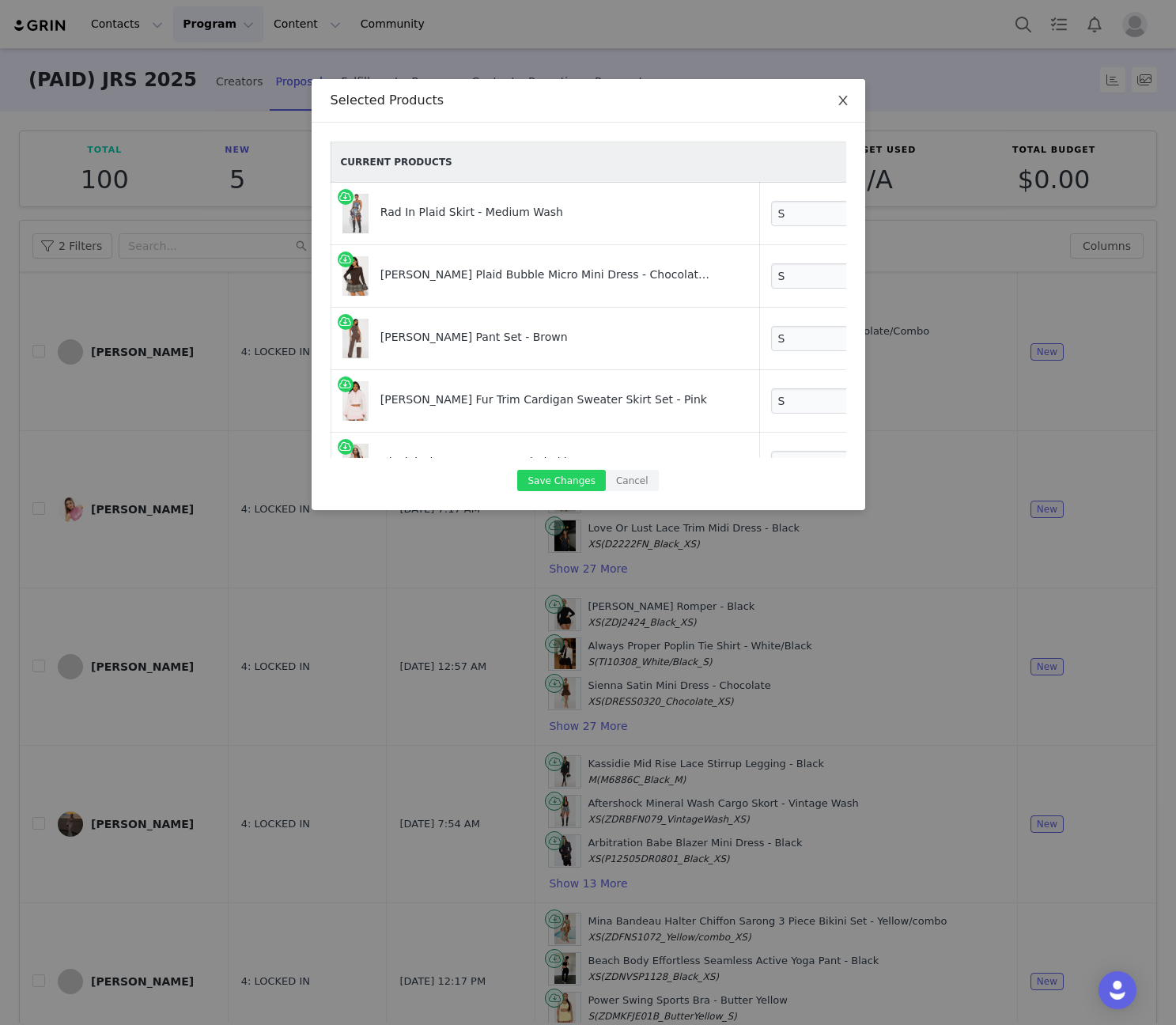
click at [856, 101] on span "Close" at bounding box center [843, 102] width 44 height 44
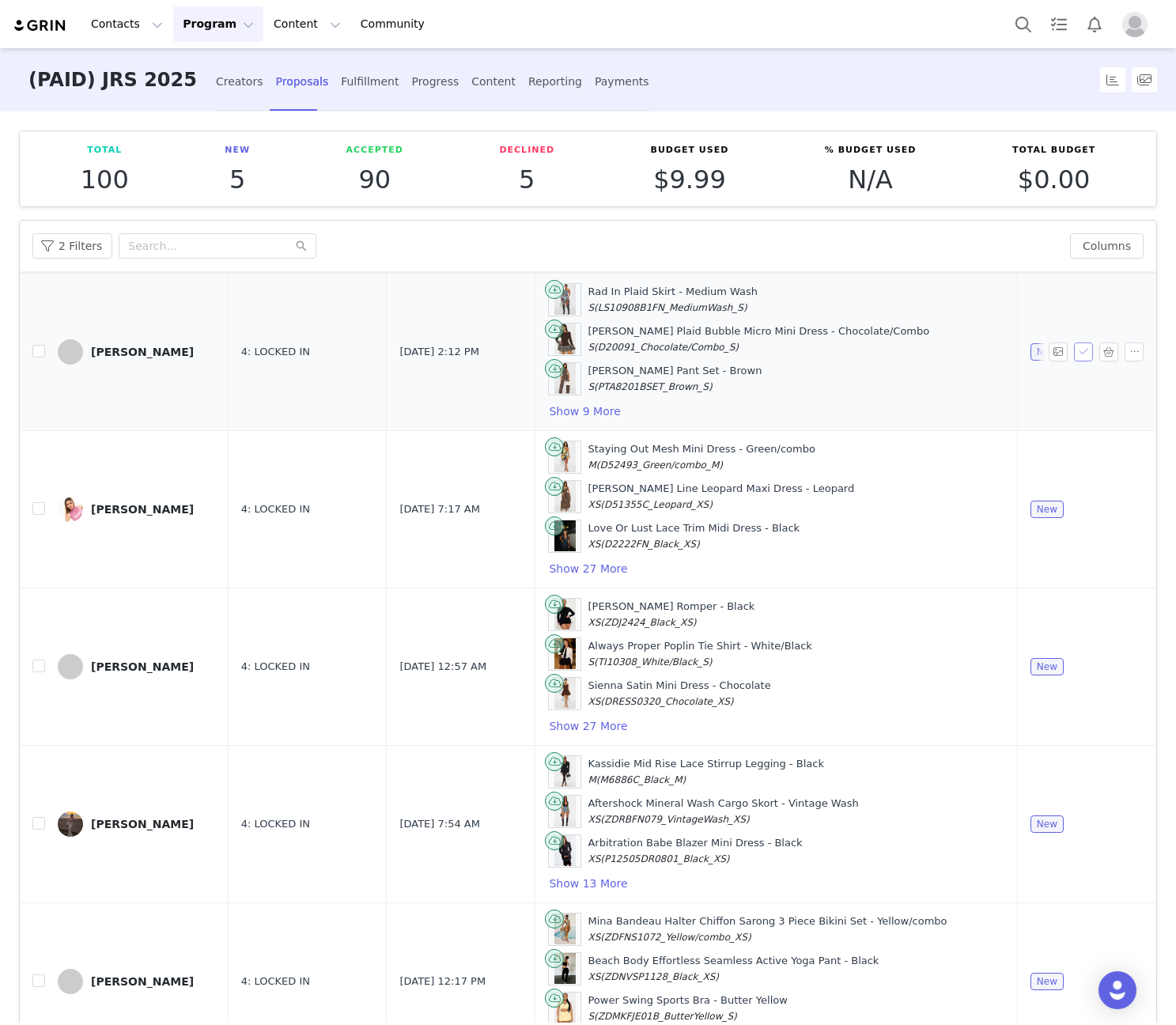
click at [1074, 349] on button "button" at bounding box center [1083, 352] width 19 height 19
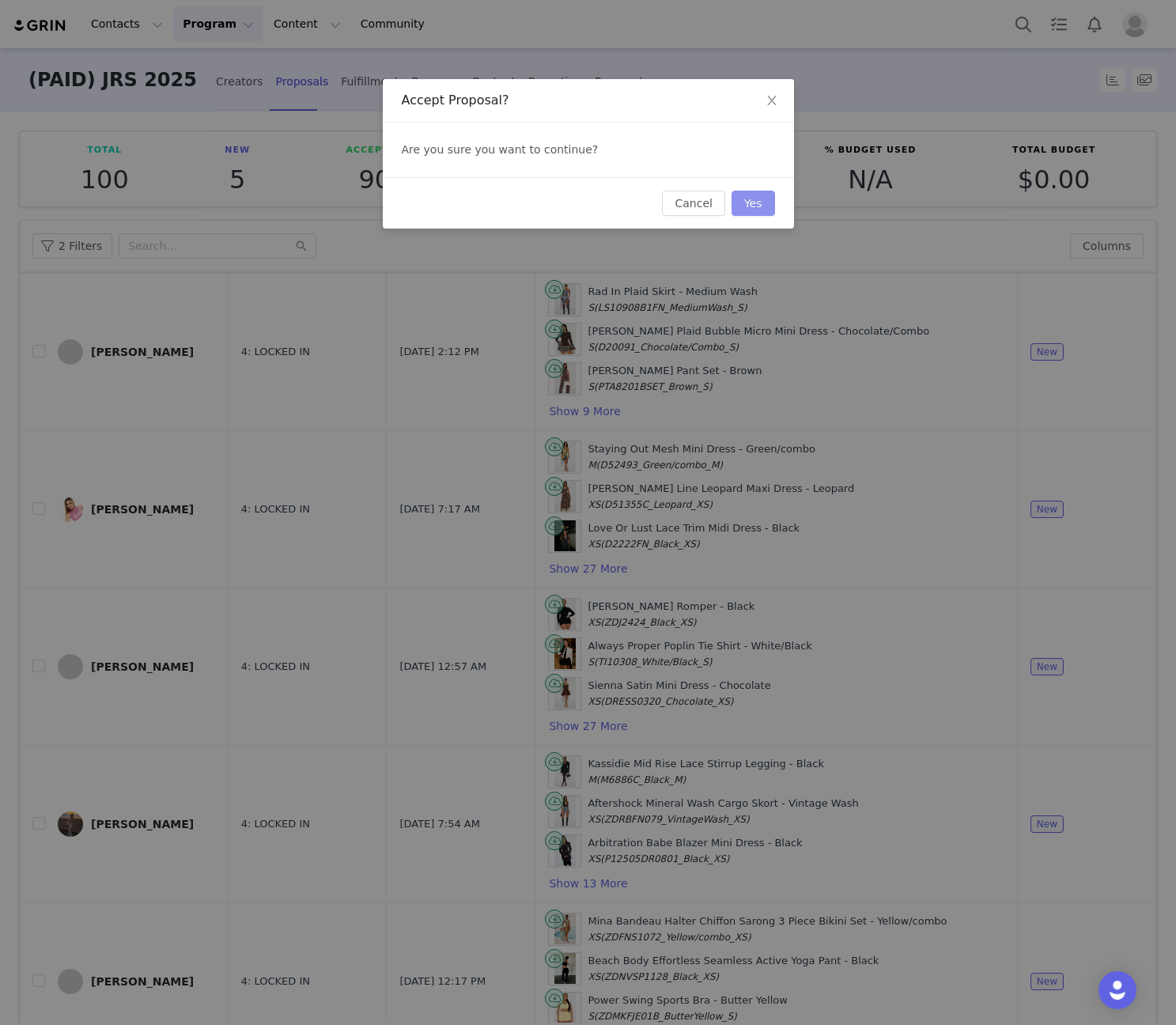
click at [758, 195] on button "Yes" at bounding box center [753, 203] width 44 height 25
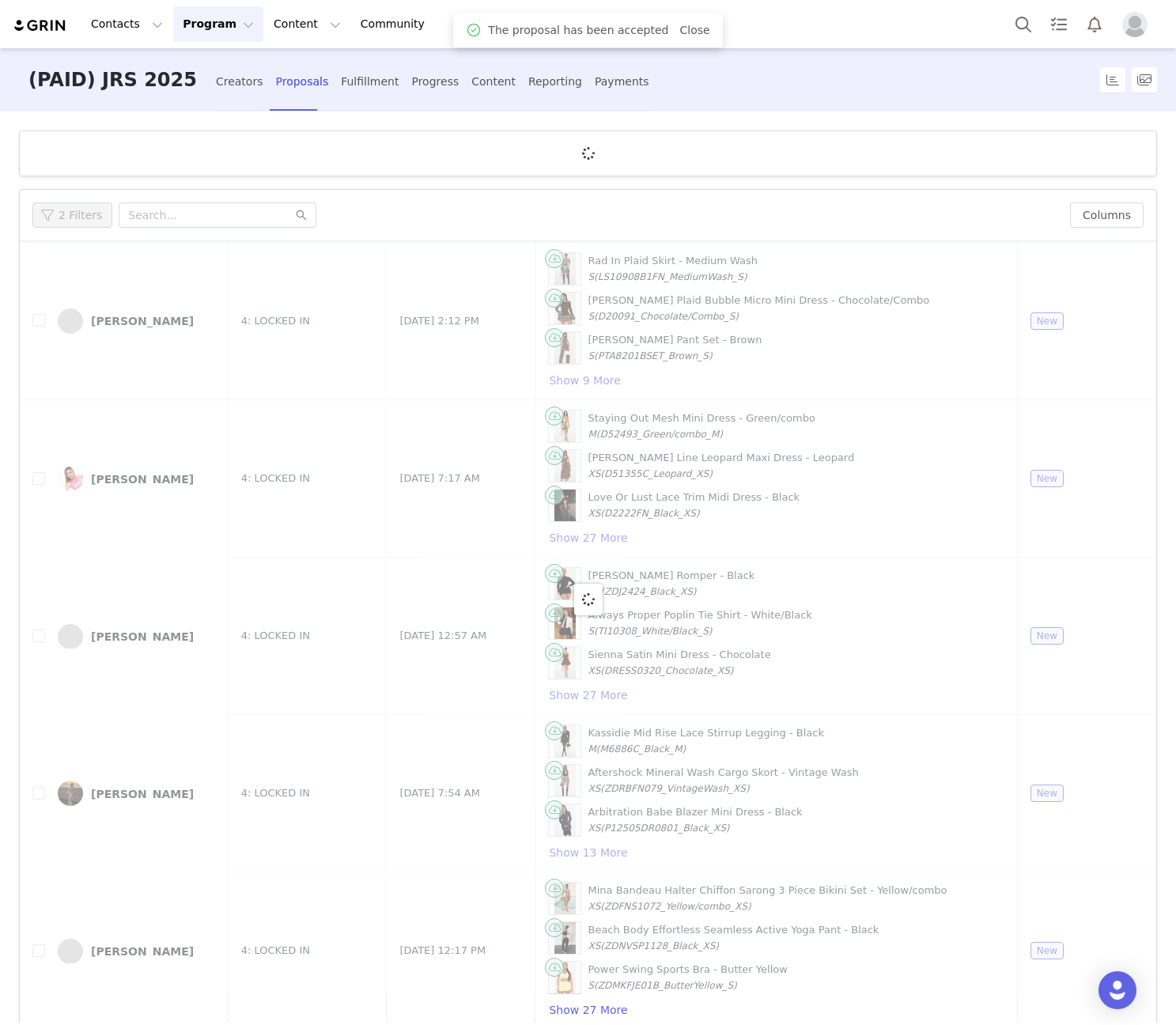
scroll to position [0, 0]
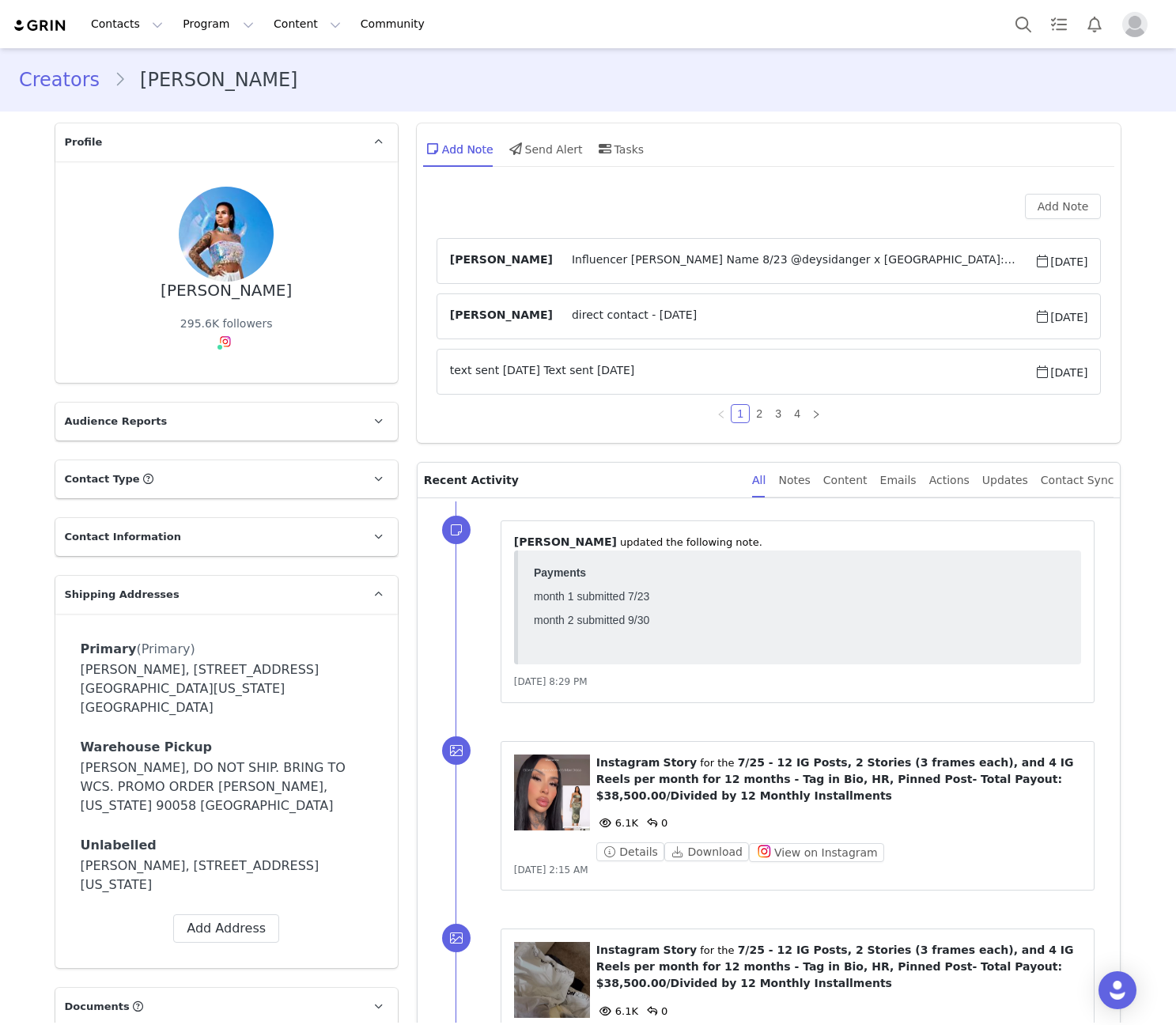
click at [222, 282] on div "[PERSON_NAME]" at bounding box center [226, 291] width 131 height 18
copy div "[PERSON_NAME]"
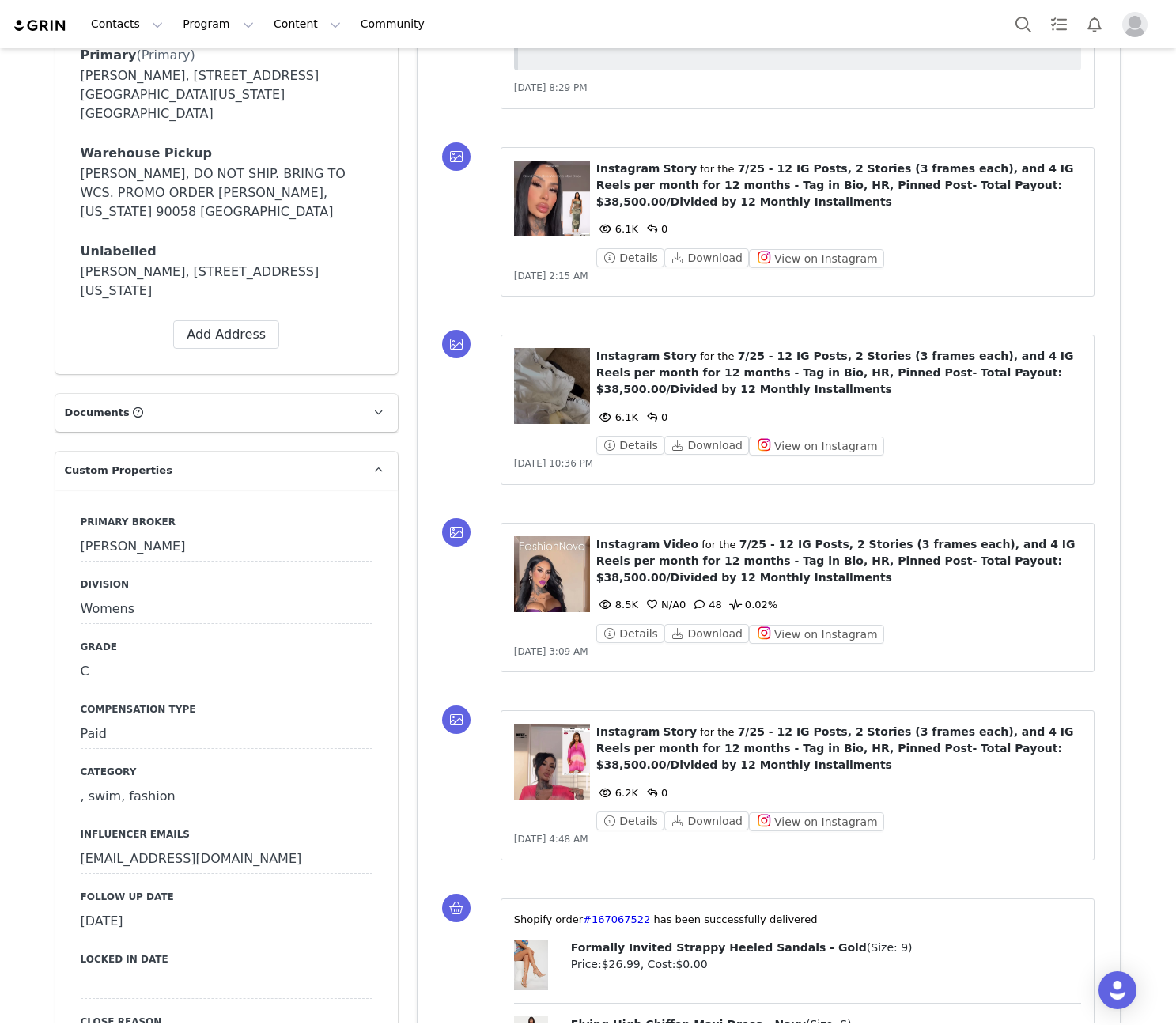
scroll to position [923, 0]
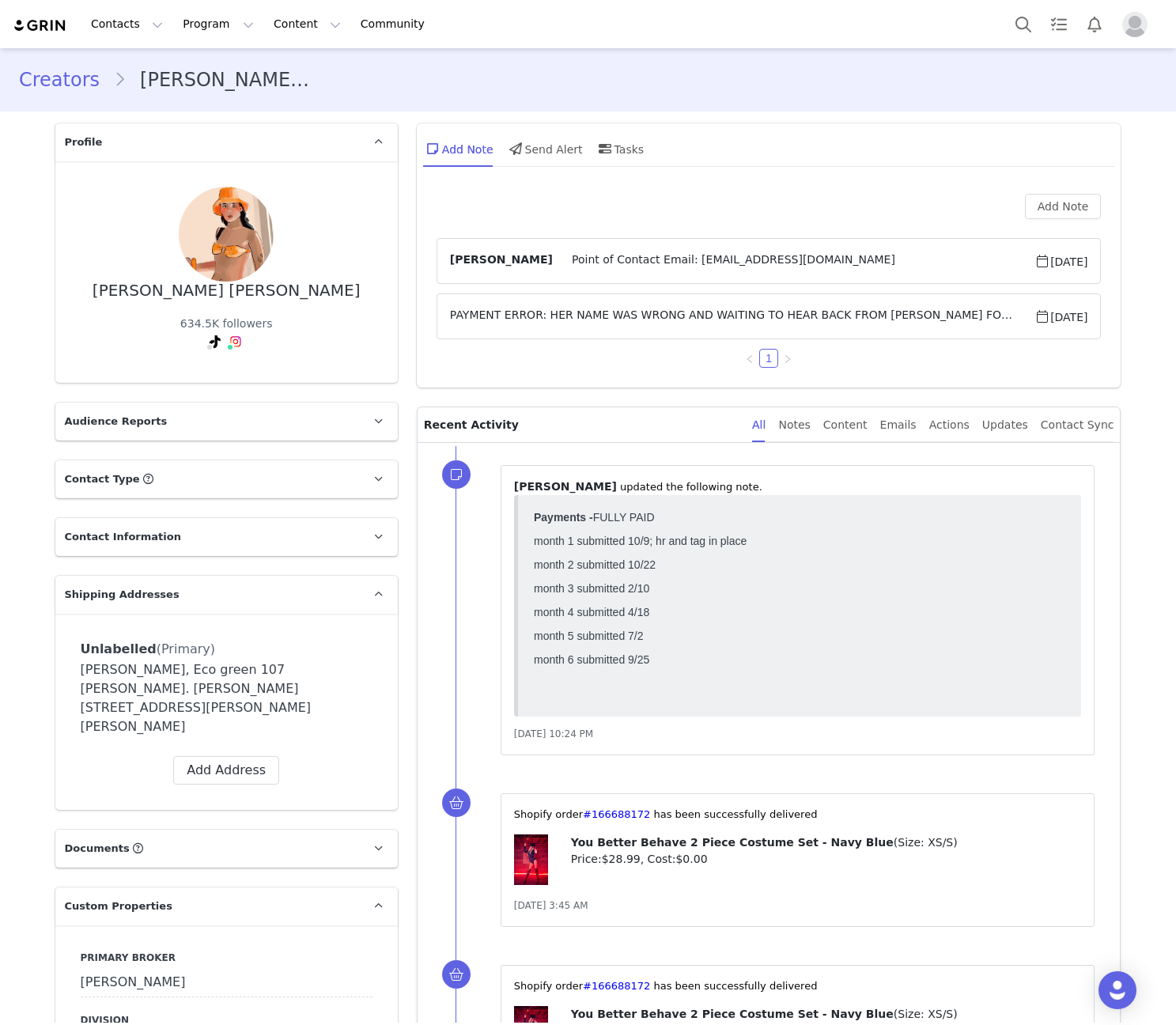
scroll to position [553, 0]
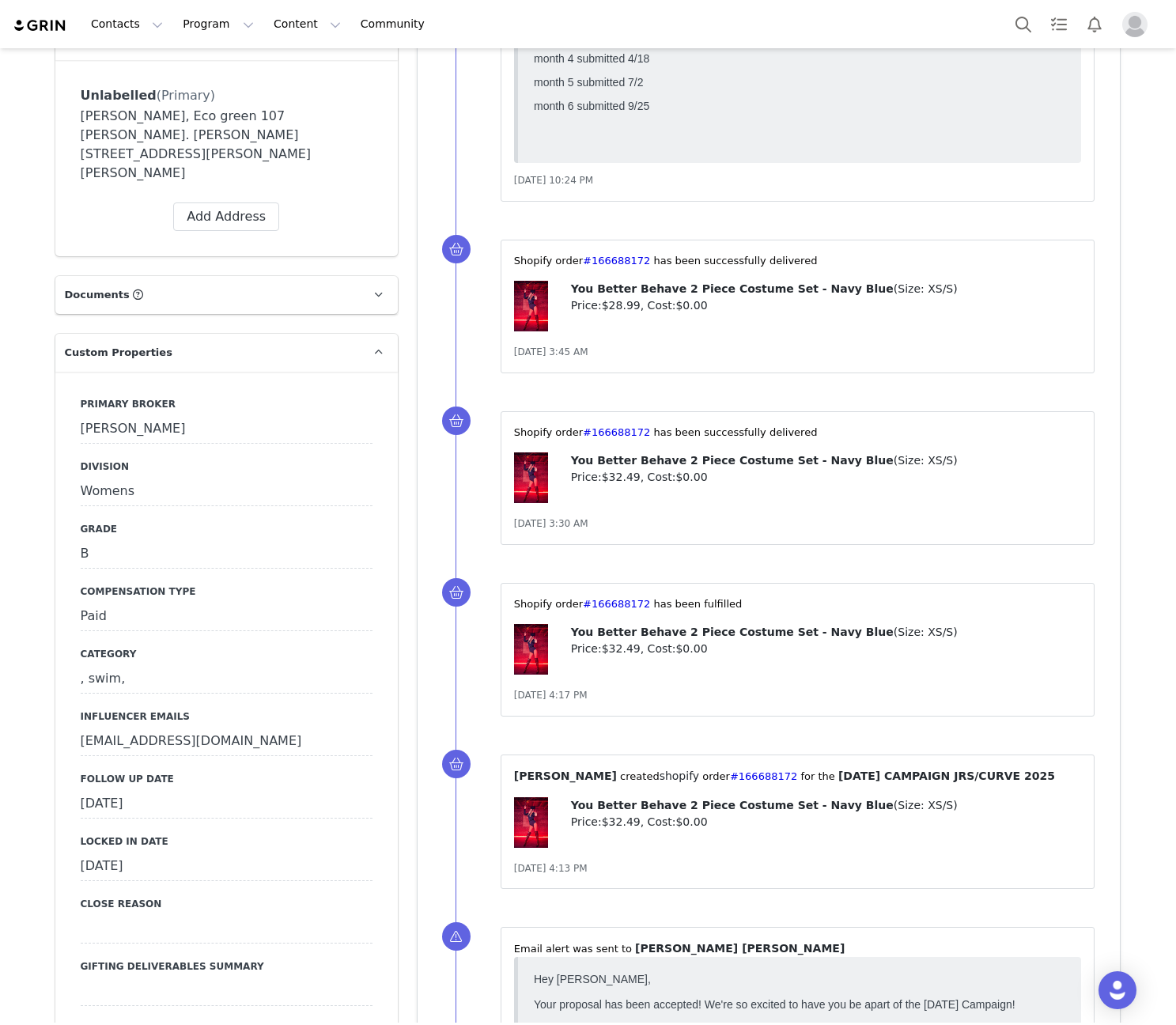
click at [167, 790] on div "[DATE]" at bounding box center [226, 804] width 291 height 29
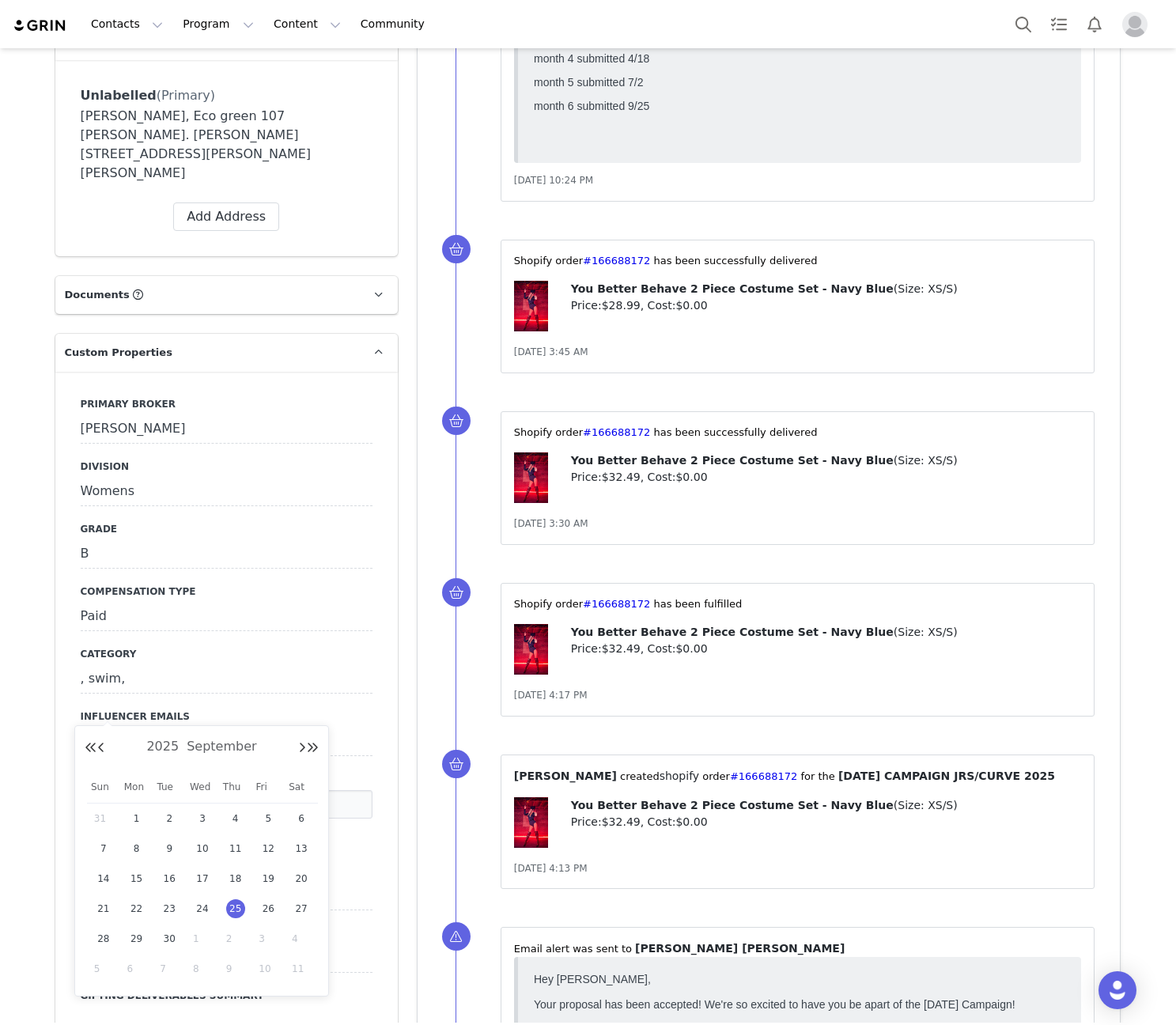
click at [195, 943] on span "1" at bounding box center [202, 938] width 19 height 19
type input "[DATE]"
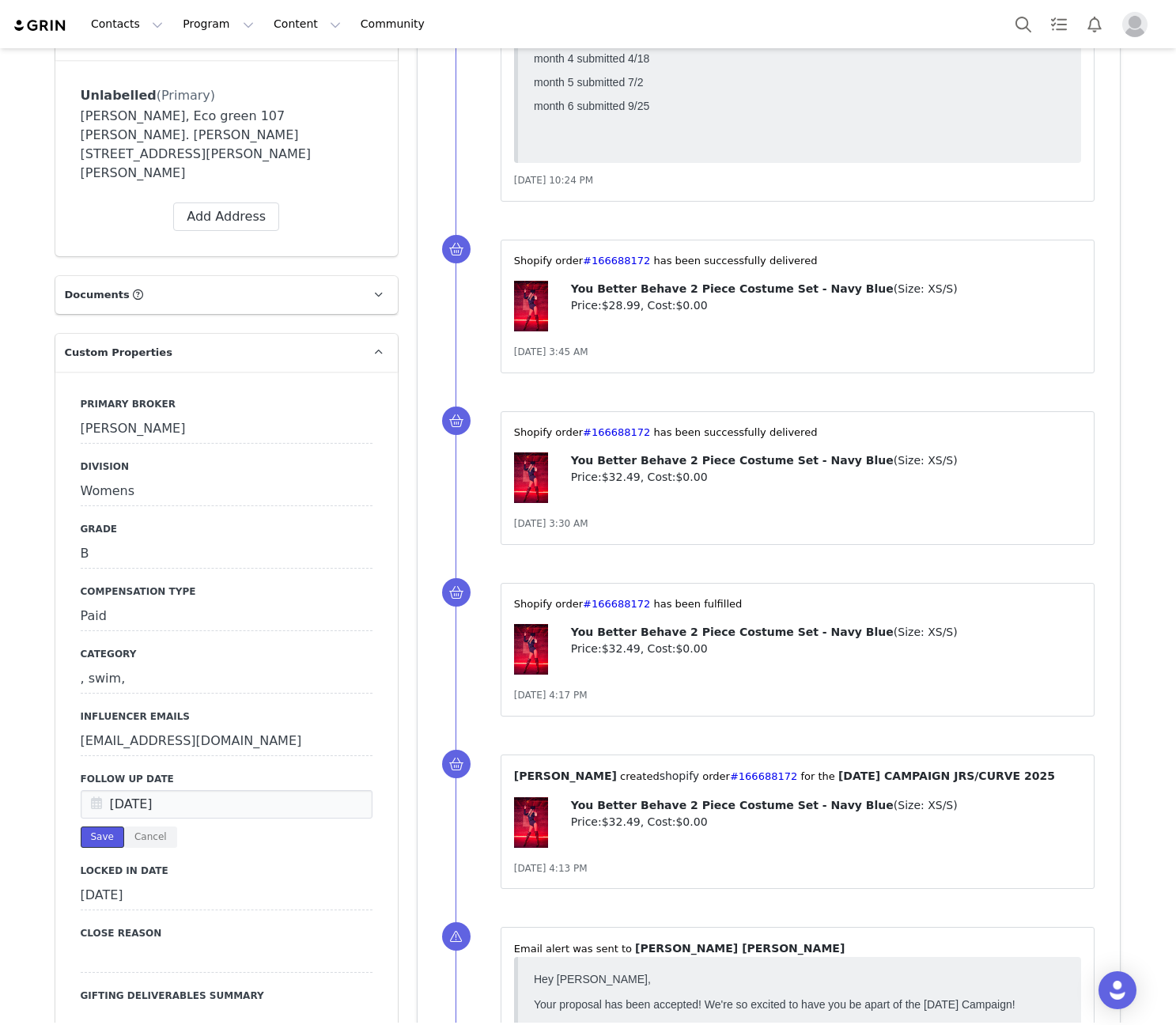
click at [107, 827] on button "Save" at bounding box center [102, 837] width 44 height 21
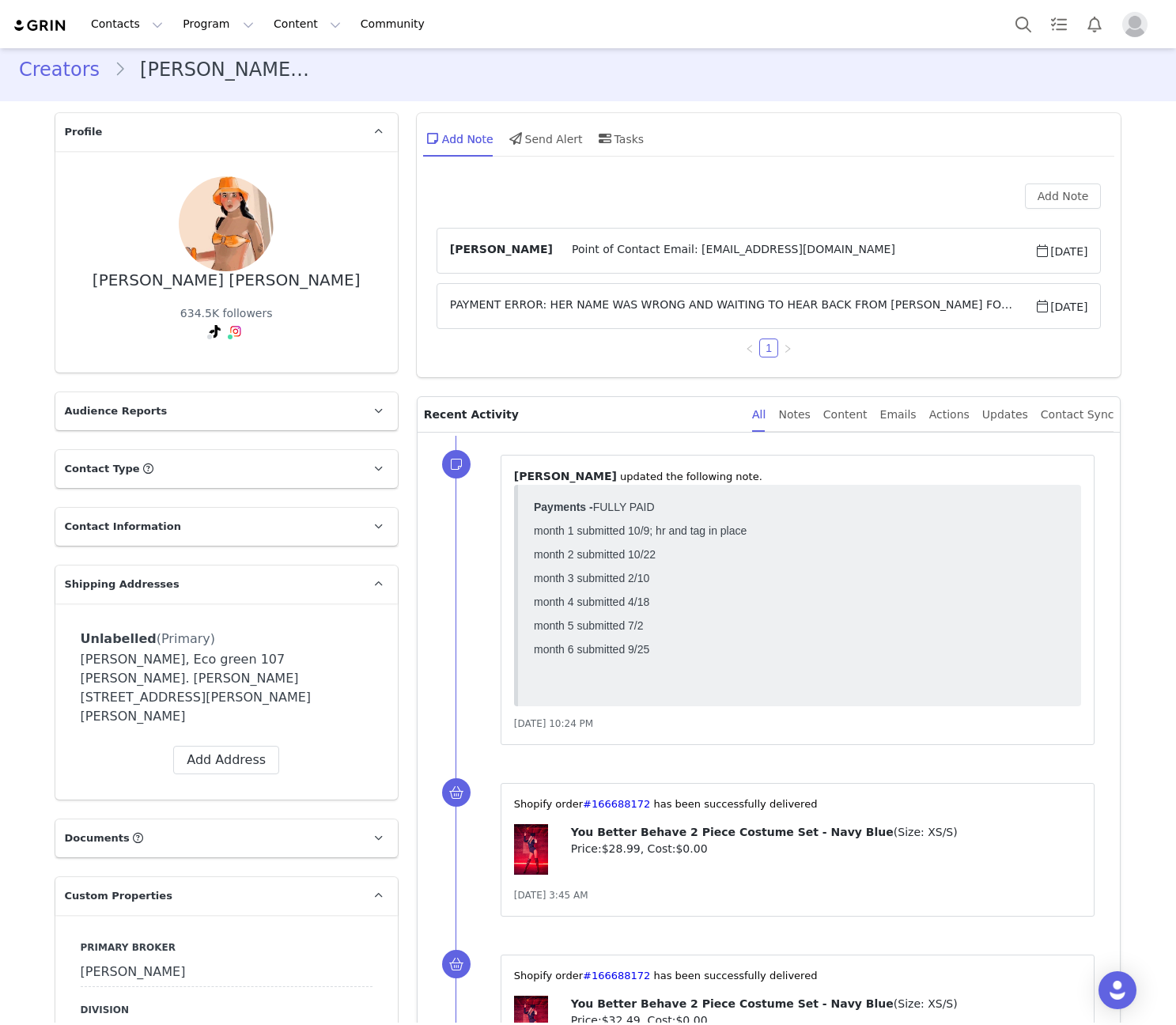
scroll to position [0, 0]
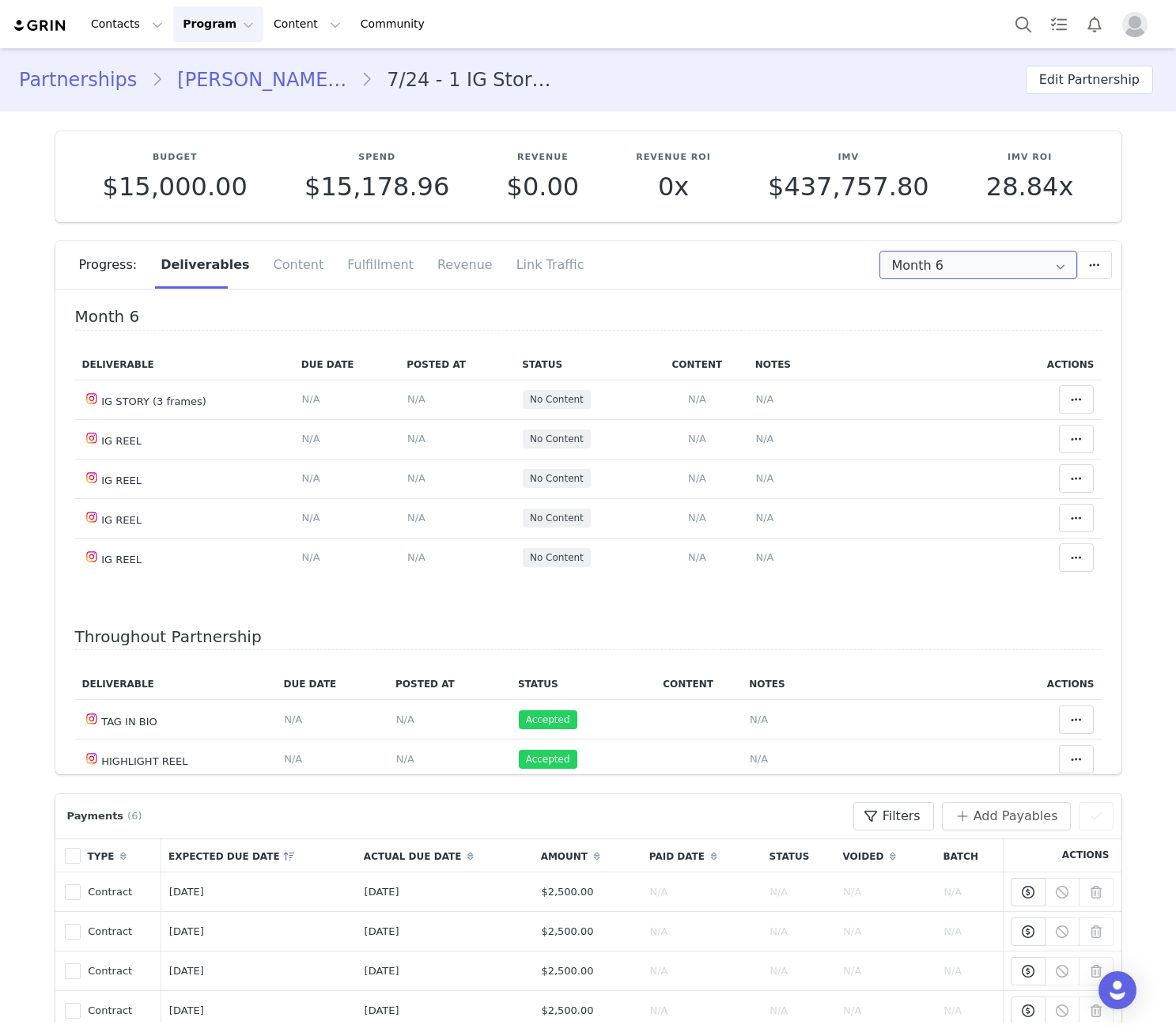
click at [908, 264] on input "Month 6" at bounding box center [977, 265] width 198 height 29
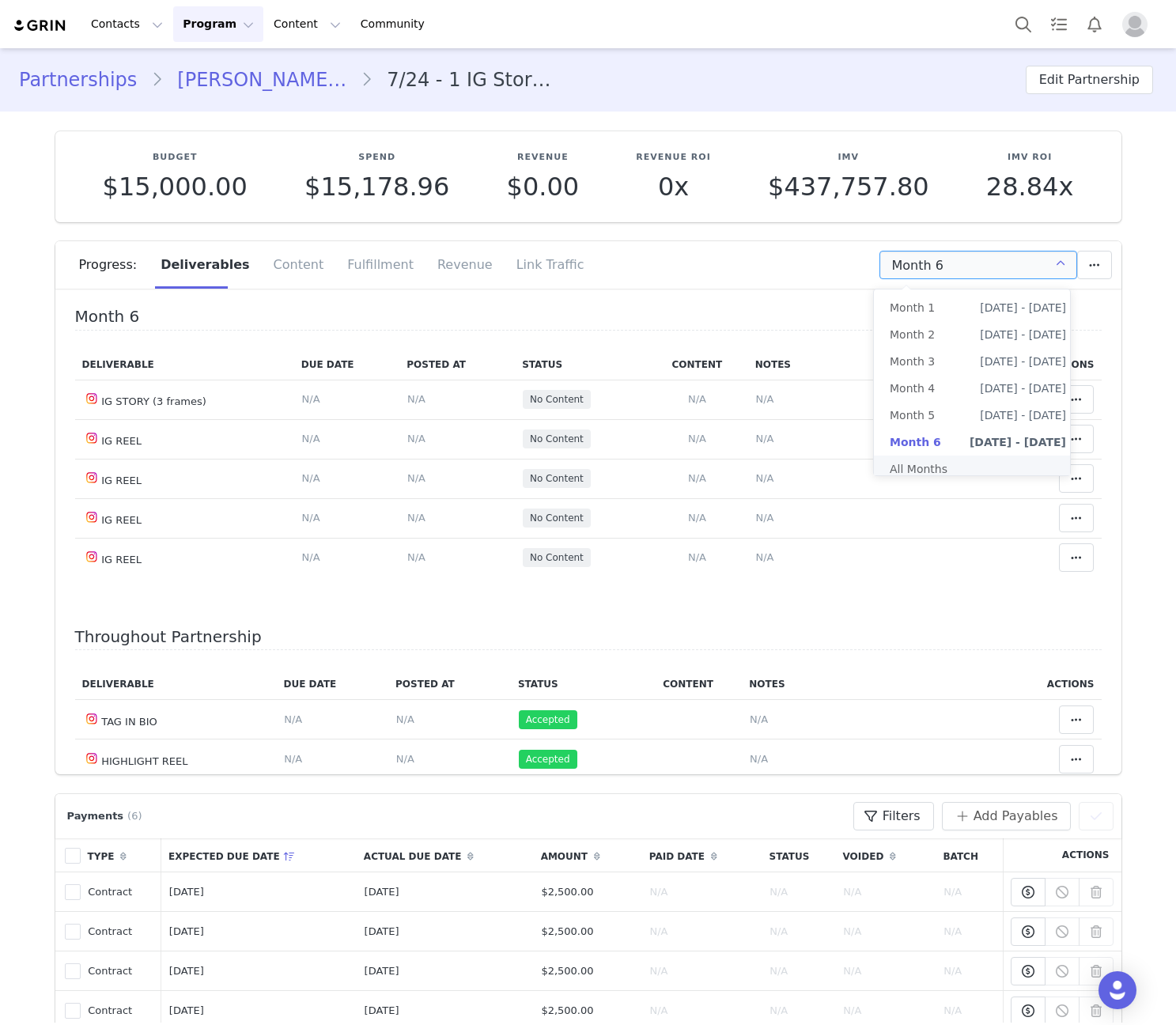
click at [924, 470] on li "All Months" at bounding box center [977, 469] width 208 height 27
type input "All"
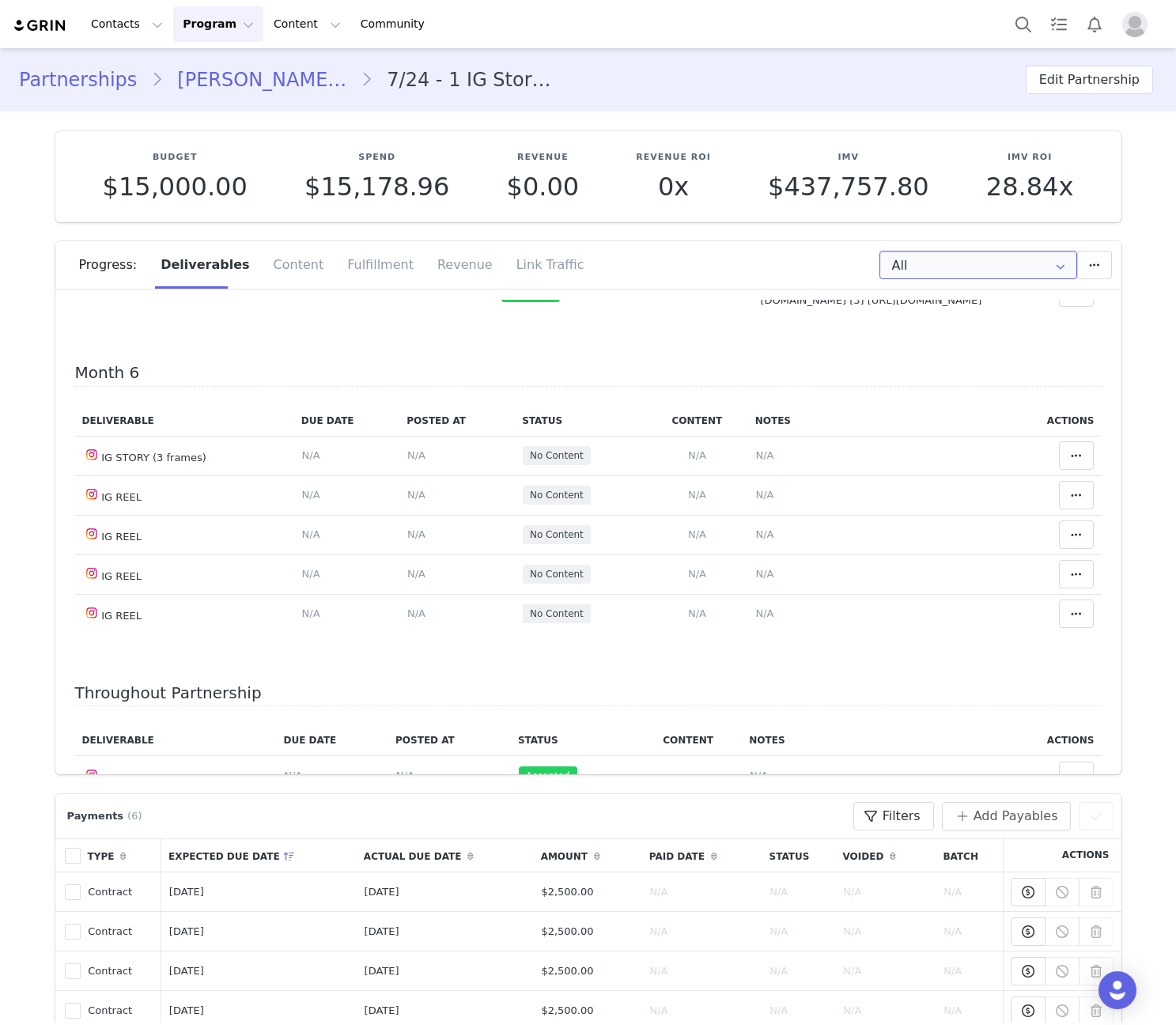
scroll to position [1536, 0]
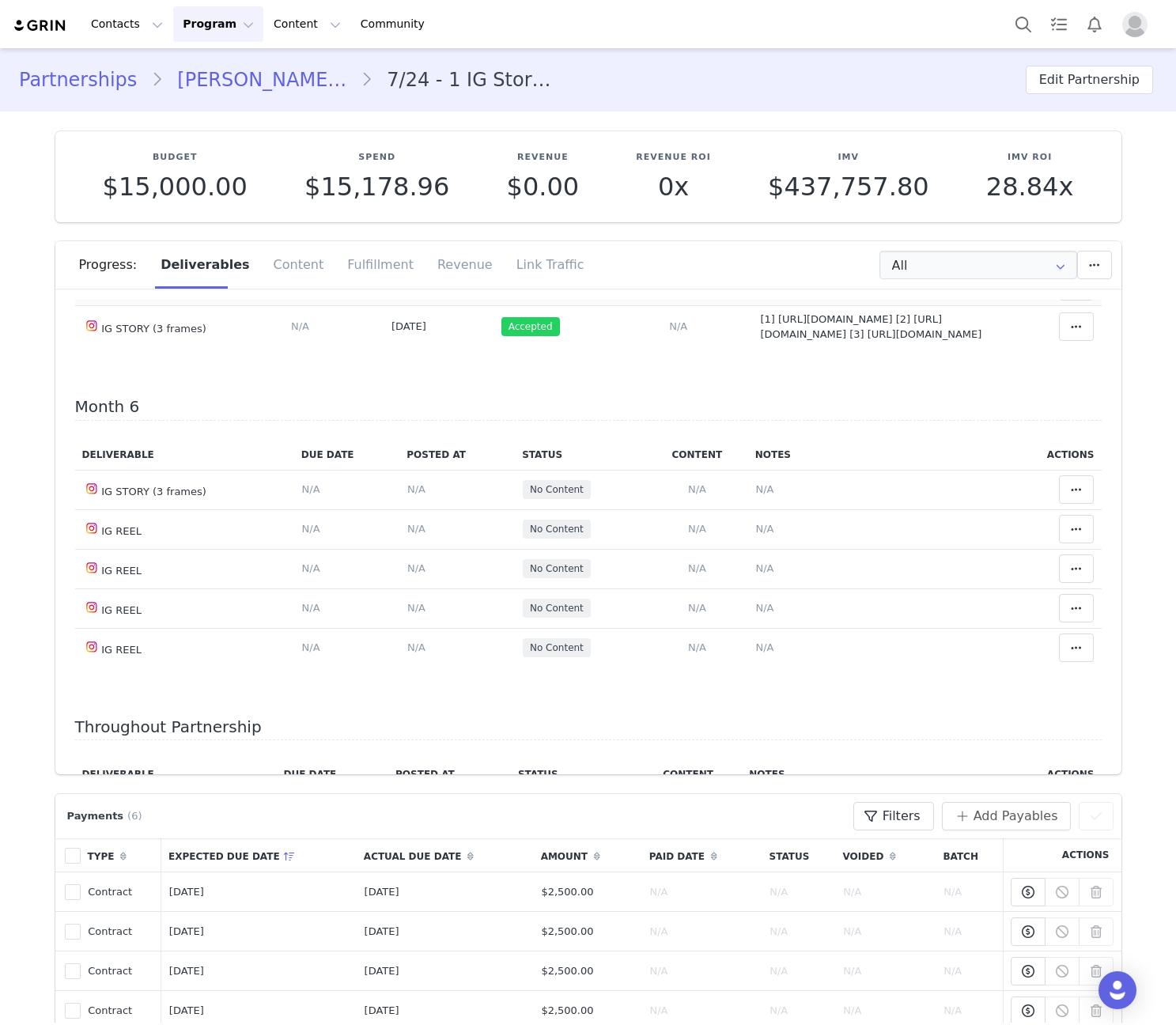
click at [669, 296] on button "View Content" at bounding box center [679, 286] width 84 height 21
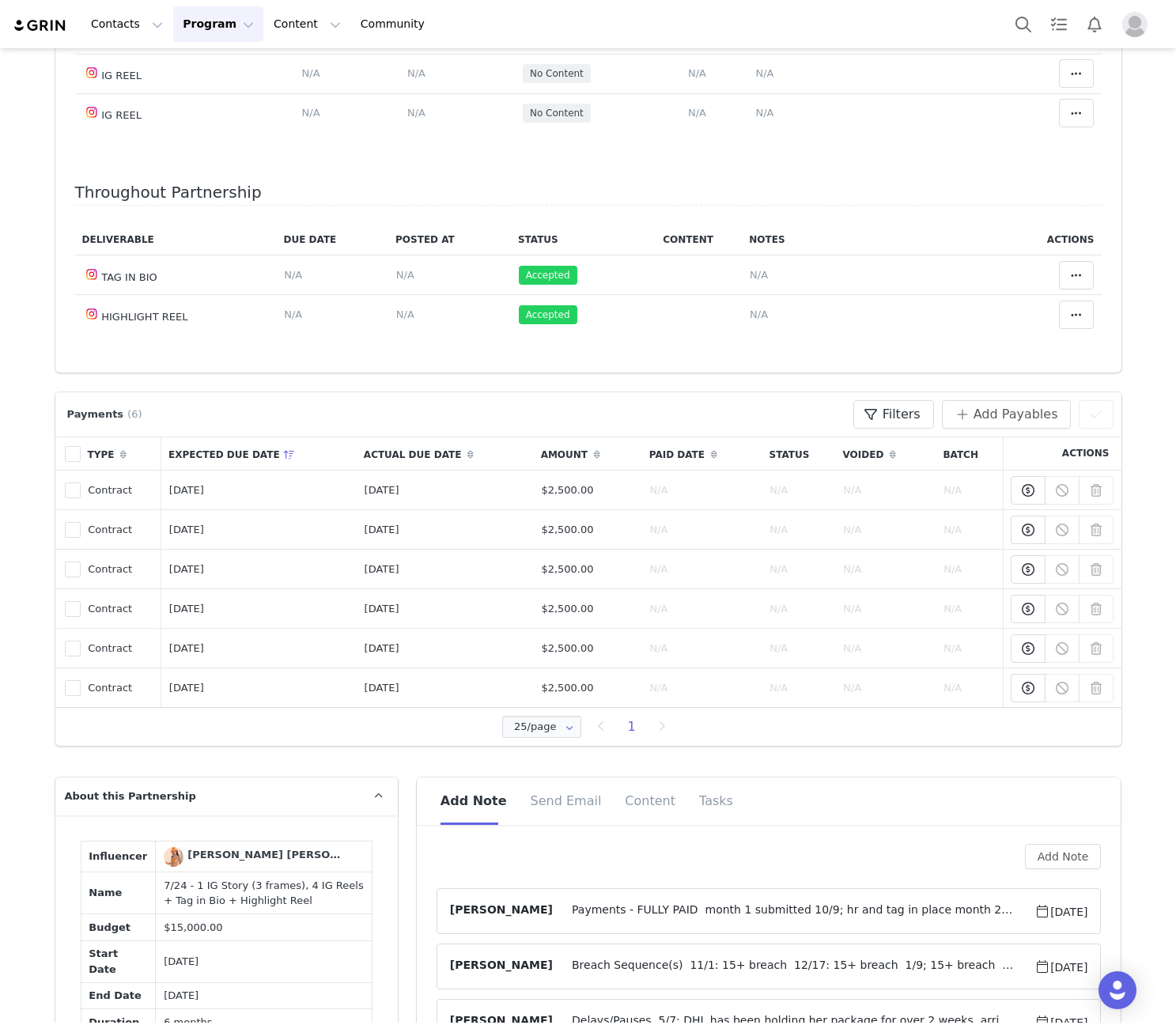
scroll to position [1107, 0]
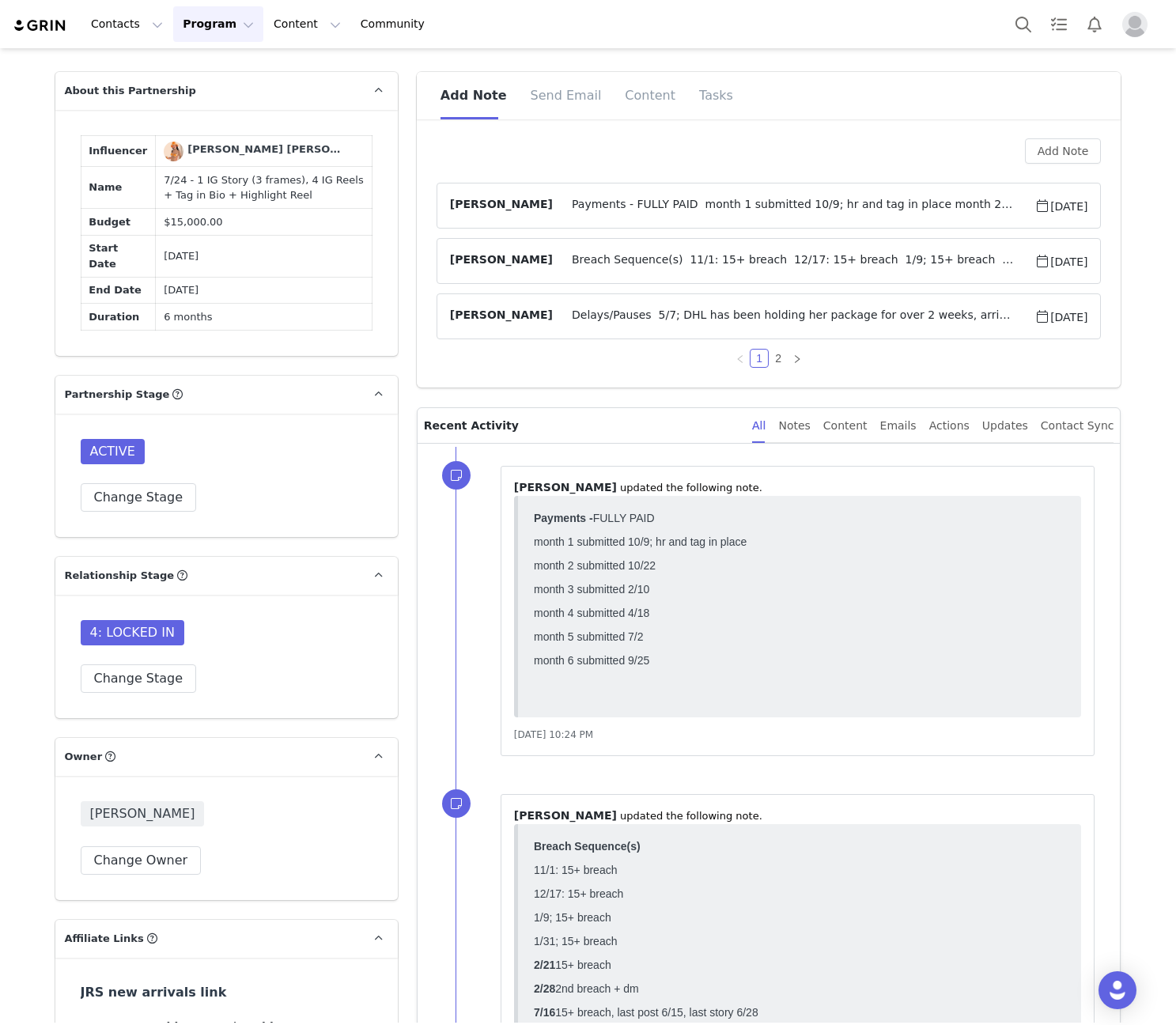
click at [723, 254] on span "Breach Sequence(s) 11/1: 15+ breach 12/17: 15+ breach 1/9; 15+ breach 1/31; 15+…" at bounding box center [793, 261] width 481 height 19
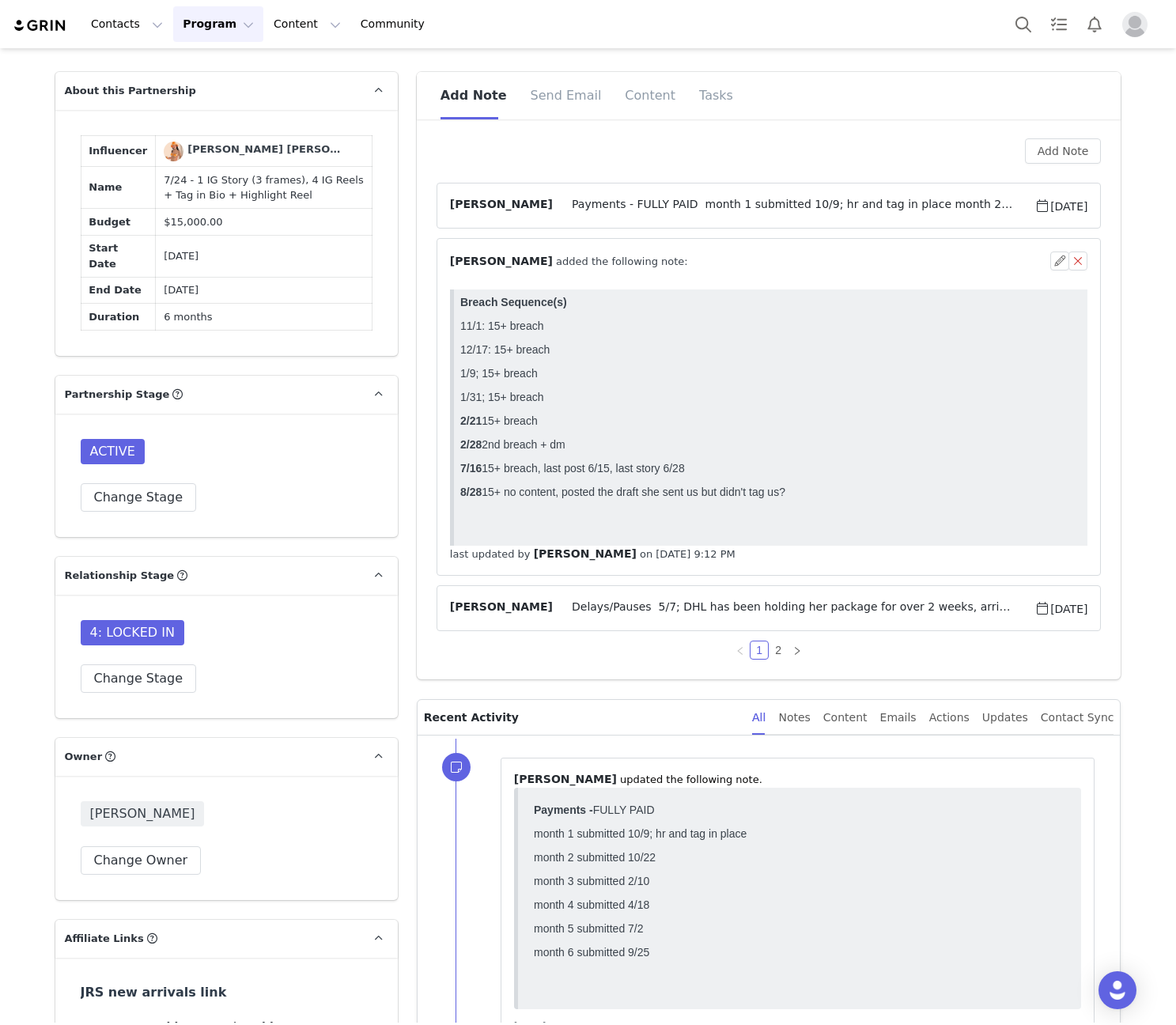
scroll to position [0, 0]
click at [723, 254] on div "⁨ [PERSON_NAME] ⁩ added the following note:" at bounding box center [750, 261] width 601 height 17
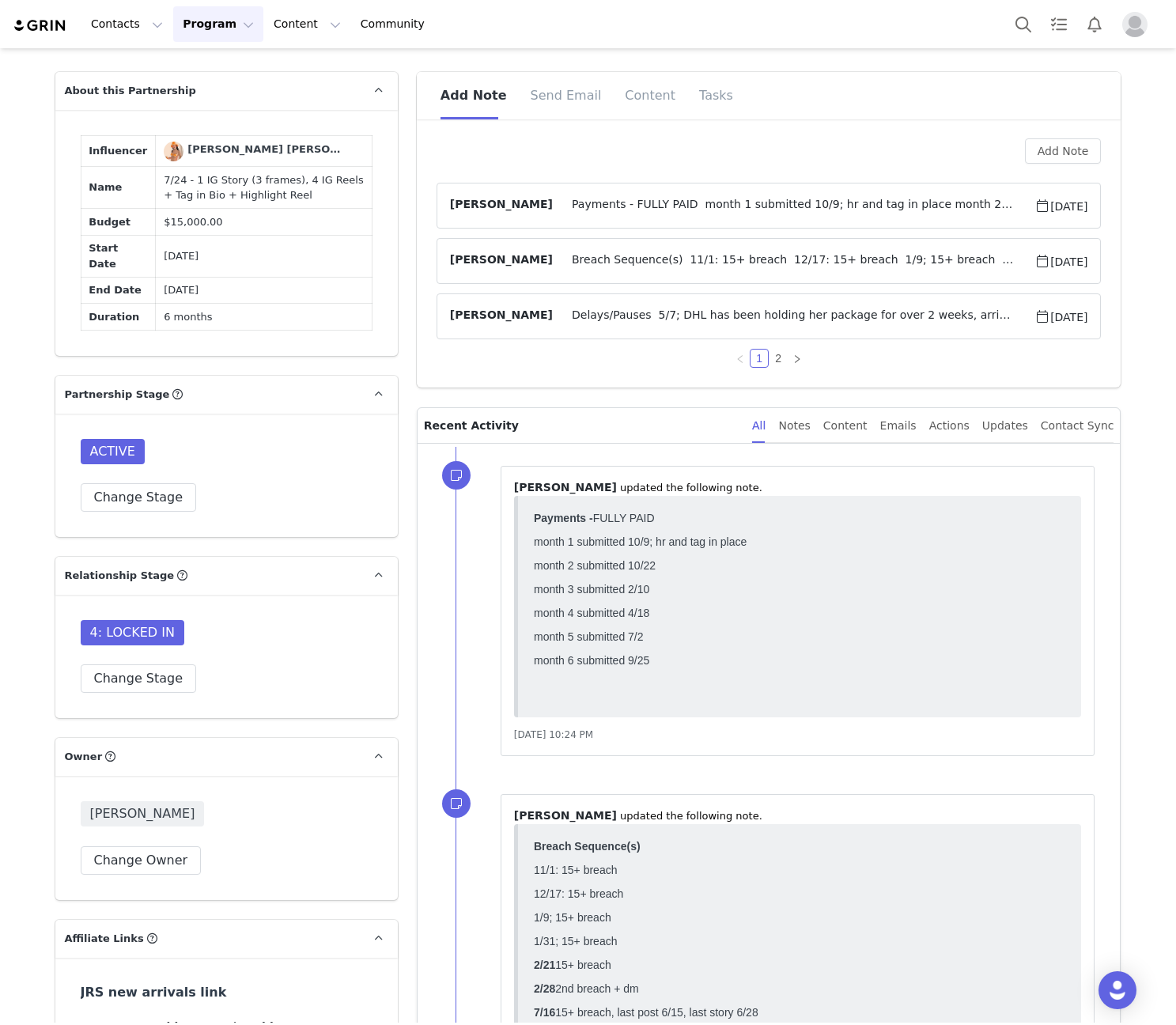
click at [723, 315] on span "Delays/Pauses 5/7; DHL has been holding her package for over 2 weeks, arrived 5…" at bounding box center [793, 316] width 481 height 19
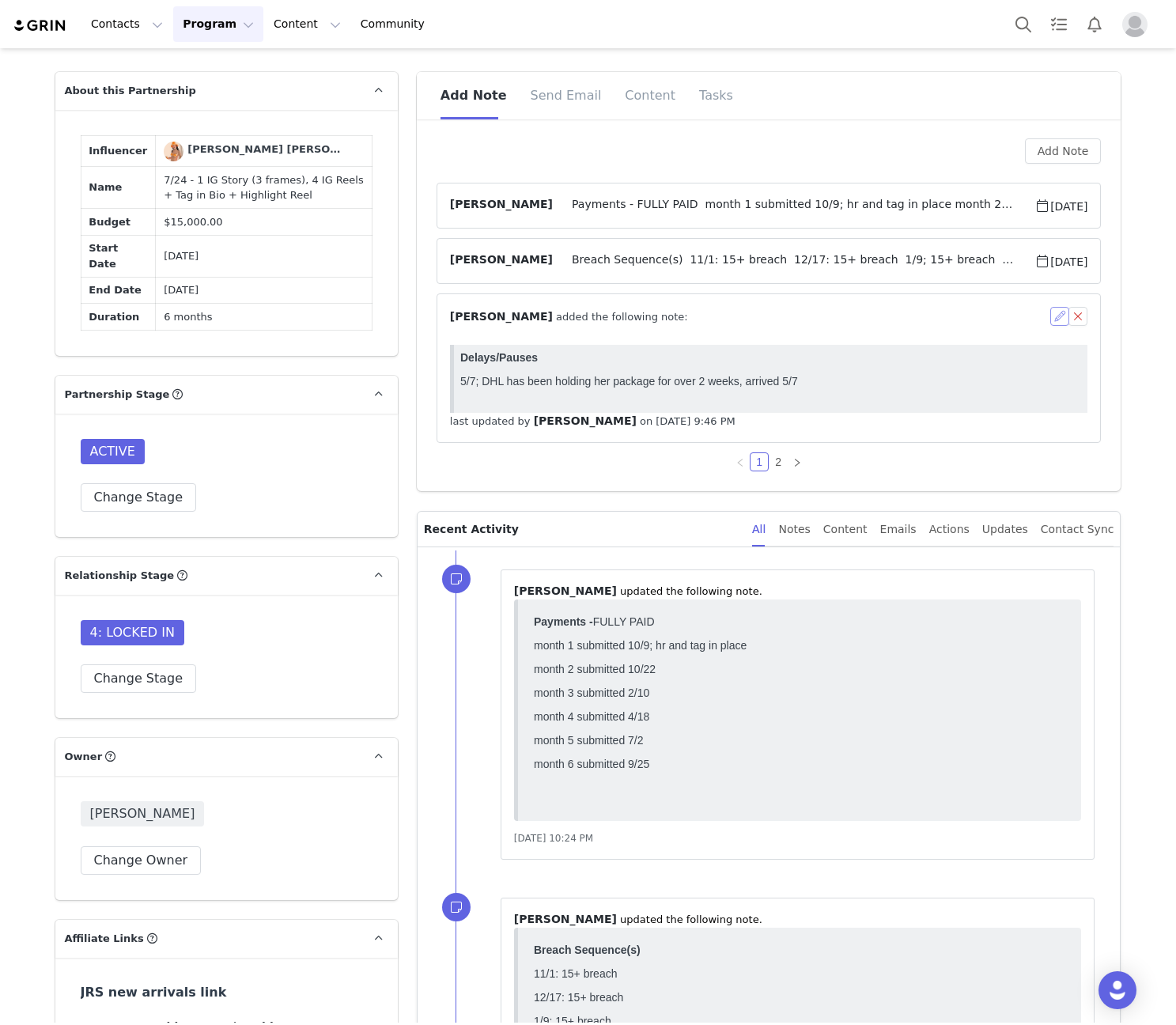
click at [1054, 318] on button "button" at bounding box center [1059, 316] width 19 height 19
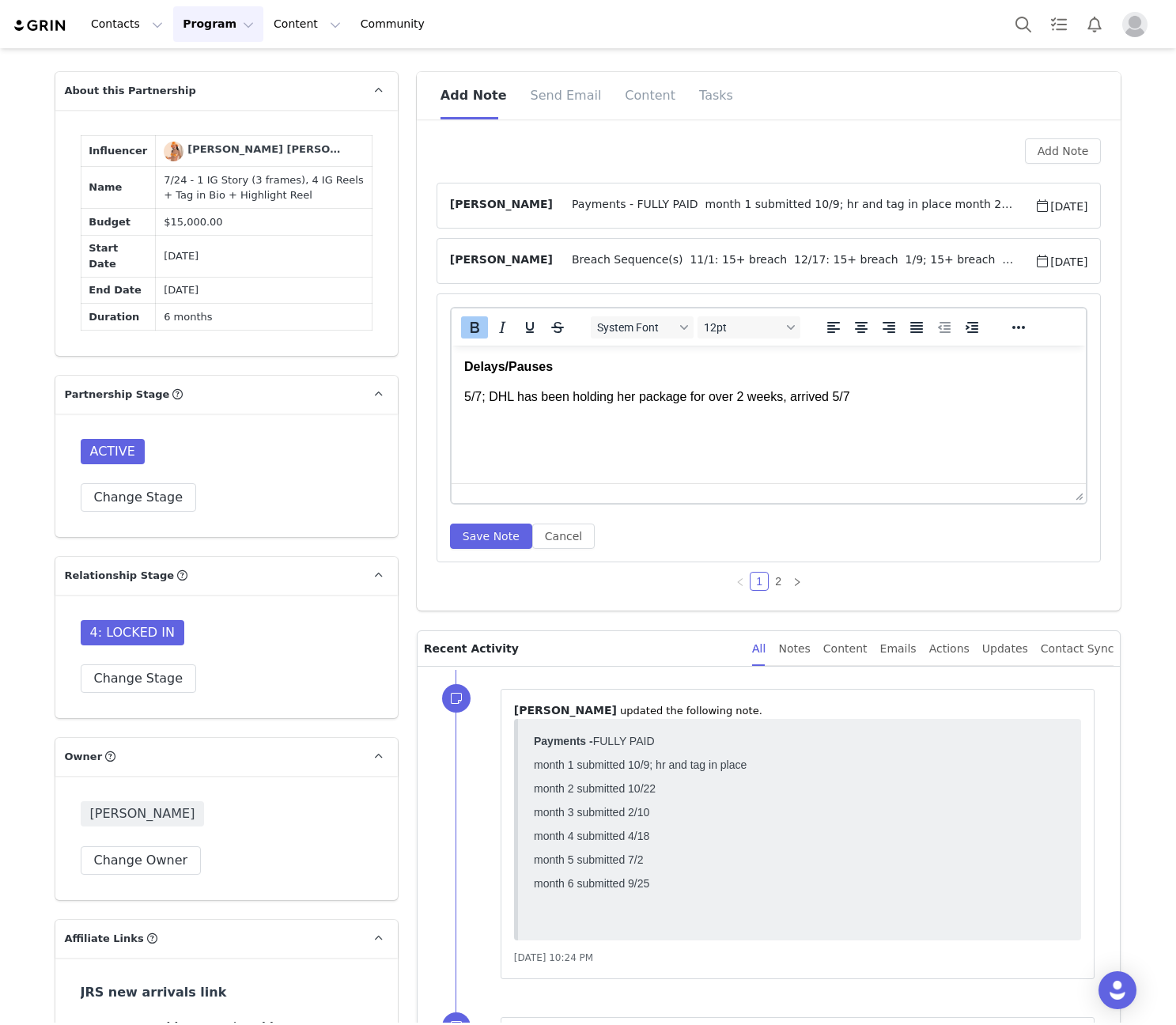
click at [865, 401] on p "5/7; DHL has been holding her package for over 2 weeks, arrived 5/7" at bounding box center [769, 397] width 610 height 17
click at [482, 546] on button "Save Note" at bounding box center [492, 536] width 83 height 25
